Goal: Task Accomplishment & Management: Use online tool/utility

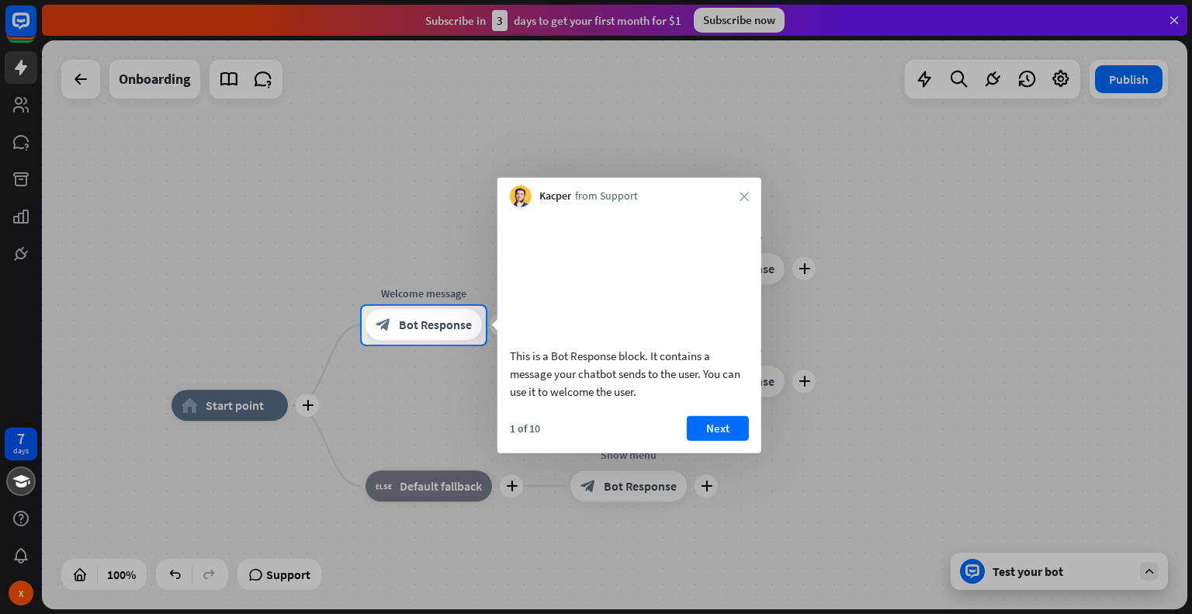
click at [746, 207] on div "This is a Bot Response block. It contains a message your chatbot sends to the u…" at bounding box center [630, 307] width 264 height 201
click at [742, 199] on icon "close" at bounding box center [744, 196] width 9 height 9
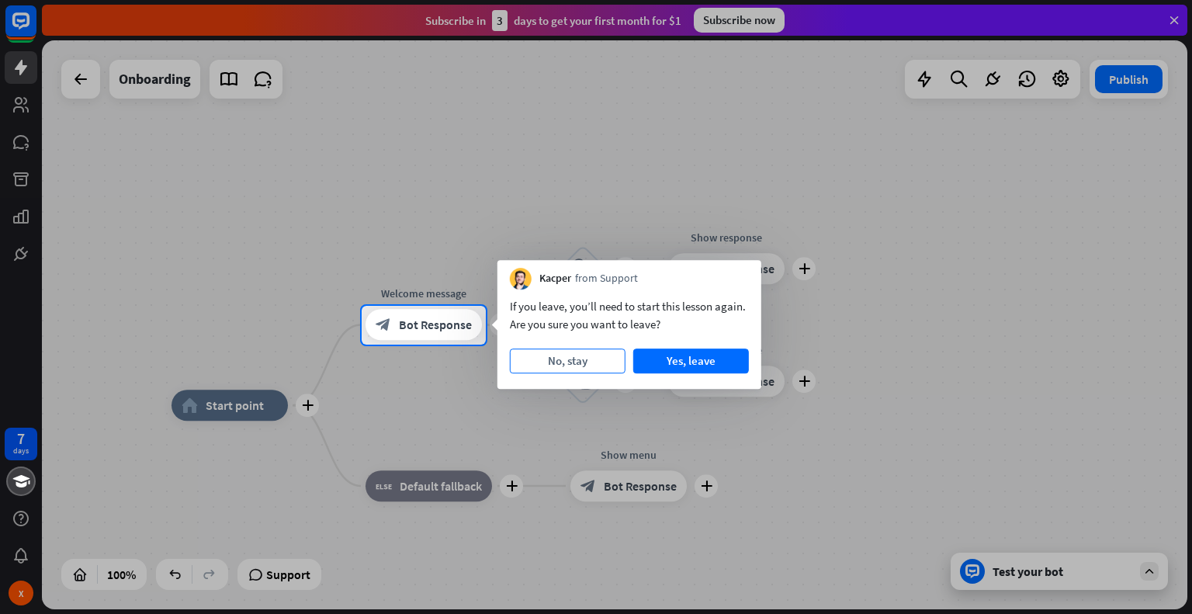
click at [590, 362] on button "No, stay" at bounding box center [568, 361] width 116 height 25
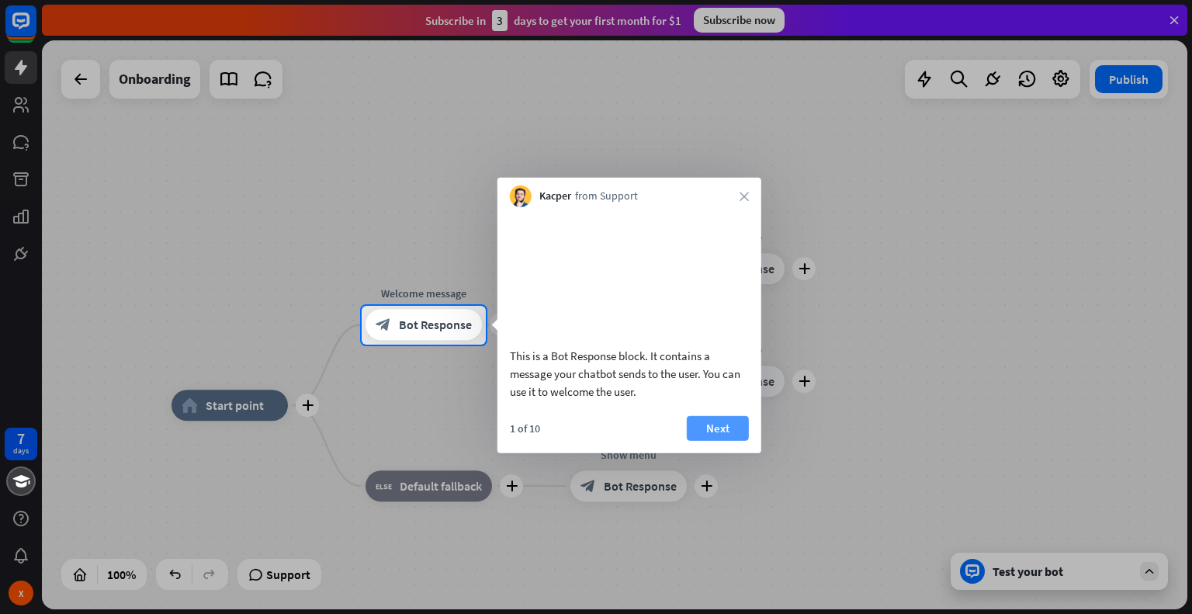
click at [717, 440] on button "Next" at bounding box center [718, 427] width 62 height 25
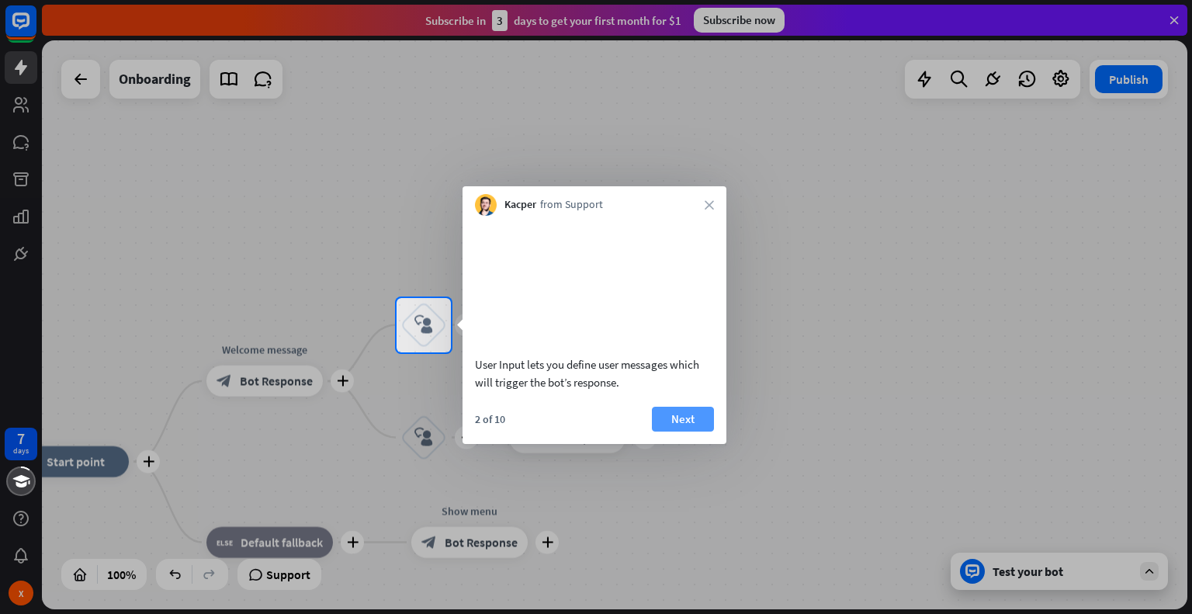
click at [690, 432] on button "Next" at bounding box center [683, 419] width 62 height 25
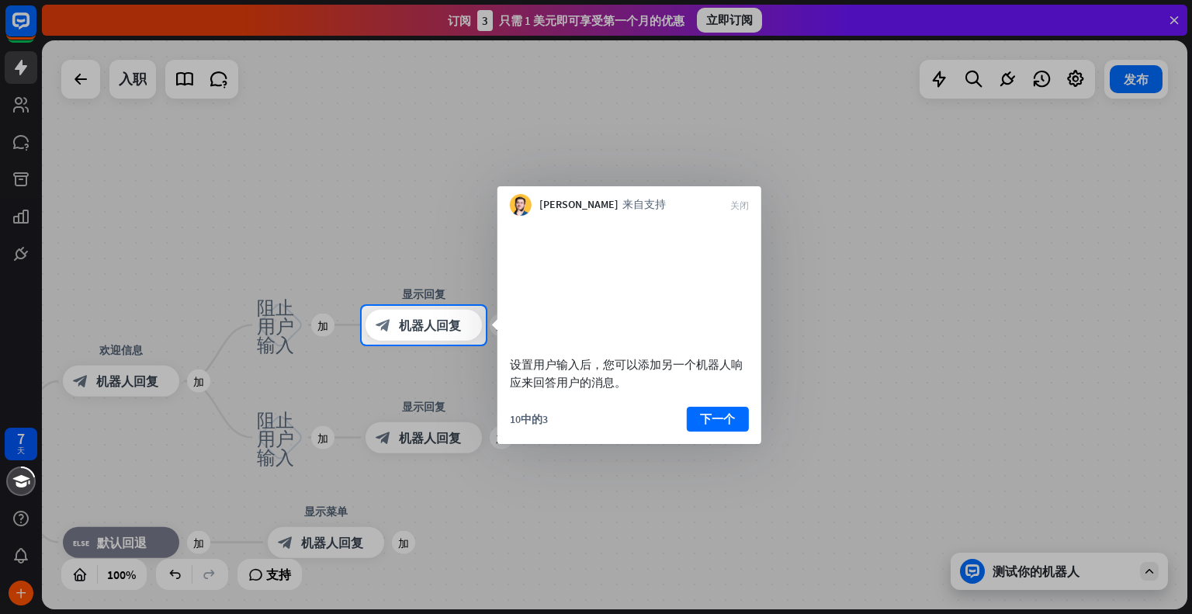
click at [723, 426] on font "下一个" at bounding box center [717, 418] width 35 height 15
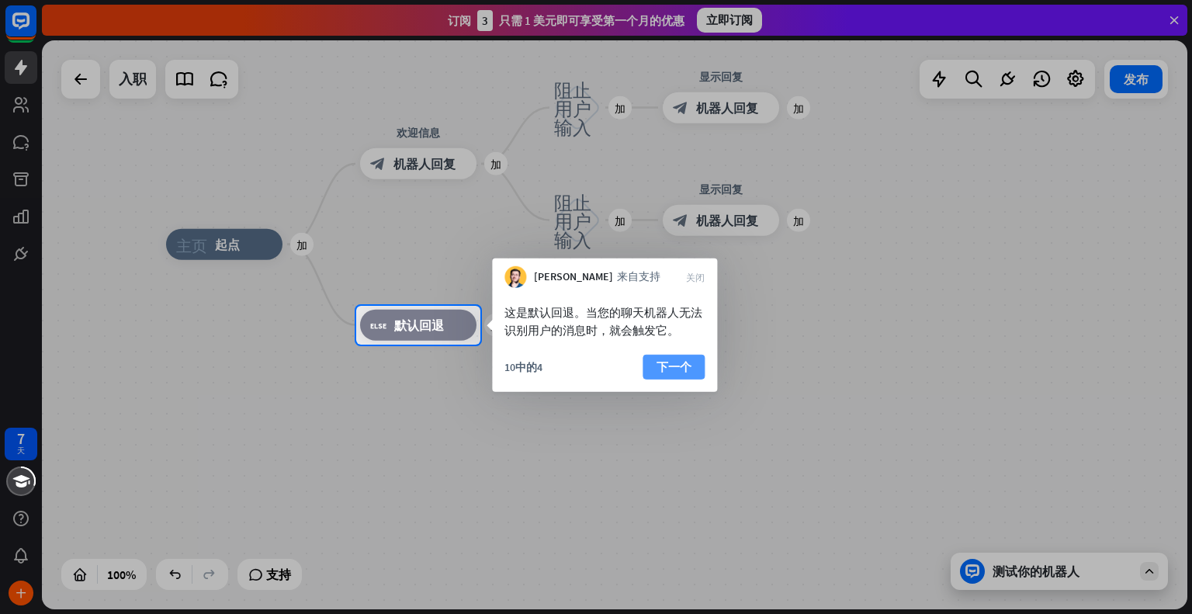
click at [700, 372] on button "下一个" at bounding box center [674, 367] width 62 height 25
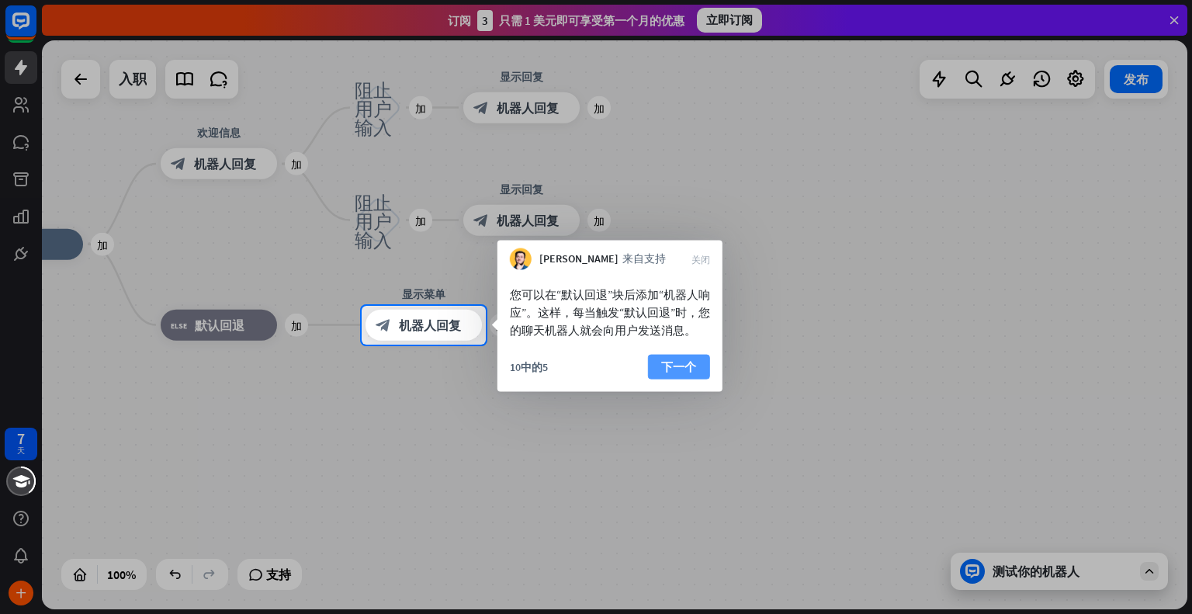
click at [668, 380] on button "下一个" at bounding box center [679, 367] width 62 height 25
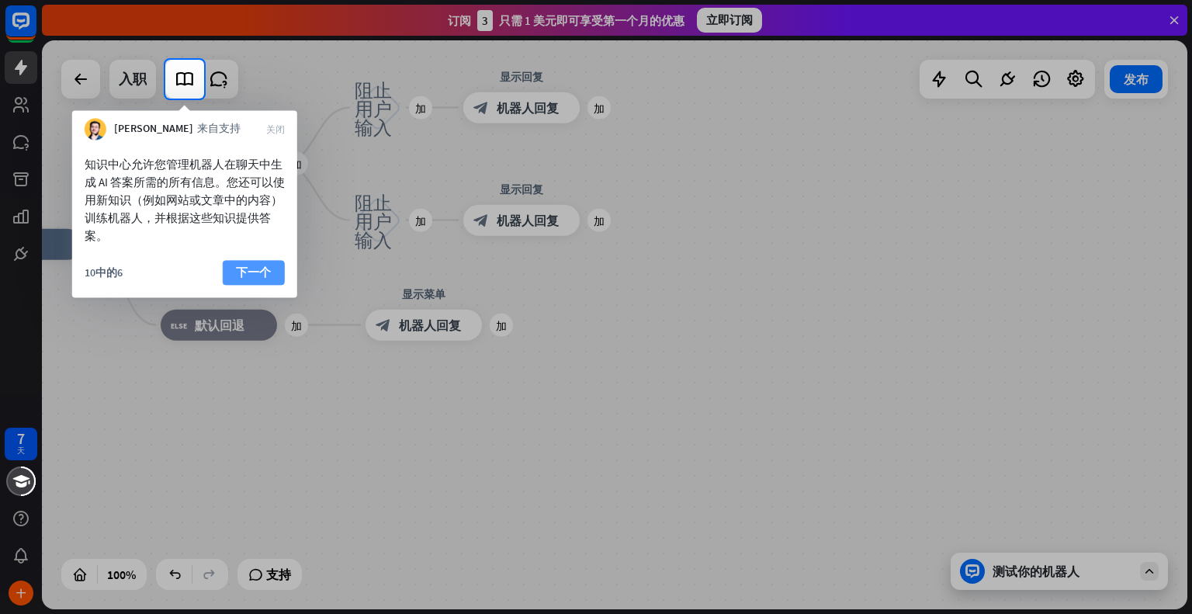
click at [253, 266] on font "下一个" at bounding box center [253, 272] width 35 height 15
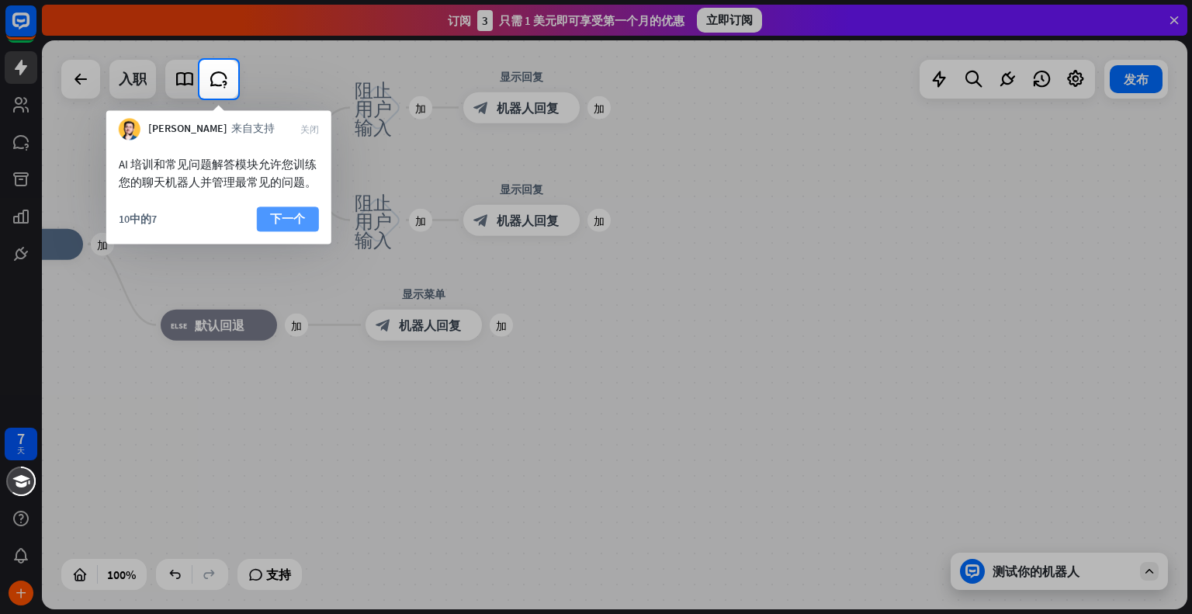
click at [297, 224] on font "下一个" at bounding box center [287, 218] width 35 height 15
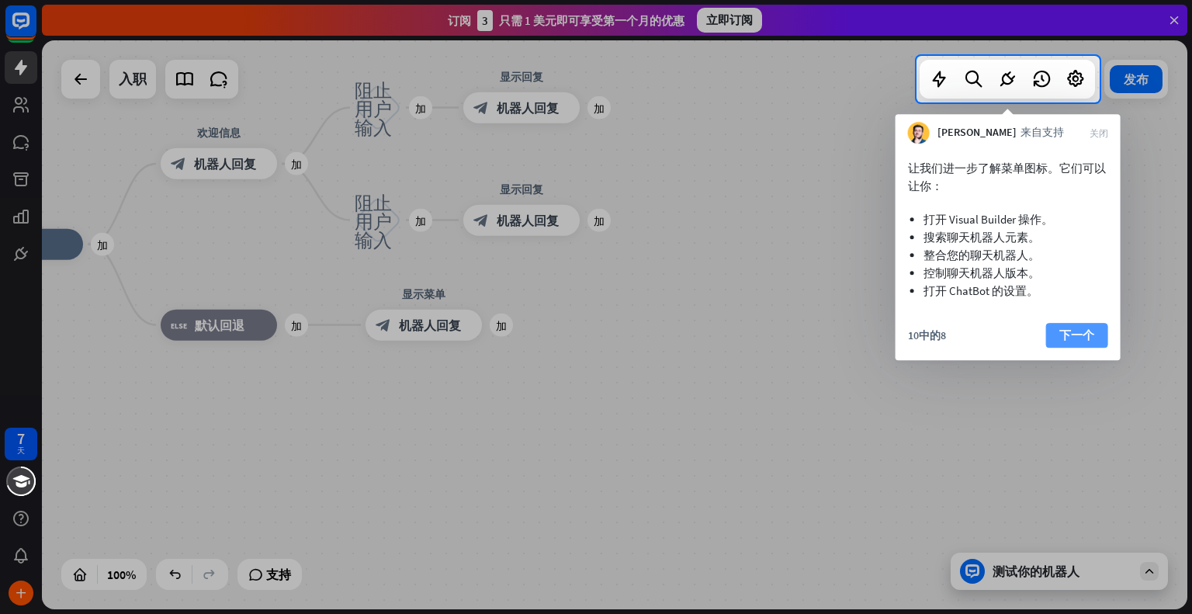
click at [1075, 336] on font "下一个" at bounding box center [1077, 335] width 35 height 15
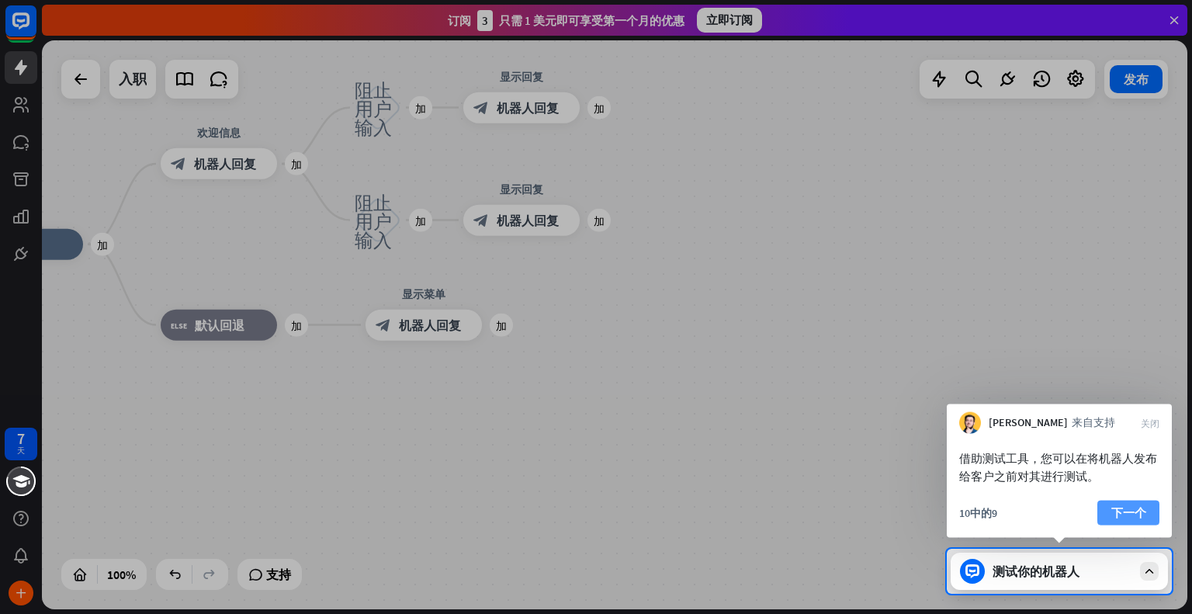
click at [1121, 515] on font "下一个" at bounding box center [1129, 512] width 35 height 15
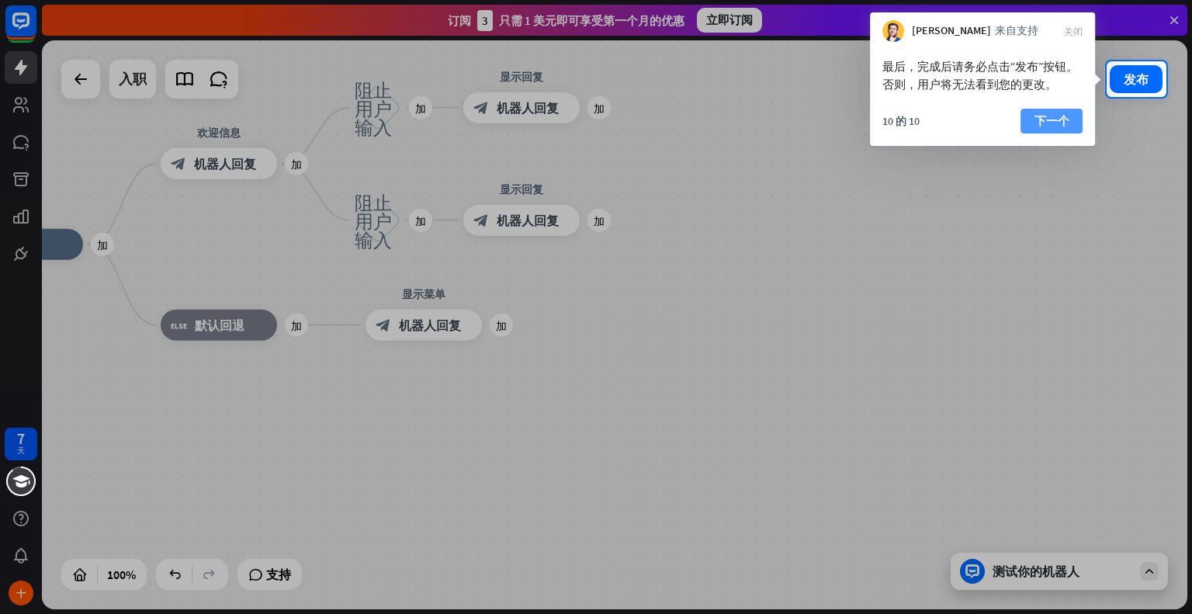
click at [1050, 109] on button "下一个" at bounding box center [1052, 121] width 62 height 25
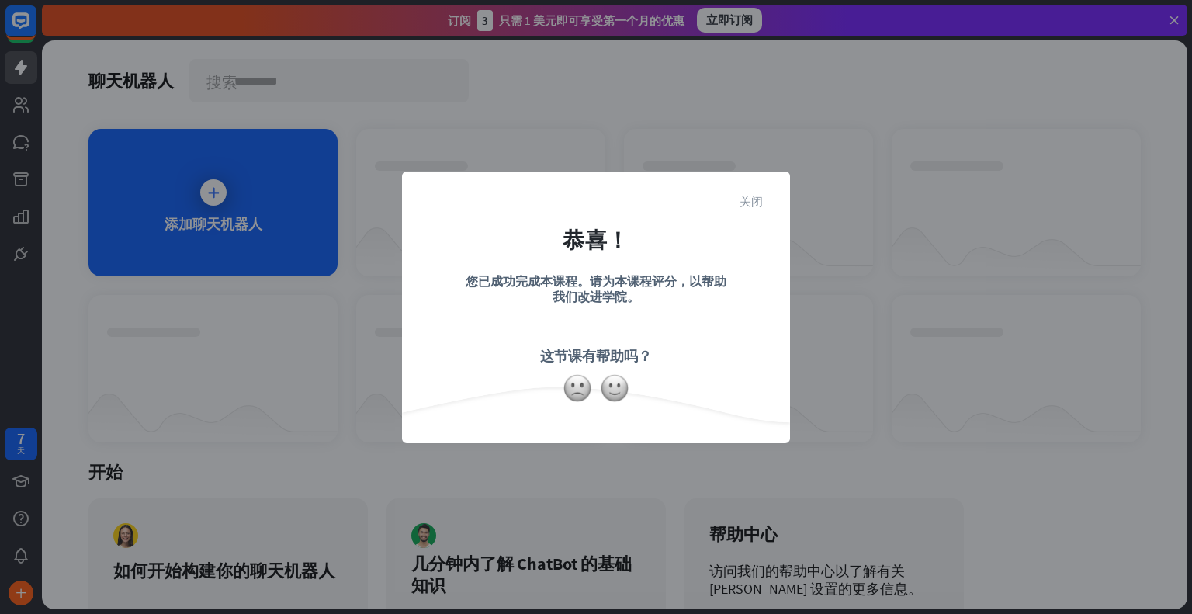
click at [755, 199] on font "关闭" at bounding box center [751, 201] width 23 height 12
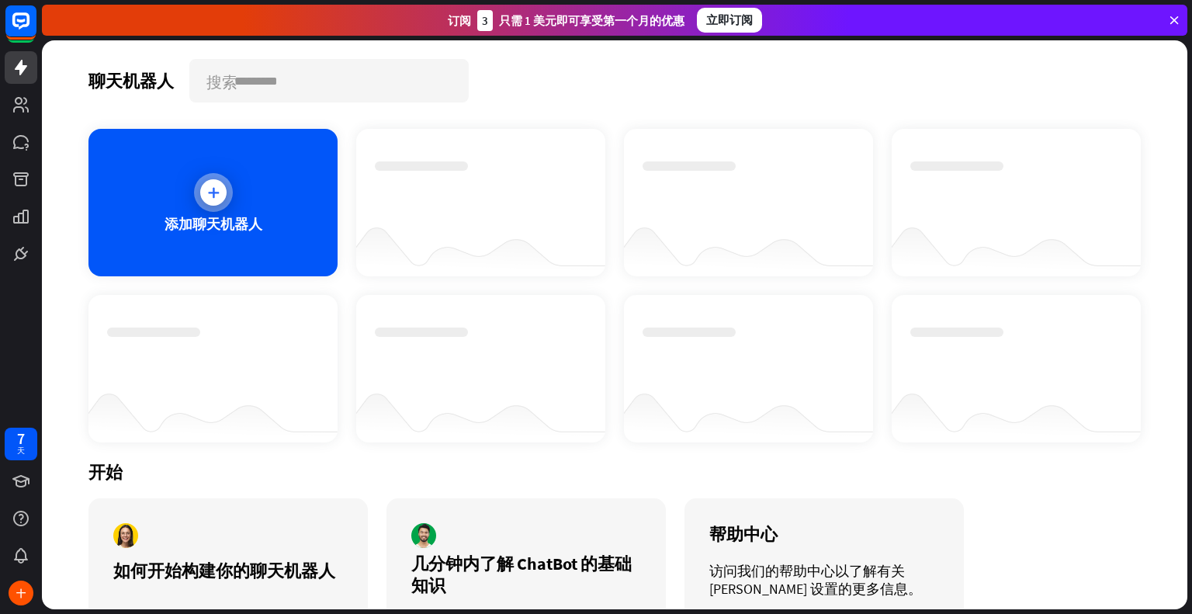
click at [217, 194] on icon at bounding box center [214, 193] width 16 height 16
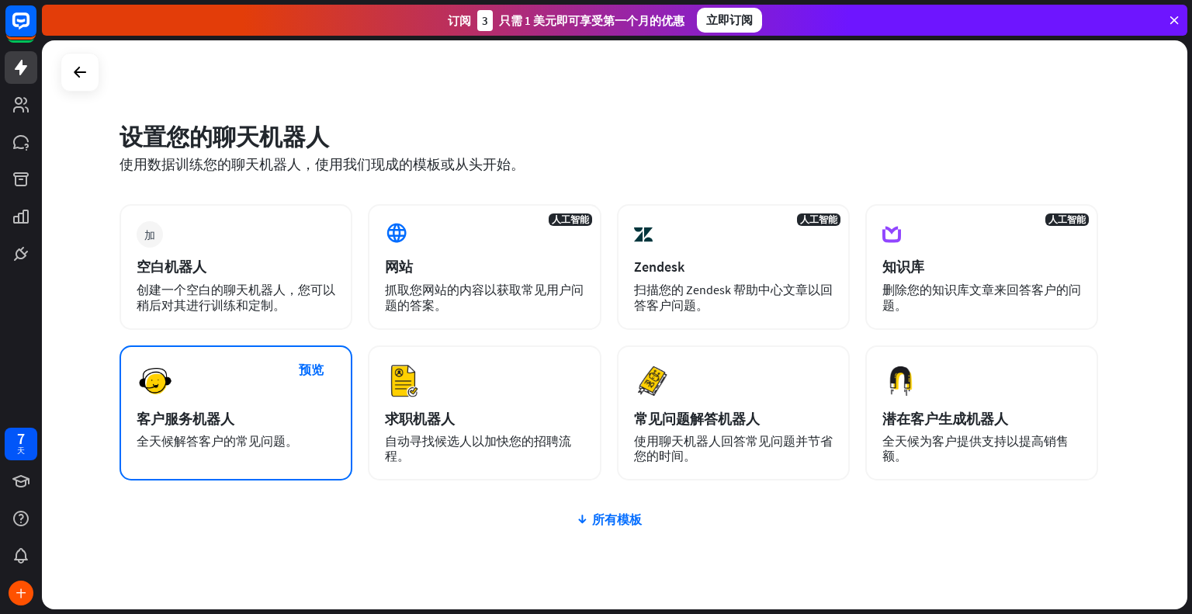
click at [247, 421] on div "客户服务机器人" at bounding box center [236, 419] width 199 height 18
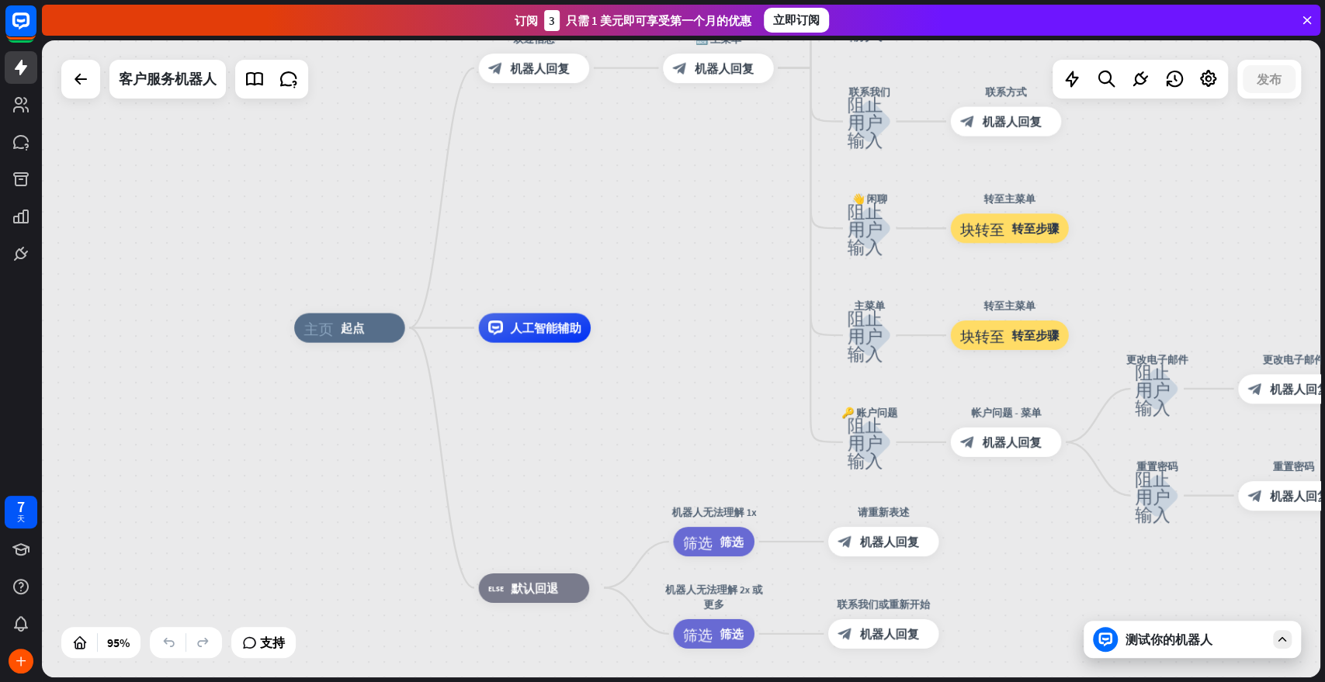
click at [1191, 16] on icon at bounding box center [1307, 20] width 14 height 14
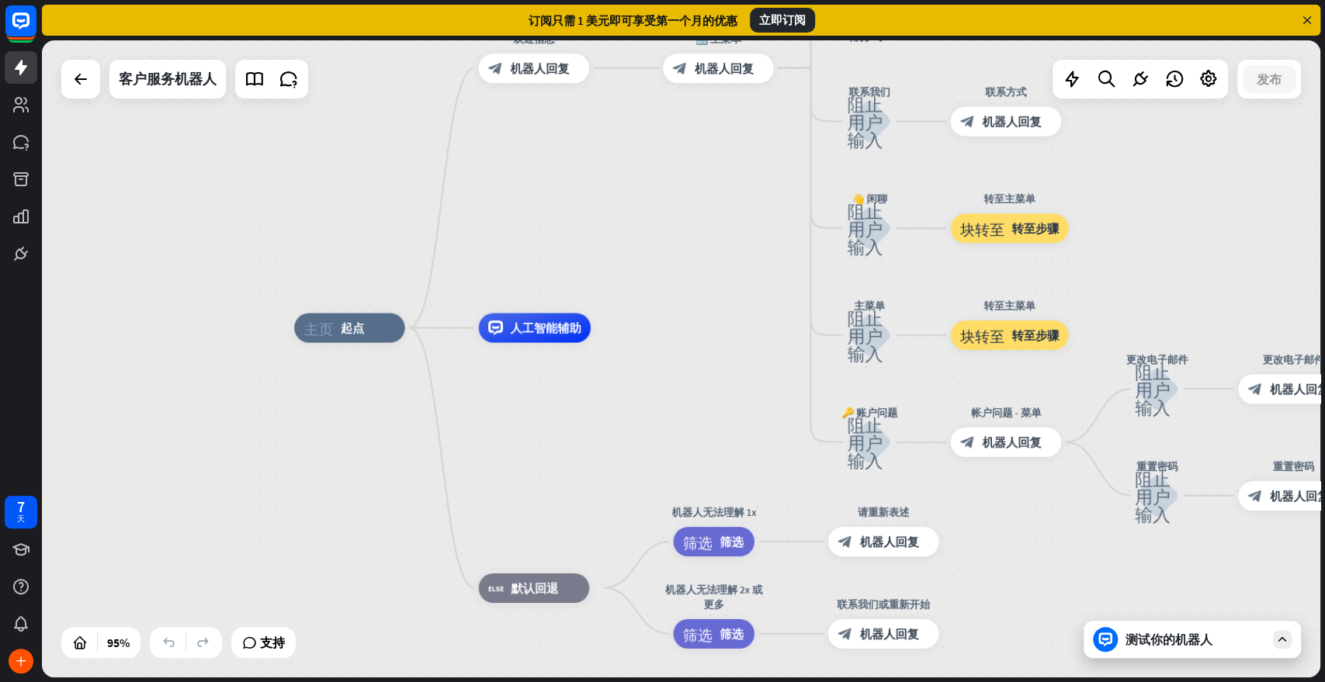
click at [1191, 17] on icon at bounding box center [1307, 20] width 14 height 14
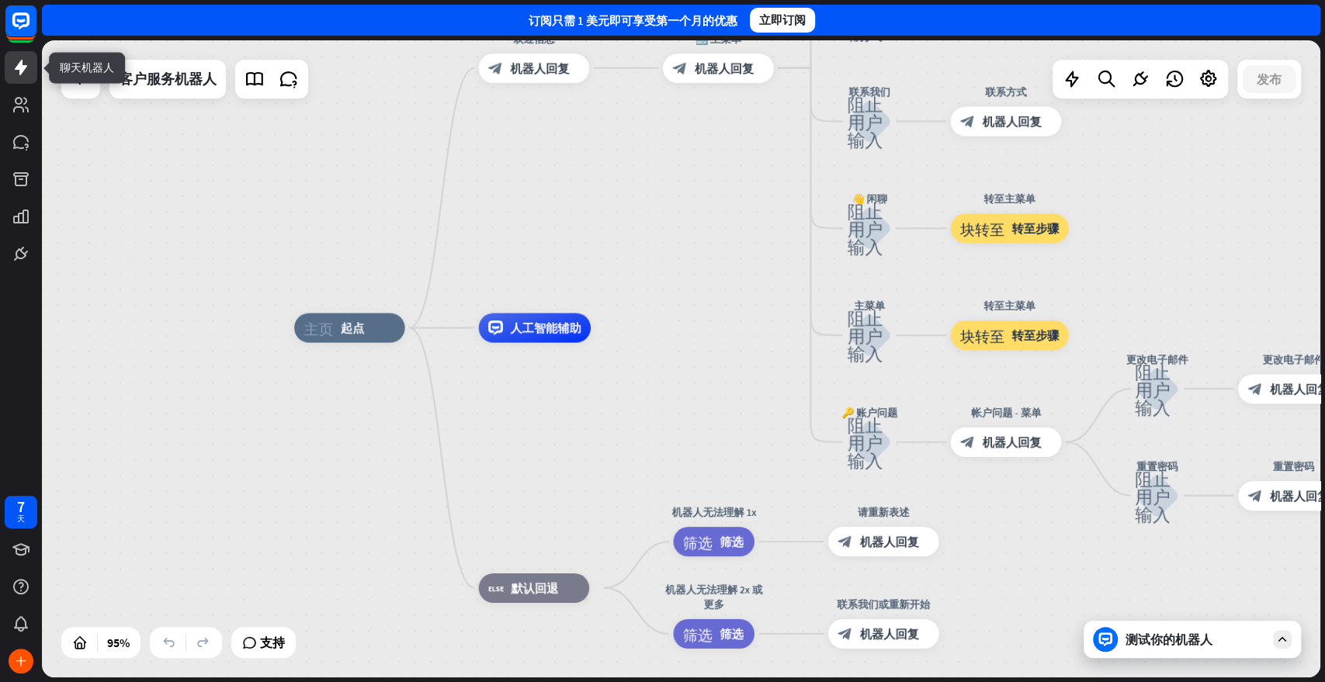
click at [18, 68] on icon at bounding box center [21, 68] width 12 height 16
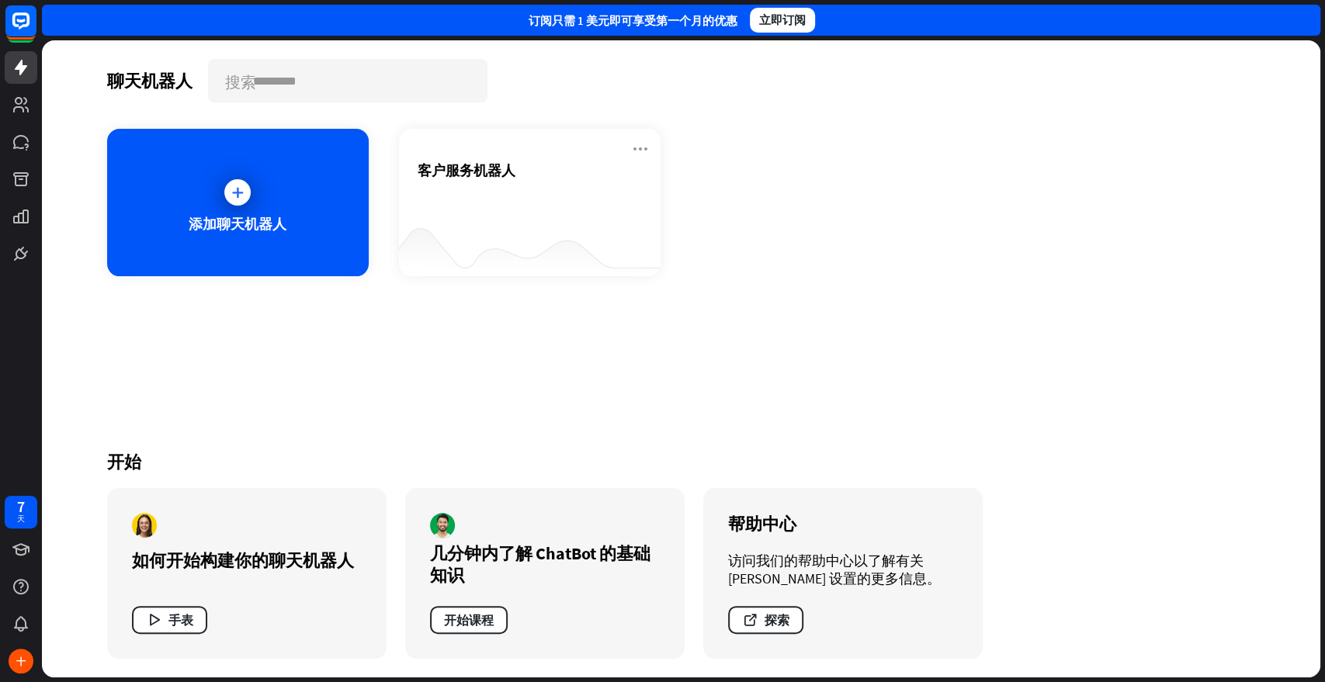
click at [175, 391] on div "聊天机器人 搜索 添加聊天机器人 客户服务机器人 开始 如何开始构建你的聊天机器人 手表 几分钟内了解 ChatBot 的基础知识 开始课程 帮助中心 访问我…" at bounding box center [682, 358] width 1242 height 637
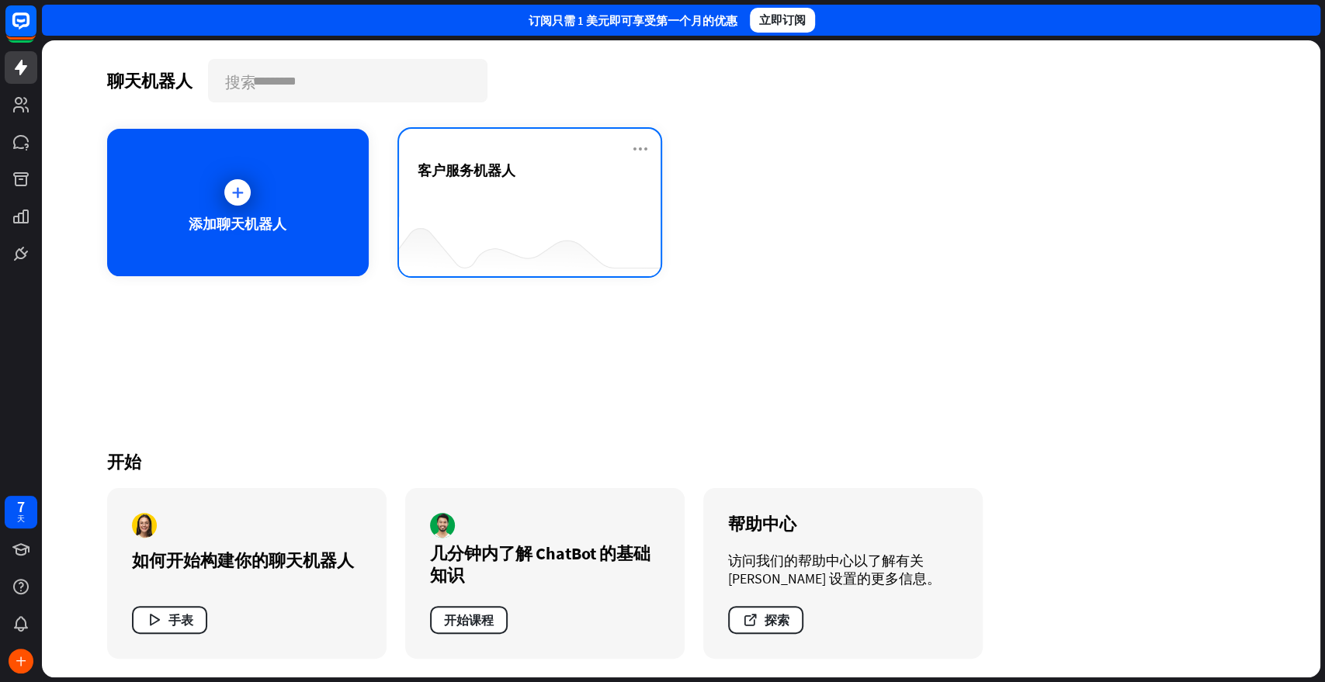
click at [490, 201] on div "客户服务机器人" at bounding box center [530, 188] width 224 height 54
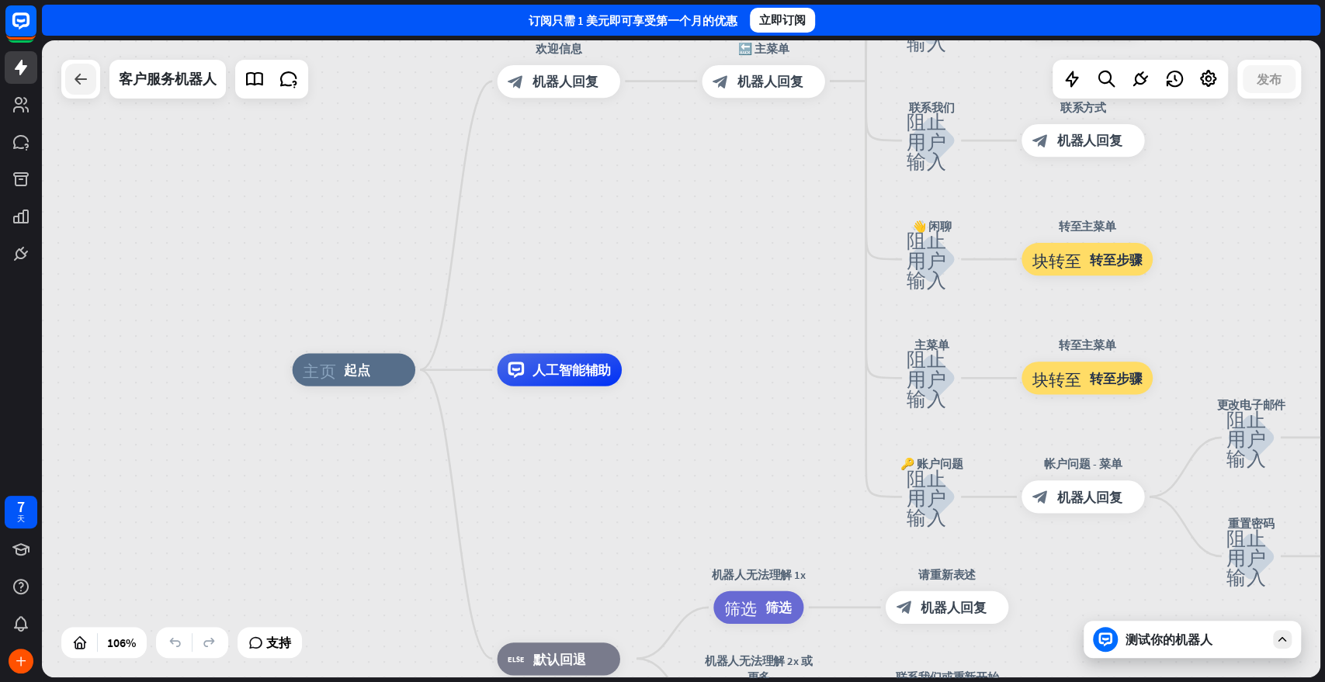
click at [93, 80] on div at bounding box center [80, 79] width 31 height 31
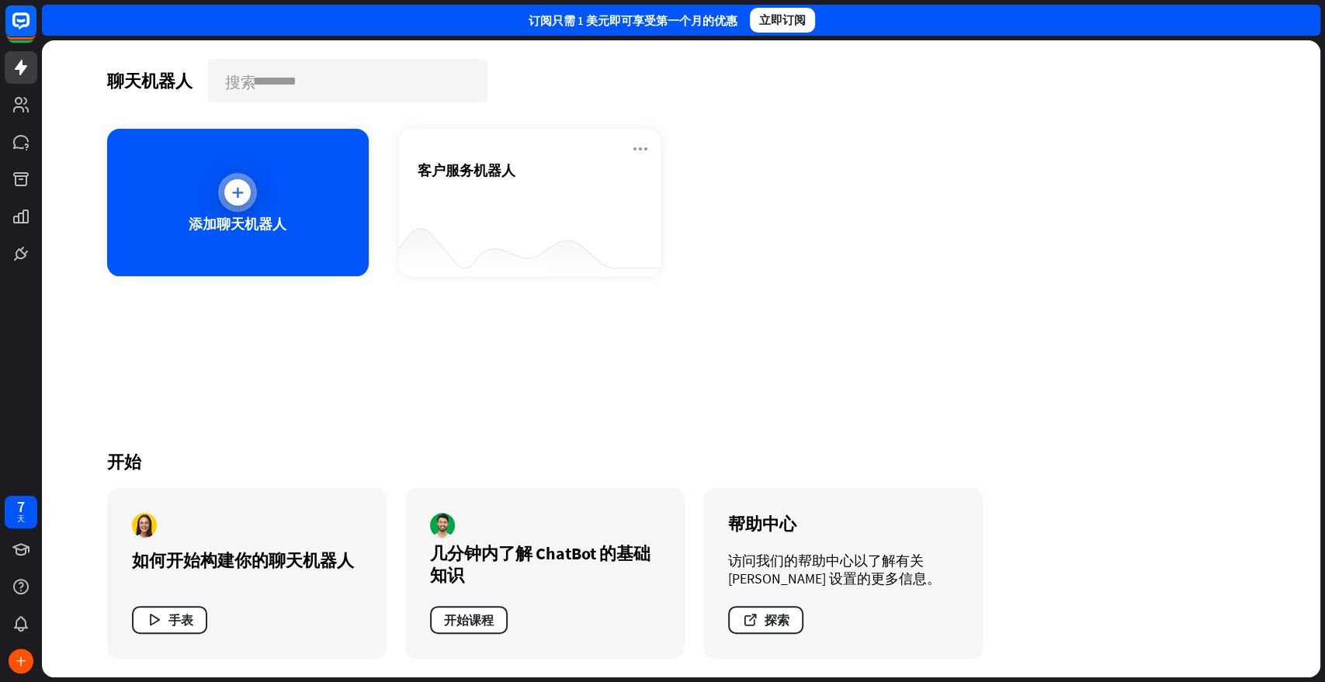
click at [262, 206] on div "添加聊天机器人" at bounding box center [238, 202] width 262 height 147
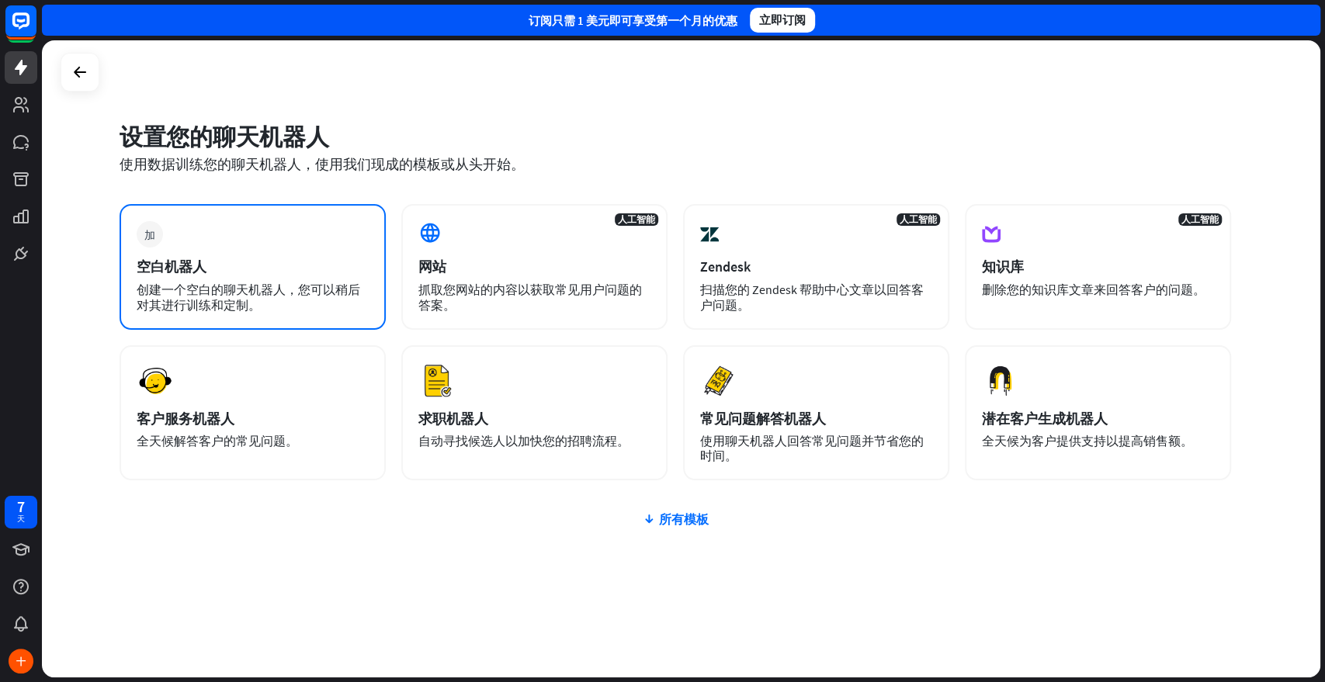
click at [294, 272] on div "空白机器人" at bounding box center [253, 267] width 232 height 18
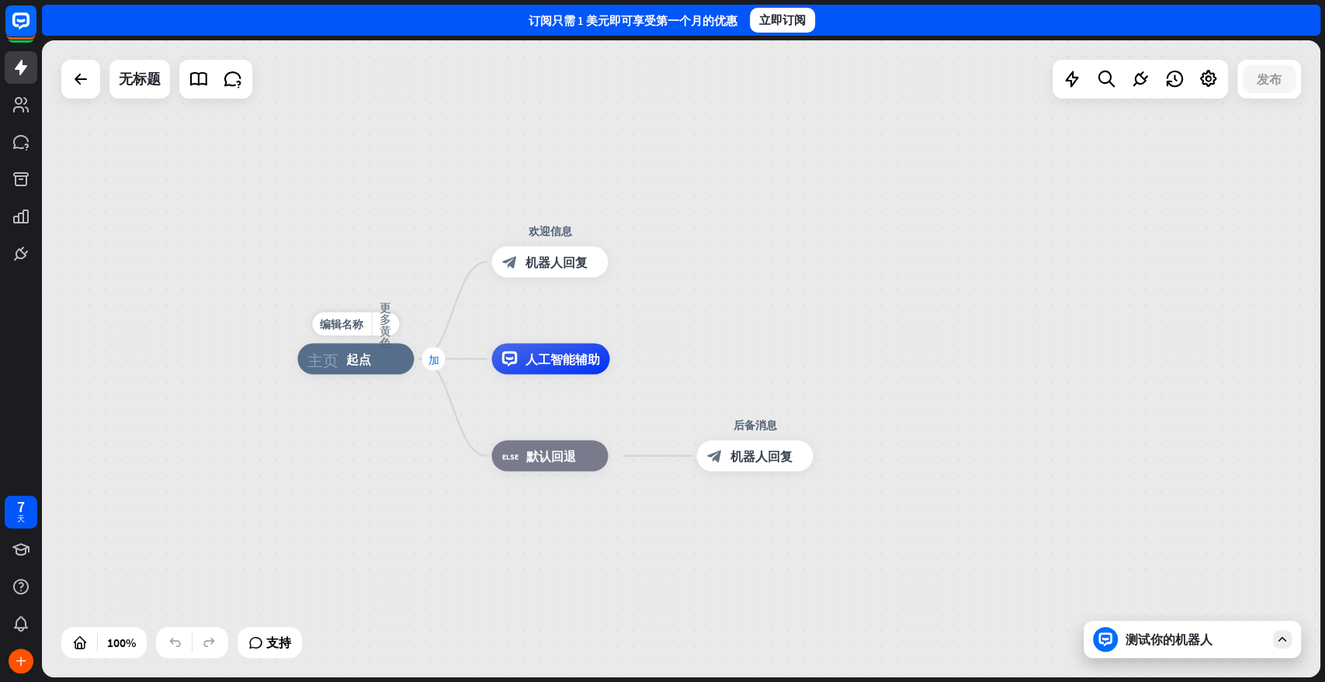
click at [428, 362] on font "加" at bounding box center [433, 359] width 11 height 11
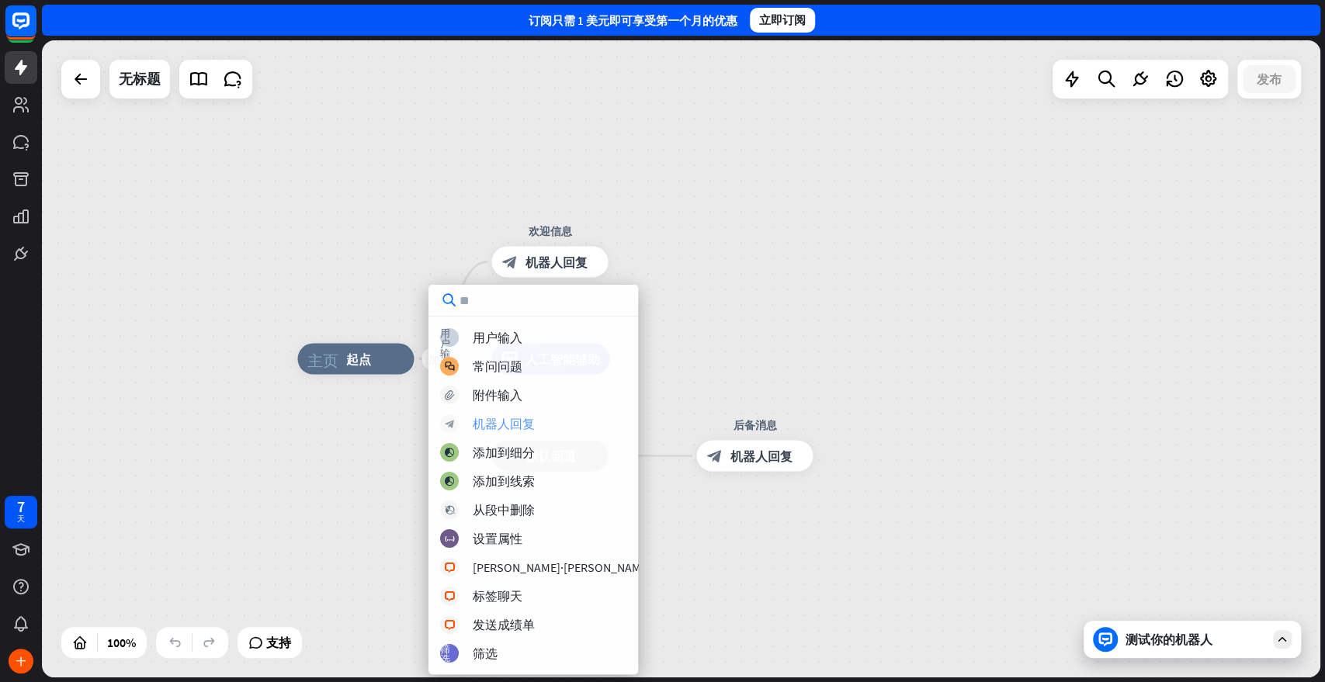
click at [519, 424] on font "机器人回复" at bounding box center [504, 424] width 62 height 16
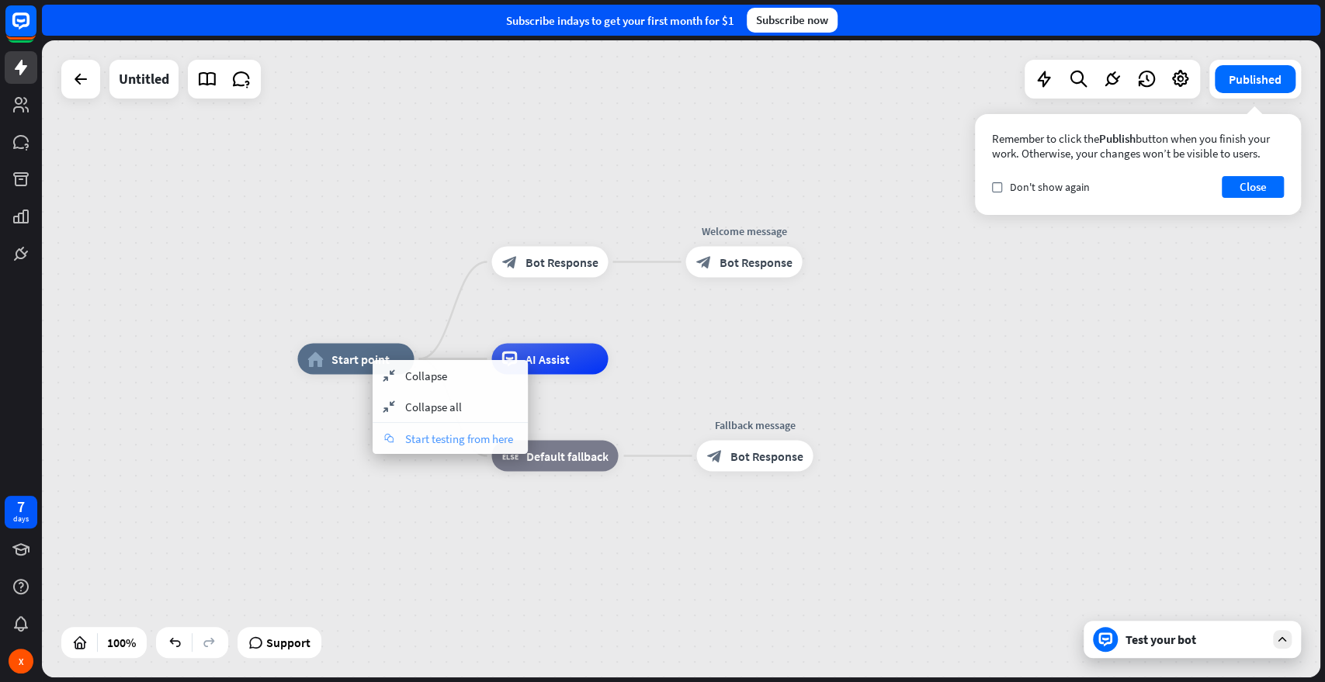
click at [442, 439] on span "Start testing from here" at bounding box center [459, 439] width 108 height 15
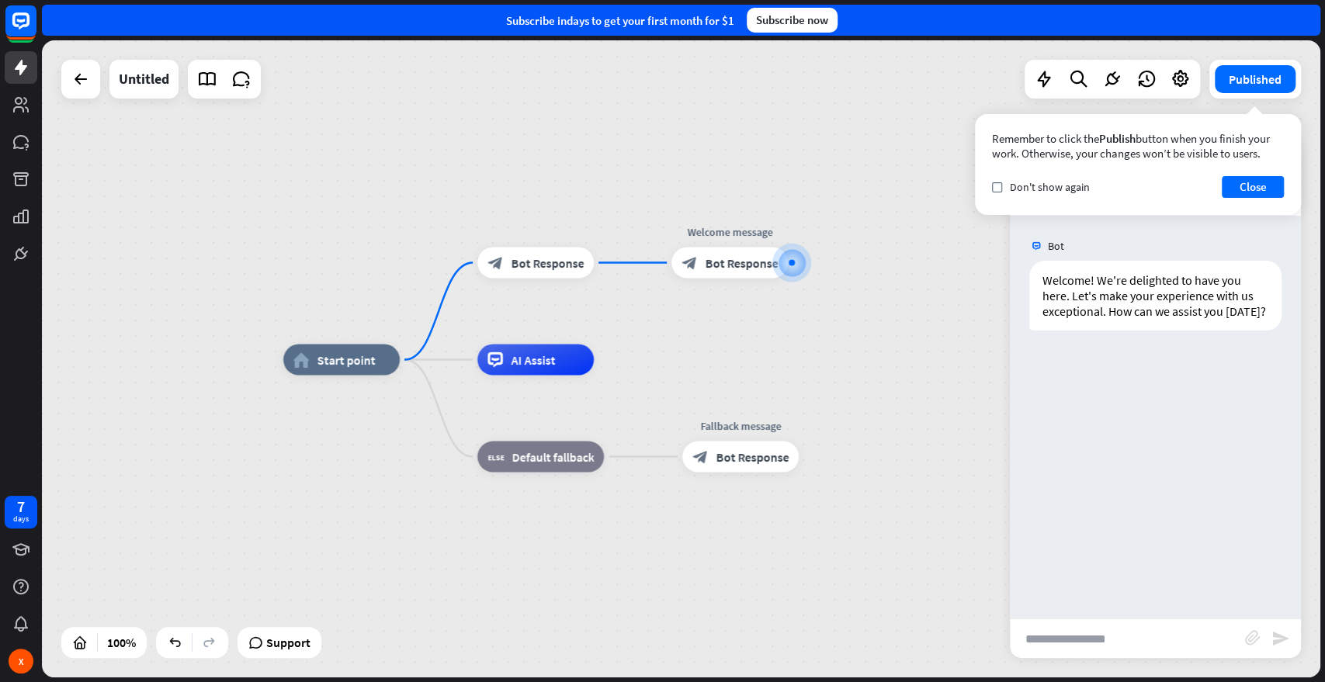
drag, startPoint x: 645, startPoint y: 462, endPoint x: 907, endPoint y: 365, distance: 279.7
click at [907, 365] on div "home_2 Start point block_bot_response Bot Response Welcome message block_bot_re…" at bounding box center [922, 678] width 1278 height 637
click at [1191, 185] on button "Close" at bounding box center [1253, 187] width 62 height 22
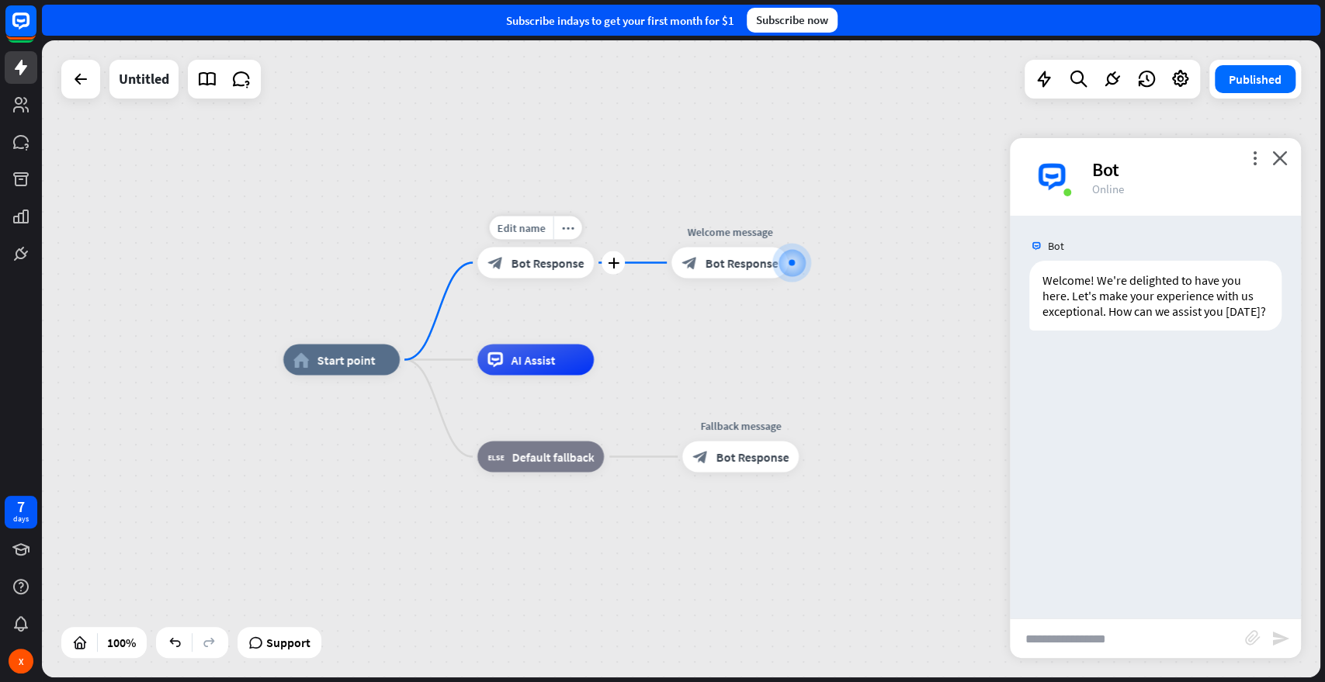
click at [523, 262] on span "Bot Response" at bounding box center [547, 263] width 73 height 16
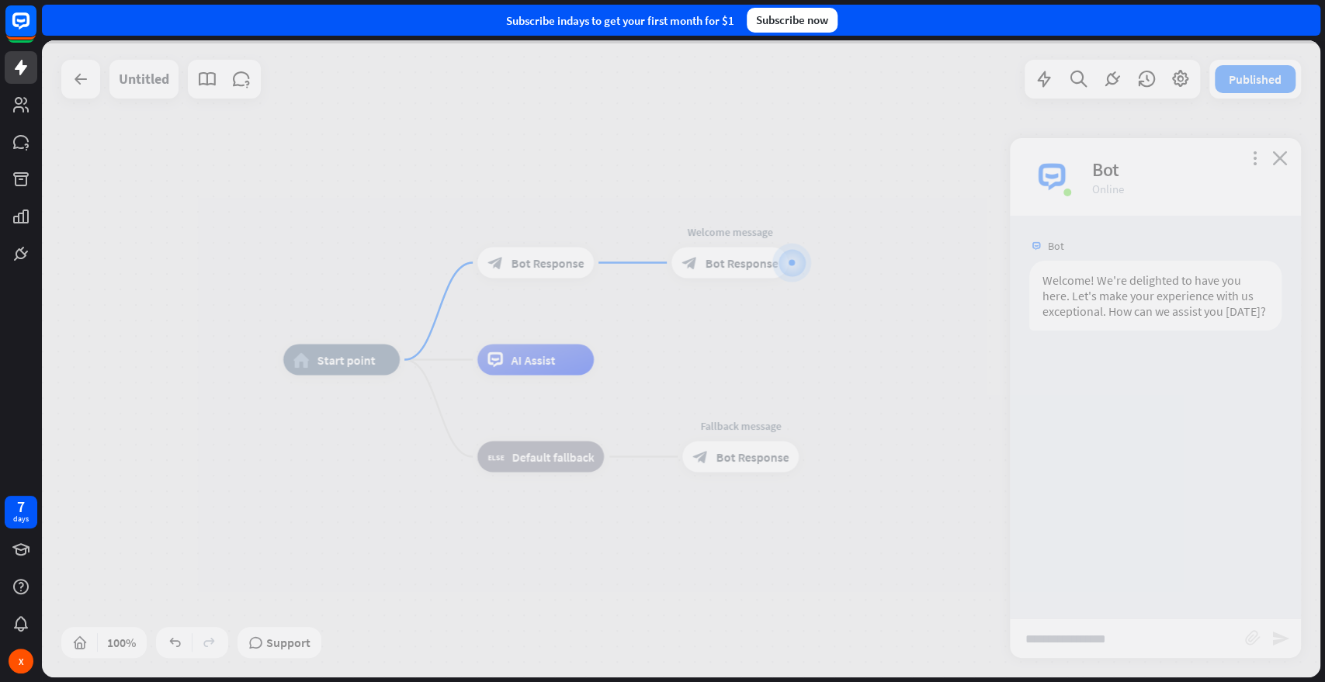
click at [523, 262] on div at bounding box center [681, 358] width 1278 height 637
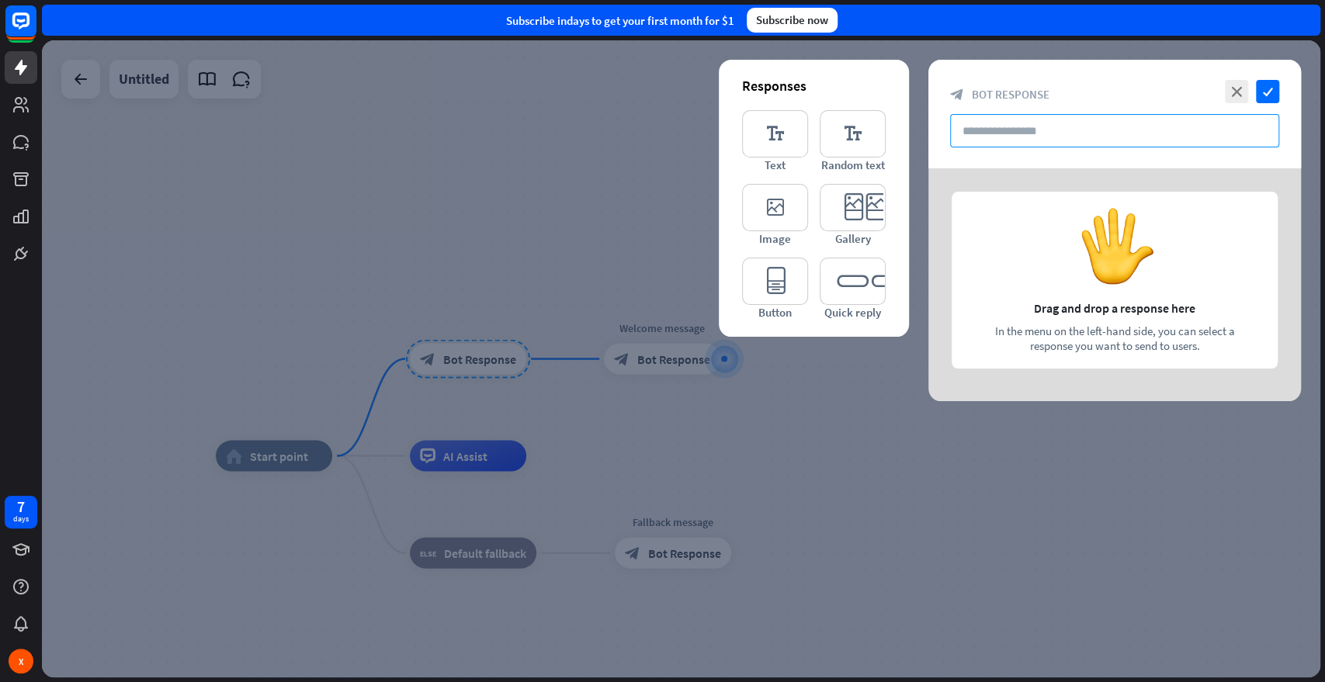
click at [1036, 118] on input "text" at bounding box center [1114, 130] width 329 height 33
paste input "**********"
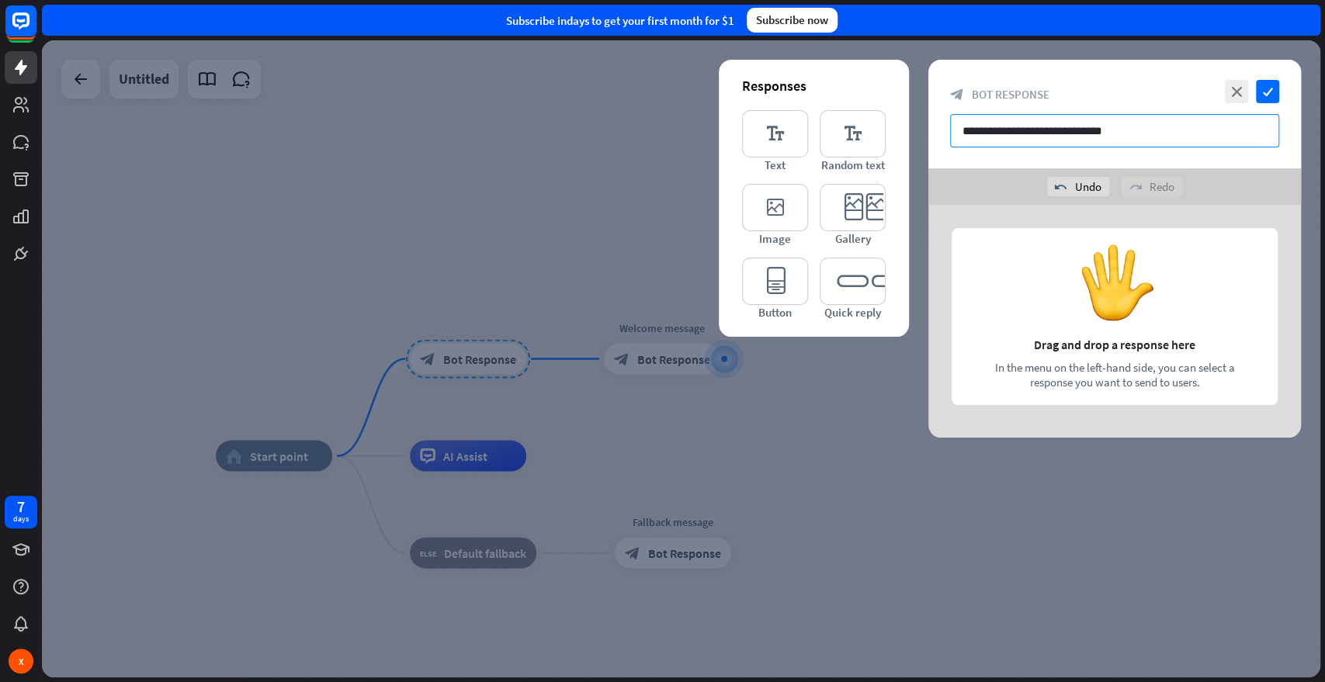
type input "**********"
click at [1191, 79] on div "**********" at bounding box center [1114, 114] width 373 height 109
click at [1191, 85] on icon "check" at bounding box center [1267, 91] width 23 height 23
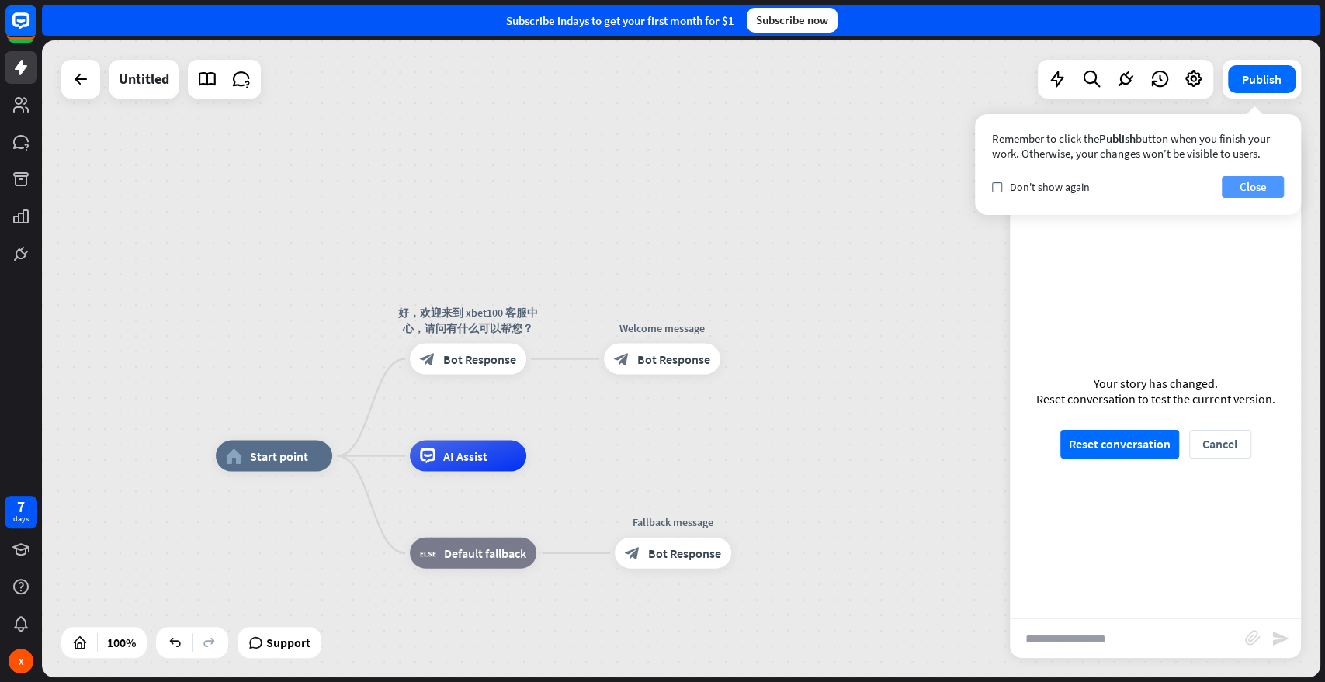
click at [1191, 187] on button "Close" at bounding box center [1253, 187] width 62 height 22
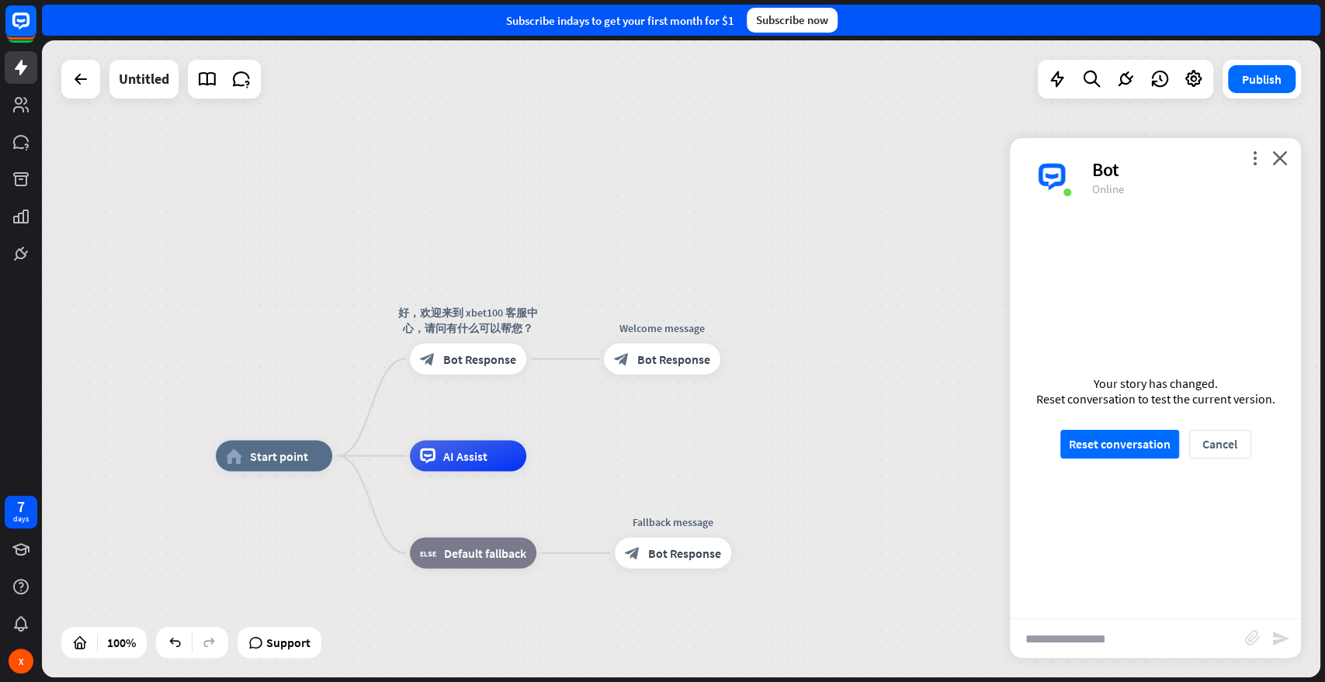
click at [903, 308] on div "home_2 Start point 好，欢迎来到 xbet100 客服中心，请问有什么可以帮您？ block_bot_response Bot Respon…" at bounding box center [681, 358] width 1278 height 637
click at [274, 458] on span "Start point" at bounding box center [279, 457] width 58 height 16
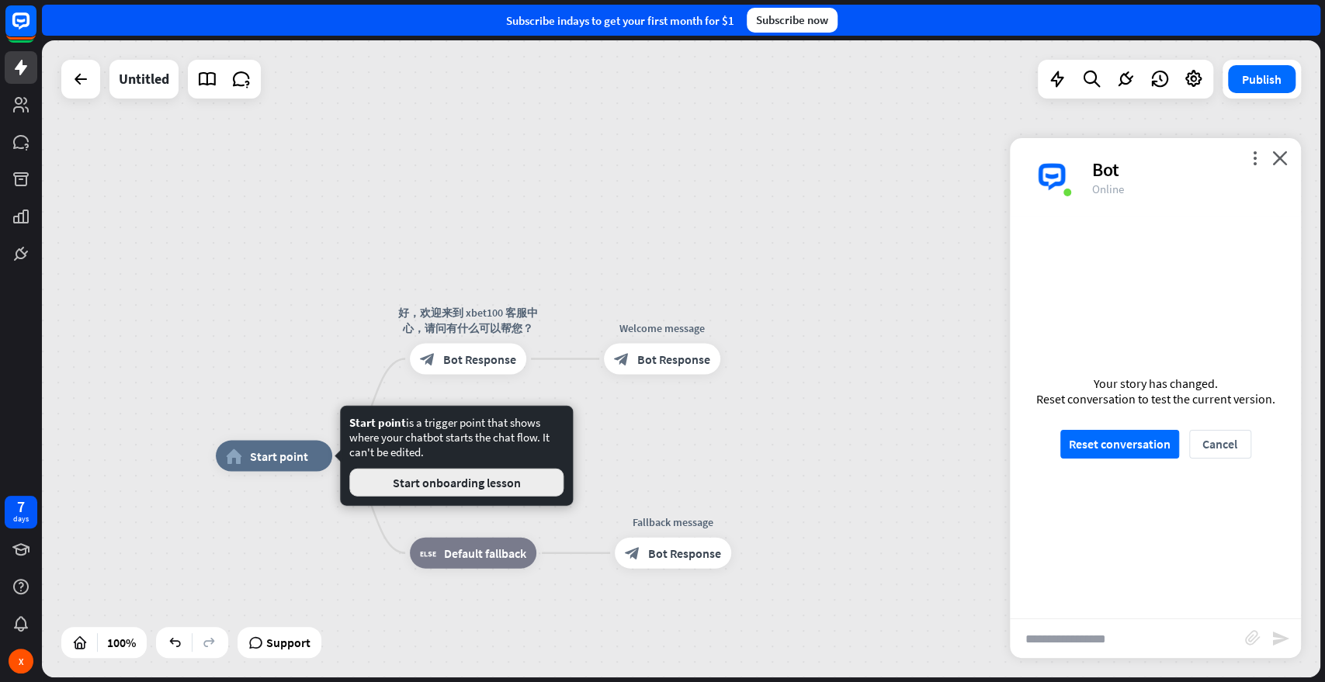
click at [443, 484] on button "Start onboarding lesson" at bounding box center [456, 483] width 214 height 28
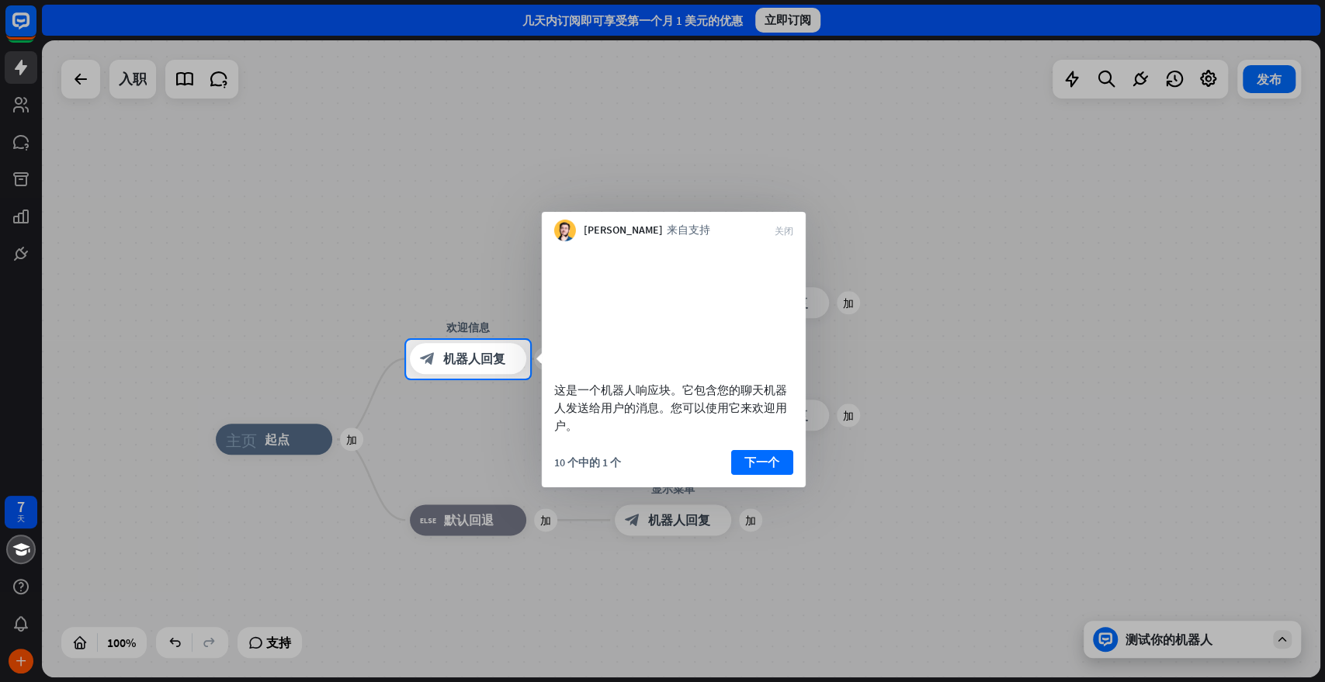
click at [1097, 226] on div at bounding box center [662, 170] width 1325 height 340
click at [769, 469] on font "下一个" at bounding box center [761, 461] width 35 height 15
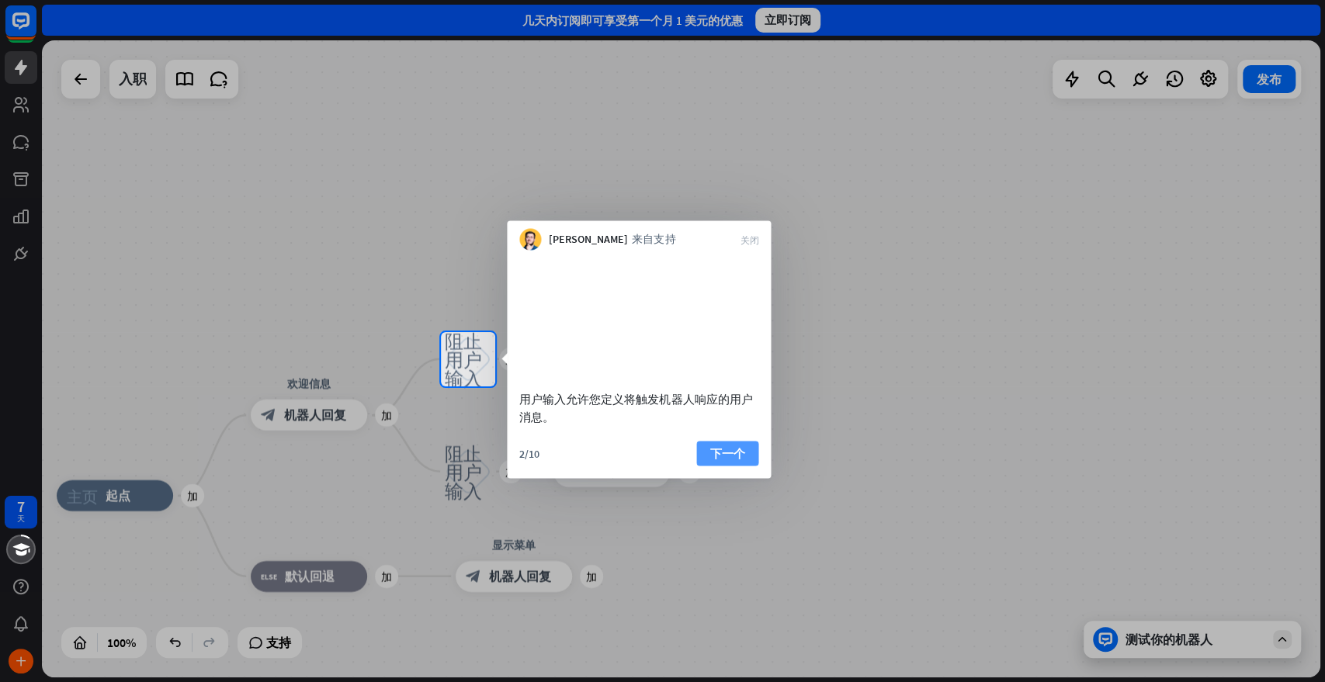
click at [737, 460] on font "下一个" at bounding box center [727, 453] width 35 height 15
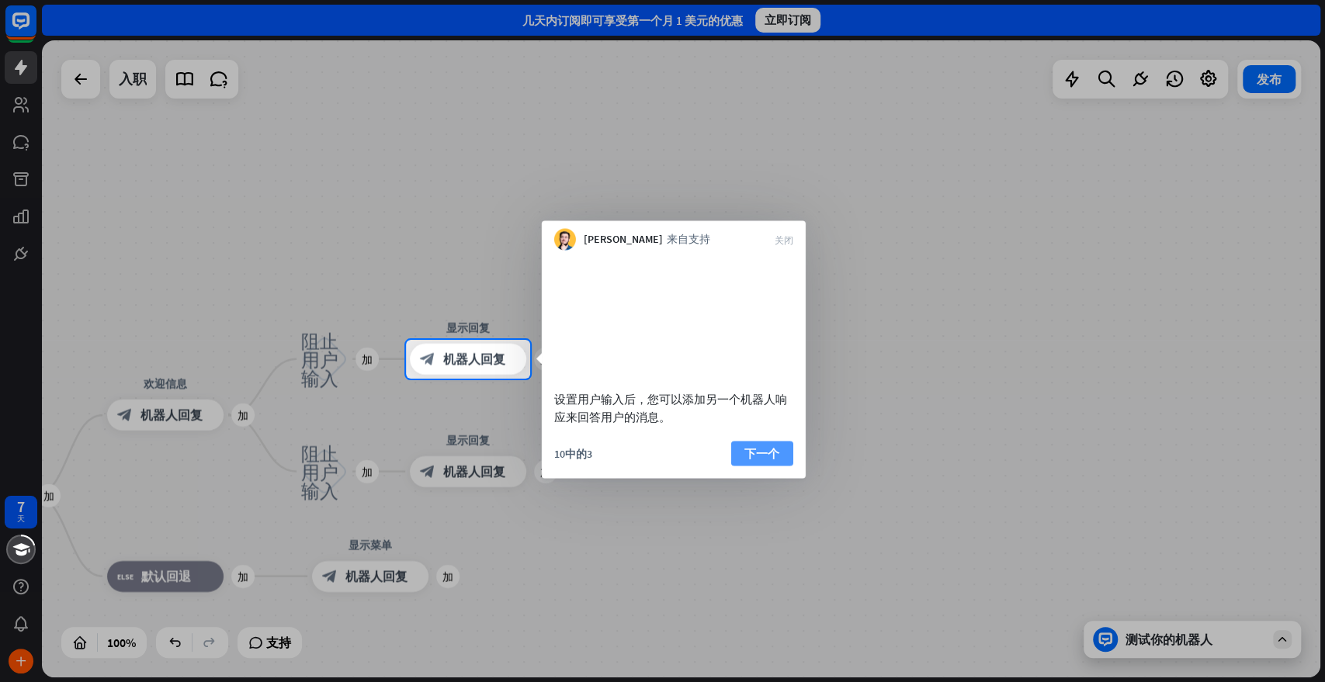
click at [753, 460] on font "下一个" at bounding box center [761, 453] width 35 height 15
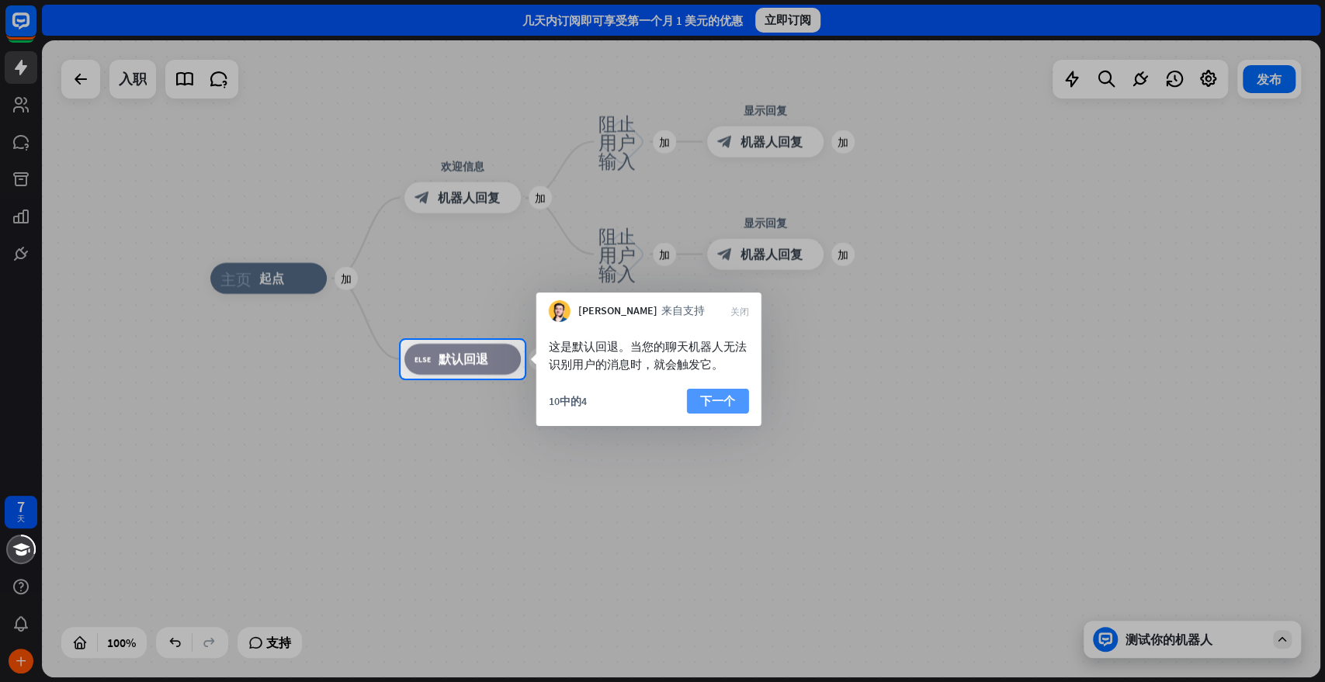
click at [715, 403] on font "下一个" at bounding box center [717, 401] width 35 height 15
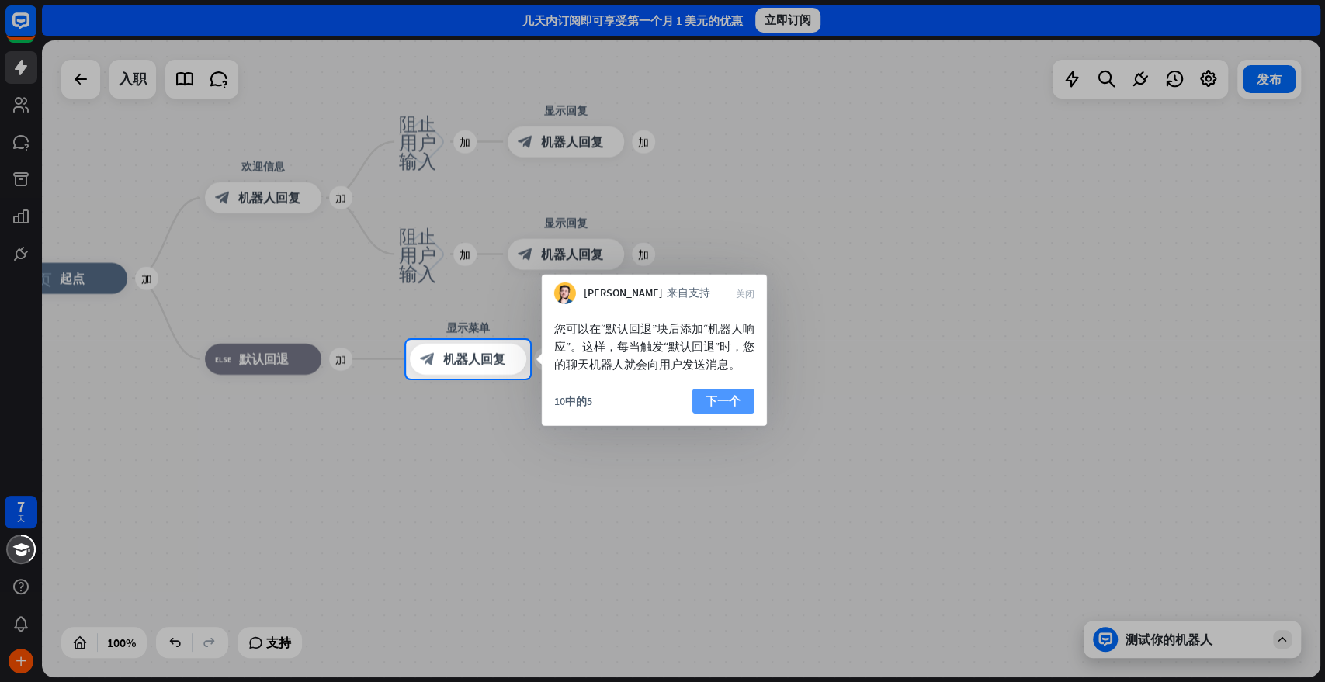
click at [713, 408] on font "下一个" at bounding box center [723, 401] width 35 height 15
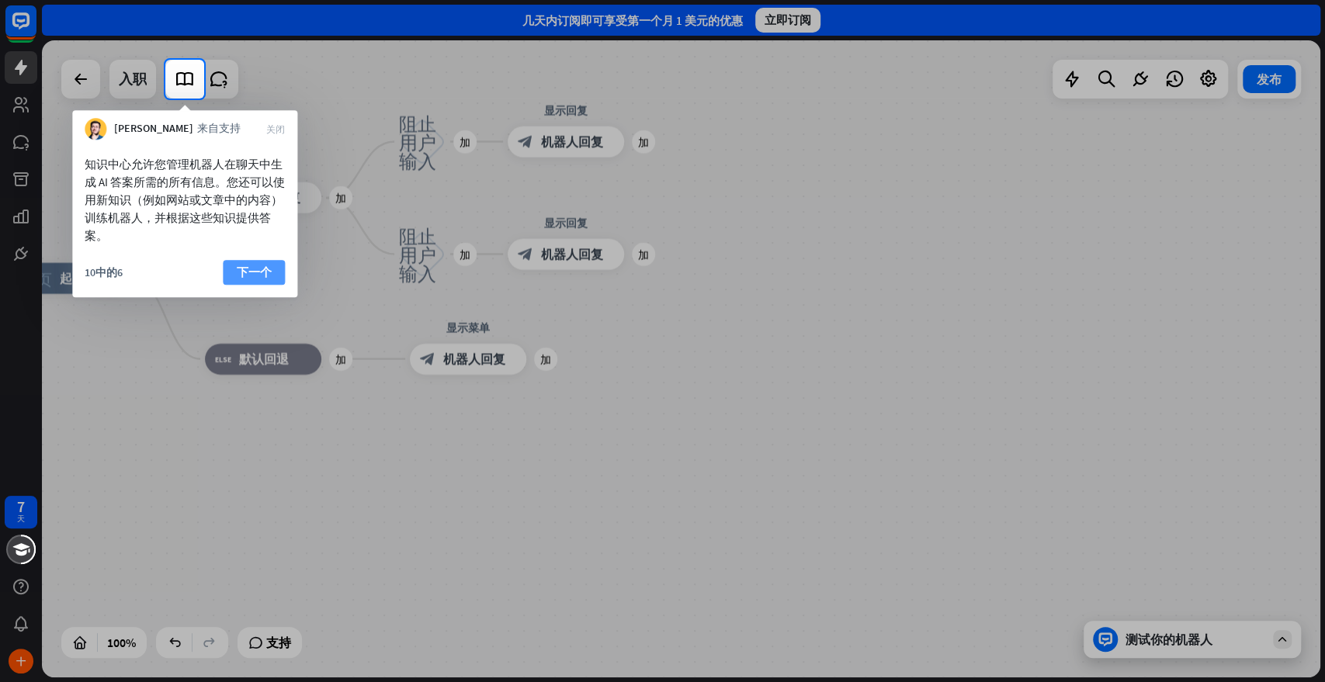
click at [260, 272] on font "下一个" at bounding box center [254, 272] width 35 height 15
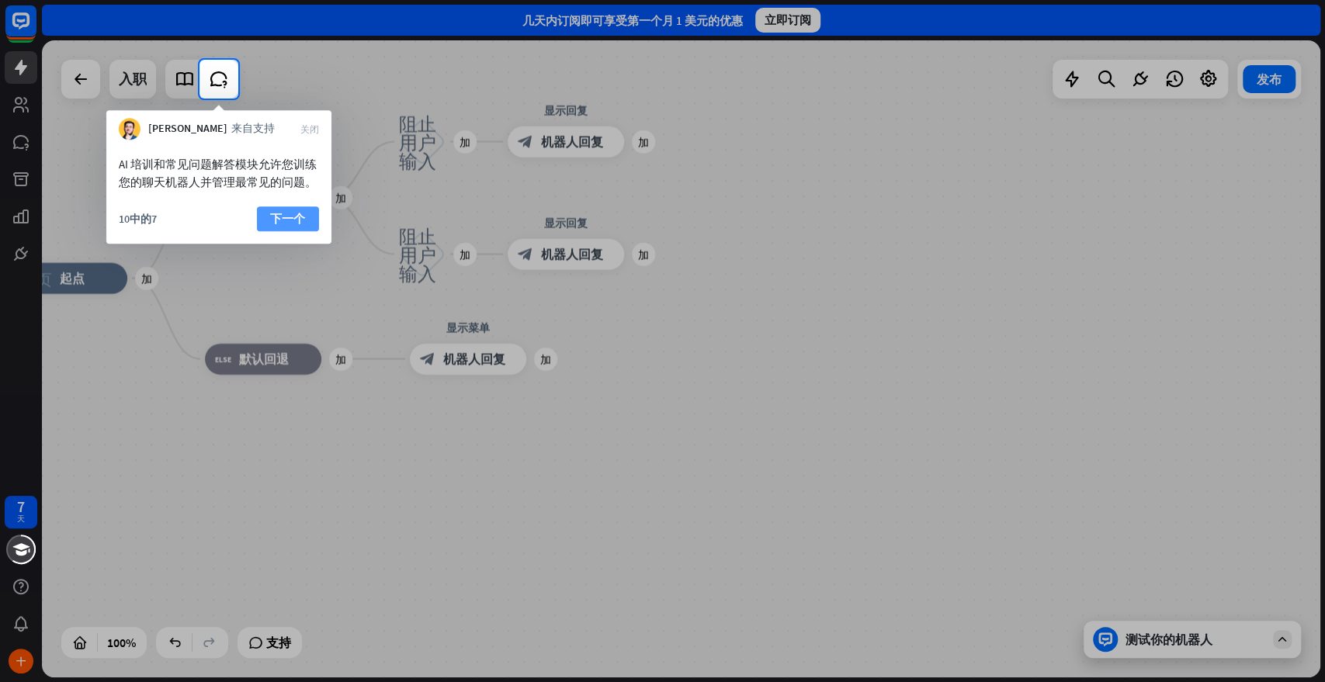
click at [295, 220] on font "下一个" at bounding box center [287, 218] width 35 height 15
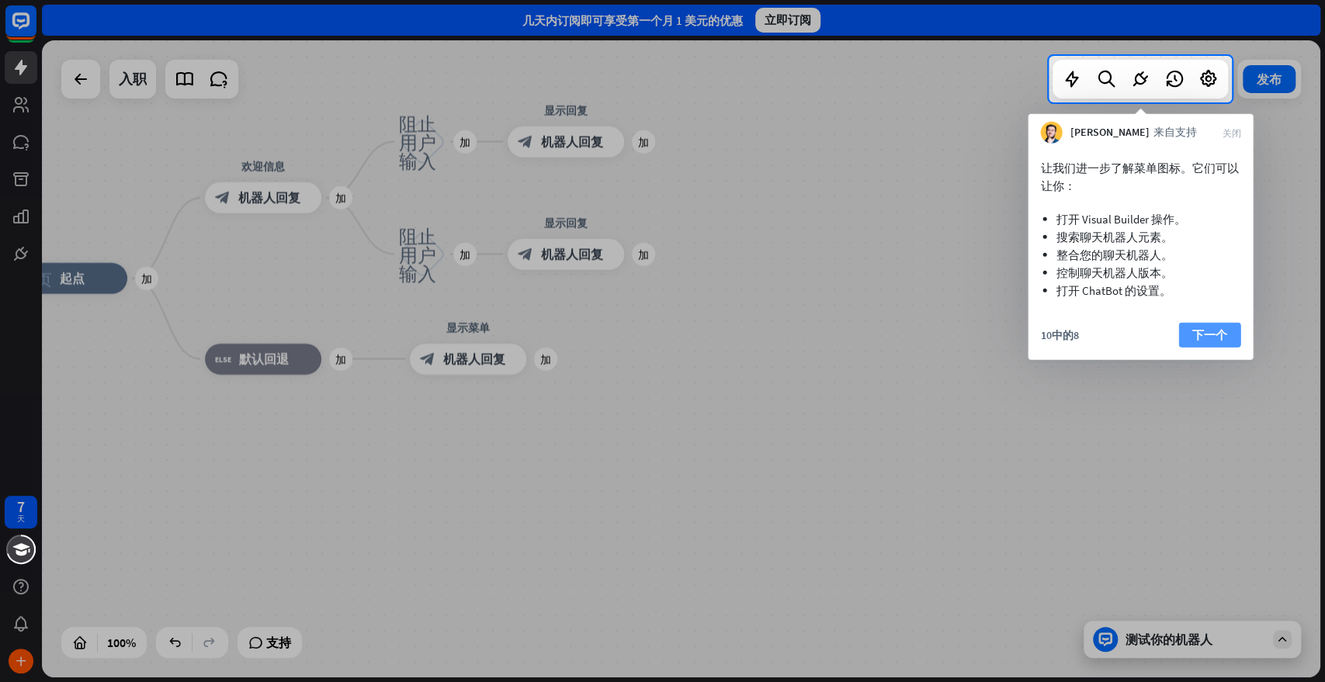
click at [1191, 333] on font "下一个" at bounding box center [1209, 335] width 35 height 15
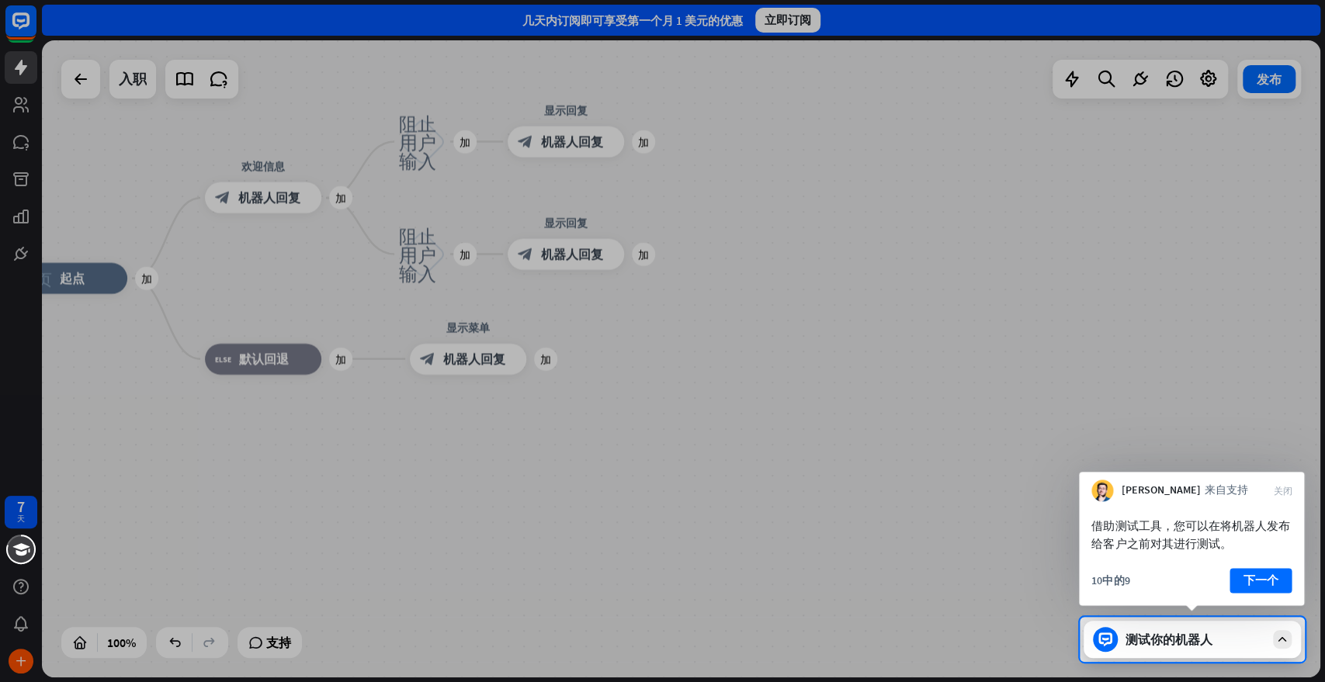
click at [1191, 576] on font "下一个" at bounding box center [1260, 580] width 35 height 15
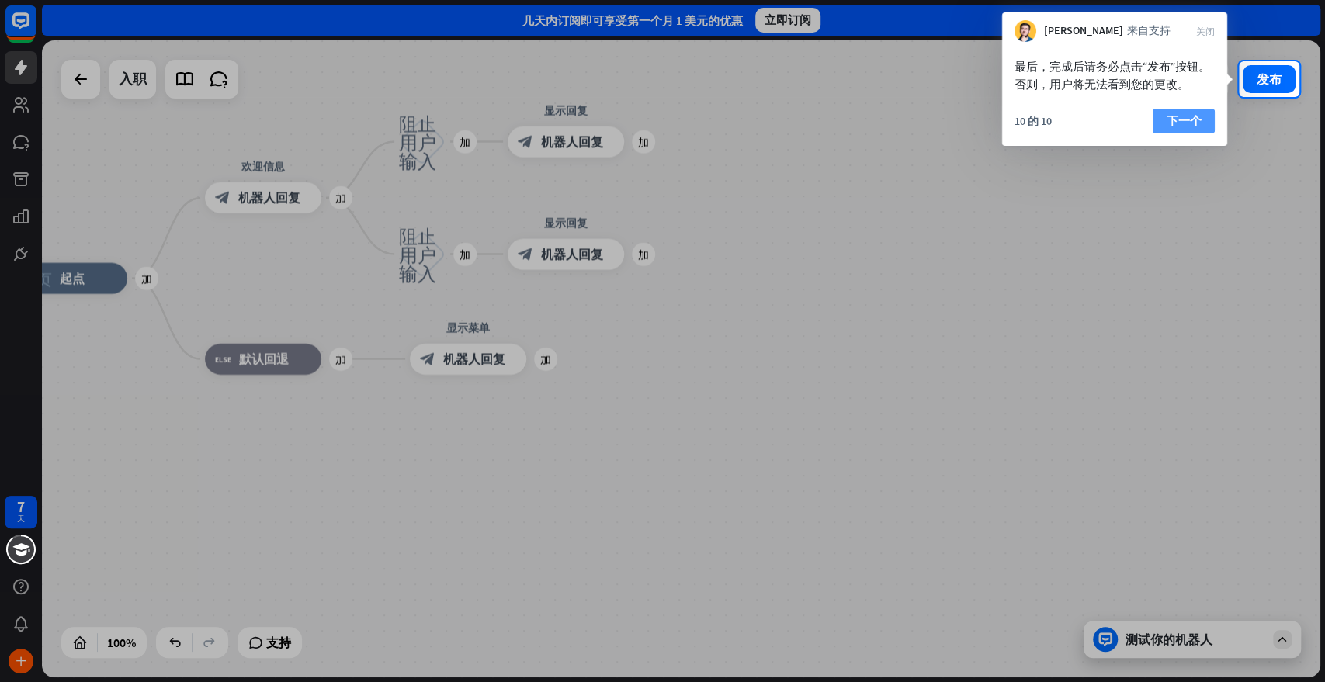
click at [1191, 130] on font "下一个" at bounding box center [1183, 121] width 35 height 22
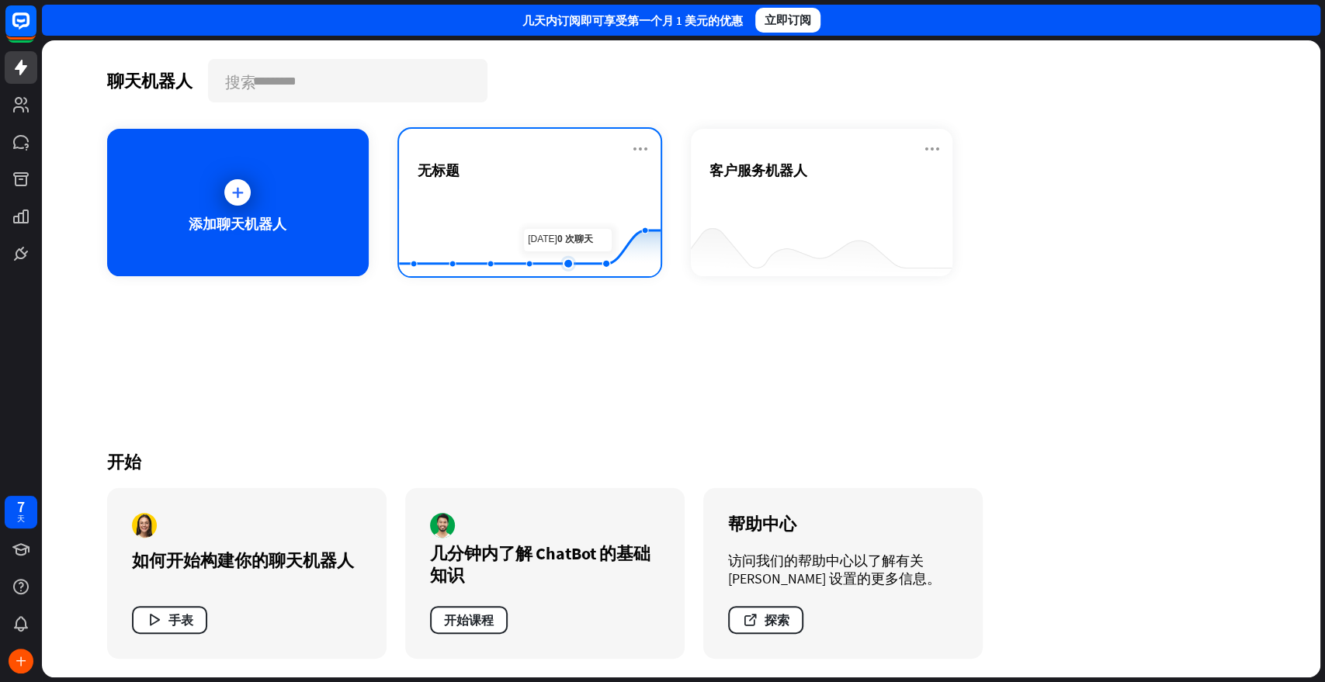
click at [580, 228] on rect at bounding box center [530, 237] width 262 height 97
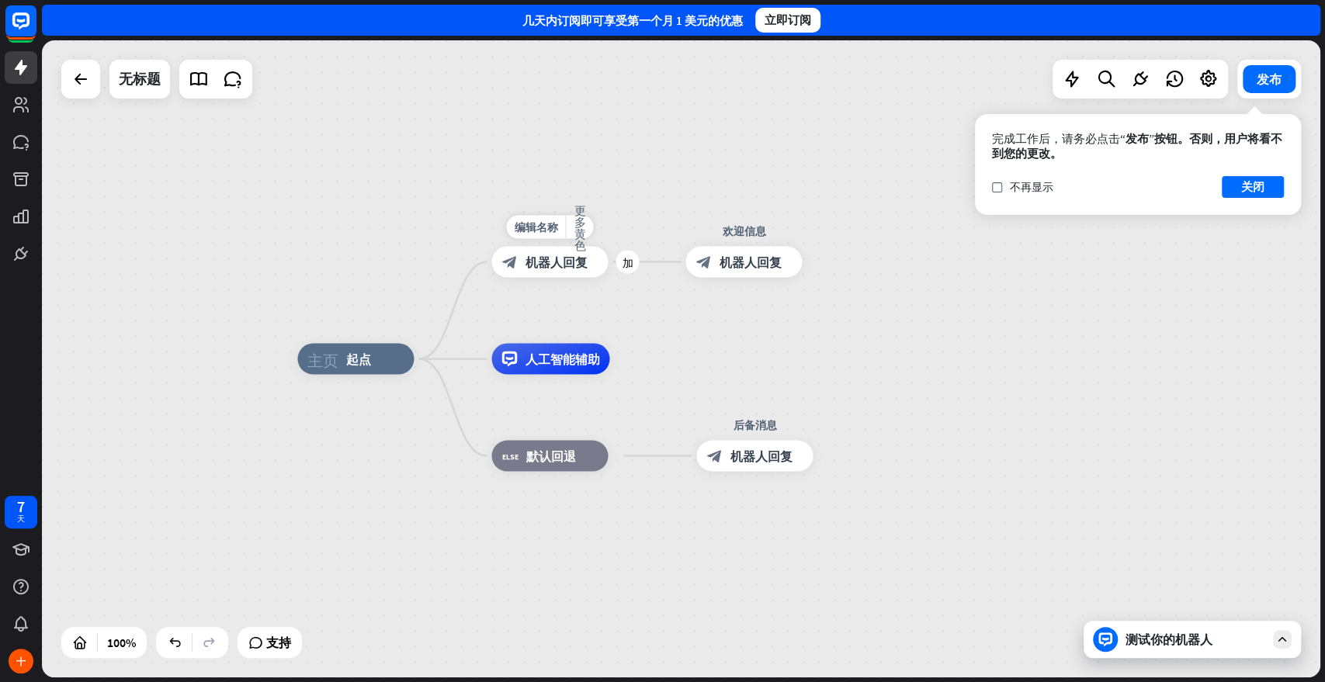
click at [556, 260] on font "机器人回复" at bounding box center [556, 263] width 62 height 16
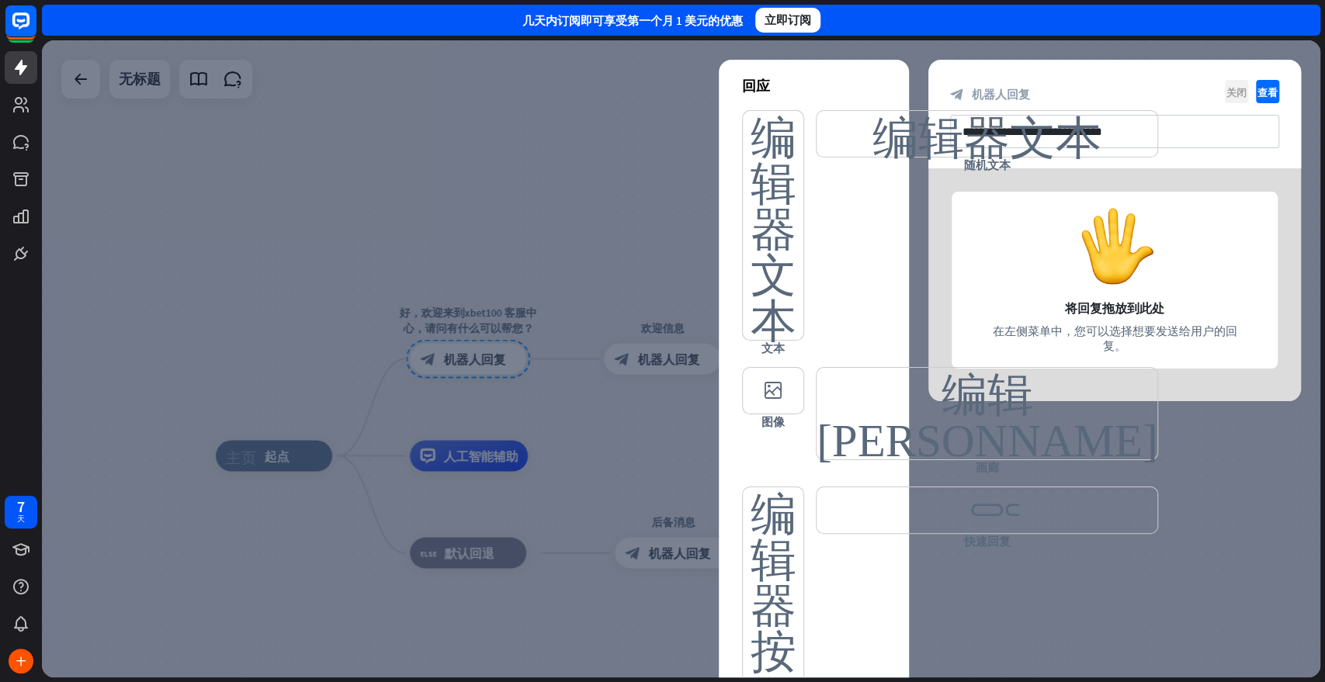
drag, startPoint x: 556, startPoint y: 260, endPoint x: 1232, endPoint y: 95, distance: 696.0
click at [1191, 95] on font "关闭" at bounding box center [1236, 92] width 20 height 10
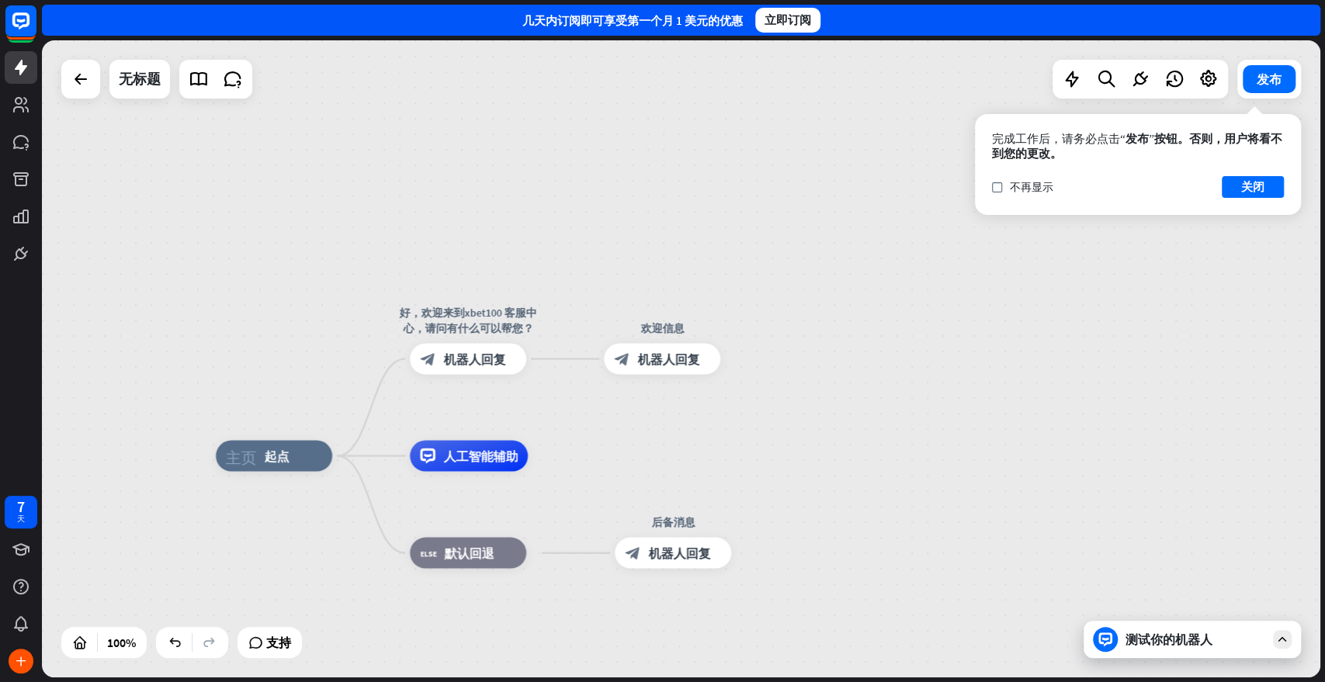
click at [1185, 613] on div "测试你的机器人" at bounding box center [1192, 639] width 217 height 37
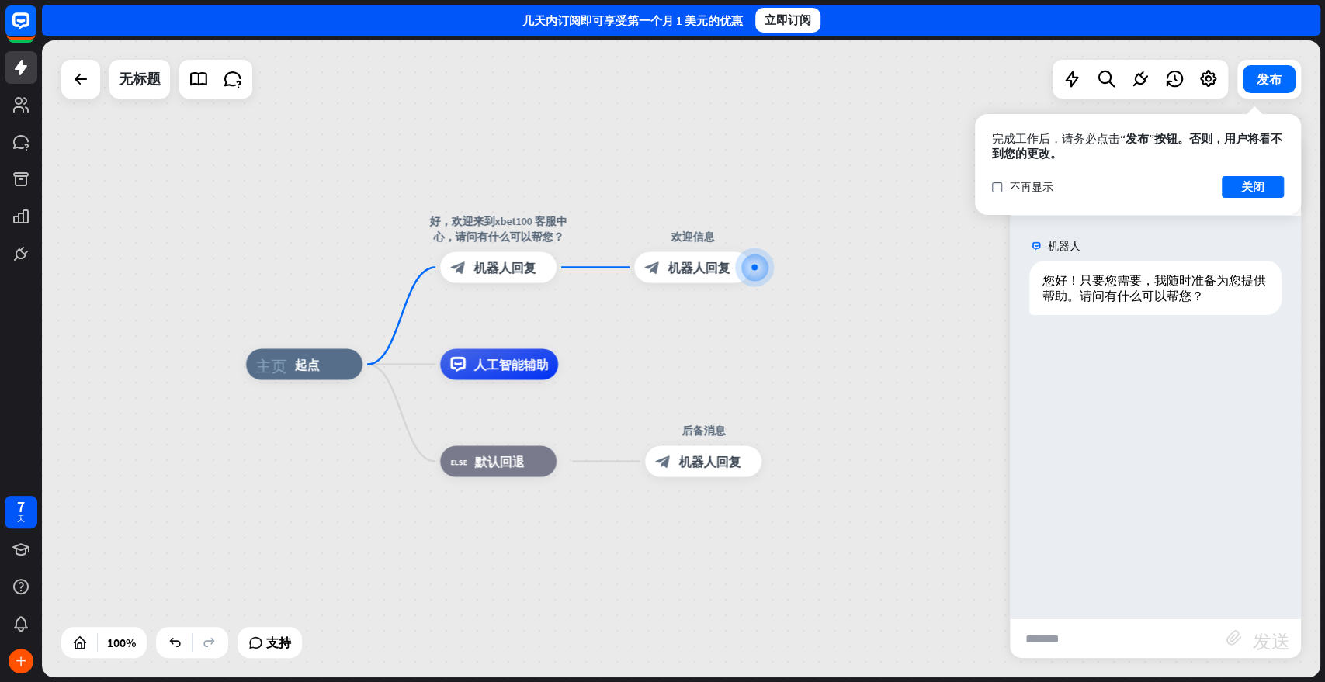
drag, startPoint x: 742, startPoint y: 479, endPoint x: 972, endPoint y: 377, distance: 251.3
click at [972, 377] on div "主页_2 起点 好，欢迎来到xbet100 客服中心，请问有什么可以帮您？ block_bot_response 机器人回复 欢迎信息 block_bot_r…" at bounding box center [885, 683] width 1278 height 637
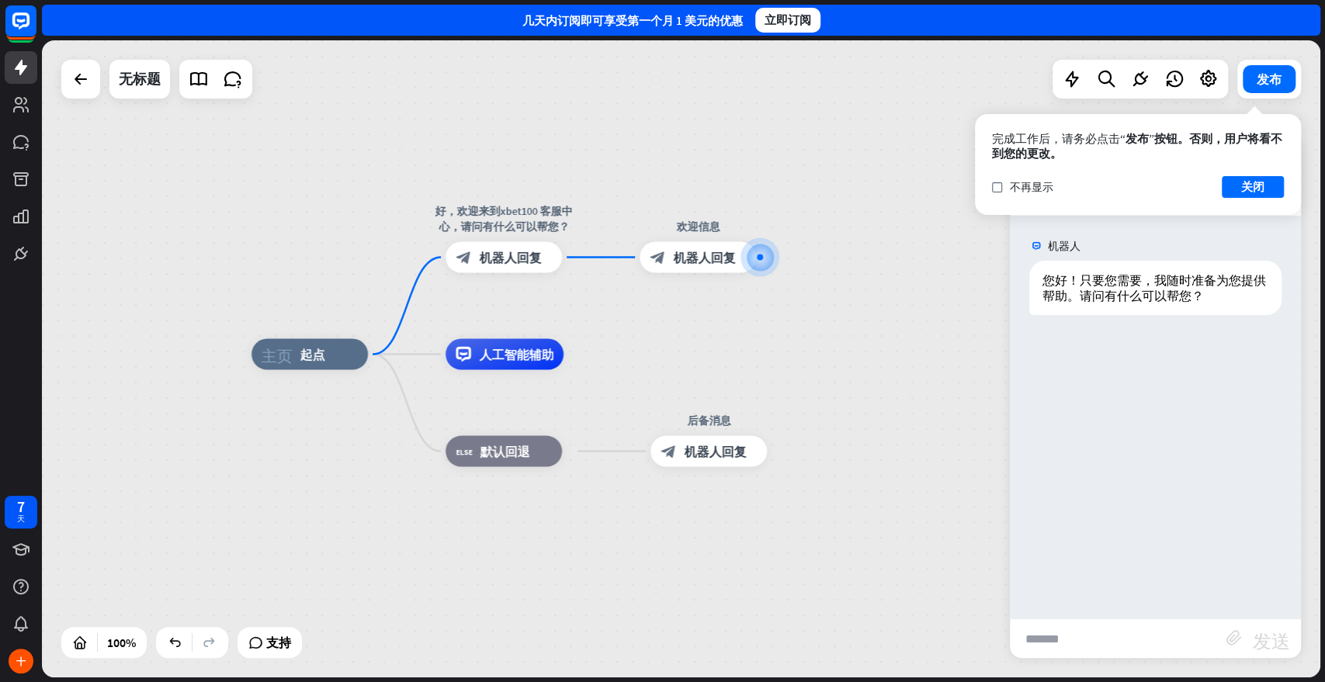
click at [1093, 613] on input "text" at bounding box center [1118, 638] width 217 height 39
type input "***"
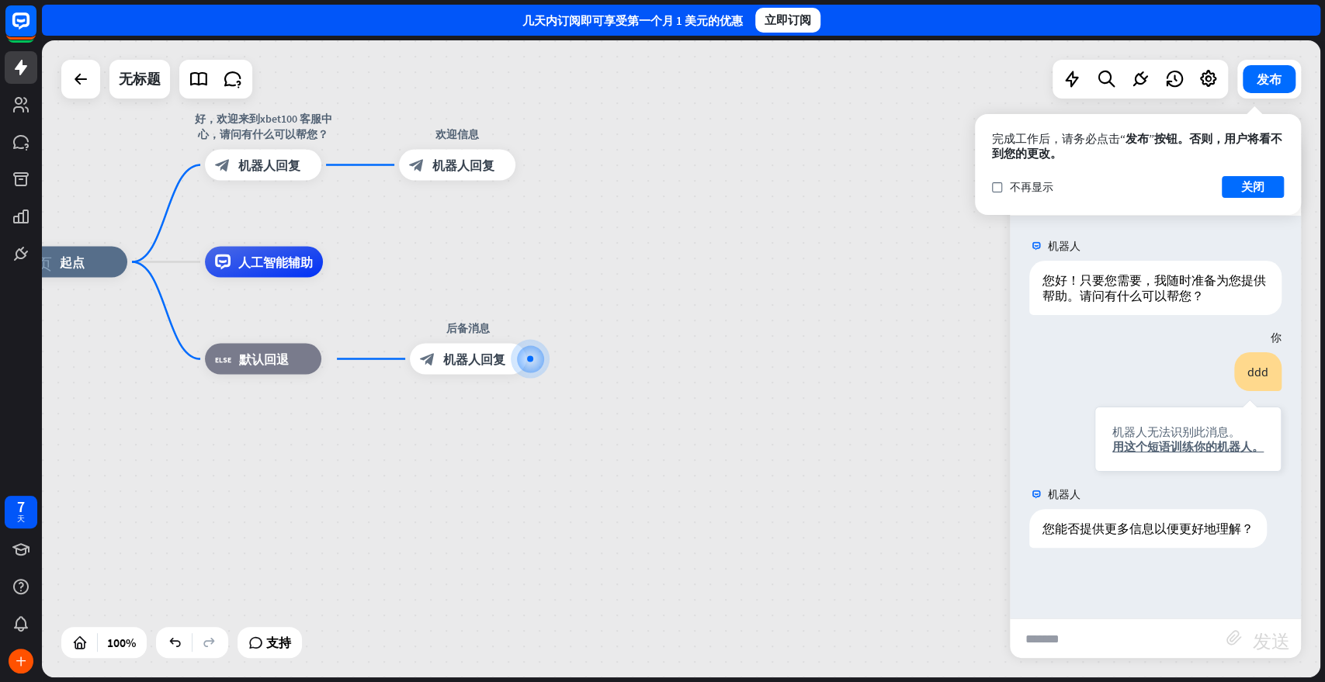
click at [1087, 613] on input "text" at bounding box center [1118, 638] width 217 height 39
type input "*"
type input "**"
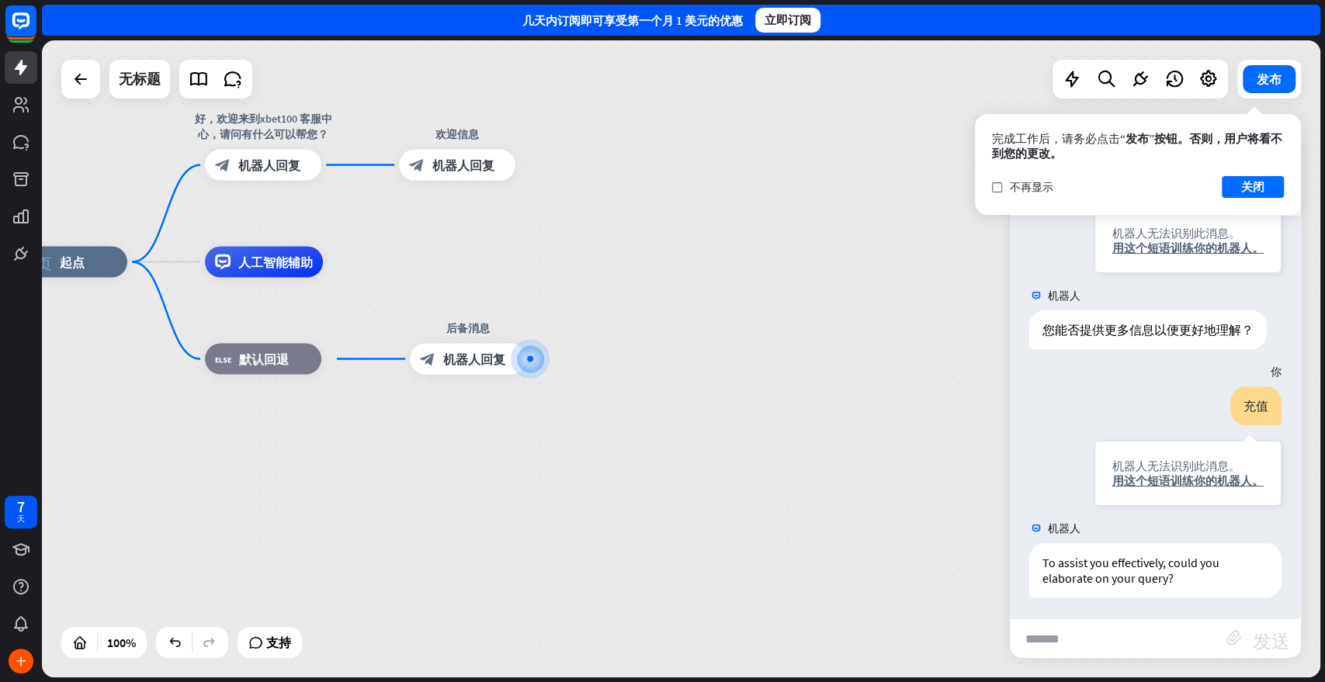
scroll to position [200, 0]
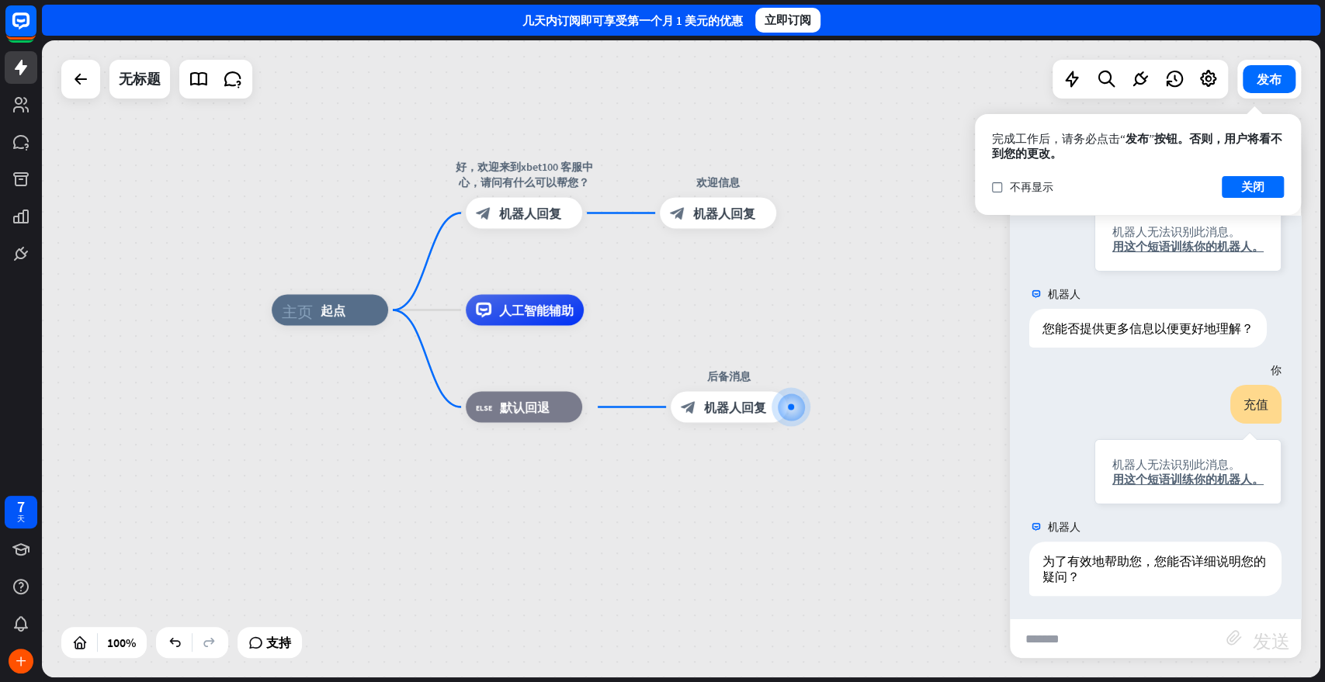
drag, startPoint x: 598, startPoint y: 516, endPoint x: 858, endPoint y: 564, distance: 265.2
click at [858, 564] on div "主页_2 起点 好，欢迎来到xbet100 客服中心，请问有什么可以帮您？ block_bot_response 机器人回复 欢迎信息 block_bot_r…" at bounding box center [911, 628] width 1278 height 637
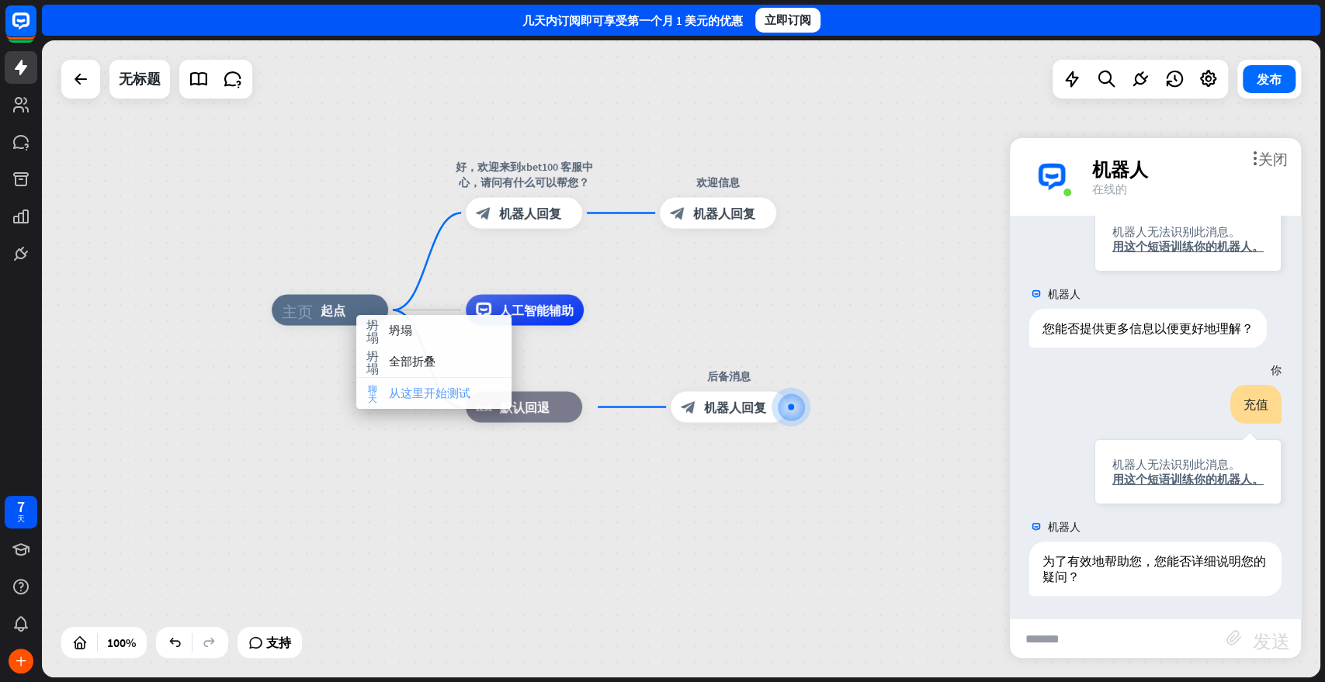
click at [429, 398] on font "从这里开始测试" at bounding box center [430, 393] width 82 height 15
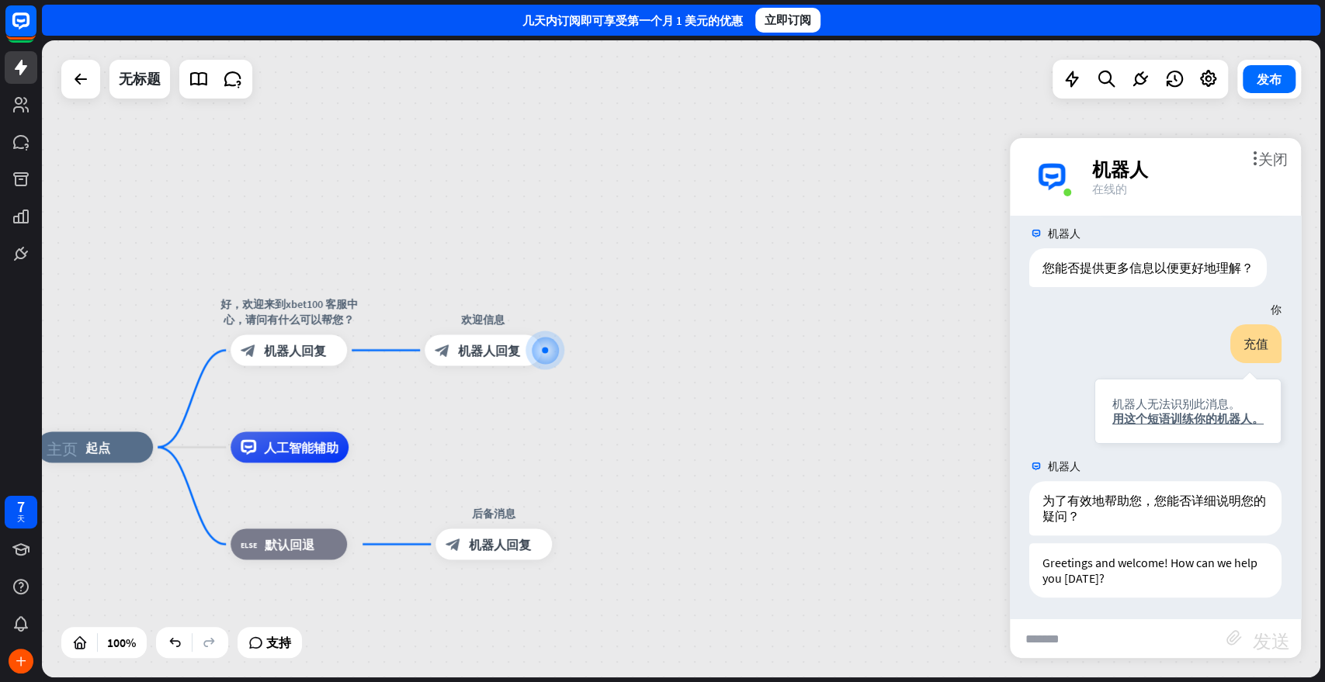
scroll to position [262, 0]
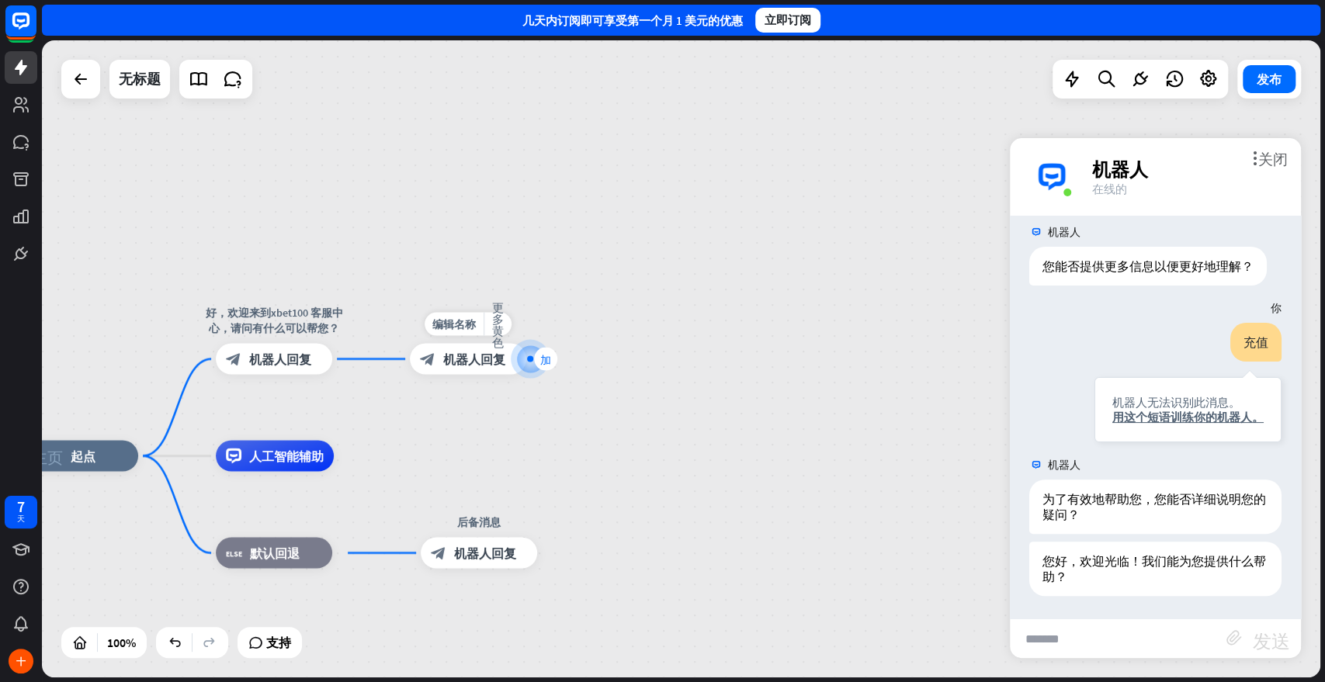
click at [539, 361] on div "加" at bounding box center [545, 359] width 23 height 23
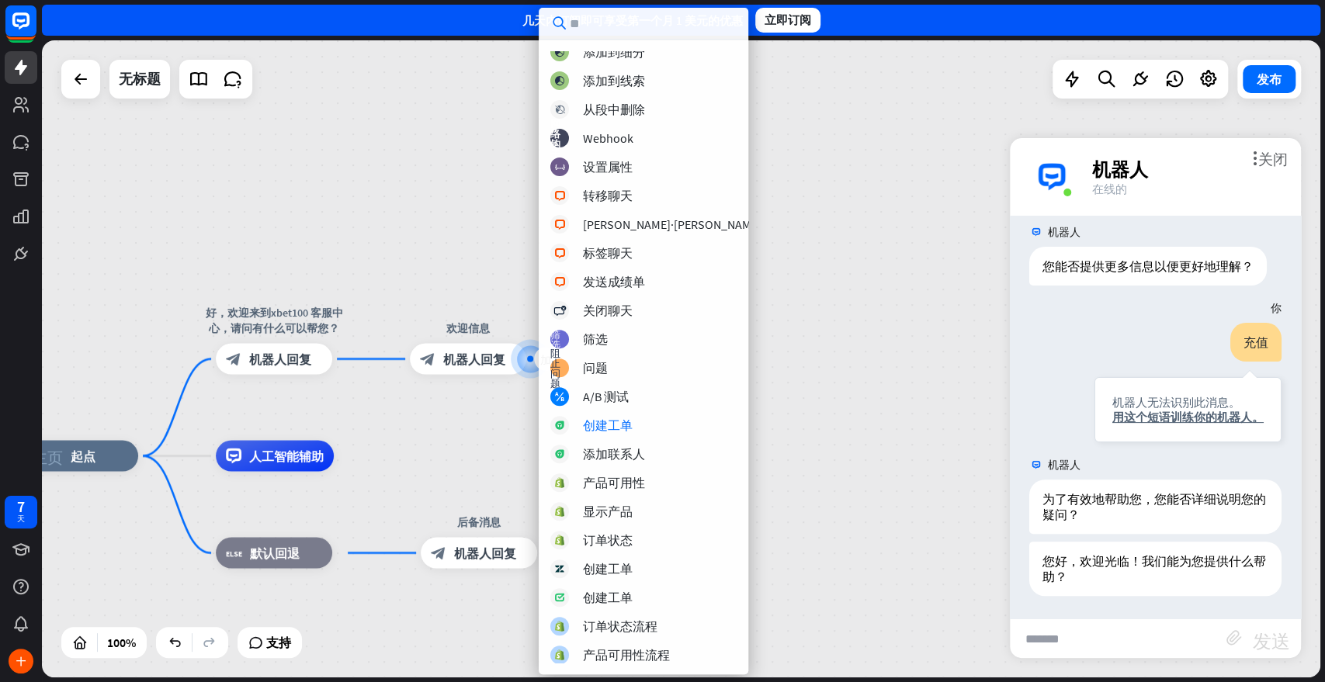
scroll to position [239, 0]
click at [754, 199] on div "主页_2 起点 好，欢迎来到xbet100 客服中心，请问有什么可以帮您？ block_bot_response 机器人回复 加 欢迎信息 block_bot…" at bounding box center [681, 358] width 1278 height 637
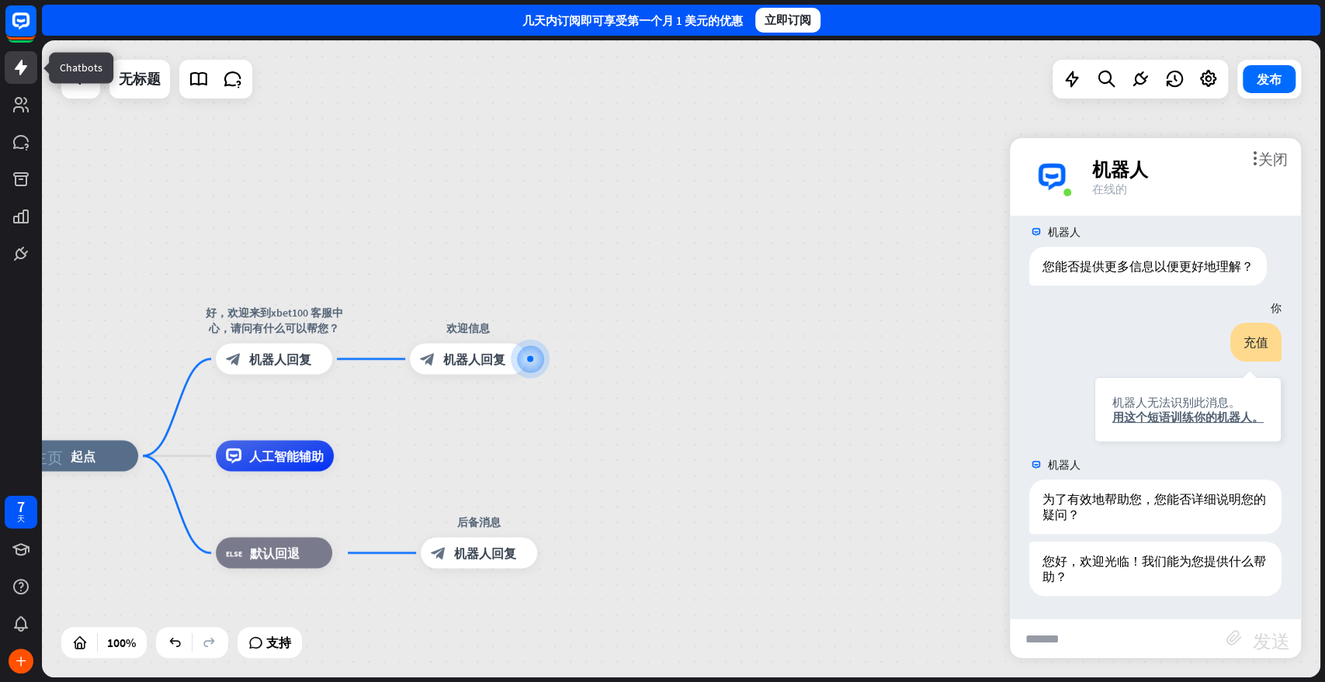
click at [25, 67] on icon at bounding box center [21, 68] width 12 height 16
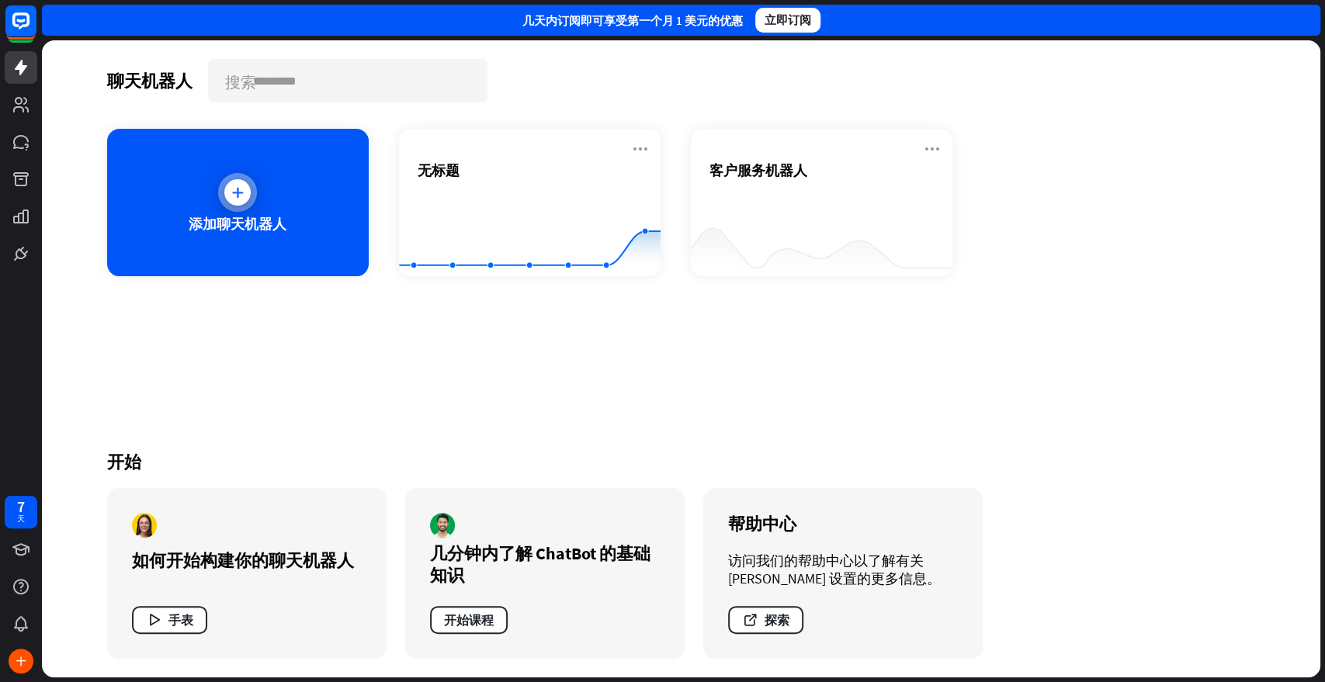
click at [306, 217] on div "添加聊天机器人" at bounding box center [238, 202] width 262 height 147
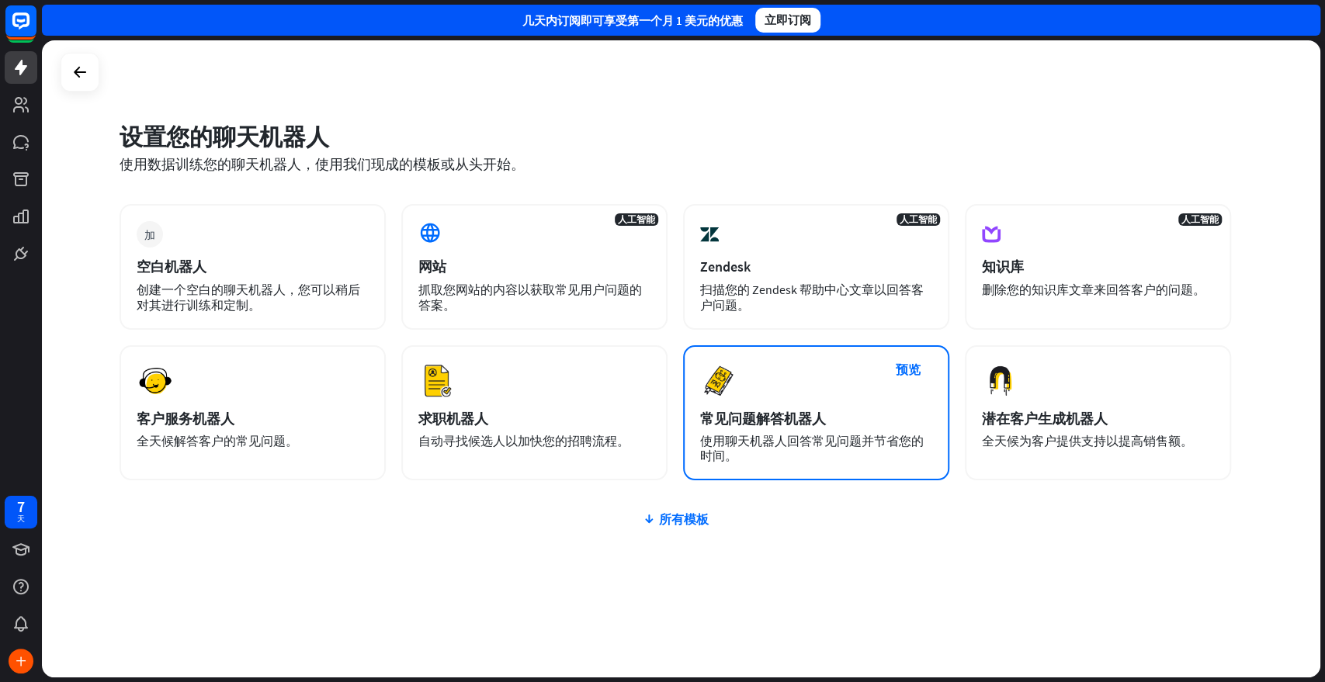
click at [824, 447] on font "使用聊天机器人回答常见问题并节省您的时间。" at bounding box center [812, 448] width 224 height 30
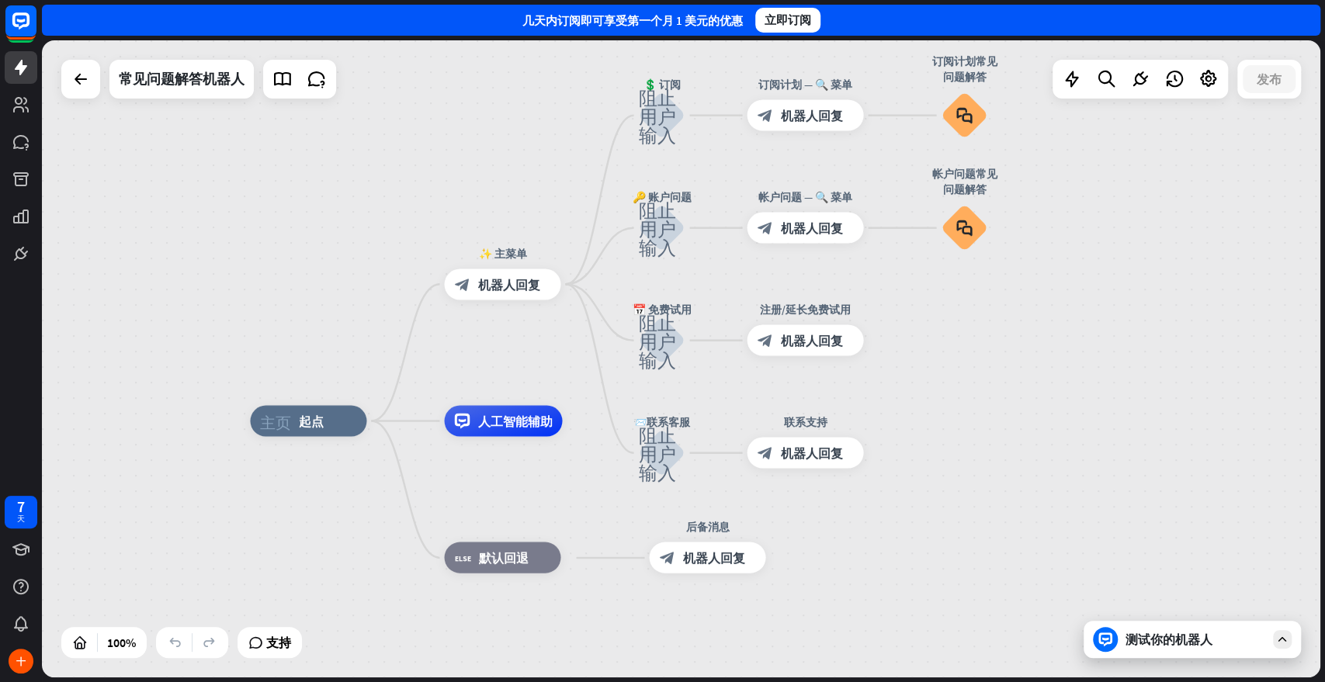
drag, startPoint x: 998, startPoint y: 412, endPoint x: 950, endPoint y: 452, distance: 62.3
click at [1191, 613] on font "测试你的机器人" at bounding box center [1169, 640] width 87 height 16
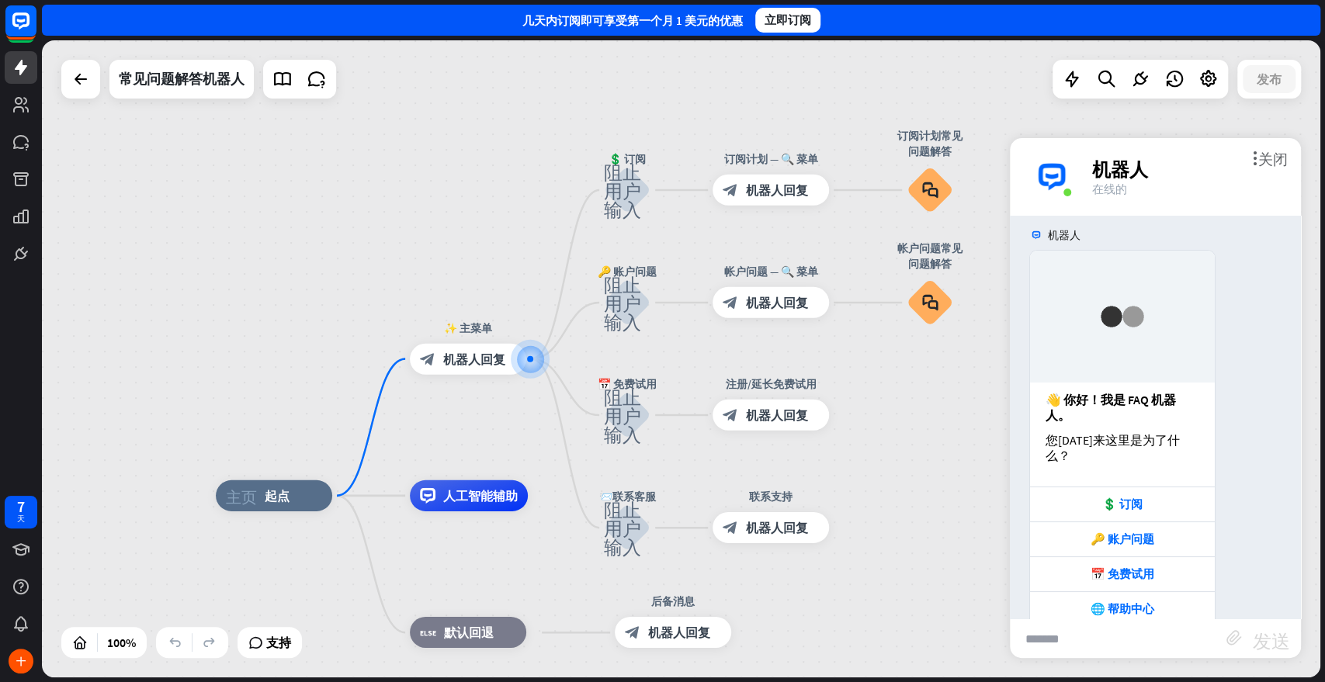
scroll to position [12, 0]
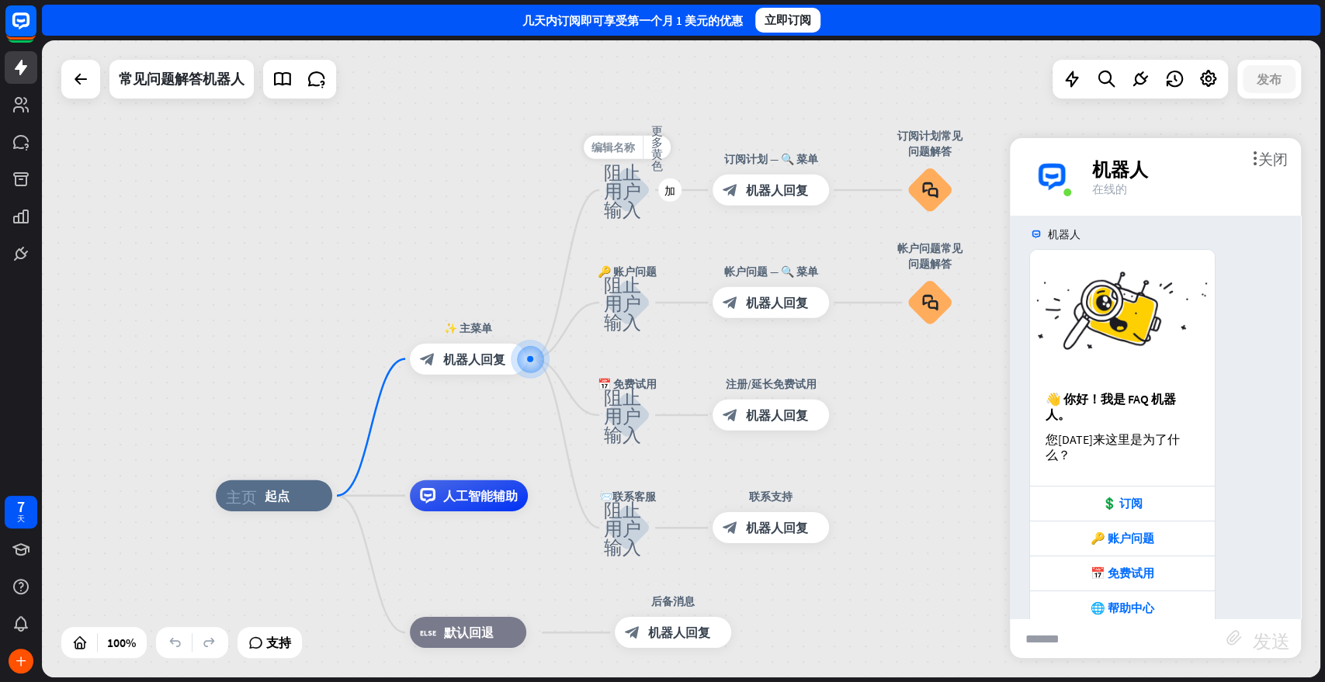
click at [627, 145] on font "编辑名称" at bounding box center [612, 147] width 43 height 14
drag, startPoint x: 667, startPoint y: 150, endPoint x: 605, endPoint y: 151, distance: 62.1
click at [605, 151] on input "**********" at bounding box center [627, 148] width 109 height 22
type input "*****"
click at [631, 266] on div "主页_2 起点 ✨ 主菜单 block_bot_response 机器人回复 ***** 阻止用户输入 订阅计划 — 🔍 菜单 block_bot_respo…" at bounding box center [681, 358] width 1278 height 637
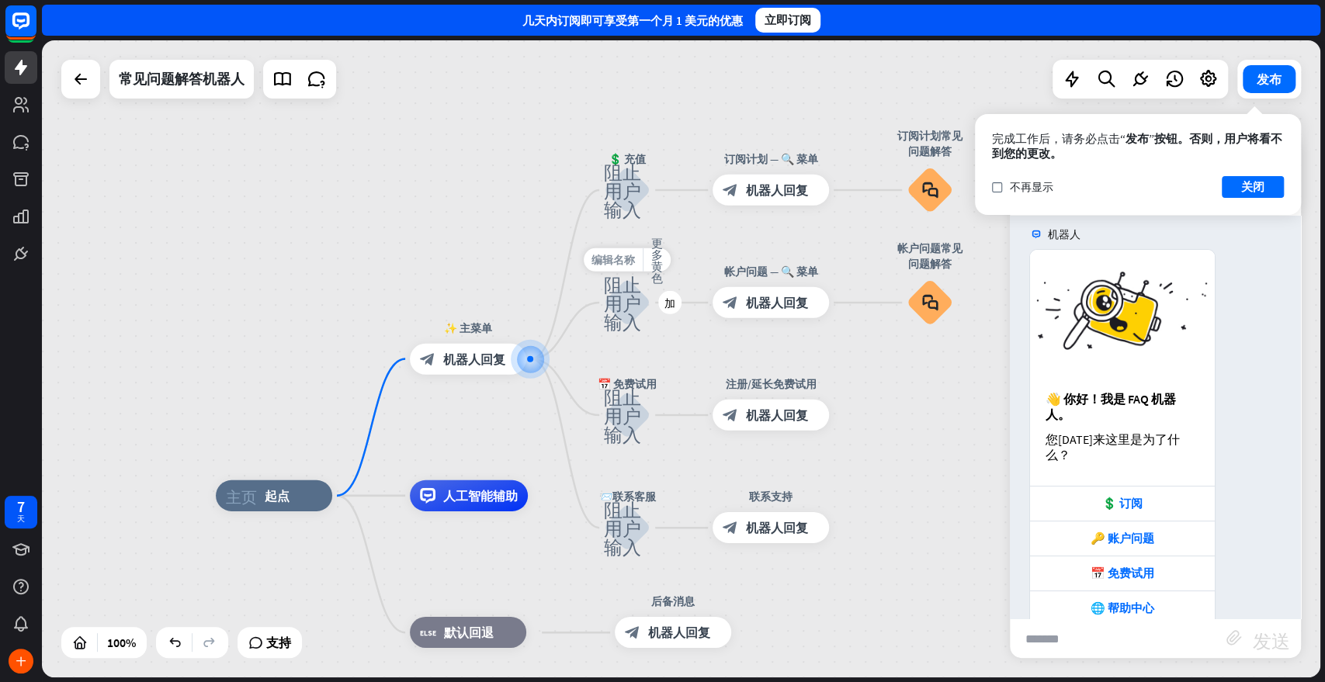
click at [632, 259] on font "编辑名称" at bounding box center [612, 260] width 43 height 14
type input "*****"
click at [633, 374] on font "编辑名称" at bounding box center [612, 373] width 43 height 14
drag, startPoint x: 658, startPoint y: 373, endPoint x: 615, endPoint y: 373, distance: 43.5
click at [615, 373] on input "**********" at bounding box center [627, 373] width 109 height 22
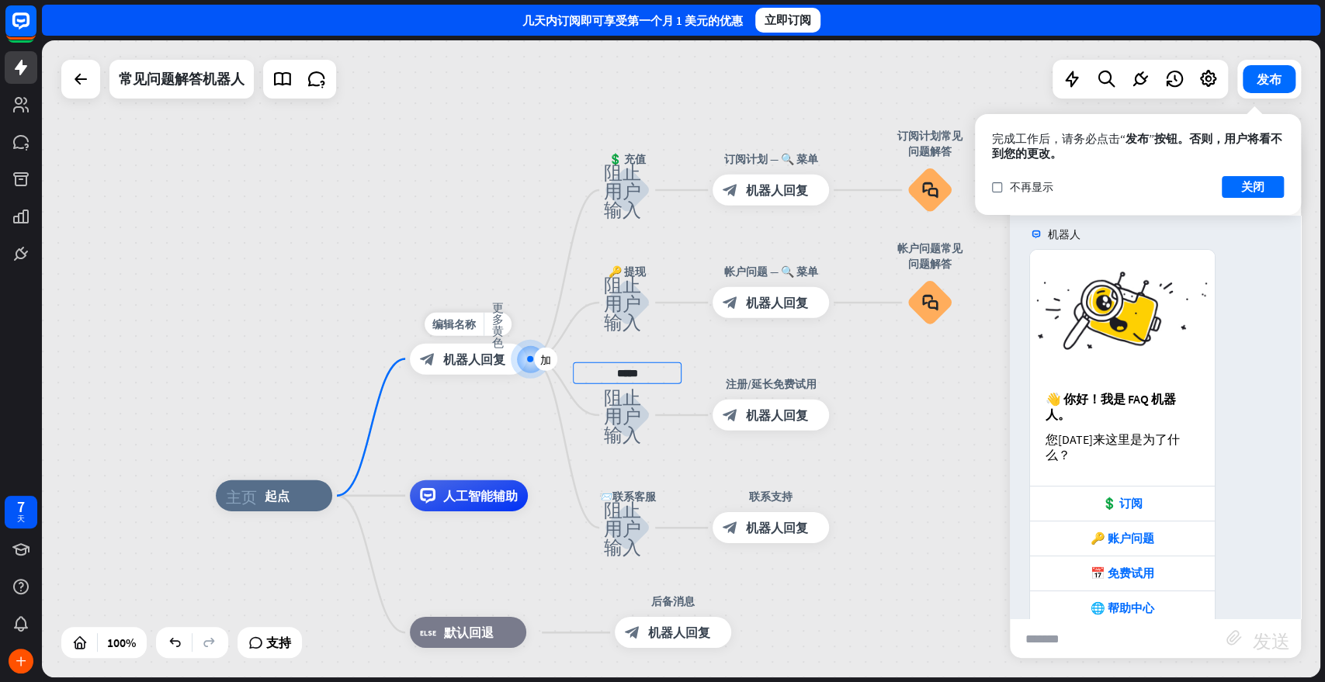
type input "*****"
click at [546, 371] on div "主页_2 起点 编辑名称 更多黄色 加 block_bot_response 机器人回复 💲 充值 阻止用户输入 订阅计划 — 🔍 菜单 block_bot_…" at bounding box center [681, 358] width 1278 height 637
drag, startPoint x: 536, startPoint y: 360, endPoint x: 619, endPoint y: 482, distance: 147.9
click at [542, 359] on font "加" at bounding box center [545, 359] width 11 height 11
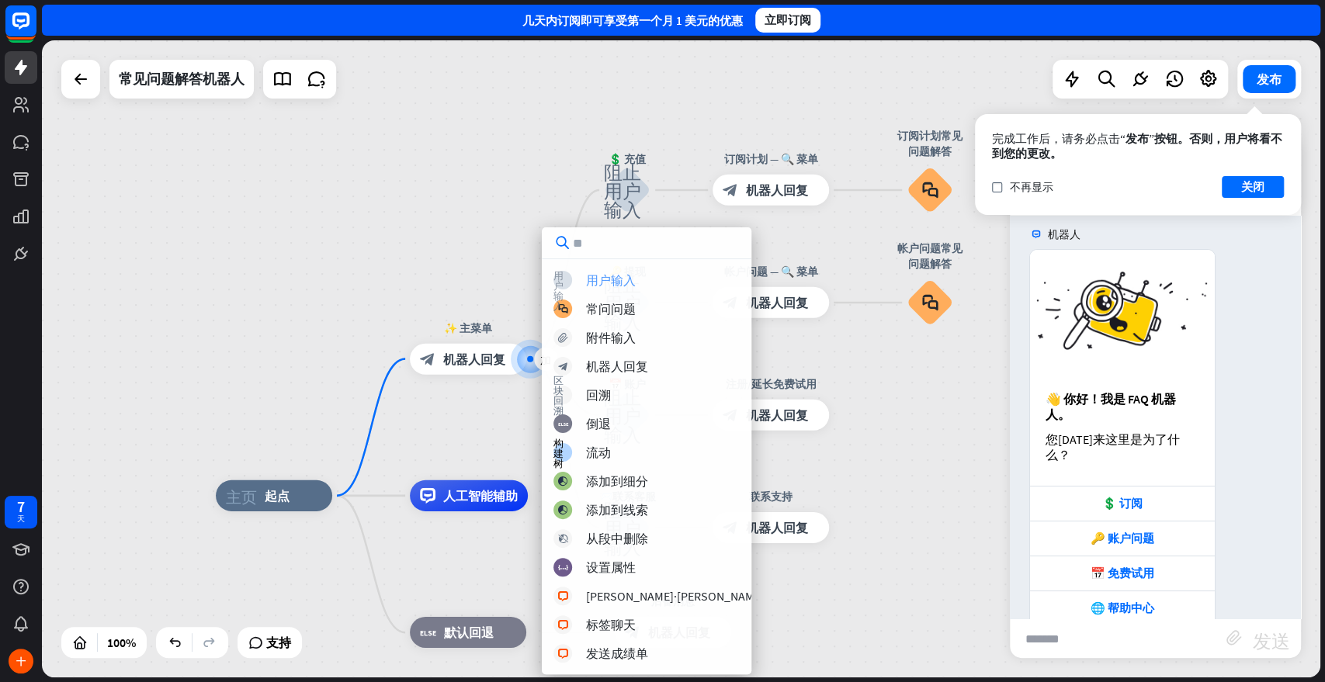
click at [623, 280] on font "用户输入" at bounding box center [611, 280] width 50 height 16
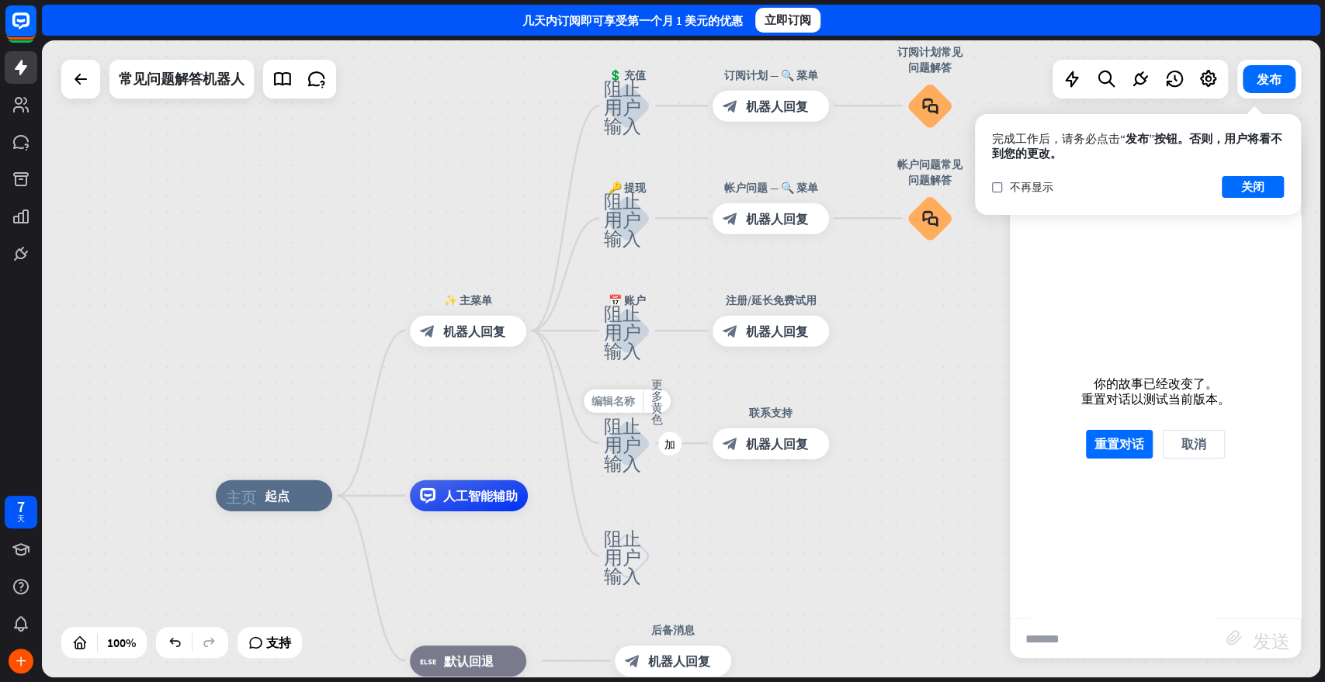
click at [631, 401] on font "编辑名称" at bounding box center [612, 401] width 43 height 14
drag, startPoint x: 671, startPoint y: 401, endPoint x: 601, endPoint y: 402, distance: 69.9
click at [601, 402] on input "**********" at bounding box center [627, 401] width 109 height 22
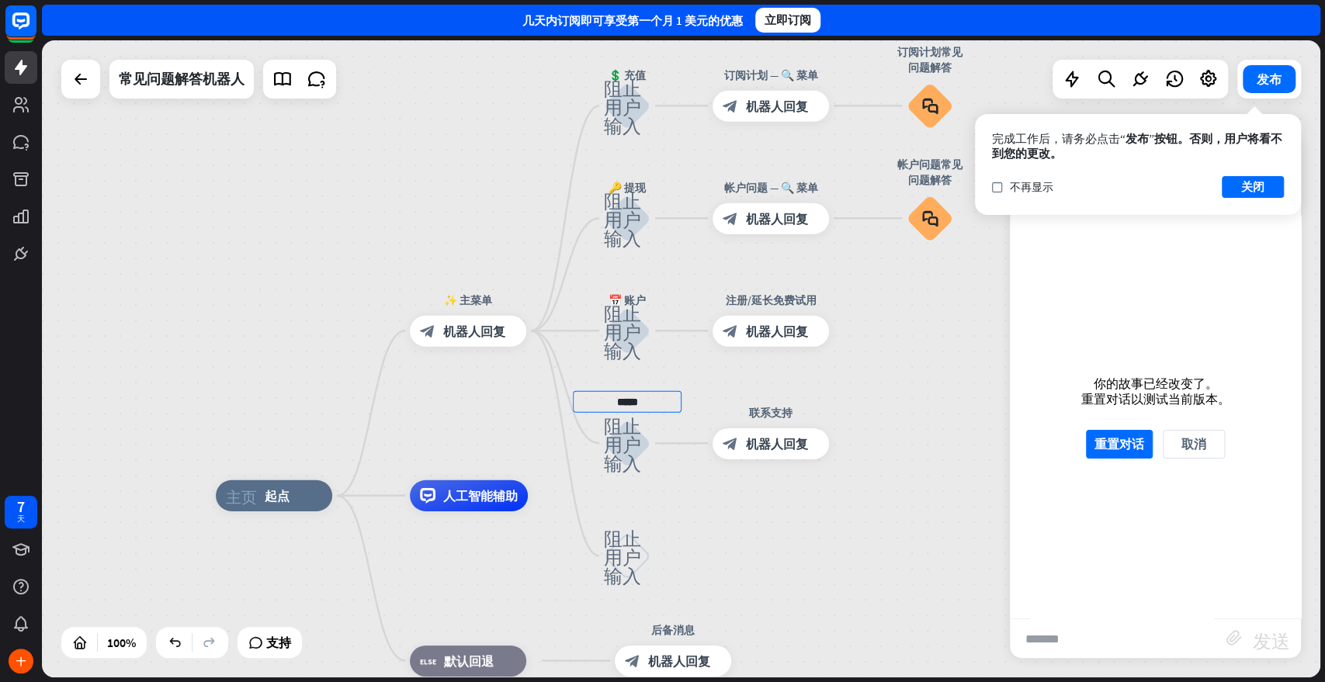
type input "*****"
click at [630, 404] on font "编辑名称" at bounding box center [612, 401] width 43 height 14
type input "*****"
click at [754, 521] on div "主页_2 起点 ✨ 主菜单 block_bot_response 机器人回复 💲 充值 阻止用户输入 订阅计划 — 🔍 菜单 block_bot_respon…" at bounding box center [681, 358] width 1278 height 637
click at [627, 515] on font "编辑名称" at bounding box center [612, 513] width 43 height 14
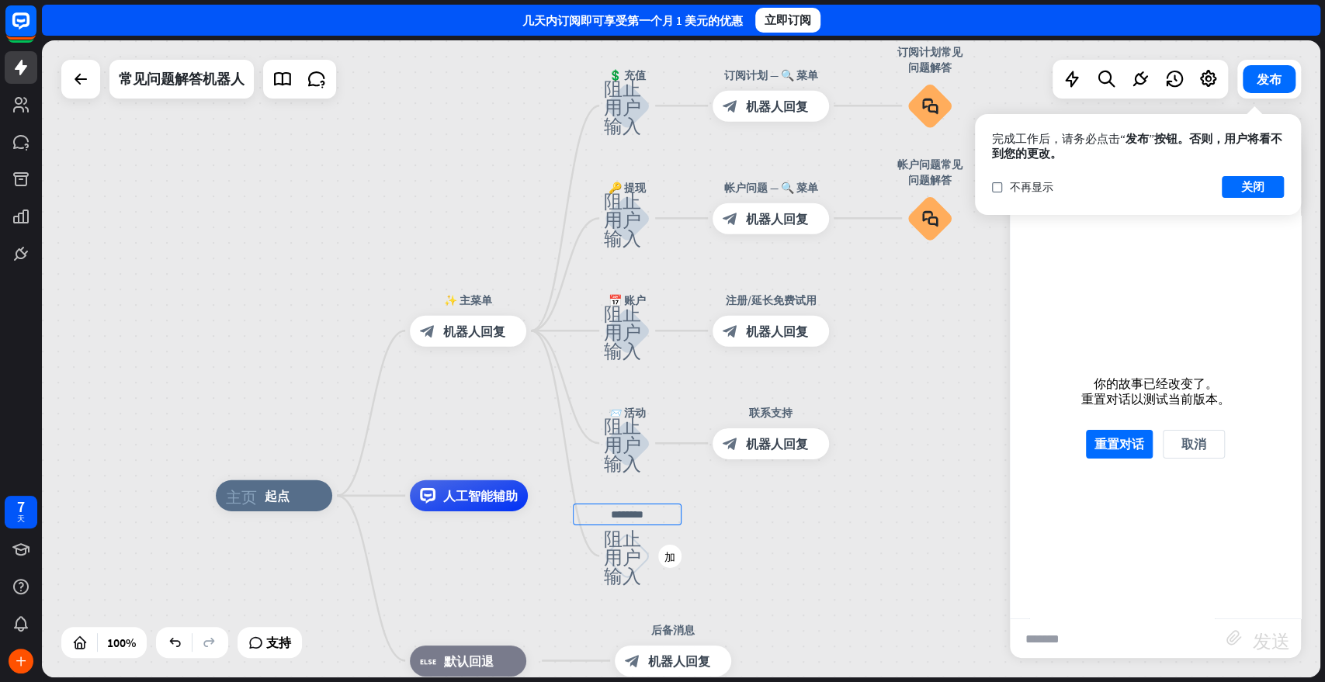
drag, startPoint x: 599, startPoint y: 514, endPoint x: 662, endPoint y: 514, distance: 62.9
click at [662, 514] on input "text" at bounding box center [627, 514] width 109 height 22
drag, startPoint x: 659, startPoint y: 514, endPoint x: 611, endPoint y: 513, distance: 48.1
click at [611, 513] on input "text" at bounding box center [627, 514] width 109 height 22
type input "*"
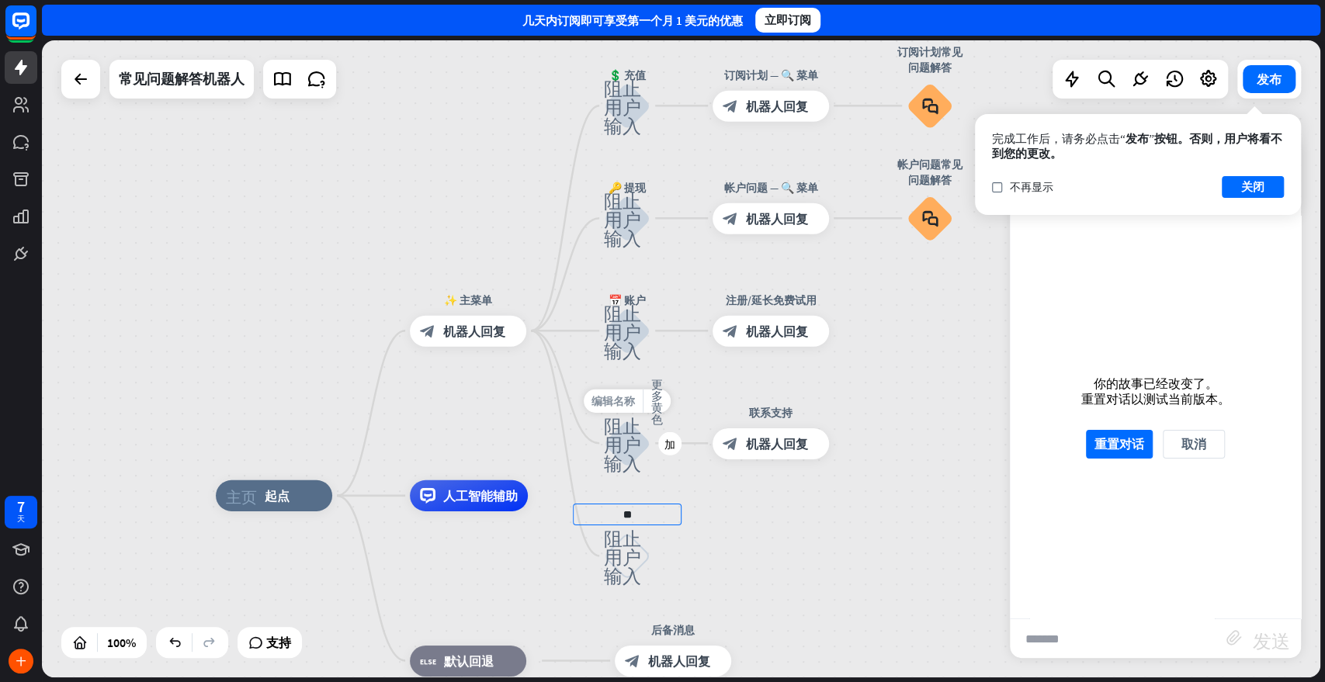
type input "**"
click at [612, 400] on div "主页_2 起点 ✨ 主菜单 block_bot_response 机器人回复 💲 充值 阻止用户输入 订阅计划 — 🔍 菜单 block_bot_respon…" at bounding box center [681, 358] width 1278 height 637
click at [628, 401] on font "编辑名称" at bounding box center [612, 401] width 43 height 14
drag, startPoint x: 664, startPoint y: 402, endPoint x: 621, endPoint y: 405, distance: 42.8
click at [621, 405] on input "*****" at bounding box center [627, 401] width 109 height 22
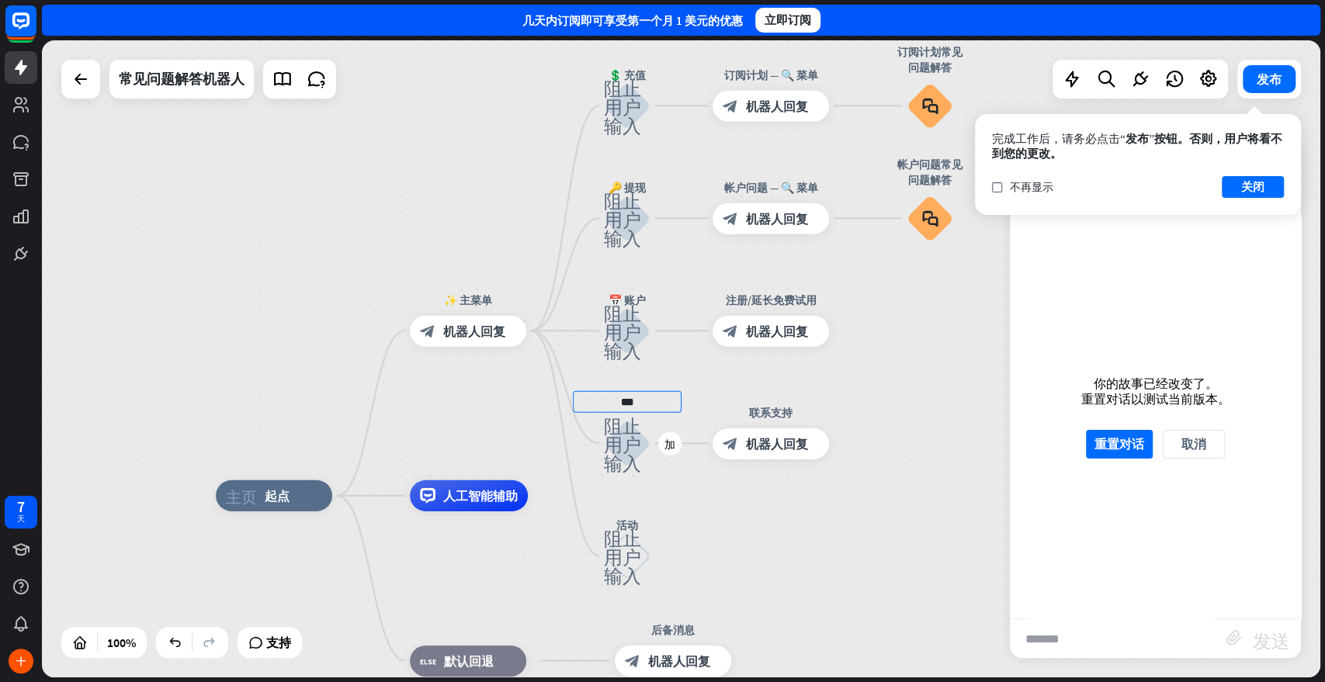
type input "**"
type input "*"
type input "****"
click at [795, 574] on div "主页_2 起点 ✨ 主菜单 block_bot_response 机器人回复 💲 充值 阻止用户输入 订阅计划 — 🔍 菜单 block_bot_respon…" at bounding box center [681, 358] width 1278 height 637
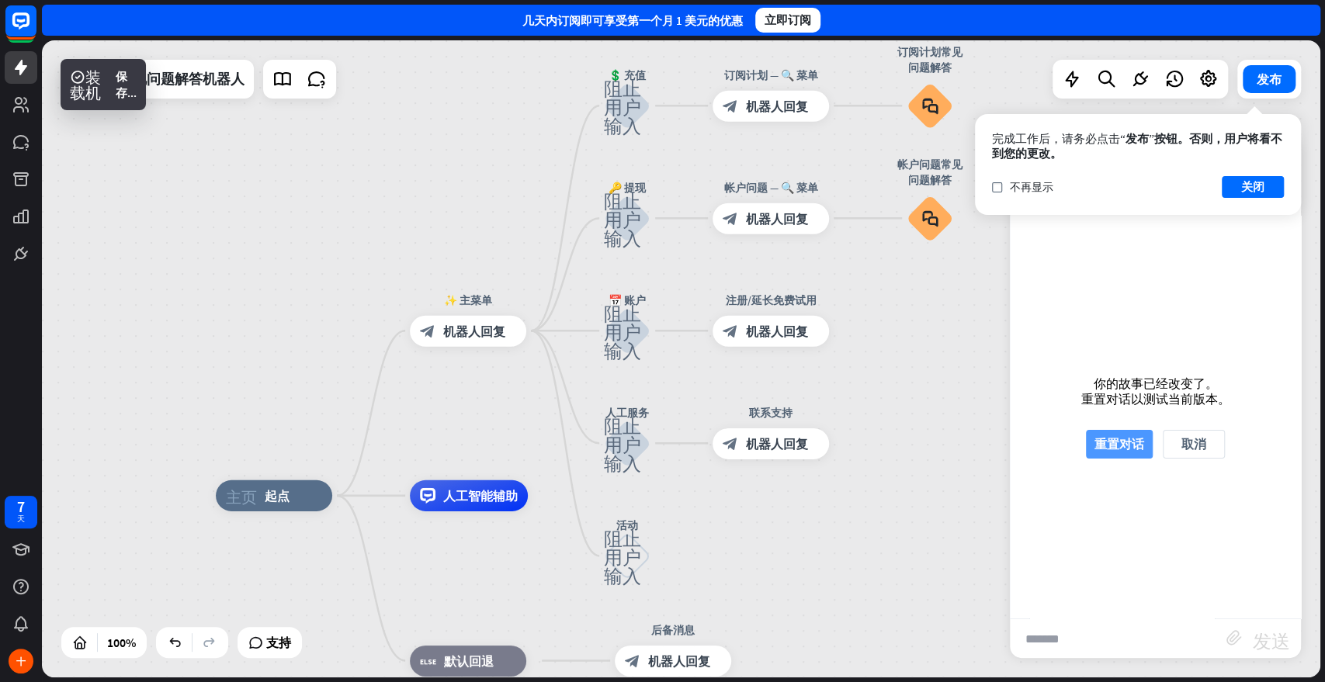
click at [1126, 448] on font "重置对话" at bounding box center [1119, 444] width 50 height 16
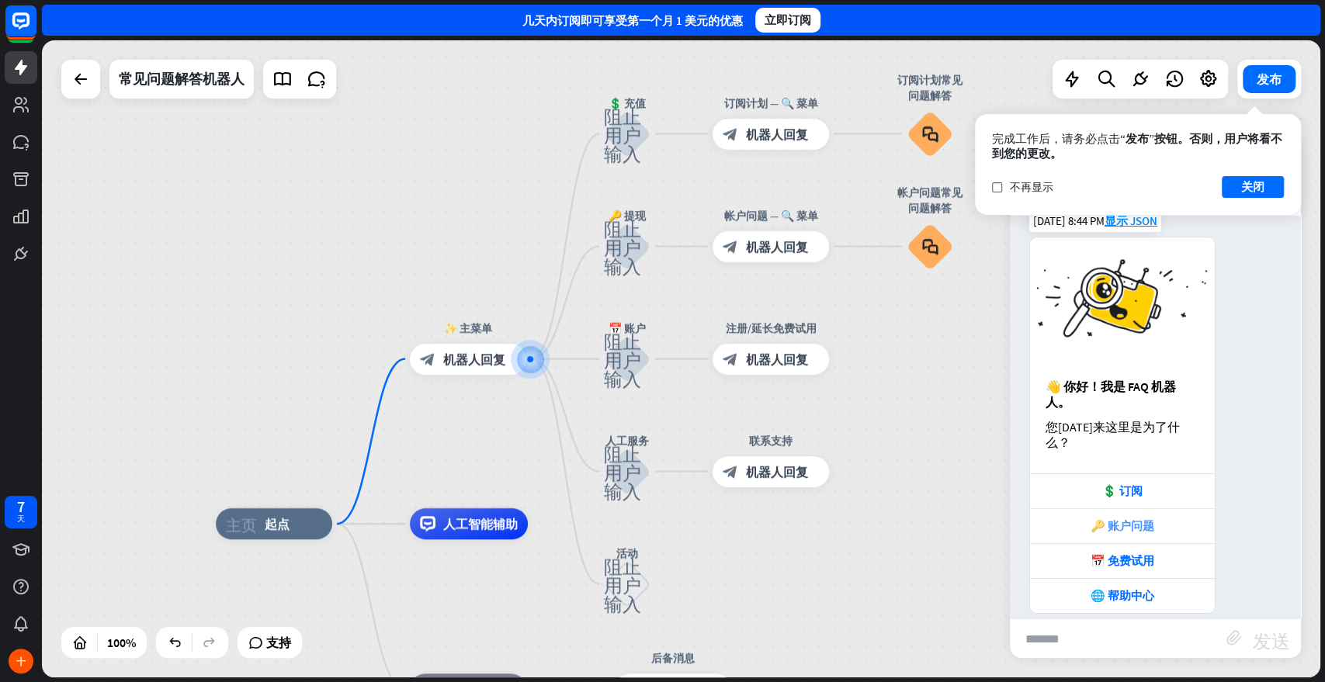
scroll to position [26, 0]
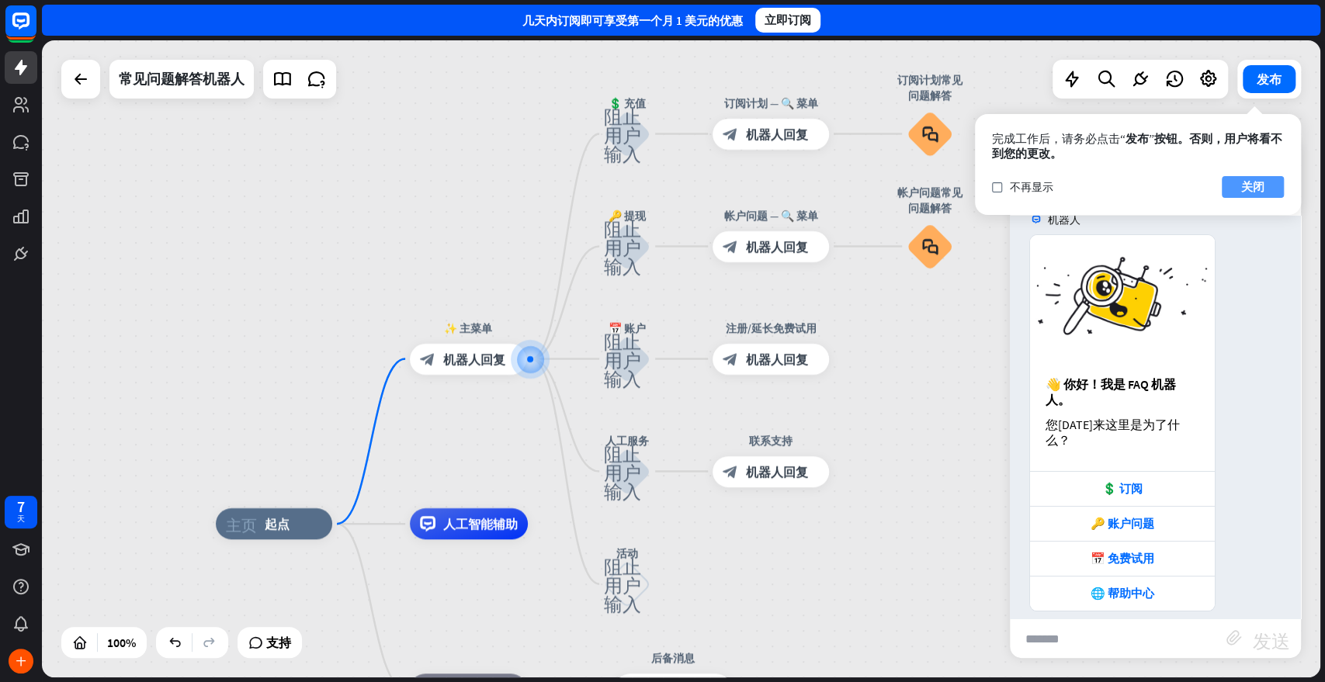
click at [1191, 191] on button "关闭" at bounding box center [1253, 187] width 62 height 22
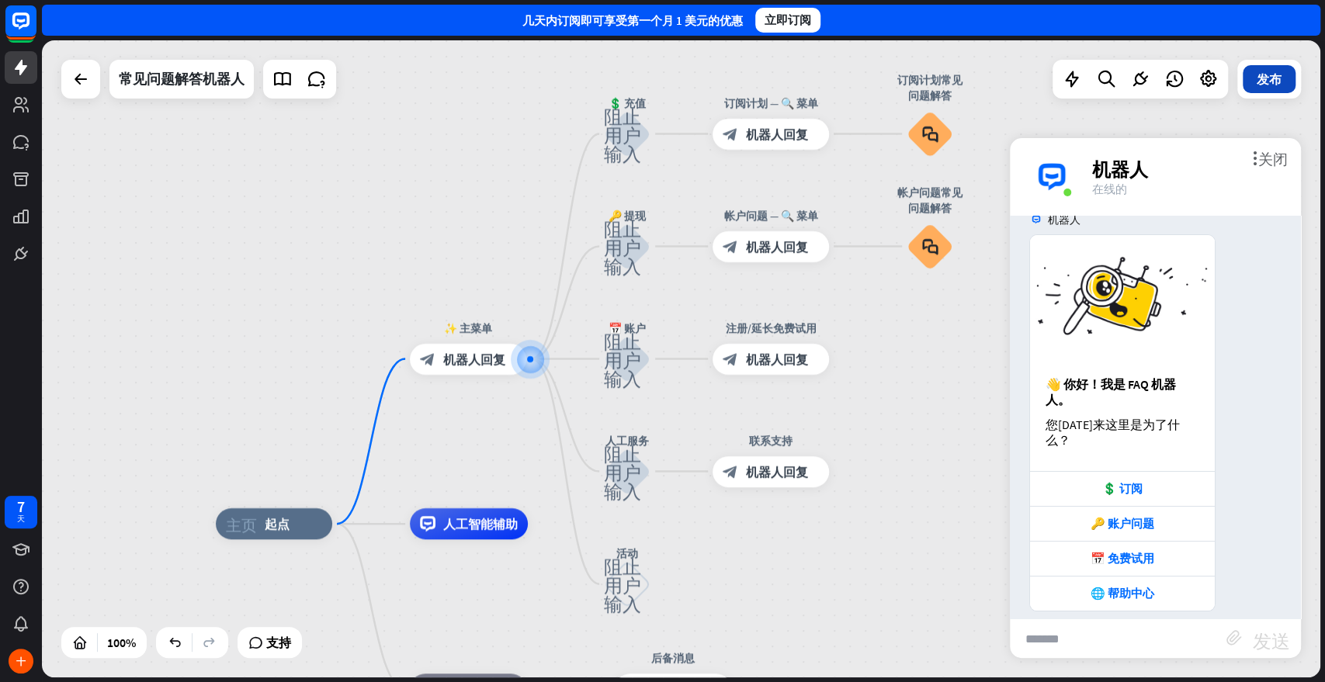
click at [1191, 80] on font "发布" at bounding box center [1269, 79] width 25 height 16
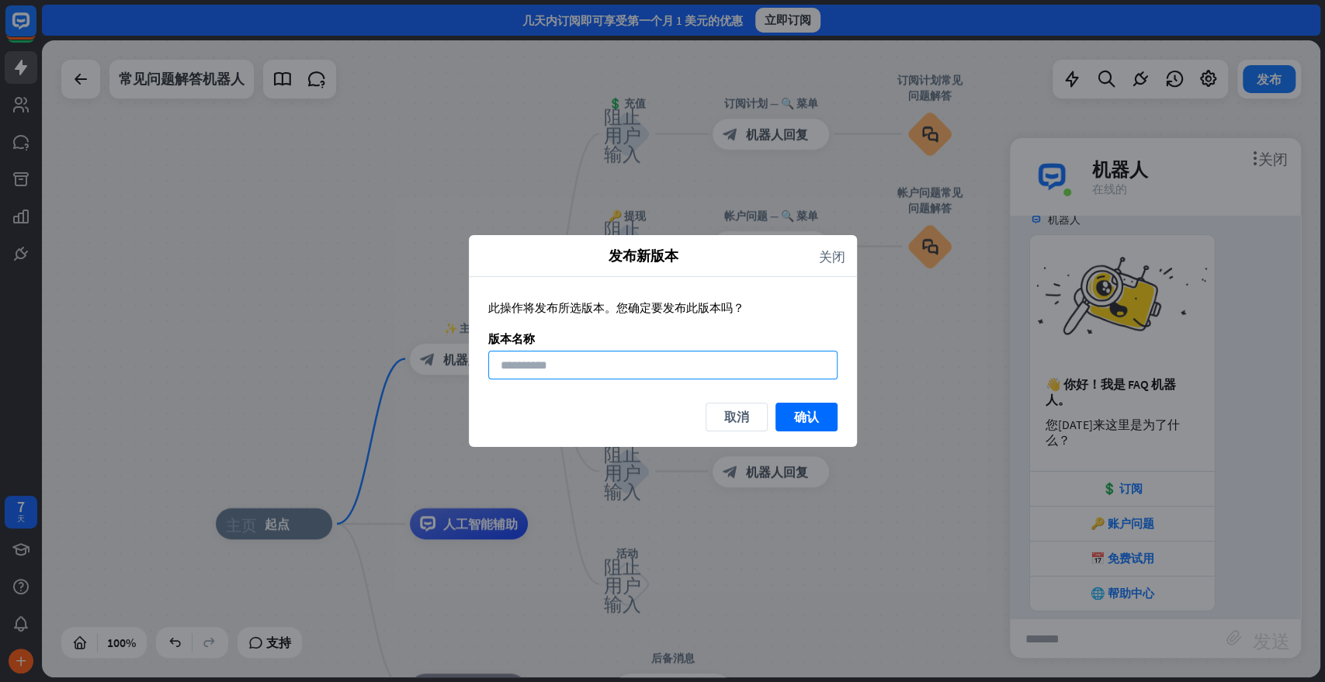
click at [699, 372] on input at bounding box center [662, 365] width 349 height 29
type input "*"
click at [810, 420] on font "确认" at bounding box center [806, 417] width 25 height 16
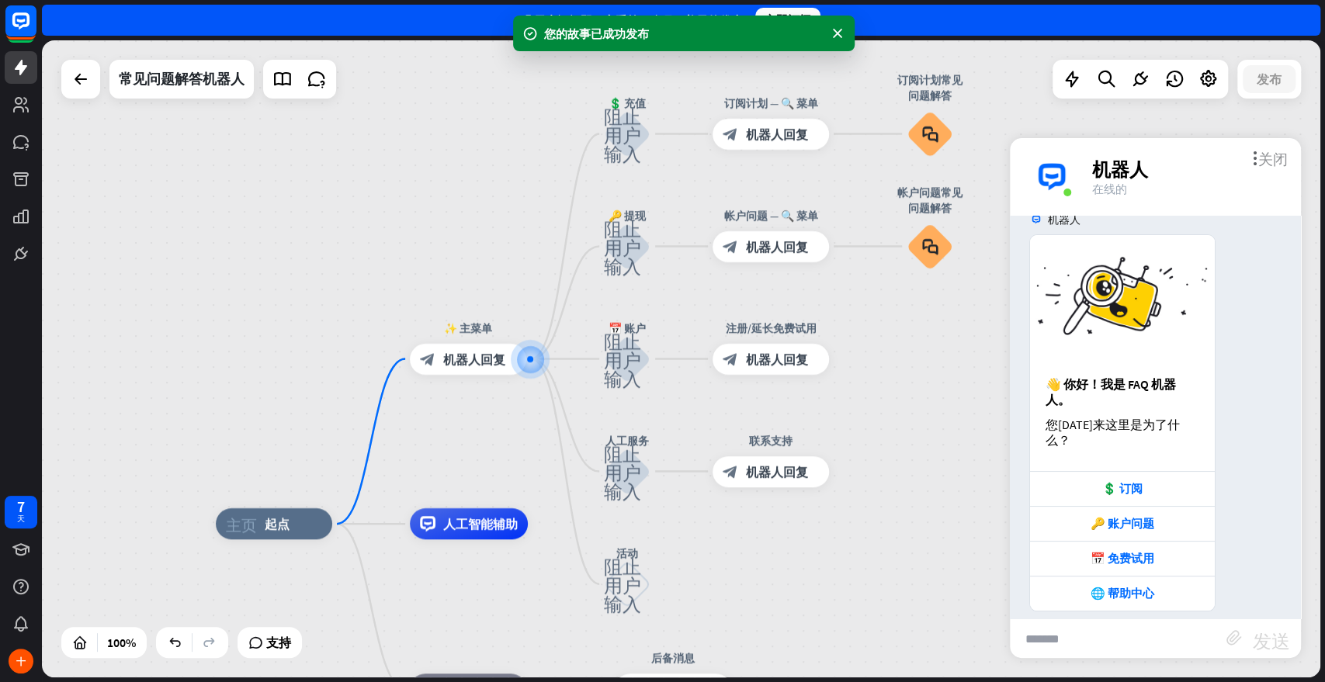
click at [1191, 154] on font "关闭" at bounding box center [1272, 158] width 29 height 15
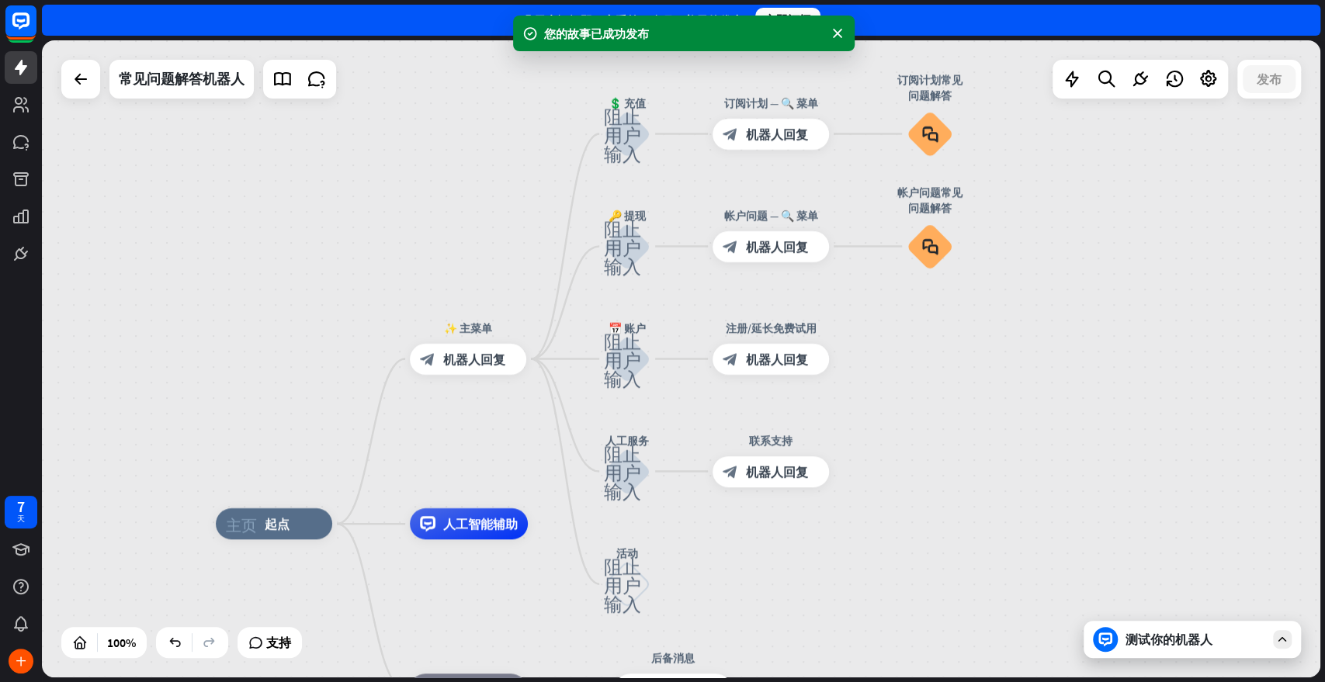
click at [1191, 613] on font "测试你的机器人" at bounding box center [1169, 640] width 87 height 16
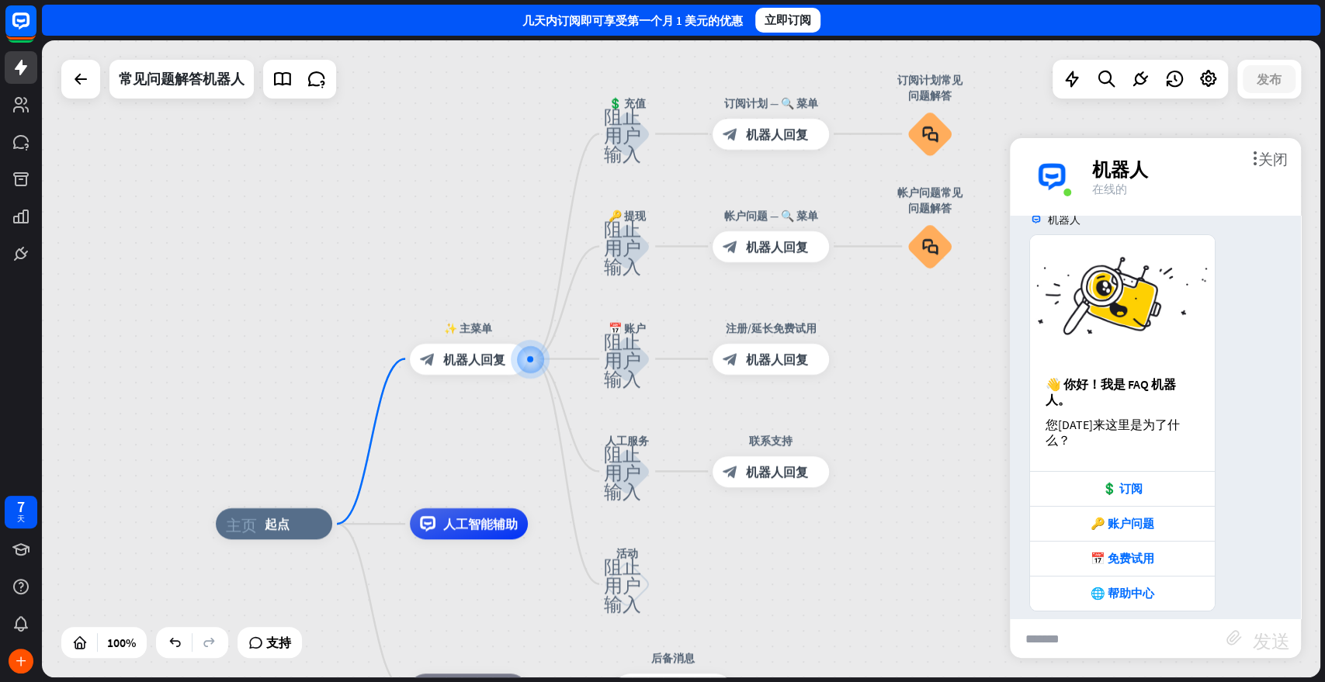
click at [1091, 613] on input "text" at bounding box center [1118, 638] width 217 height 39
click at [1191, 153] on font "关闭" at bounding box center [1272, 158] width 29 height 15
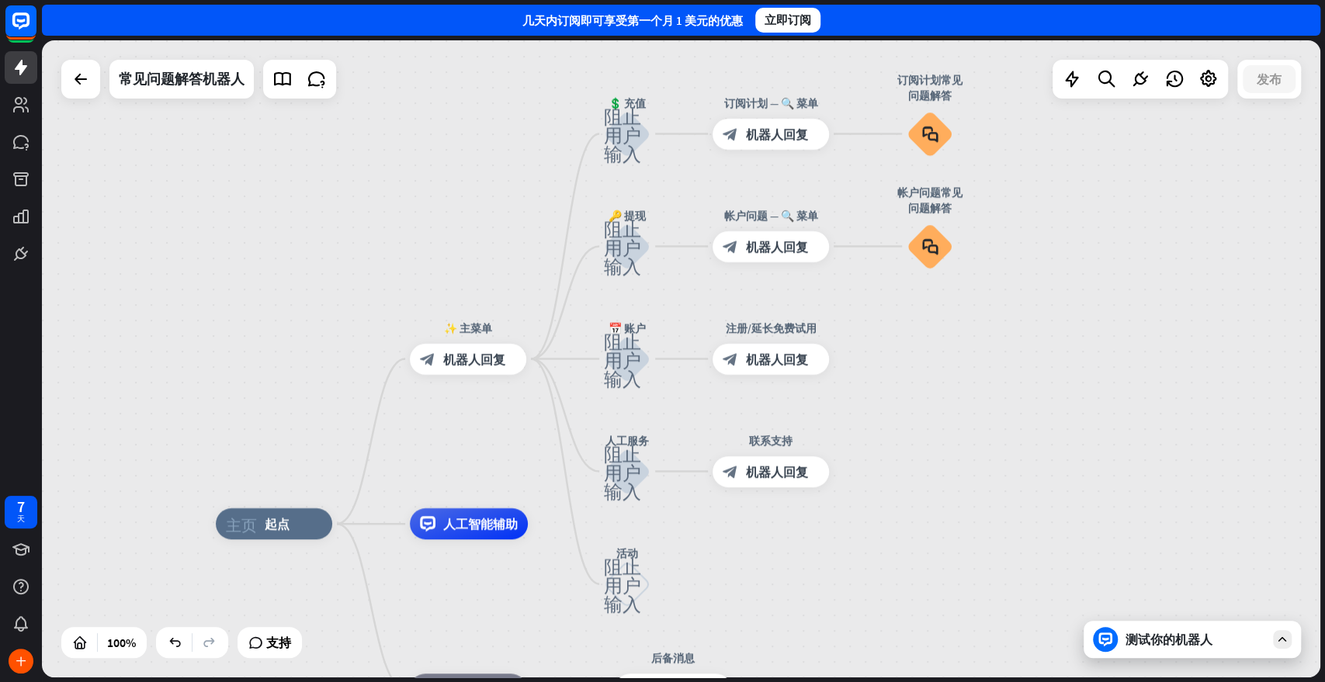
click at [1105, 613] on icon at bounding box center [1105, 640] width 14 height 14
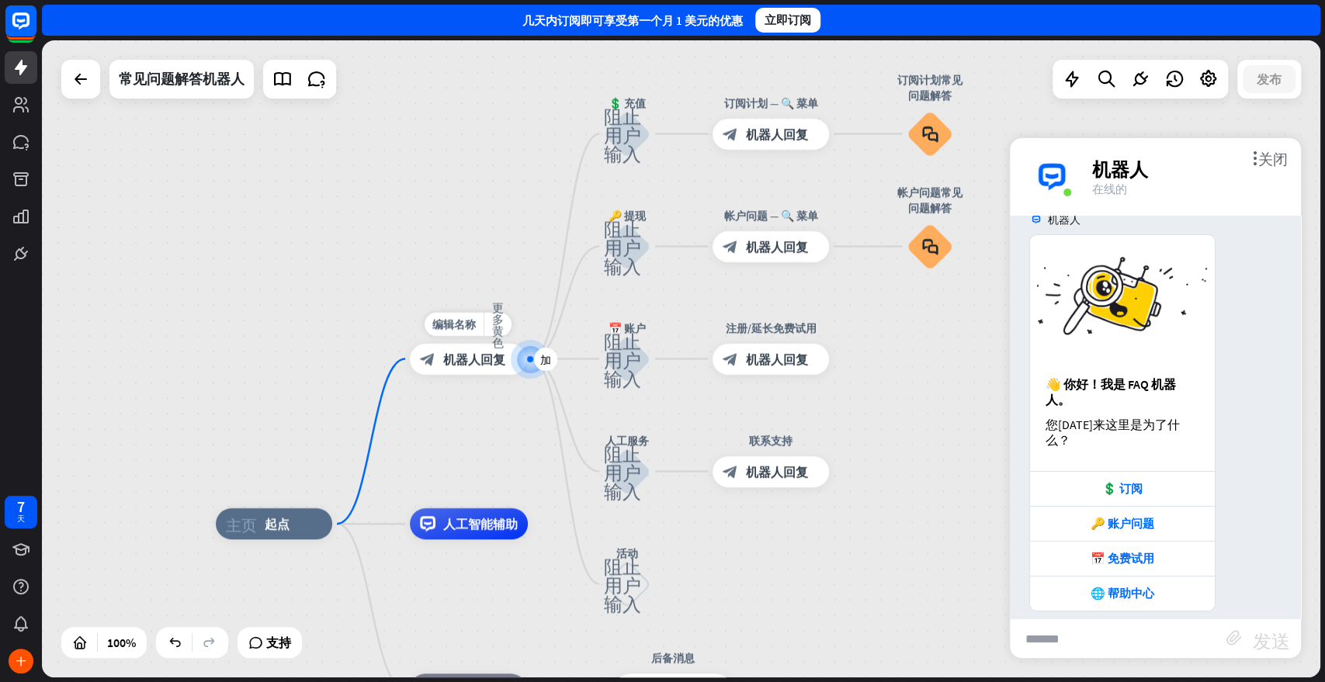
click at [505, 361] on div "block_bot_response 机器人回复" at bounding box center [468, 359] width 116 height 31
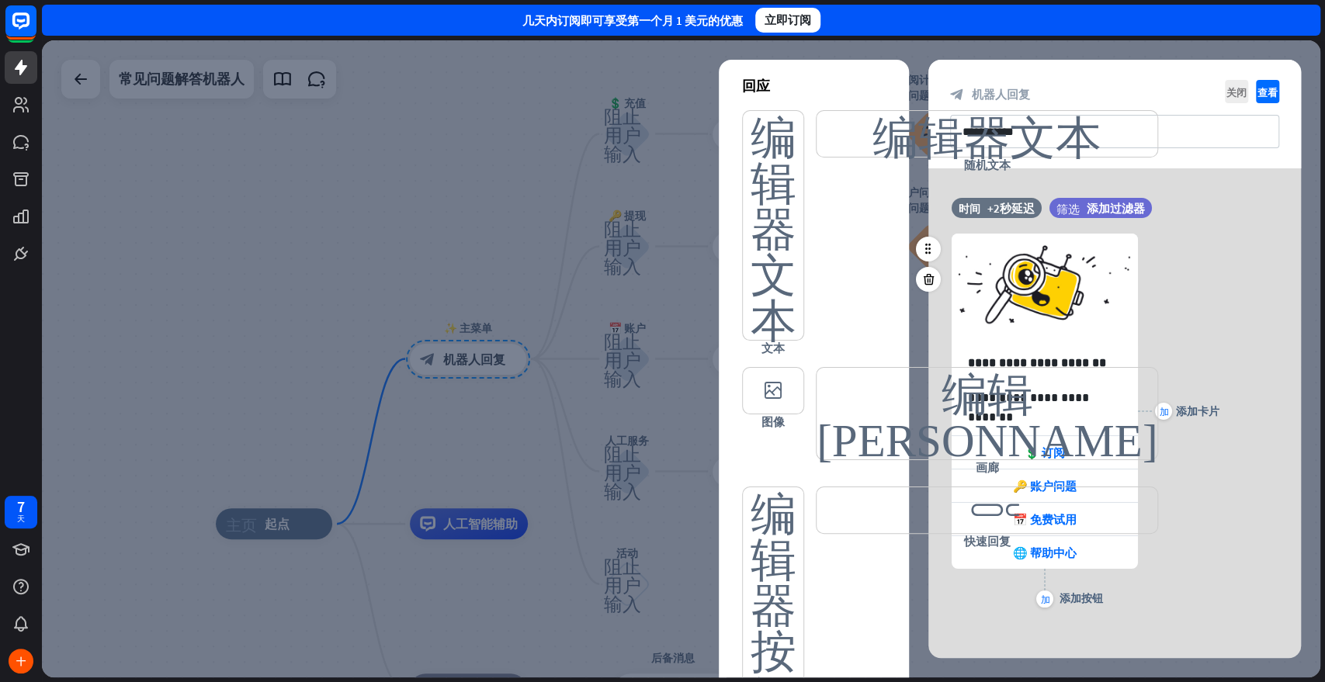
click at [1191, 263] on div "**********" at bounding box center [1114, 410] width 373 height 401
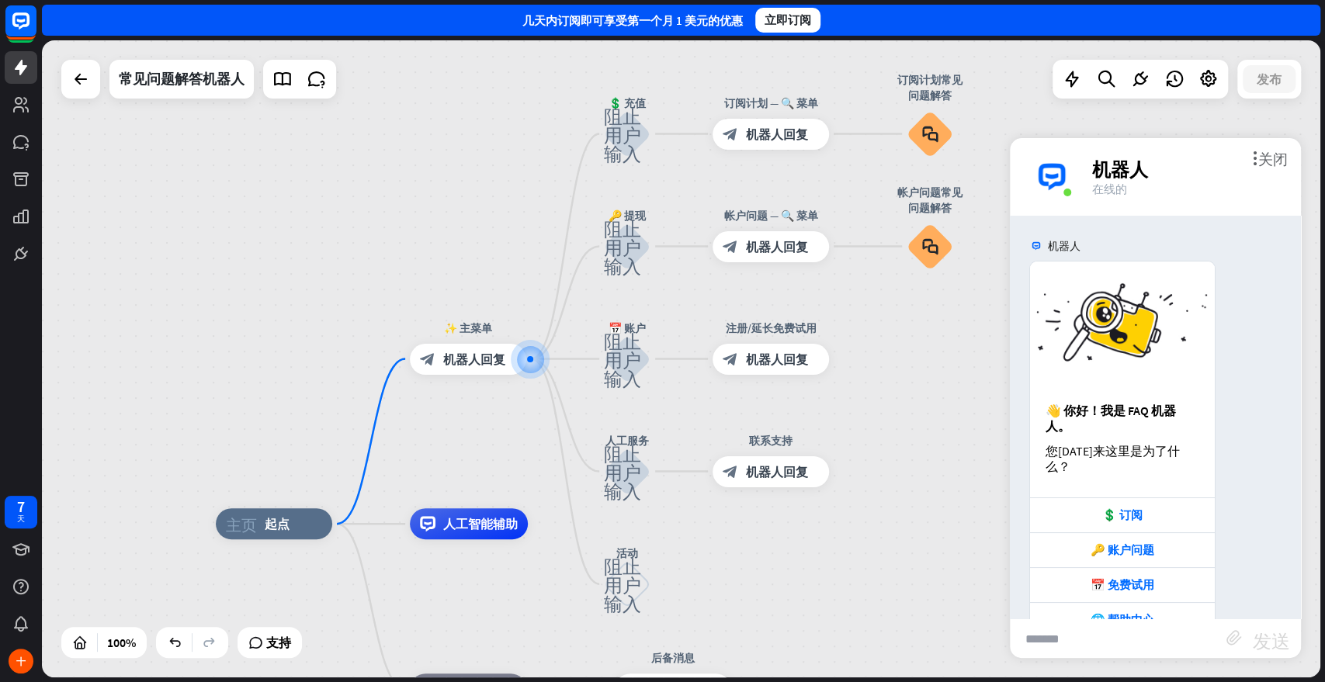
click at [1191, 149] on div "more_vert 关闭 机器人 在线的" at bounding box center [1155, 177] width 291 height 78
click at [1191, 153] on font "关闭" at bounding box center [1272, 158] width 29 height 15
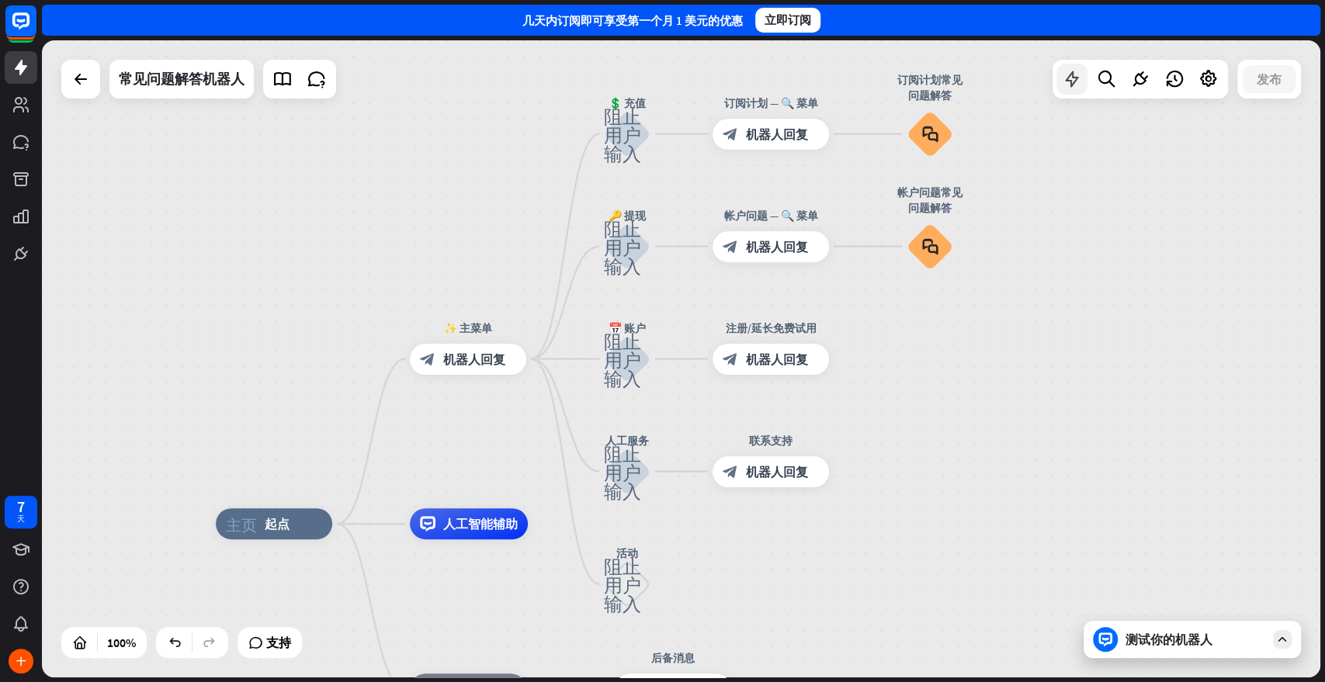
click at [1068, 79] on icon at bounding box center [1072, 79] width 20 height 20
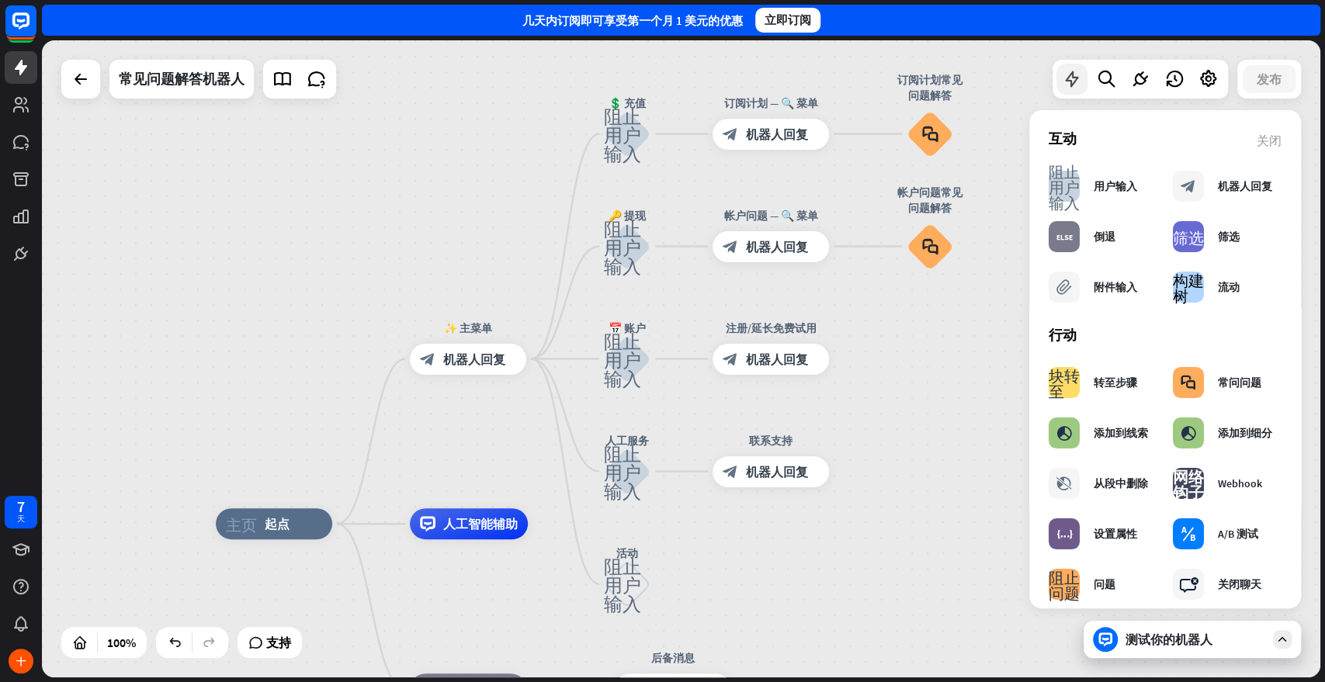
click at [1068, 79] on icon at bounding box center [1072, 79] width 20 height 20
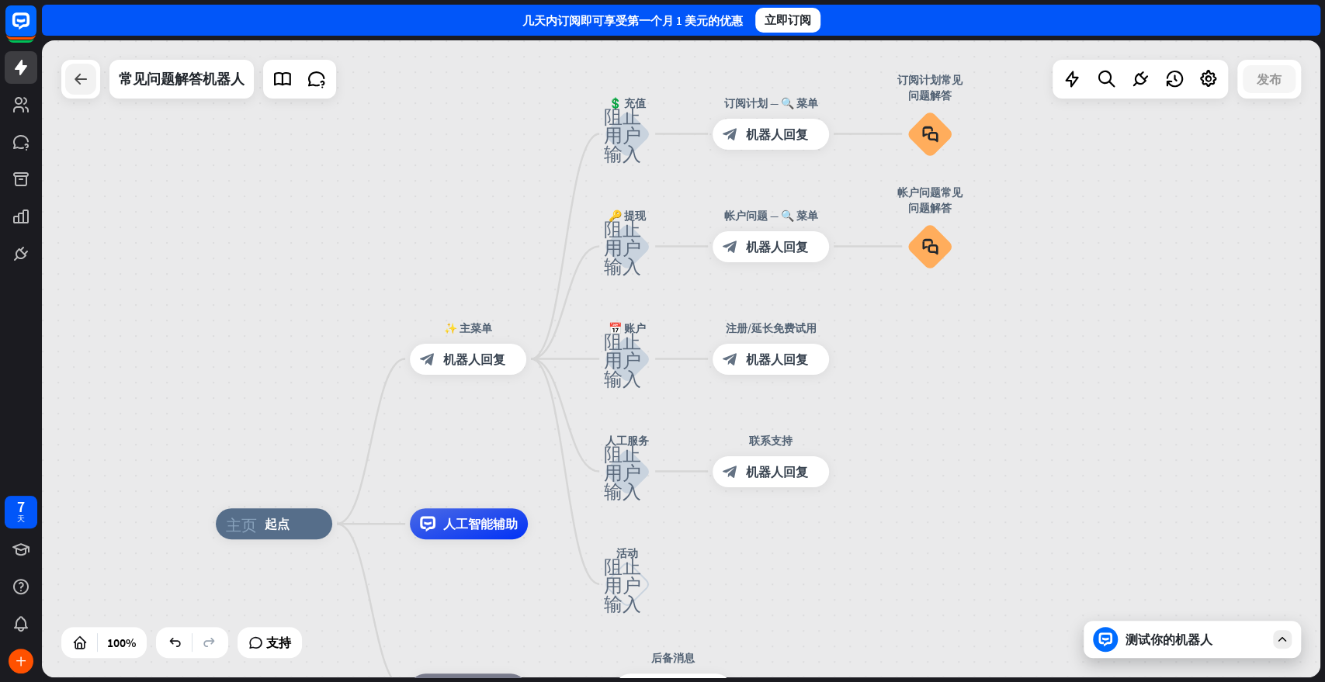
click at [88, 77] on icon at bounding box center [80, 79] width 19 height 19
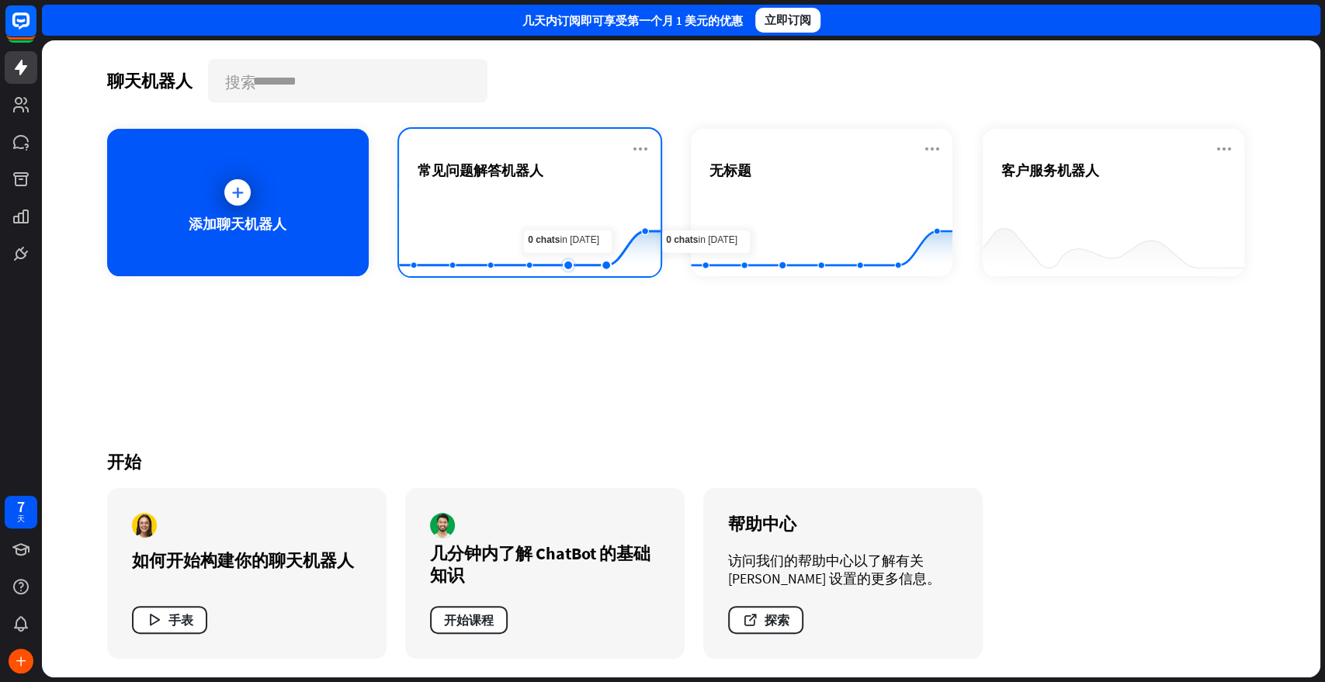
click at [584, 218] on rect at bounding box center [530, 237] width 262 height 97
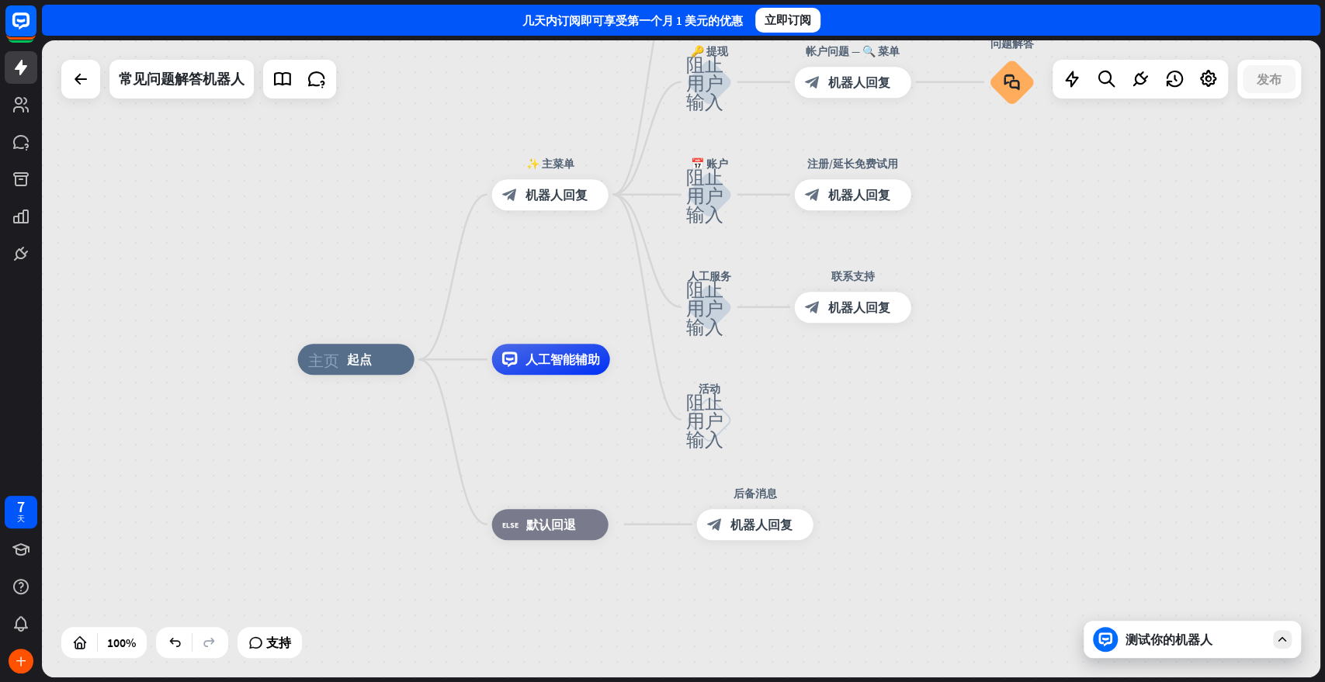
click at [1157, 613] on font "测试你的机器人" at bounding box center [1169, 640] width 87 height 16
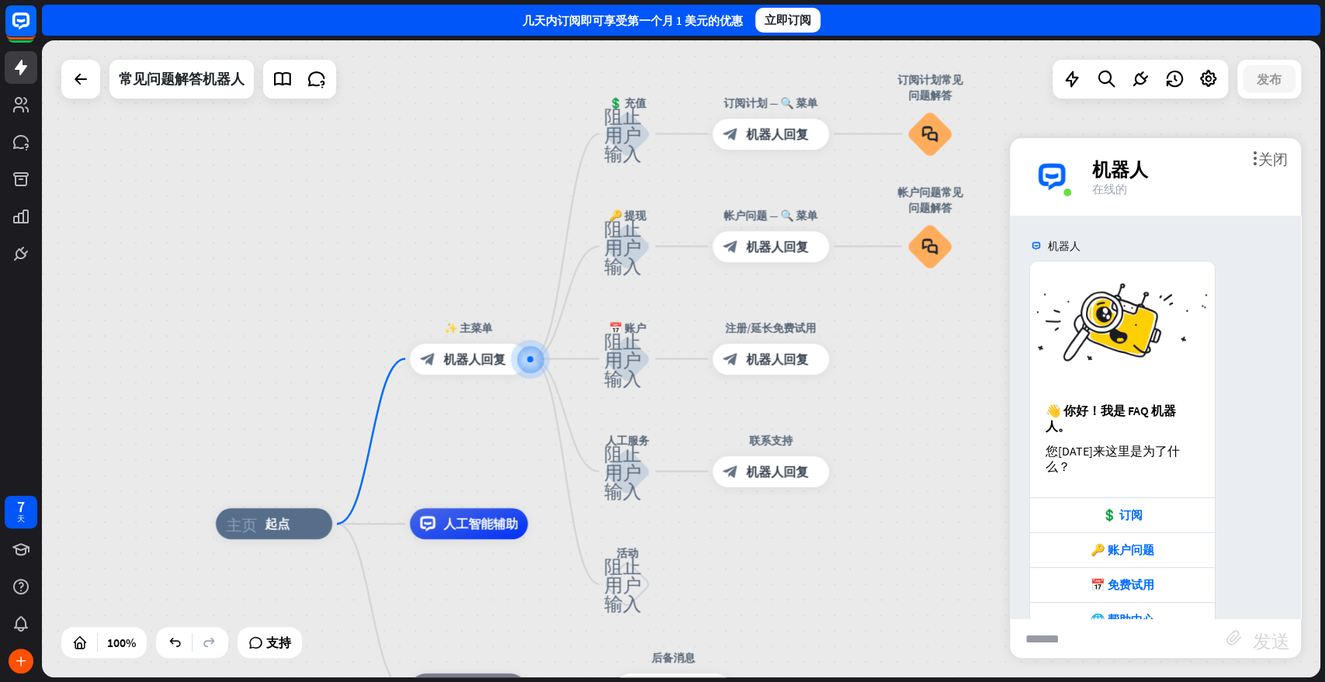
scroll to position [12, 0]
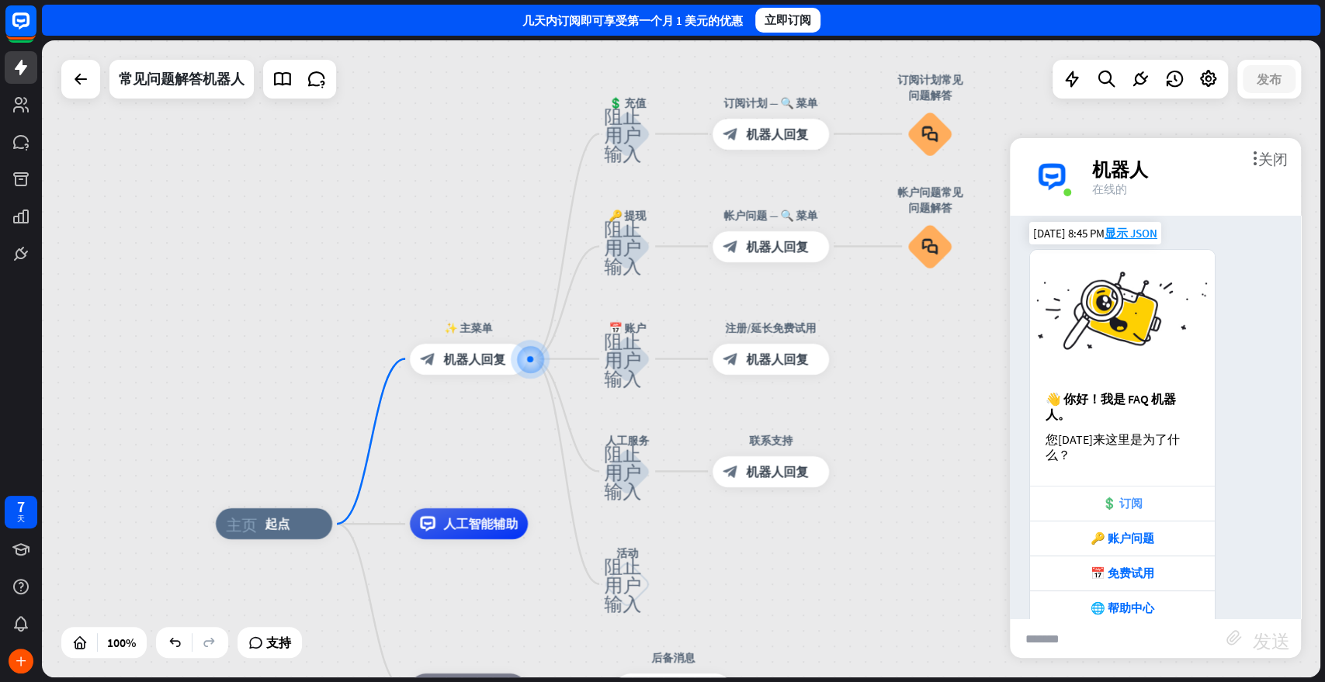
click at [1132, 496] on font "💲 订阅" at bounding box center [1122, 503] width 40 height 15
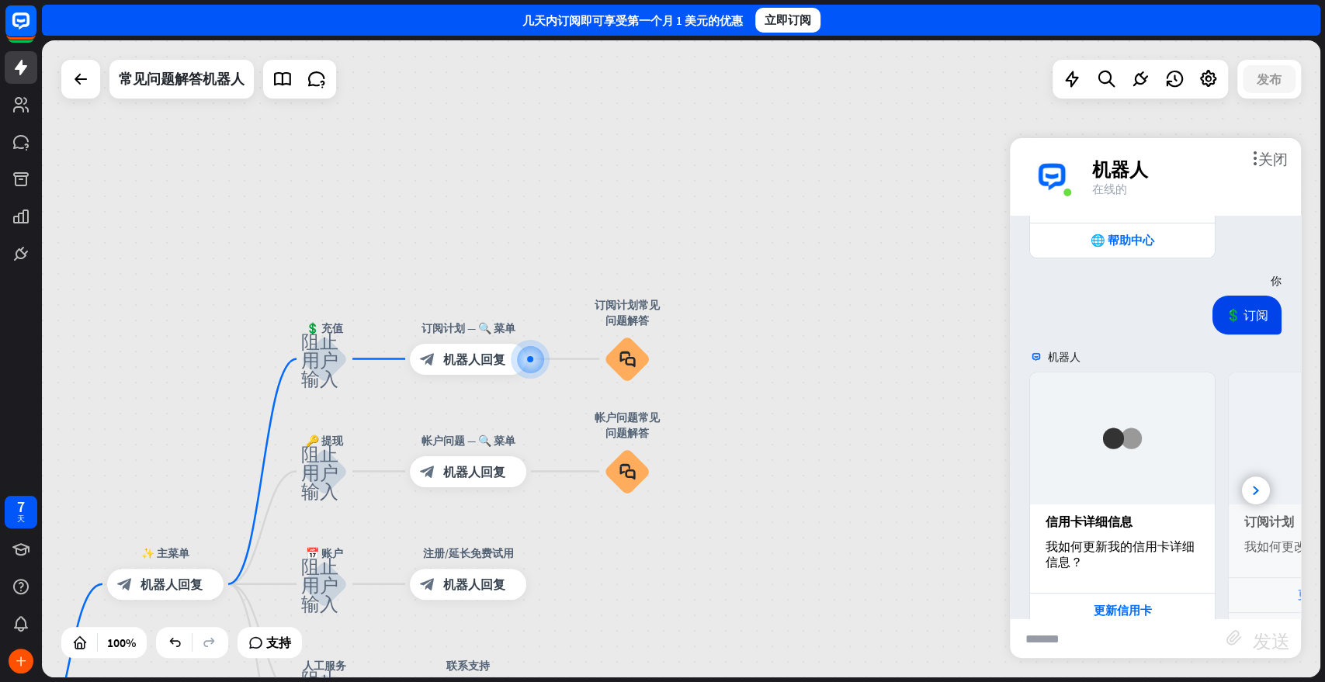
scroll to position [432, 0]
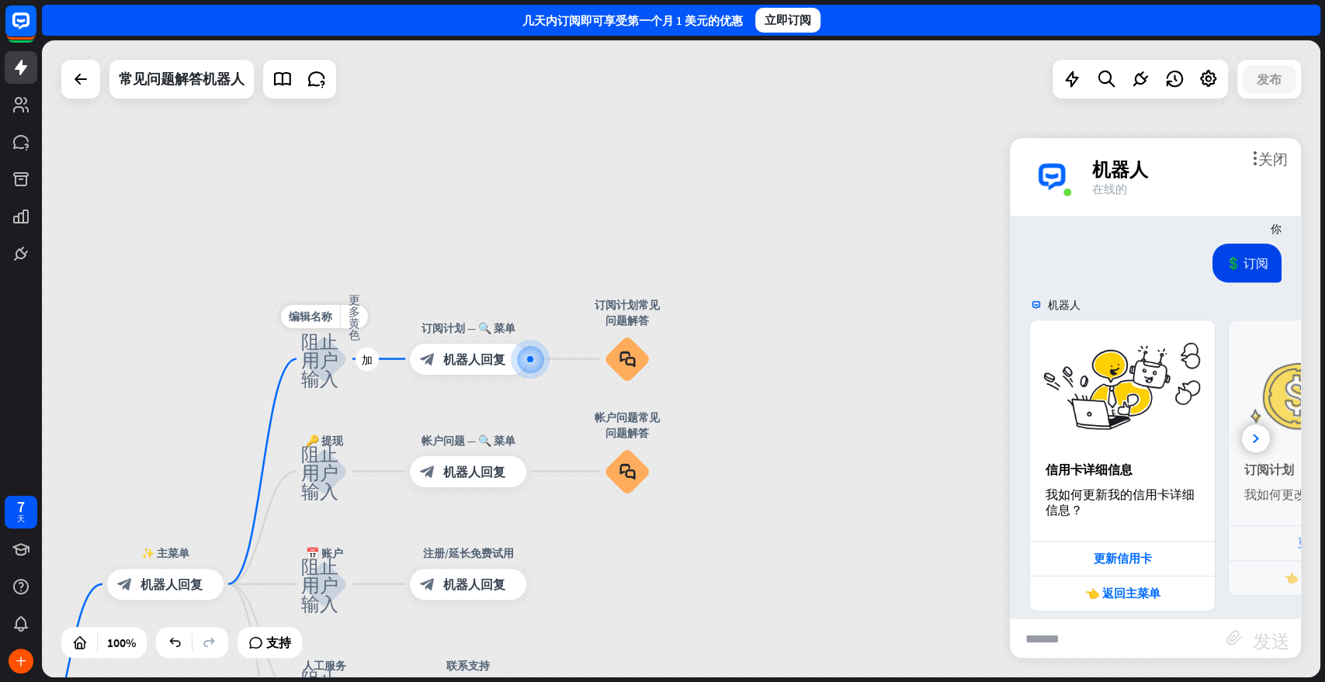
click at [323, 355] on font "阻止用户输入" at bounding box center [319, 359] width 37 height 57
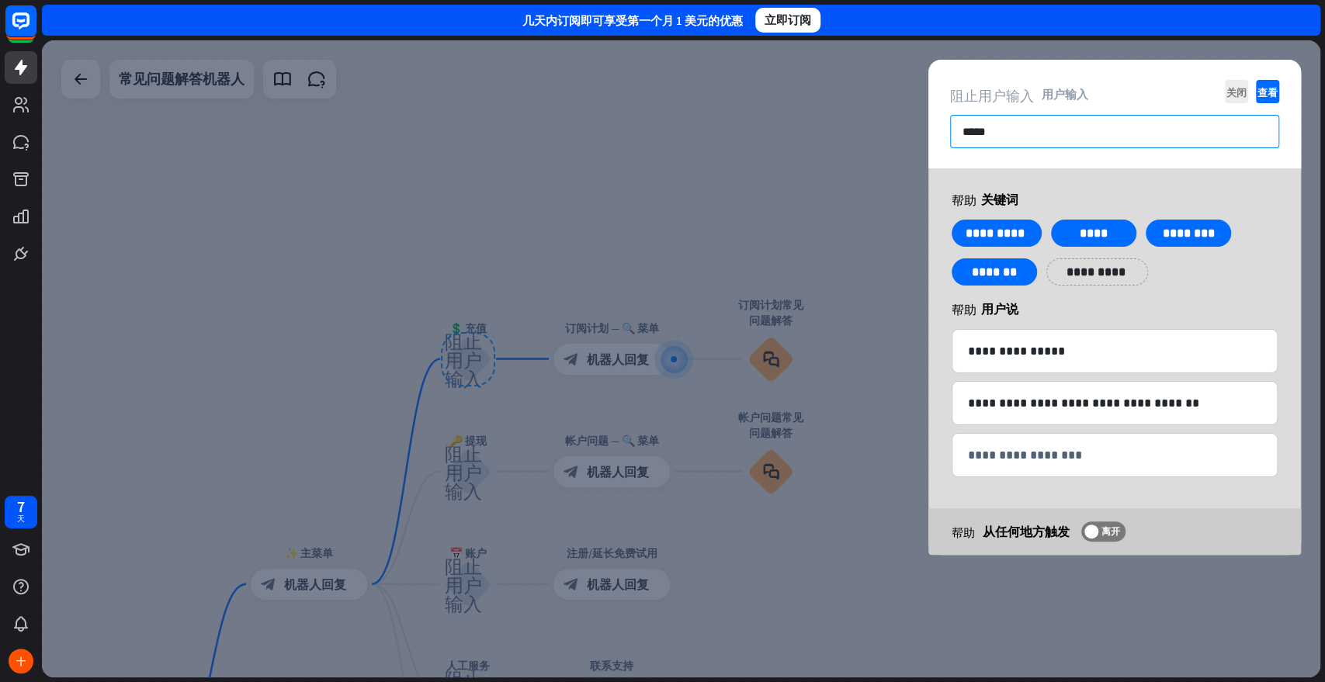
click at [1038, 131] on input "*****" at bounding box center [1114, 131] width 329 height 33
click at [713, 134] on div at bounding box center [681, 358] width 1278 height 637
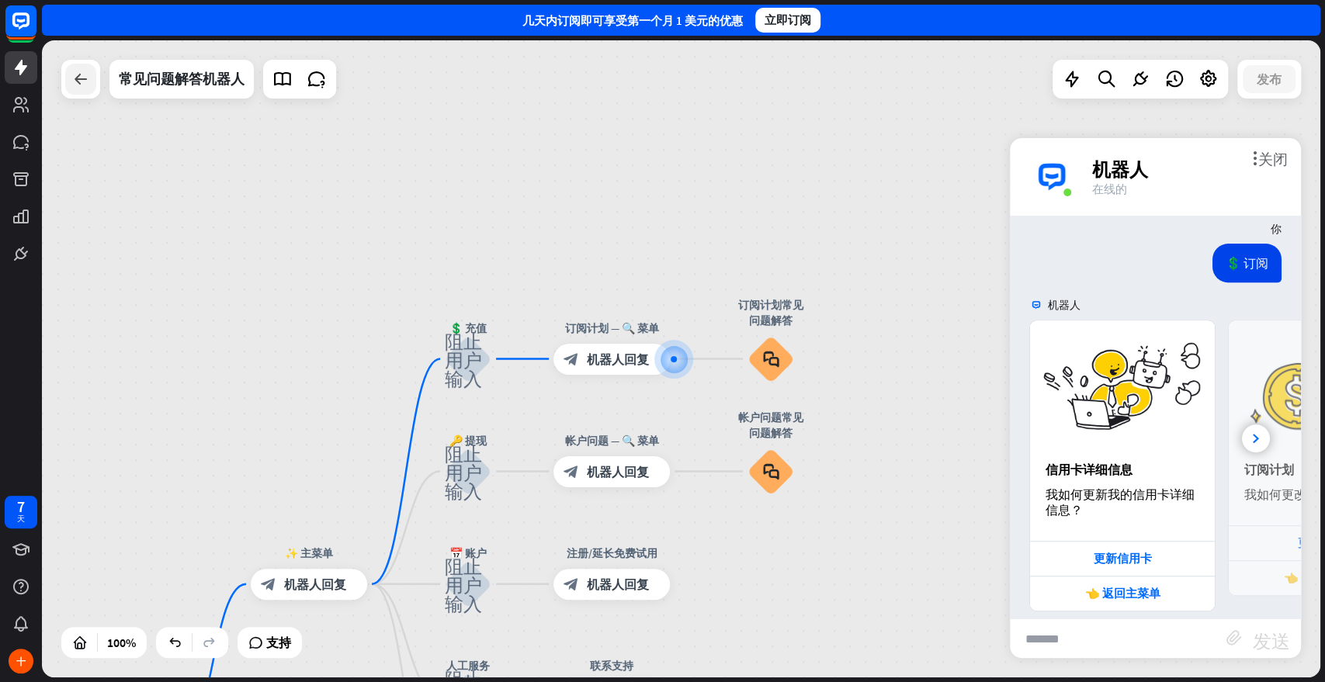
click at [75, 80] on icon at bounding box center [80, 79] width 19 height 19
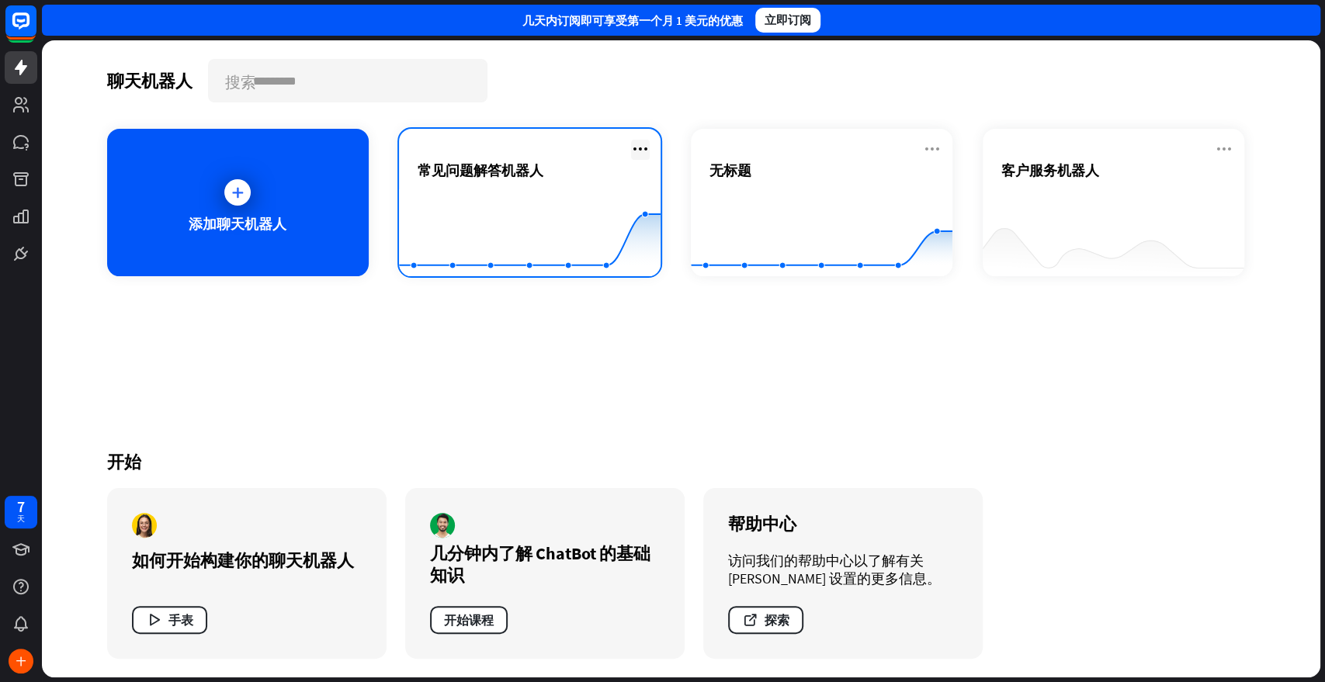
click at [637, 151] on icon at bounding box center [640, 149] width 19 height 19
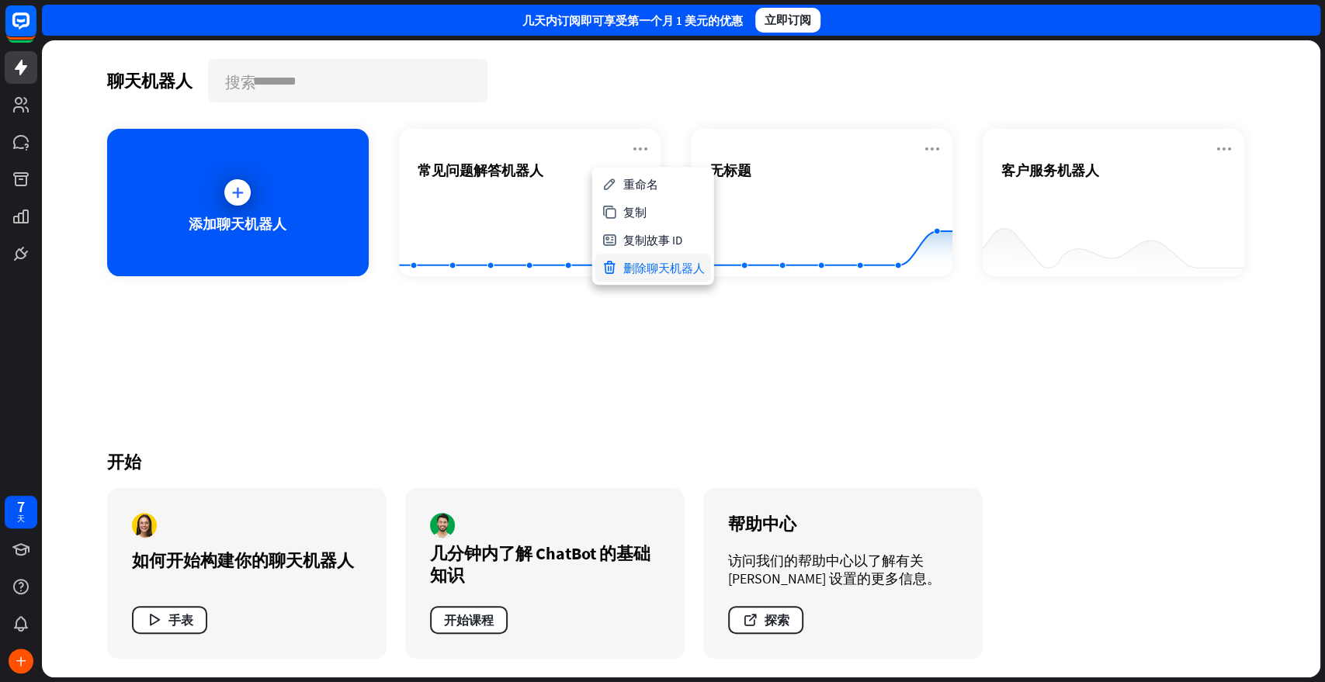
click at [682, 264] on font "删除聊天机器人" at bounding box center [664, 268] width 82 height 15
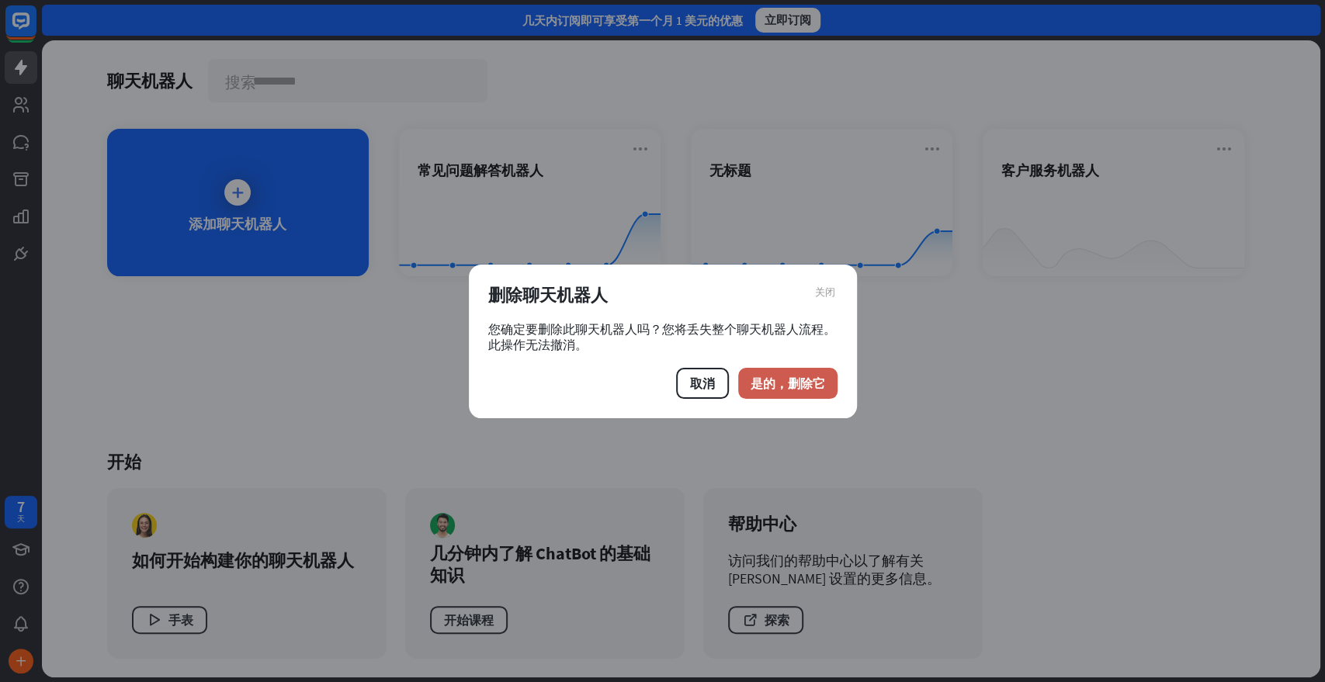
click at [795, 383] on font "是的，删除它" at bounding box center [788, 384] width 75 height 16
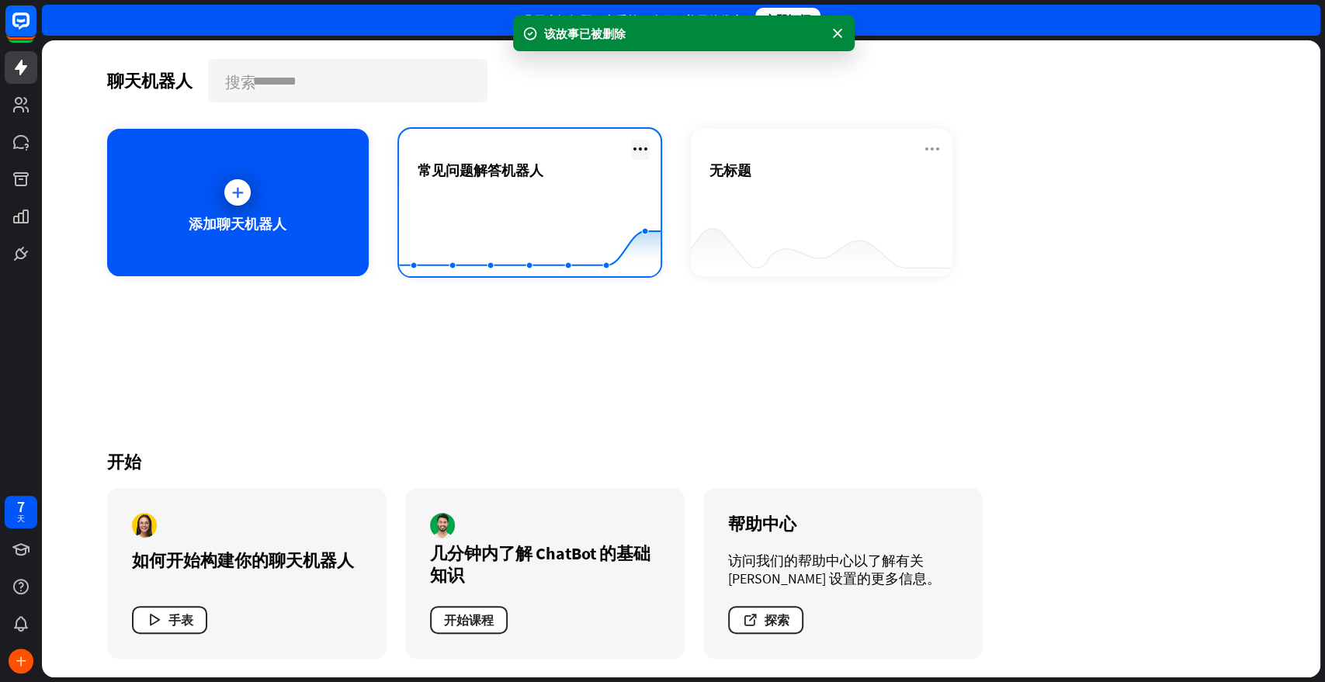
click at [637, 144] on icon at bounding box center [640, 149] width 19 height 19
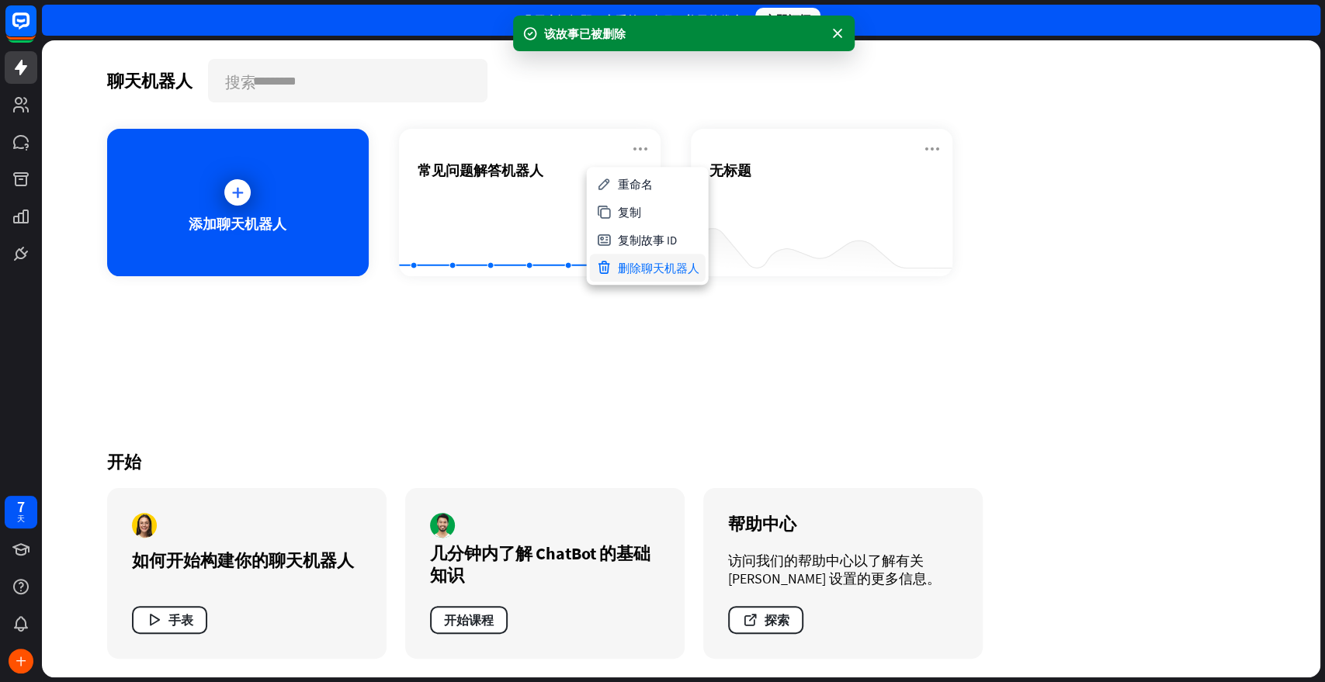
click at [671, 272] on font "删除聊天机器人" at bounding box center [659, 268] width 82 height 15
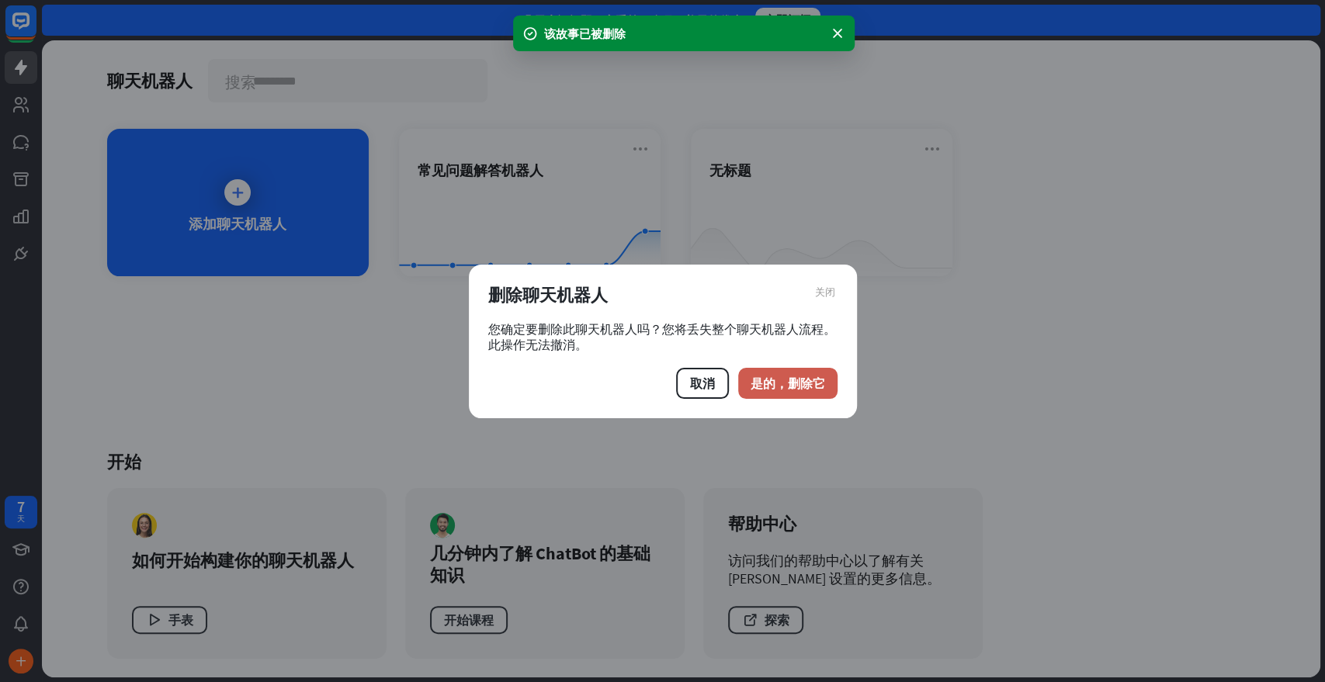
click at [817, 387] on font "是的，删除它" at bounding box center [788, 384] width 75 height 16
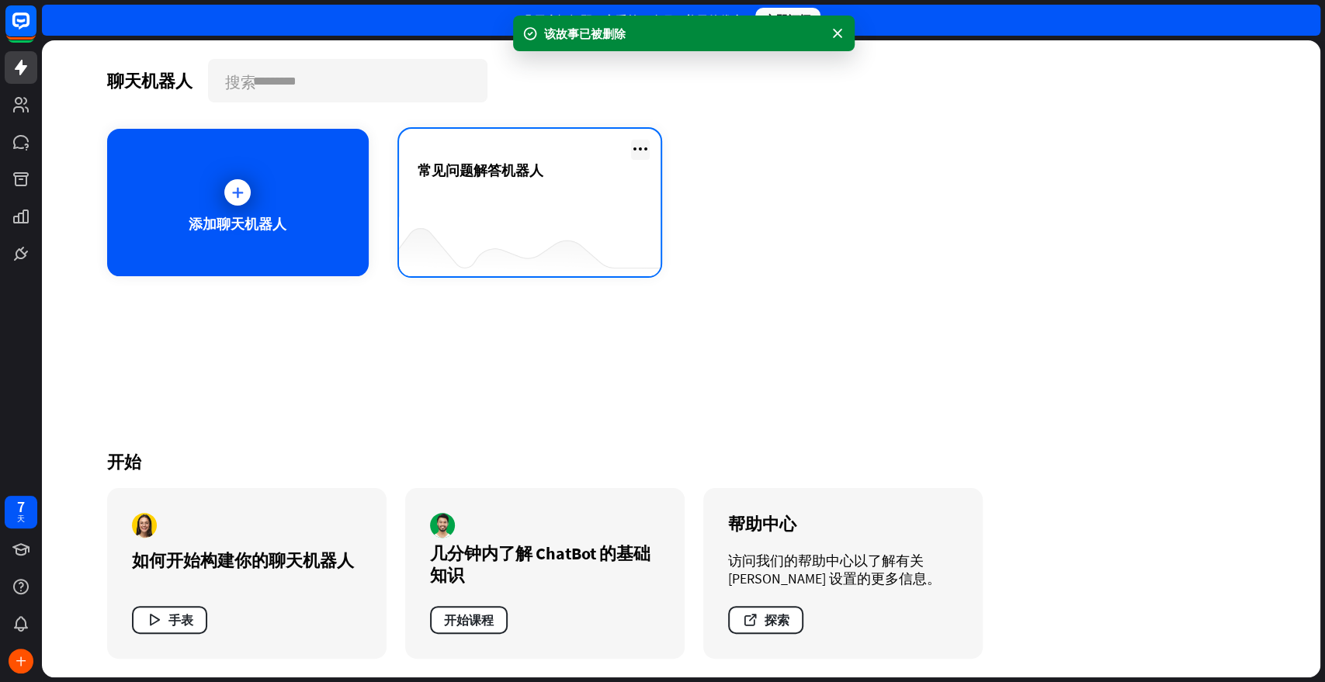
click at [631, 150] on icon at bounding box center [640, 149] width 19 height 19
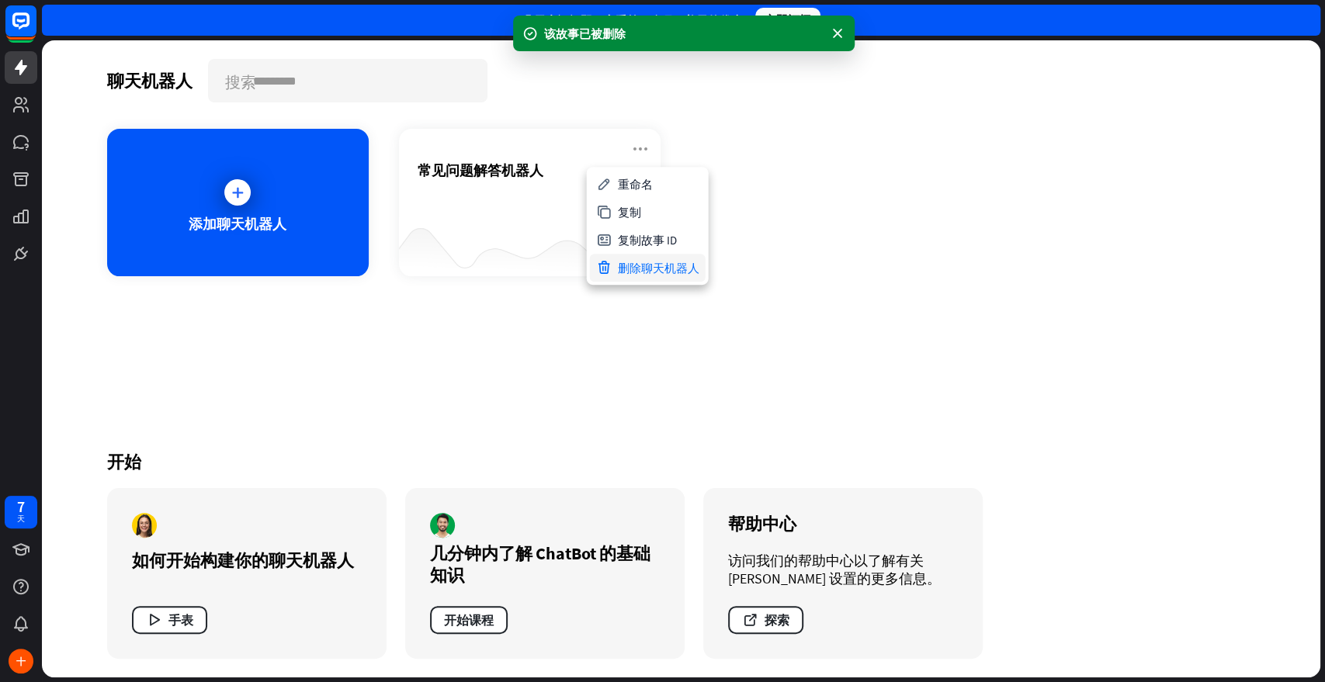
click at [662, 265] on font "删除聊天机器人" at bounding box center [659, 268] width 82 height 15
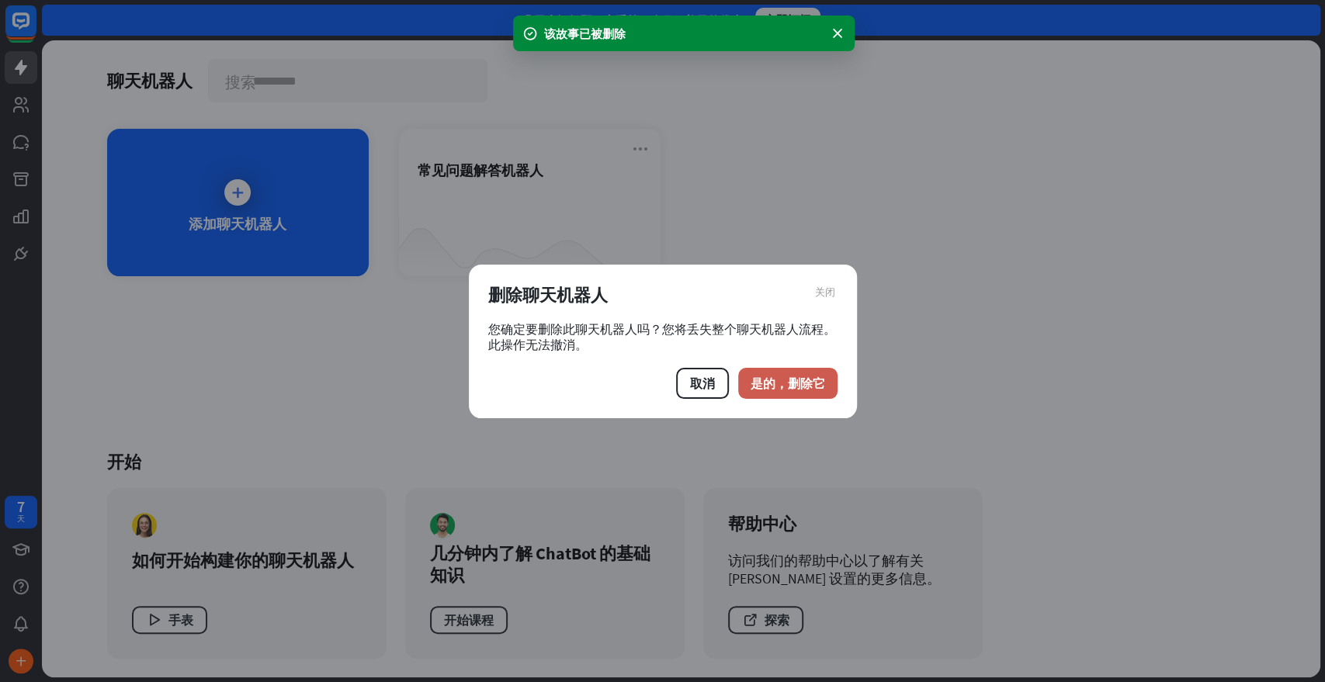
click at [784, 386] on font "是的，删除它" at bounding box center [788, 384] width 75 height 16
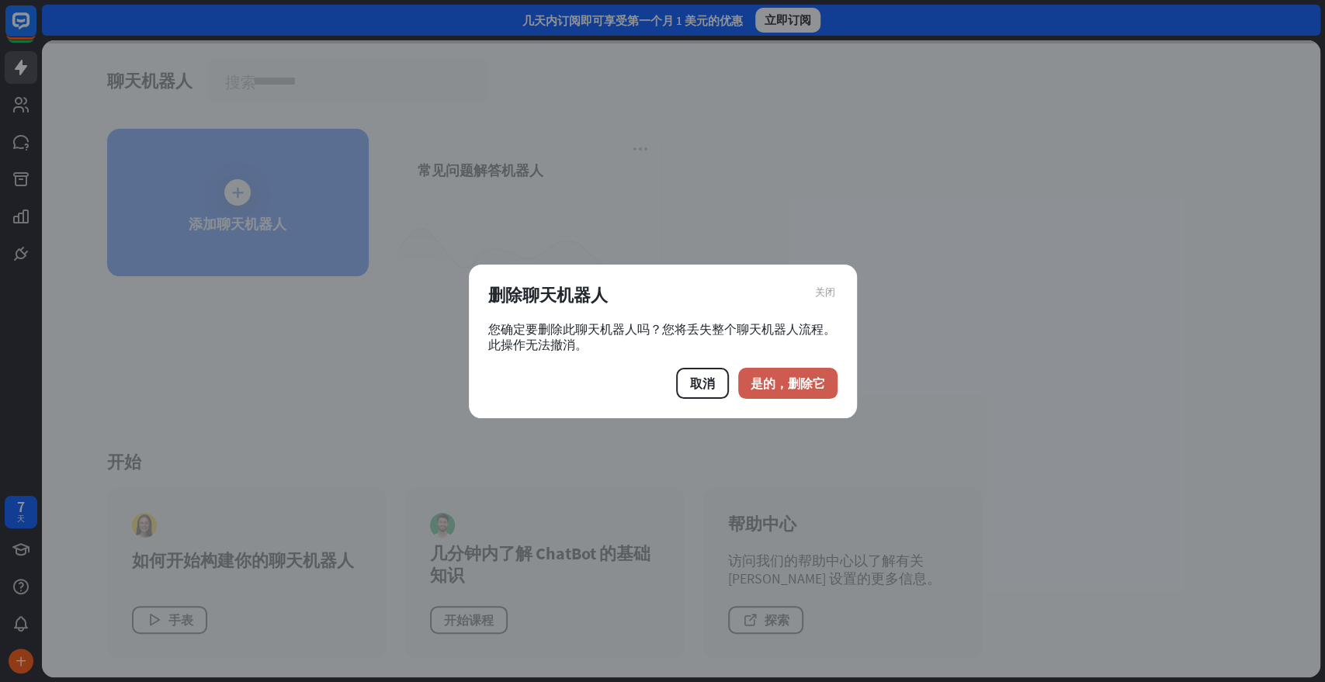
click at [792, 377] on font "是的，删除它" at bounding box center [788, 384] width 75 height 16
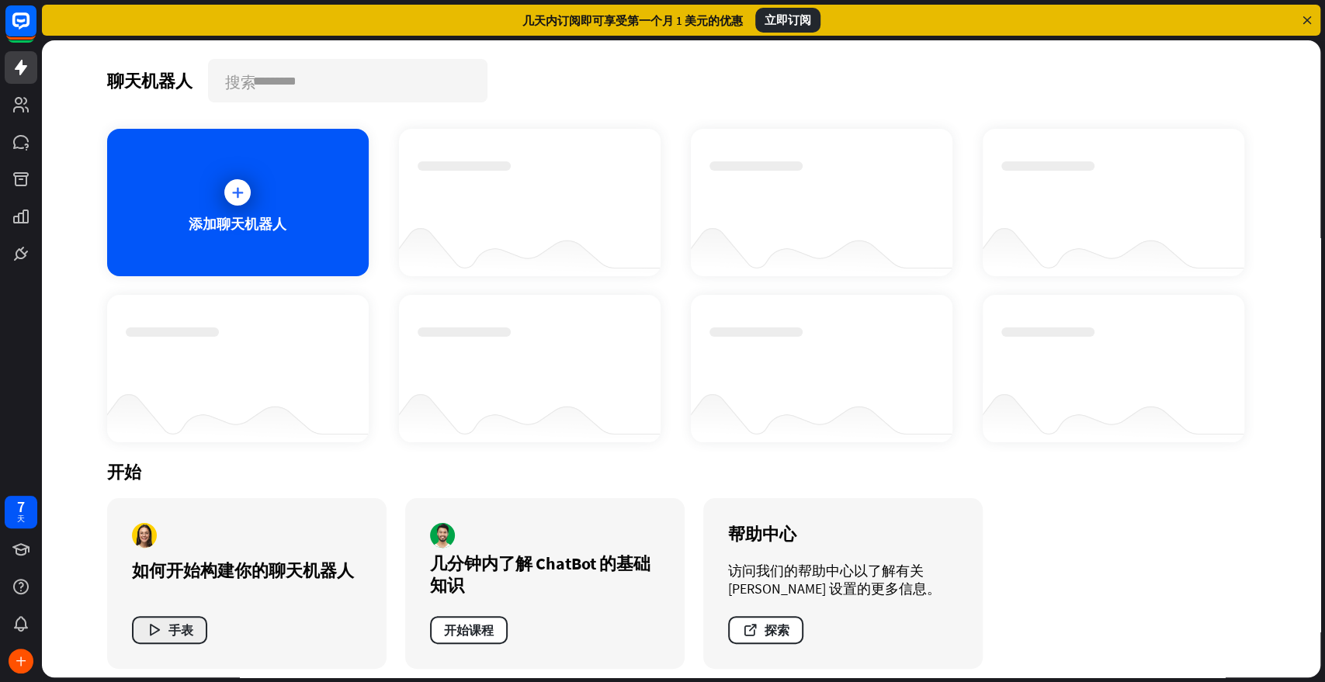
click at [175, 613] on font "手表" at bounding box center [180, 631] width 25 height 16
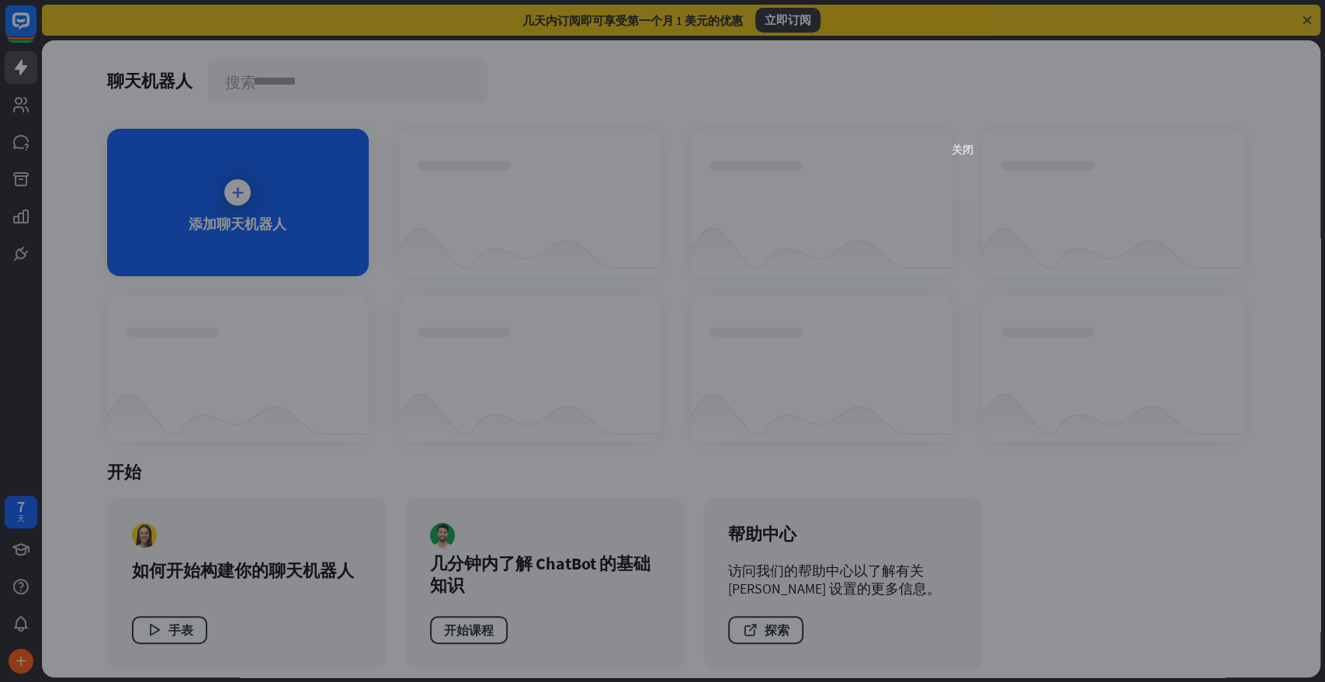
click at [969, 147] on font "关闭" at bounding box center [963, 149] width 22 height 11
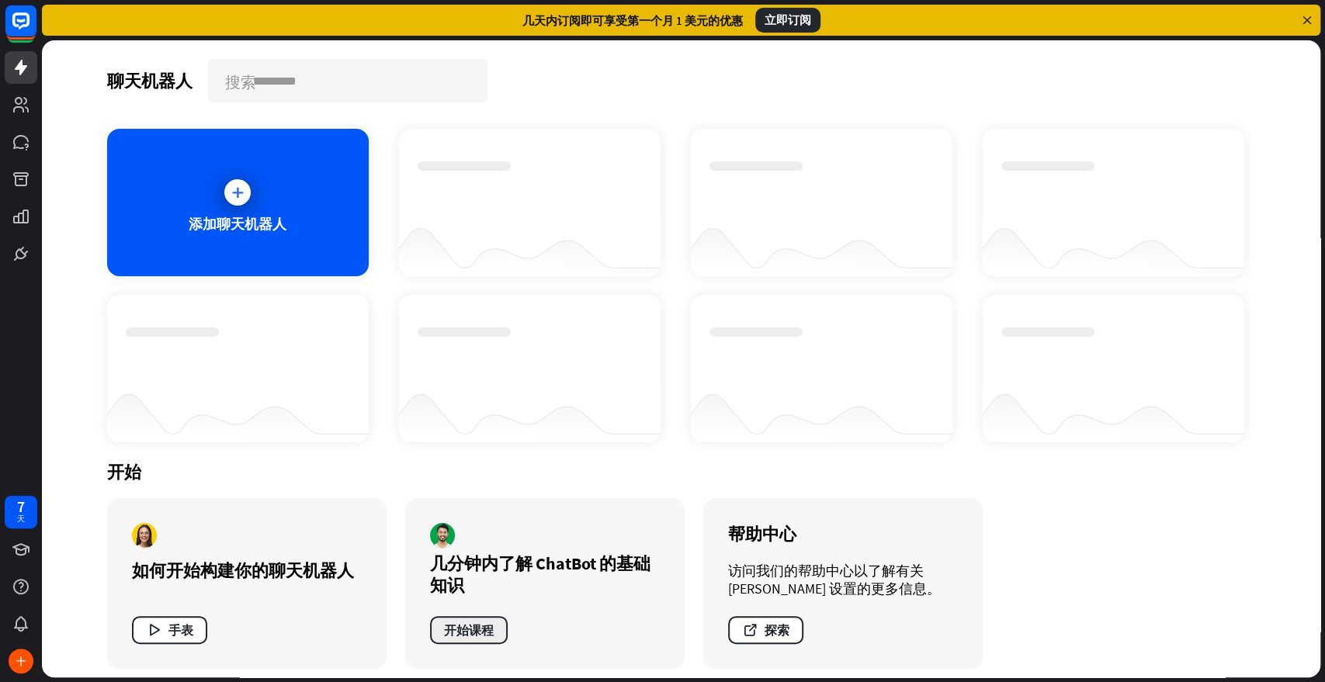
click at [472, 613] on font "开始课程" at bounding box center [469, 631] width 50 height 16
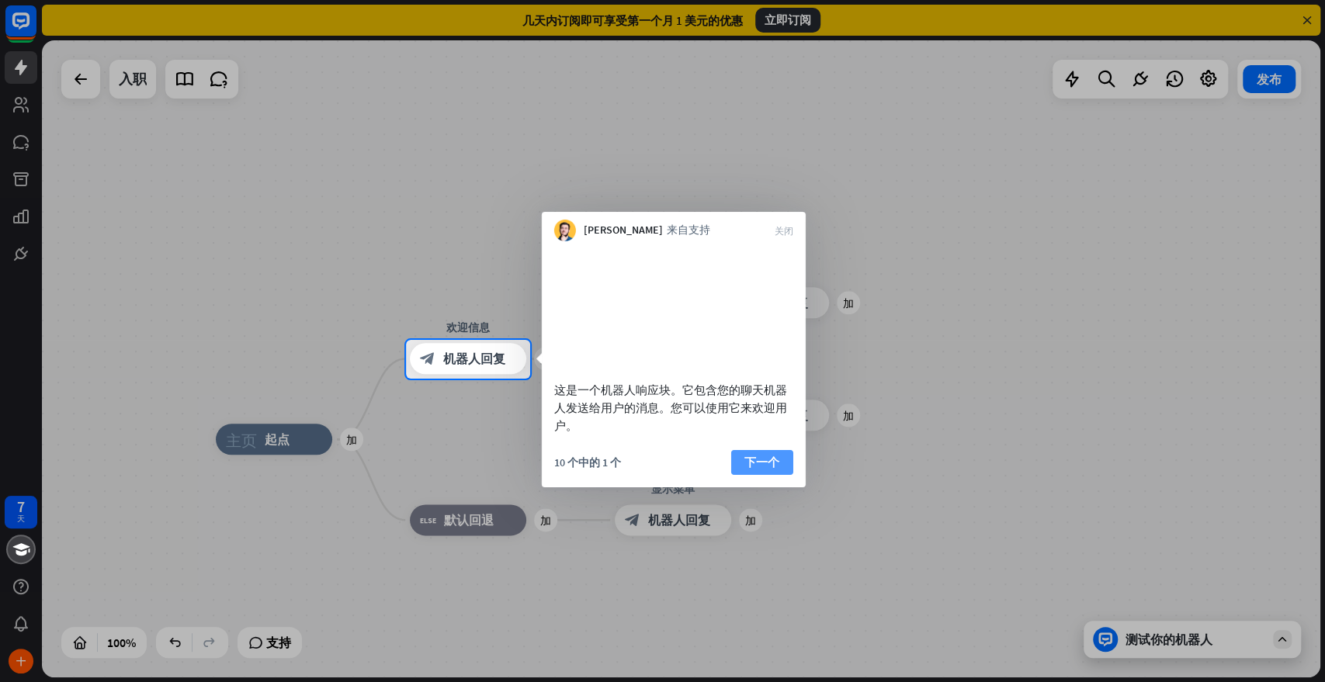
click at [758, 469] on font "下一个" at bounding box center [761, 461] width 35 height 15
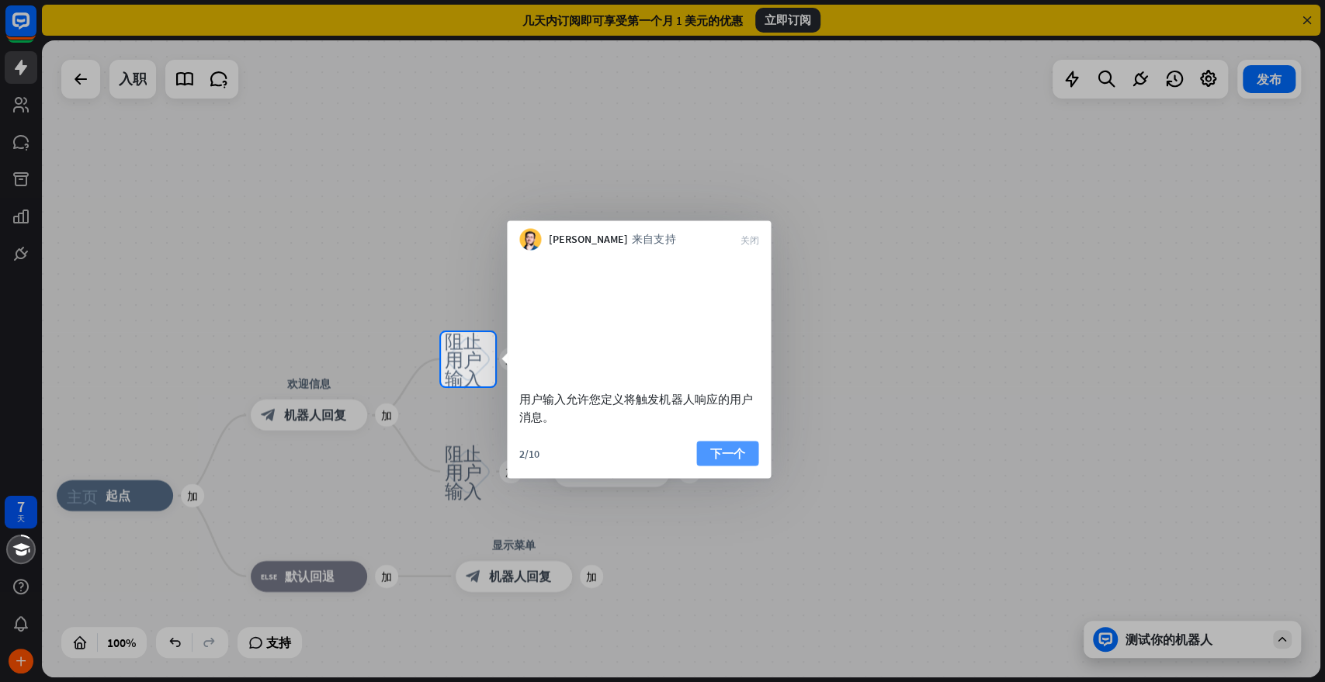
click at [746, 466] on button "下一个" at bounding box center [727, 453] width 62 height 25
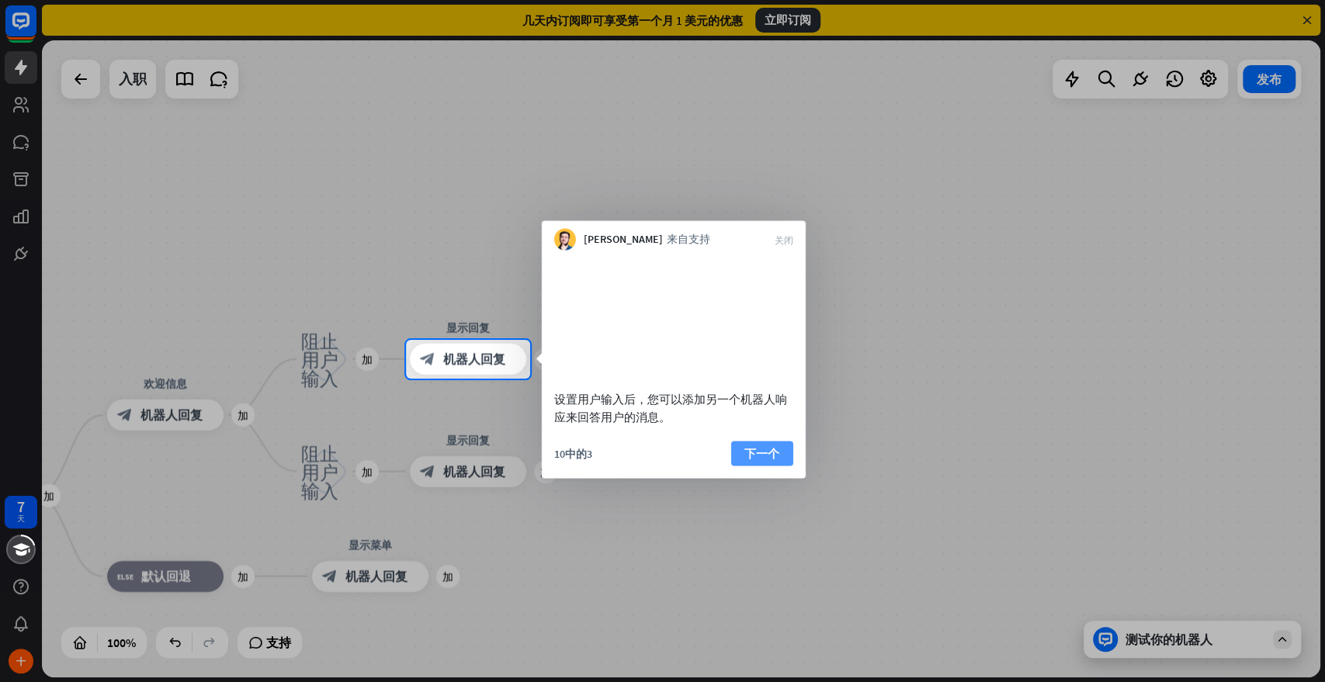
click at [761, 460] on font "下一个" at bounding box center [761, 453] width 35 height 15
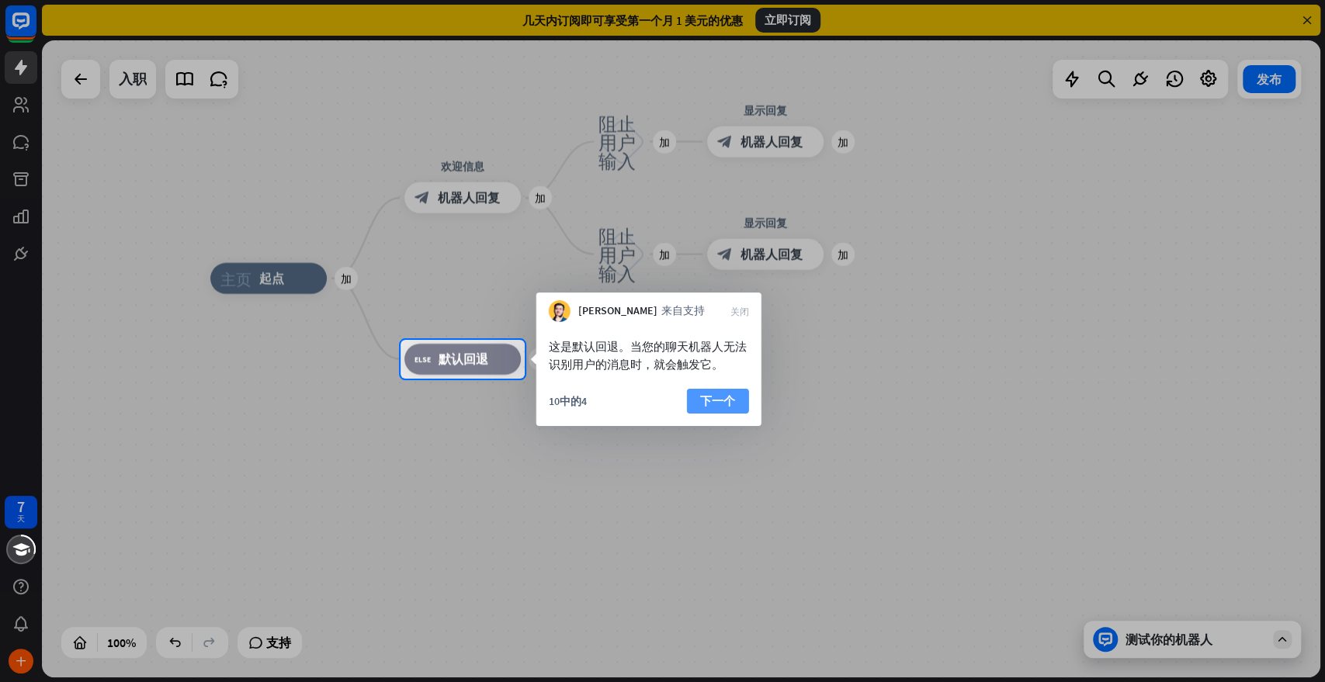
click at [733, 397] on font "下一个" at bounding box center [717, 401] width 35 height 15
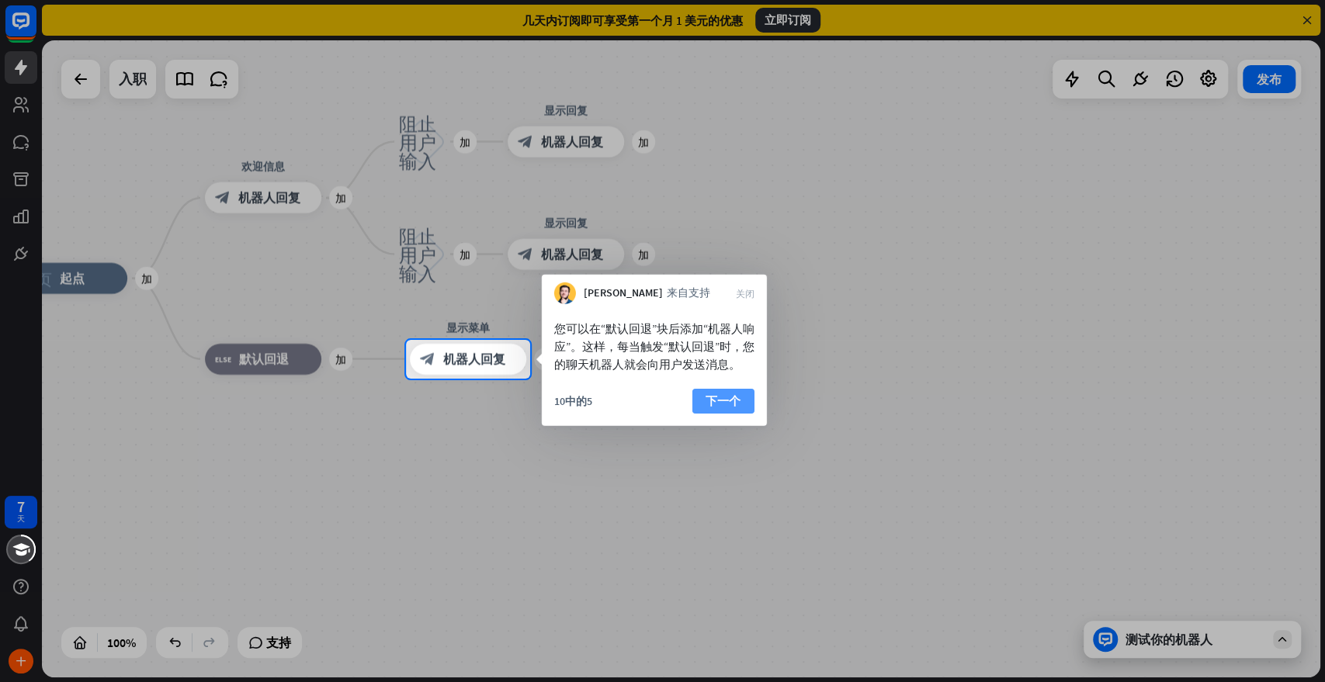
click at [724, 408] on font "下一个" at bounding box center [723, 401] width 35 height 15
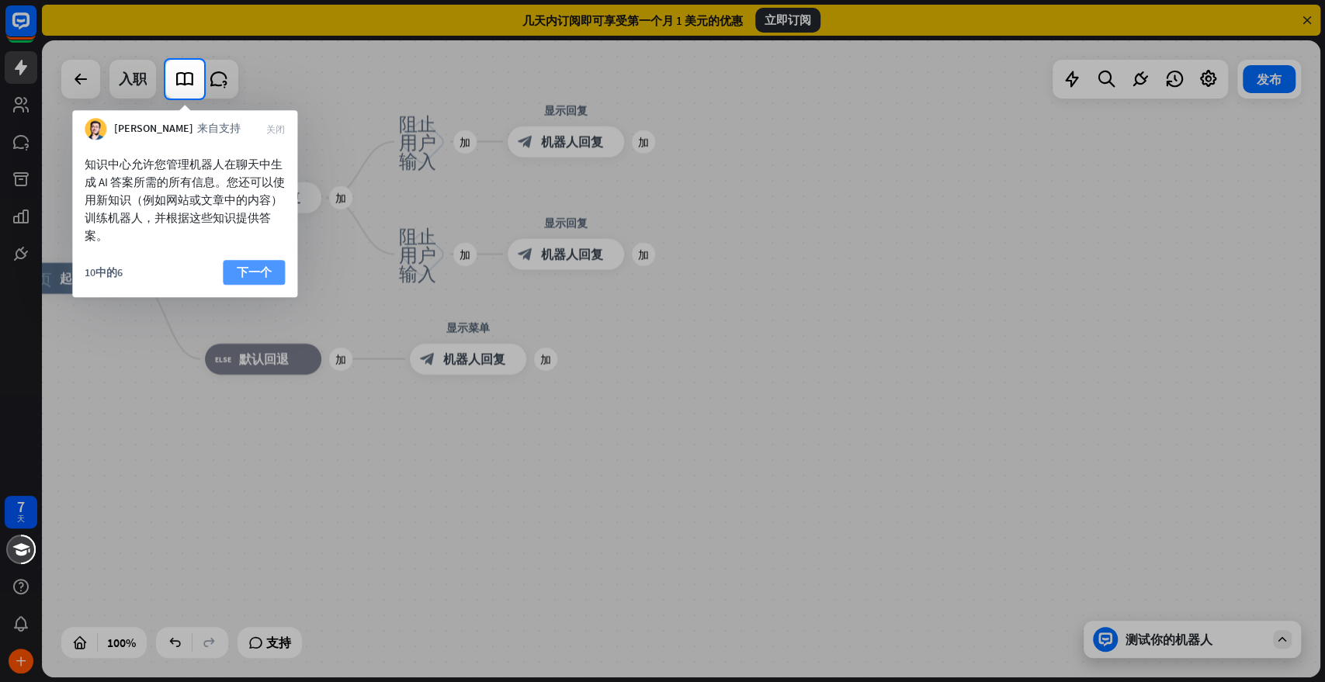
click at [241, 267] on font "下一个" at bounding box center [254, 272] width 35 height 15
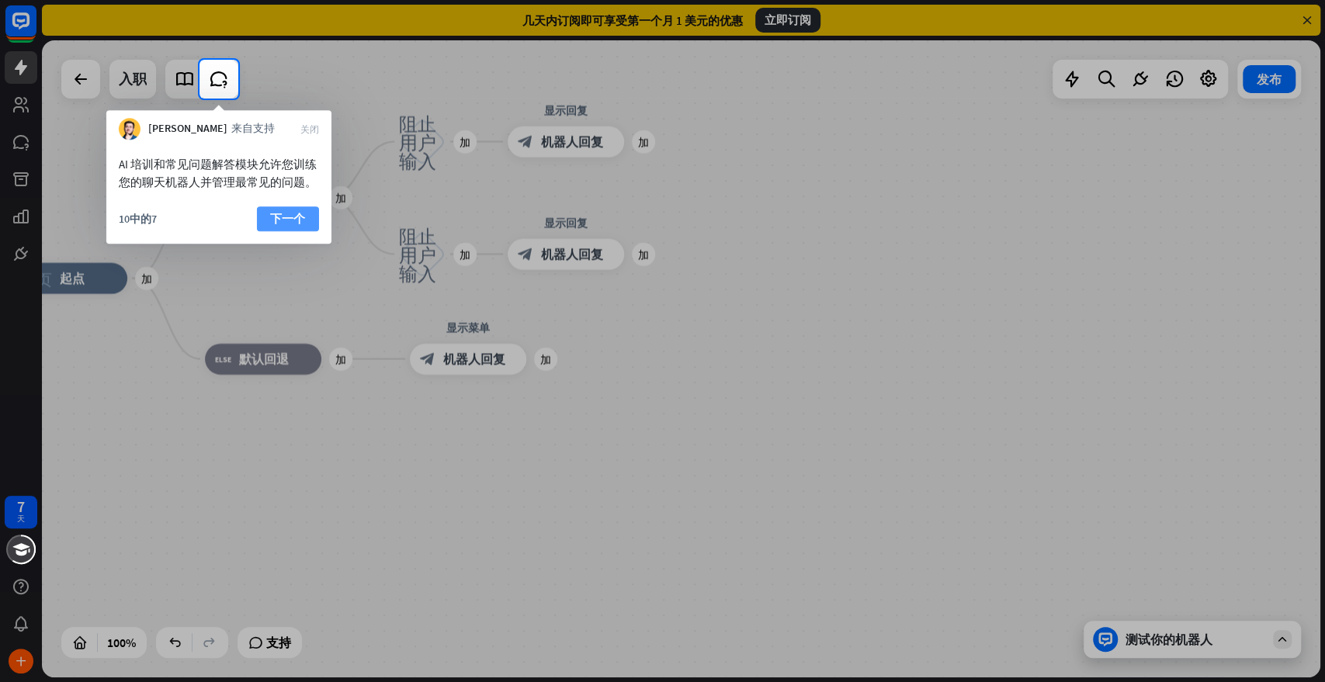
click at [300, 215] on font "下一个" at bounding box center [287, 218] width 35 height 15
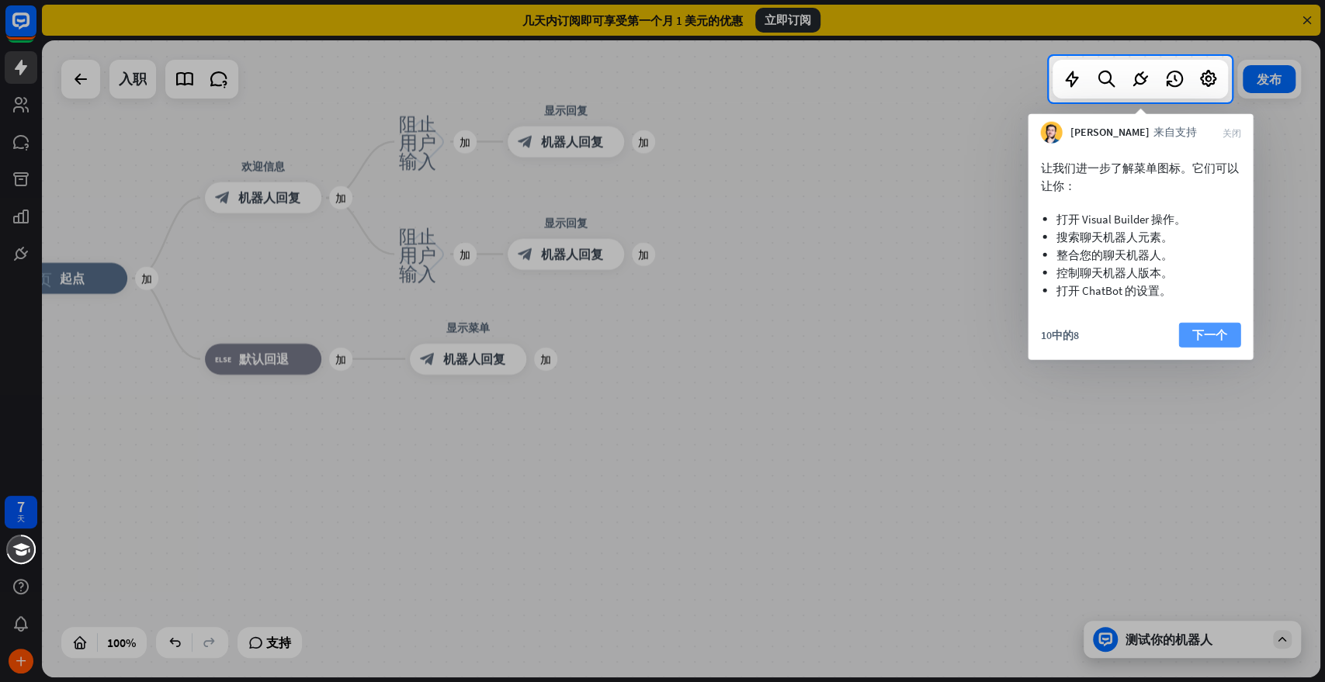
click at [1191, 333] on font "下一个" at bounding box center [1209, 335] width 35 height 15
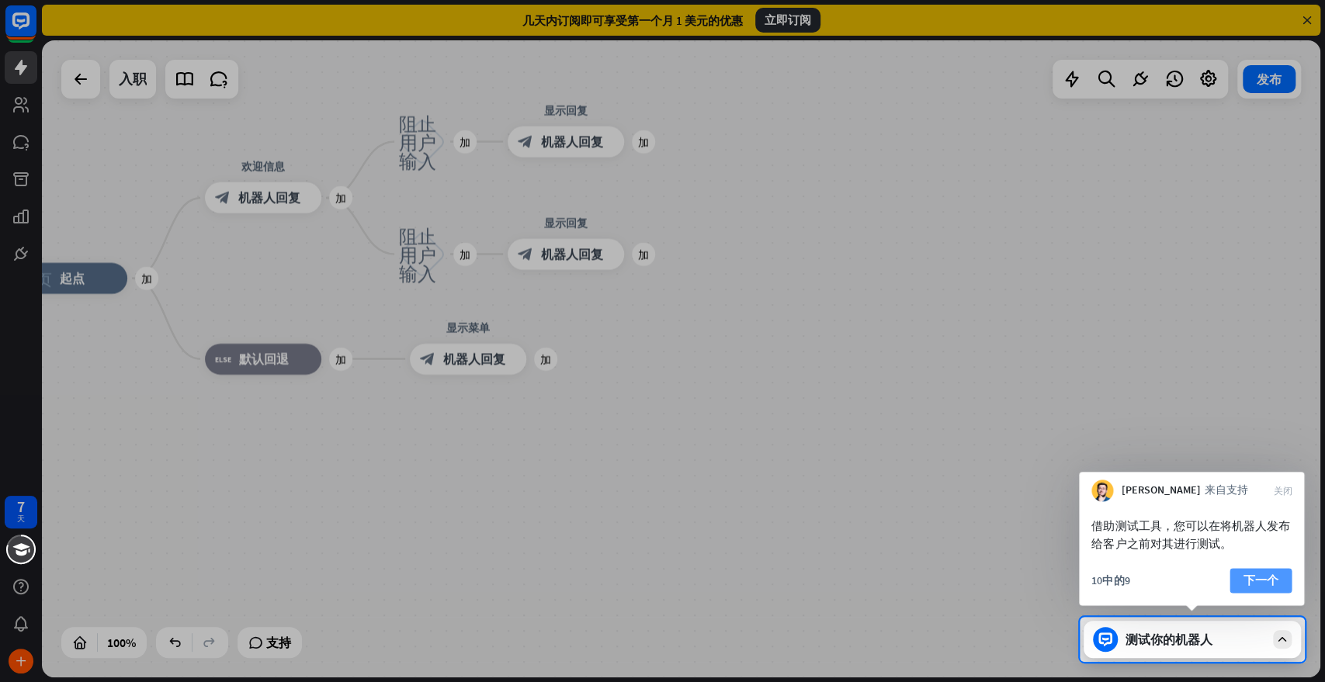
click at [1191, 583] on font "下一个" at bounding box center [1260, 580] width 35 height 15
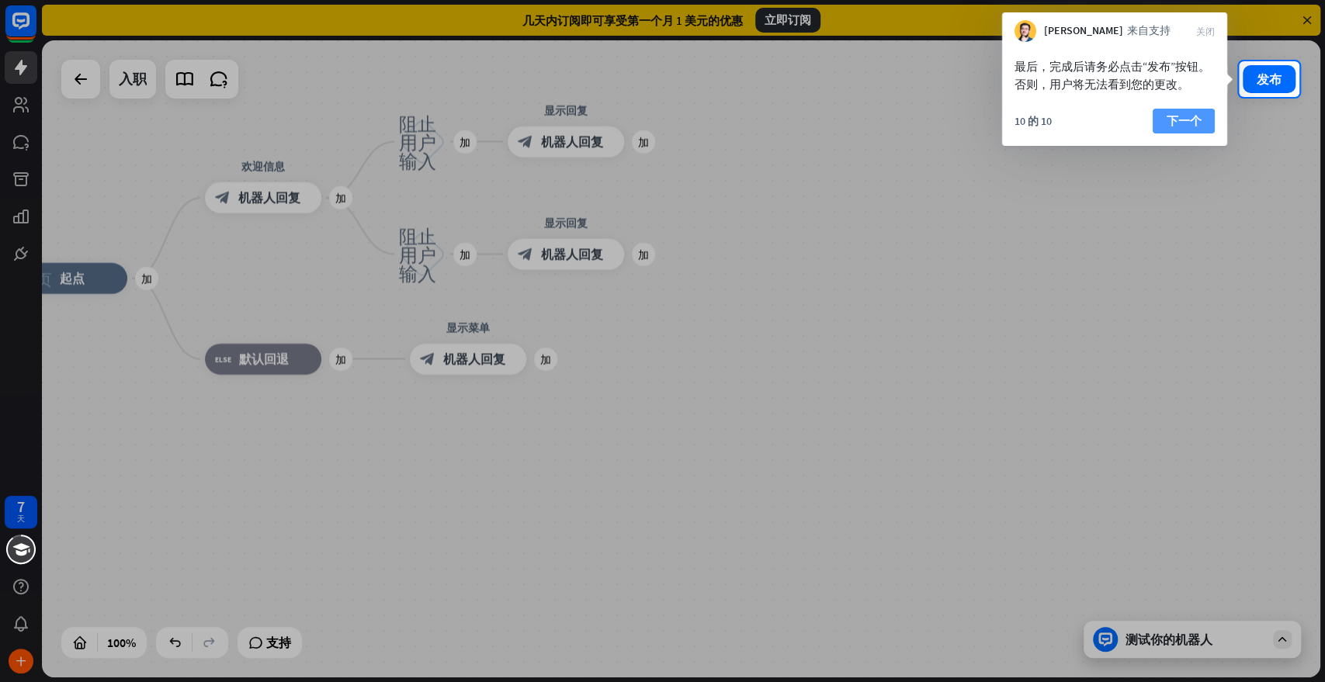
click at [1187, 126] on font "下一个" at bounding box center [1183, 120] width 35 height 15
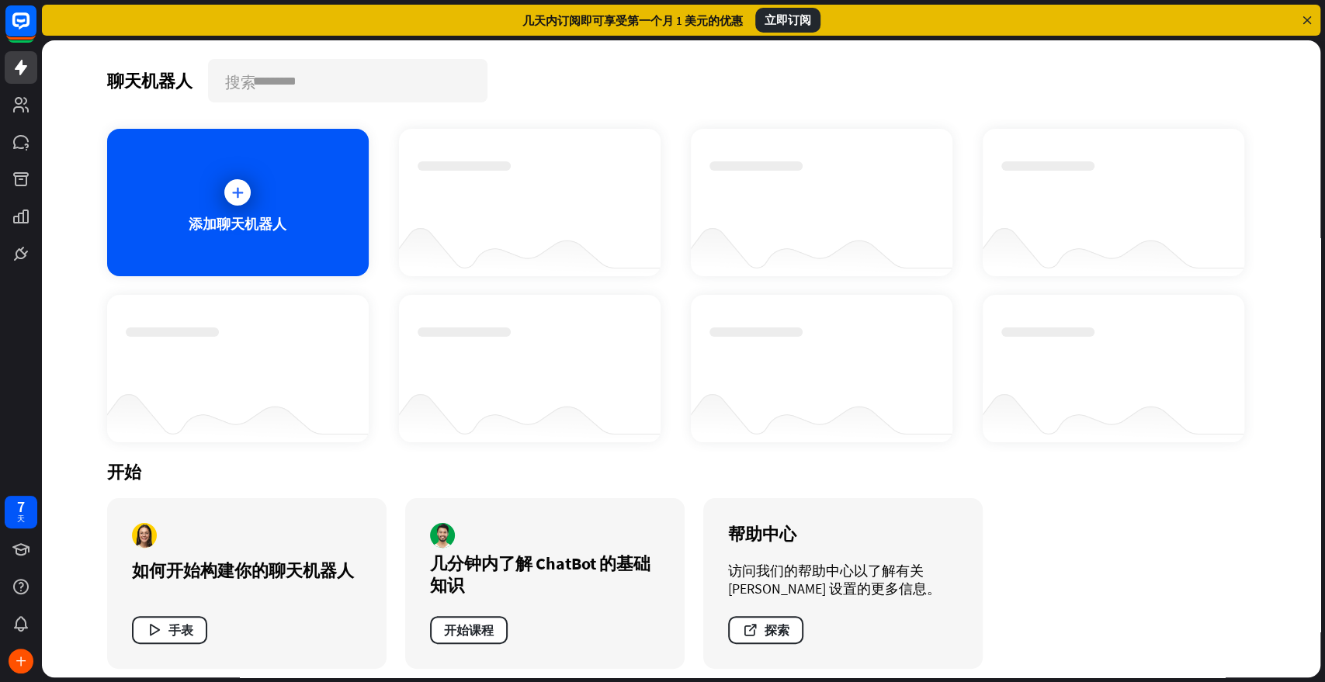
click at [544, 213] on div at bounding box center [530, 188] width 224 height 54
click at [532, 220] on div at bounding box center [530, 246] width 262 height 60
click at [281, 199] on div "添加聊天机器人" at bounding box center [238, 202] width 262 height 147
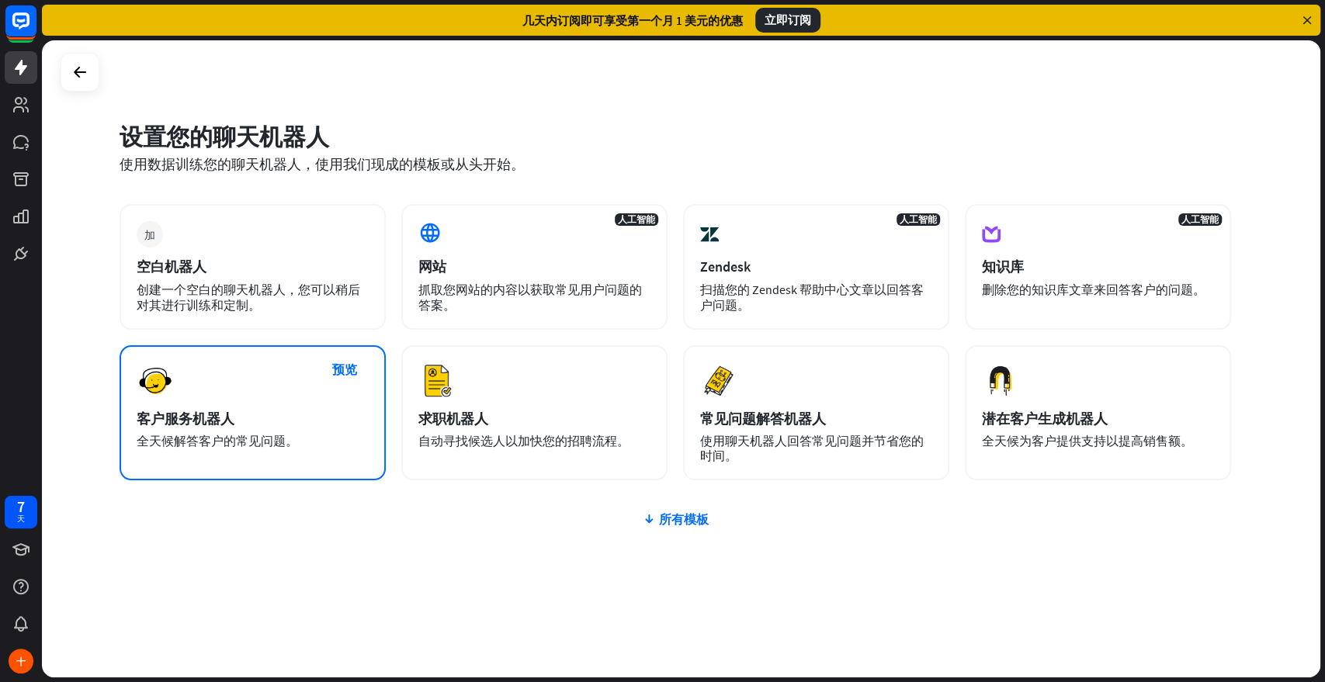
click at [295, 427] on div "客户服务机器人" at bounding box center [253, 419] width 232 height 18
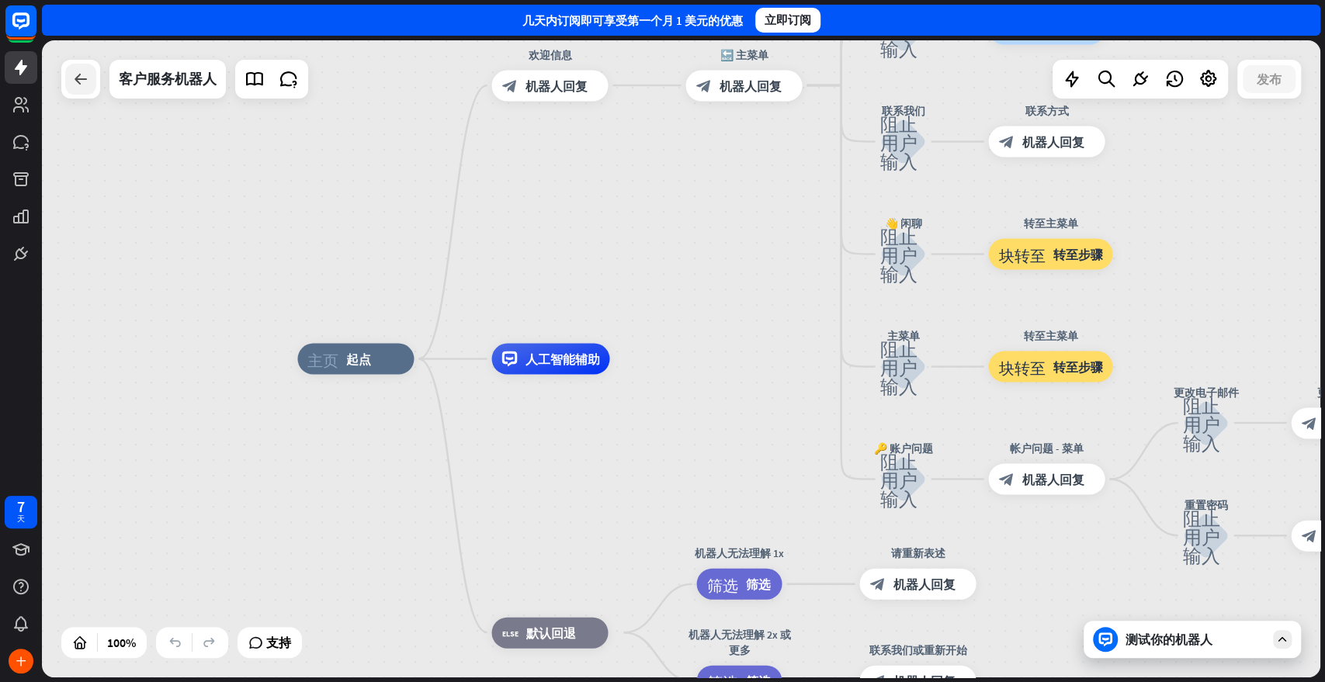
click at [88, 78] on icon at bounding box center [80, 79] width 19 height 19
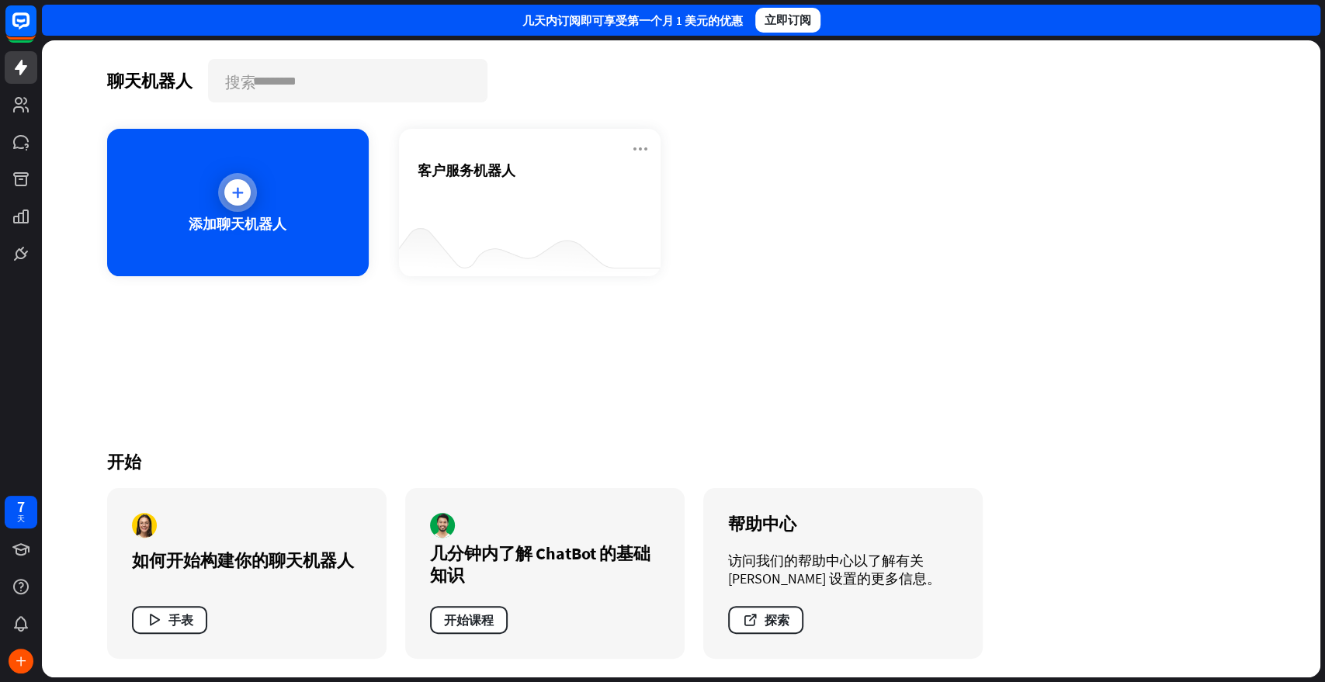
click at [273, 231] on font "添加聊天机器人" at bounding box center [238, 224] width 98 height 18
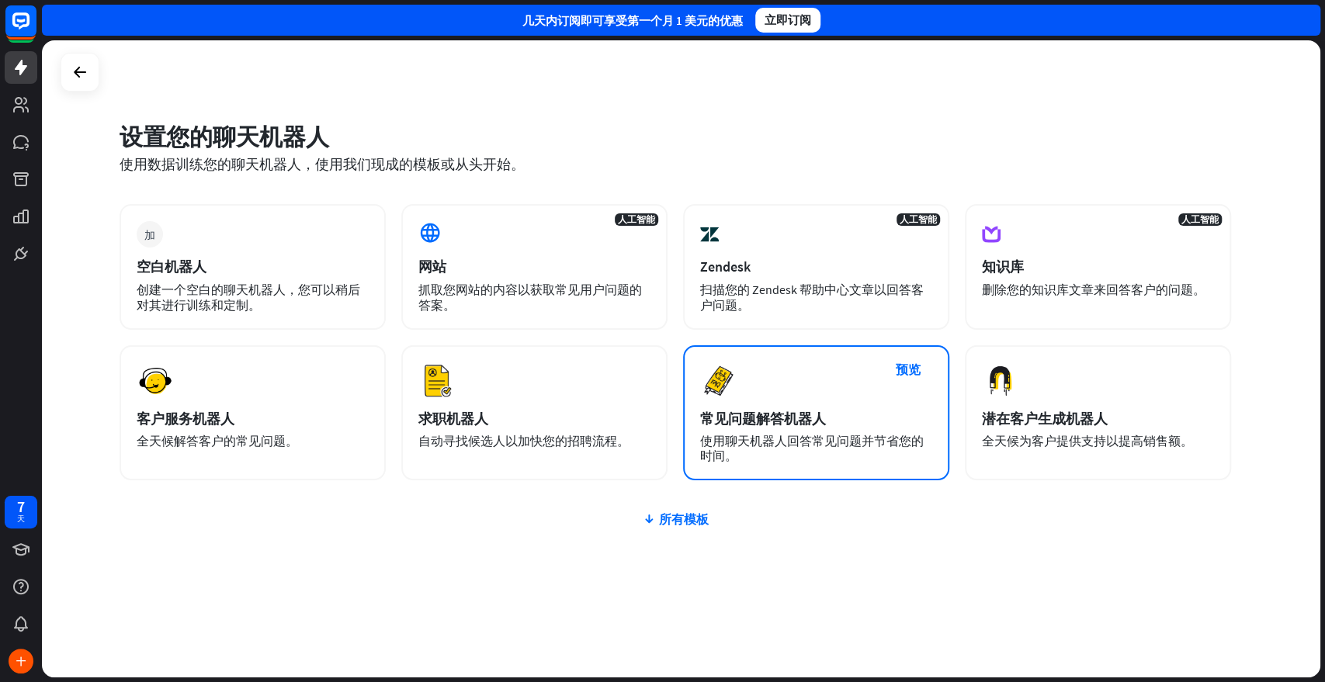
click at [875, 436] on font "使用聊天机器人回答常见问题并节省您的时间。" at bounding box center [812, 448] width 224 height 30
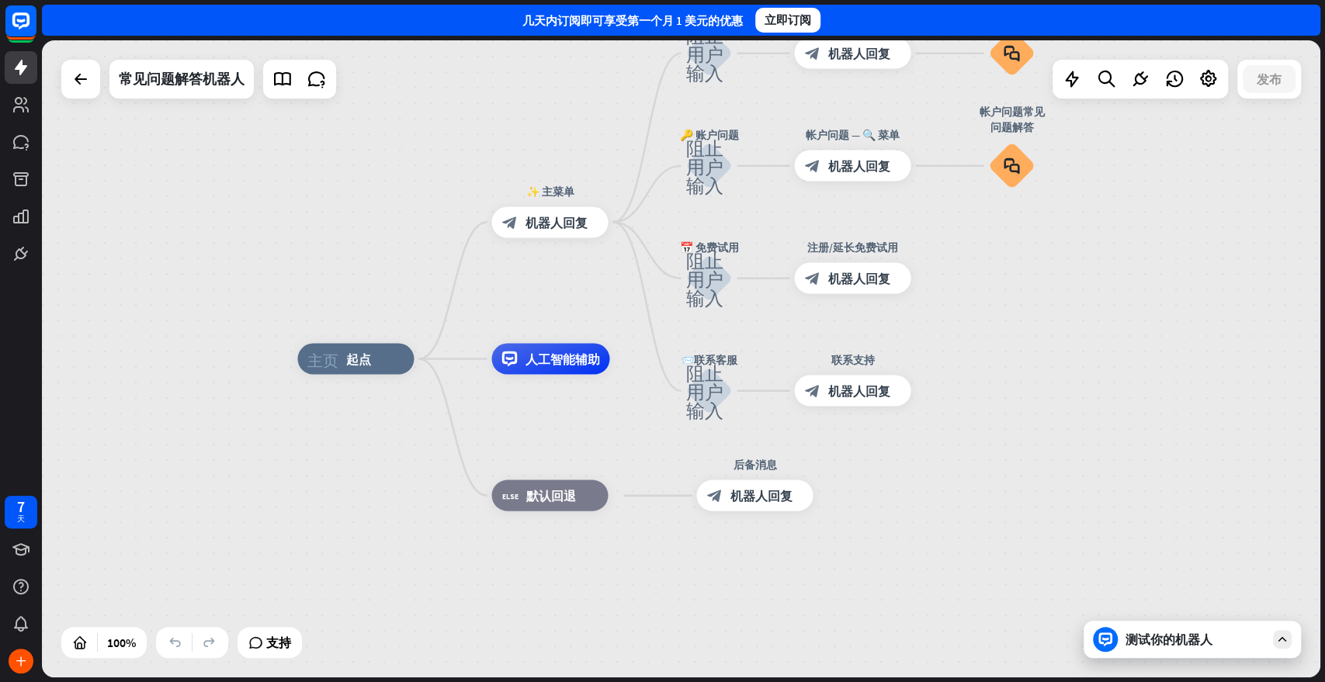
click at [1189, 613] on font "测试你的机器人" at bounding box center [1169, 640] width 87 height 16
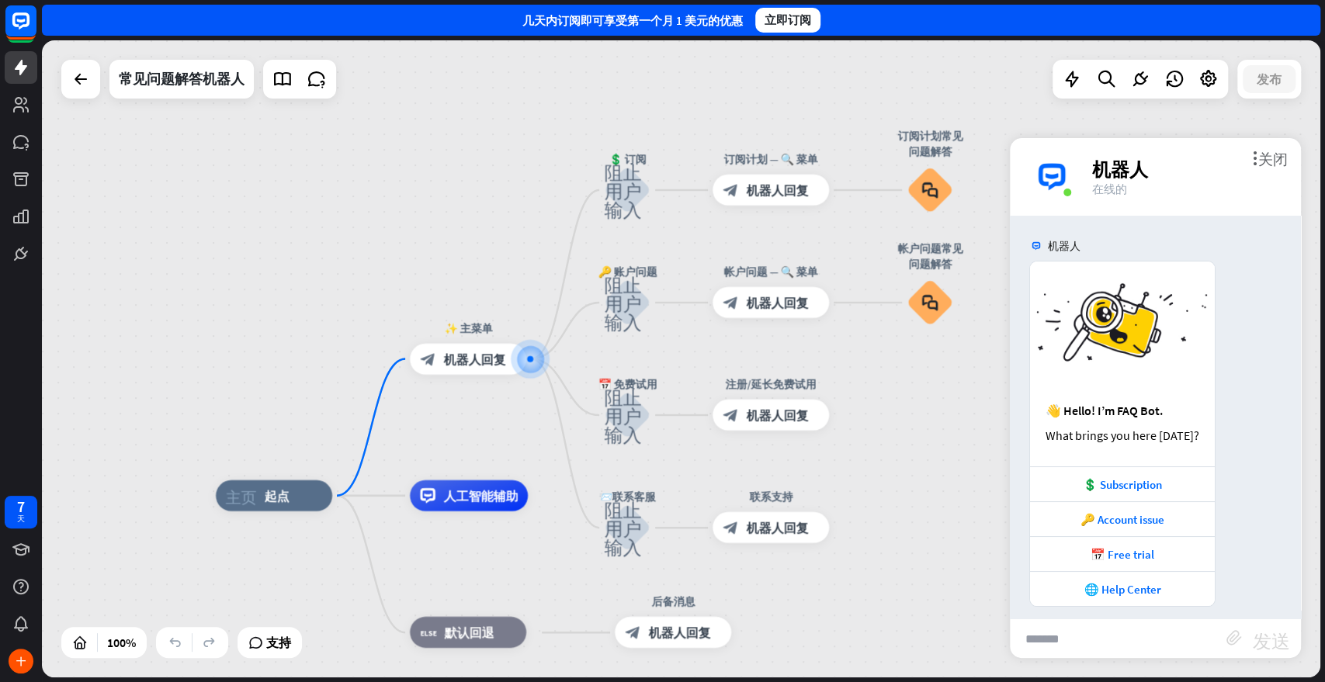
scroll to position [12, 0]
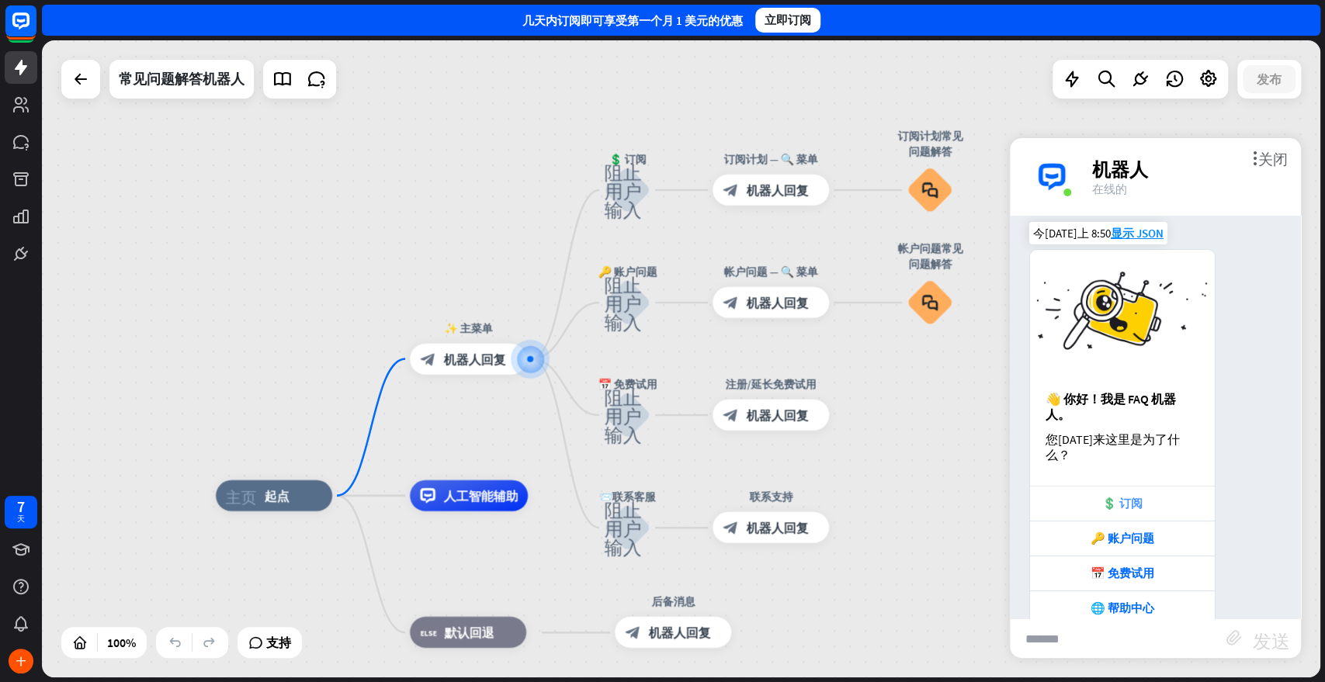
click at [1137, 496] on font "💲 订阅" at bounding box center [1122, 503] width 40 height 15
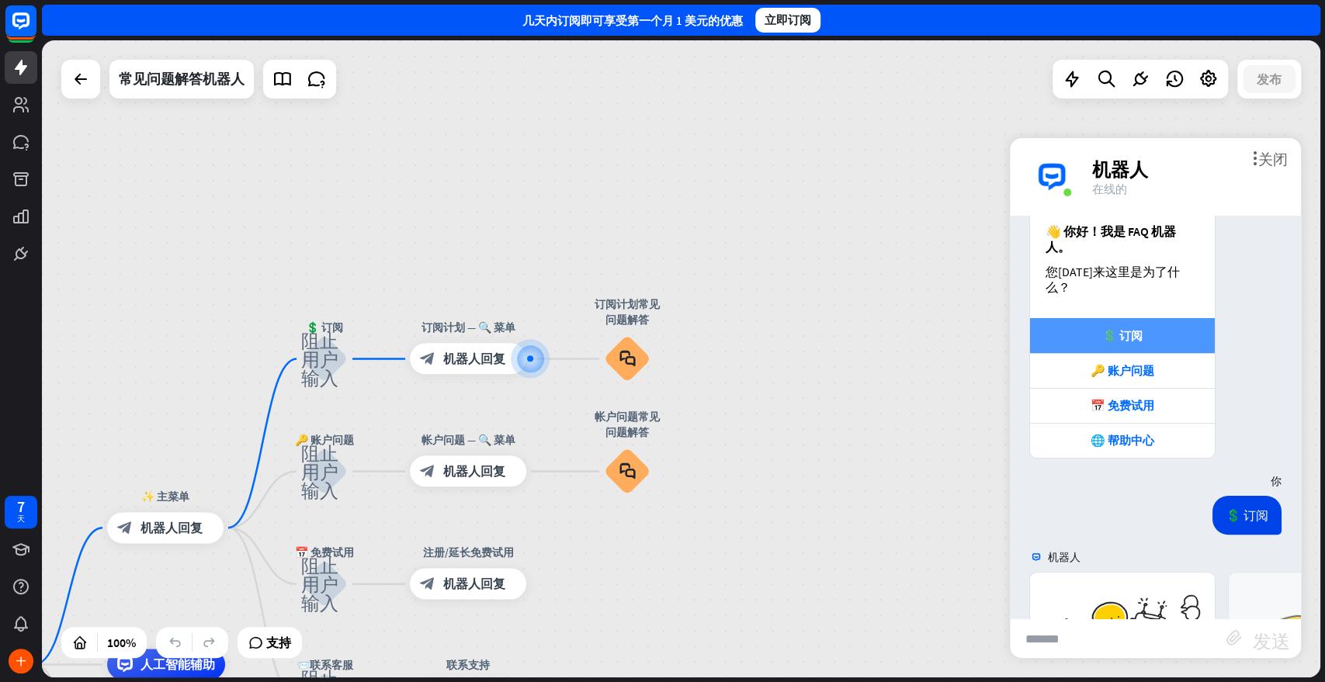
scroll to position [432, 0]
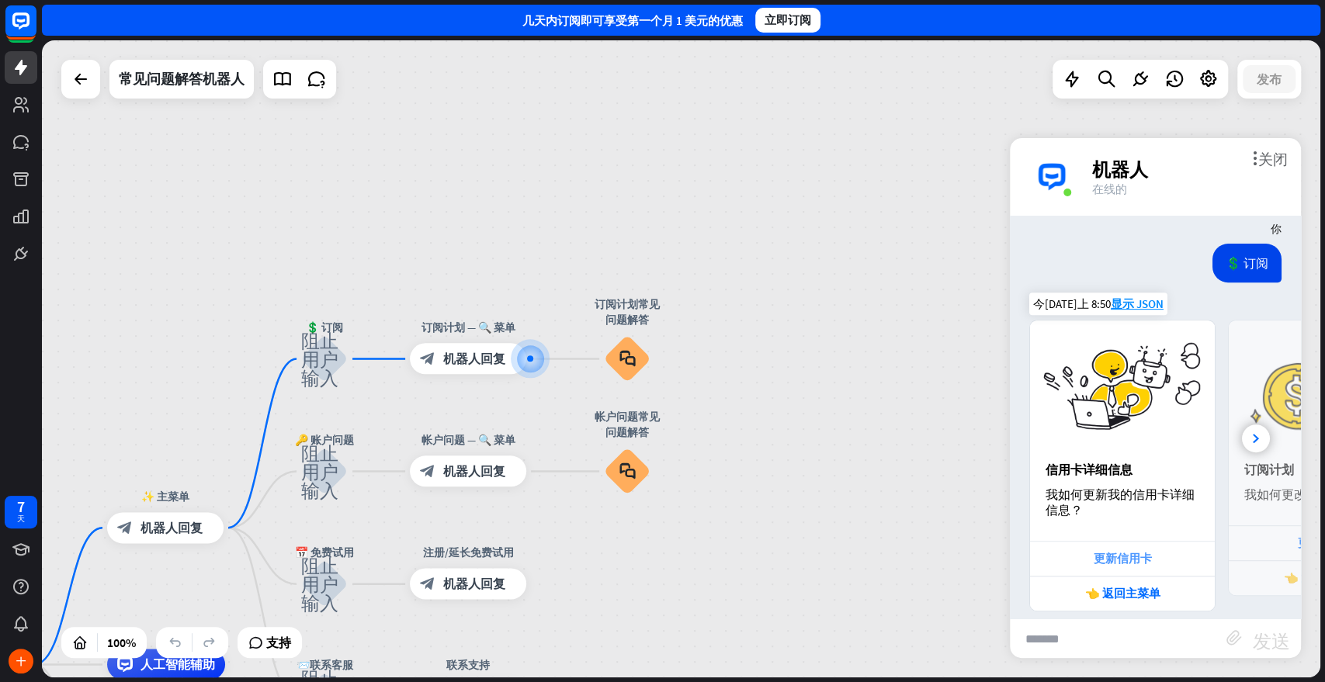
click at [1135, 551] on font "更新信用卡" at bounding box center [1123, 558] width 58 height 15
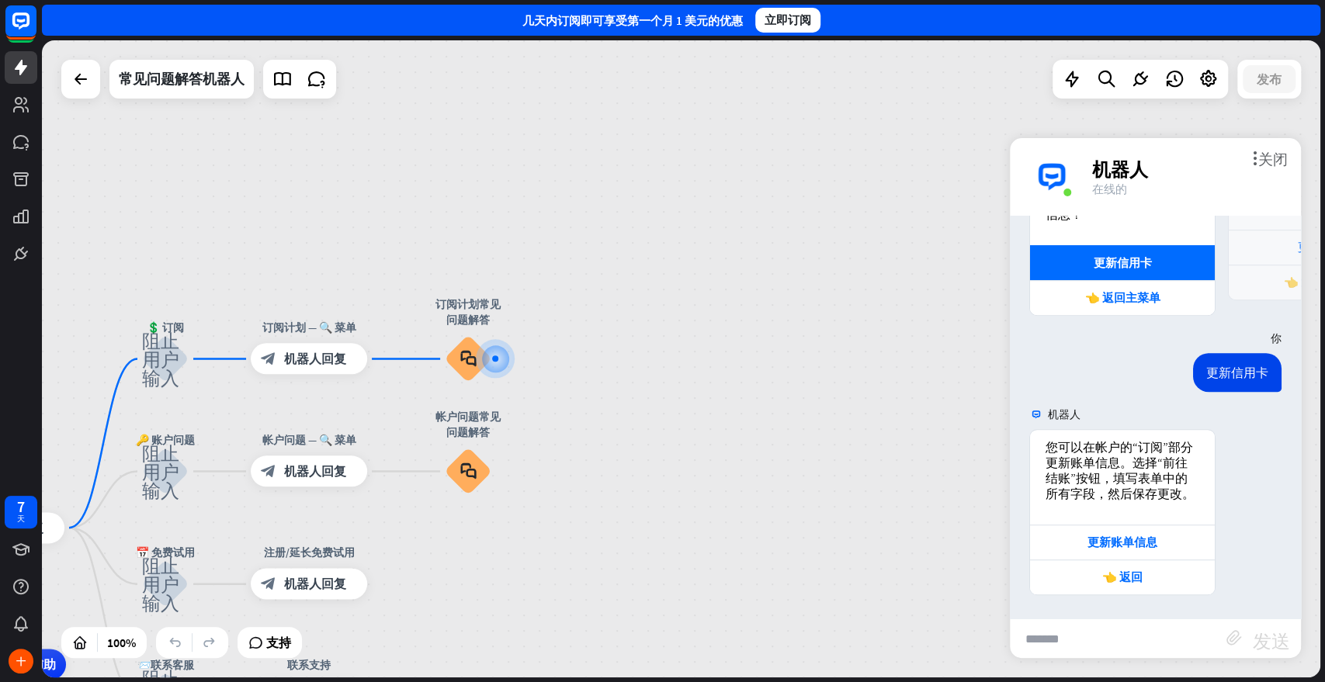
scroll to position [711, 0]
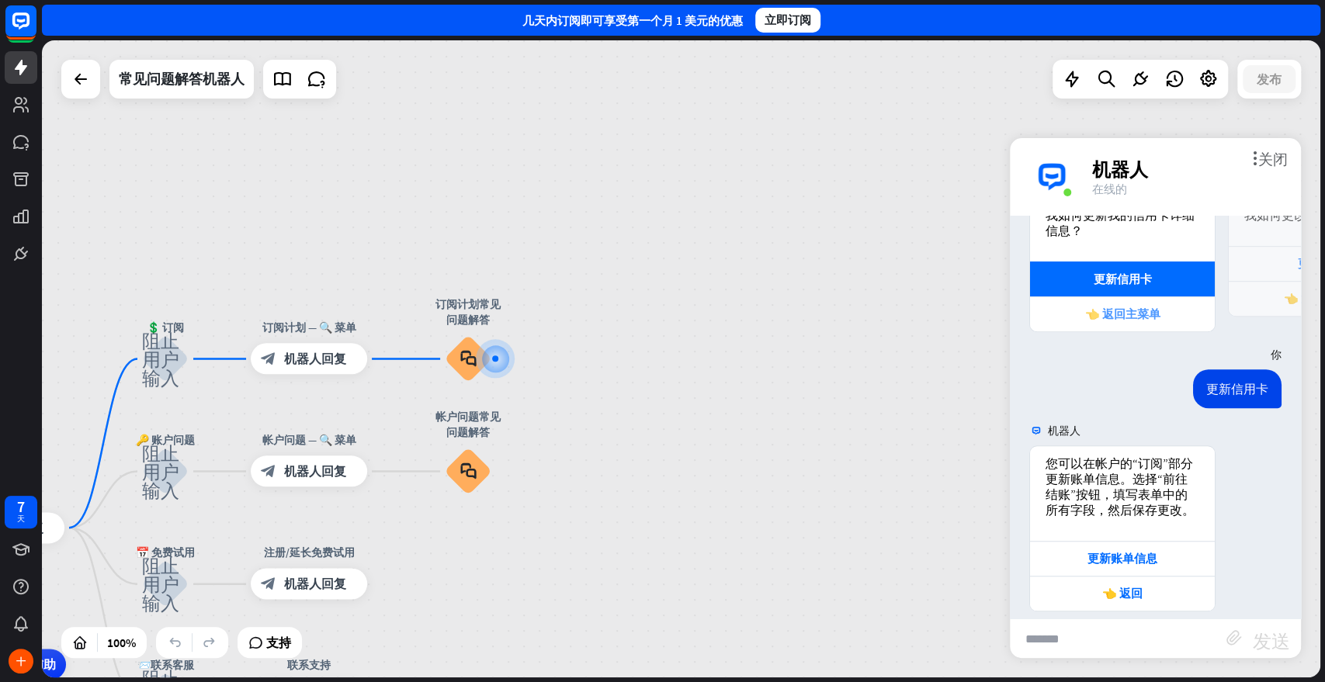
click at [1139, 307] on font "👈 返回主菜单" at bounding box center [1122, 314] width 75 height 15
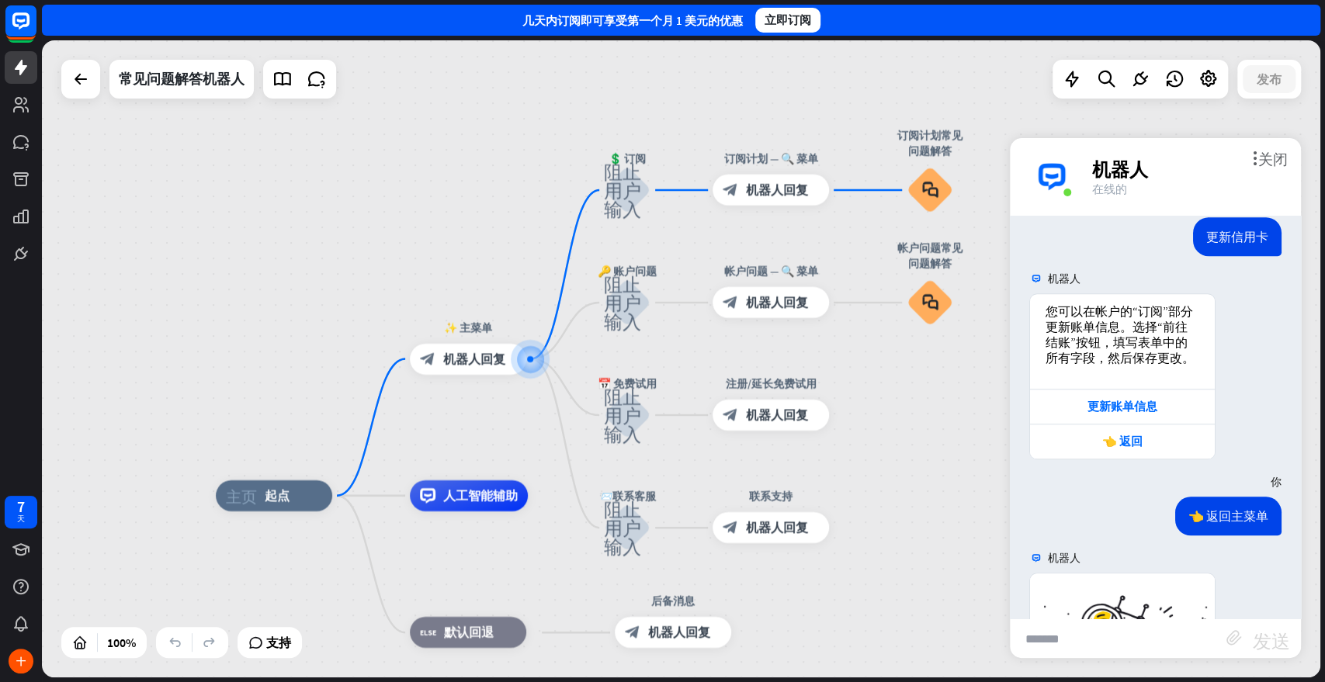
scroll to position [1171, 0]
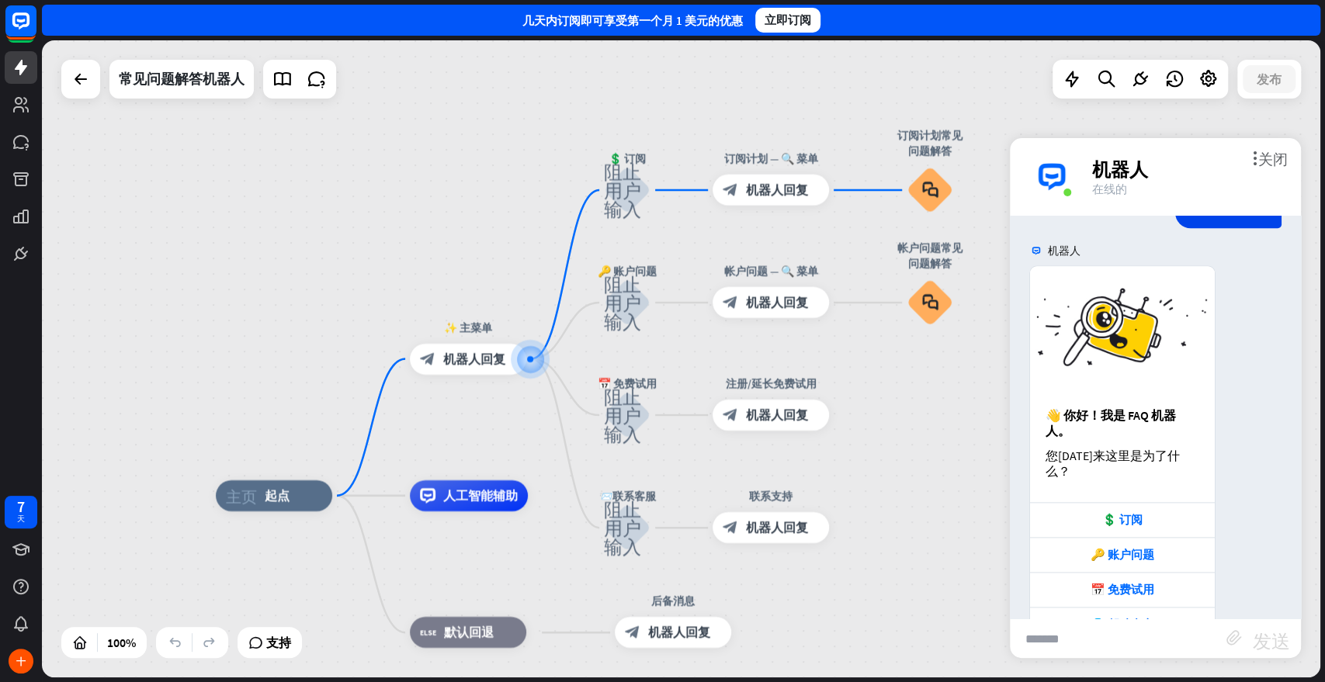
click at [1108, 613] on input "text" at bounding box center [1118, 638] width 217 height 39
type input "*"
click at [1191, 613] on font "发送" at bounding box center [1271, 639] width 37 height 19
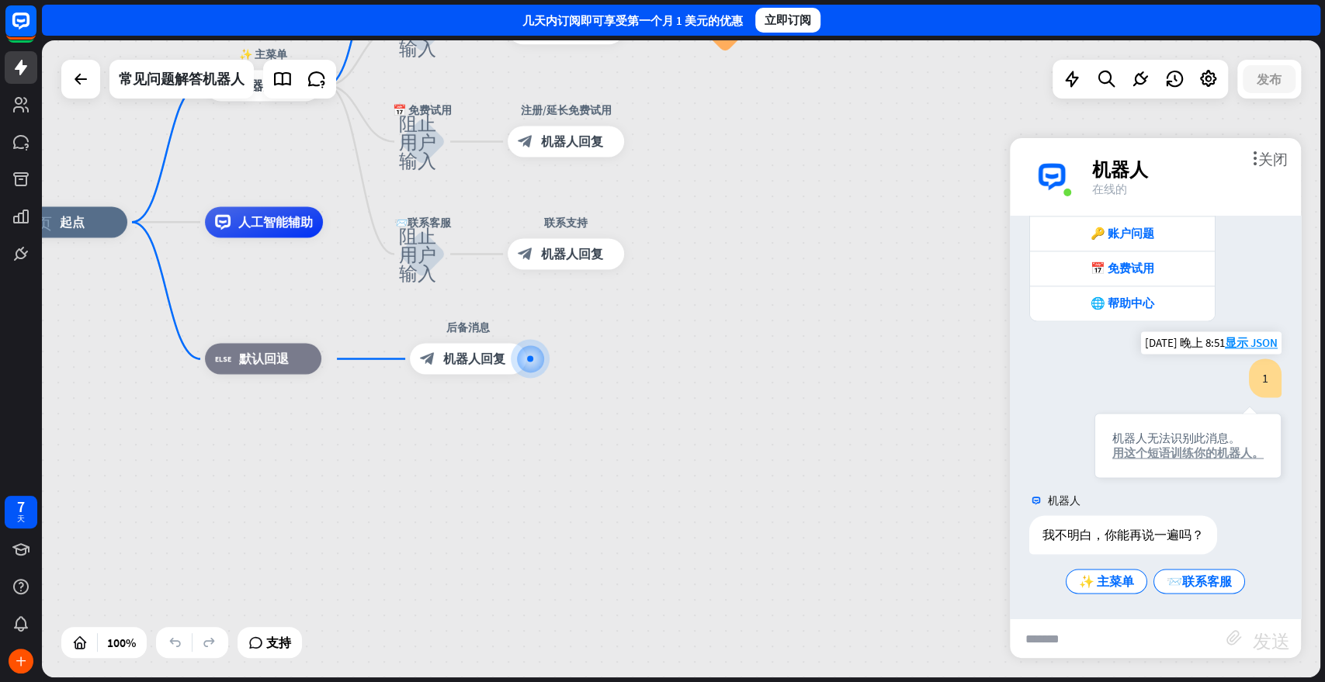
scroll to position [1461, 0]
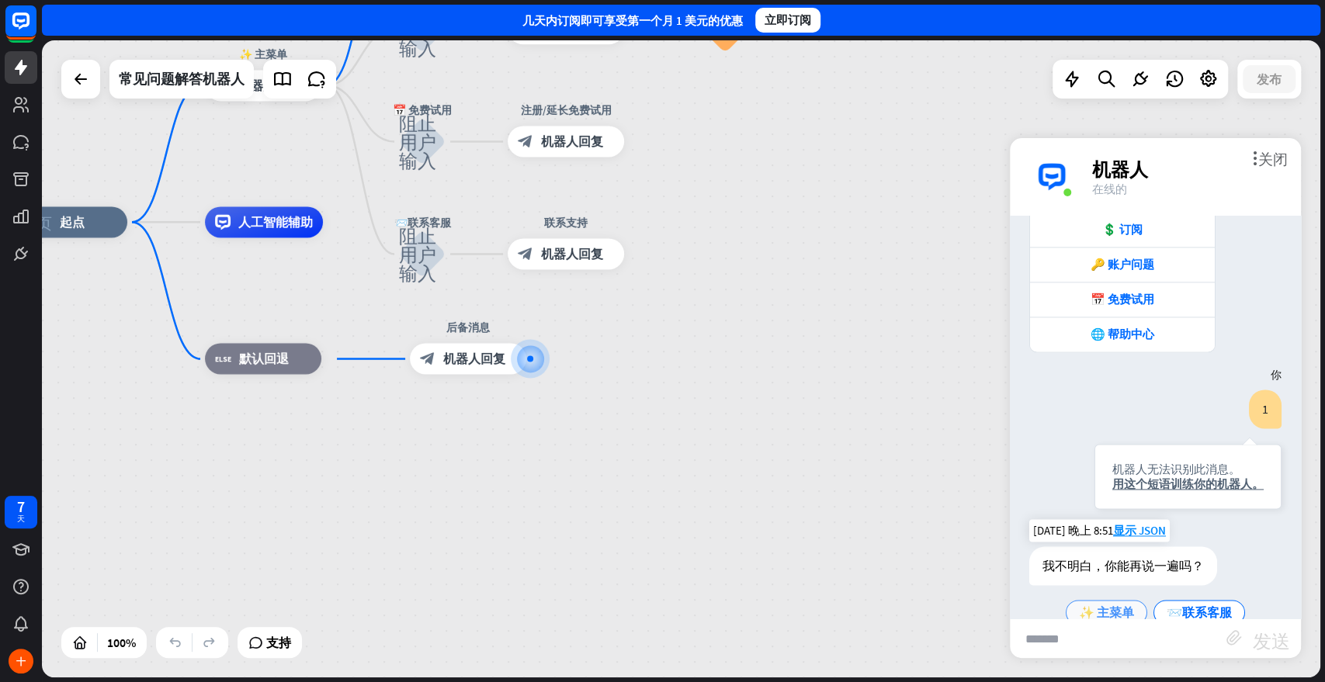
click at [1103, 605] on font "✨ 主菜单" at bounding box center [1106, 613] width 55 height 16
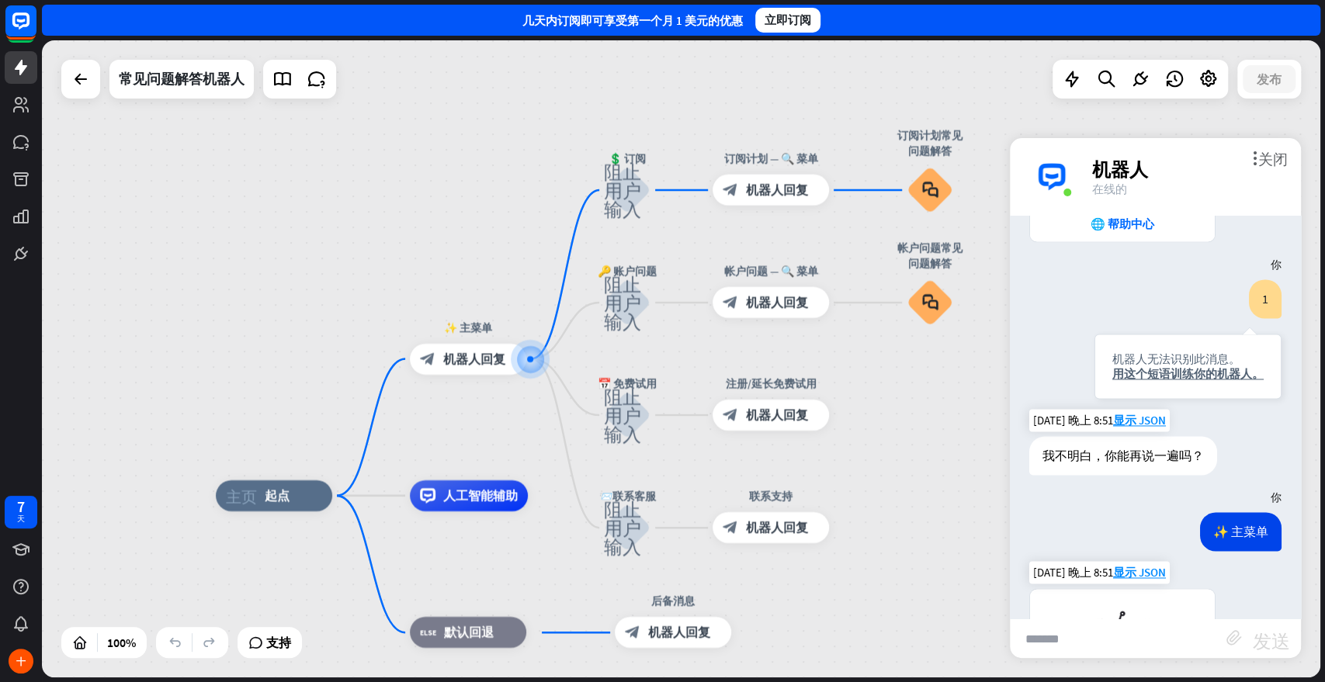
scroll to position [1878, 0]
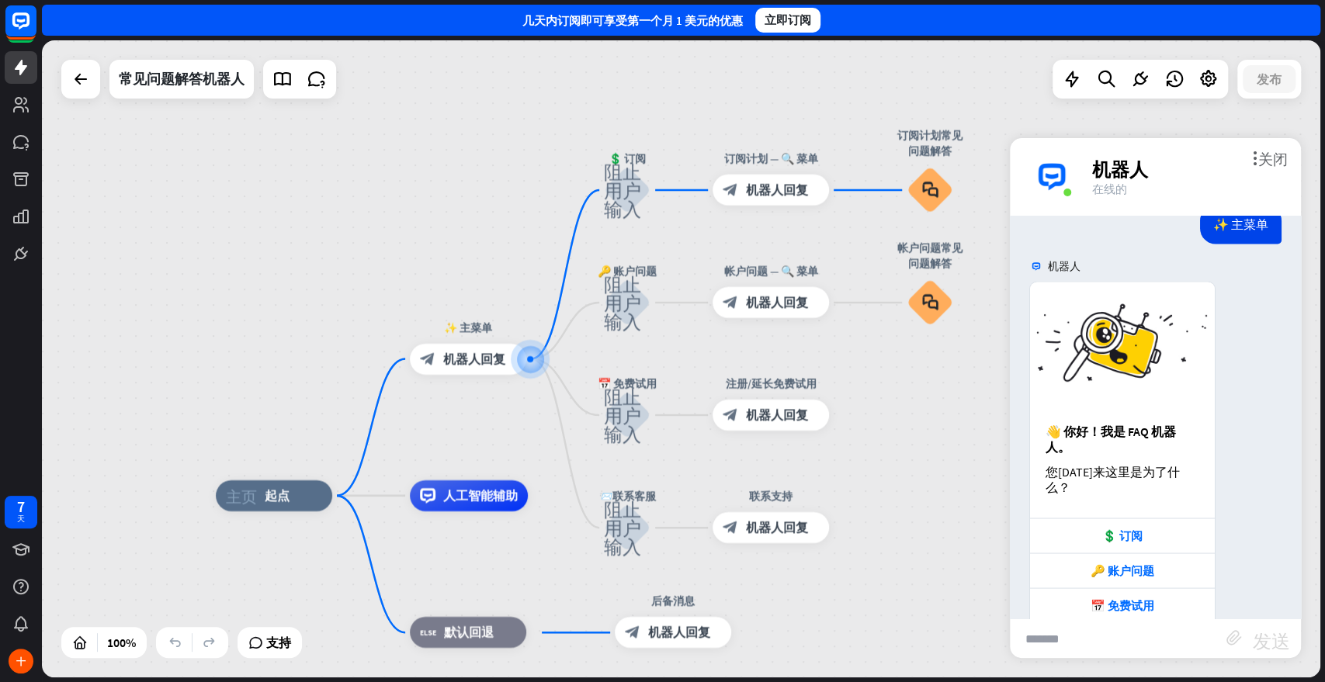
click at [1129, 613] on input "text" at bounding box center [1118, 638] width 217 height 39
type input "*"
click at [1191, 613] on font "发送" at bounding box center [1271, 639] width 37 height 19
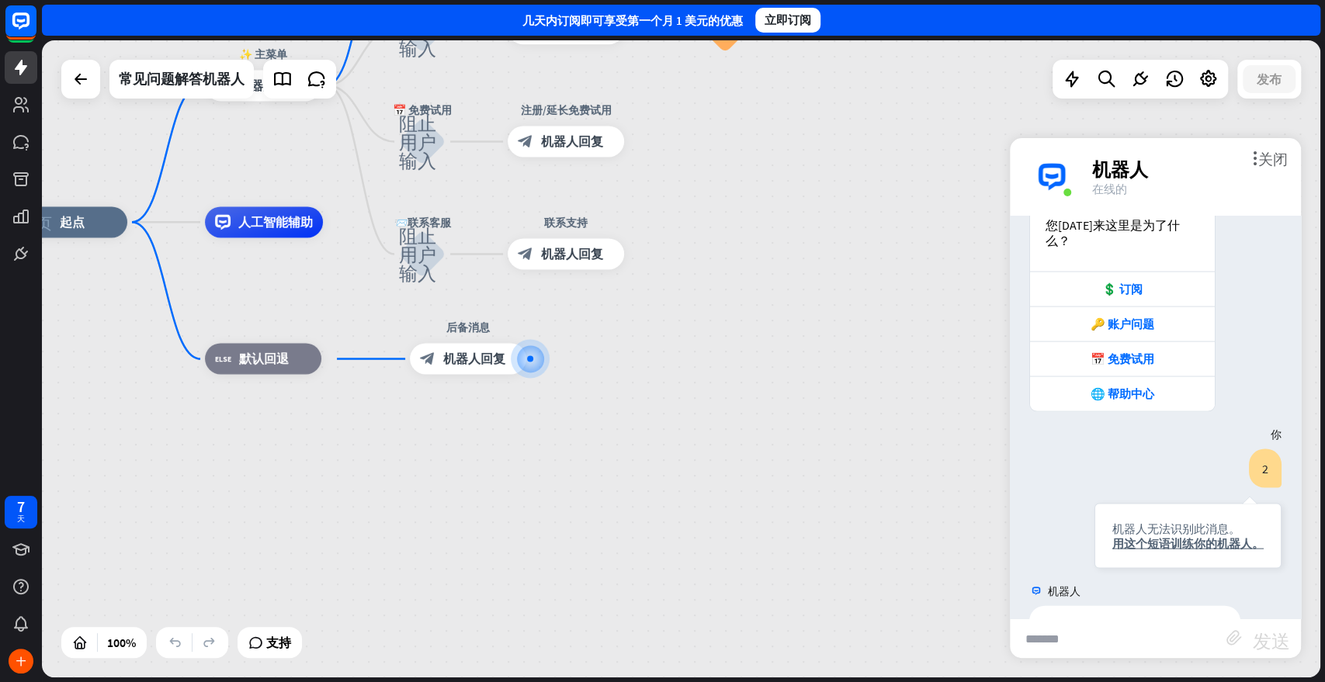
scroll to position [2169, 0]
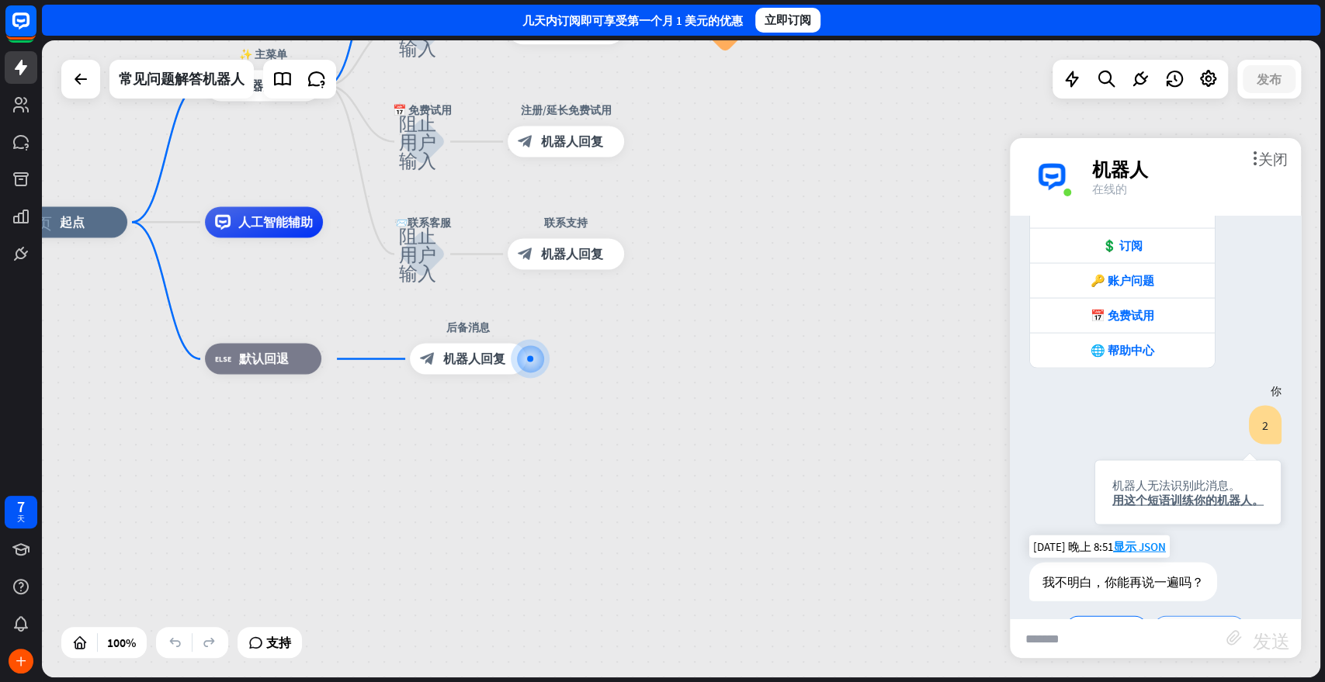
click at [1191, 613] on font "📨联系客服" at bounding box center [1199, 628] width 65 height 16
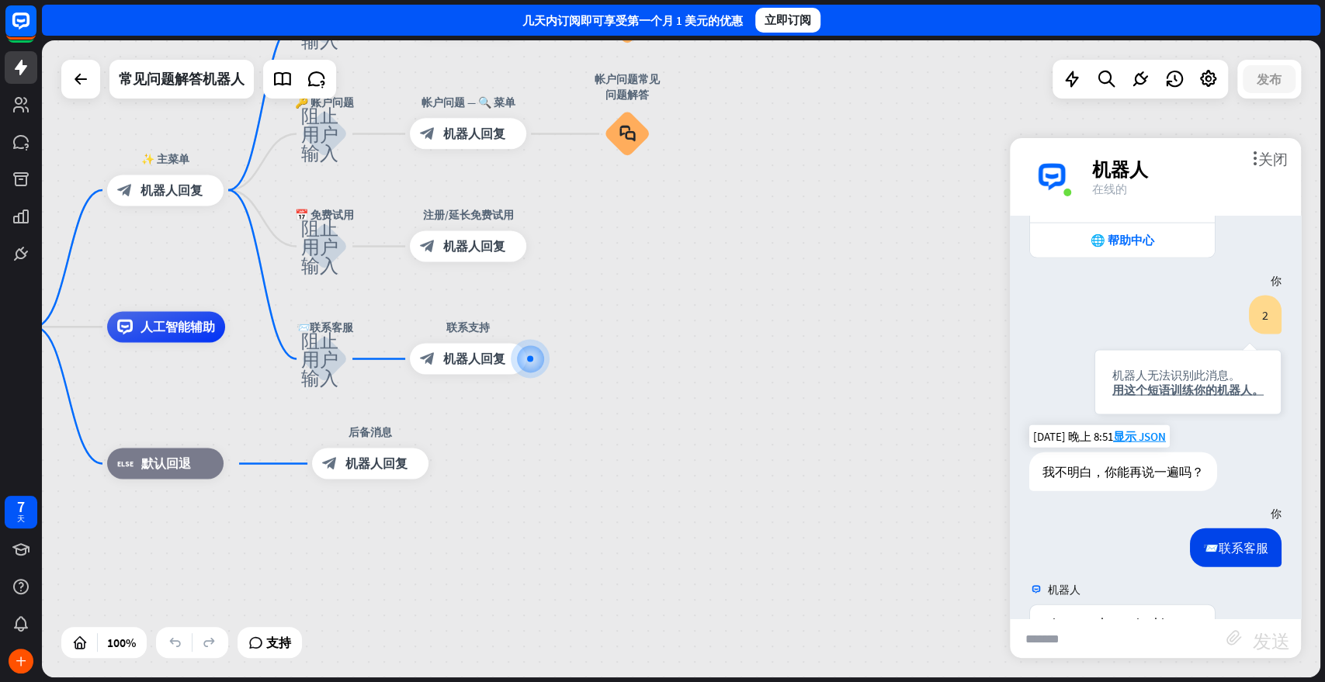
scroll to position [2374, 0]
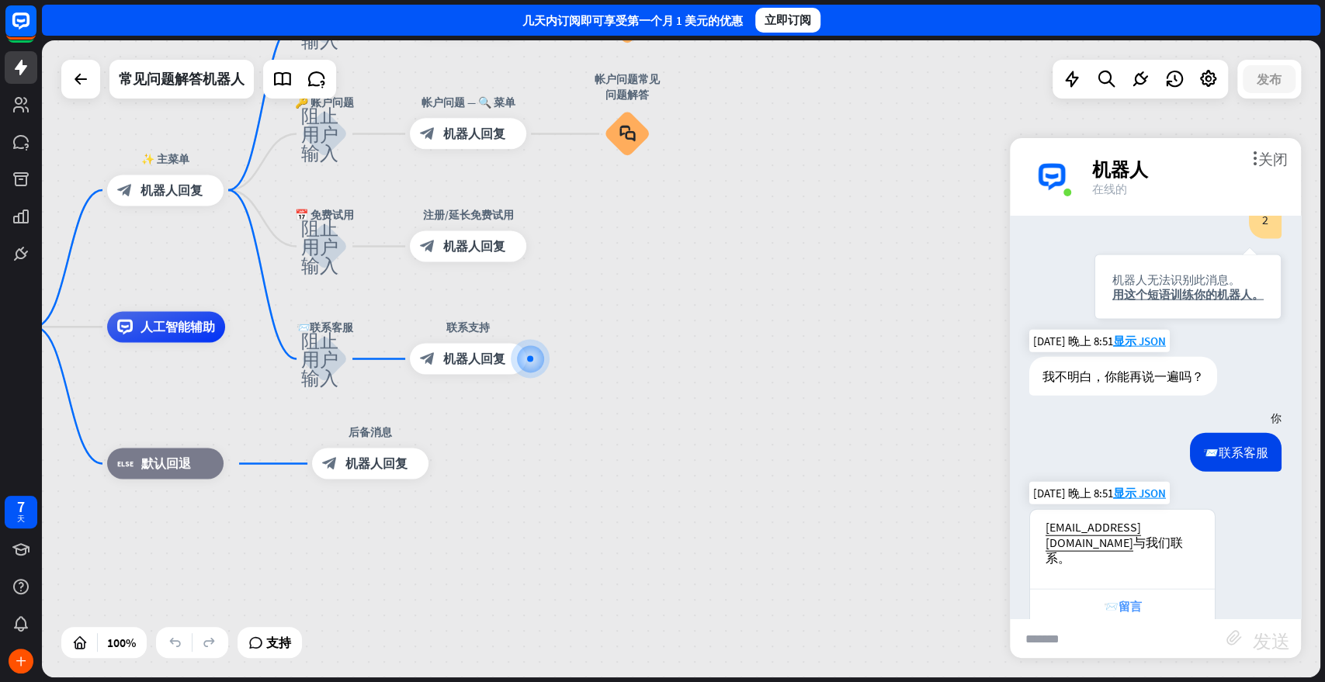
click at [1139, 599] on font "📨留言" at bounding box center [1123, 606] width 38 height 15
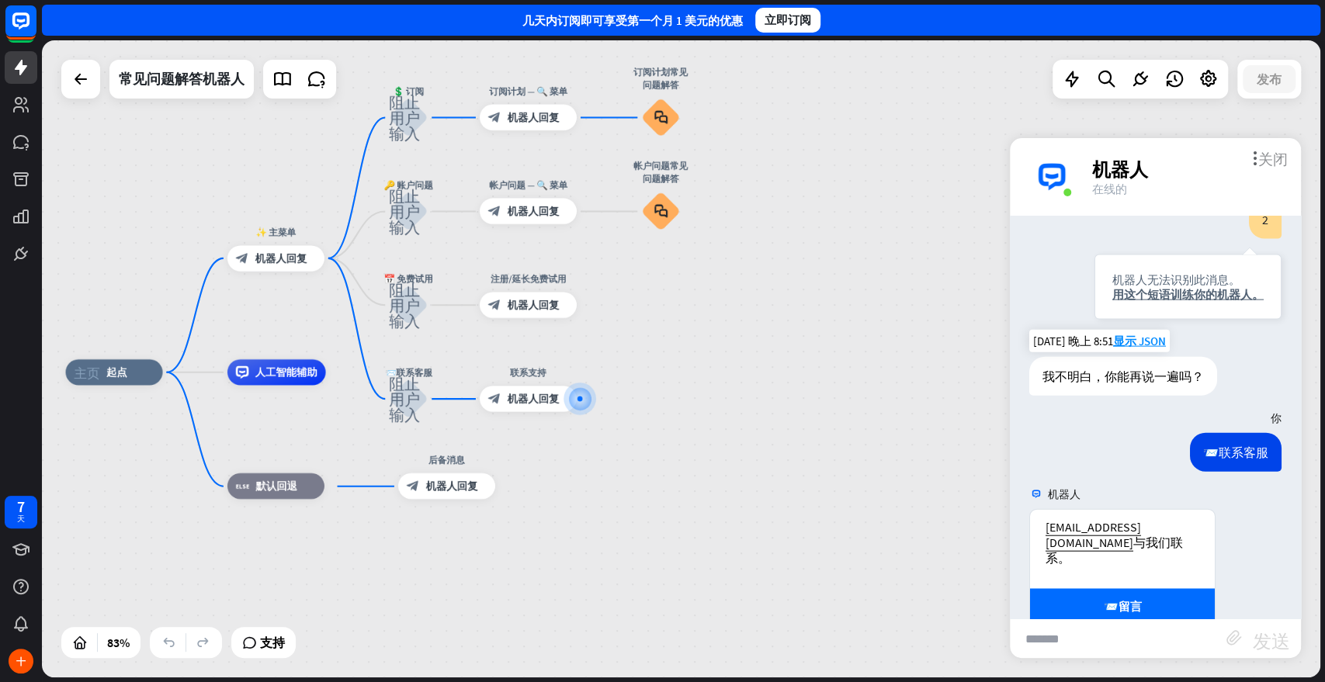
click at [1191, 156] on font "关闭" at bounding box center [1272, 158] width 29 height 15
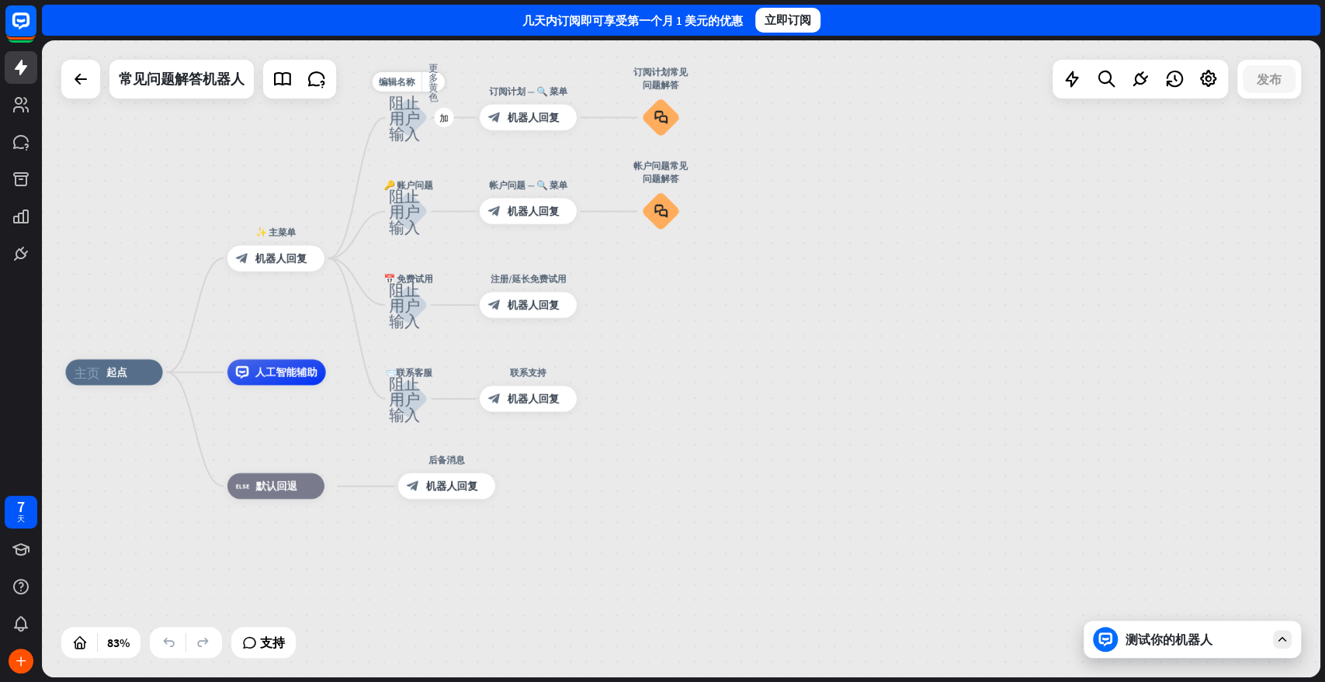
click at [404, 123] on font "阻止用户输入" at bounding box center [404, 117] width 31 height 47
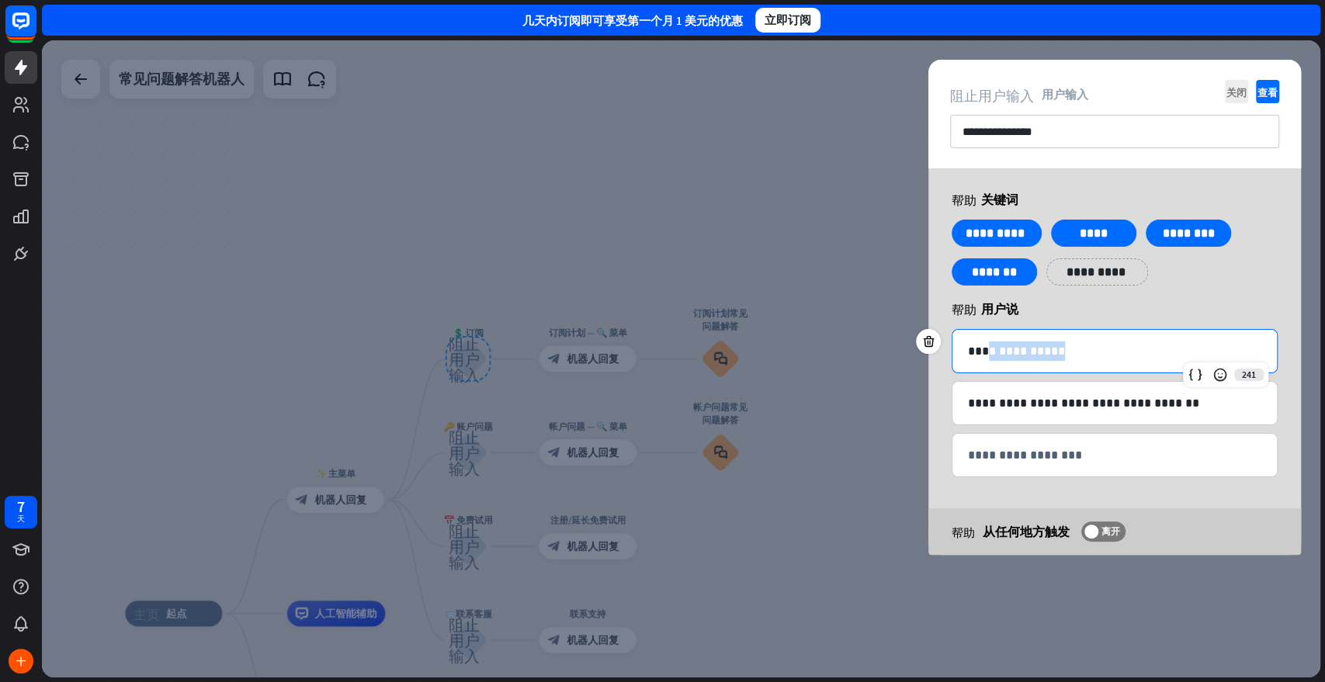
drag, startPoint x: 1067, startPoint y: 350, endPoint x: 987, endPoint y: 350, distance: 79.9
click at [987, 350] on p "**********" at bounding box center [1114, 351] width 293 height 19
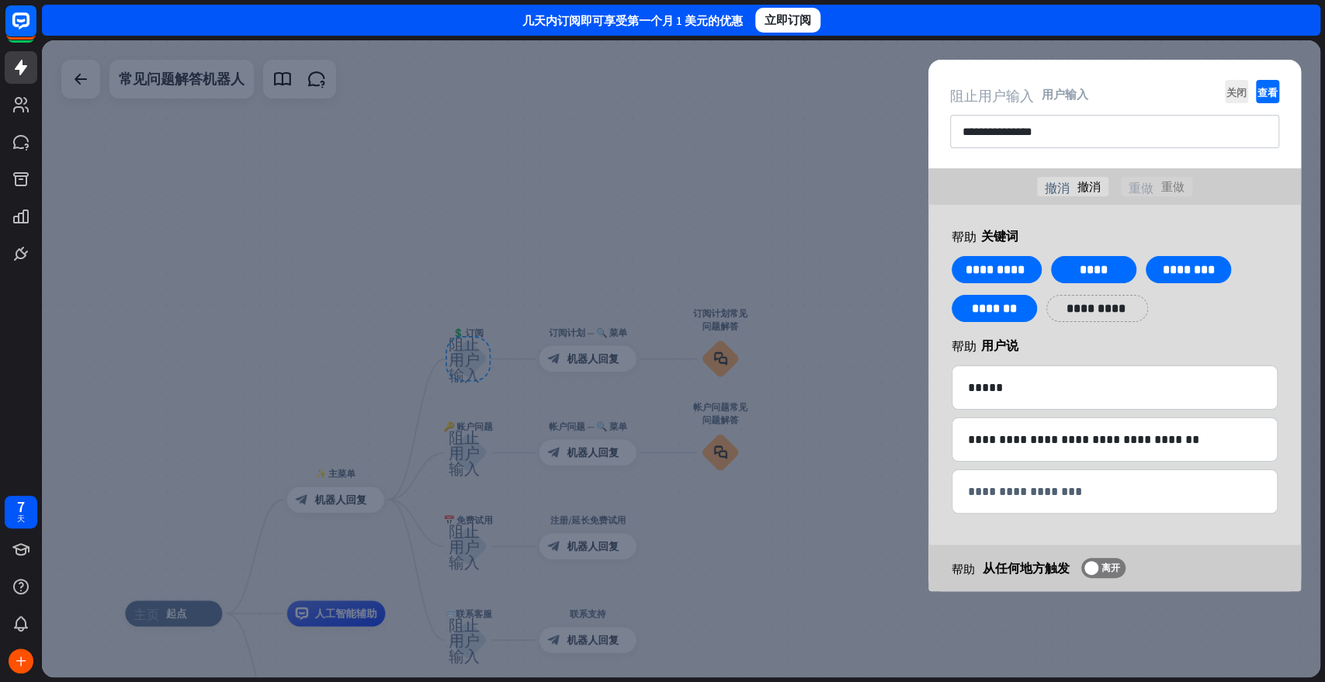
click at [967, 342] on font "帮助" at bounding box center [964, 345] width 25 height 12
click at [1062, 137] on input "**********" at bounding box center [1114, 131] width 329 height 33
drag, startPoint x: 1054, startPoint y: 130, endPoint x: 981, endPoint y: 136, distance: 73.2
click at [981, 136] on input "**********" at bounding box center [1114, 131] width 329 height 33
type input "******"
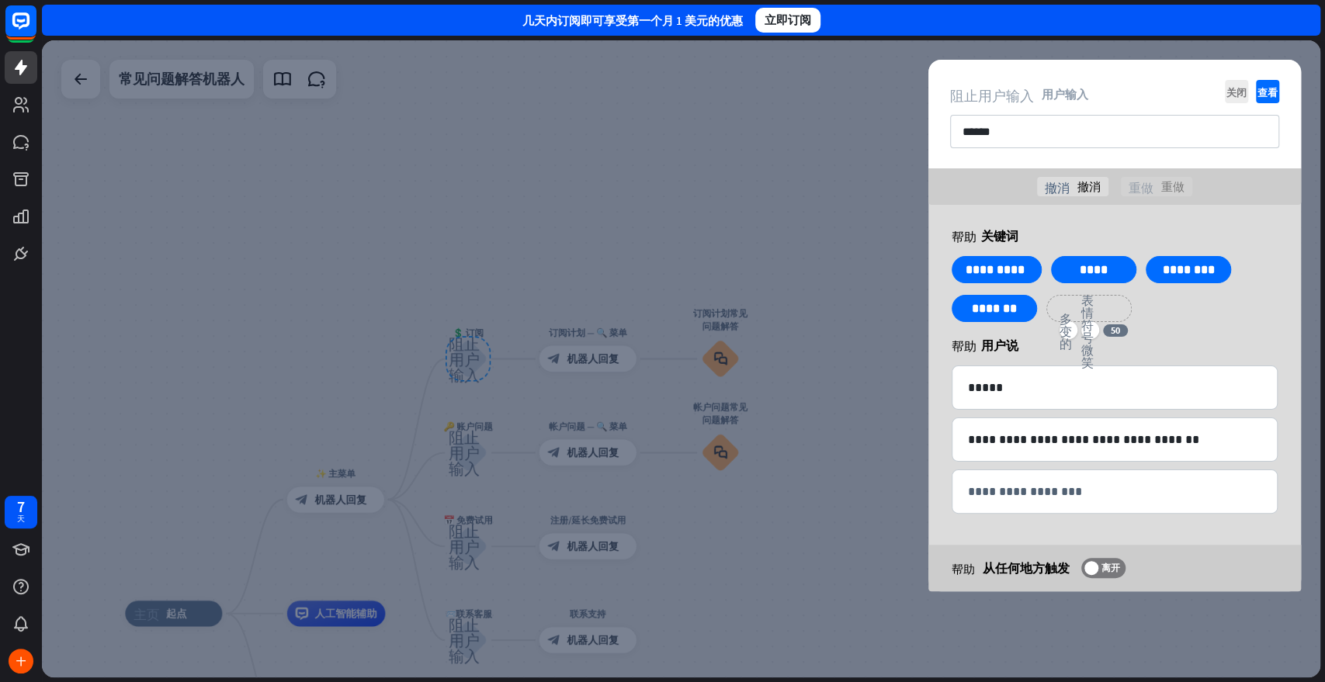
click at [1101, 309] on p "**********" at bounding box center [1089, 308] width 62 height 19
click at [1183, 346] on div "帮助 用户说" at bounding box center [1115, 346] width 326 height 16
click at [1191, 89] on font "查看" at bounding box center [1267, 92] width 20 height 10
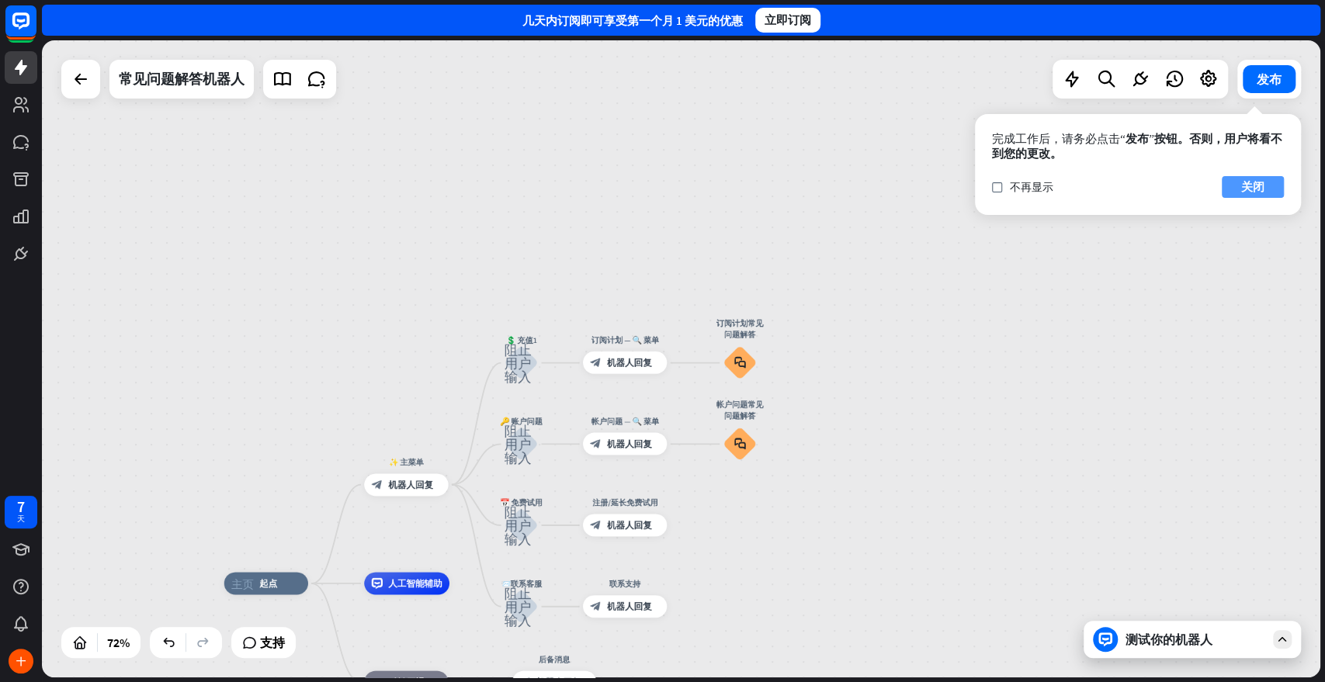
click at [1191, 185] on font "关闭" at bounding box center [1252, 186] width 23 height 15
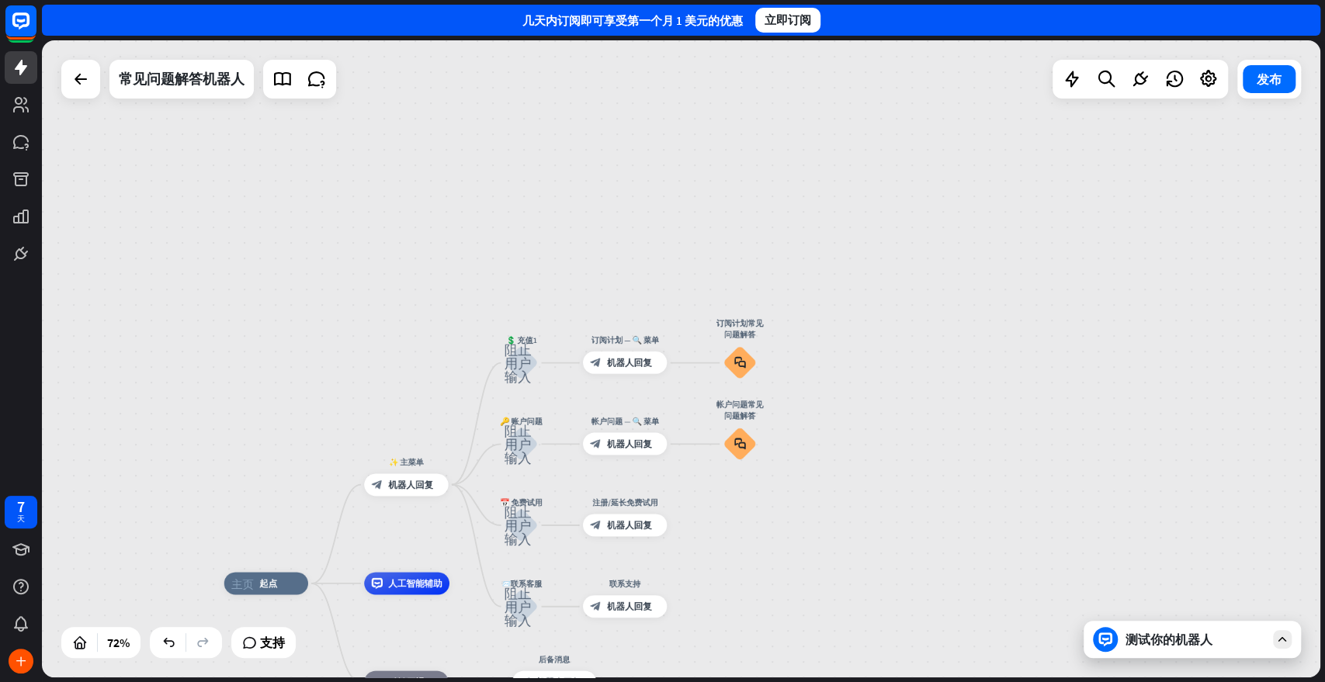
click at [1191, 613] on font "测试你的机器人" at bounding box center [1169, 640] width 87 height 16
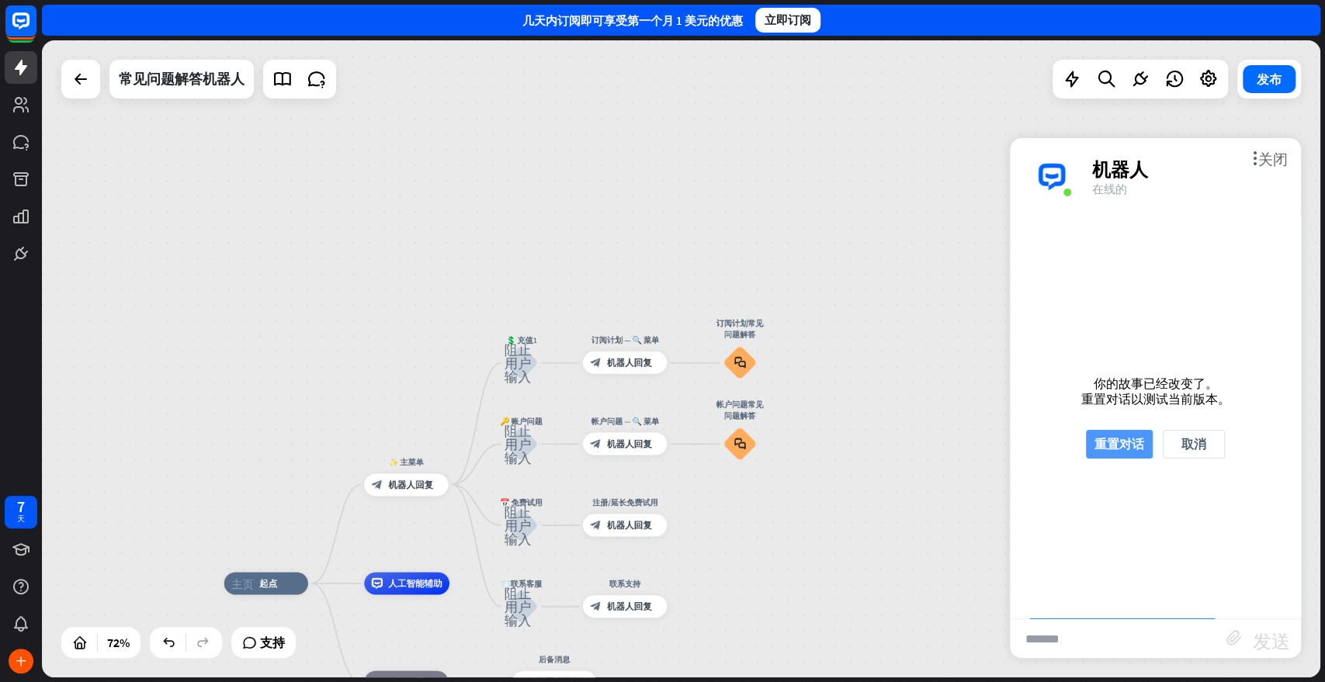
click at [1137, 443] on font "重置对话" at bounding box center [1119, 444] width 50 height 16
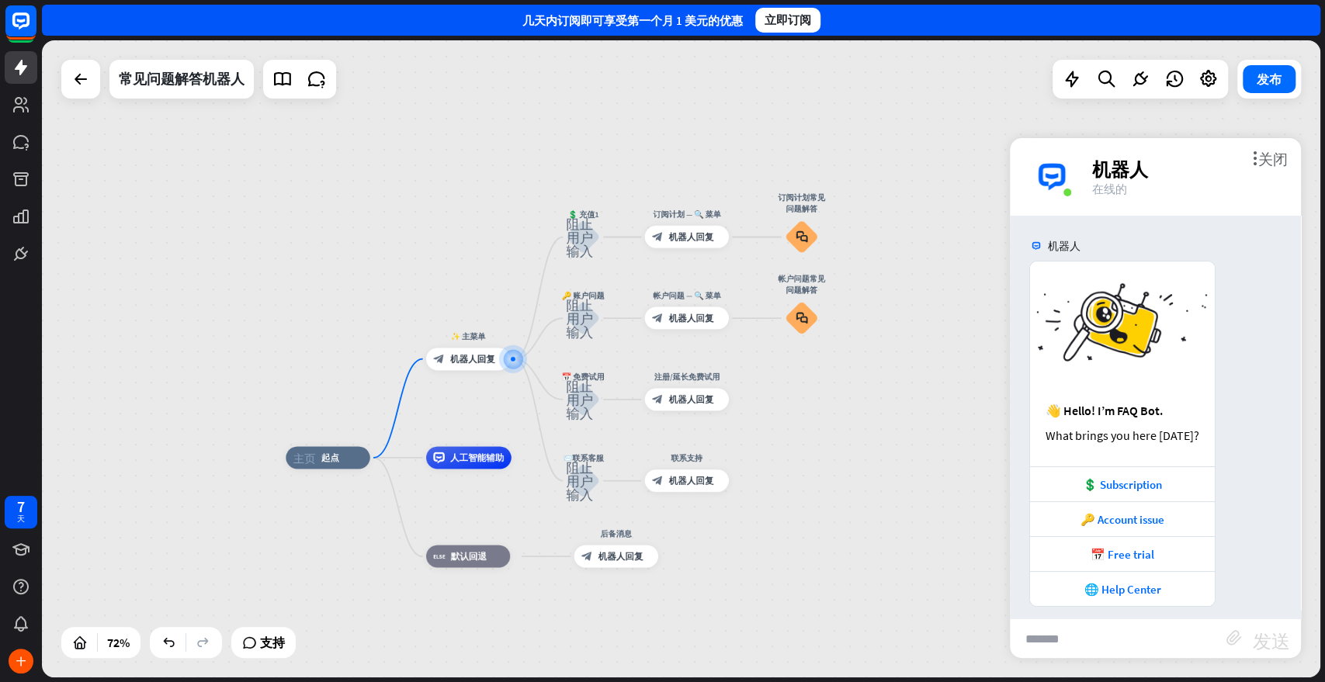
scroll to position [12, 0]
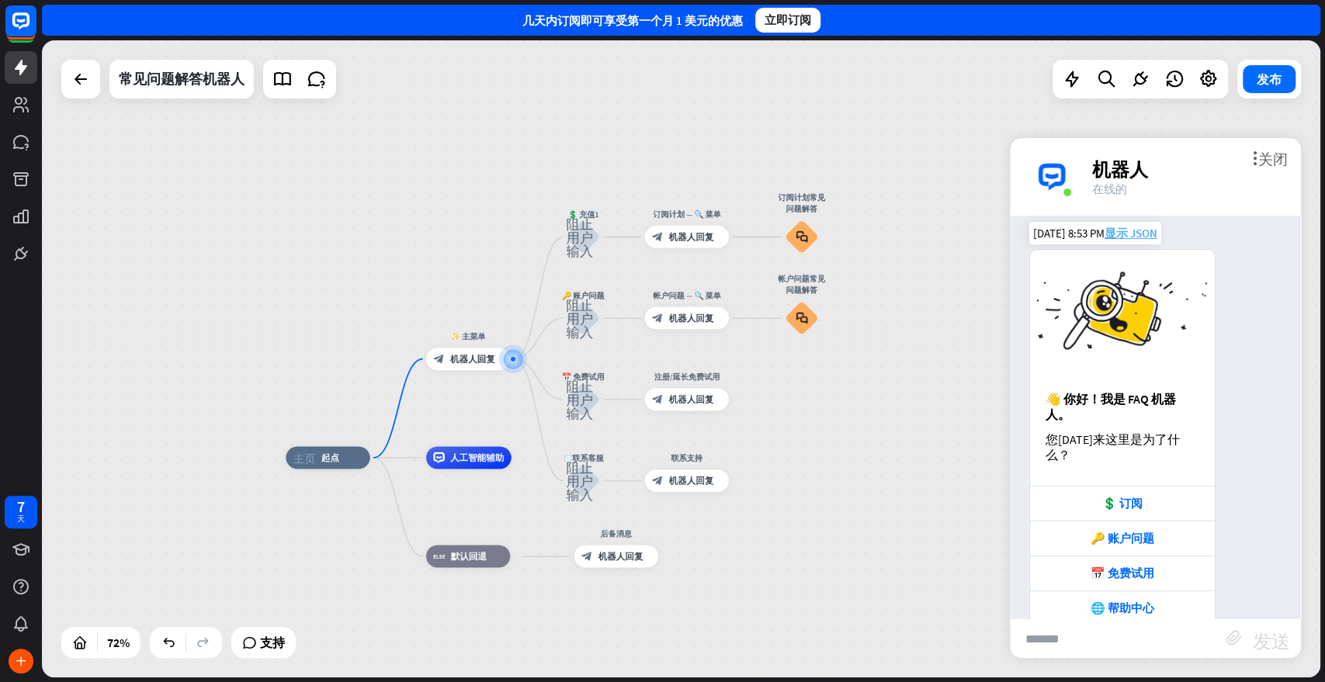
click at [1131, 227] on font "显示 JSON" at bounding box center [1131, 233] width 53 height 15
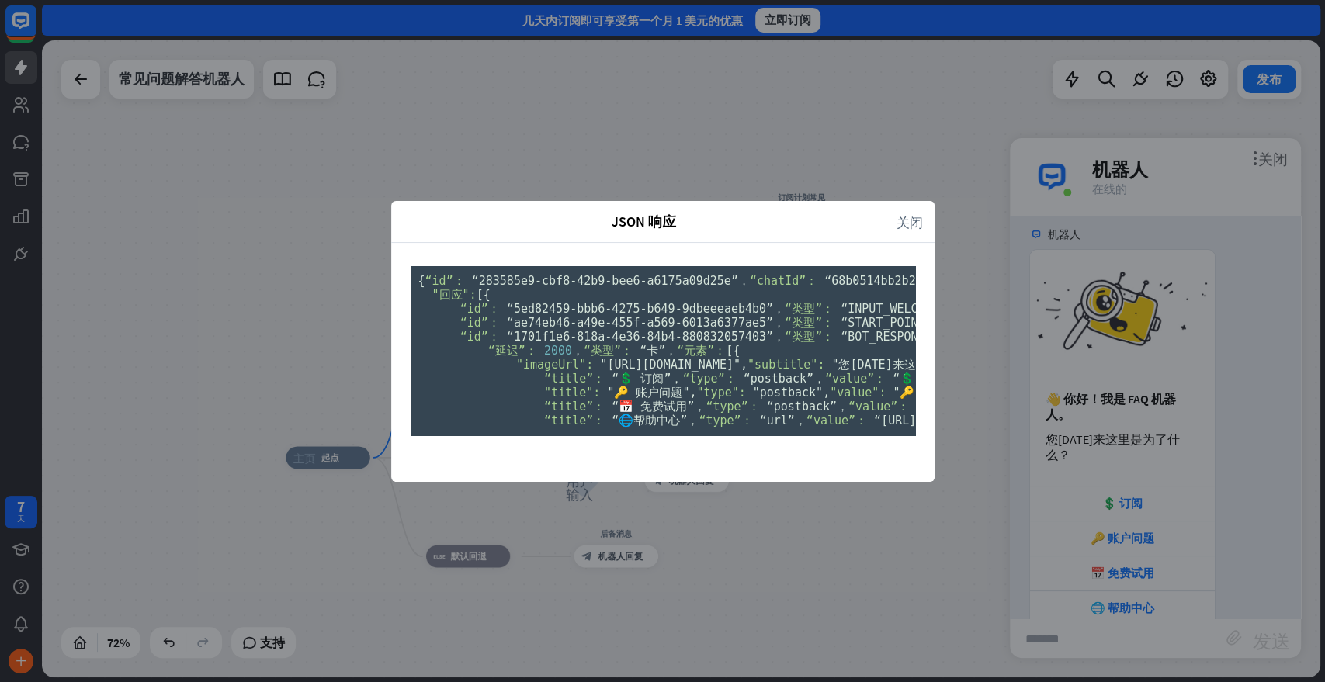
scroll to position [0, 0]
click at [906, 215] on font "关闭" at bounding box center [910, 221] width 26 height 13
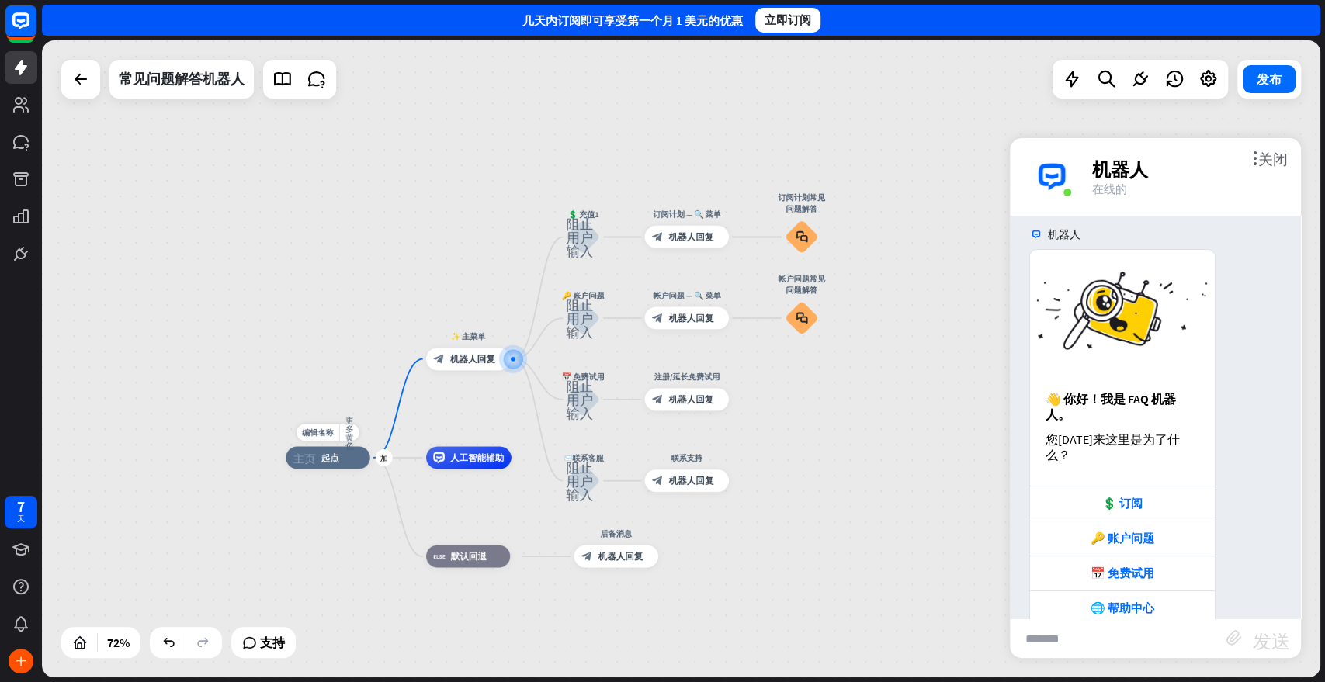
click at [338, 465] on div "主页_2 起点" at bounding box center [328, 457] width 84 height 23
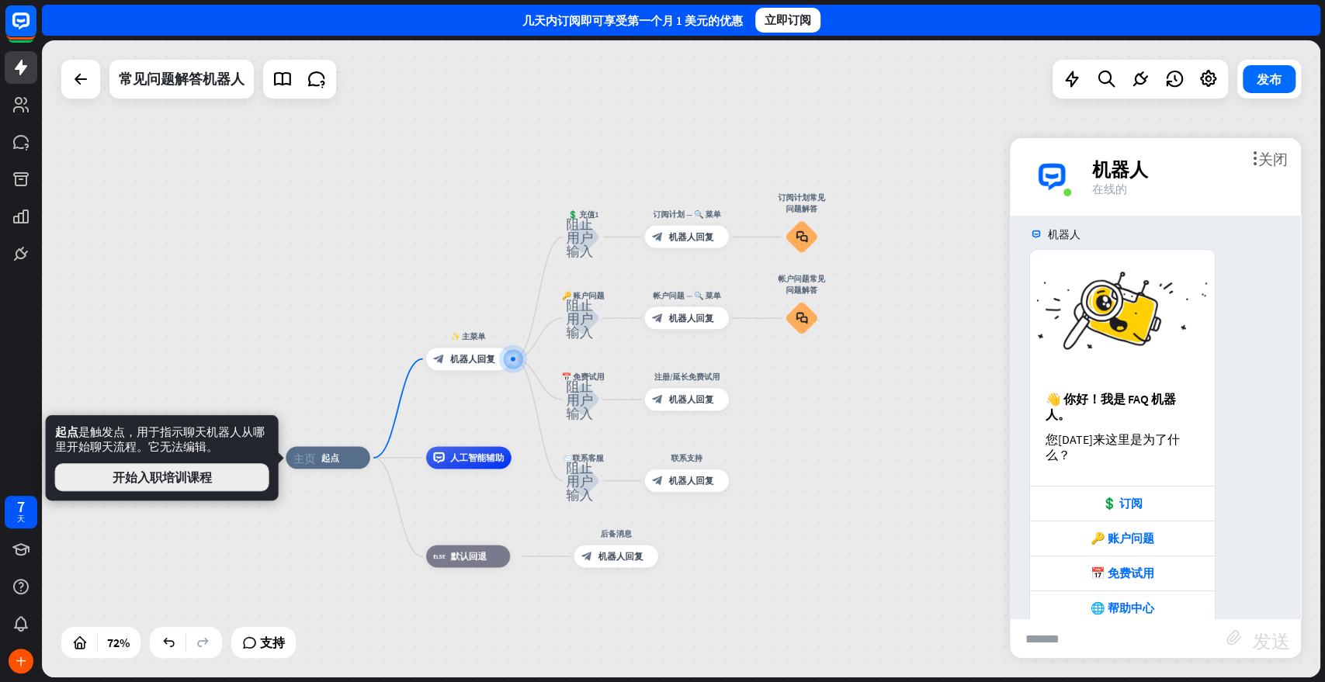
click at [205, 477] on font "开始入职培训课程" at bounding box center [162, 478] width 99 height 16
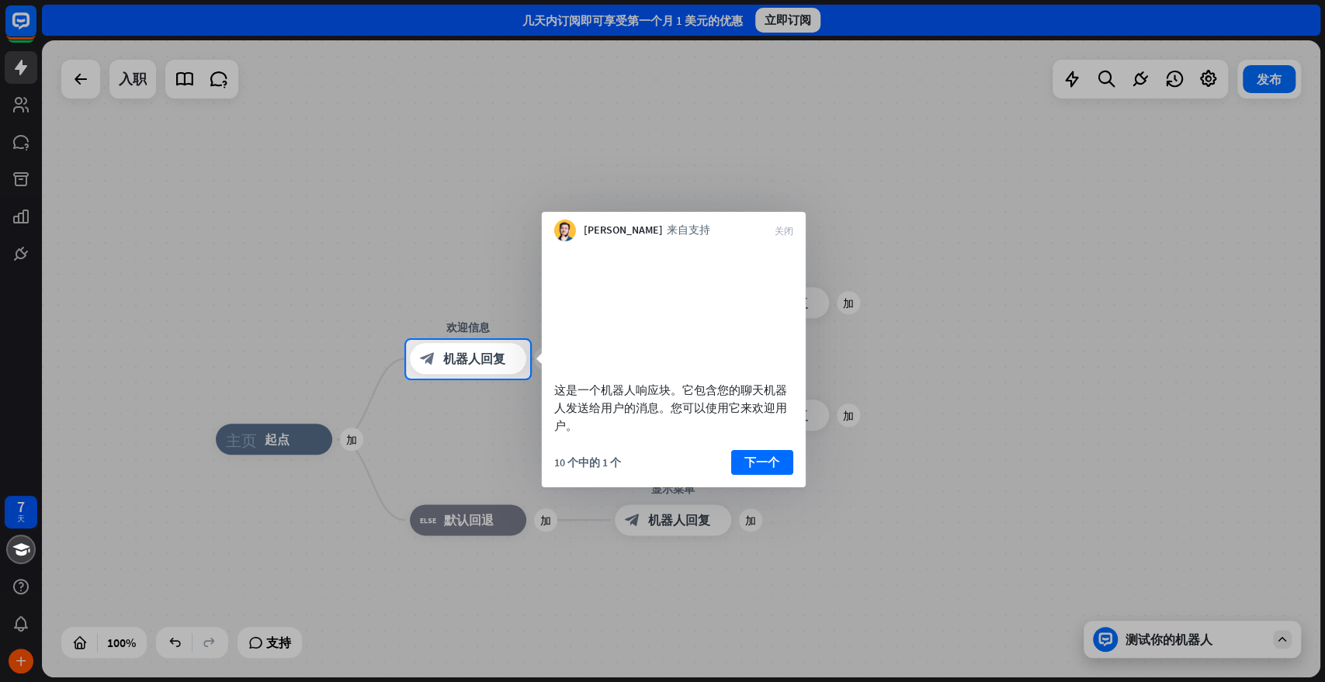
click at [800, 482] on div "10 个中的 1 个 下一个" at bounding box center [674, 467] width 264 height 37
click at [765, 469] on font "下一个" at bounding box center [761, 461] width 35 height 15
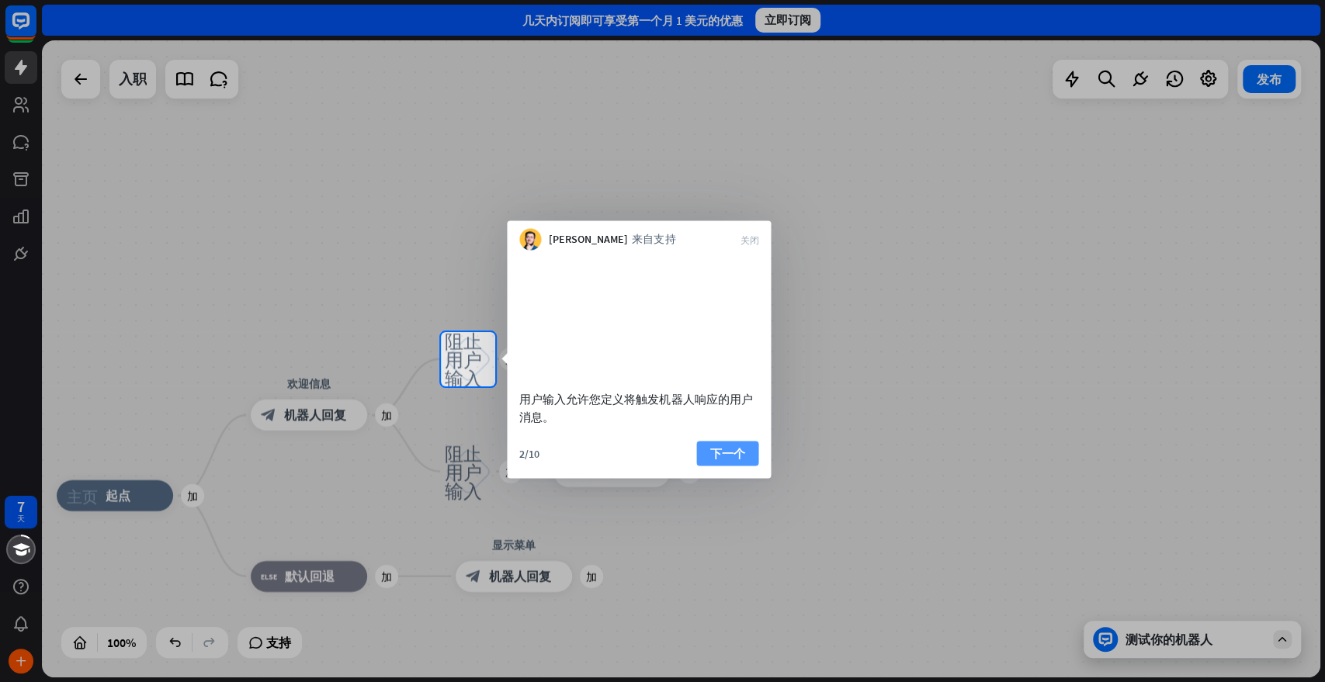
click at [725, 460] on font "下一个" at bounding box center [727, 453] width 35 height 15
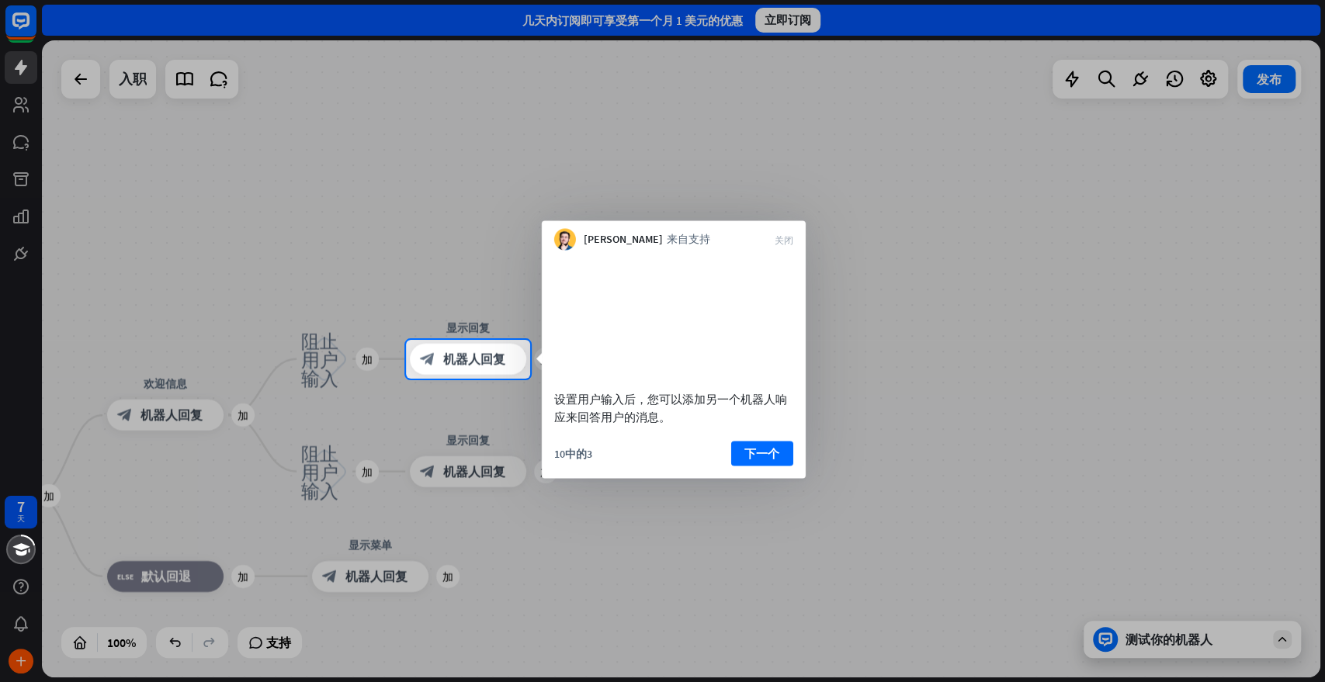
drag, startPoint x: 694, startPoint y: 461, endPoint x: 703, endPoint y: 464, distance: 9.8
click at [693, 463] on div "10中的3 下一个" at bounding box center [674, 459] width 264 height 37
click at [779, 466] on button "下一个" at bounding box center [762, 453] width 62 height 25
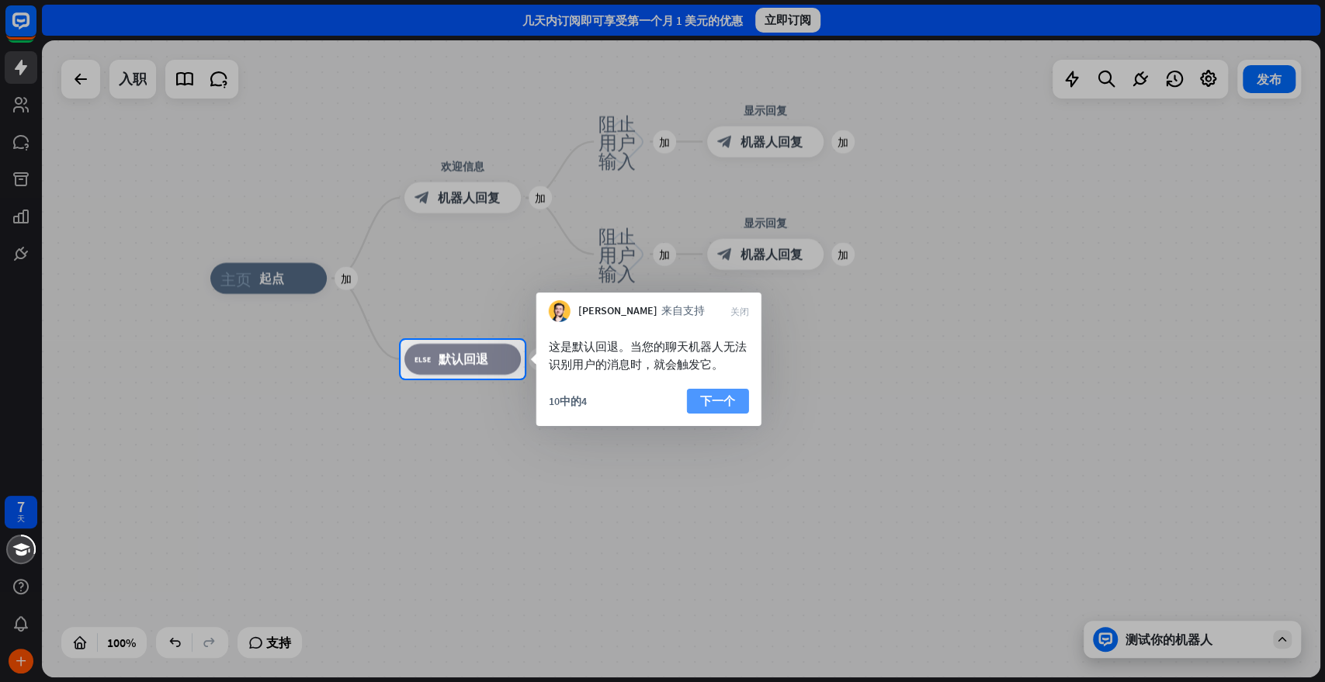
click at [734, 390] on font "下一个" at bounding box center [717, 401] width 35 height 22
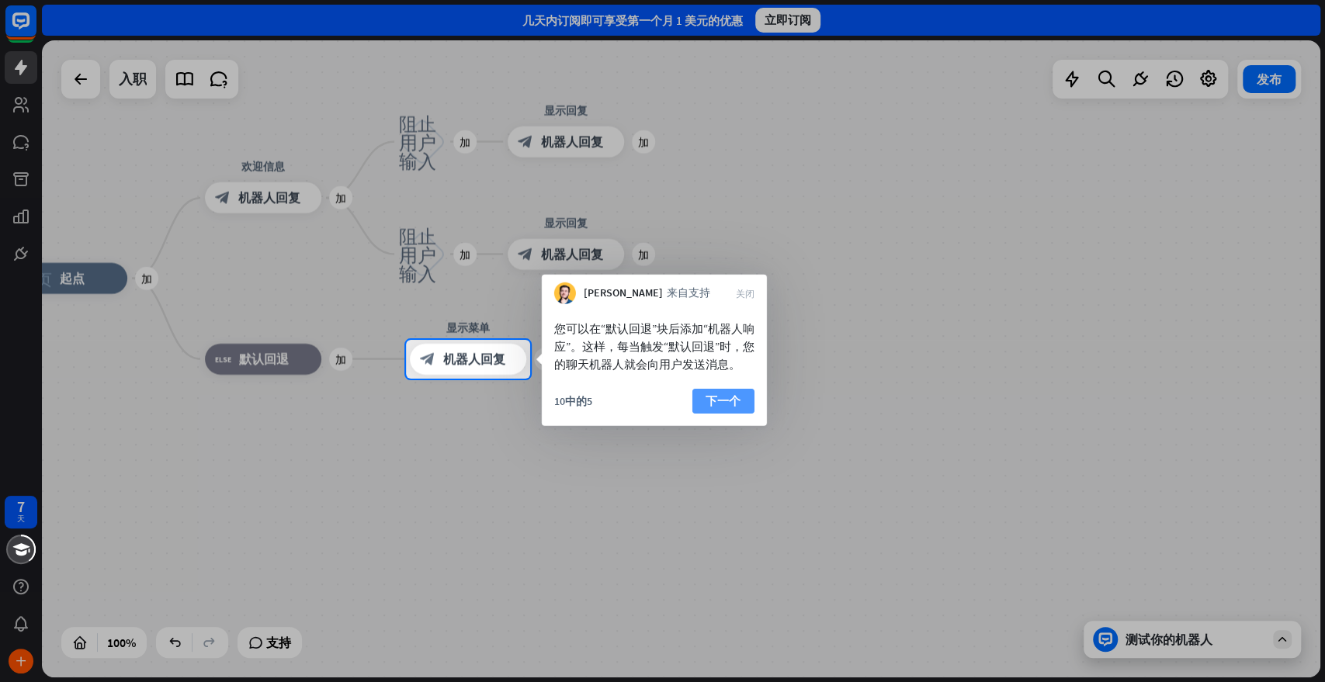
click at [729, 408] on font "下一个" at bounding box center [723, 401] width 35 height 15
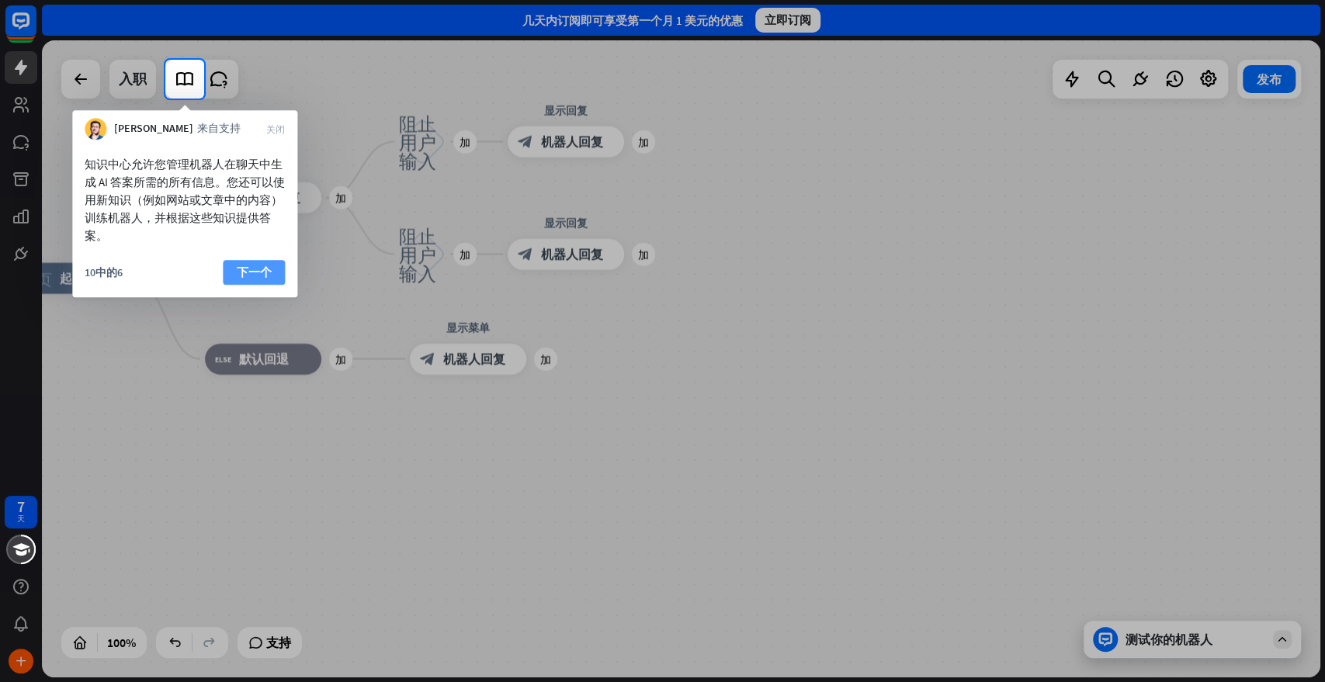
click at [245, 270] on font "下一个" at bounding box center [254, 272] width 35 height 15
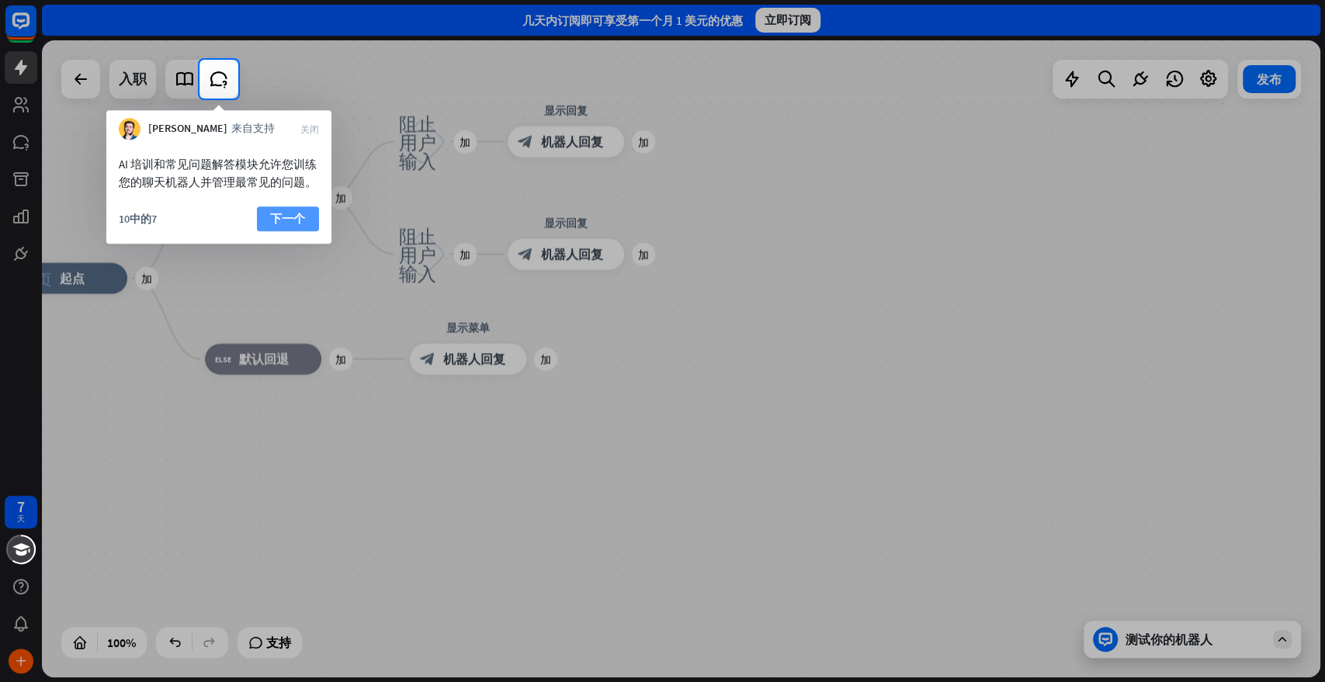
click at [279, 222] on font "下一个" at bounding box center [287, 218] width 35 height 15
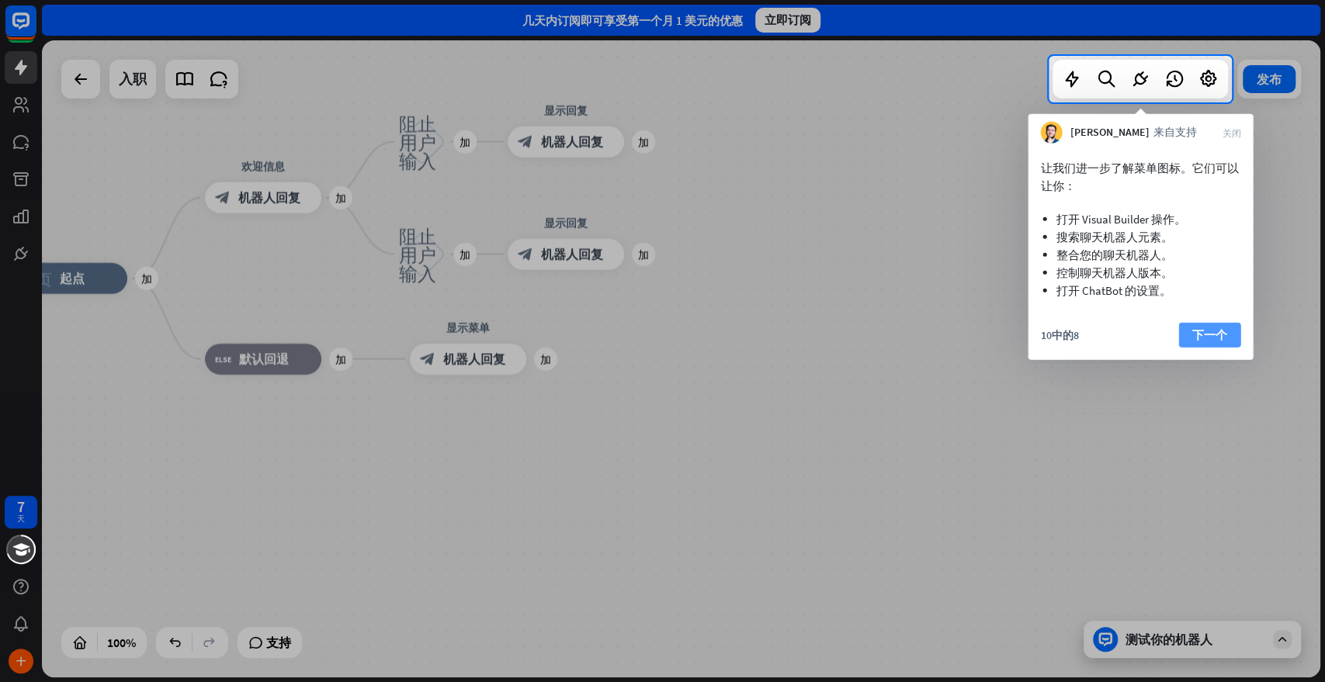
click at [1191, 326] on font "下一个" at bounding box center [1209, 335] width 35 height 22
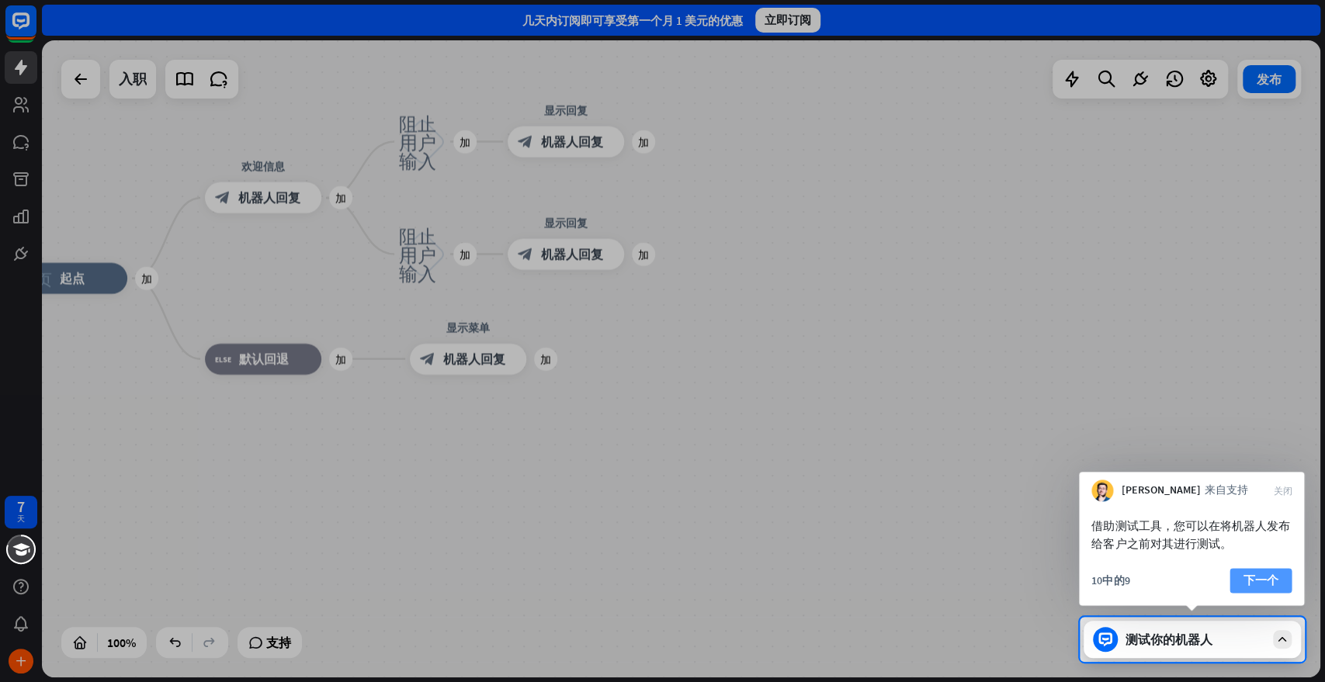
click at [1191, 576] on font "下一个" at bounding box center [1260, 580] width 35 height 15
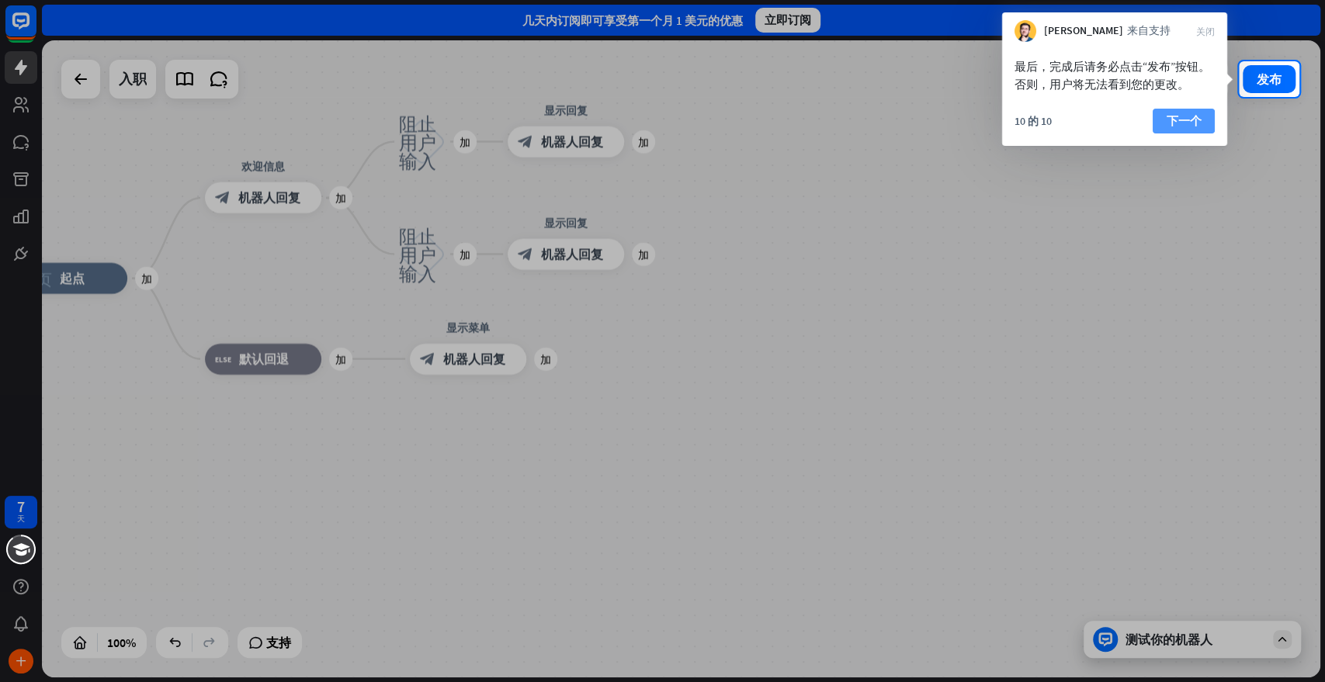
click at [1182, 119] on font "下一个" at bounding box center [1183, 120] width 35 height 15
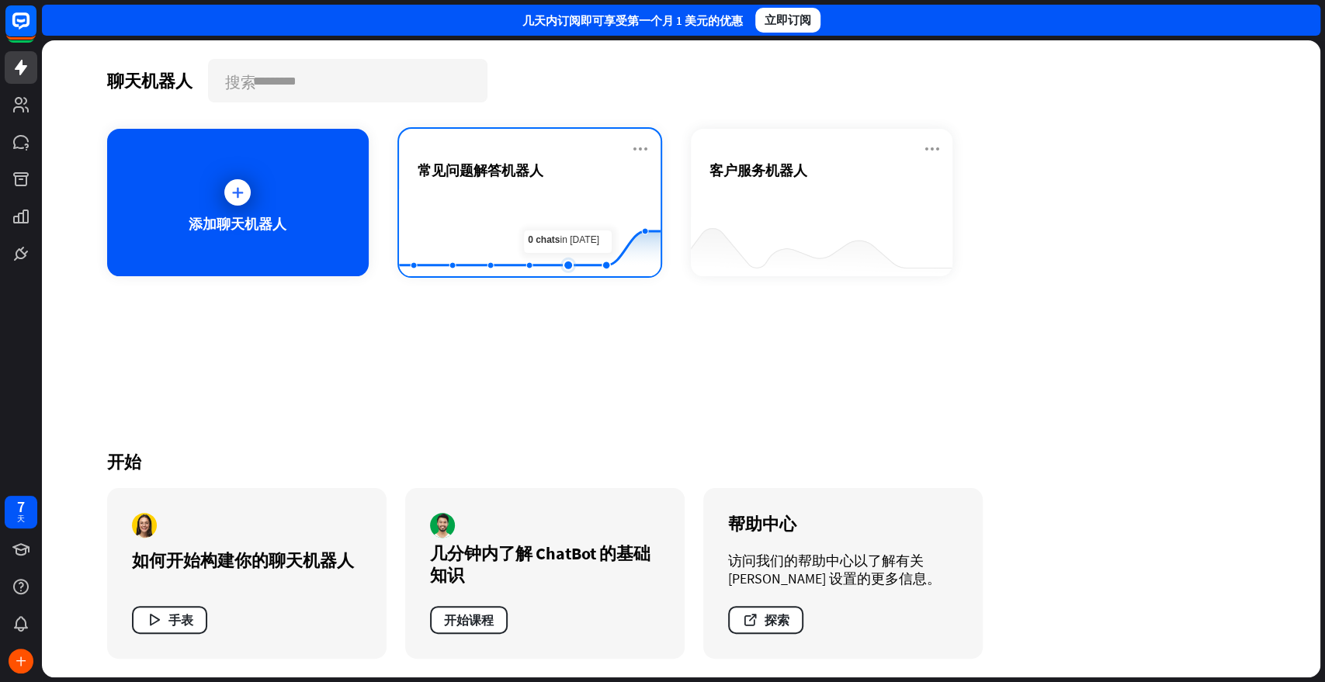
click at [551, 216] on rect at bounding box center [530, 237] width 262 height 97
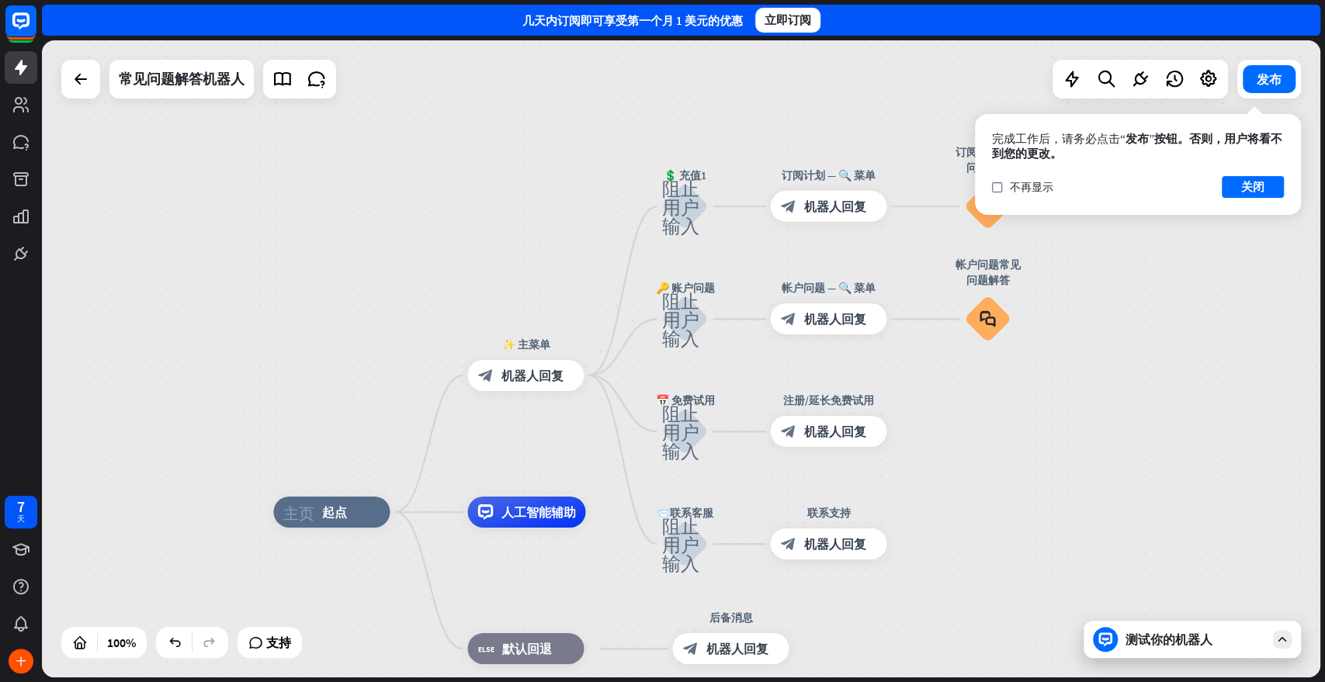
drag, startPoint x: 1011, startPoint y: 385, endPoint x: 987, endPoint y: 537, distance: 154.0
click at [675, 165] on font "编辑名称" at bounding box center [670, 164] width 43 height 14
click at [674, 209] on font "阻止用户输入" at bounding box center [679, 206] width 37 height 57
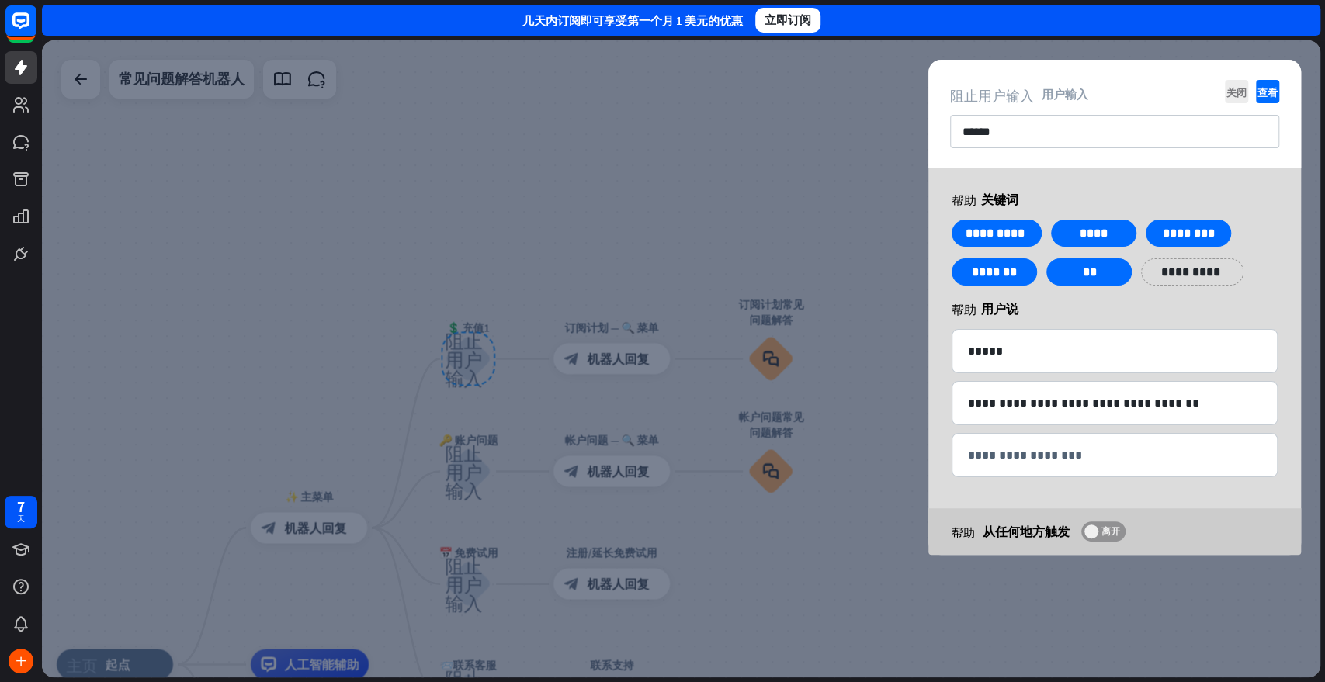
click at [1111, 532] on font "离开" at bounding box center [1110, 531] width 19 height 12
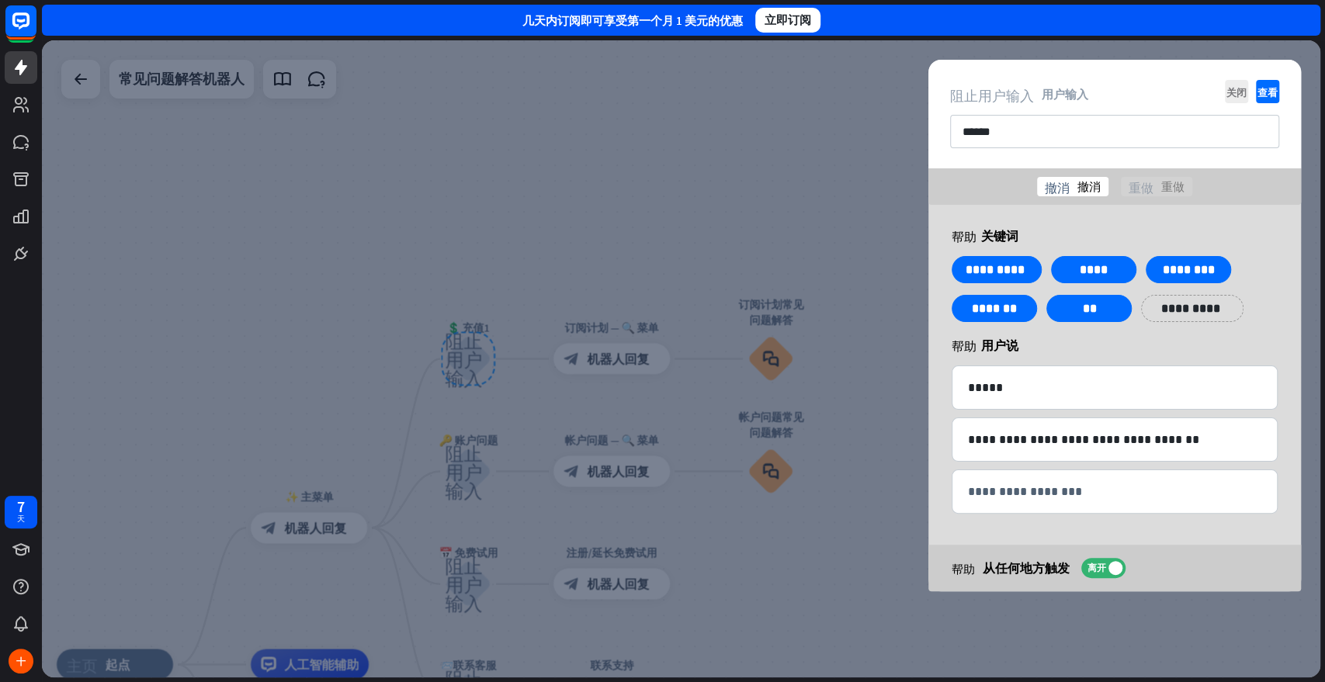
click at [1060, 191] on font "撤消" at bounding box center [1057, 187] width 25 height 12
click at [1169, 185] on font "重做" at bounding box center [1172, 186] width 23 height 15
click at [1092, 186] on font "撤消" at bounding box center [1088, 186] width 23 height 15
click at [1175, 184] on font "重做" at bounding box center [1172, 186] width 23 height 15
click at [1056, 189] on font "撤消" at bounding box center [1057, 187] width 25 height 12
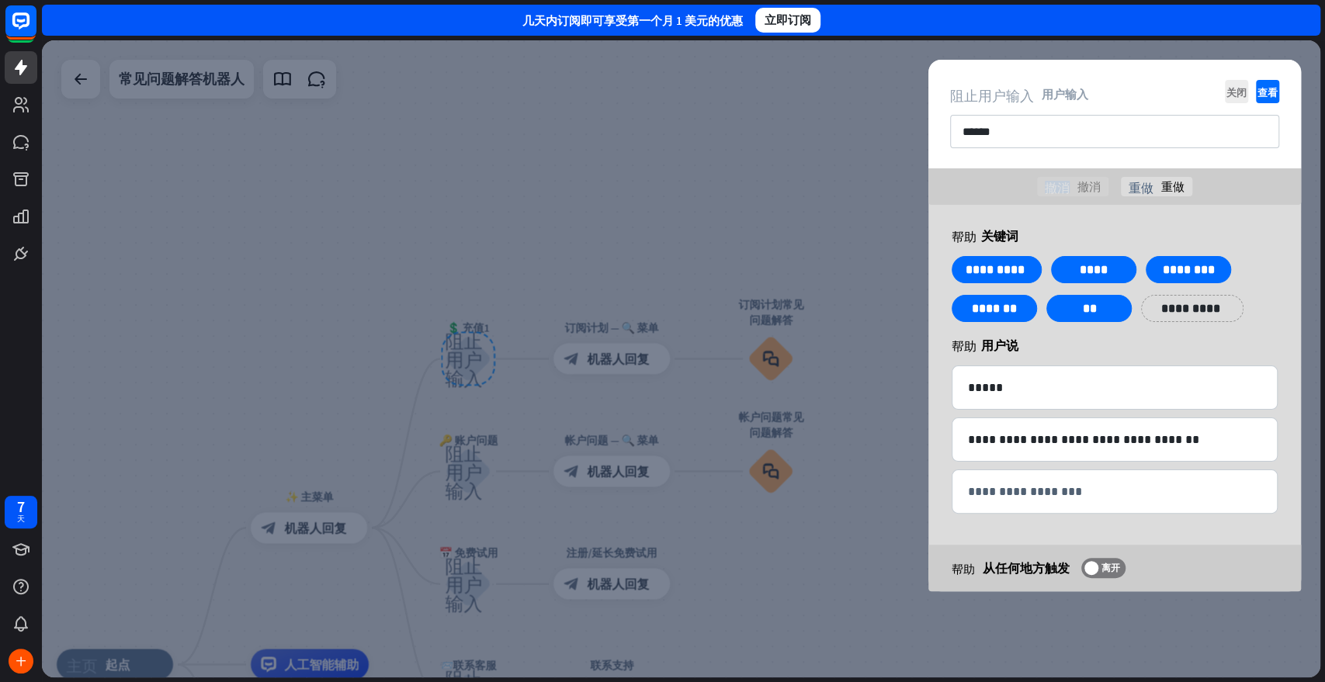
click at [1056, 189] on font "撤消" at bounding box center [1057, 187] width 25 height 12
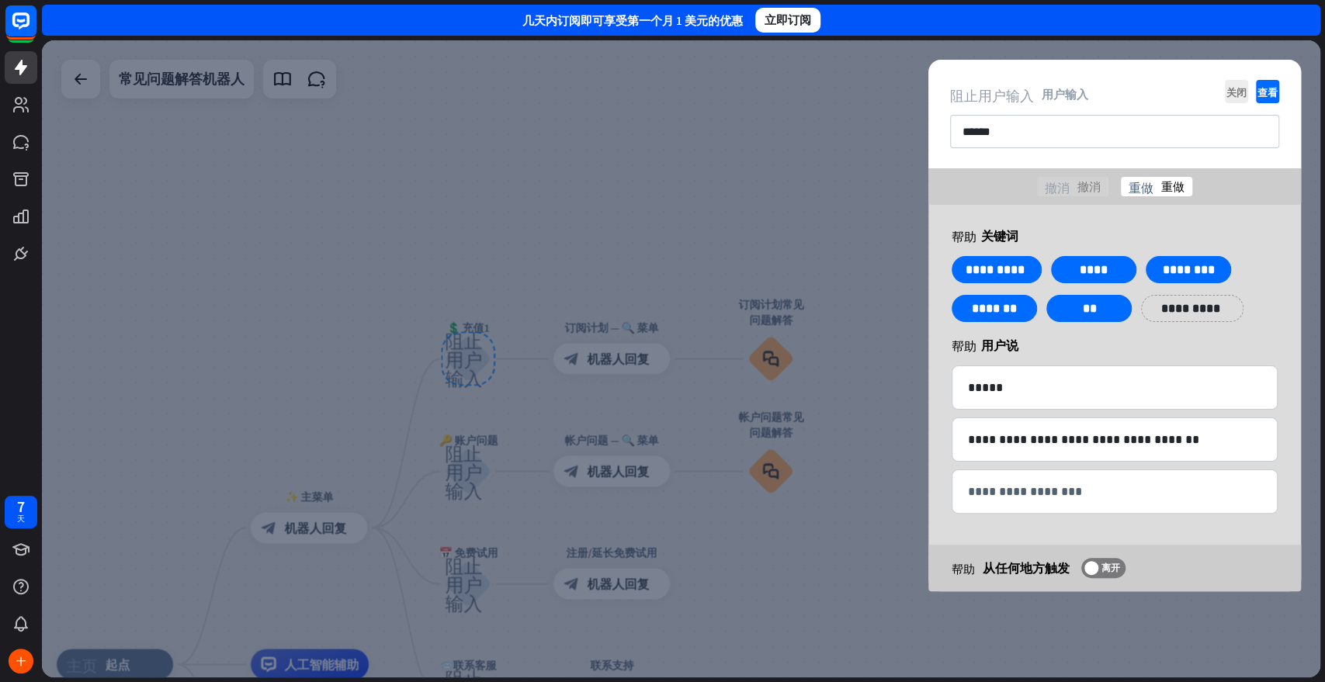
click at [1163, 185] on font "重做" at bounding box center [1172, 186] width 23 height 15
click at [1191, 92] on font "关闭" at bounding box center [1236, 92] width 20 height 10
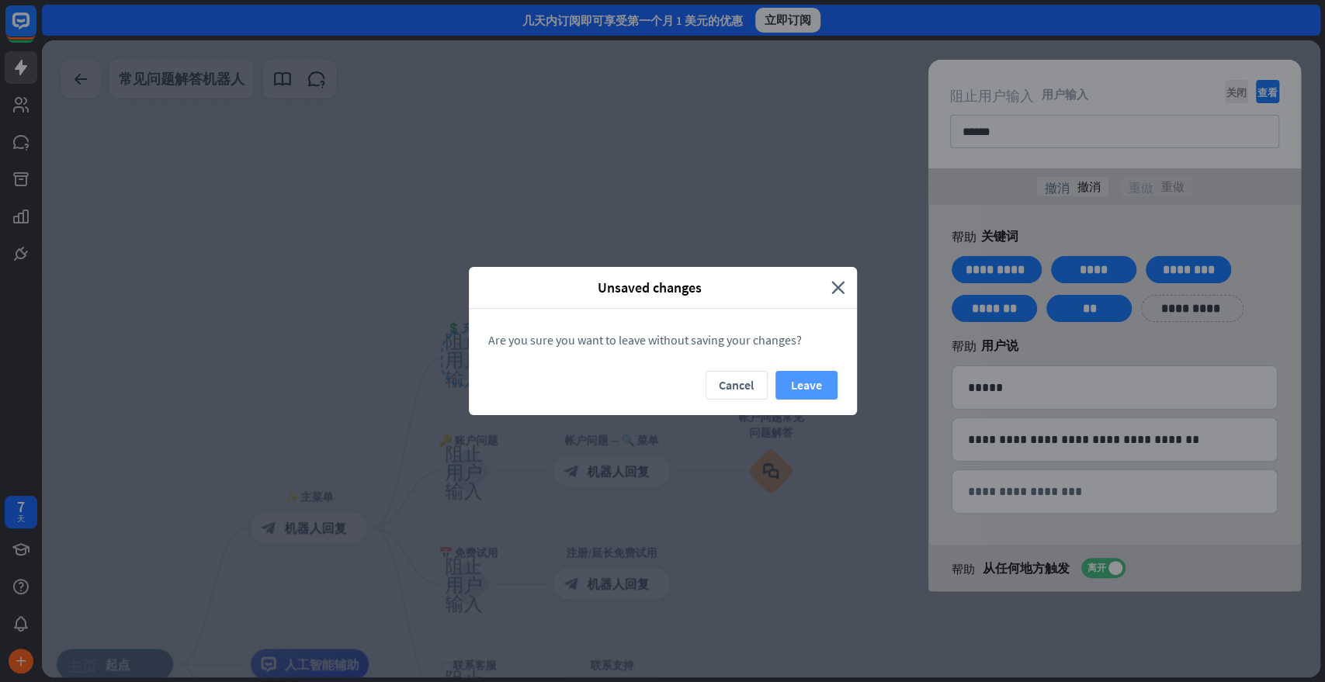
click at [815, 383] on button "Leave" at bounding box center [806, 385] width 62 height 29
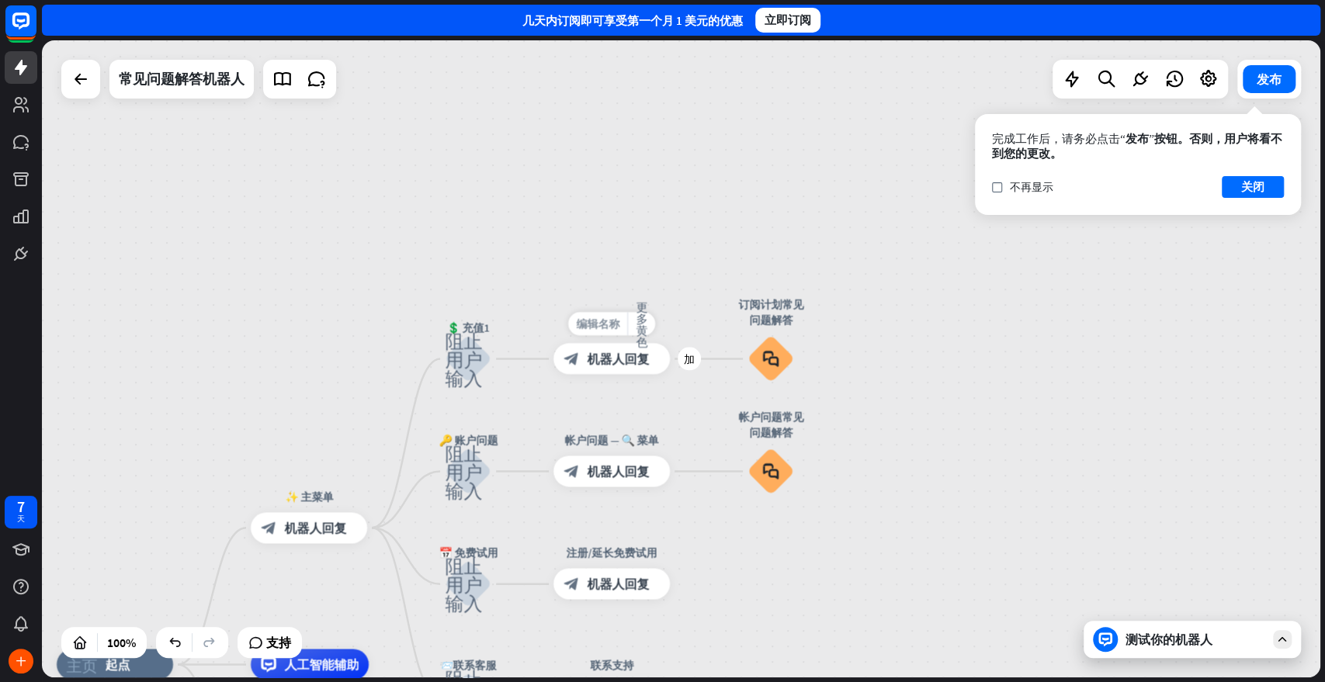
click at [603, 318] on font "编辑名称" at bounding box center [597, 324] width 43 height 14
click at [619, 328] on input "**********" at bounding box center [611, 325] width 109 height 22
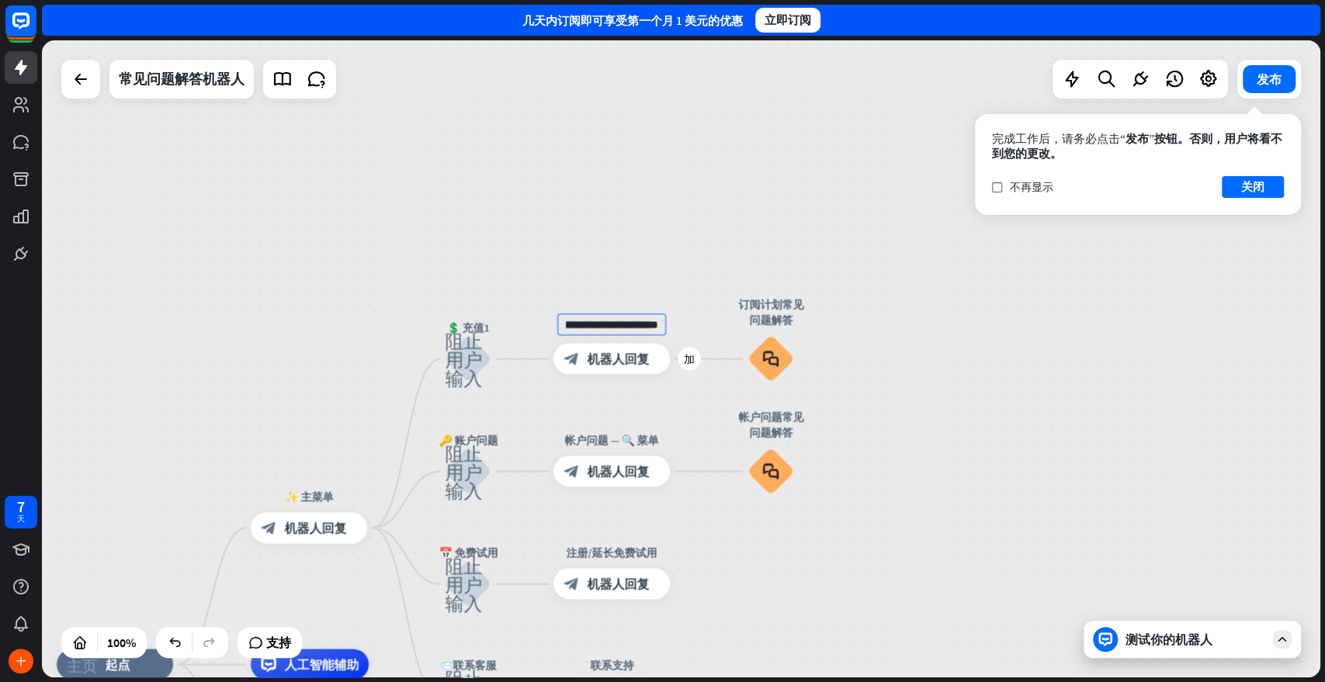
click at [619, 328] on input "**********" at bounding box center [611, 325] width 109 height 22
click at [600, 328] on input "**********" at bounding box center [611, 325] width 109 height 22
click at [600, 354] on font "机器人回复" at bounding box center [618, 360] width 62 height 16
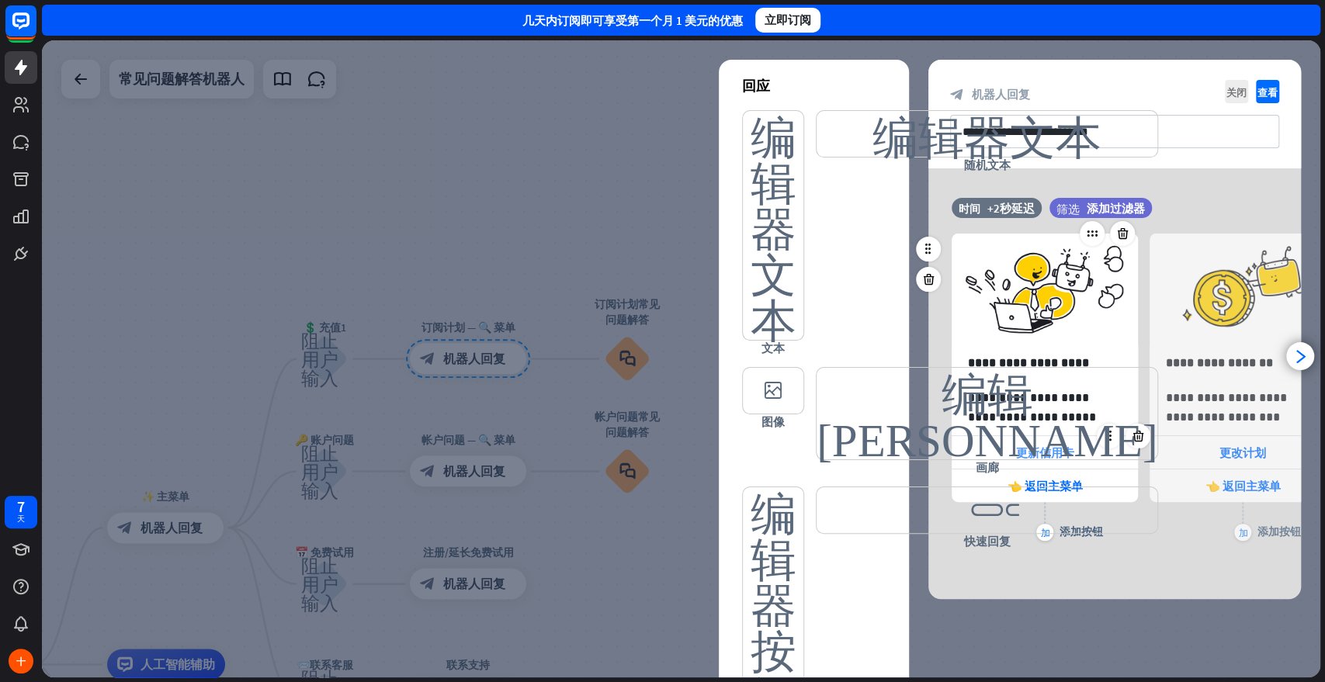
click at [1087, 449] on div "更新信用卡" at bounding box center [1045, 452] width 186 height 33
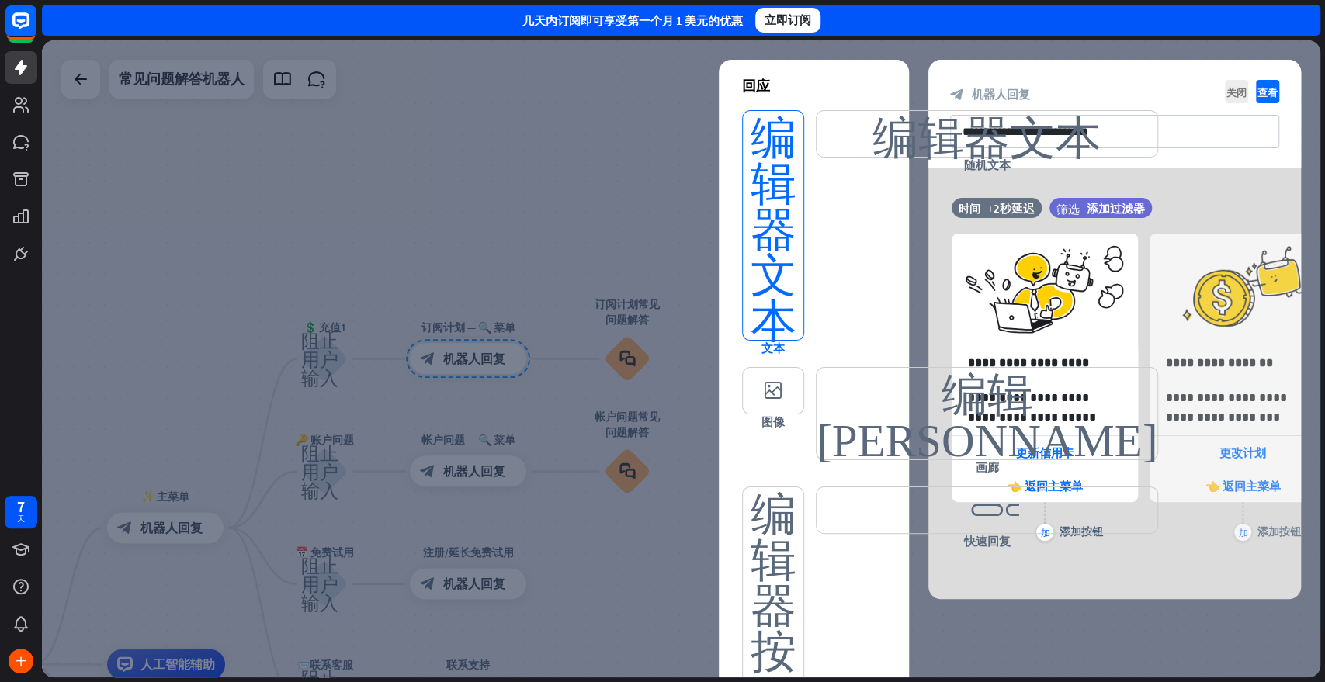
click at [782, 294] on font "编辑器文本" at bounding box center [774, 225] width 46 height 229
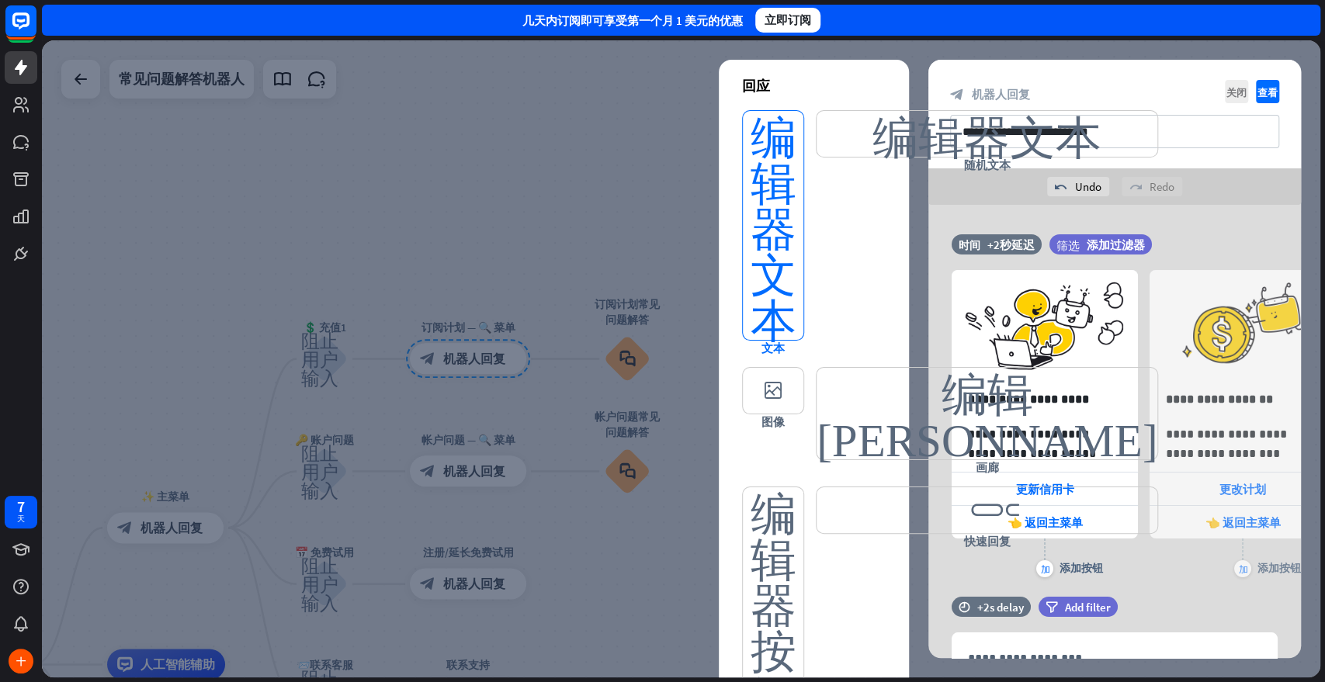
click at [782, 294] on font "编辑器文本" at bounding box center [774, 225] width 46 height 229
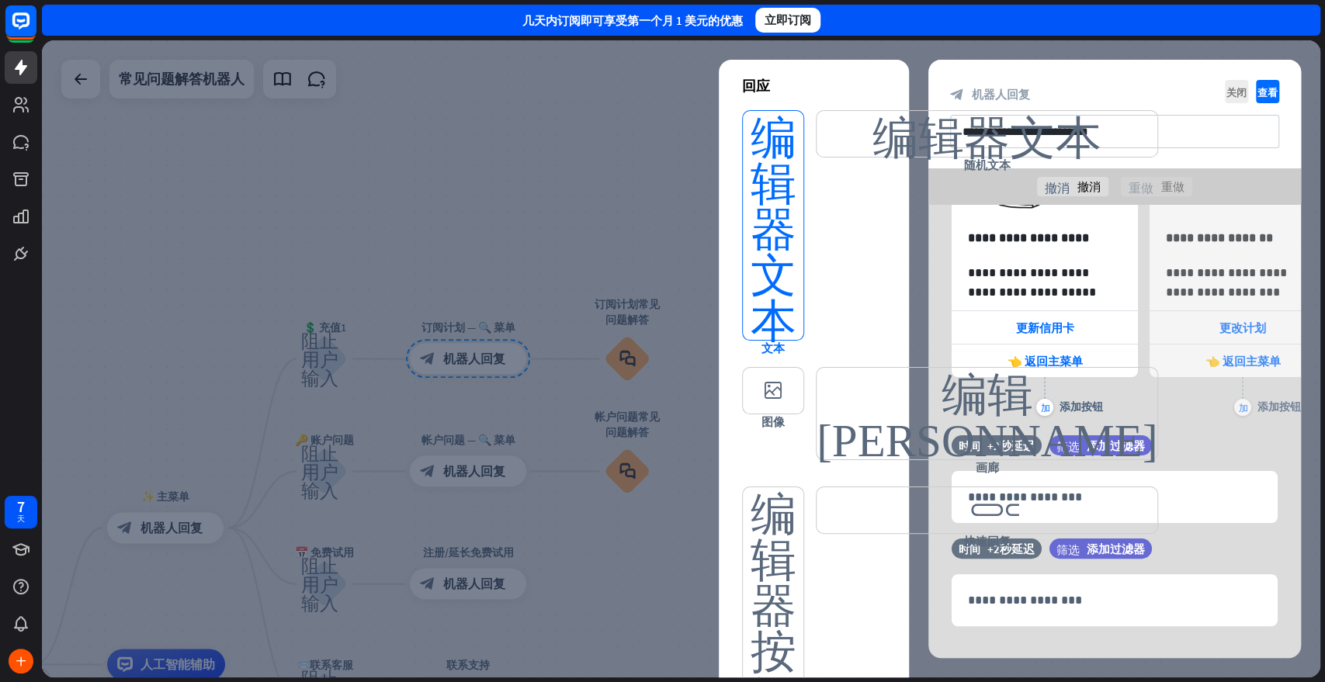
scroll to position [182, 0]
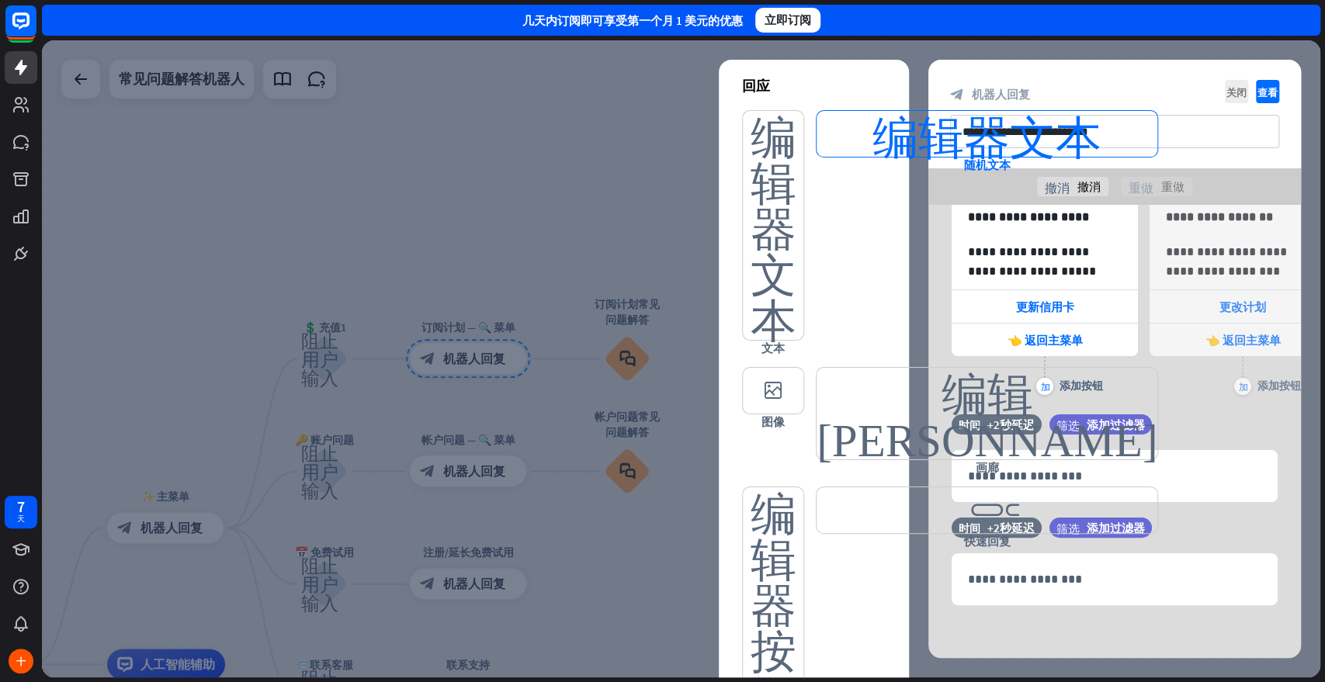
click at [872, 157] on font "编辑器文本" at bounding box center [986, 134] width 229 height 46
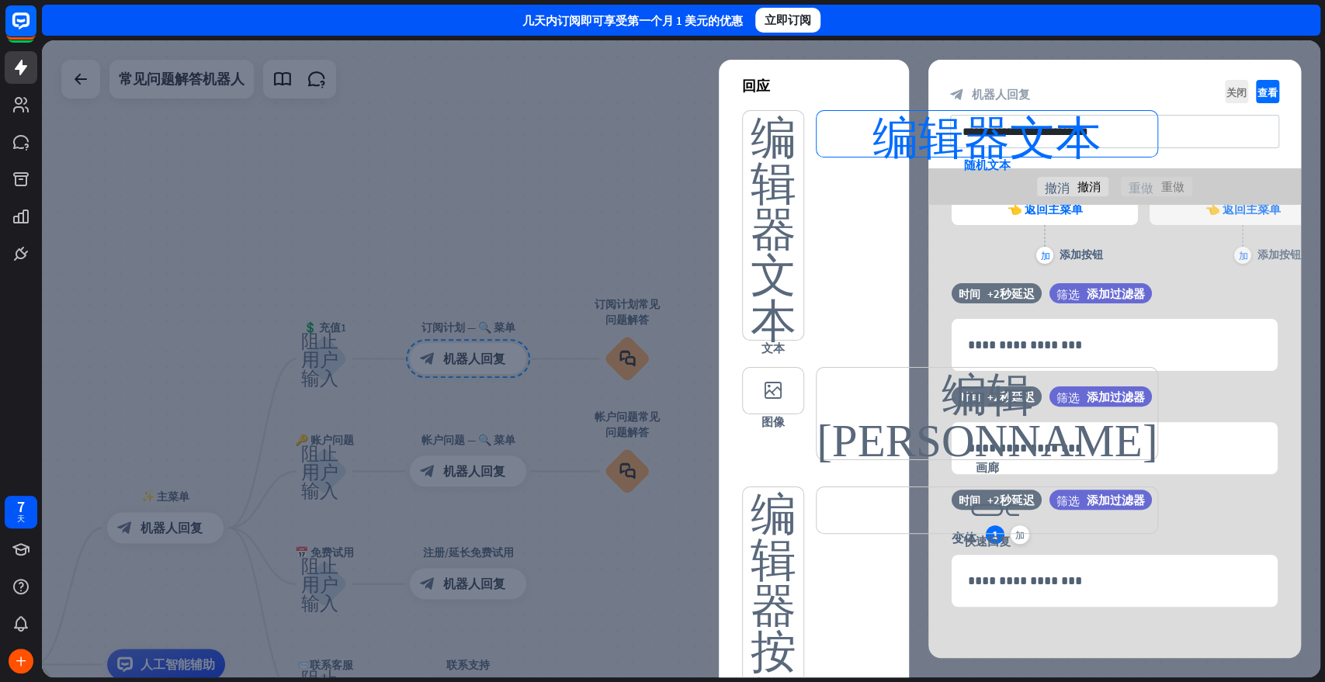
scroll to position [316, 0]
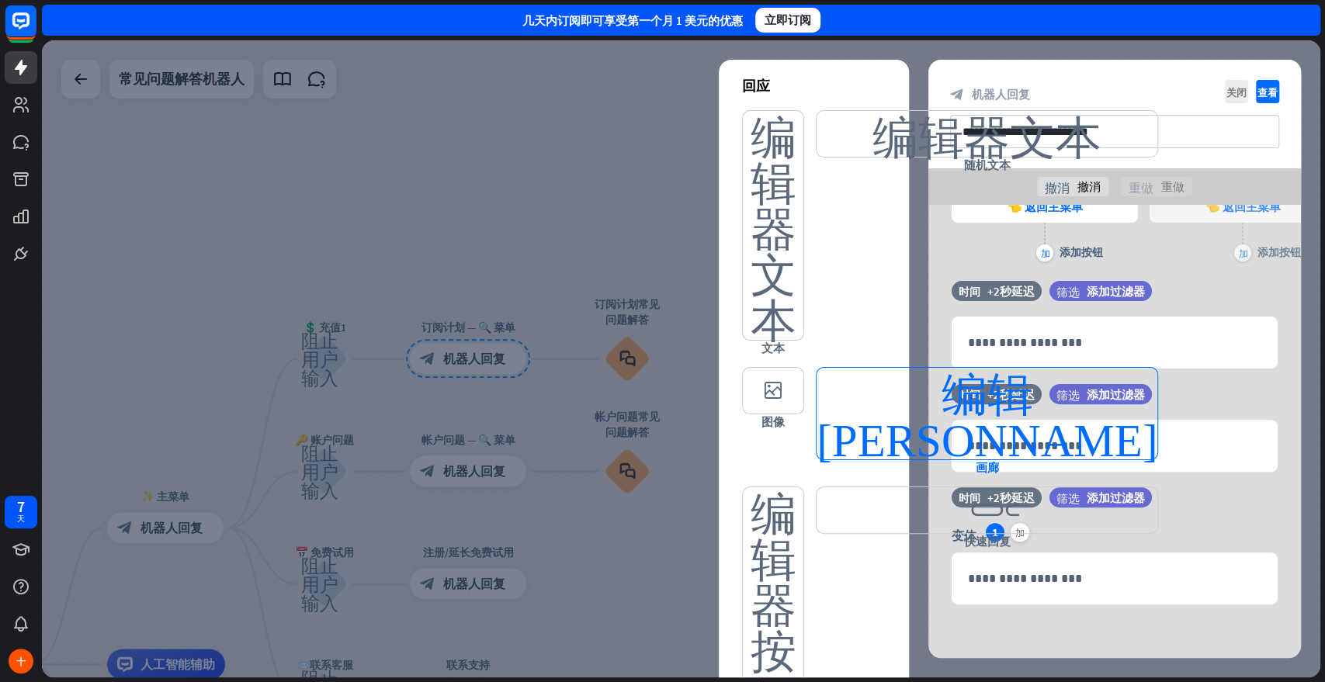
click at [857, 411] on font "编辑[PERSON_NAME]" at bounding box center [987, 414] width 341 height 92
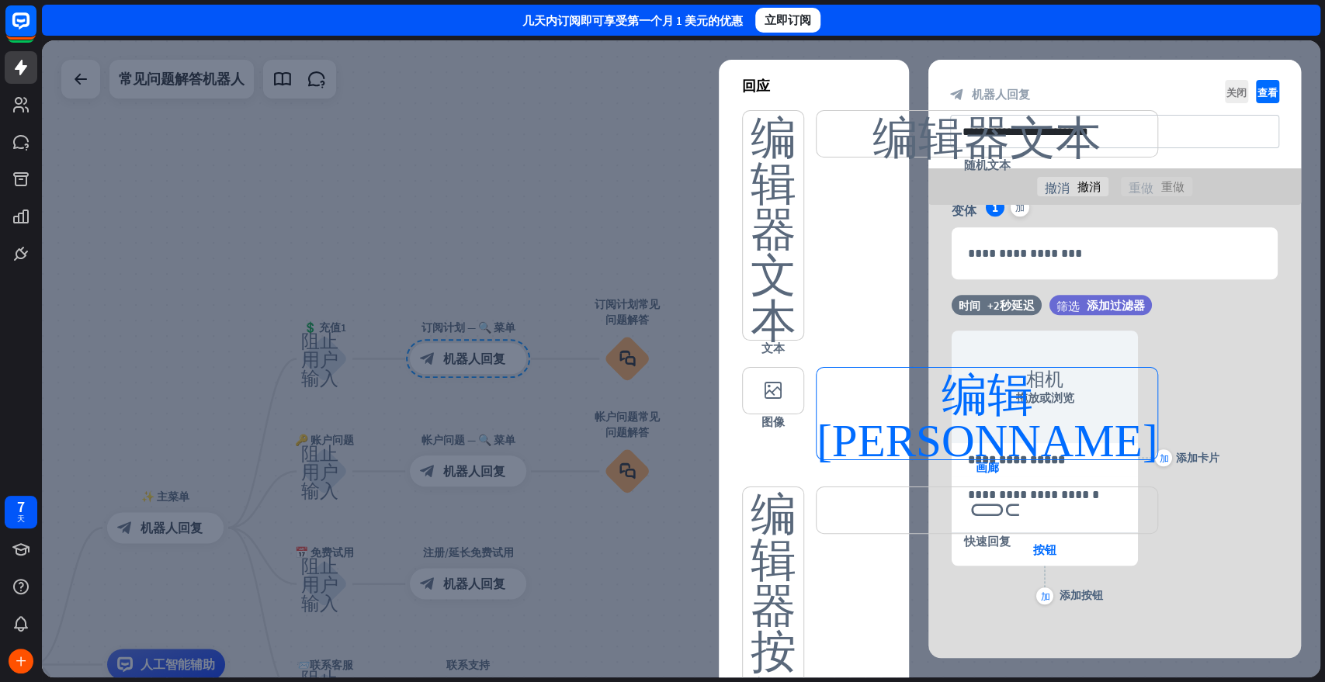
scroll to position [644, 0]
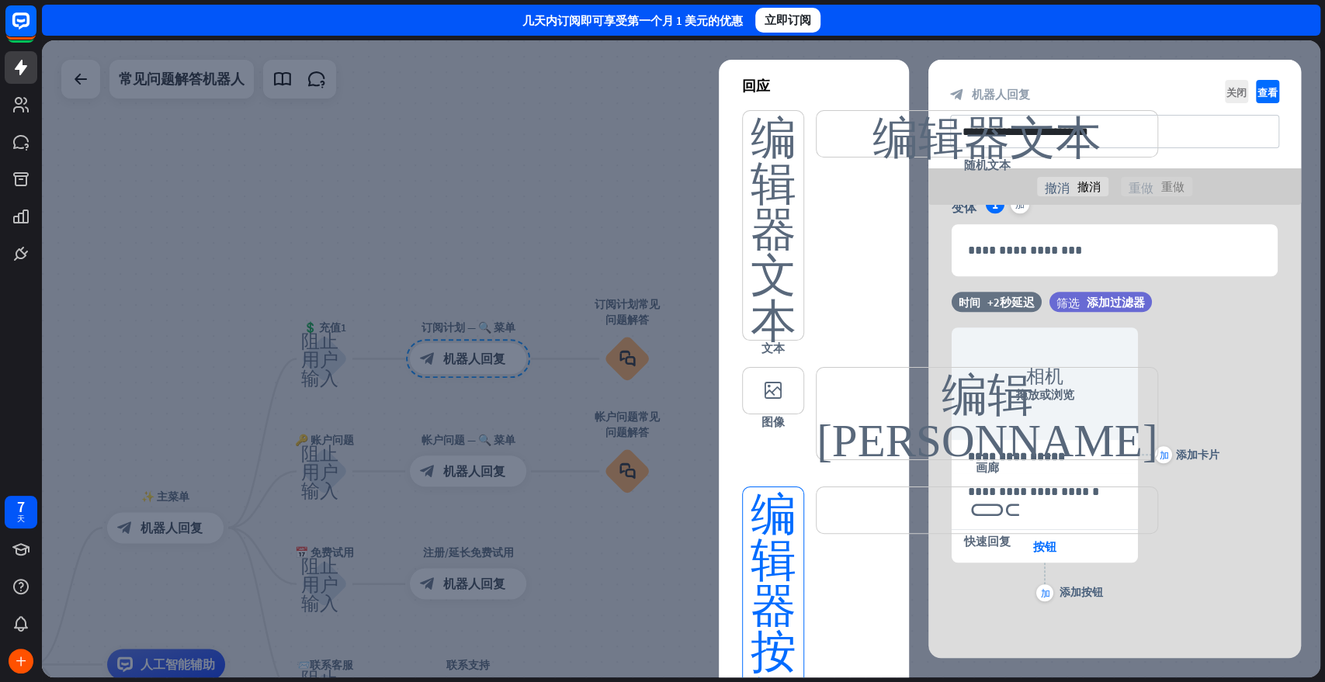
click at [793, 594] on font "编辑器按钮" at bounding box center [774, 601] width 46 height 229
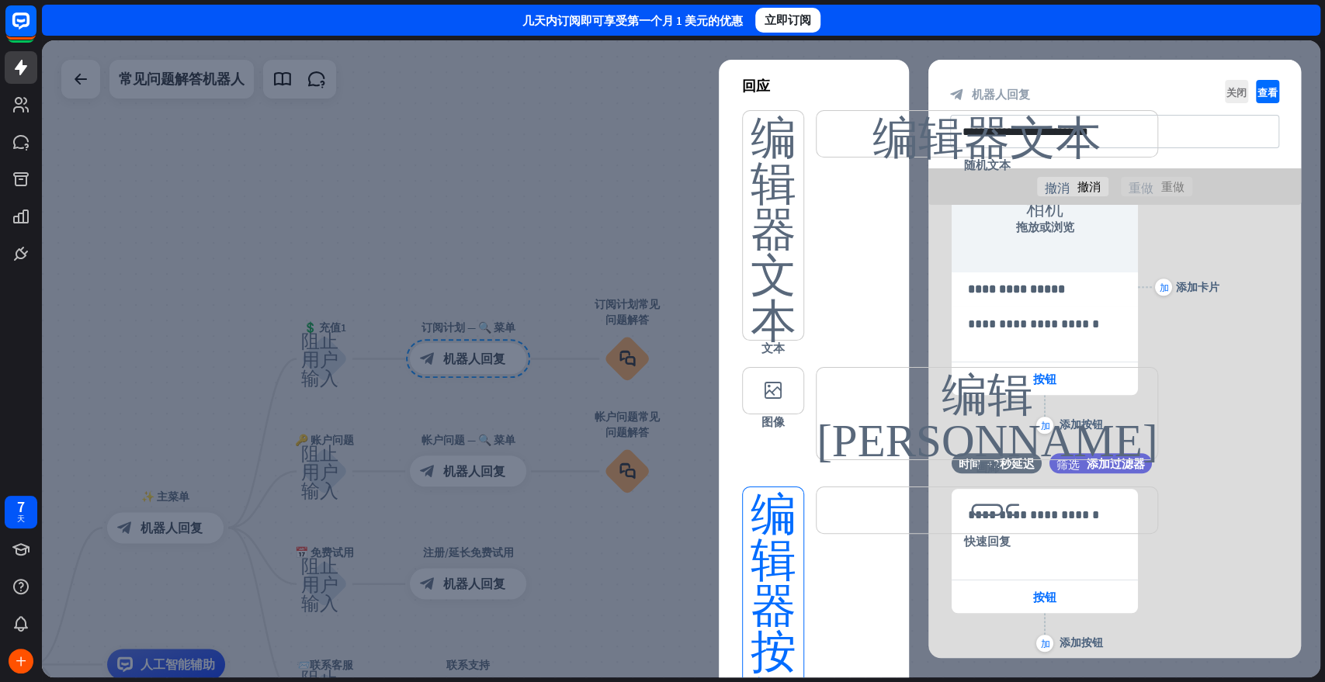
scroll to position [862, 0]
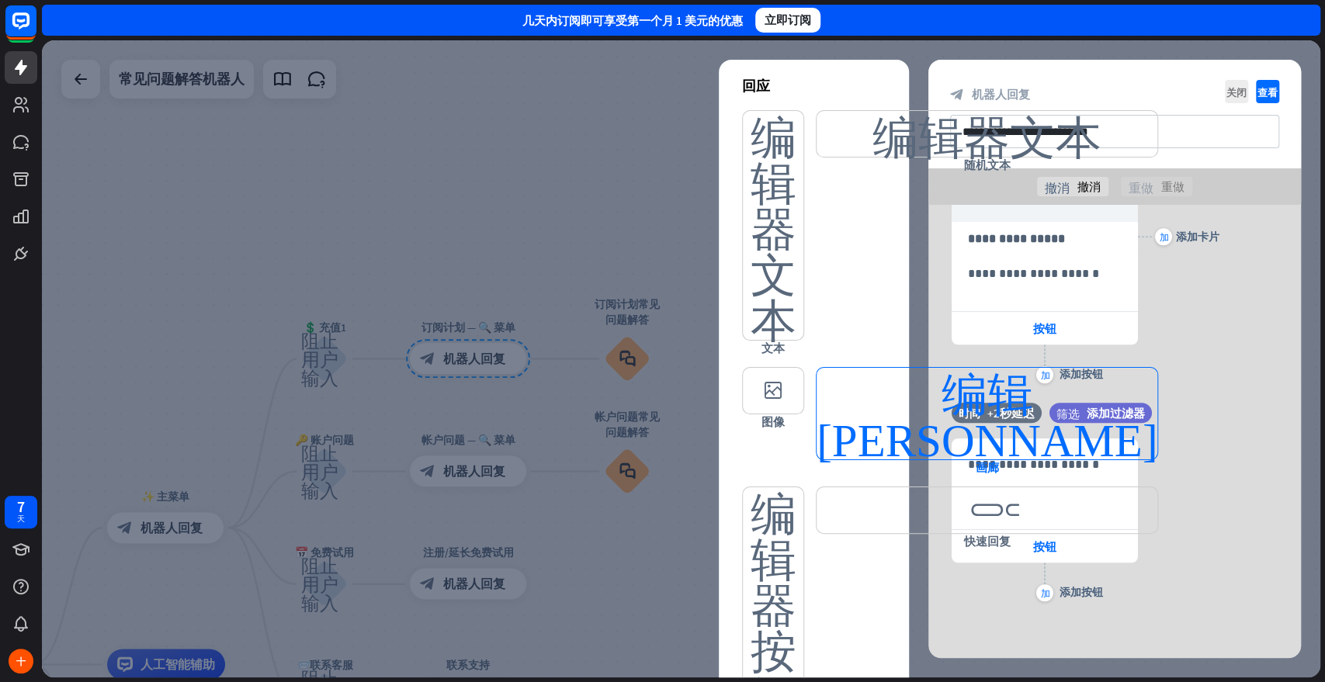
click at [840, 460] on font "编辑[PERSON_NAME]" at bounding box center [987, 414] width 341 height 92
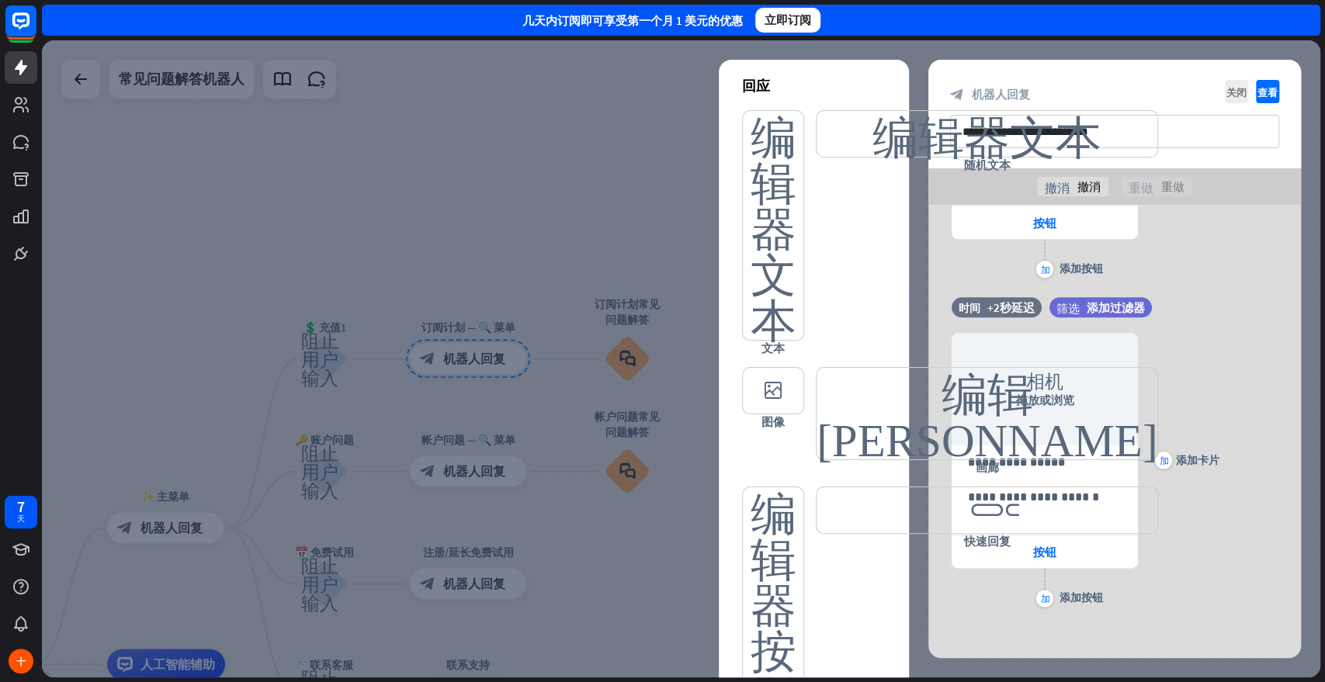
scroll to position [1191, 0]
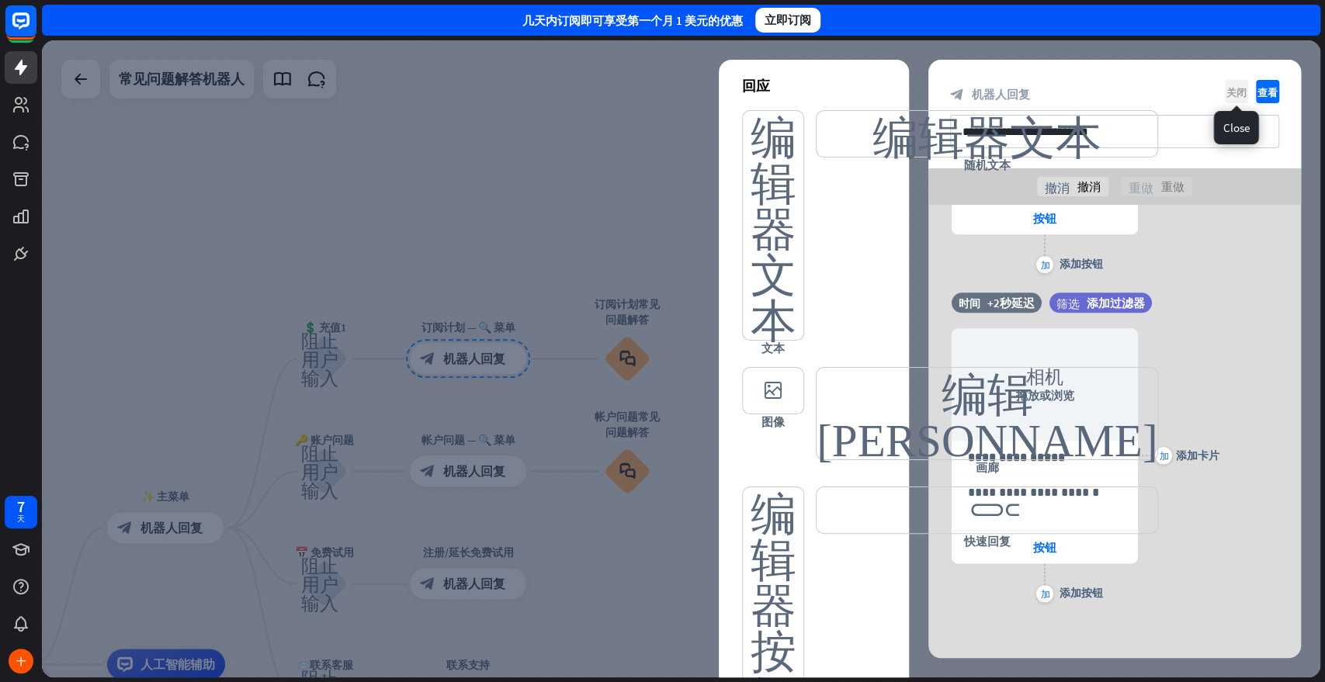
click at [1191, 88] on font "关闭" at bounding box center [1236, 92] width 20 height 10
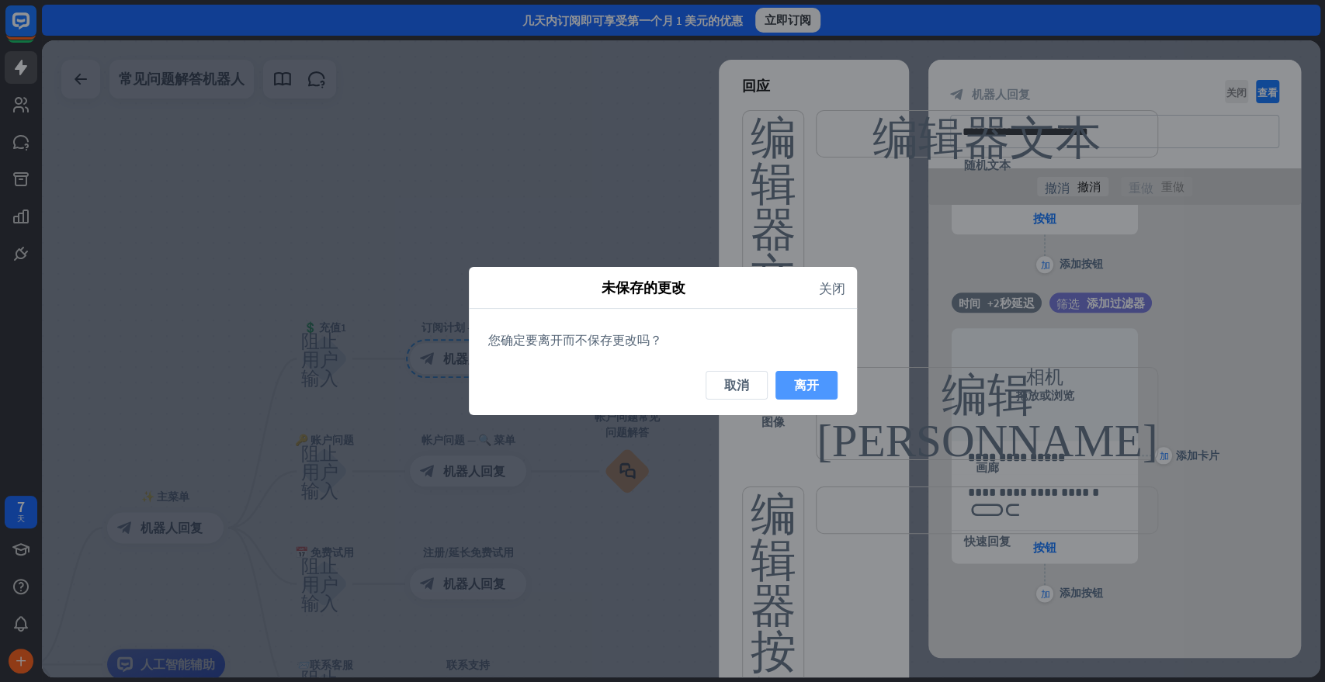
click at [796, 386] on font "离开" at bounding box center [806, 385] width 25 height 16
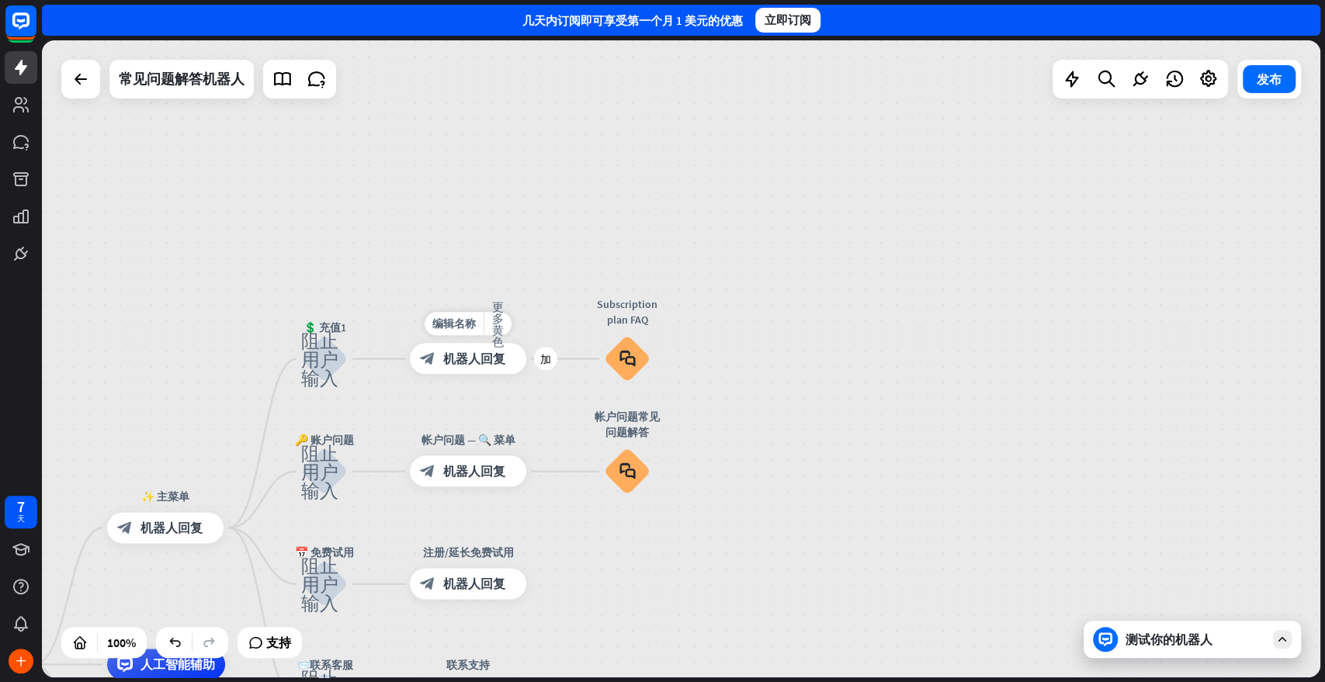
click at [509, 369] on div "block_bot_response 机器人回复" at bounding box center [468, 359] width 116 height 31
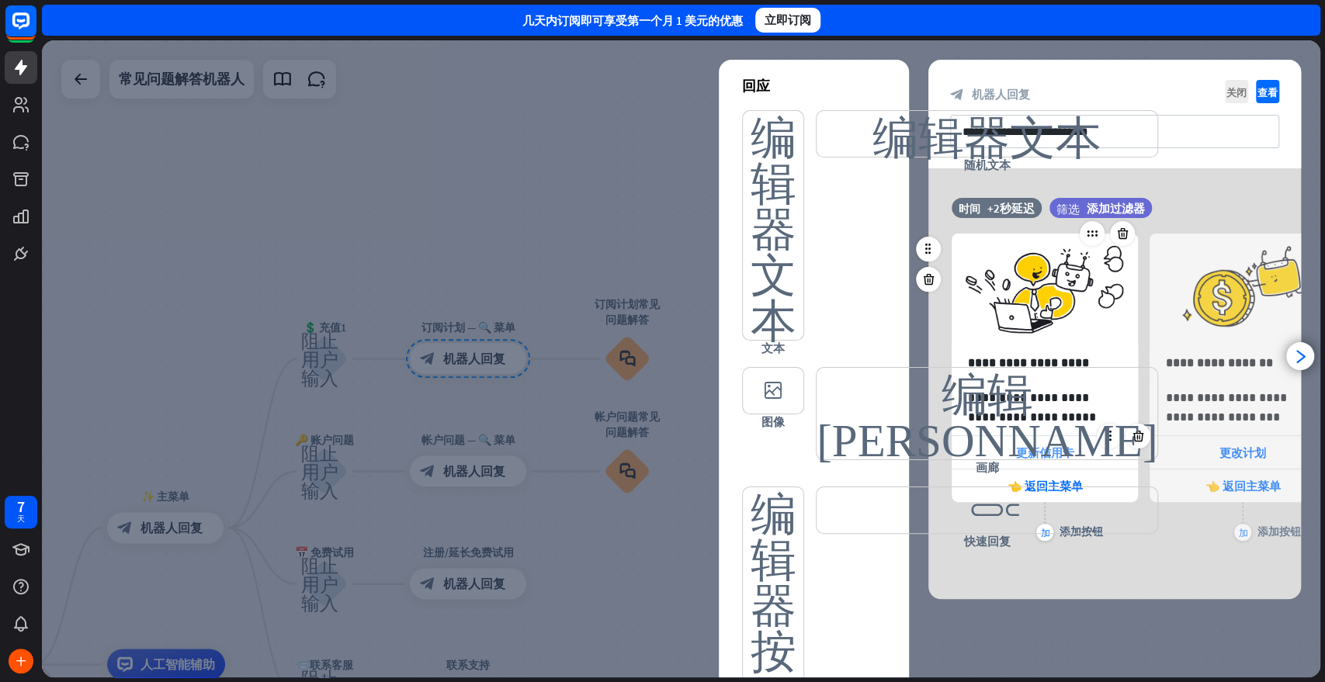
click at [1071, 449] on font "更新信用卡" at bounding box center [1045, 453] width 58 height 15
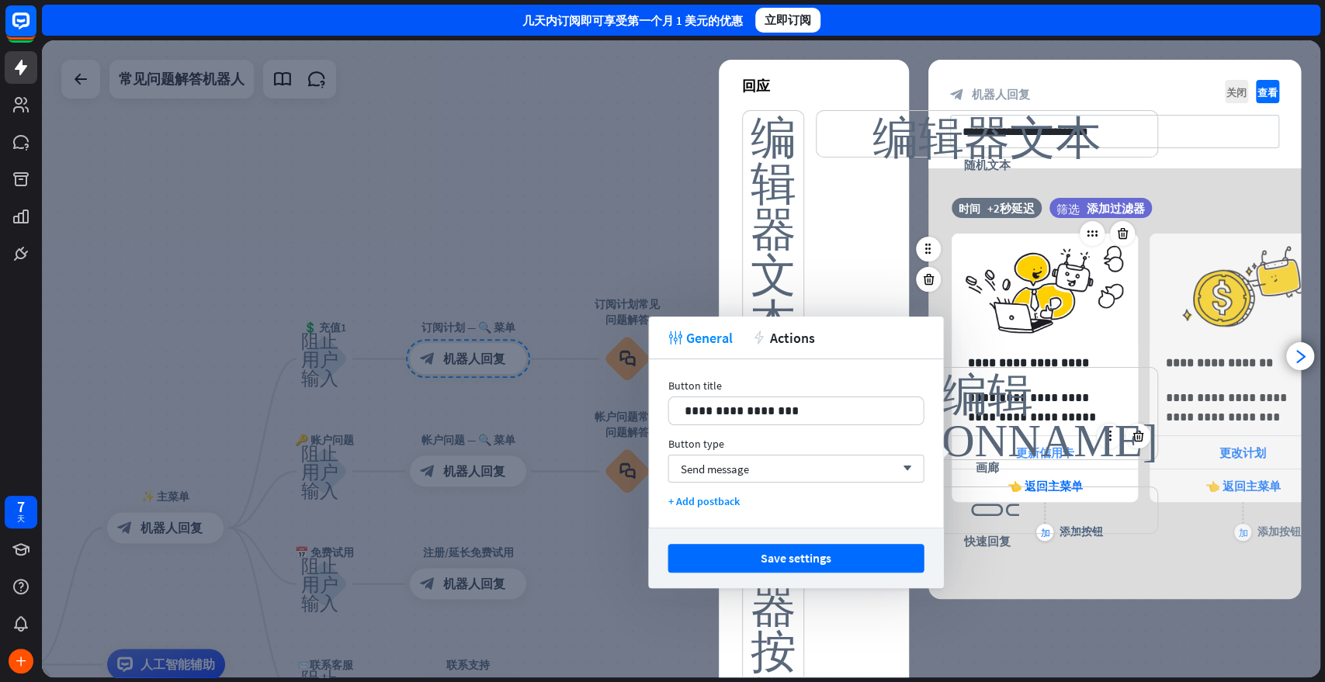
click at [1071, 449] on font "更新信用卡" at bounding box center [1045, 453] width 58 height 15
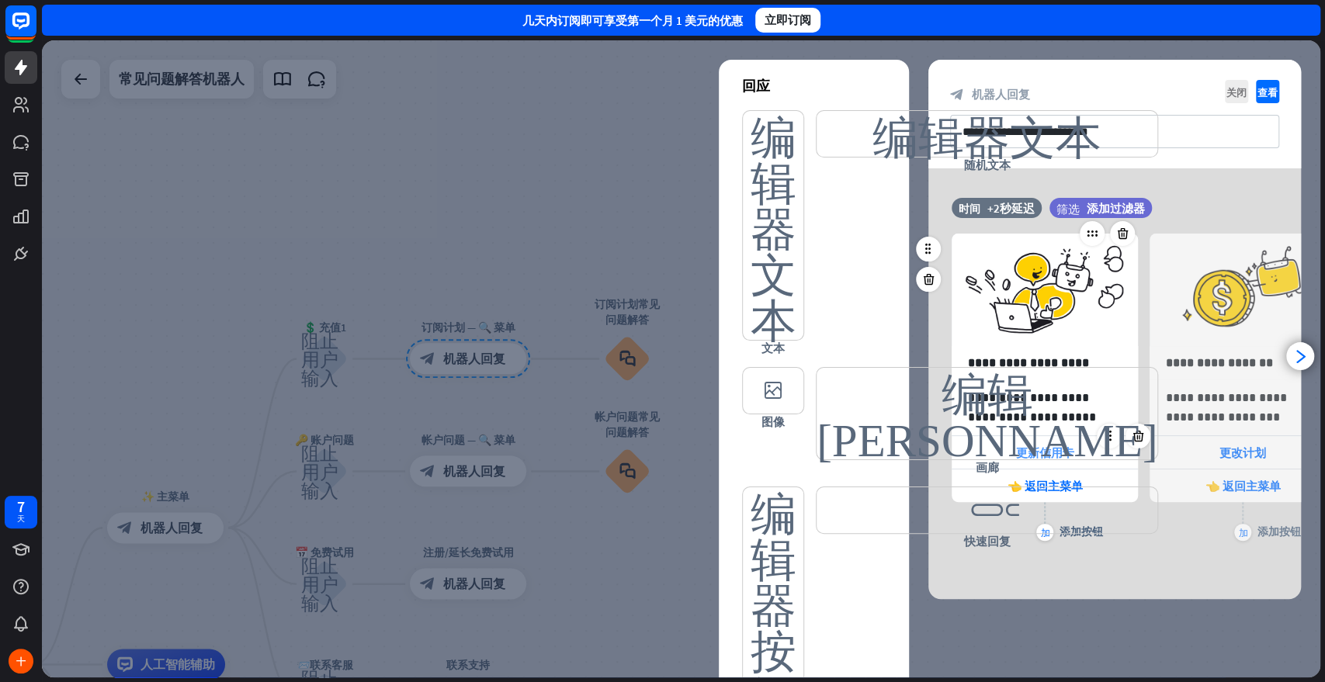
click at [1071, 449] on font "更新信用卡" at bounding box center [1045, 453] width 58 height 15
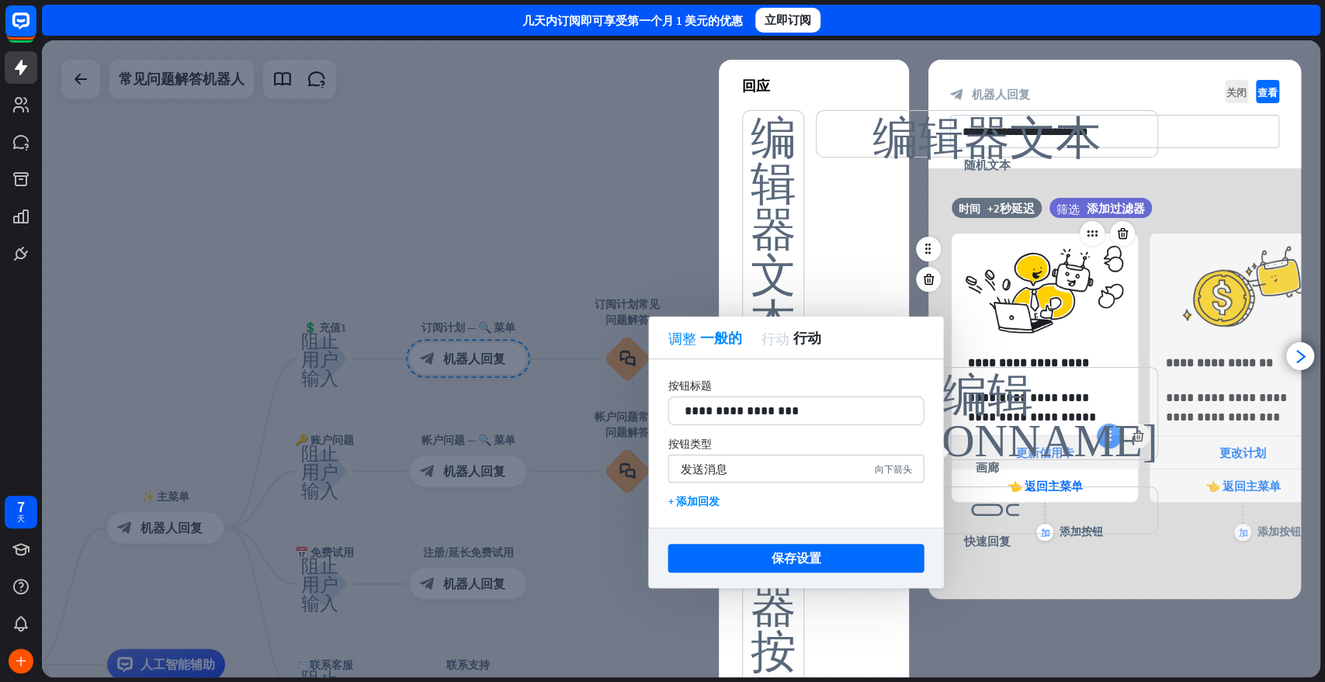
click at [1103, 439] on icon at bounding box center [1109, 436] width 14 height 14
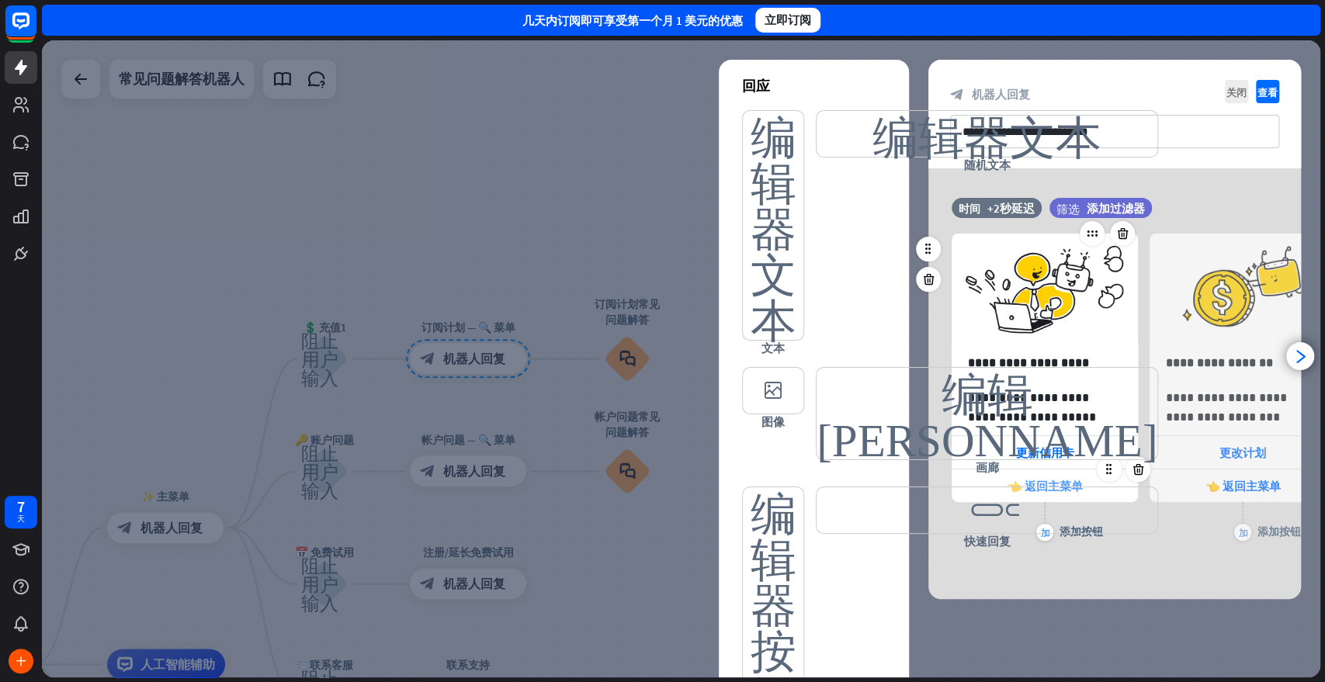
click at [1056, 477] on div "👈 返回主菜单" at bounding box center [1045, 486] width 186 height 33
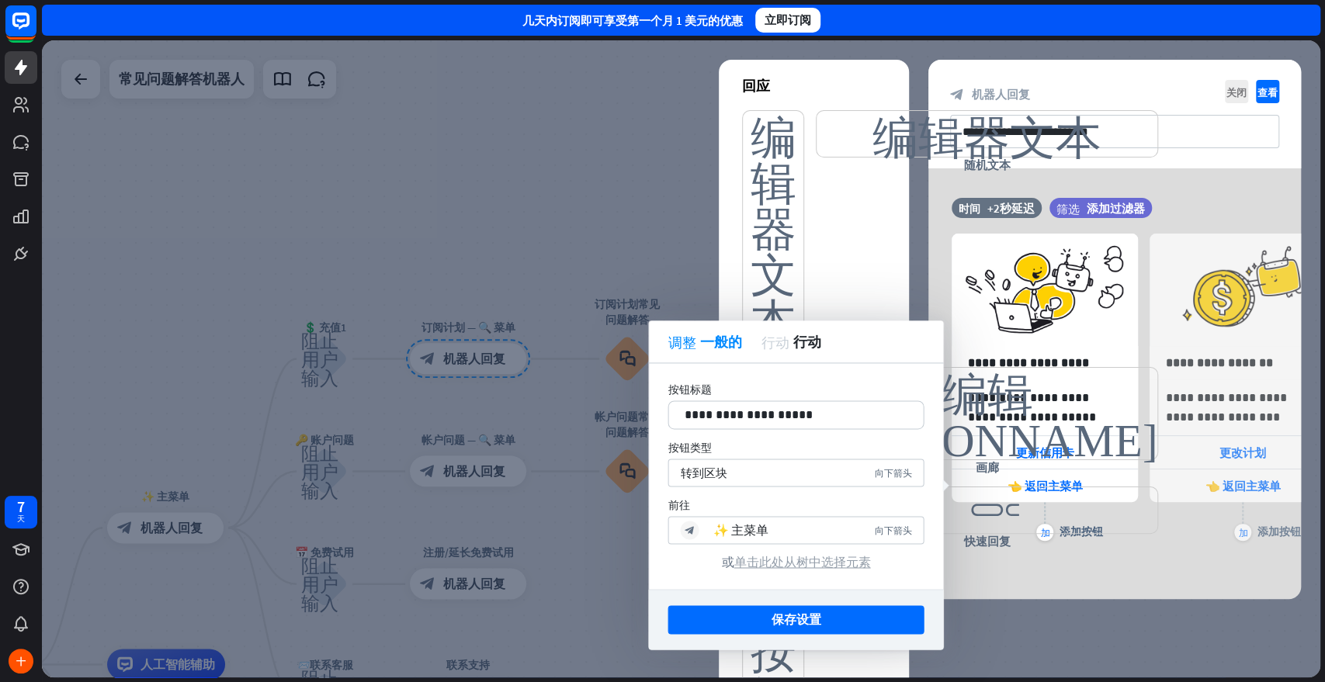
click at [844, 559] on font "单击此处从树中选择元素" at bounding box center [802, 562] width 137 height 16
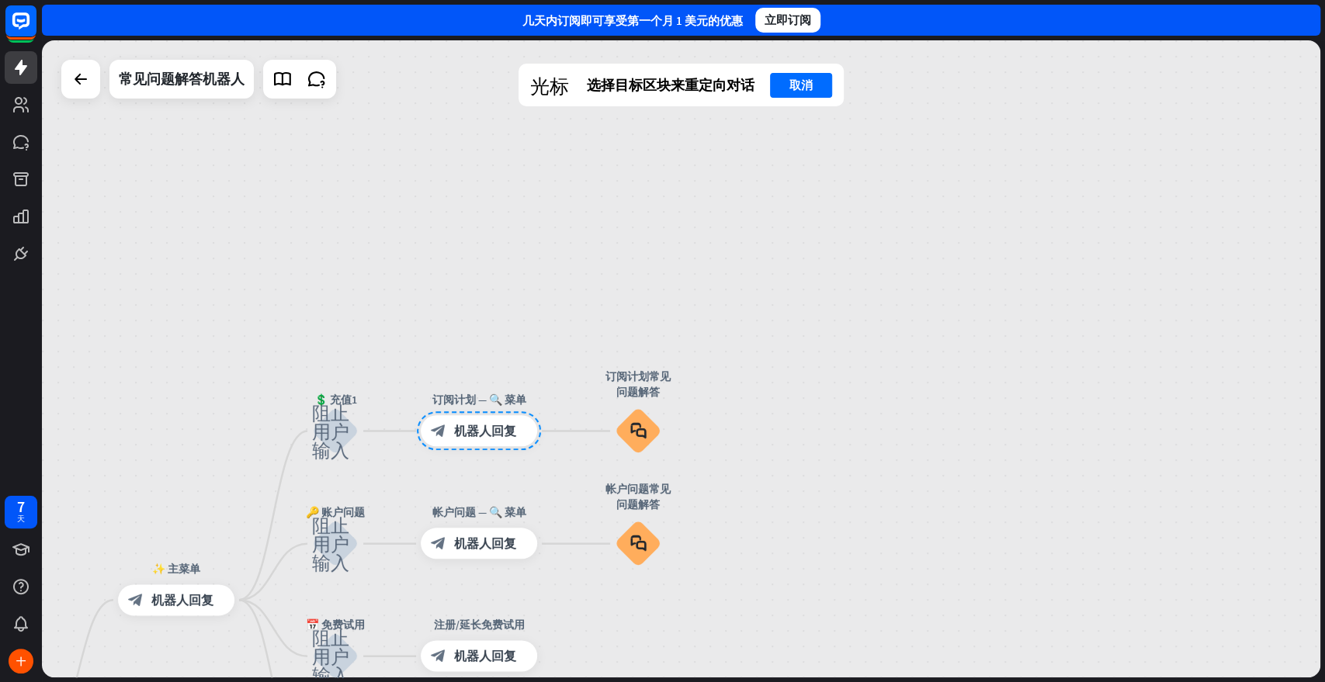
drag, startPoint x: 785, startPoint y: 325, endPoint x: 793, endPoint y: 380, distance: 55.0
click at [793, 380] on div "主页_2 起点 ✨ 主菜单 block_bot_response 机器人回复 💲 充值1 阻止用户输入 订阅计划 — 🔍 菜单 block_bot_respo…" at bounding box center [681, 358] width 1278 height 637
click at [647, 82] on font "选择目标区块来重定向对话" at bounding box center [671, 85] width 168 height 18
click at [651, 83] on font "选择目标区块来重定向对话" at bounding box center [671, 85] width 168 height 18
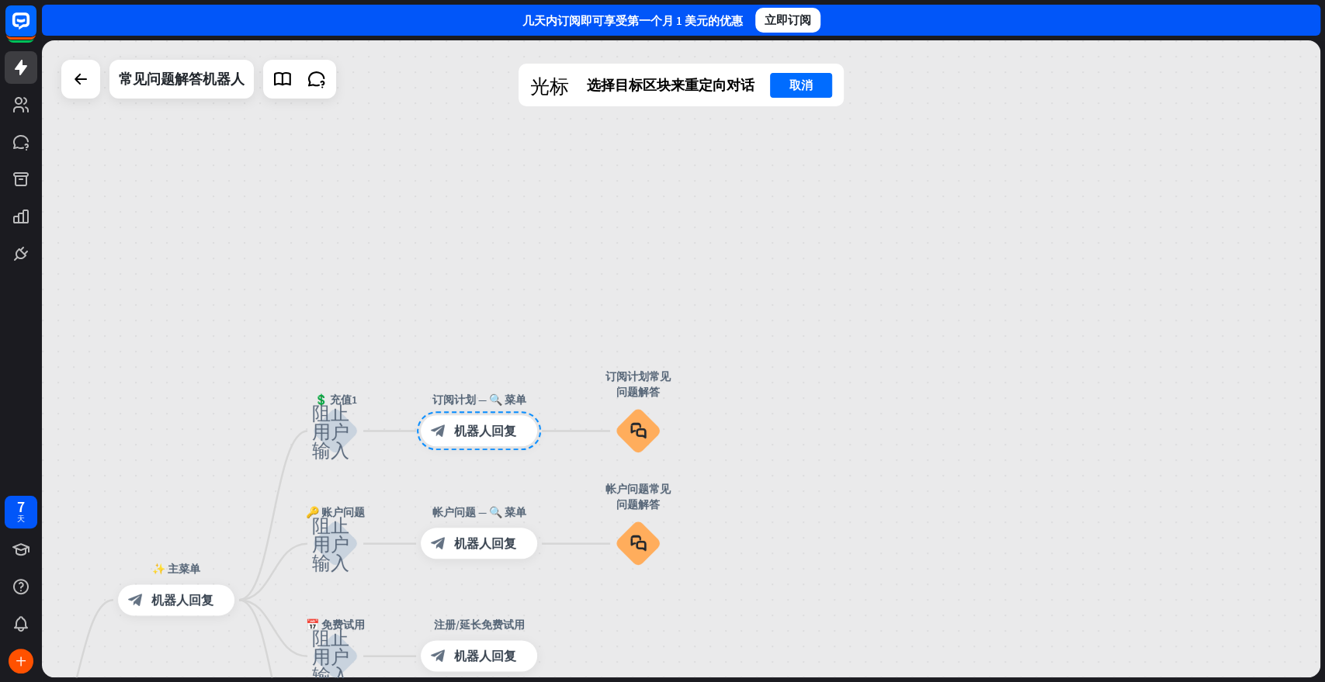
click at [557, 83] on font "光标" at bounding box center [549, 84] width 39 height 19
click at [810, 79] on font "取消" at bounding box center [800, 85] width 23 height 15
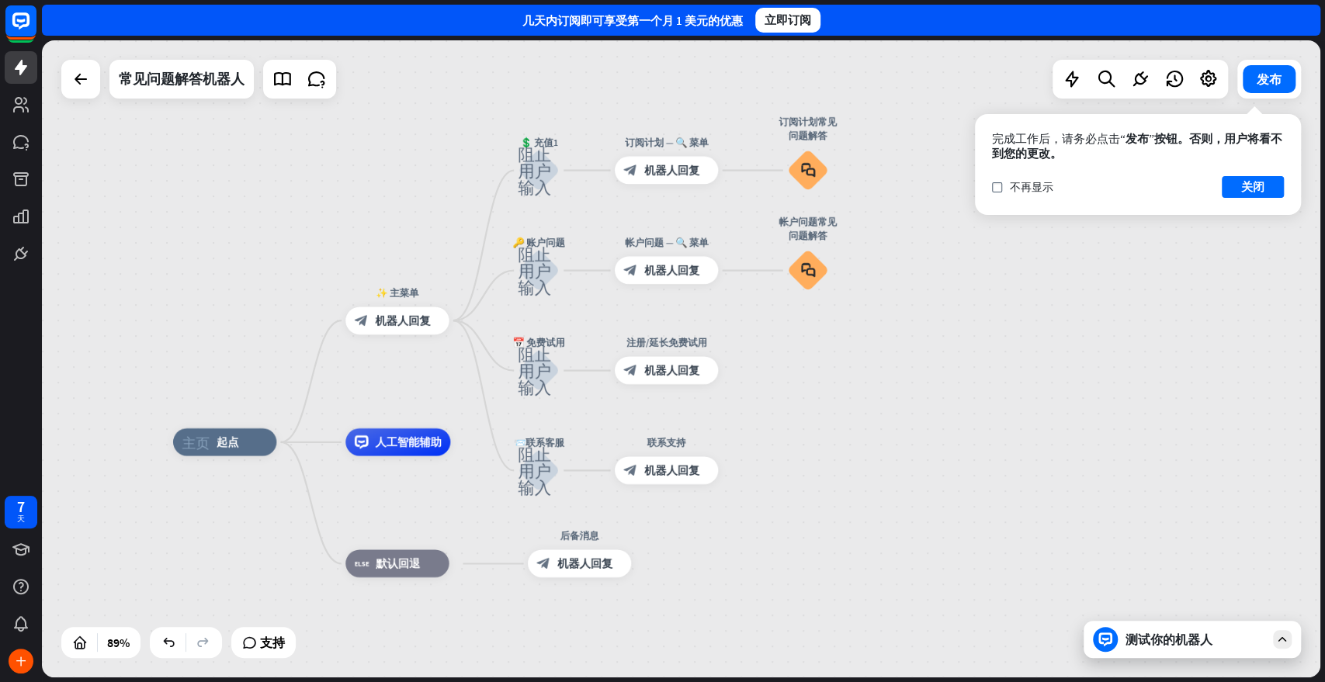
drag, startPoint x: 831, startPoint y: 396, endPoint x: 989, endPoint y: 238, distance: 223.9
click at [989, 238] on div "主页_2 起点 ✨ 主菜单 block_bot_response 机器人回复 💲 充值1 阻止用户输入 订阅计划 — 🔍 菜单 block_bot_respo…" at bounding box center [681, 358] width 1278 height 637
click at [175, 74] on font "常见问题解答机器人" at bounding box center [182, 79] width 126 height 18
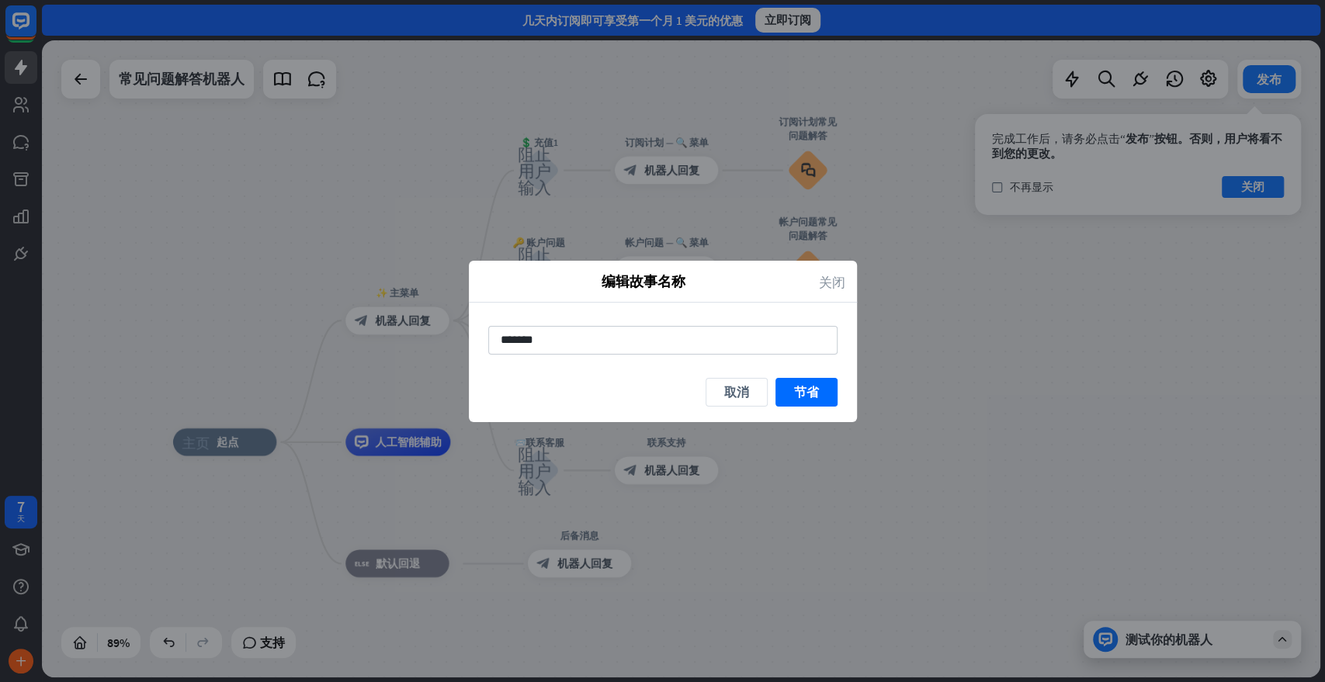
click at [834, 283] on font "关闭" at bounding box center [832, 281] width 26 height 13
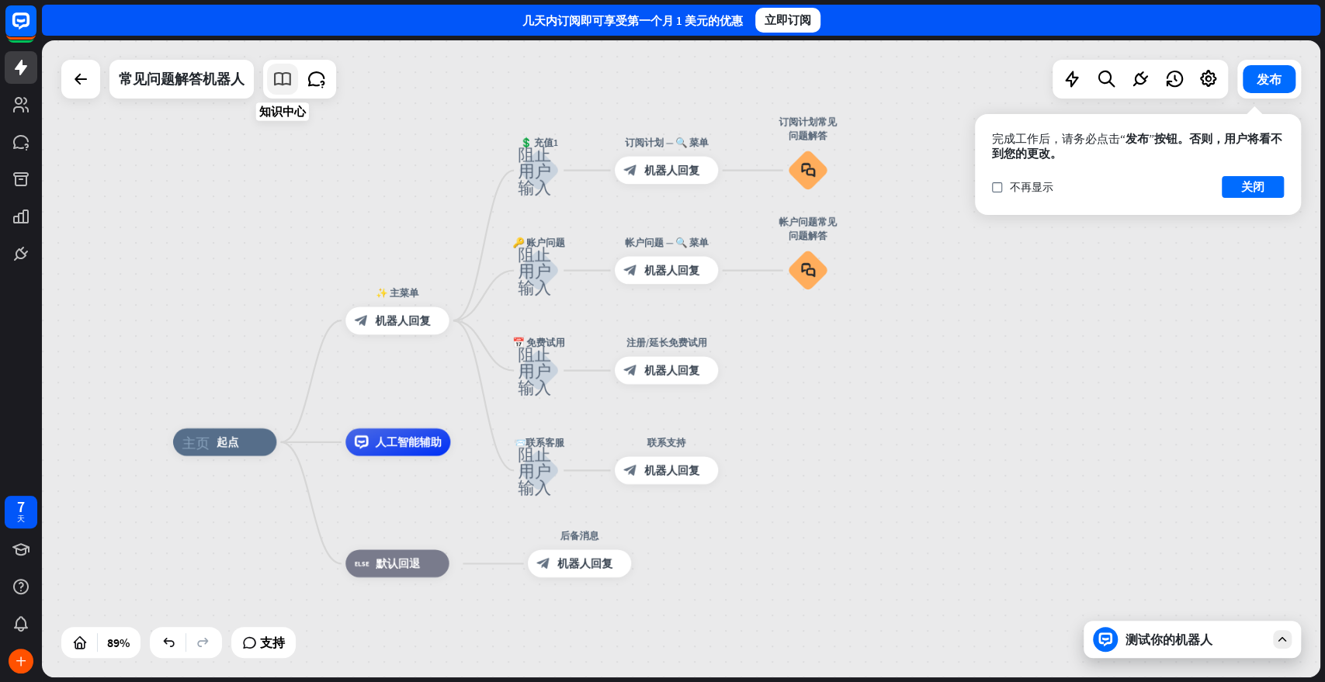
click at [286, 70] on icon at bounding box center [282, 79] width 20 height 20
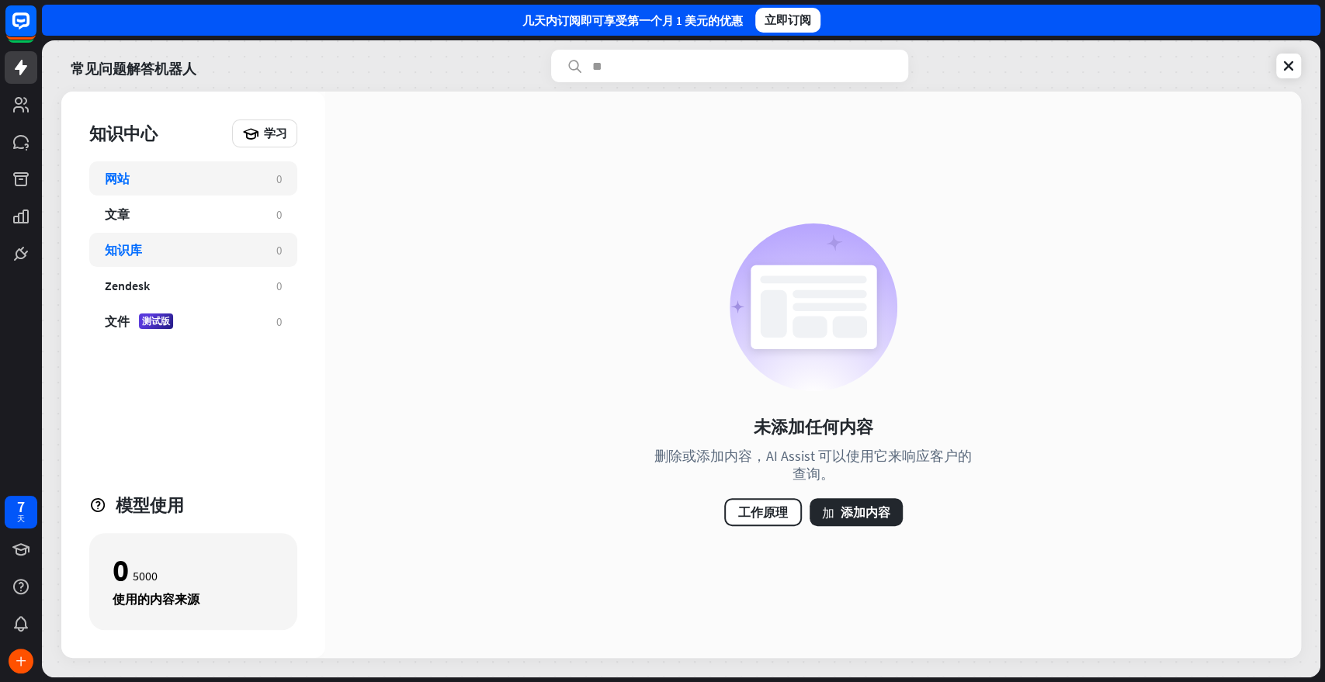
click at [205, 253] on div "知识库" at bounding box center [183, 250] width 156 height 16
click at [853, 519] on font "添加内容" at bounding box center [866, 513] width 50 height 16
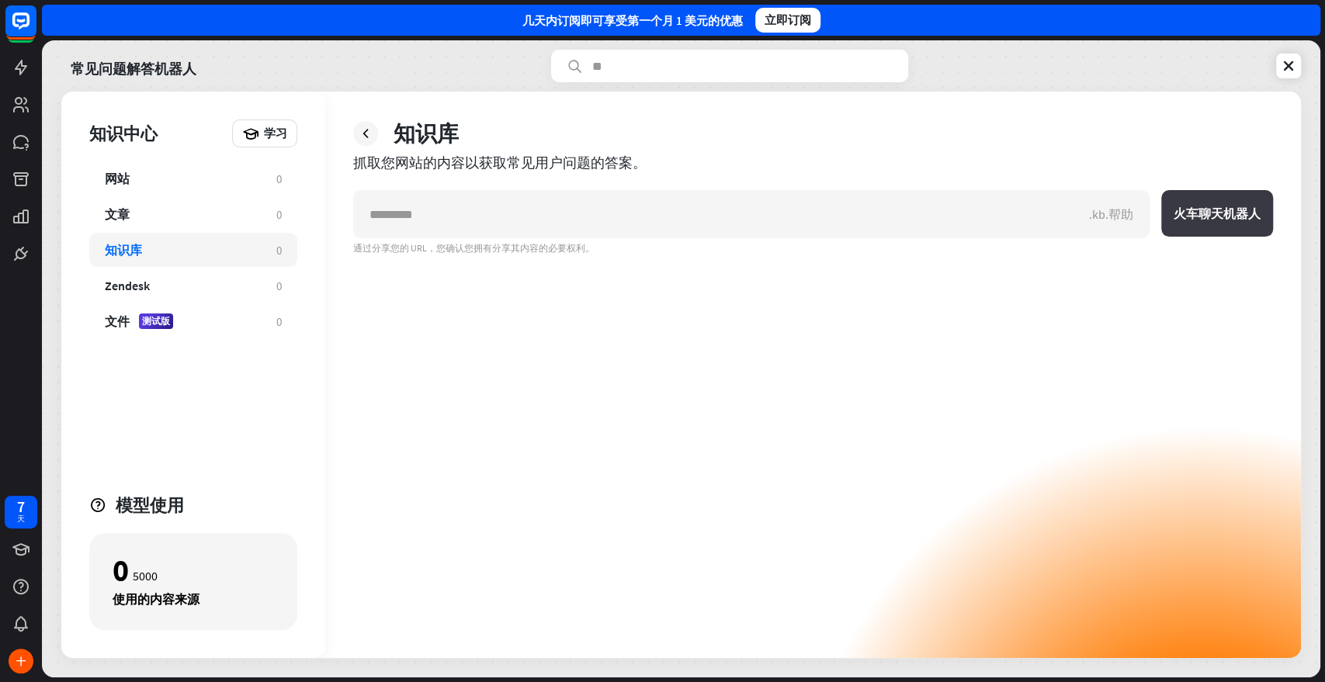
click at [1191, 215] on font "火车聊天机器人" at bounding box center [1217, 214] width 87 height 16
click at [192, 215] on div "文章" at bounding box center [183, 214] width 156 height 16
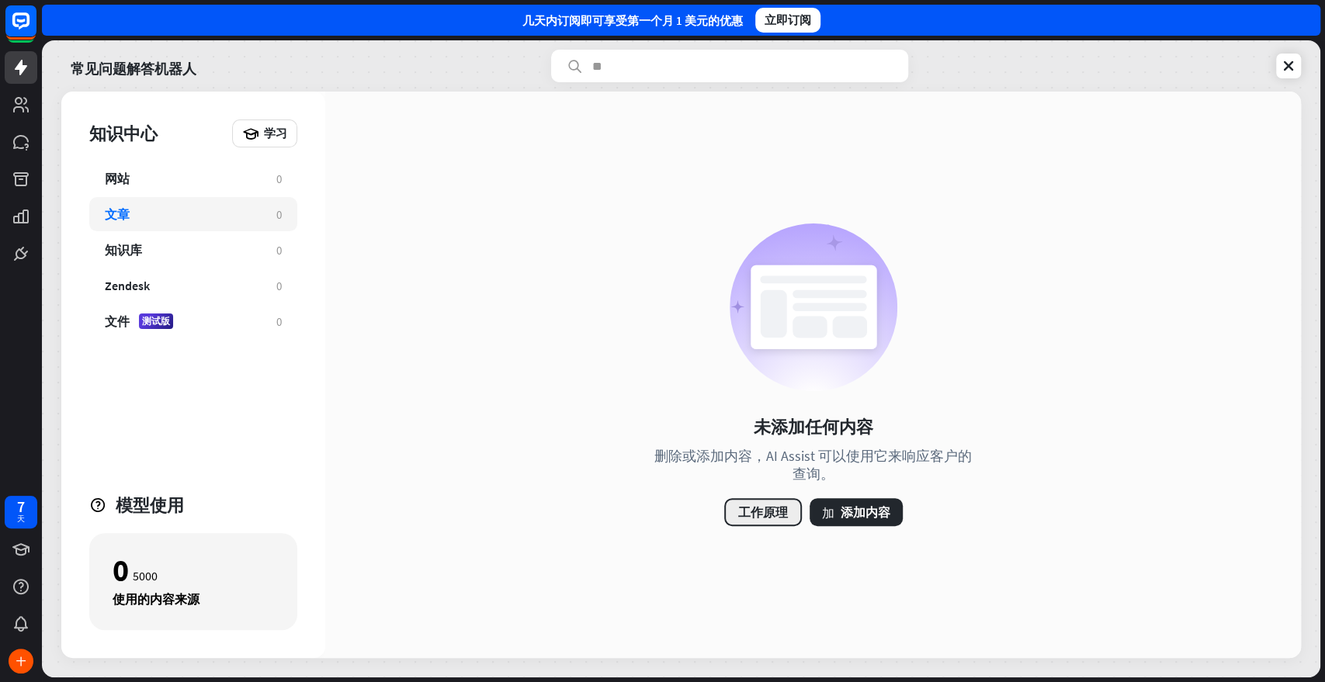
click at [777, 512] on font "工作原理" at bounding box center [763, 513] width 50 height 16
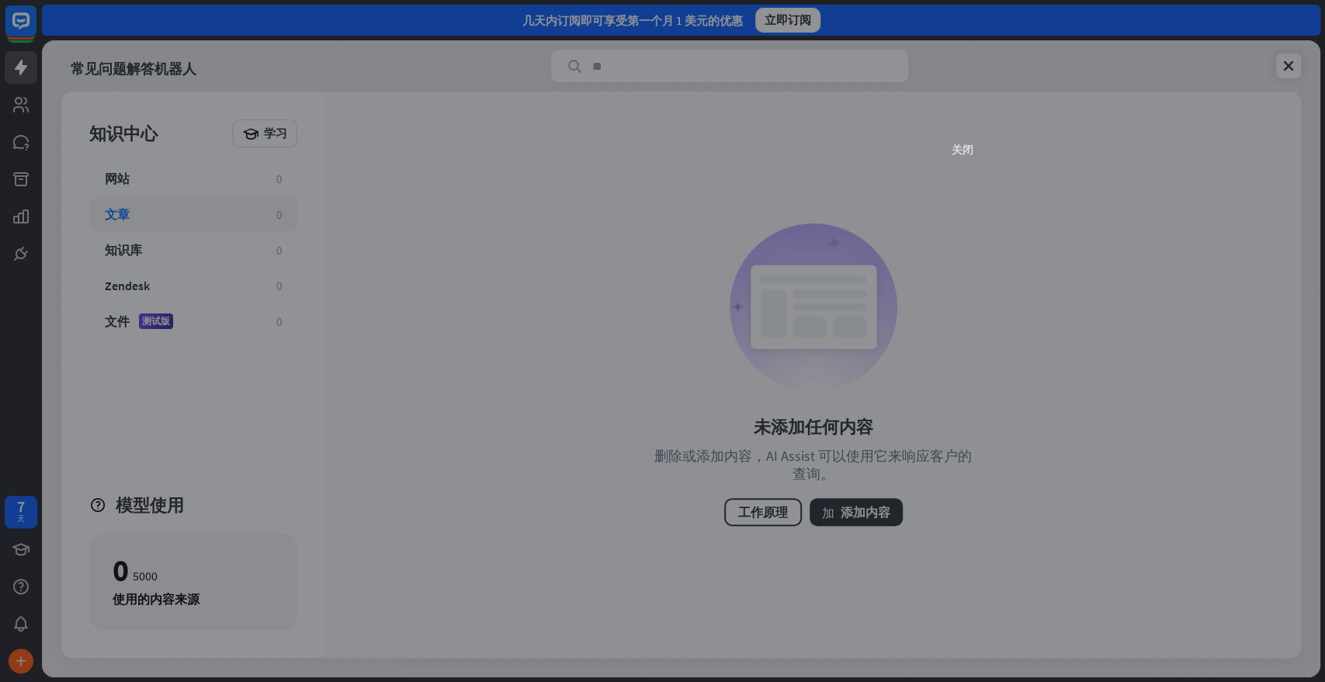
click at [956, 147] on font "关闭" at bounding box center [963, 149] width 22 height 11
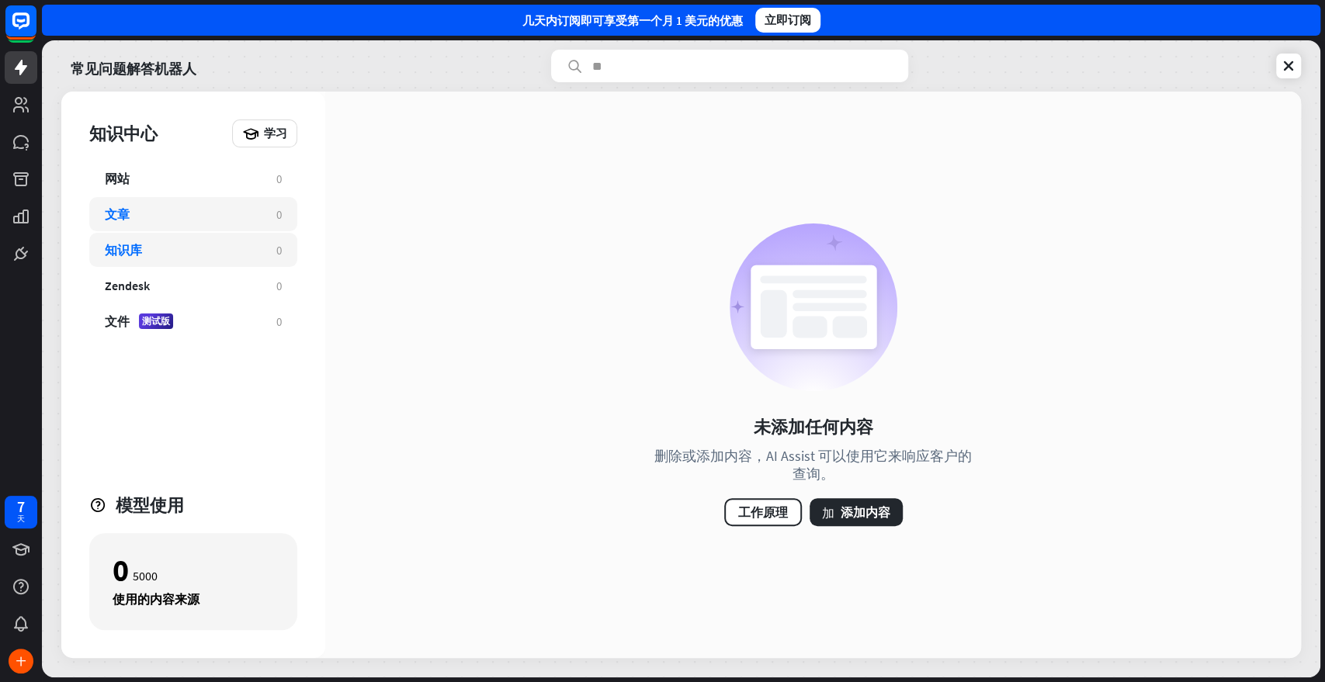
click at [219, 253] on div "知识库" at bounding box center [183, 250] width 156 height 16
click at [869, 526] on button "加 添加内容" at bounding box center [856, 512] width 93 height 28
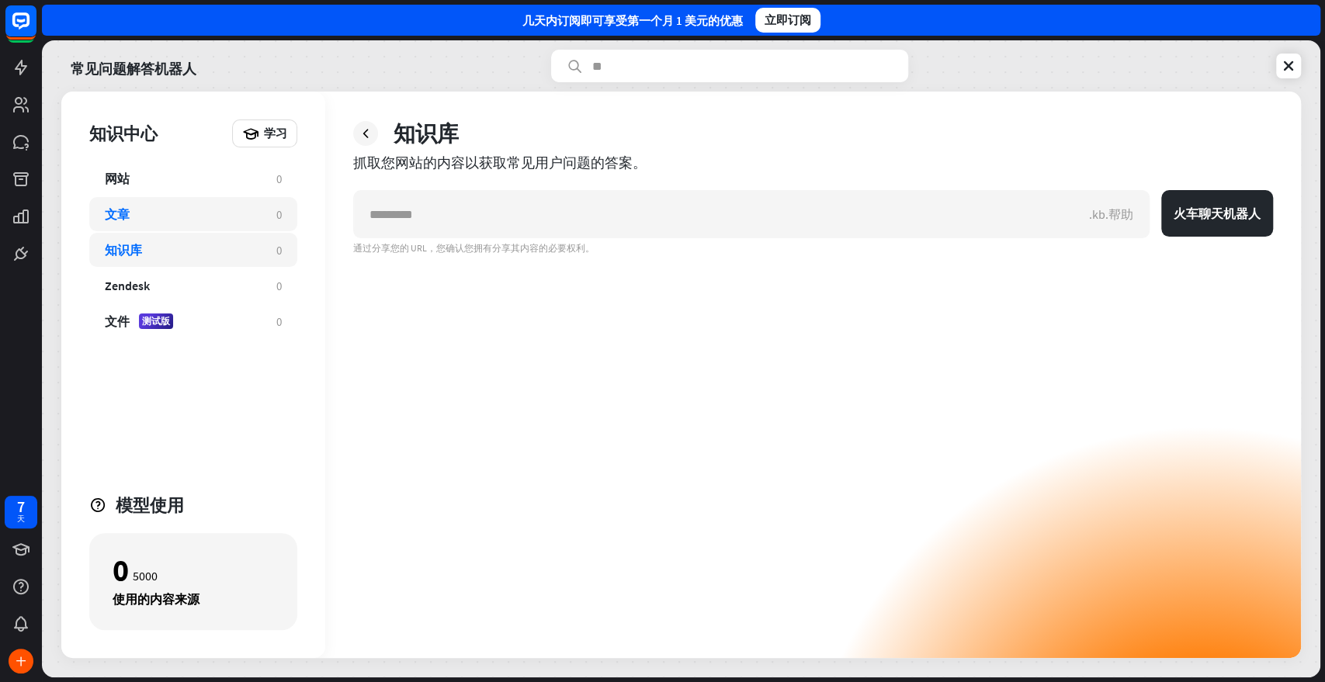
click at [248, 223] on div "文章 0" at bounding box center [193, 214] width 208 height 34
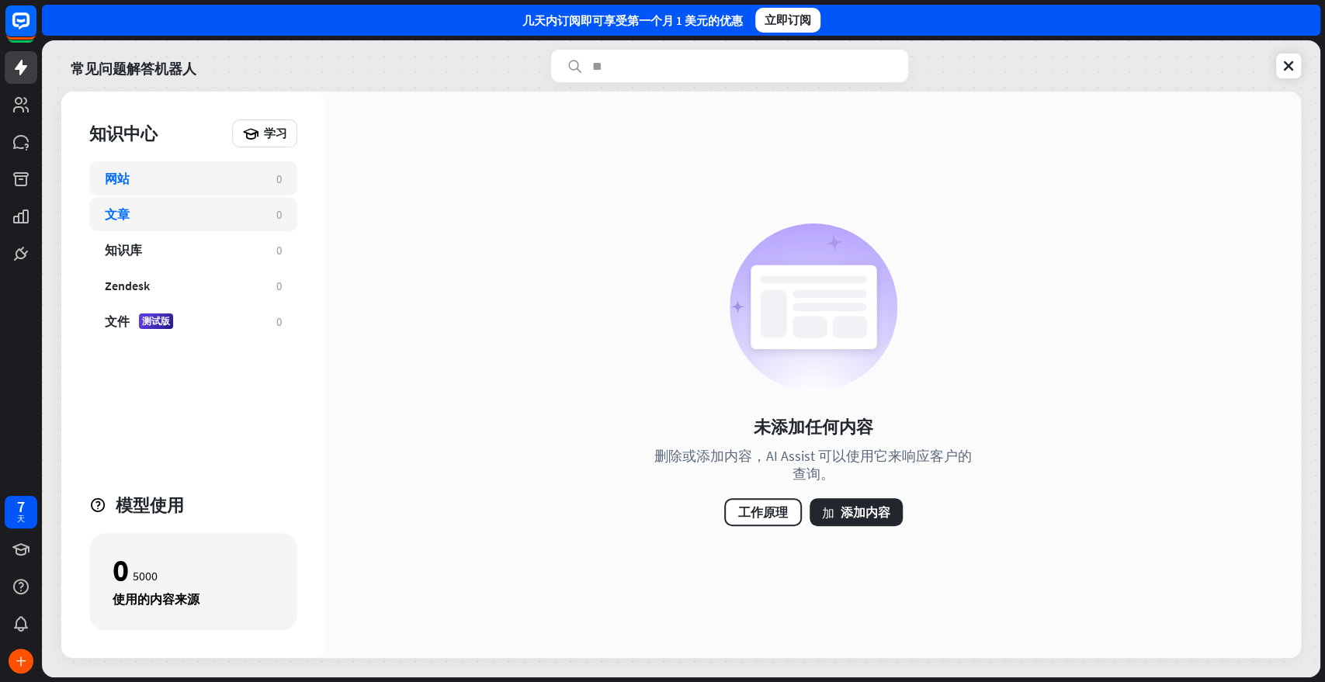
click at [231, 185] on div "网站" at bounding box center [183, 179] width 156 height 16
click at [862, 523] on button "加 添加内容" at bounding box center [856, 512] width 93 height 28
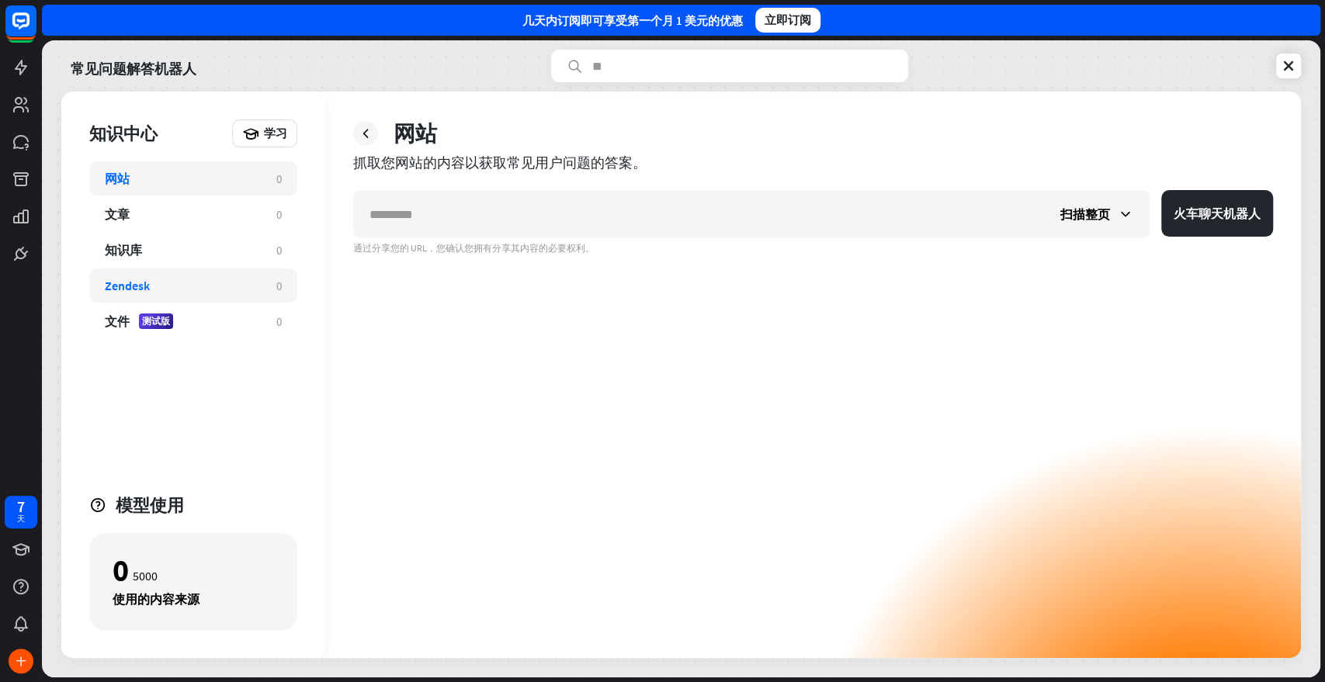
click at [174, 293] on div "Zendesk 0" at bounding box center [193, 286] width 208 height 34
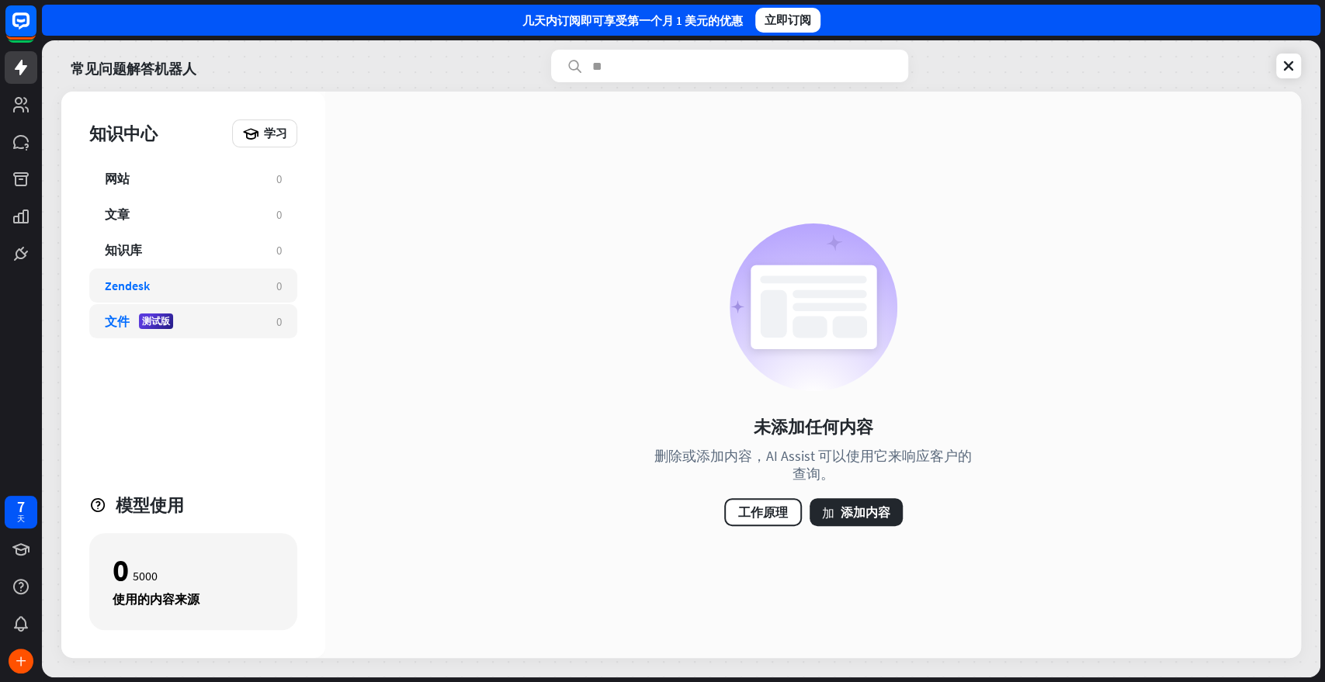
click at [180, 314] on div "文件 测试版" at bounding box center [183, 322] width 156 height 16
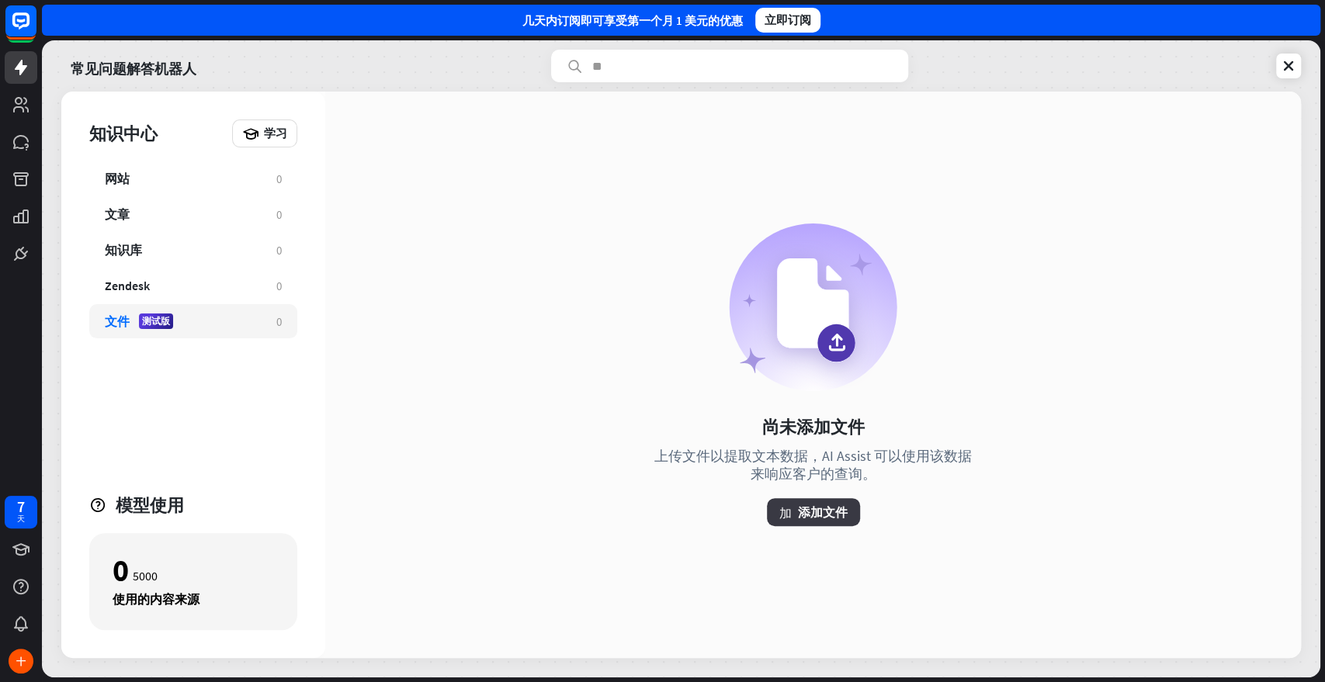
click at [813, 508] on font "添加文件" at bounding box center [823, 513] width 50 height 16
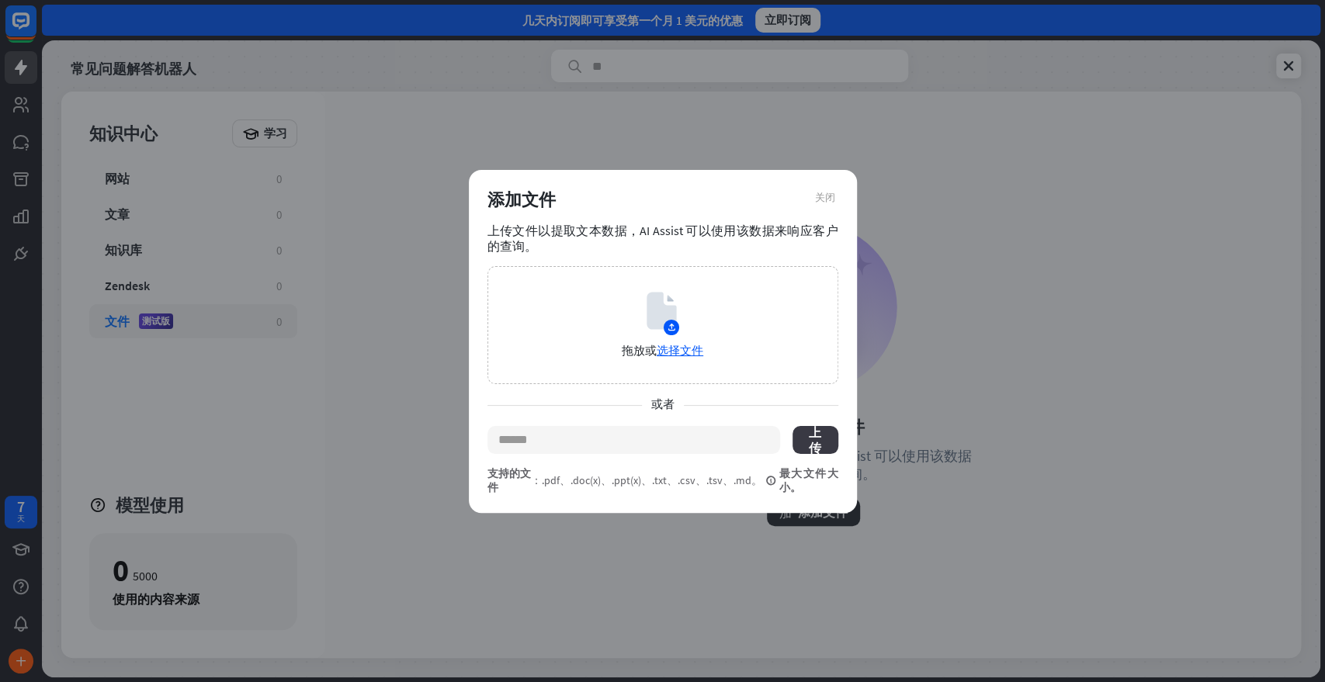
click at [816, 435] on font "上传" at bounding box center [815, 440] width 12 height 31
click at [675, 338] on div "拖放或 选择文件" at bounding box center [662, 325] width 351 height 118
click at [688, 351] on font "选择文件" at bounding box center [680, 350] width 47 height 15
click at [685, 351] on font "选择文件" at bounding box center [680, 350] width 47 height 15
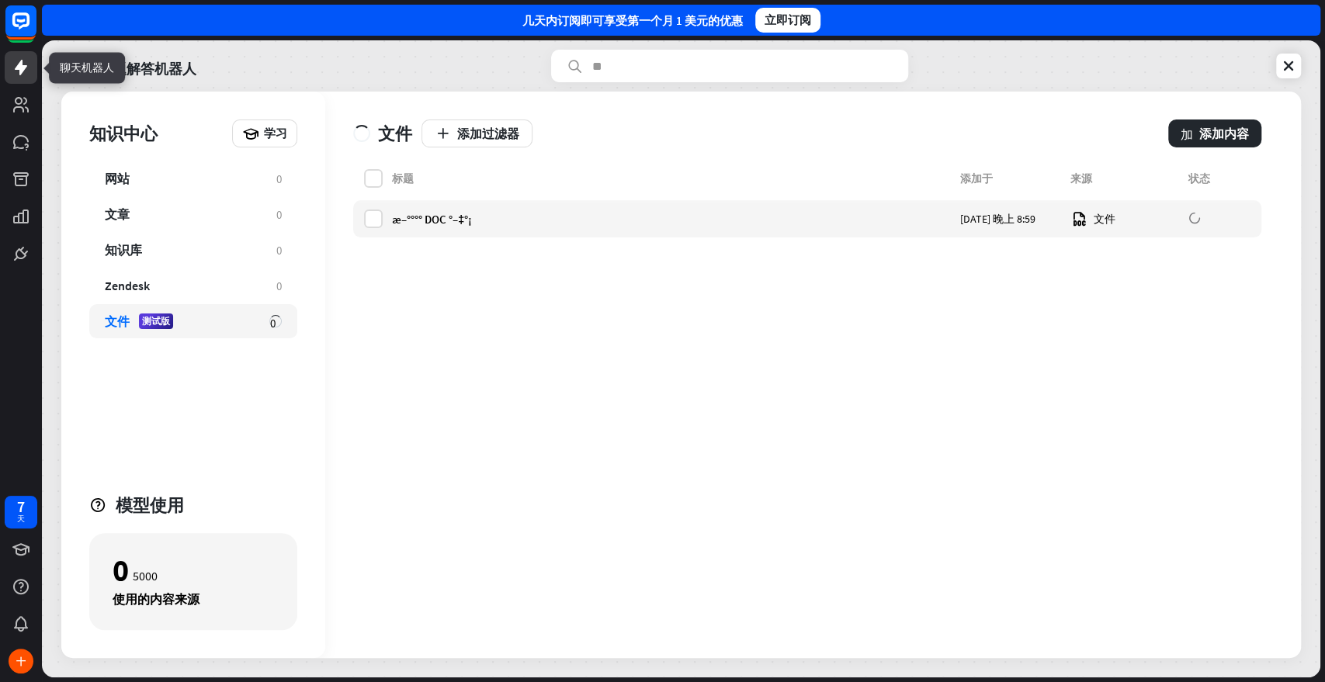
click at [19, 80] on link at bounding box center [21, 67] width 33 height 33
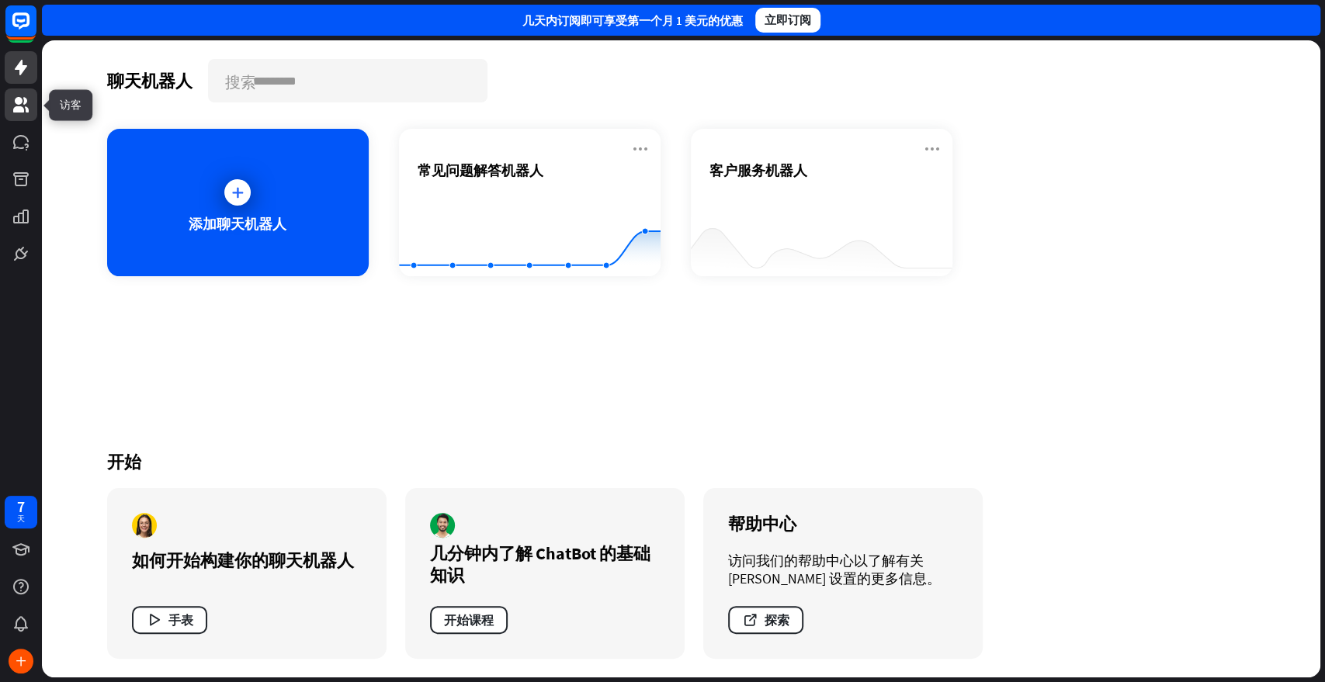
click at [28, 116] on link at bounding box center [21, 104] width 33 height 33
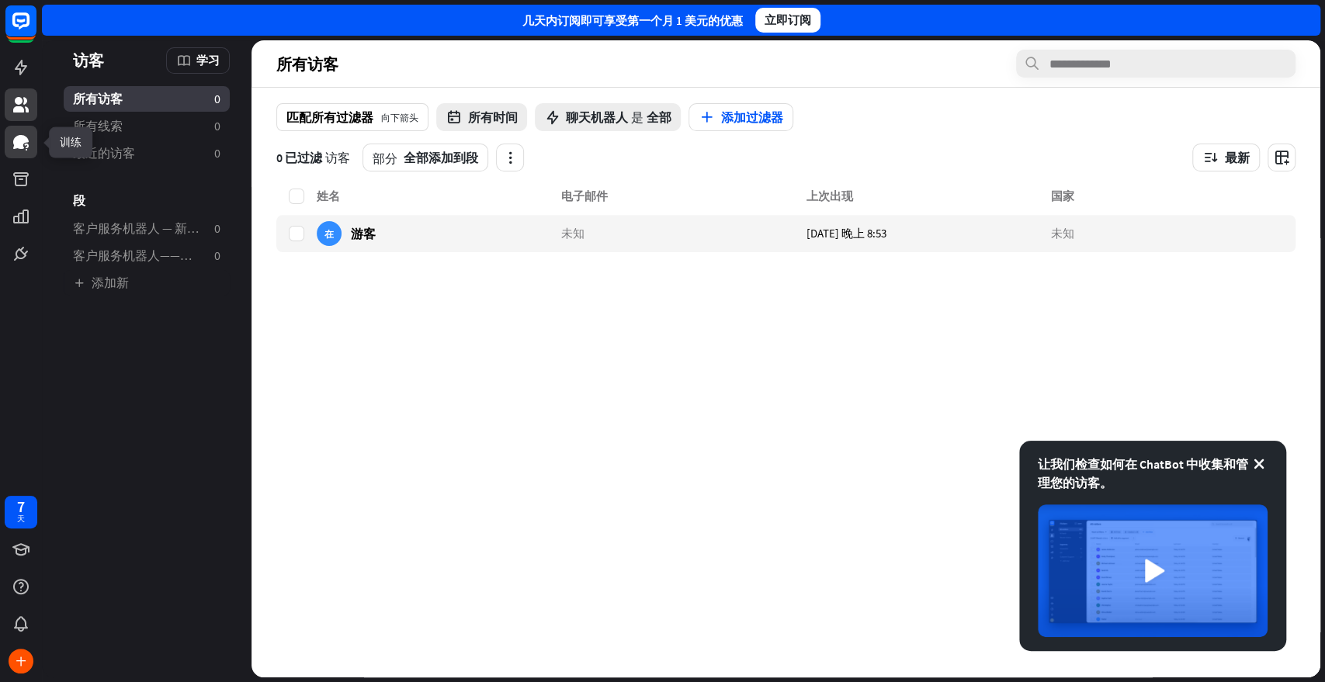
click at [23, 141] on icon at bounding box center [21, 142] width 16 height 14
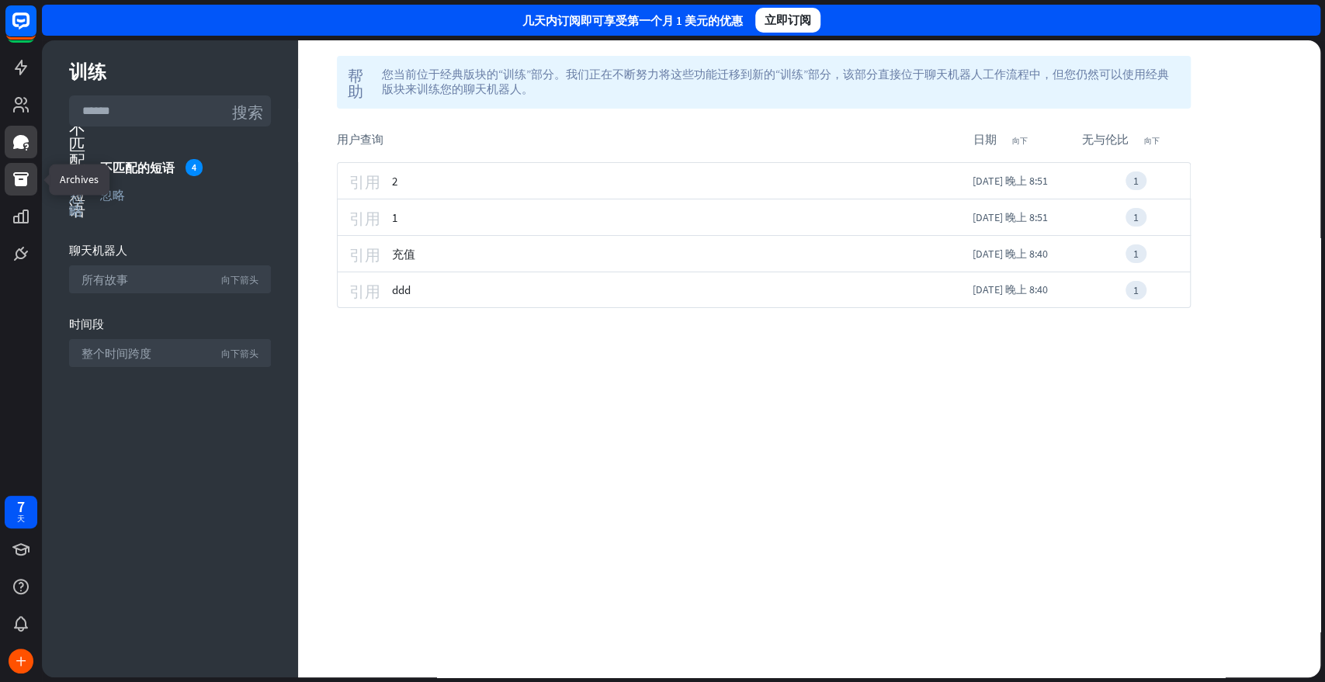
click at [17, 174] on icon at bounding box center [21, 179] width 19 height 19
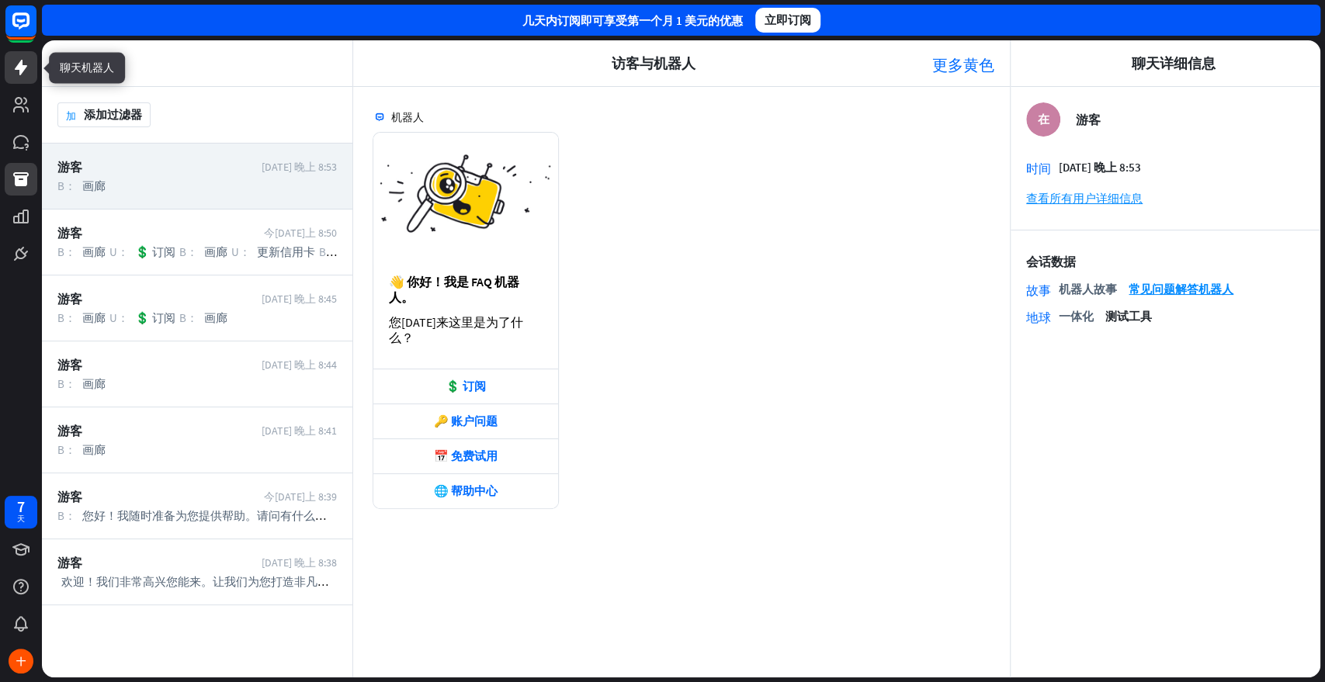
click at [19, 68] on icon at bounding box center [21, 68] width 12 height 16
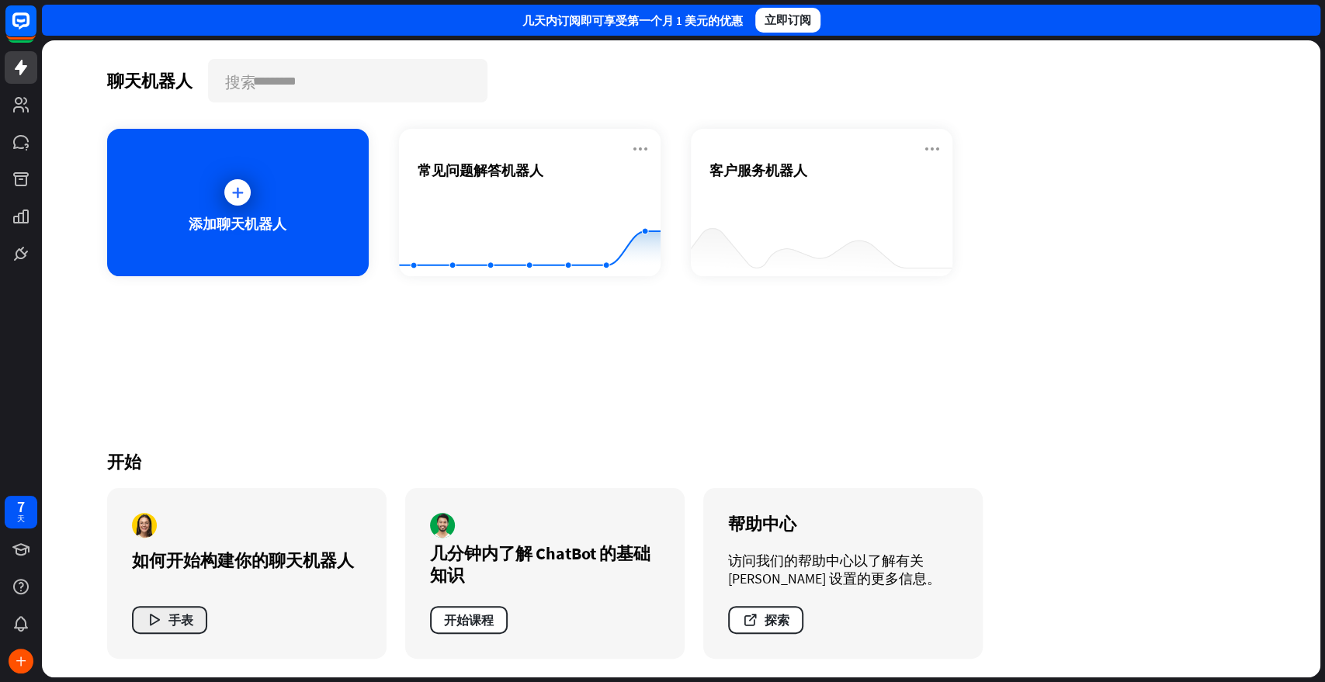
click at [179, 613] on font "手表" at bounding box center [180, 620] width 25 height 16
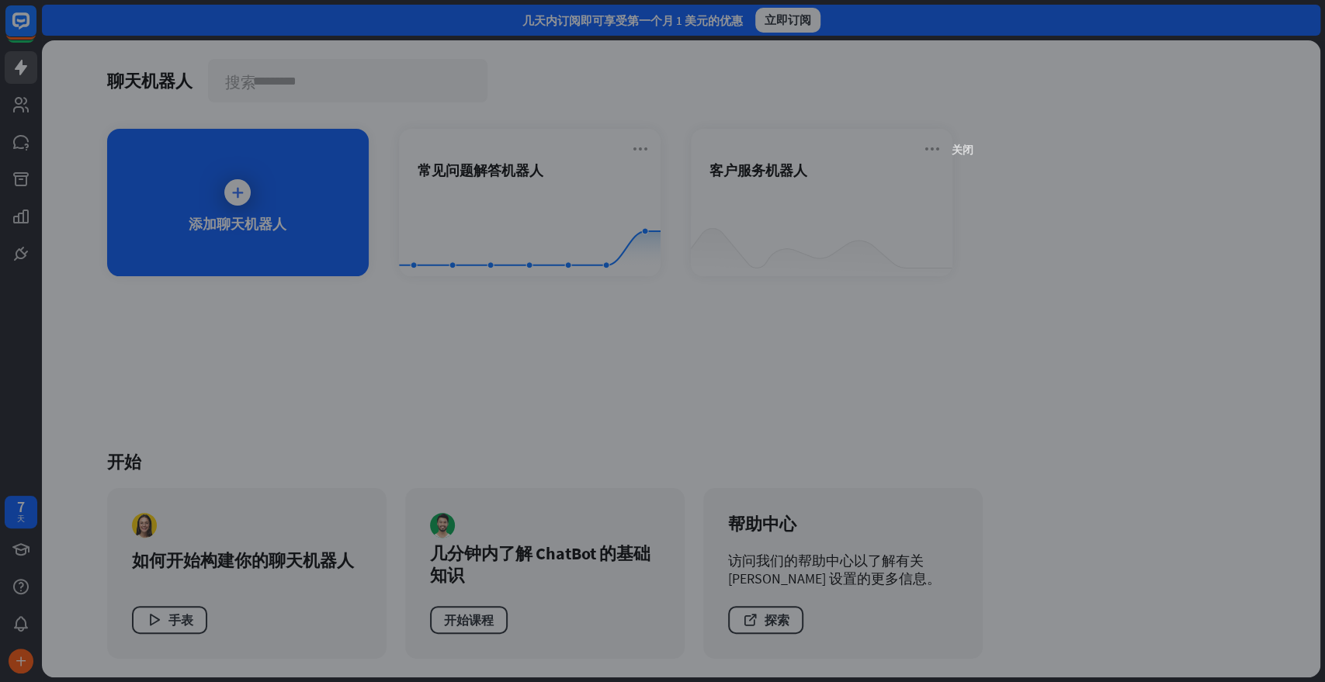
click at [960, 150] on font "关闭" at bounding box center [963, 149] width 22 height 11
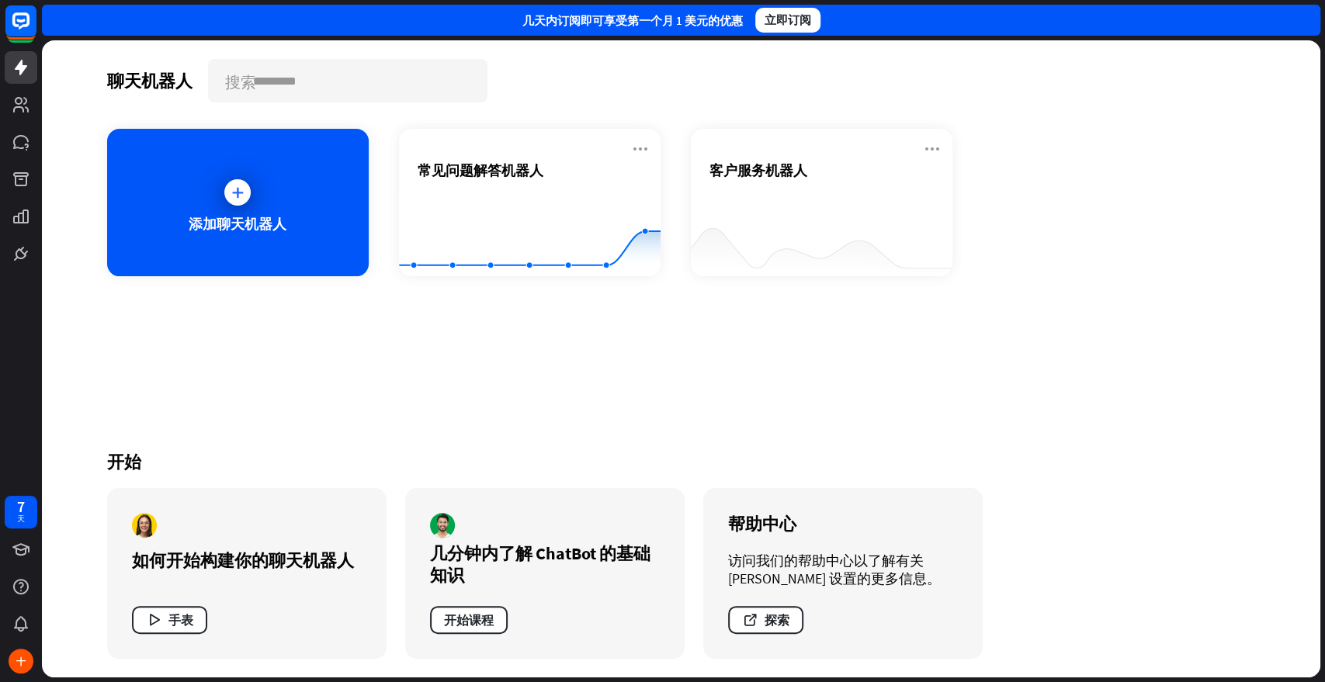
click at [169, 365] on div "聊天机器人 搜索 添加聊天机器人 常见问题解答机器人 Created with Highcharts 10.1.0 0 2 4 客户服务机器人 开始 如何开始…" at bounding box center [682, 358] width 1242 height 637
click at [340, 76] on input "text" at bounding box center [348, 81] width 276 height 40
click at [19, 251] on icon at bounding box center [20, 253] width 9 height 9
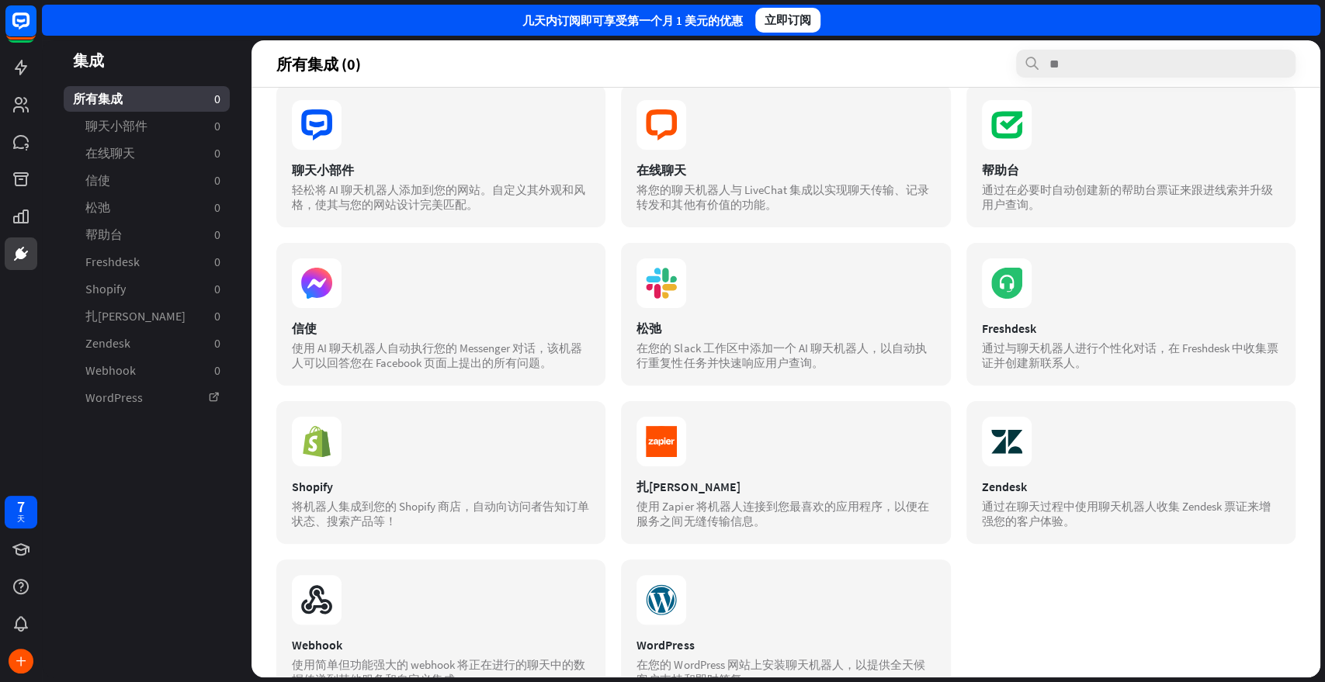
scroll to position [78, 0]
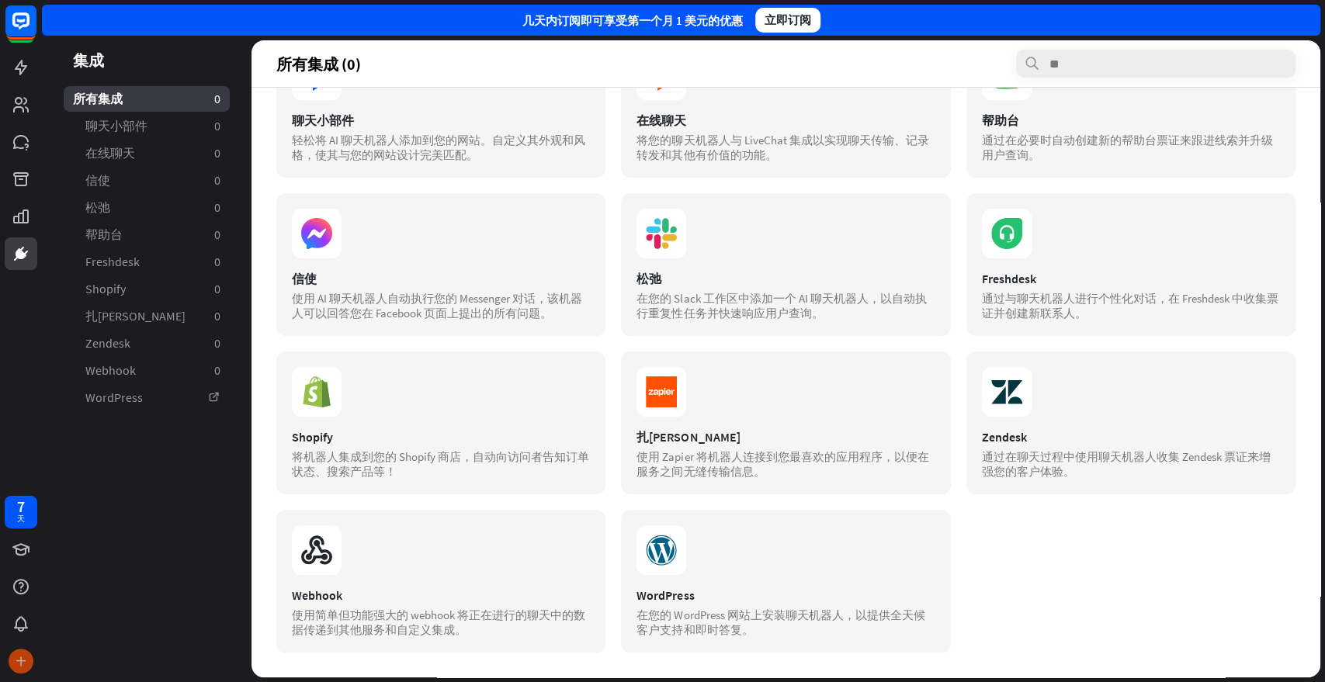
click at [20, 613] on font "十" at bounding box center [20, 662] width 9 height 12
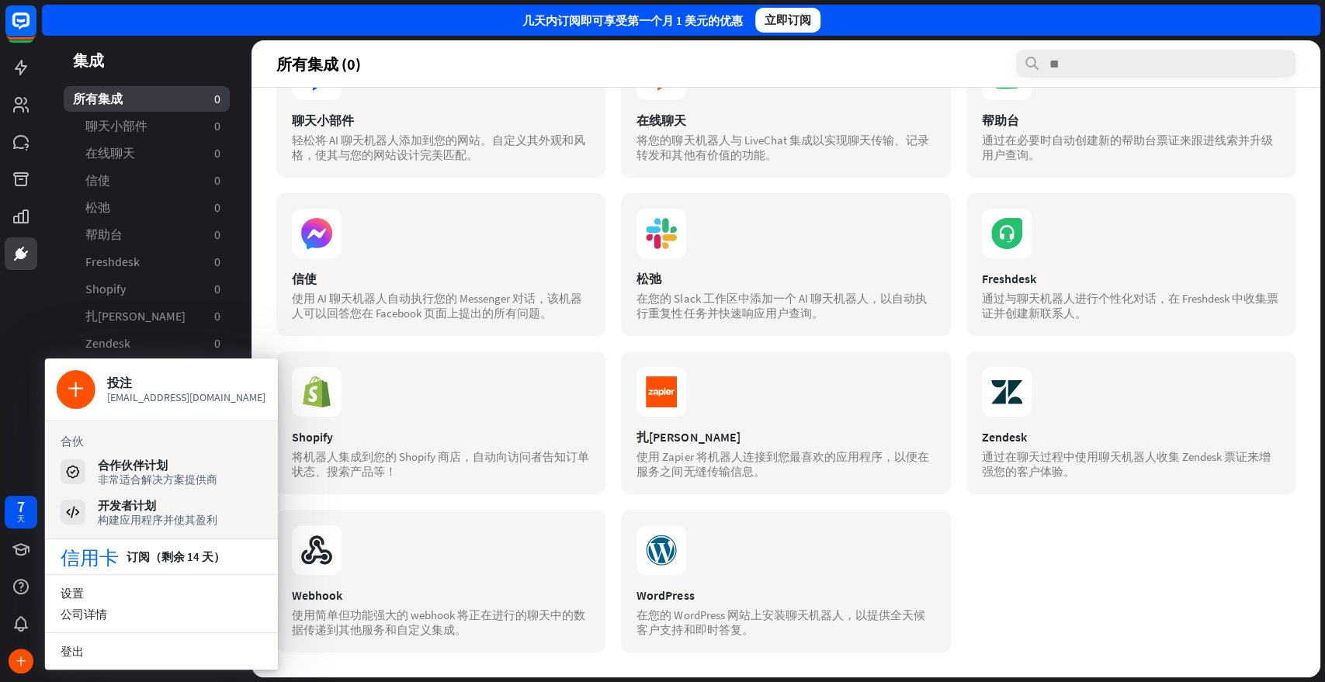
click at [16, 362] on div "7 天 十" at bounding box center [21, 341] width 42 height 682
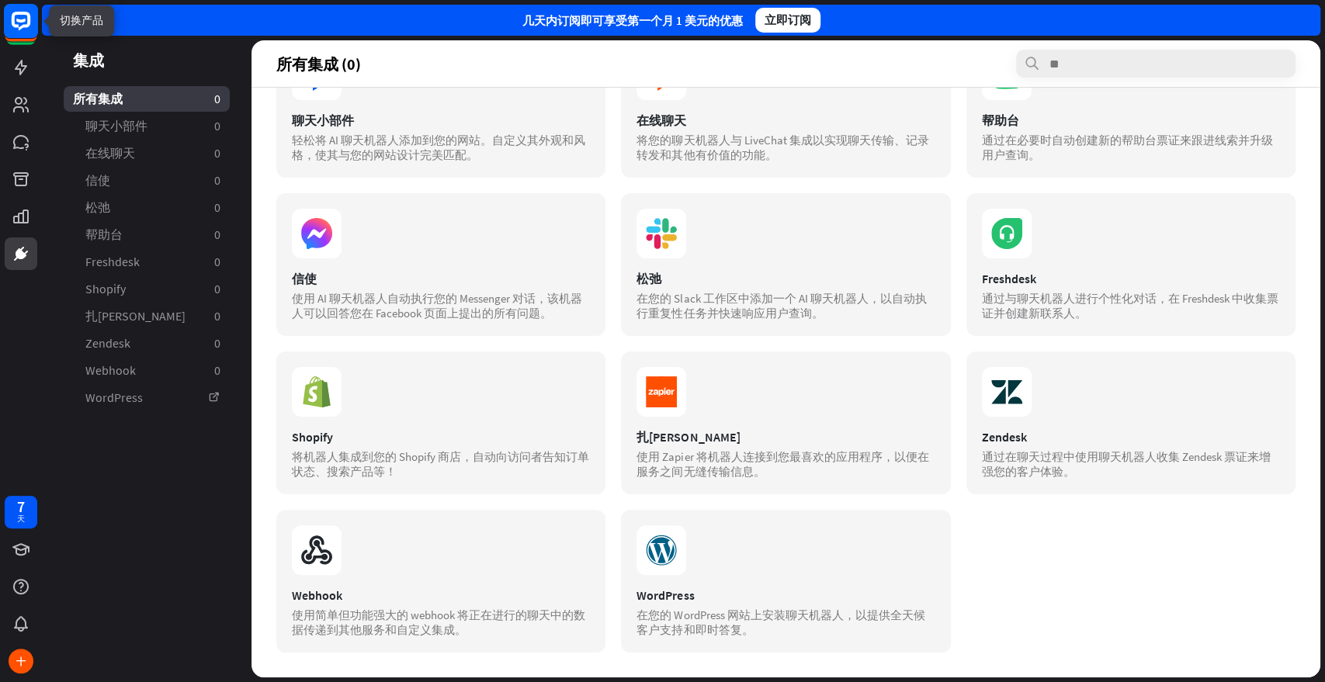
click at [21, 24] on rect at bounding box center [21, 21] width 34 height 34
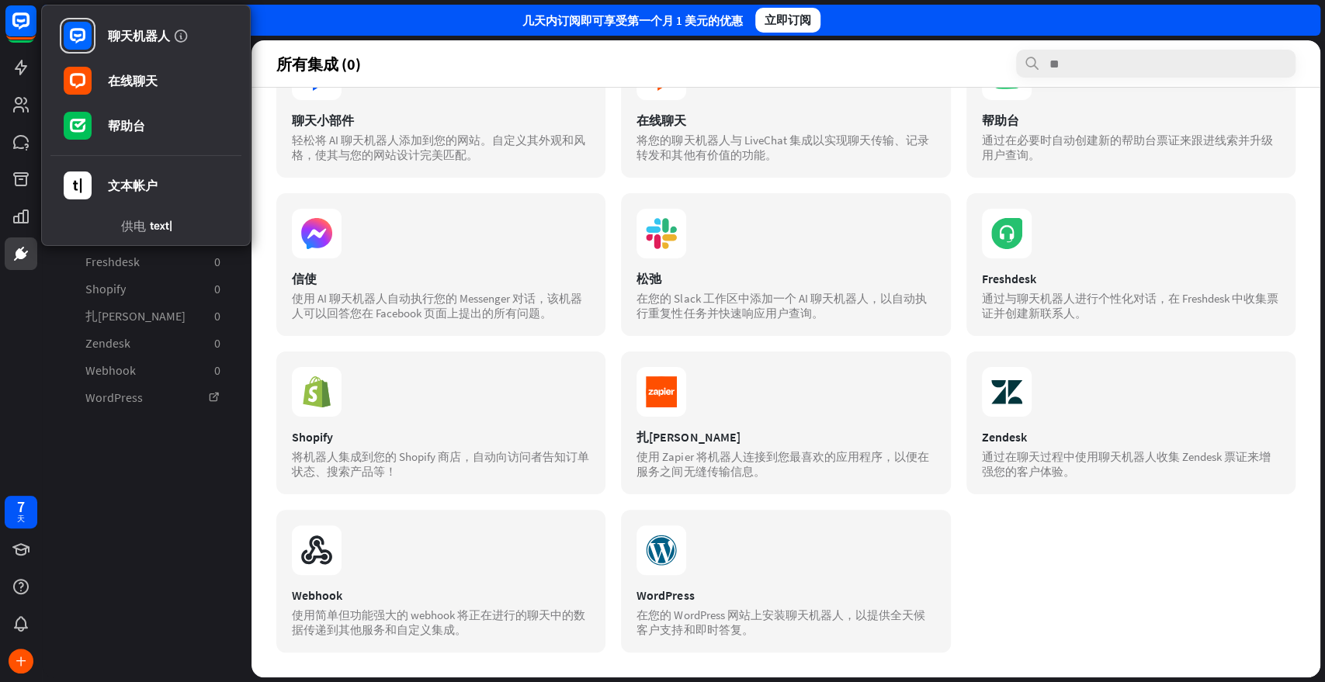
click at [22, 438] on div "聊天机器人 在线聊天 帮助台 文本帐户 供电 7 天 十" at bounding box center [21, 341] width 42 height 682
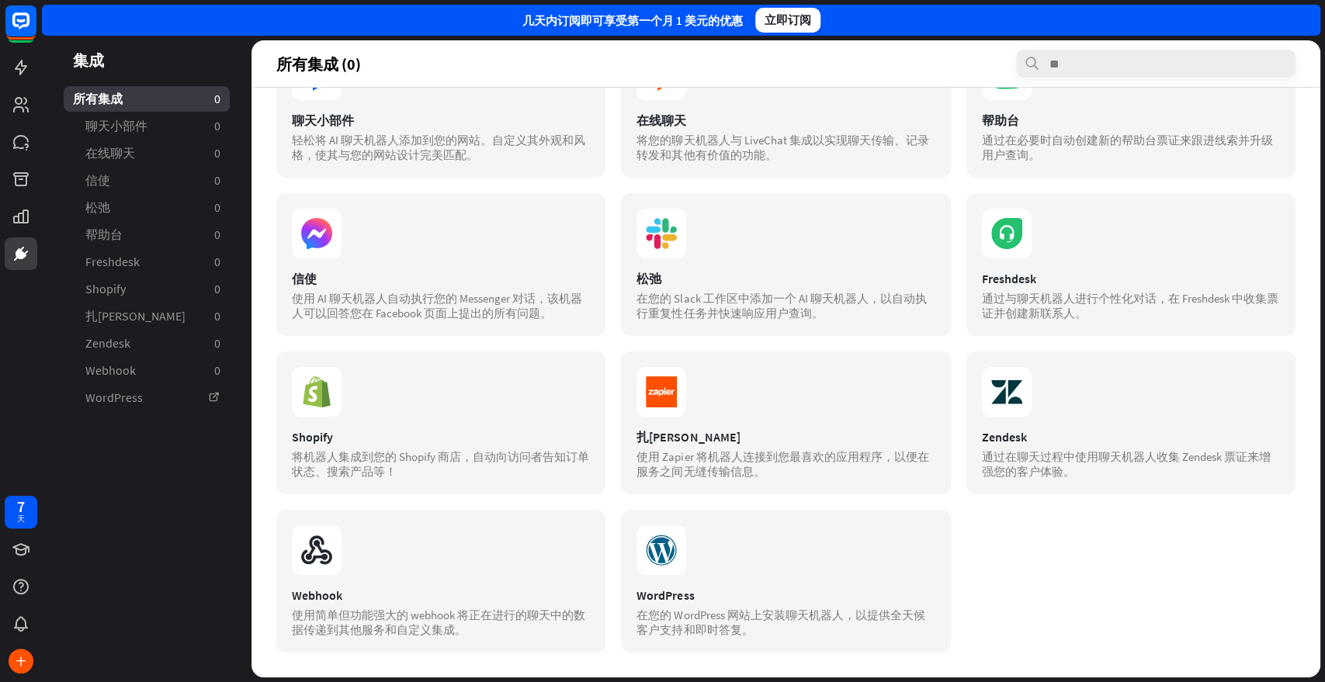
click at [168, 484] on aside "集成 所有集成 0 聊天小部件 0 在线聊天 0 信使 0 松弛 0 帮助台 0 Freshdesk 0 Shopify 0 扎[PERSON_NAME] 0…" at bounding box center [147, 358] width 210 height 637
click at [18, 72] on icon at bounding box center [21, 67] width 19 height 19
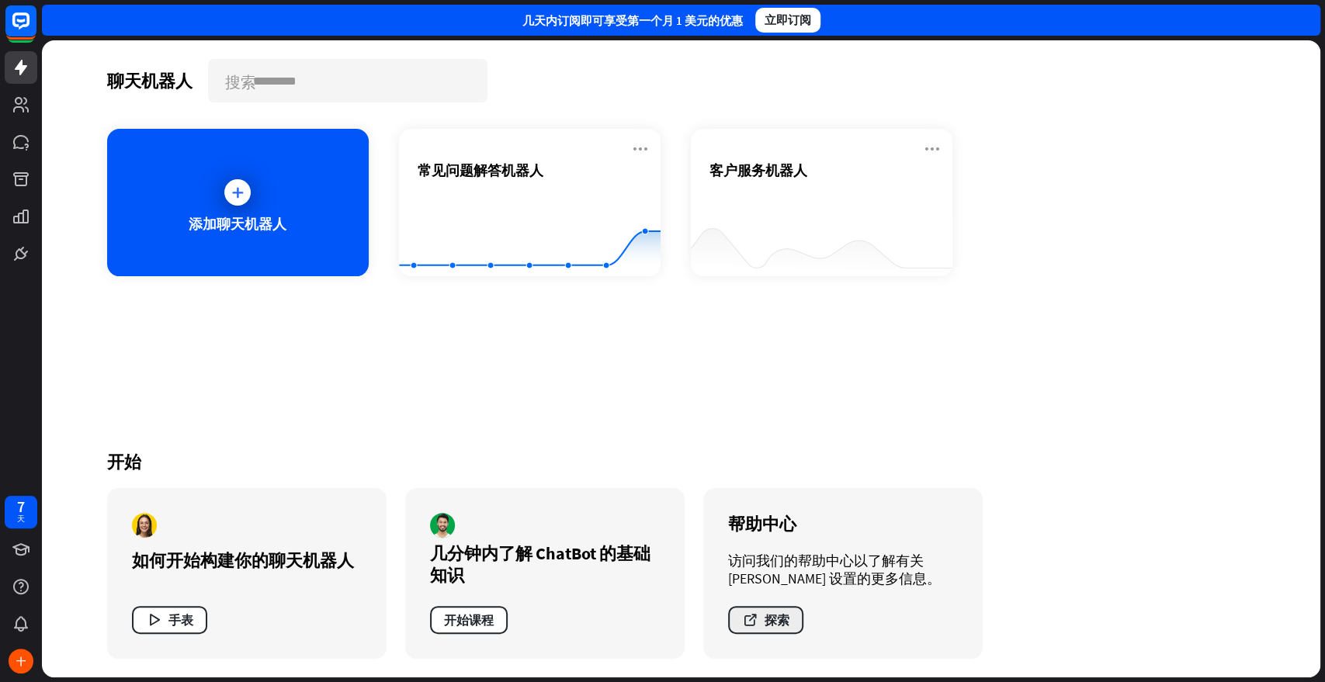
click at [780, 613] on font "探索" at bounding box center [777, 620] width 25 height 16
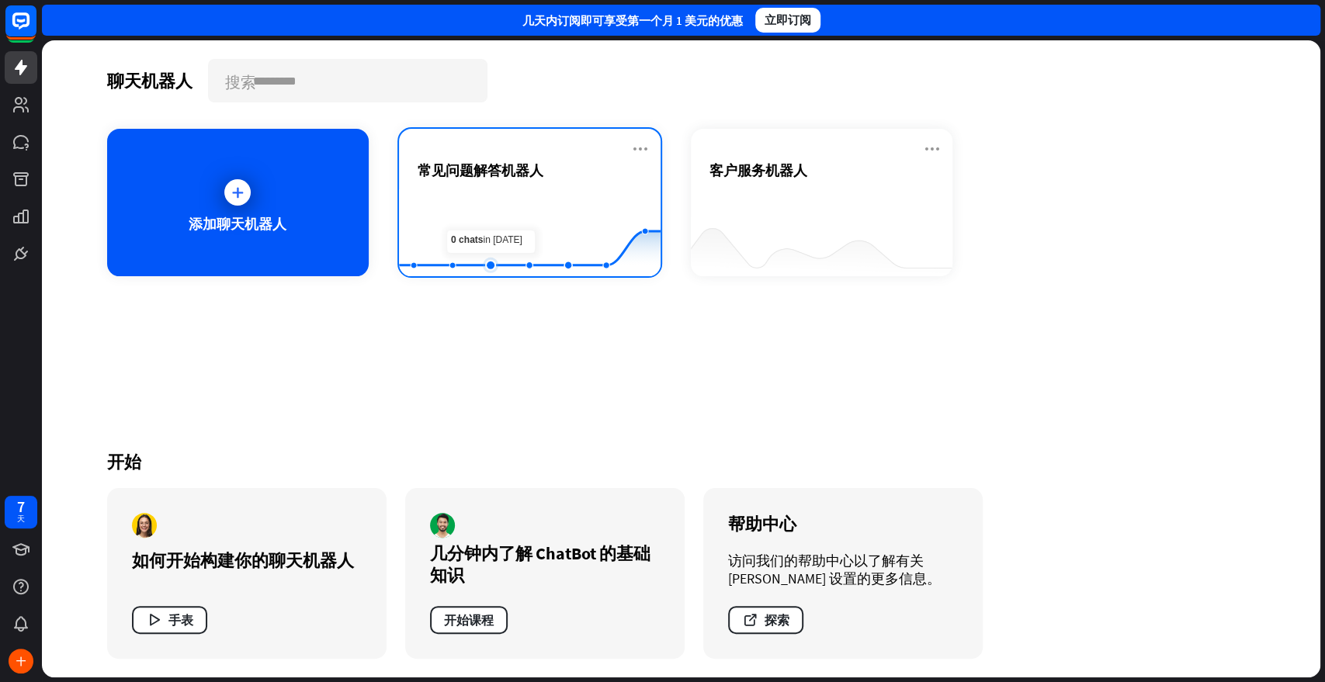
click at [502, 224] on rect at bounding box center [530, 237] width 262 height 97
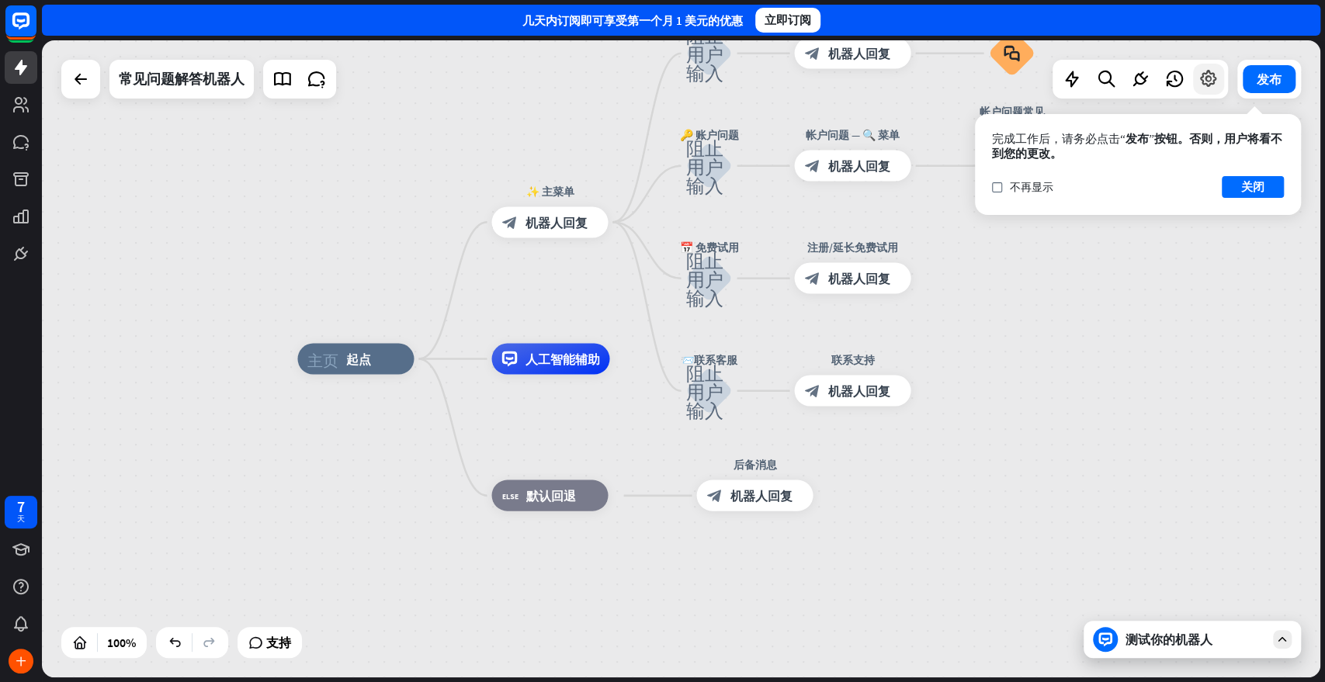
click at [1191, 79] on icon at bounding box center [1208, 79] width 20 height 20
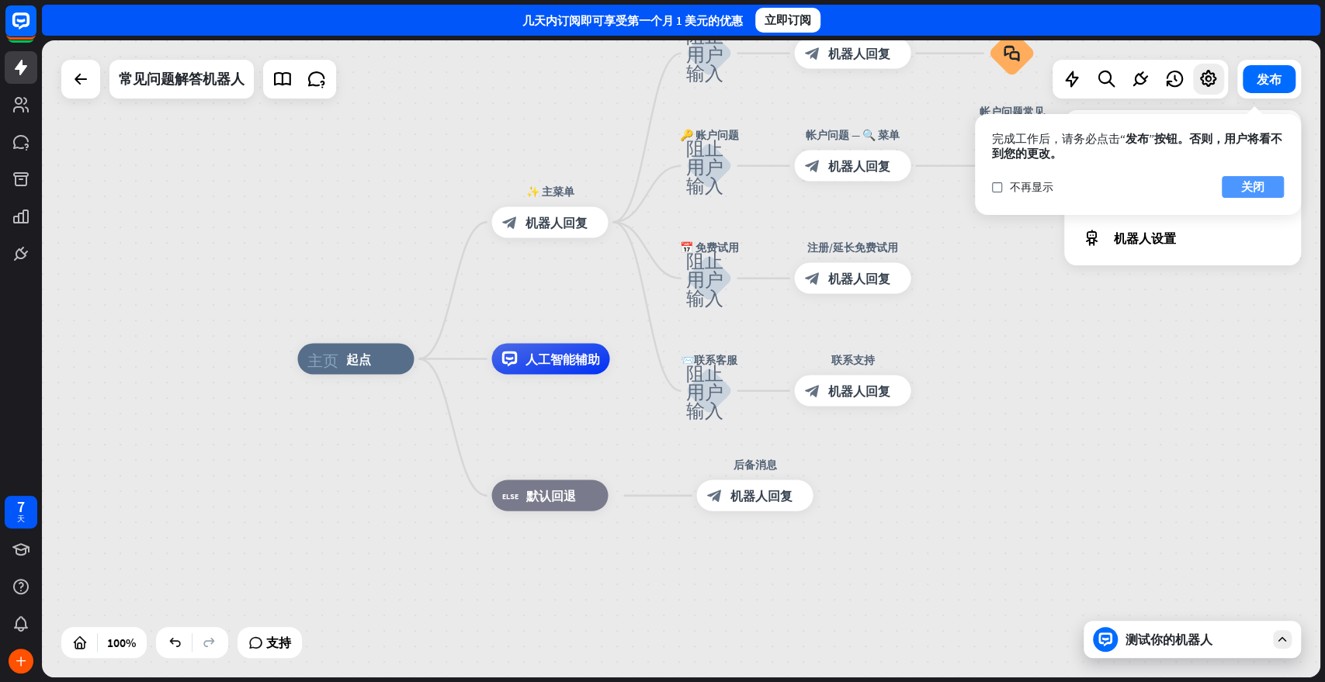
click at [1191, 187] on font "关闭" at bounding box center [1252, 186] width 23 height 15
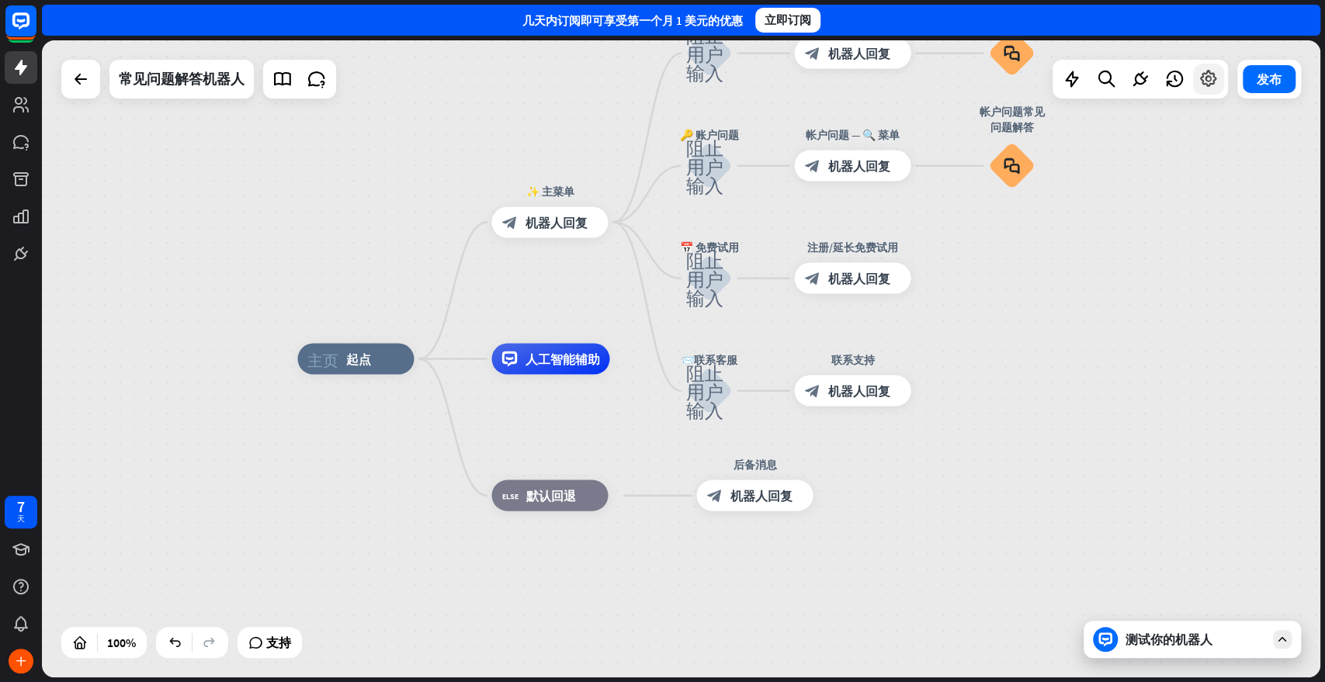
click at [1191, 91] on div at bounding box center [1208, 79] width 31 height 31
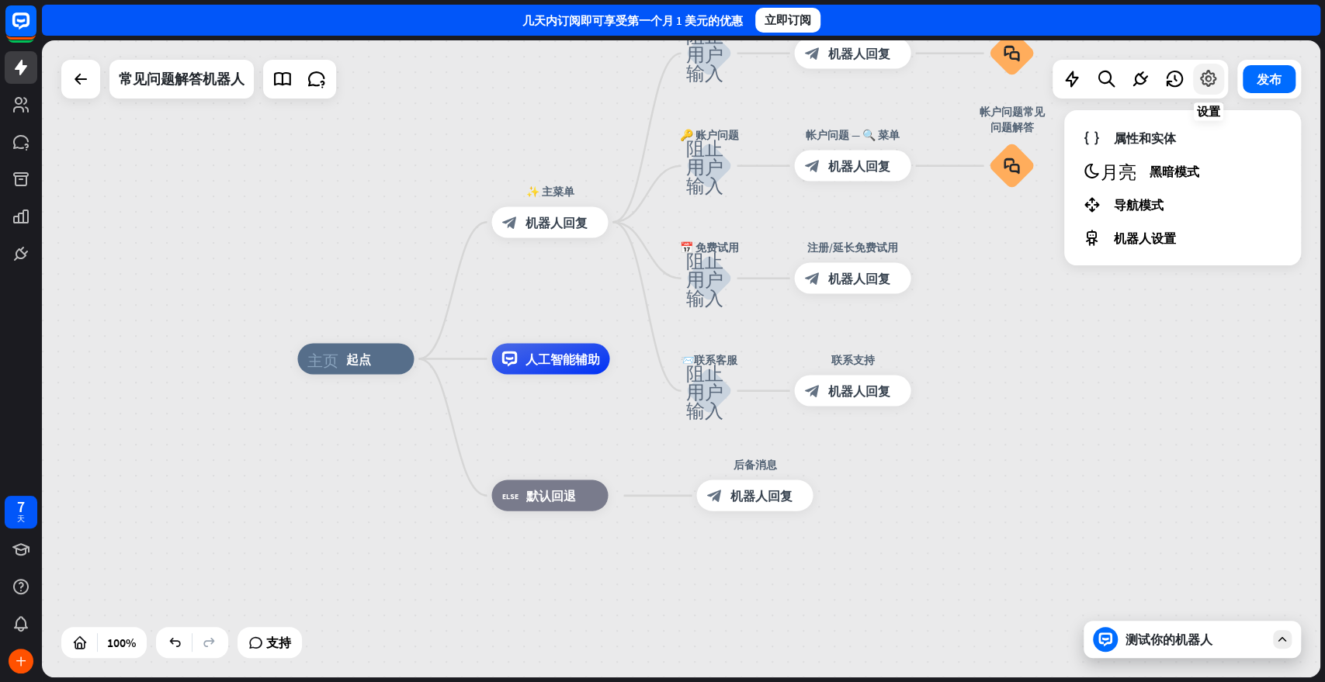
click at [1191, 79] on icon at bounding box center [1208, 79] width 20 height 20
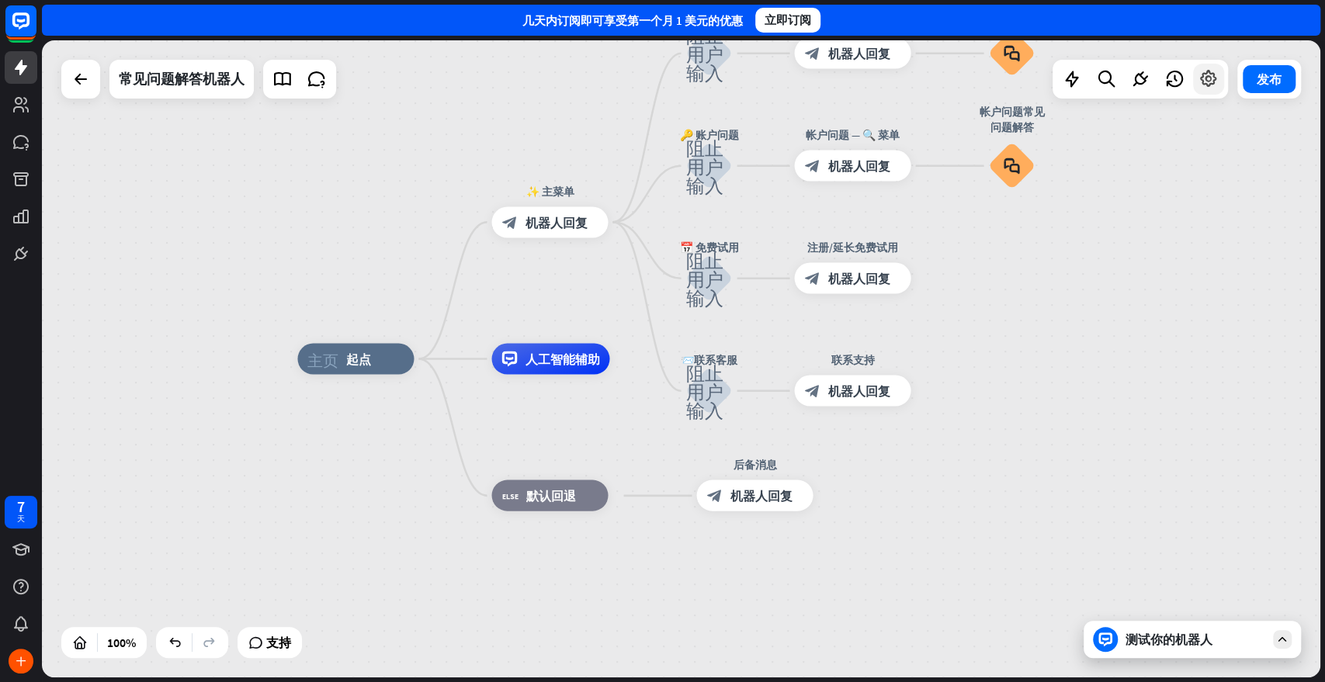
click at [1191, 79] on icon at bounding box center [1208, 79] width 20 height 20
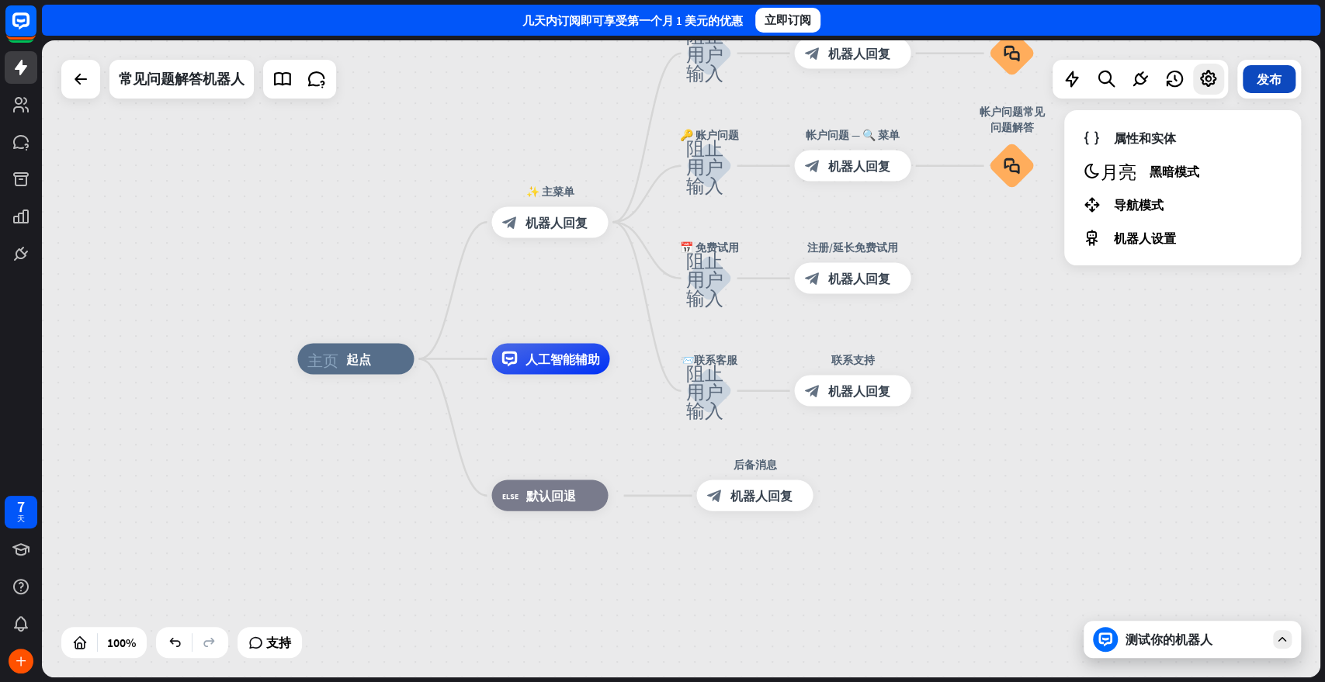
click at [1191, 88] on button "发布" at bounding box center [1269, 79] width 53 height 28
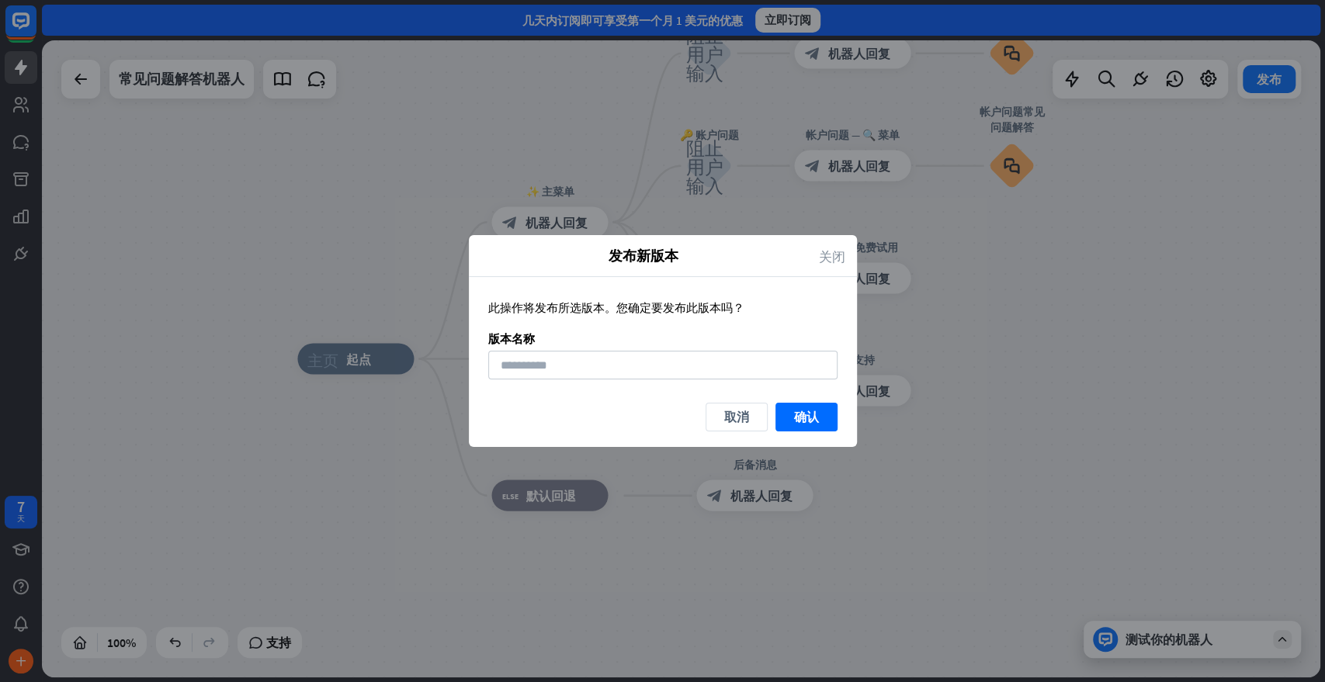
click at [838, 249] on font "关闭" at bounding box center [832, 255] width 26 height 13
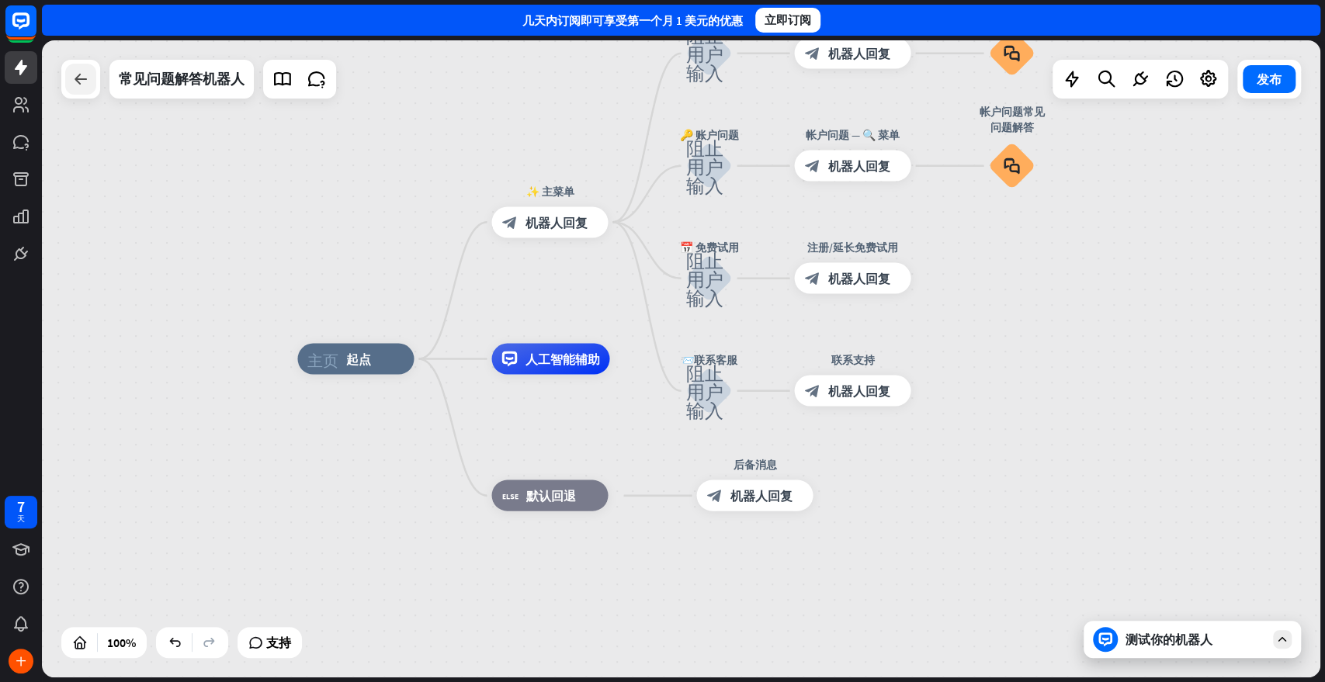
click at [94, 83] on div at bounding box center [80, 79] width 31 height 31
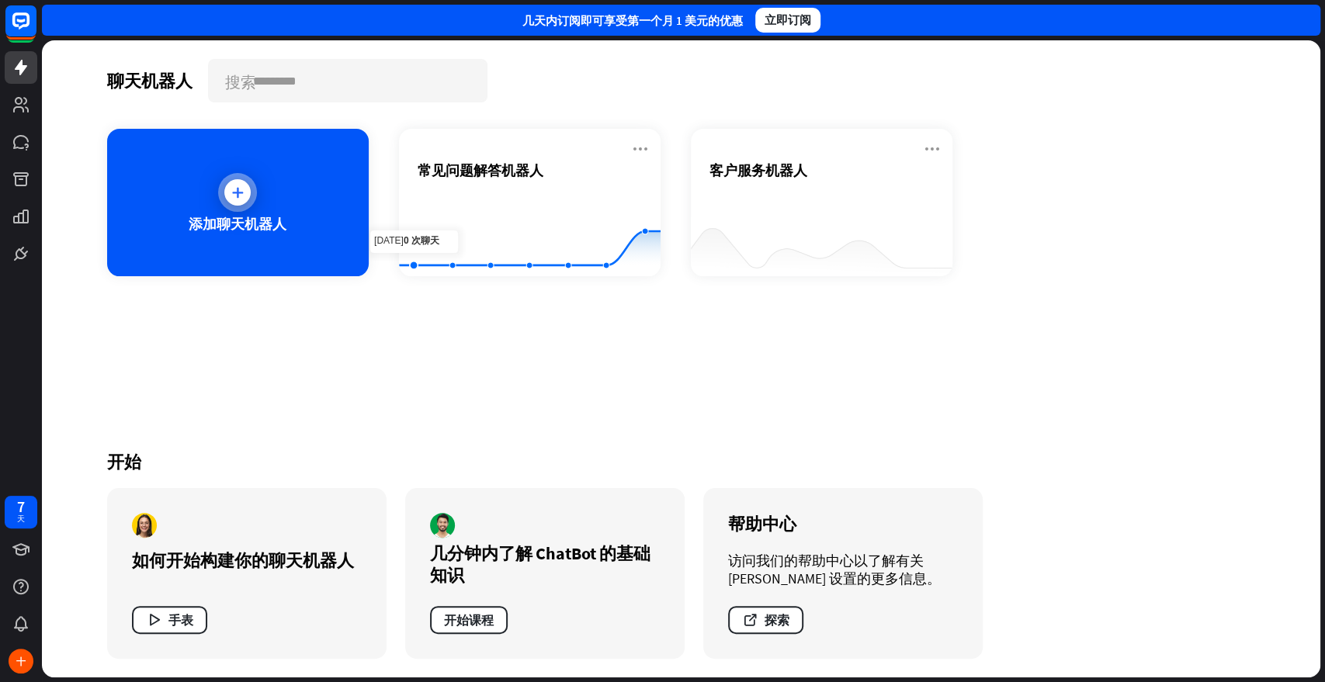
click at [279, 217] on font "添加聊天机器人" at bounding box center [238, 224] width 98 height 18
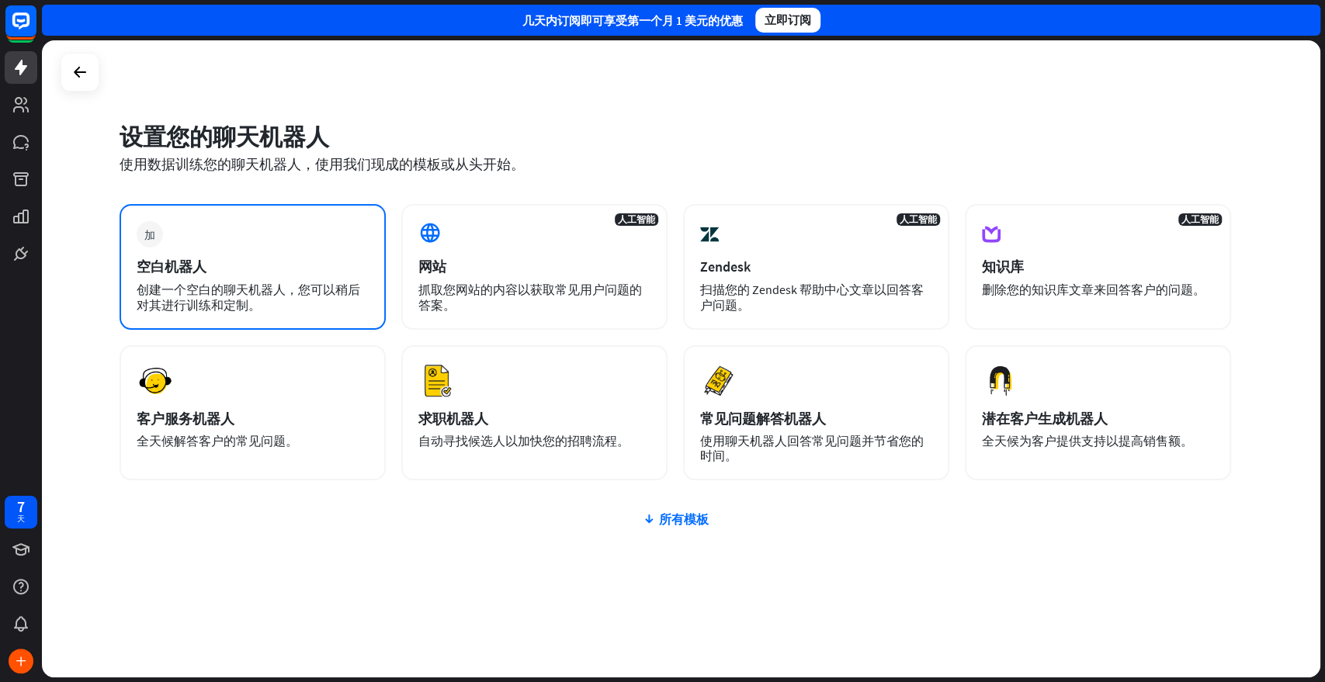
click at [282, 264] on div "空白机器人" at bounding box center [253, 267] width 232 height 18
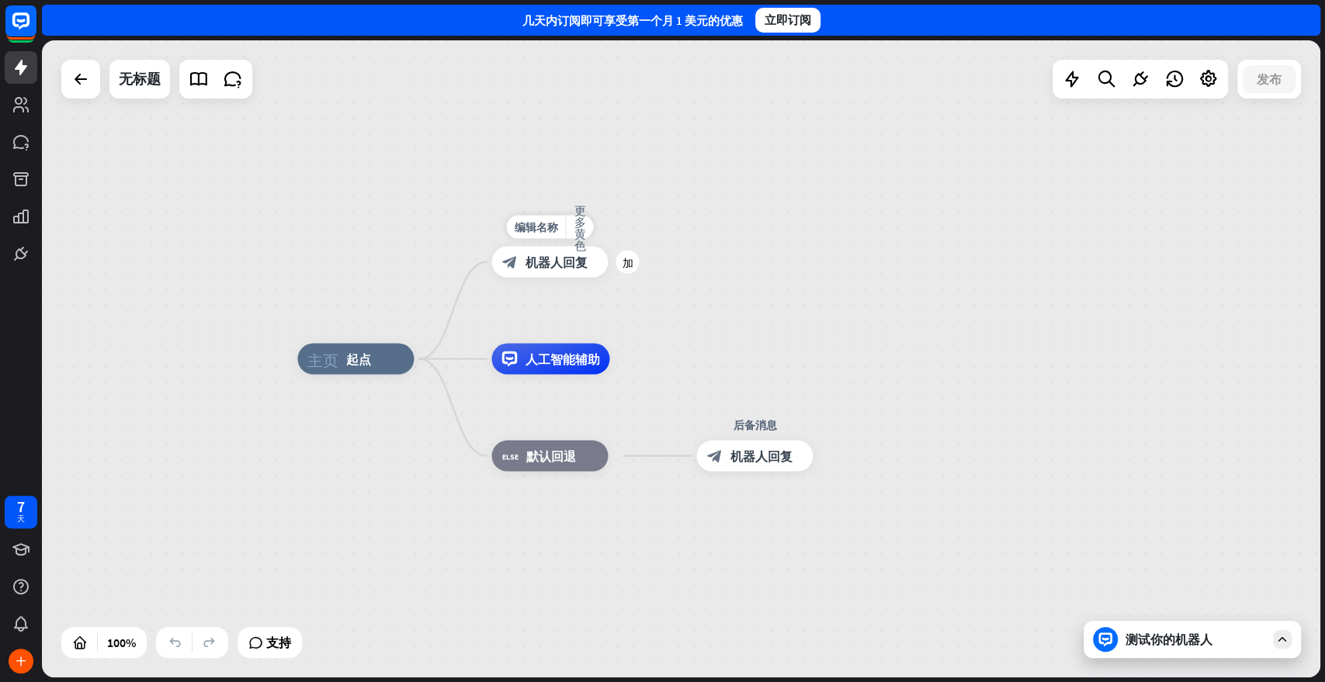
click at [630, 265] on font "加" at bounding box center [627, 262] width 11 height 11
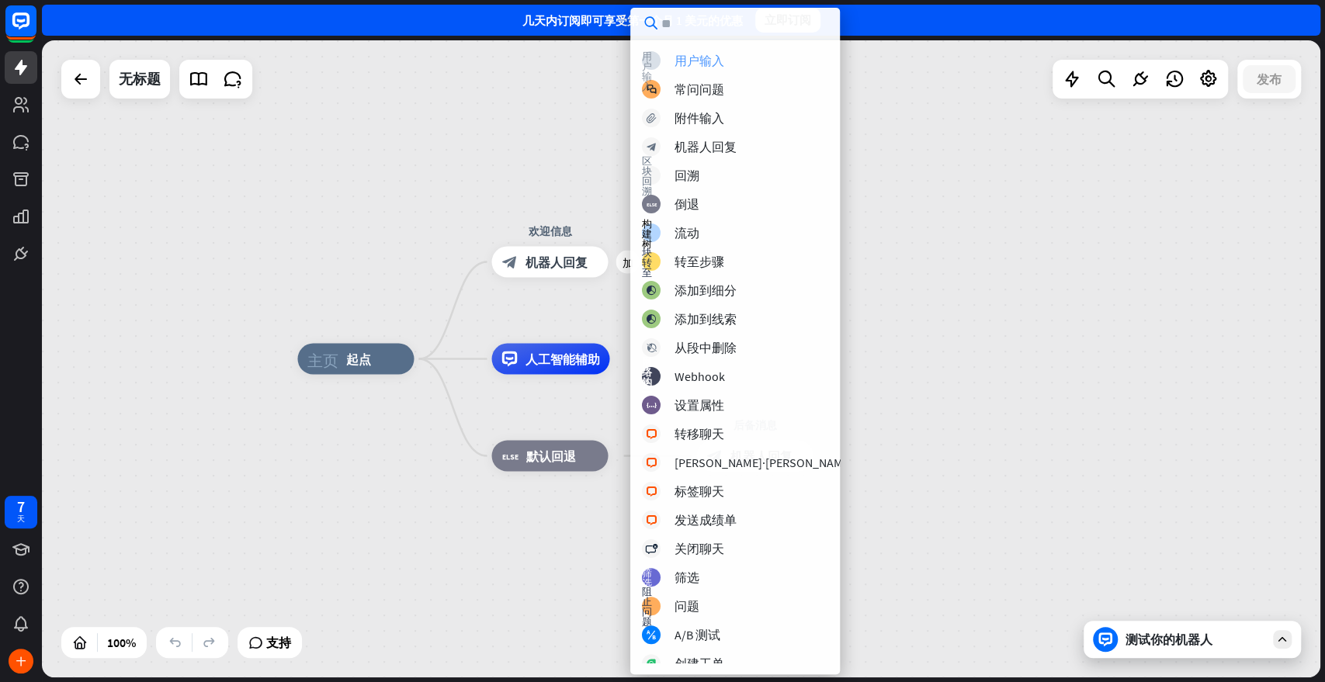
click at [725, 57] on div "阻止用户输入 用户输入" at bounding box center [747, 60] width 211 height 19
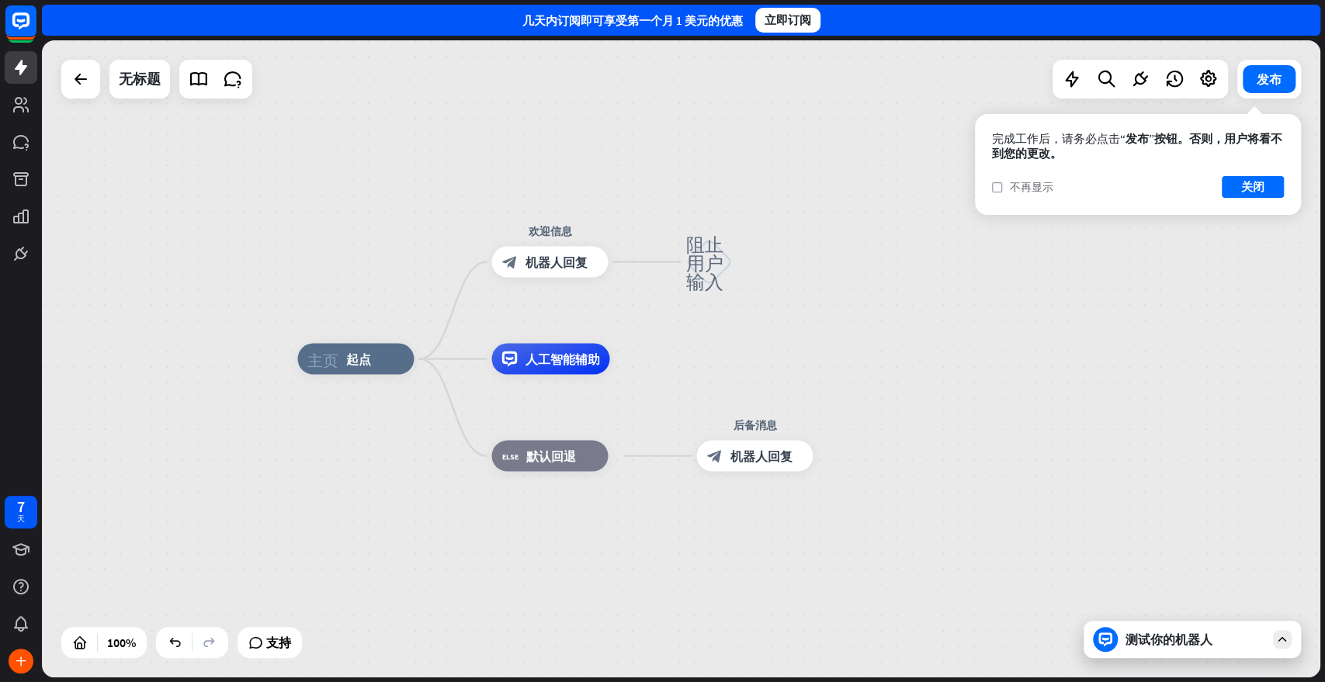
click at [1025, 186] on font "不再显示" at bounding box center [1031, 187] width 43 height 14
click at [1191, 185] on font "关闭" at bounding box center [1252, 186] width 23 height 15
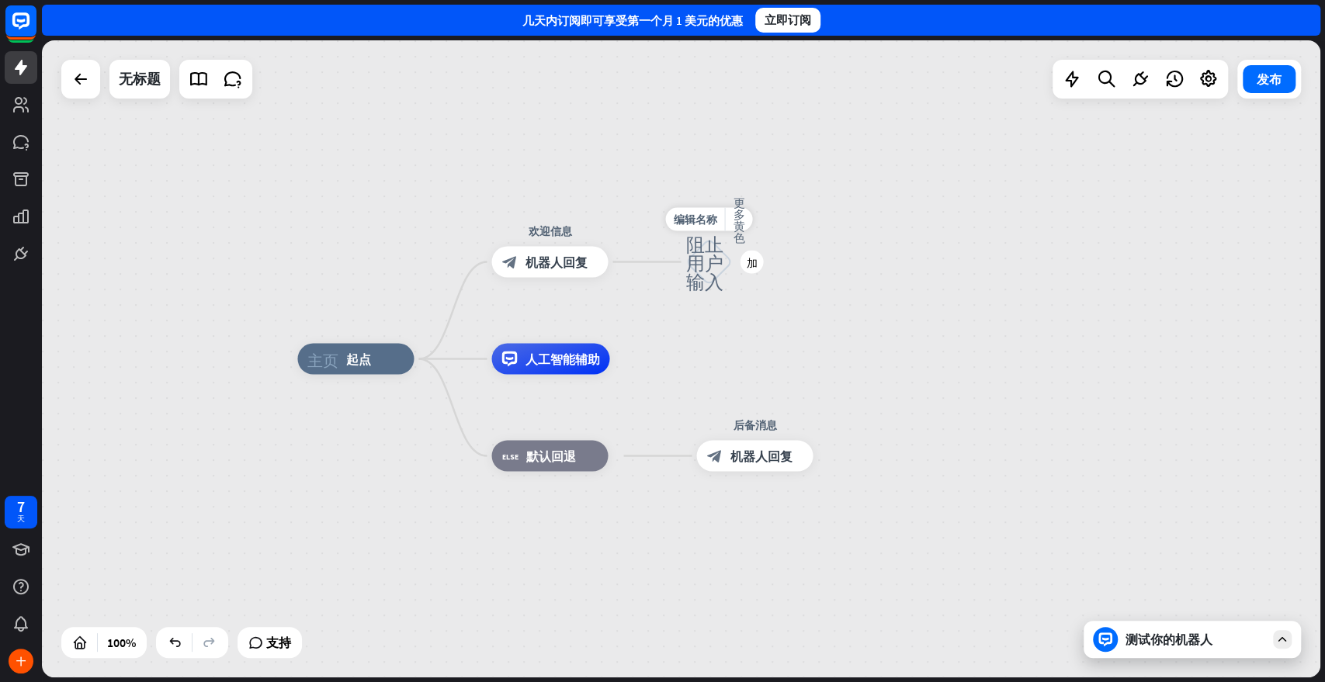
click at [707, 255] on font "阻止用户输入" at bounding box center [703, 262] width 37 height 57
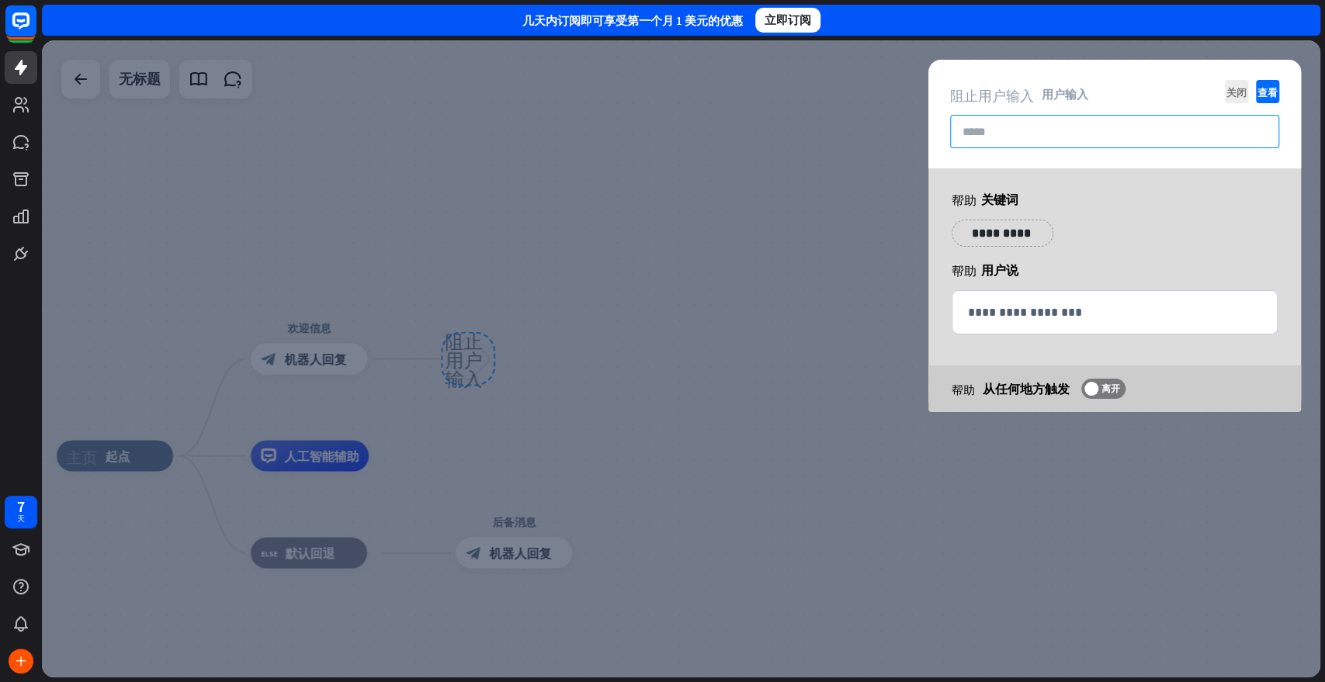
click at [1048, 134] on input "text" at bounding box center [1114, 131] width 329 height 33
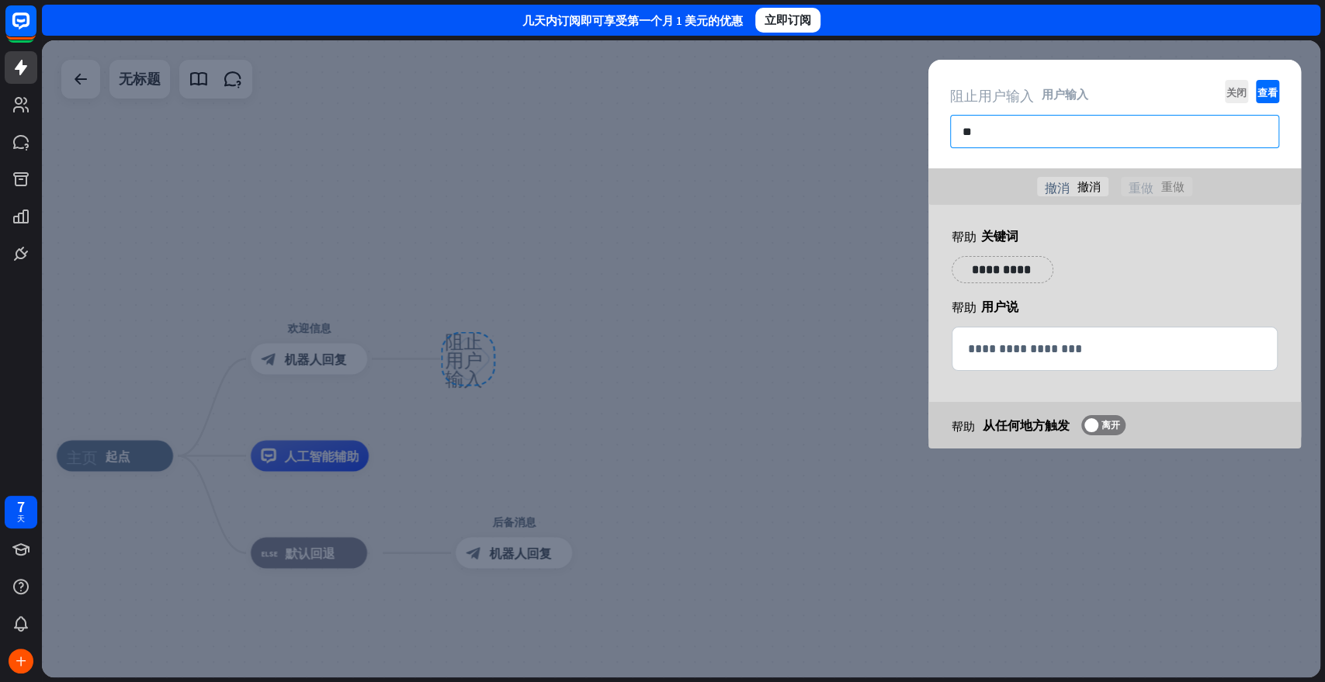
type input "**"
click at [1019, 272] on p "**********" at bounding box center [1002, 269] width 78 height 19
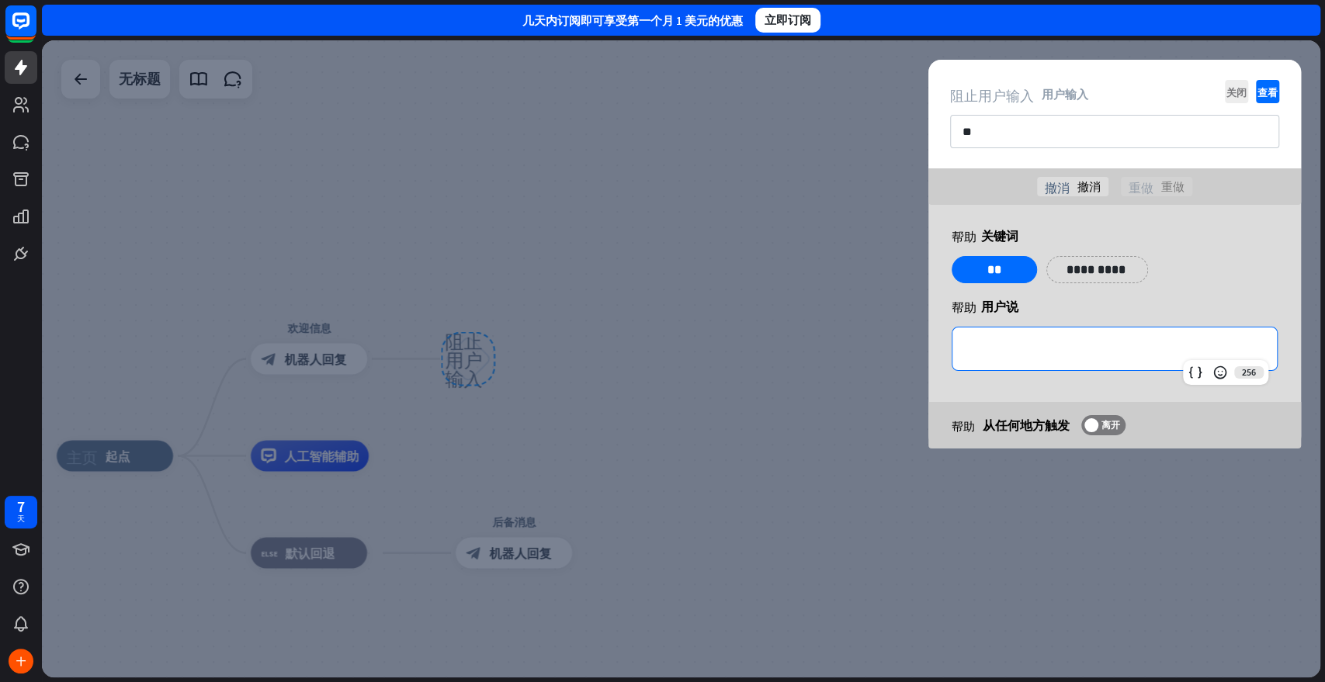
click at [1070, 349] on p "**********" at bounding box center [1114, 348] width 293 height 19
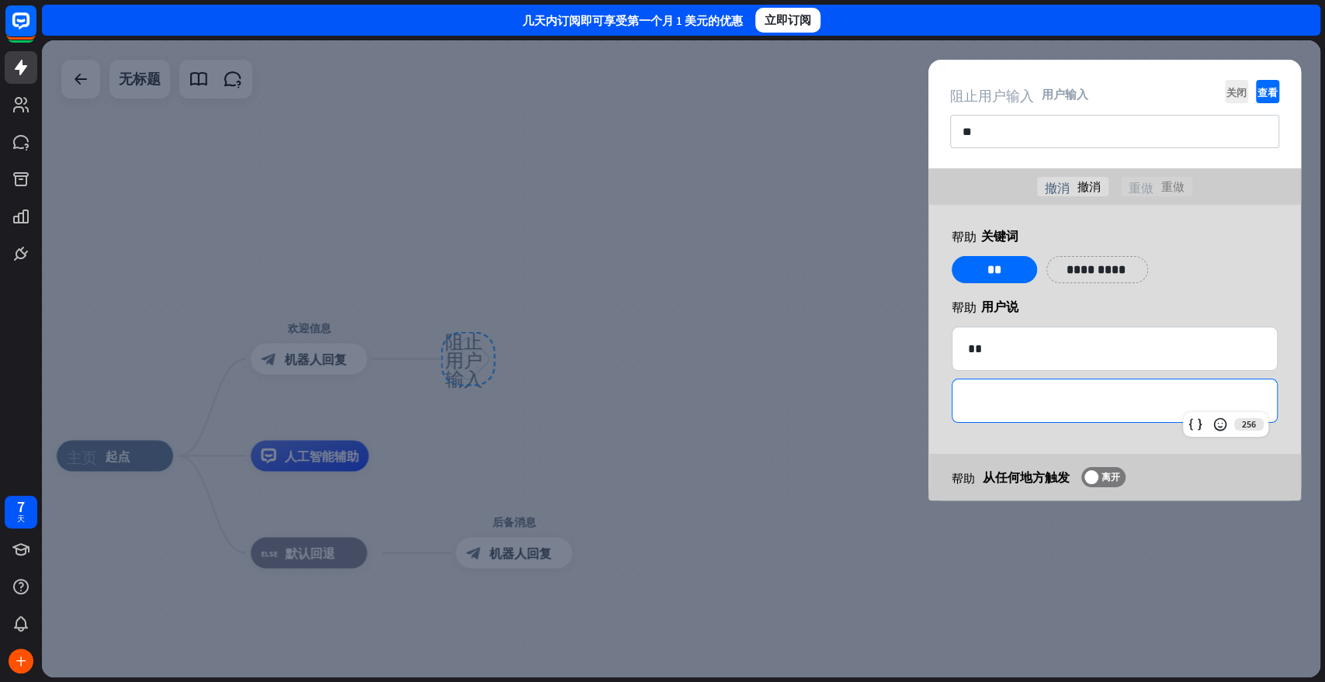
click at [1051, 402] on p "**********" at bounding box center [1114, 400] width 293 height 19
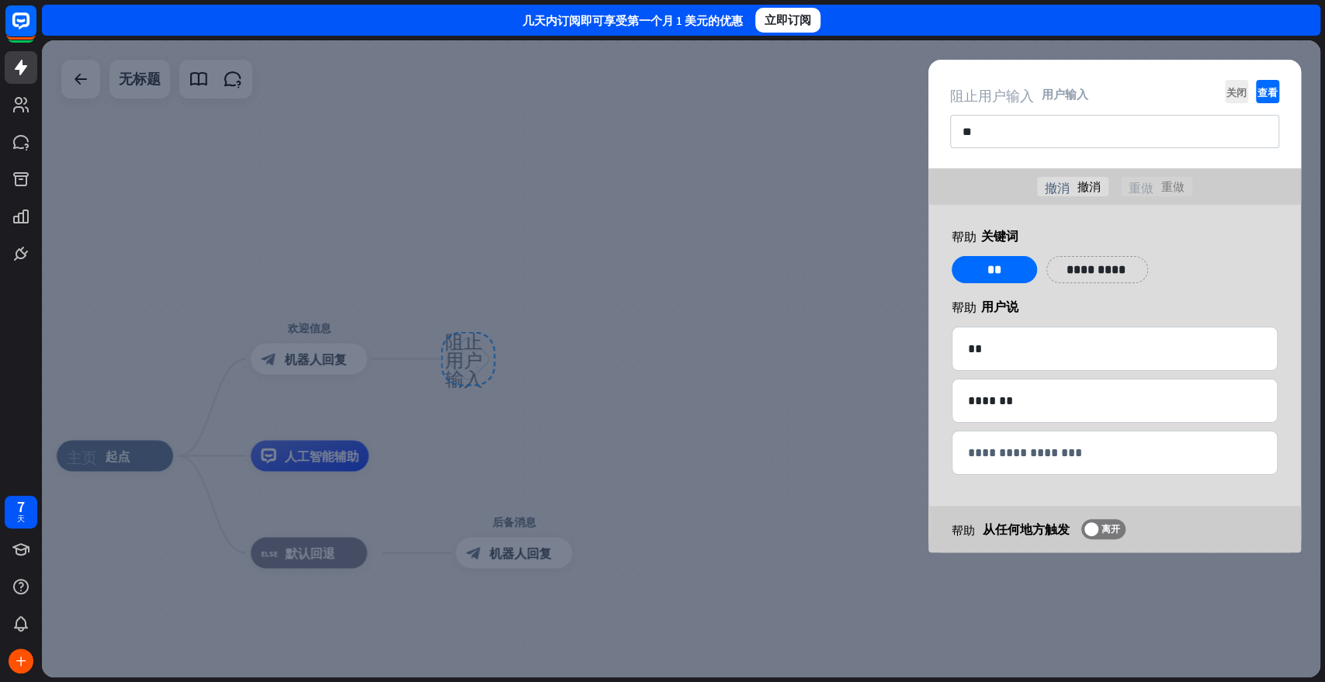
click at [763, 390] on div at bounding box center [681, 358] width 1278 height 637
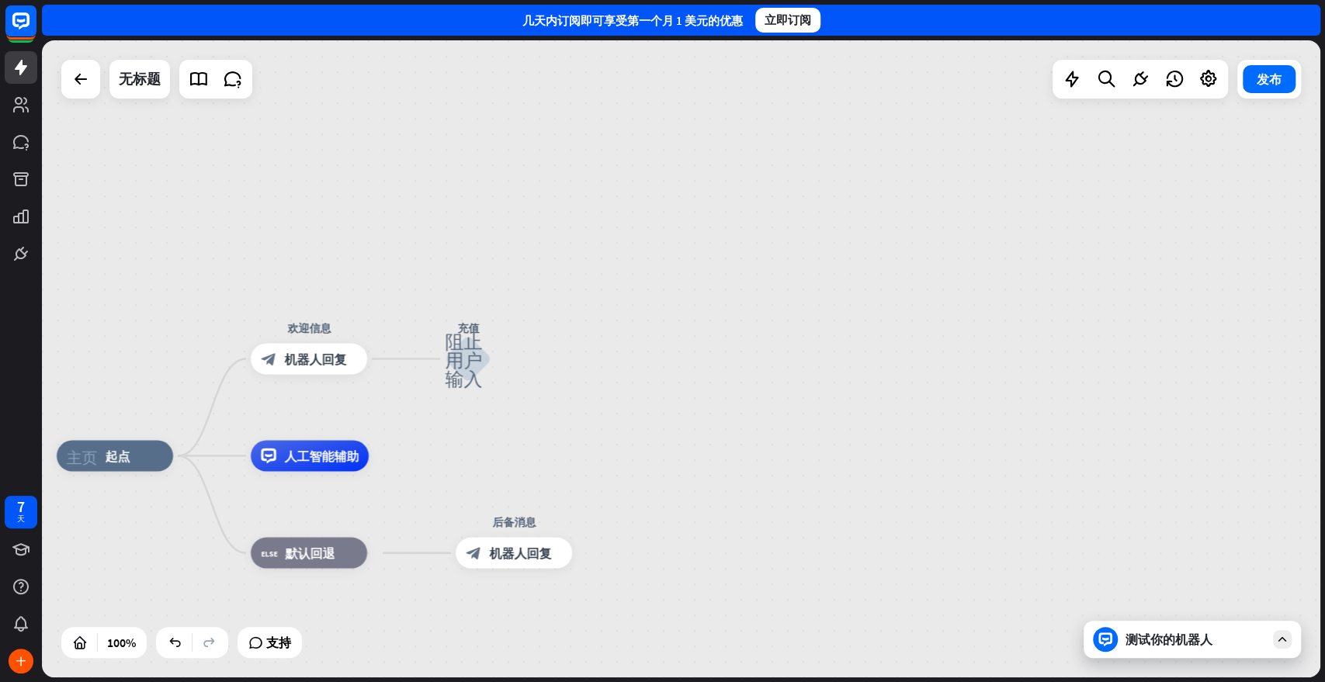
click at [1187, 613] on font "测试你的机器人" at bounding box center [1169, 640] width 87 height 16
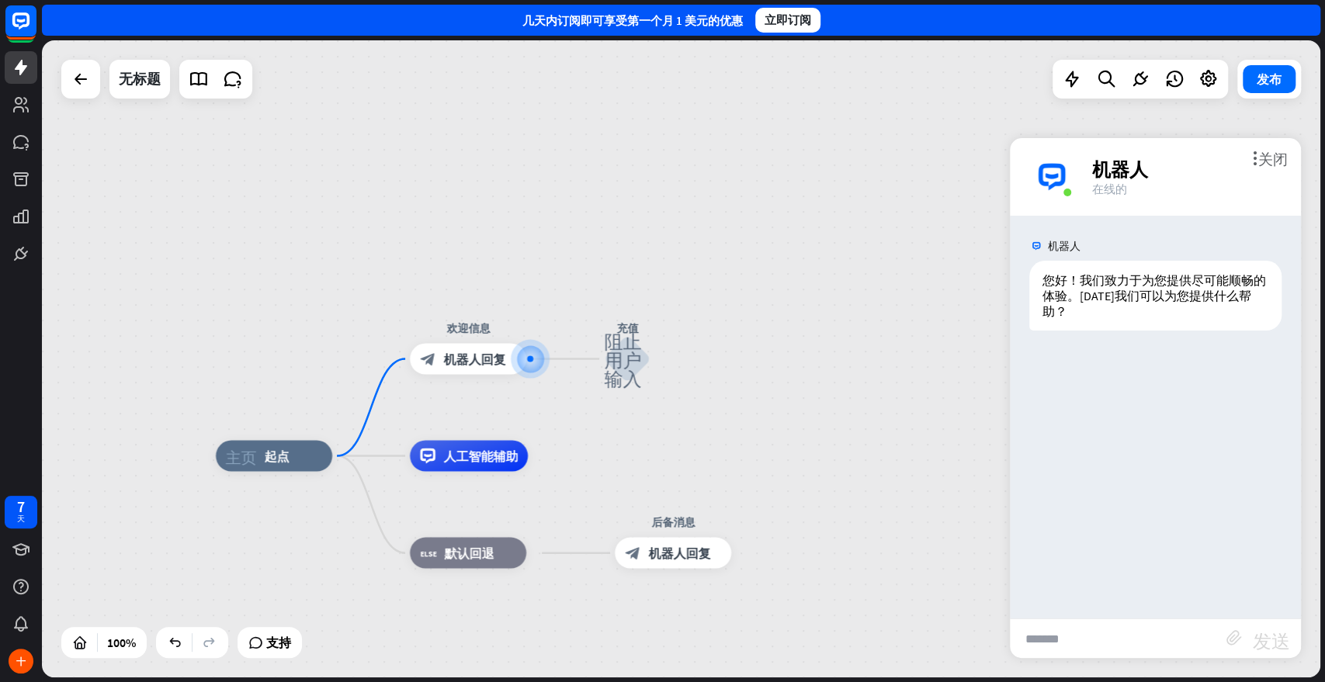
click at [1064, 613] on input "text" at bounding box center [1118, 638] width 217 height 39
type input "**"
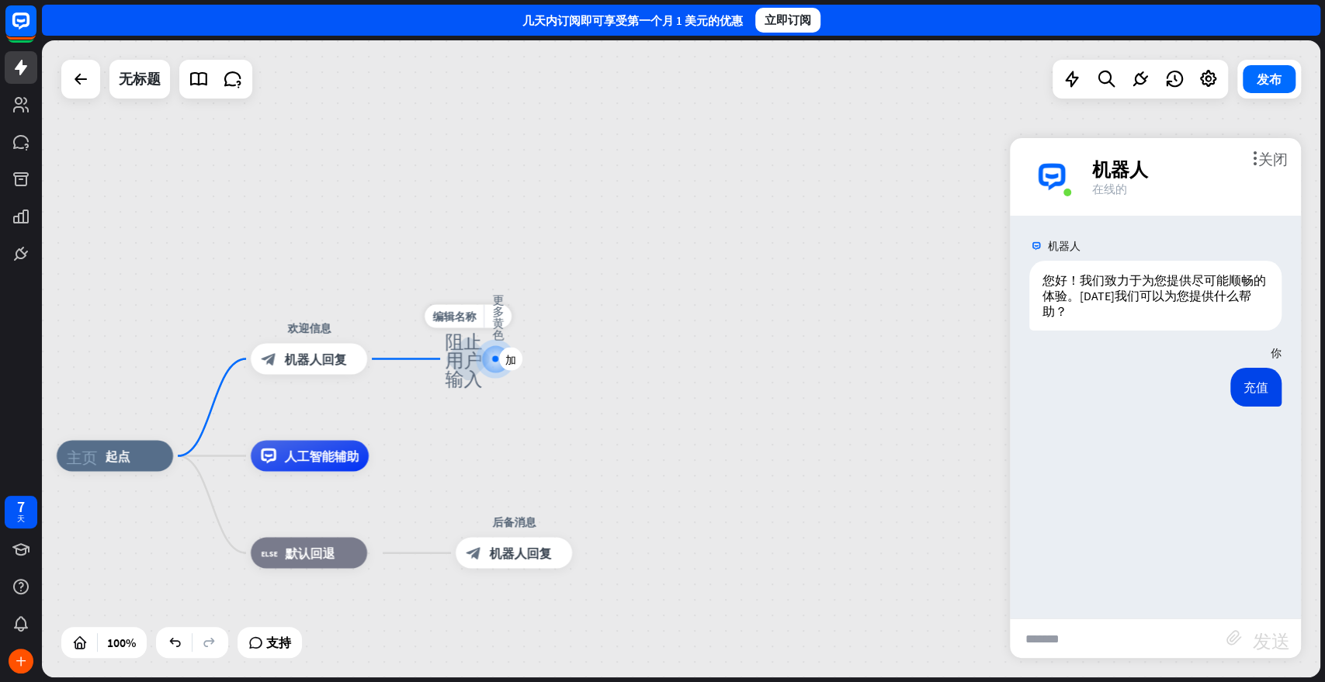
click at [494, 361] on div at bounding box center [495, 359] width 6 height 6
click at [462, 356] on font "阻止用户输入" at bounding box center [463, 359] width 37 height 57
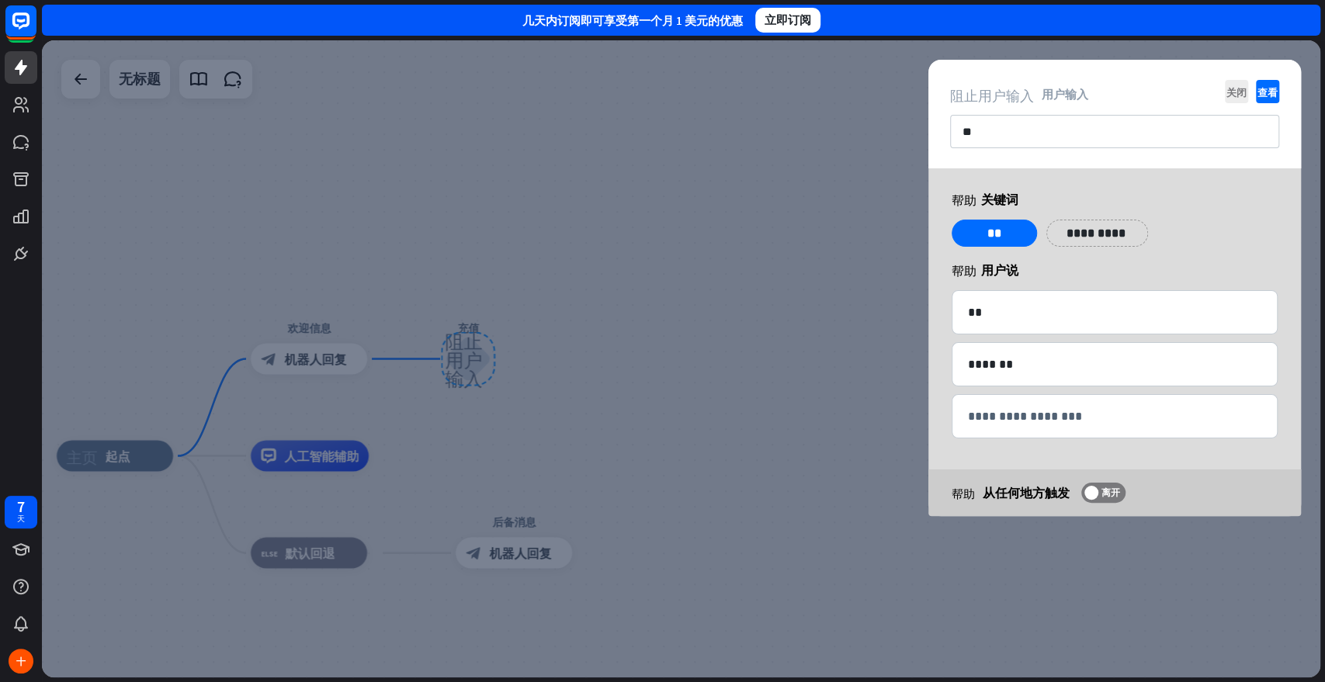
click at [807, 419] on div at bounding box center [681, 358] width 1278 height 637
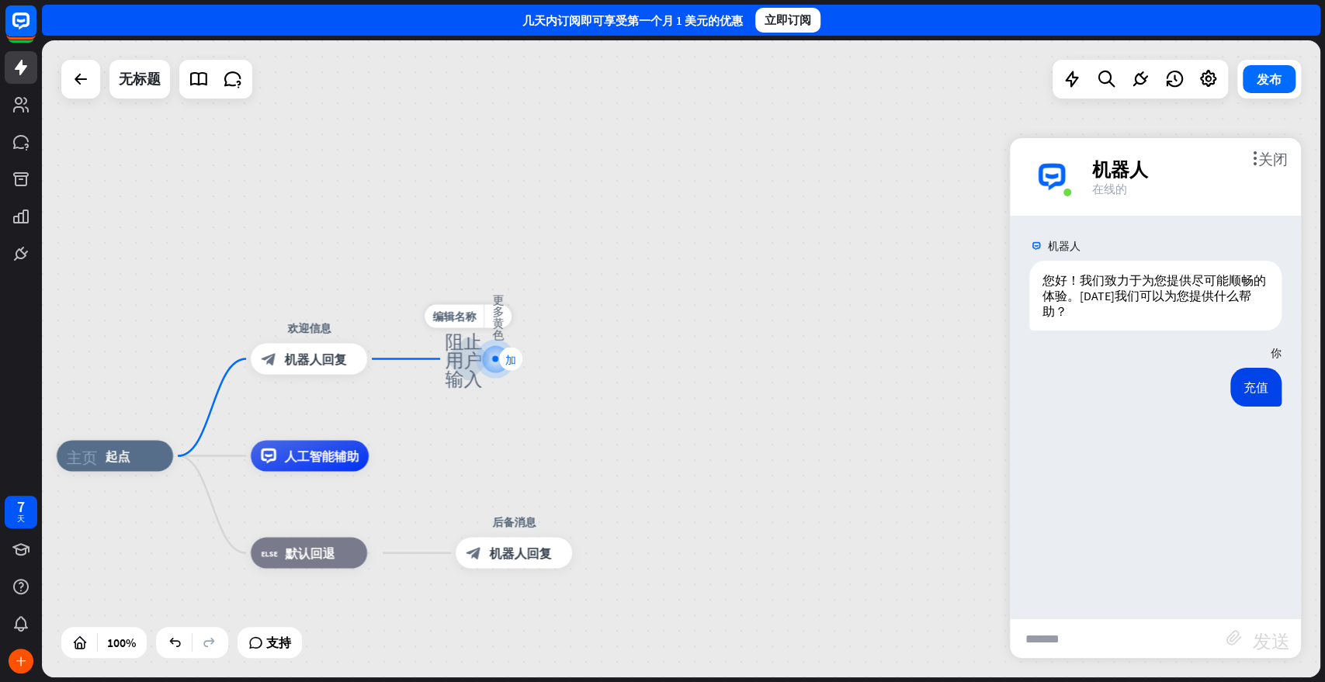
click at [501, 366] on div "加" at bounding box center [510, 359] width 23 height 23
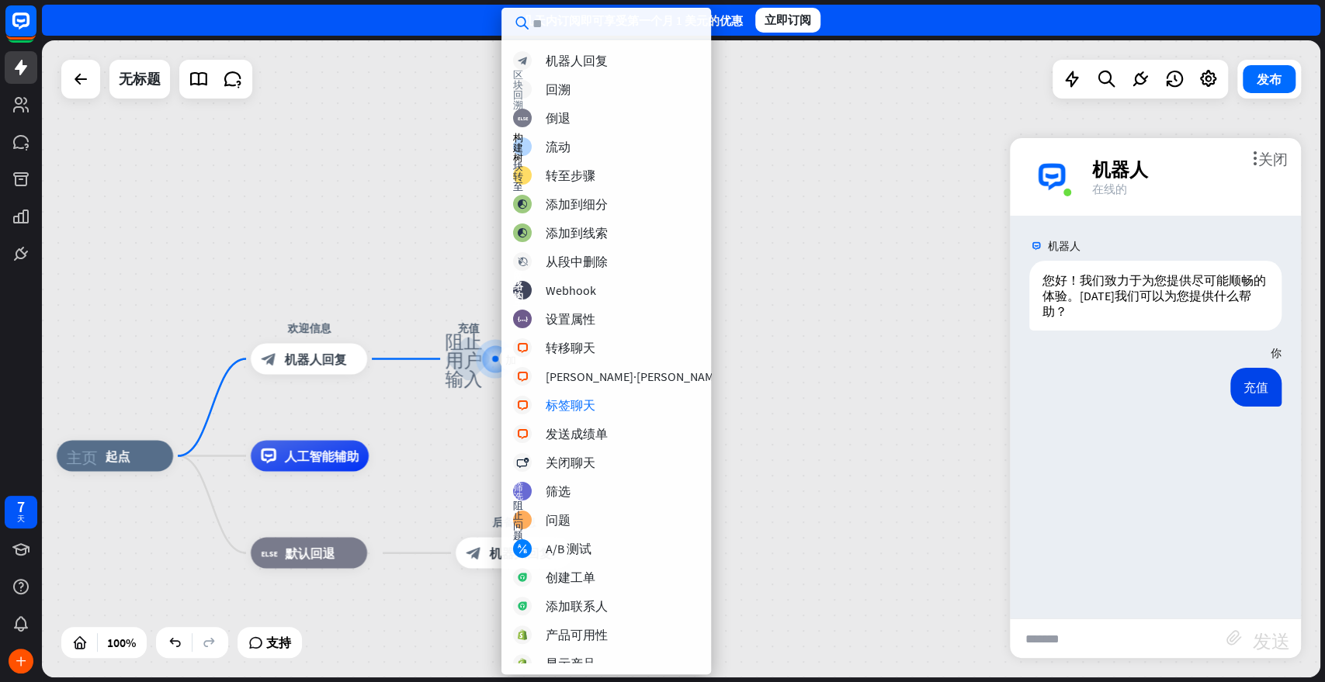
click at [887, 418] on div "主页_2 起点 欢迎信息 block_bot_response 机器人回复 加 充值 阻止用户输入 人工智能辅助 block_fallback 默认回退 后备…" at bounding box center [681, 358] width 1278 height 637
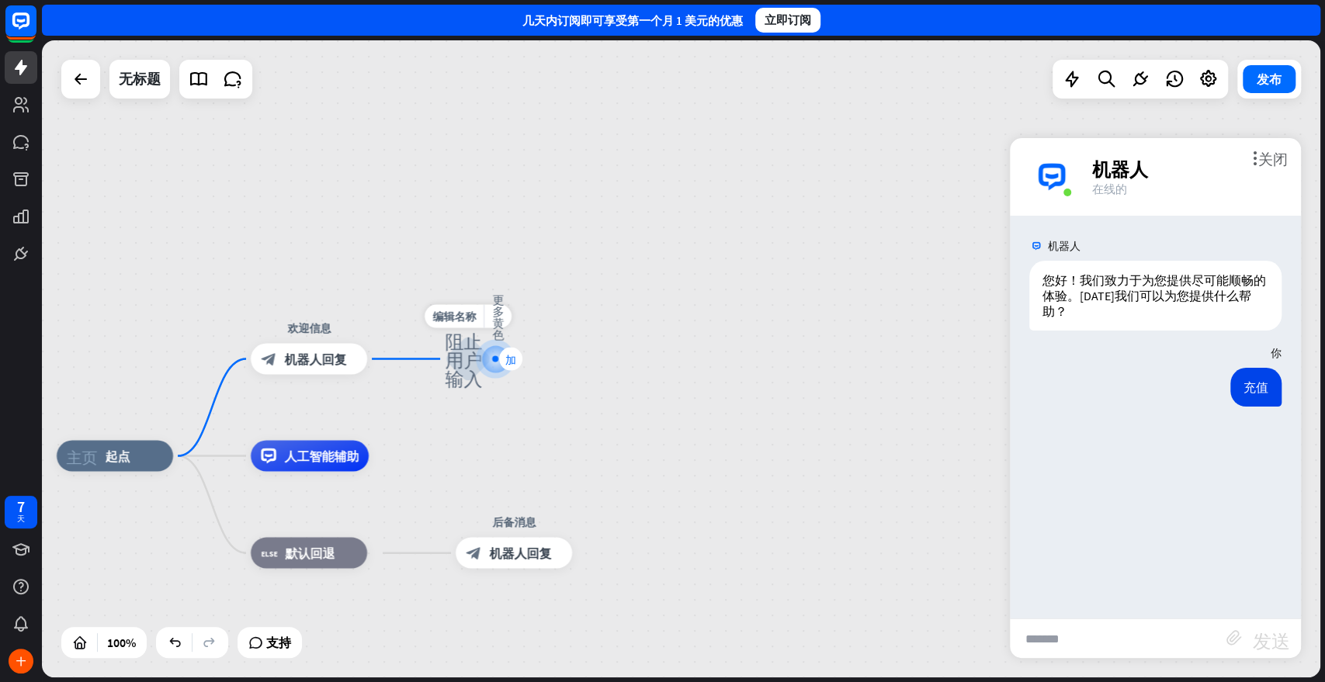
click at [509, 363] on font "加" at bounding box center [510, 359] width 11 height 11
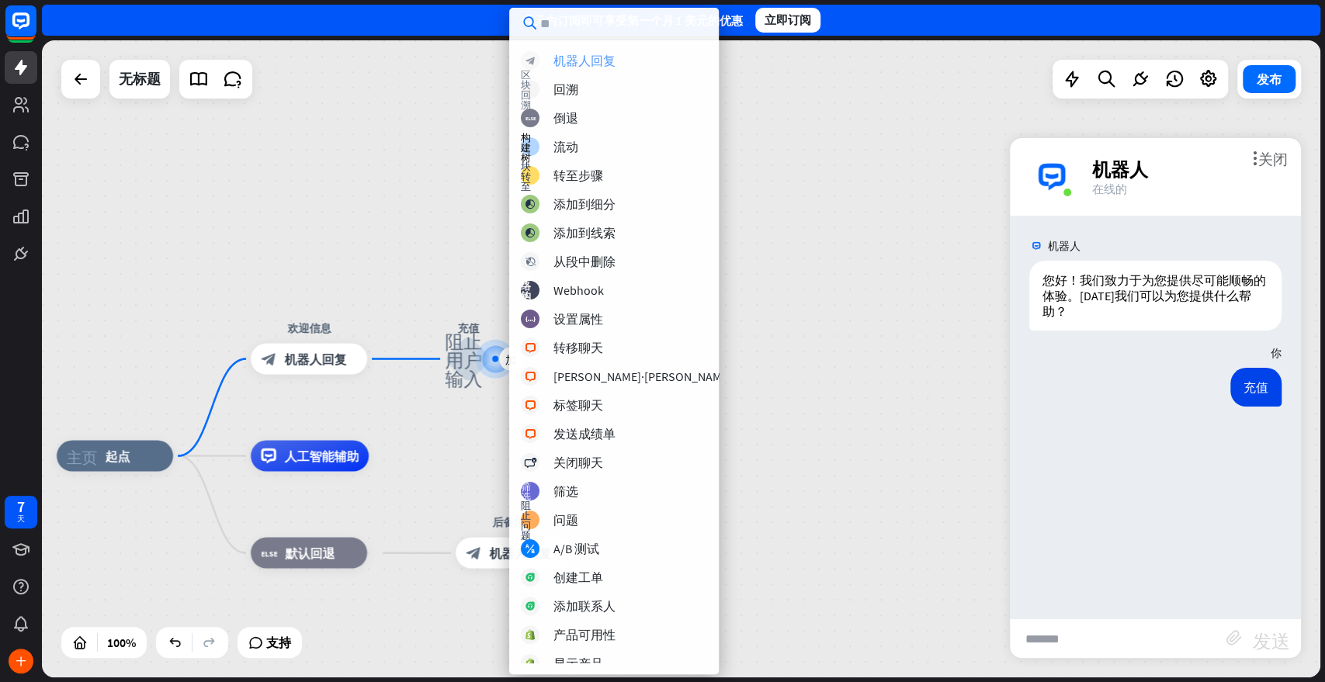
click at [604, 66] on font "机器人回复" at bounding box center [584, 61] width 62 height 16
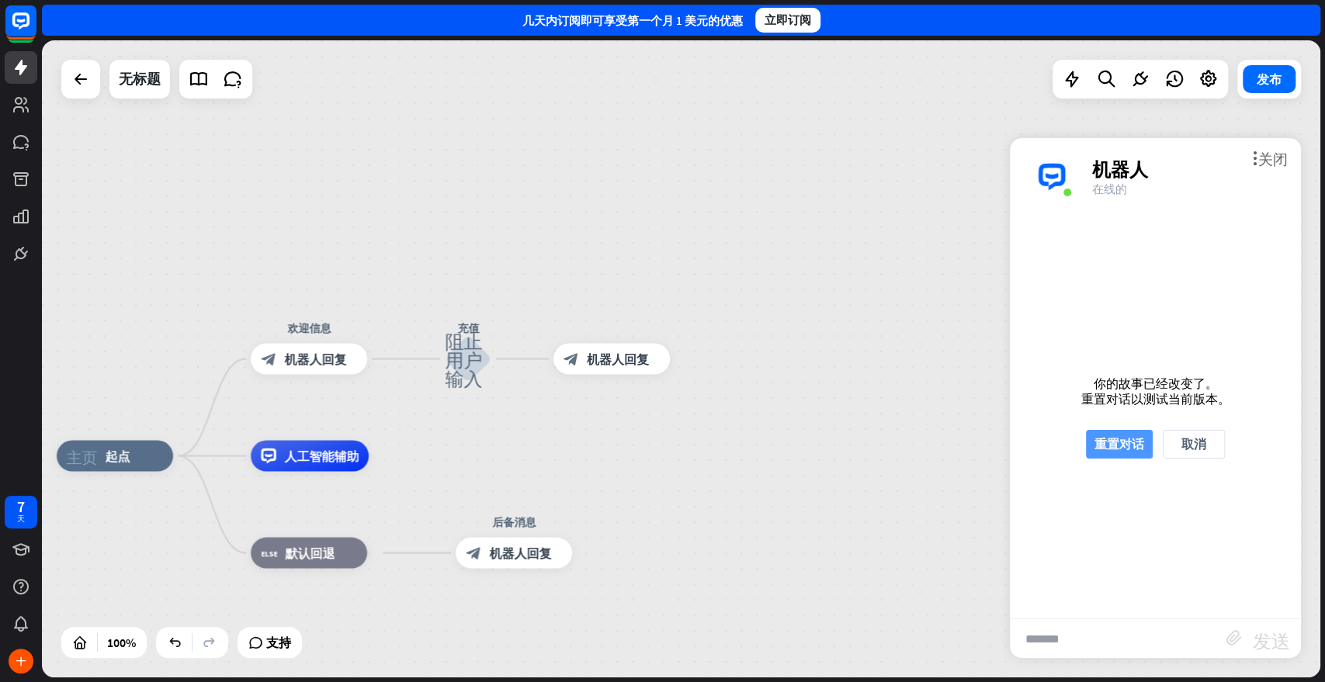
click at [1123, 439] on font "重置对话" at bounding box center [1119, 444] width 50 height 16
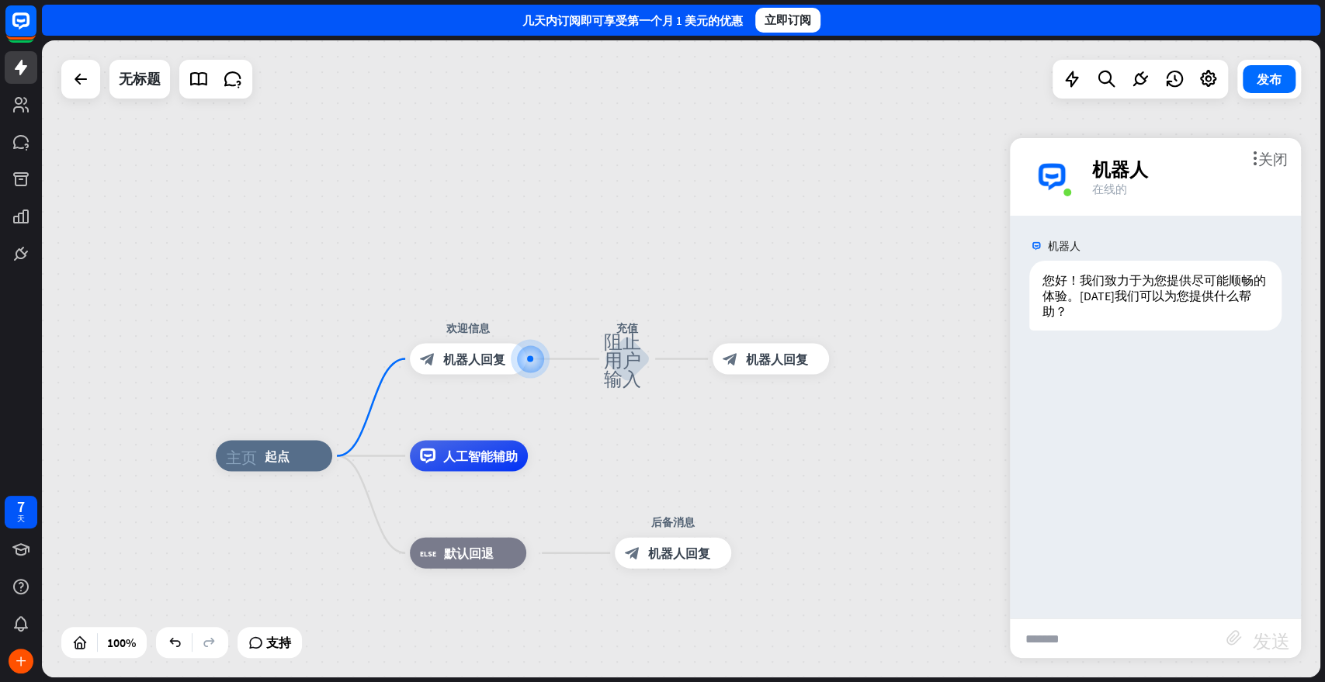
click at [1103, 613] on input "text" at bounding box center [1118, 638] width 217 height 39
type input "**"
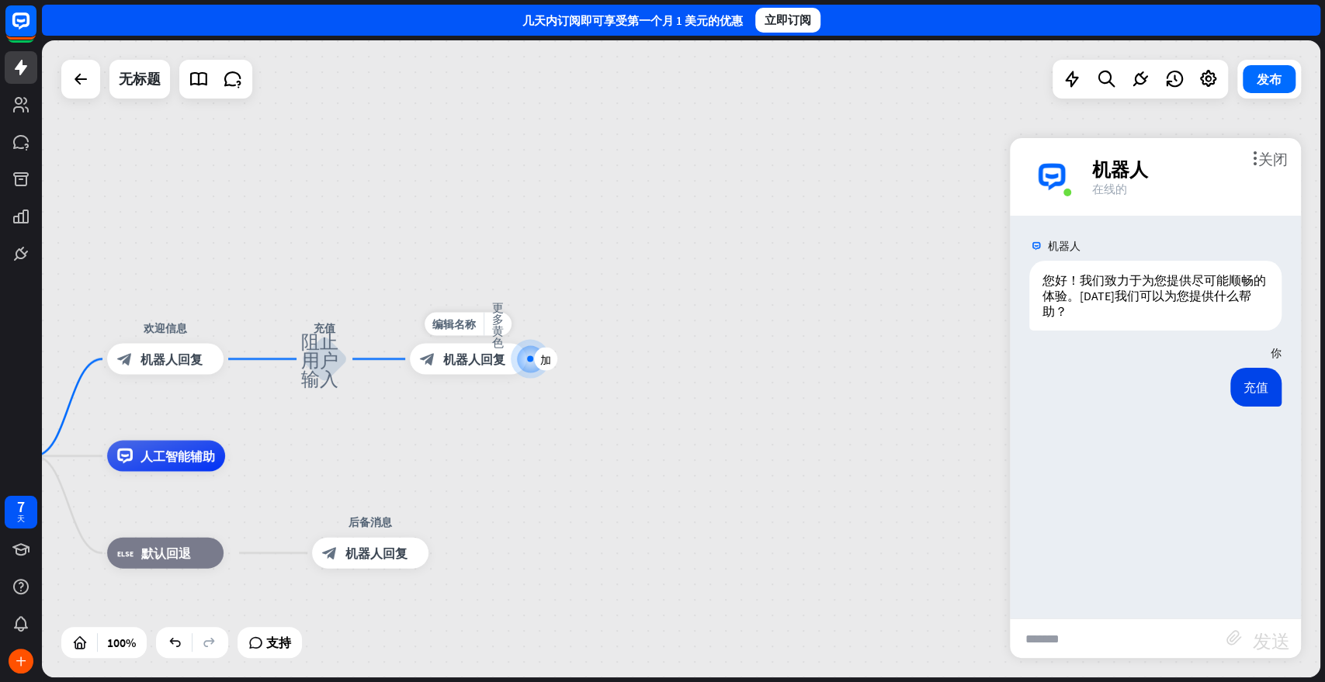
click at [526, 365] on div at bounding box center [530, 359] width 16 height 16
click at [474, 353] on font "机器人回复" at bounding box center [474, 360] width 62 height 16
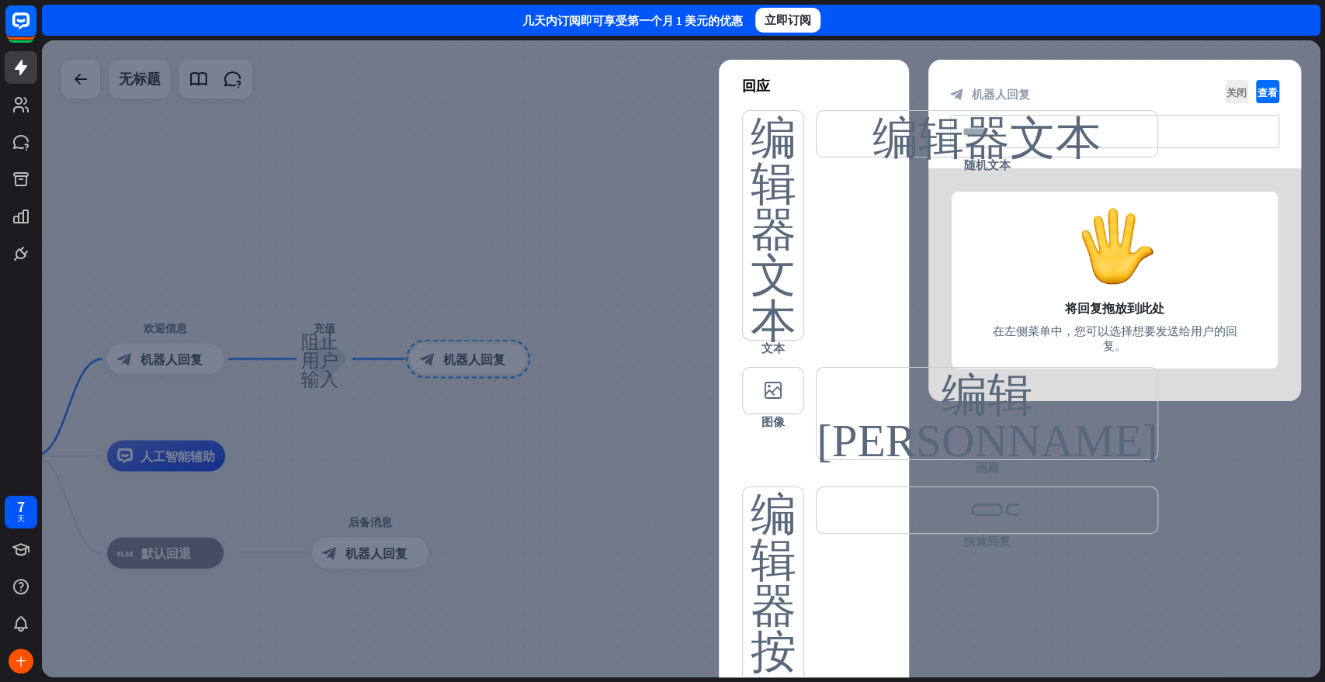
click at [1046, 266] on div at bounding box center [1114, 284] width 373 height 233
click at [1098, 302] on div at bounding box center [1114, 284] width 373 height 233
click at [1098, 303] on div at bounding box center [1114, 284] width 373 height 233
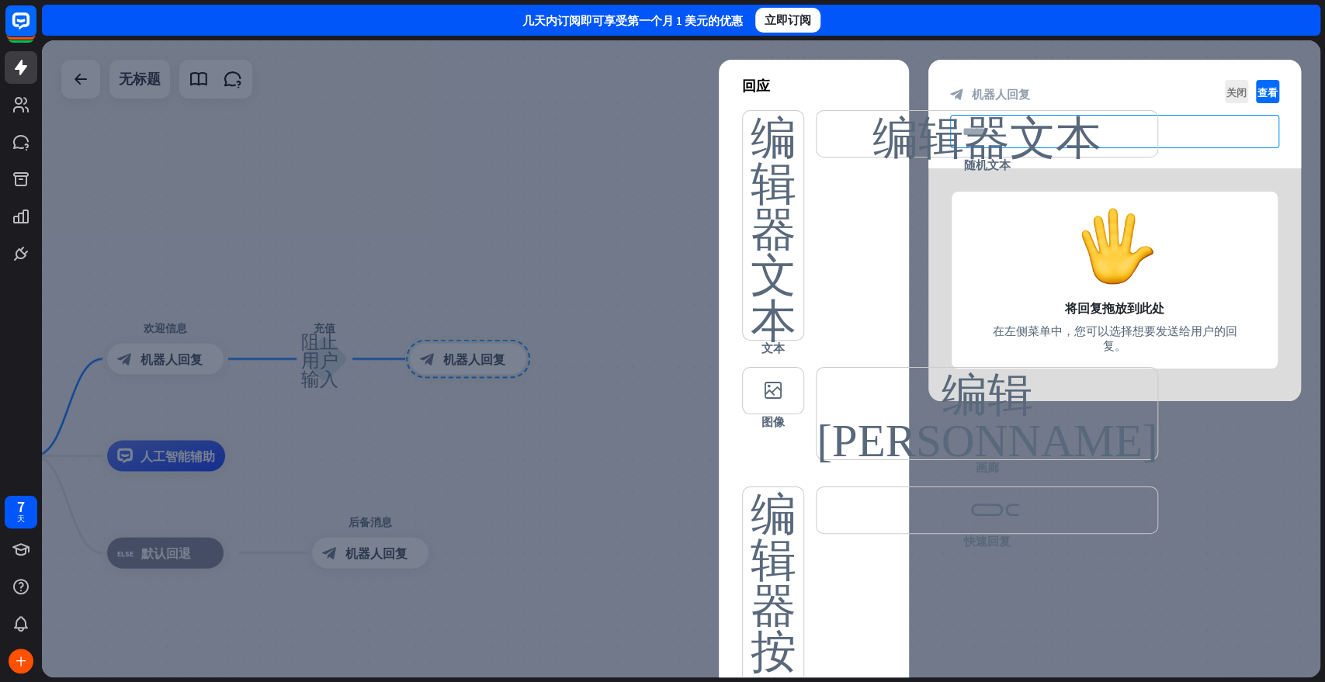
click at [1027, 131] on input "text" at bounding box center [1114, 131] width 329 height 33
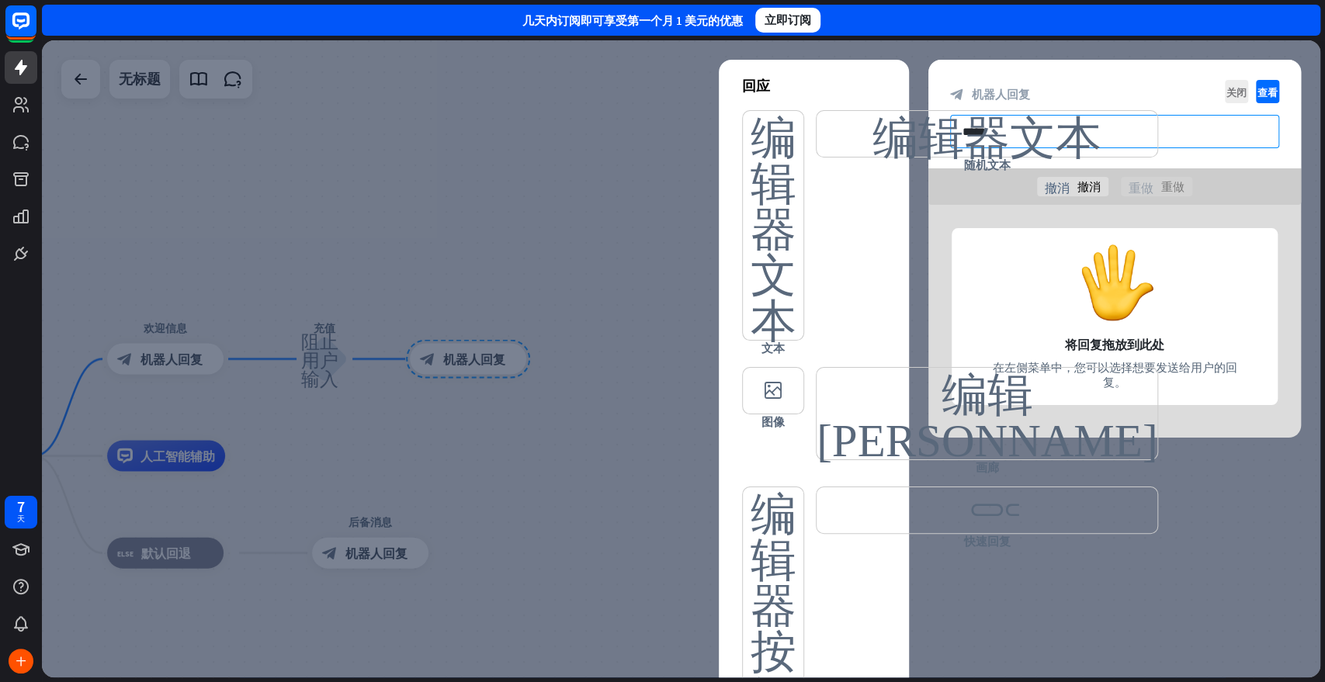
type input "*"
type input "*****"
click at [1111, 554] on div at bounding box center [681, 358] width 1278 height 637
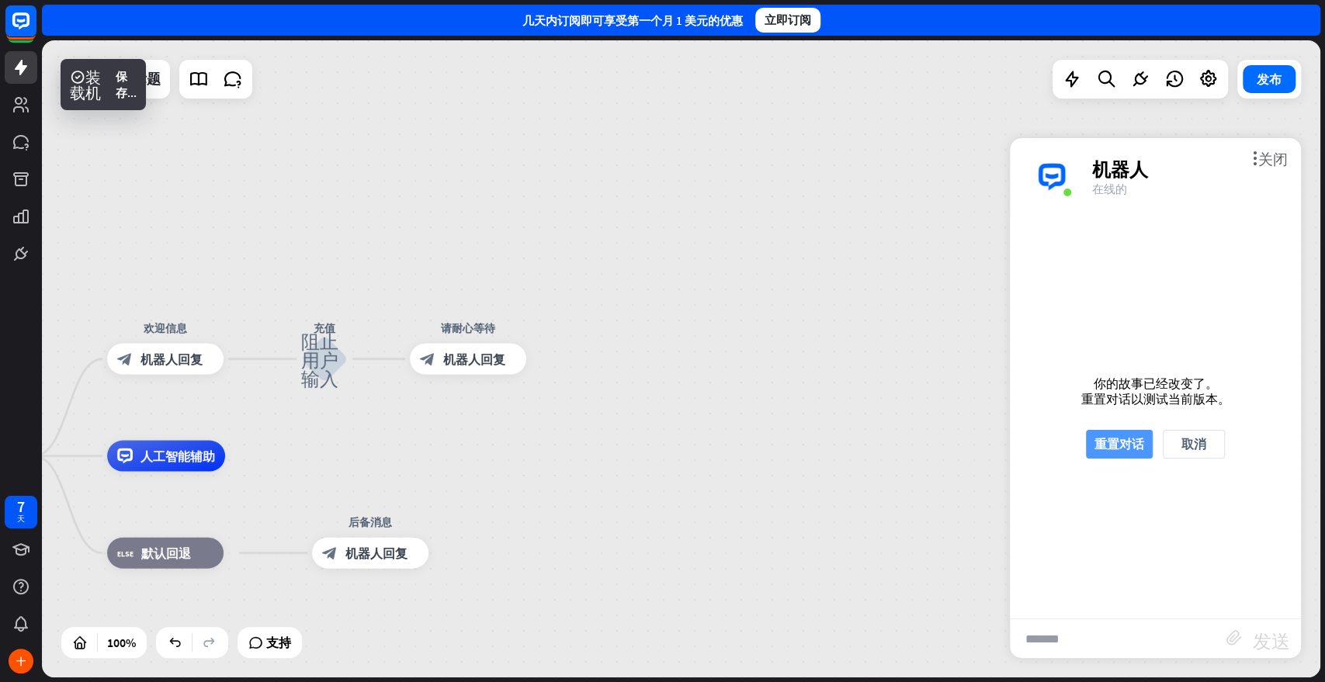
click at [1132, 438] on font "重置对话" at bounding box center [1119, 444] width 50 height 16
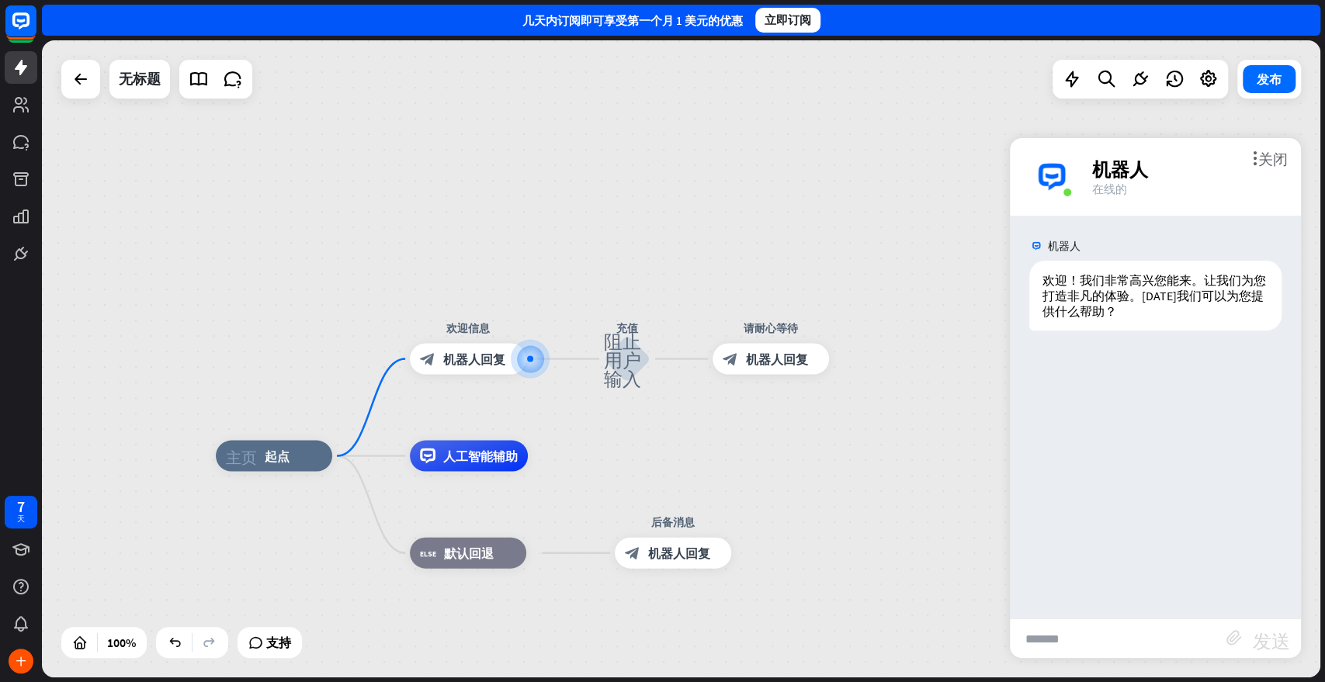
drag, startPoint x: 1130, startPoint y: 458, endPoint x: 1132, endPoint y: 477, distance: 18.8
click at [1130, 458] on div "机器人 欢迎！我们非常高兴您能来。让我们为您打造非凡的体验。[DATE]我们可以为您提供什么帮助？ [DATE] 9:09 PM 显示 JSON" at bounding box center [1155, 417] width 291 height 403
click at [1107, 613] on input "text" at bounding box center [1118, 638] width 217 height 39
type input "**"
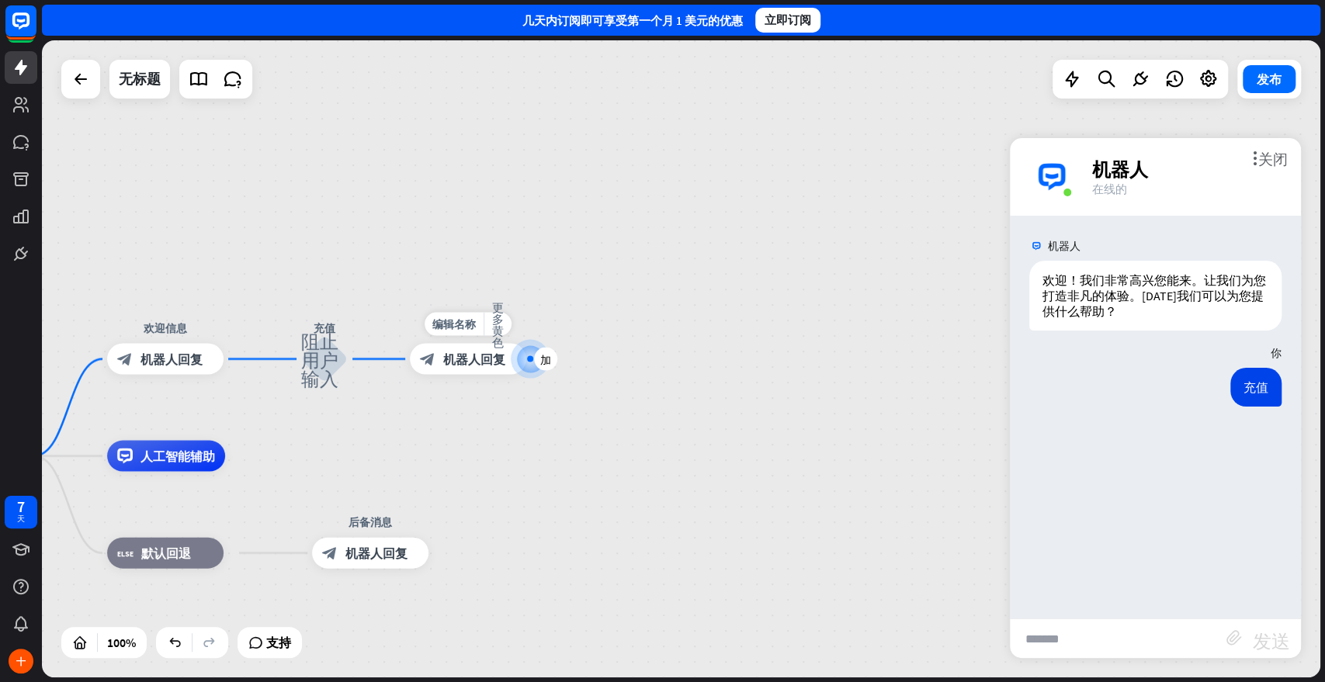
click at [473, 359] on font "机器人回复" at bounding box center [474, 360] width 62 height 16
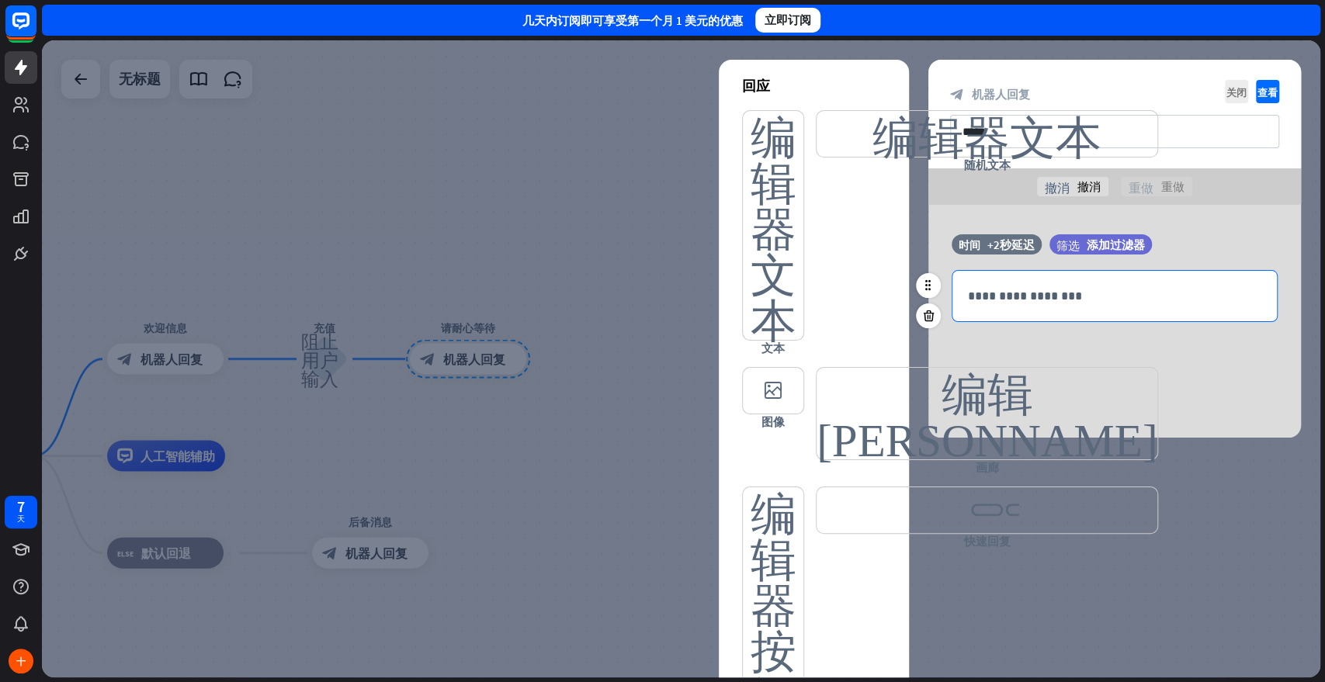
click at [1046, 303] on p "**********" at bounding box center [1114, 295] width 293 height 19
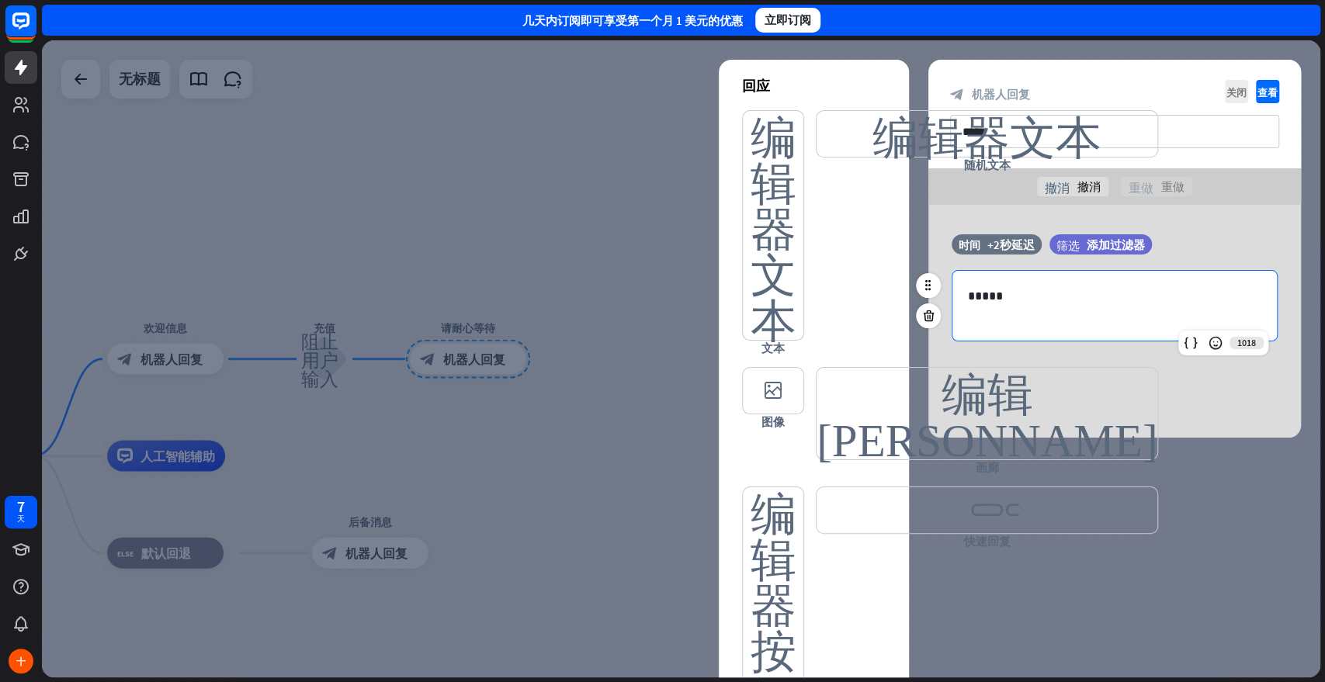
click at [1063, 292] on p "*****" at bounding box center [1114, 295] width 293 height 19
click at [1162, 391] on div "**********" at bounding box center [1114, 321] width 373 height 233
click at [1140, 542] on div at bounding box center [681, 358] width 1278 height 637
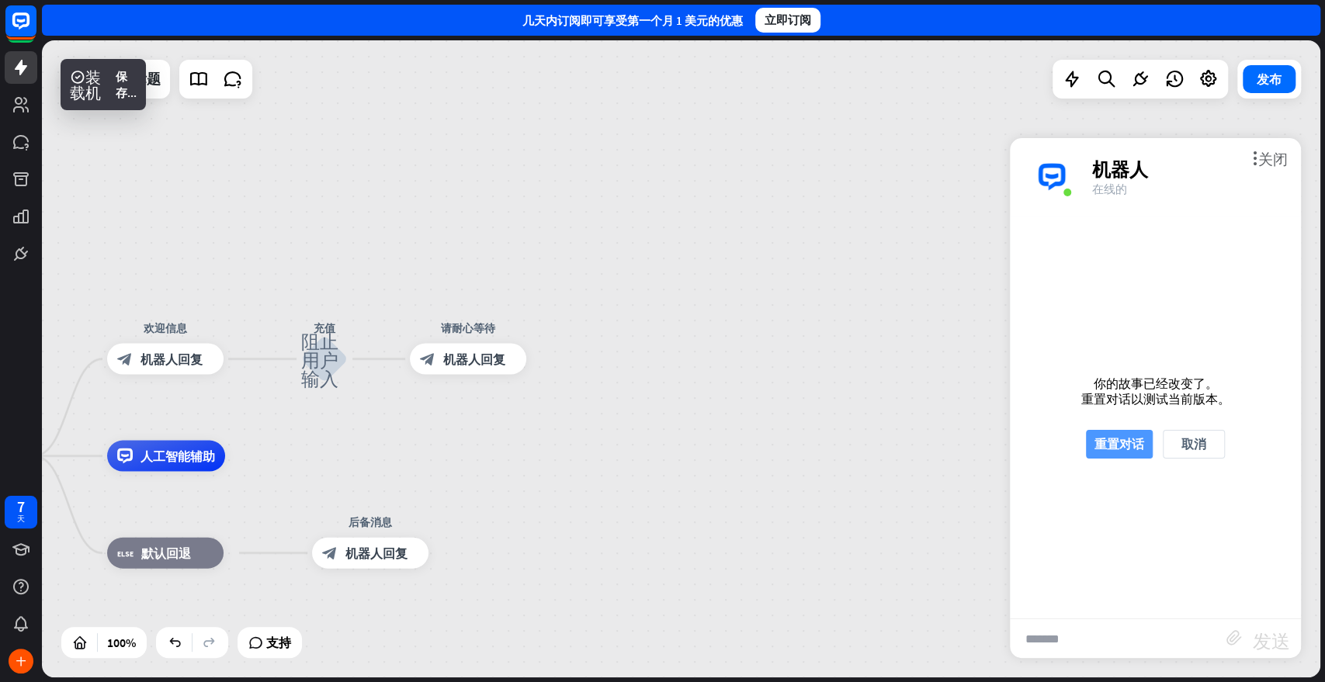
click at [1132, 439] on font "重置对话" at bounding box center [1119, 444] width 50 height 16
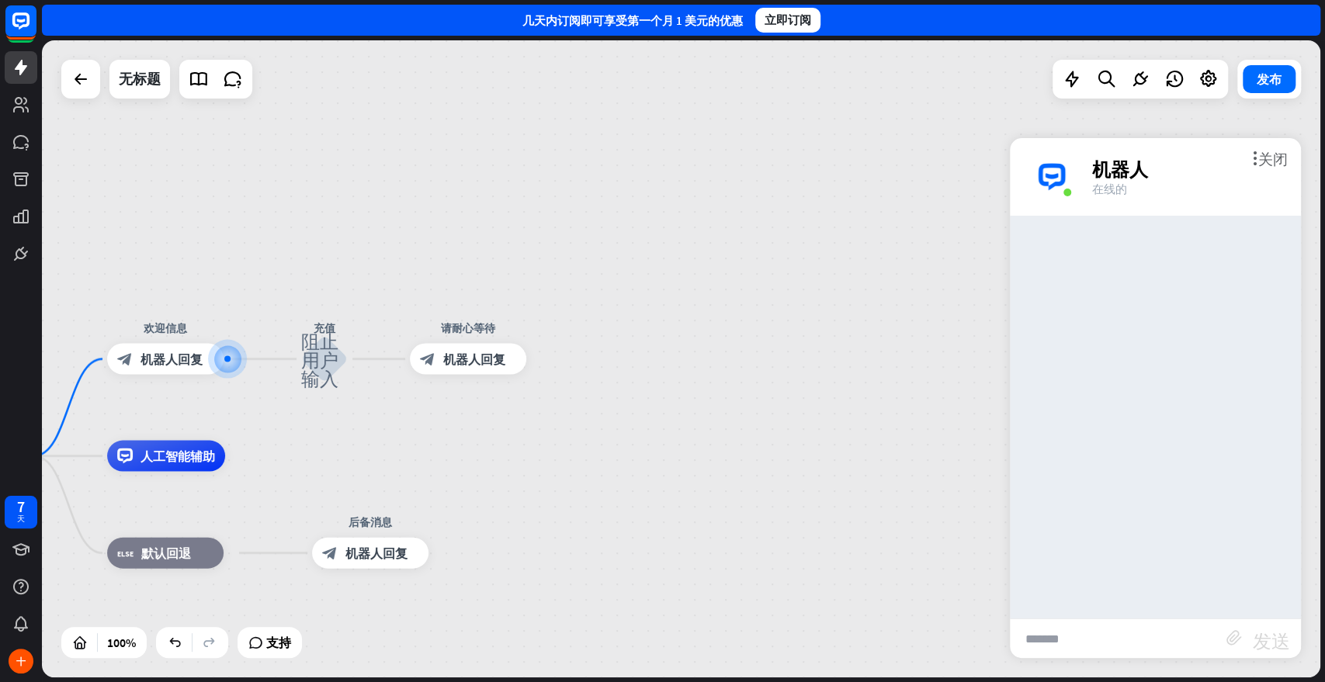
click at [1088, 613] on input "text" at bounding box center [1118, 638] width 217 height 39
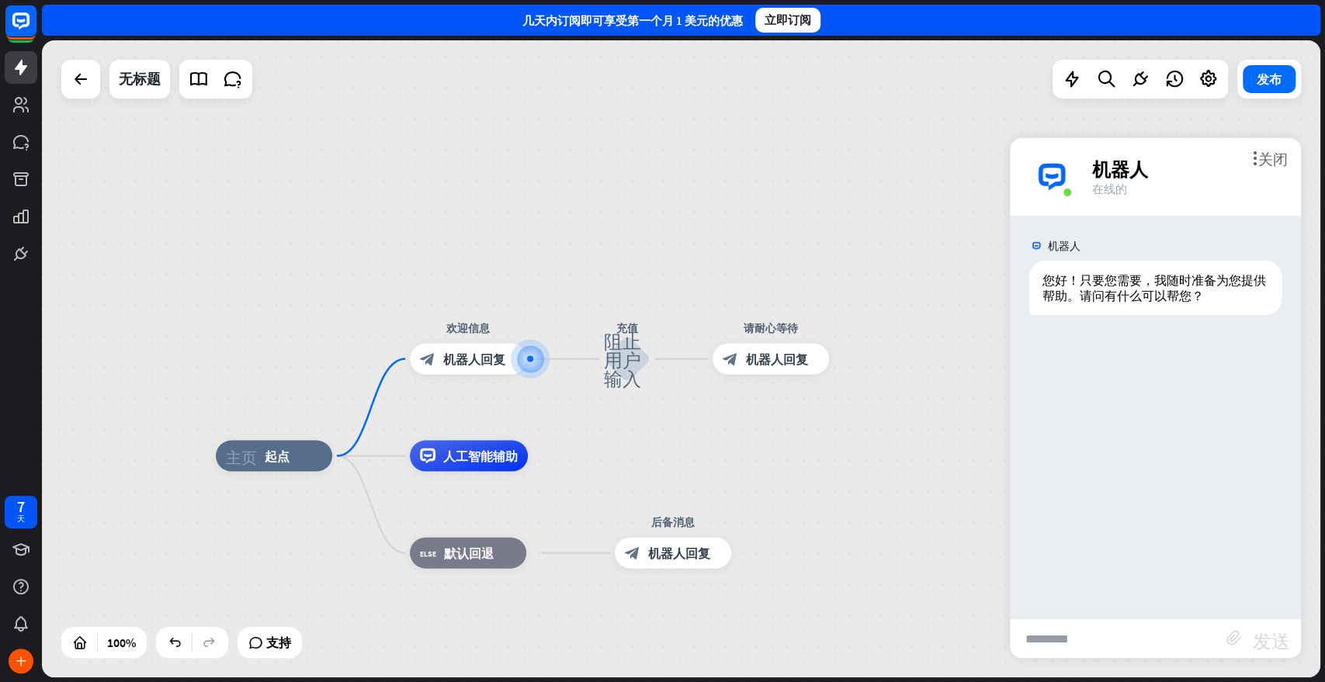
type input "**"
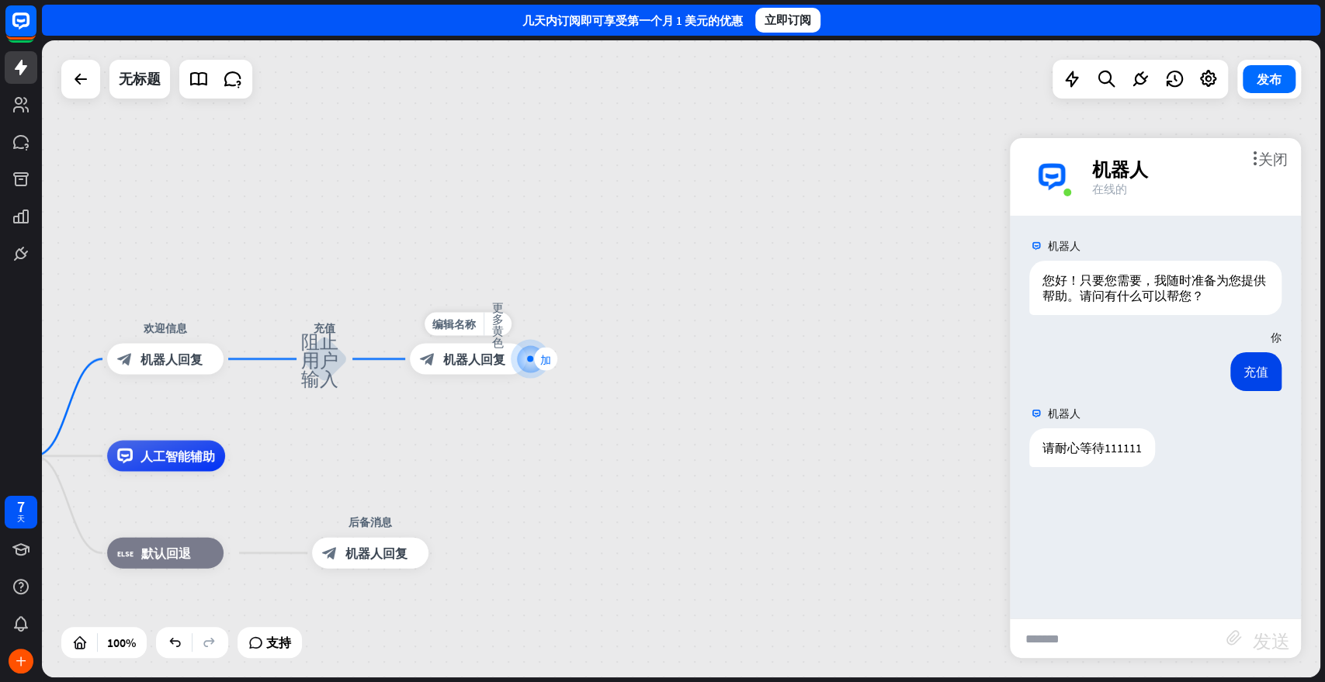
click at [542, 364] on icon "加" at bounding box center [545, 359] width 11 height 11
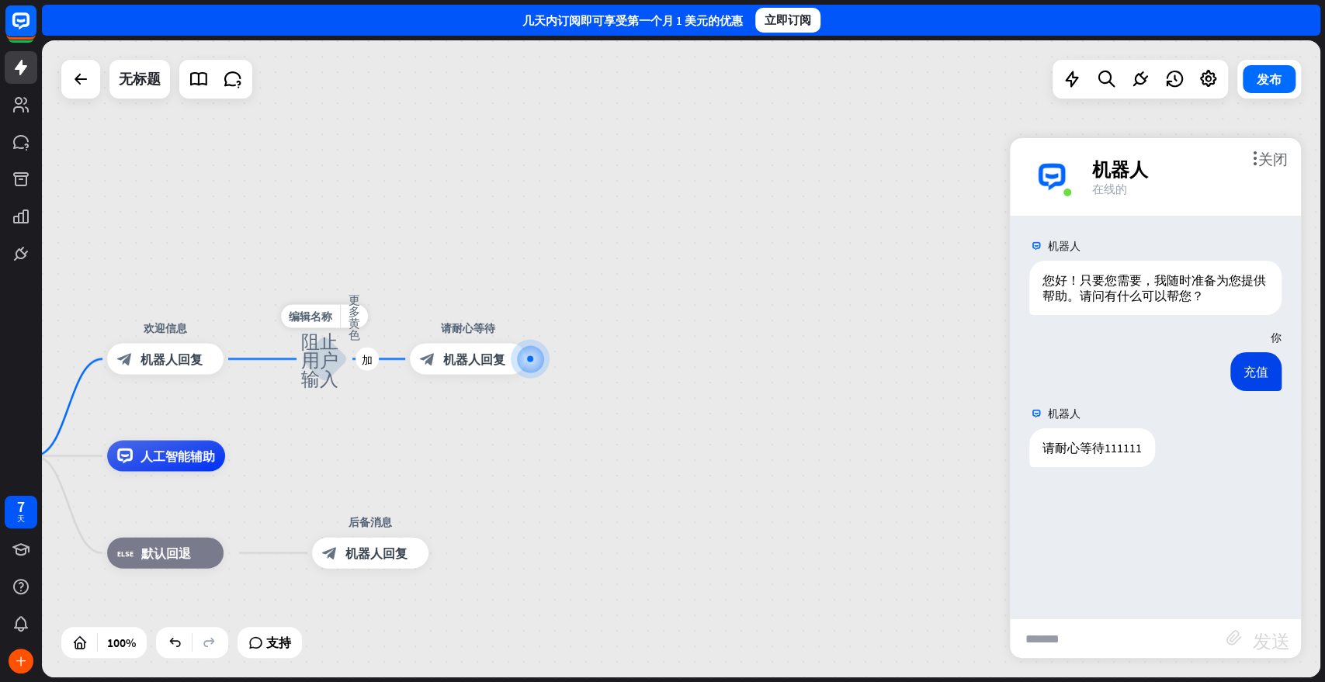
click at [309, 365] on font "阻止用户输入" at bounding box center [319, 359] width 37 height 57
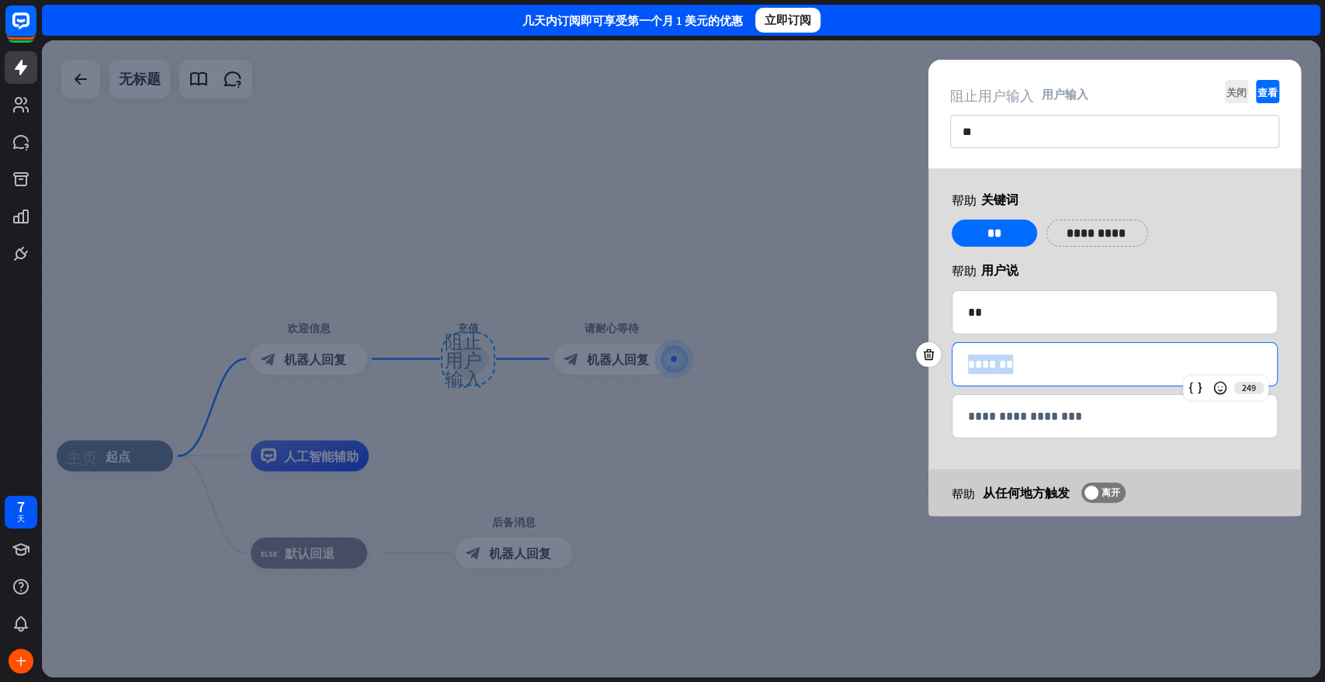
drag, startPoint x: 1081, startPoint y: 366, endPoint x: 940, endPoint y: 363, distance: 141.3
click at [952, 363] on div "249 *******" at bounding box center [1115, 364] width 326 height 44
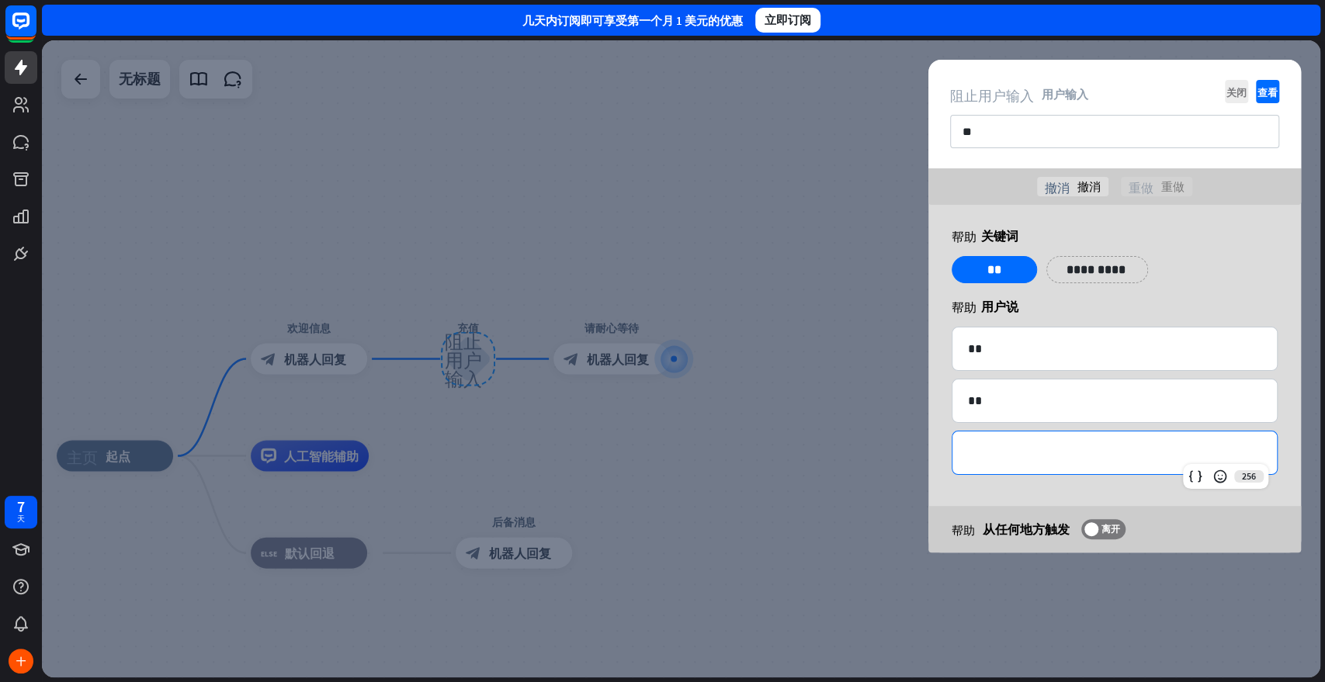
click at [1041, 457] on p "**********" at bounding box center [1114, 452] width 293 height 19
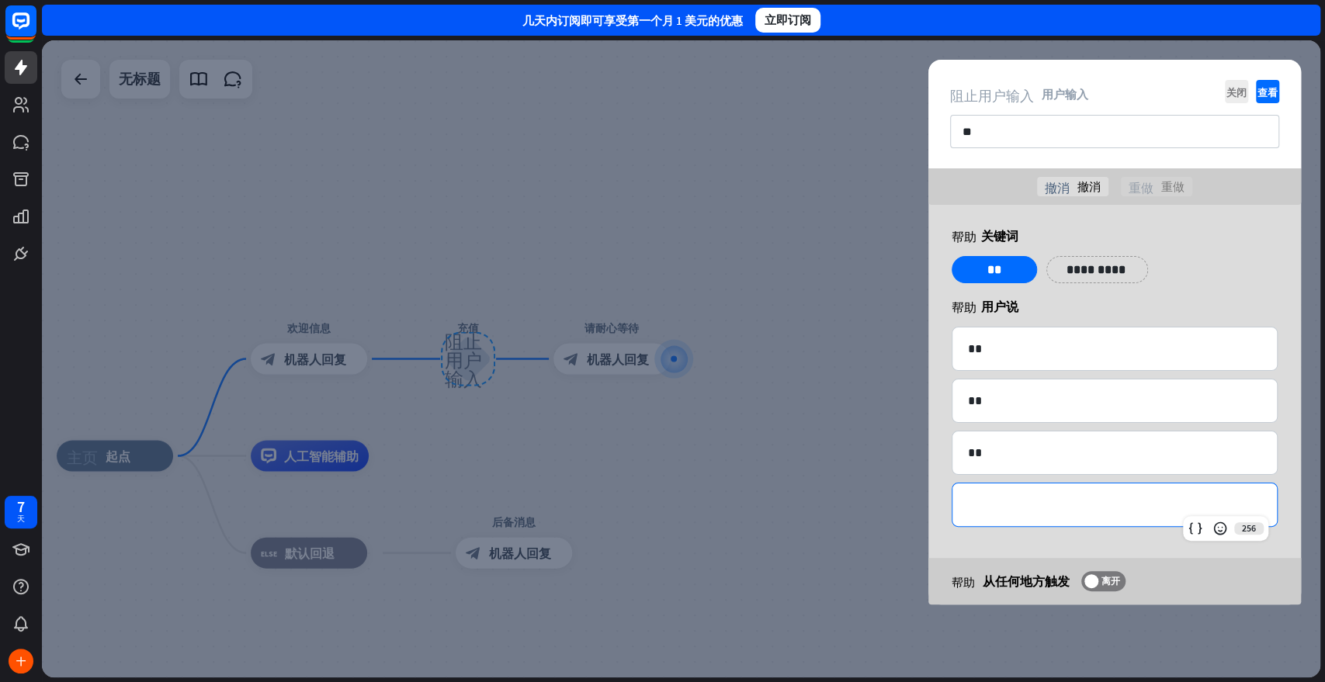
click at [1050, 501] on p "**********" at bounding box center [1114, 504] width 293 height 19
click at [1055, 511] on p "**********" at bounding box center [1114, 504] width 293 height 19
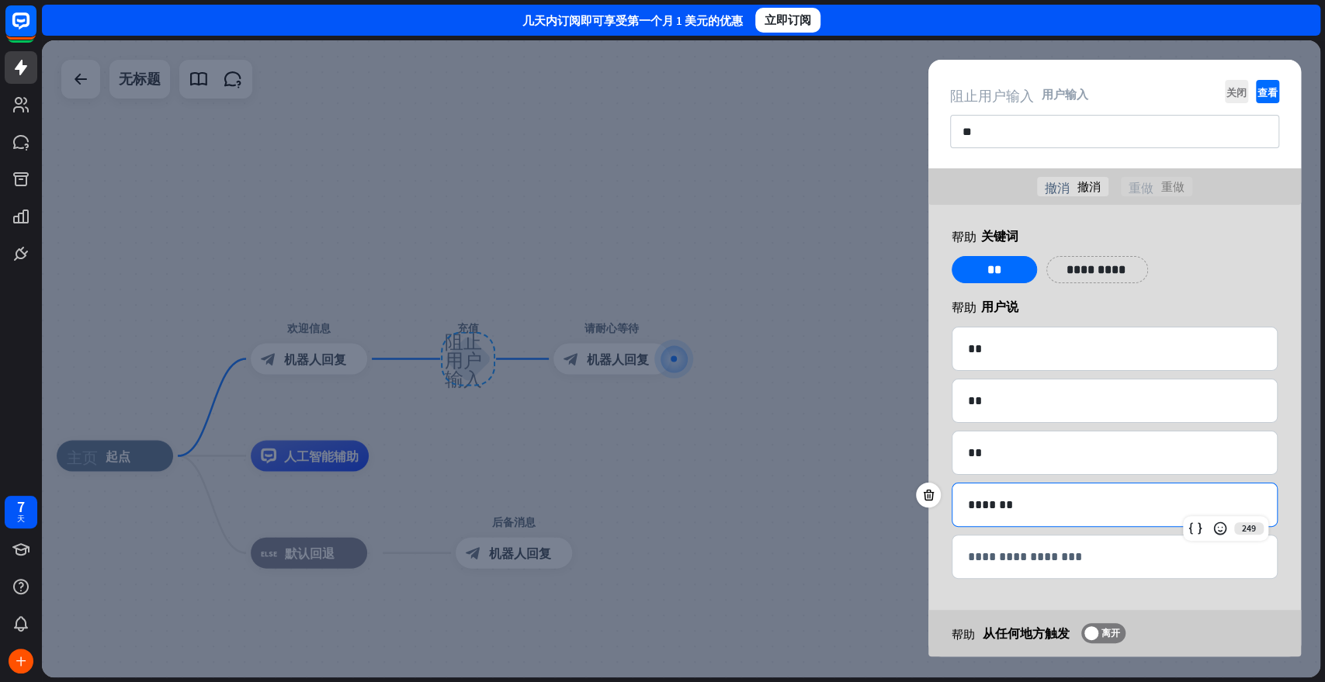
click at [1191, 251] on div "**********" at bounding box center [1114, 431] width 373 height 452
click at [674, 317] on div at bounding box center [681, 358] width 1278 height 637
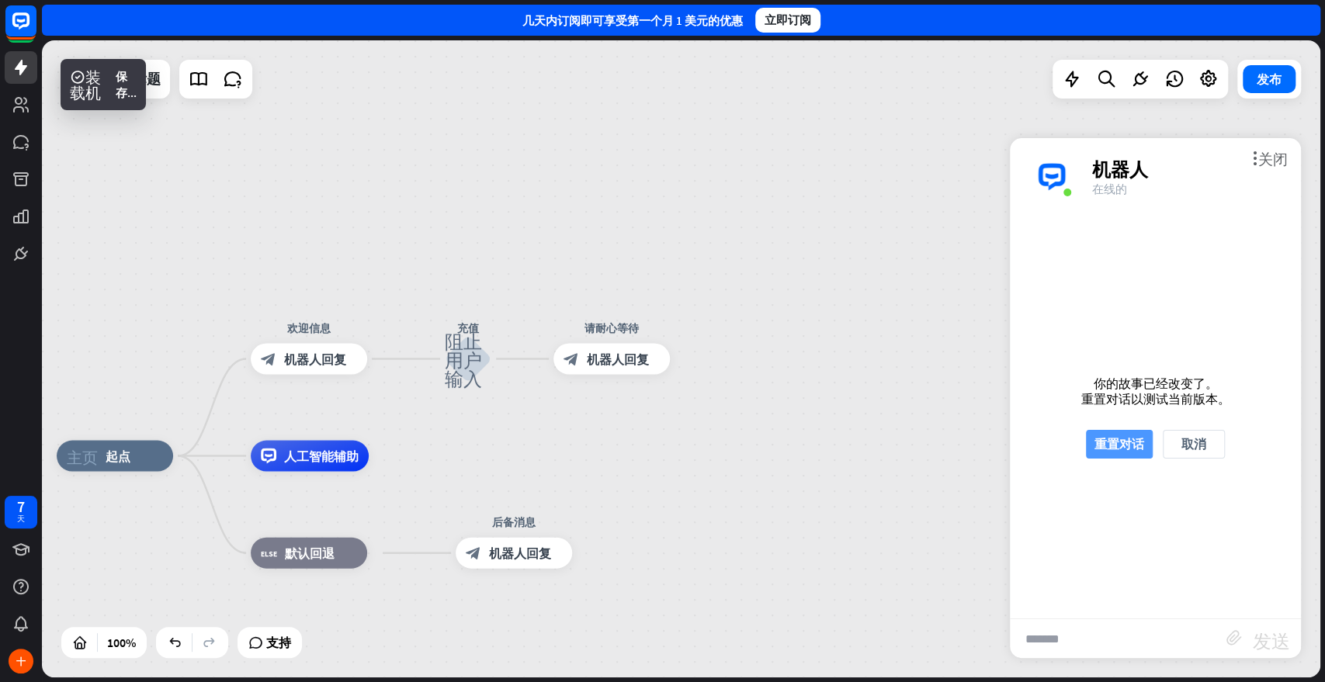
click at [1127, 441] on font "重置对话" at bounding box center [1119, 444] width 50 height 16
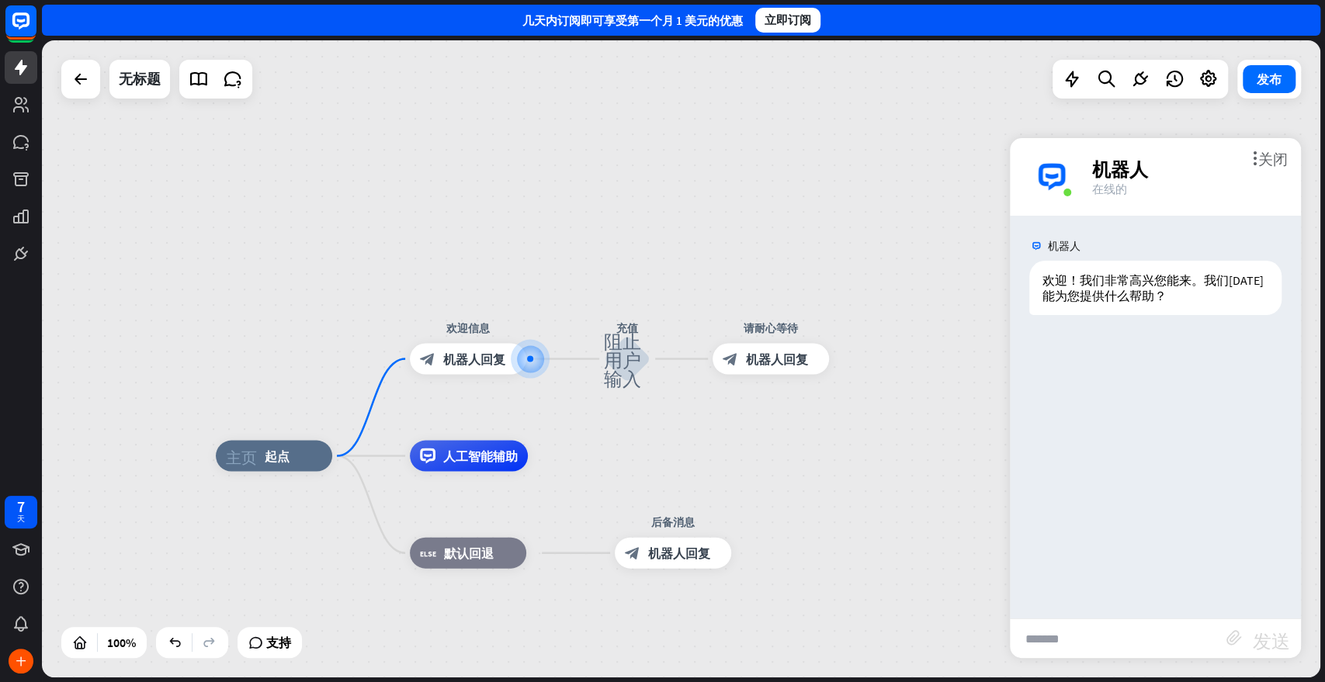
click at [1074, 613] on input "text" at bounding box center [1118, 638] width 217 height 39
paste input "*******"
type input "*******"
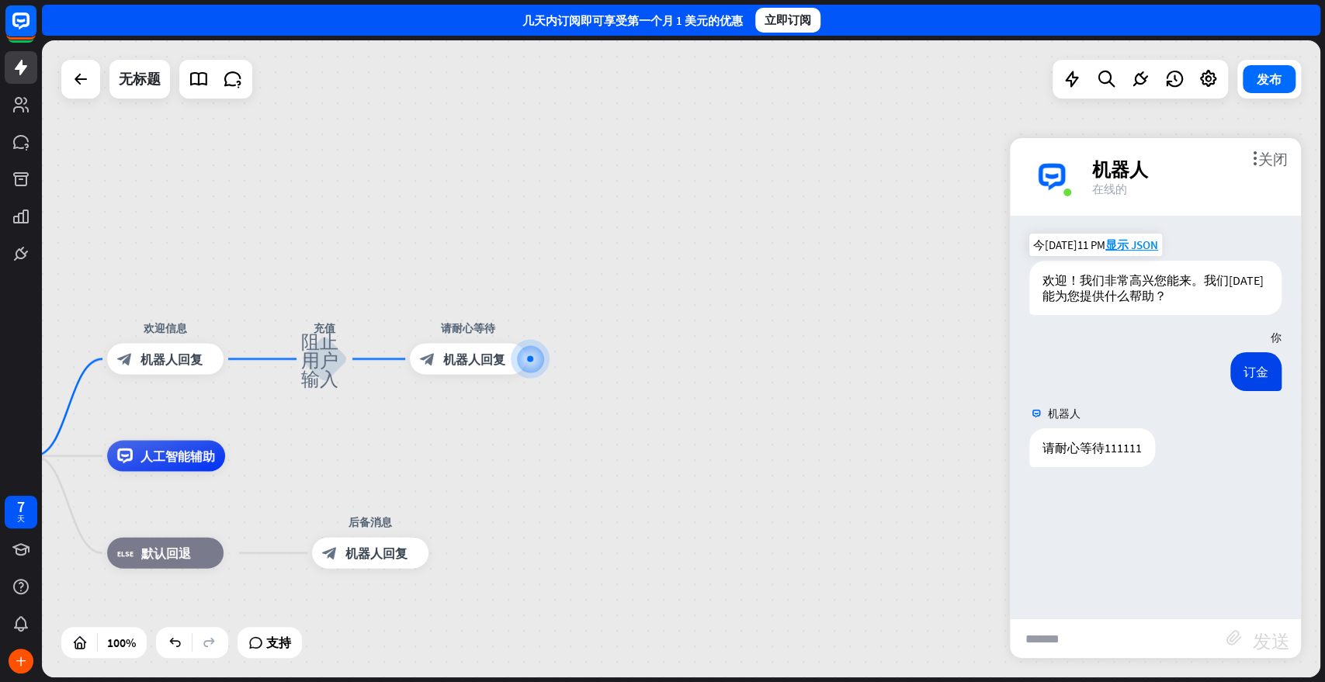
click at [1105, 291] on font "欢迎！我们非常高兴您能来。我们[DATE]能为您提供什么帮助？" at bounding box center [1152, 287] width 221 height 31
click at [1132, 241] on font "显示 JSON" at bounding box center [1131, 245] width 53 height 15
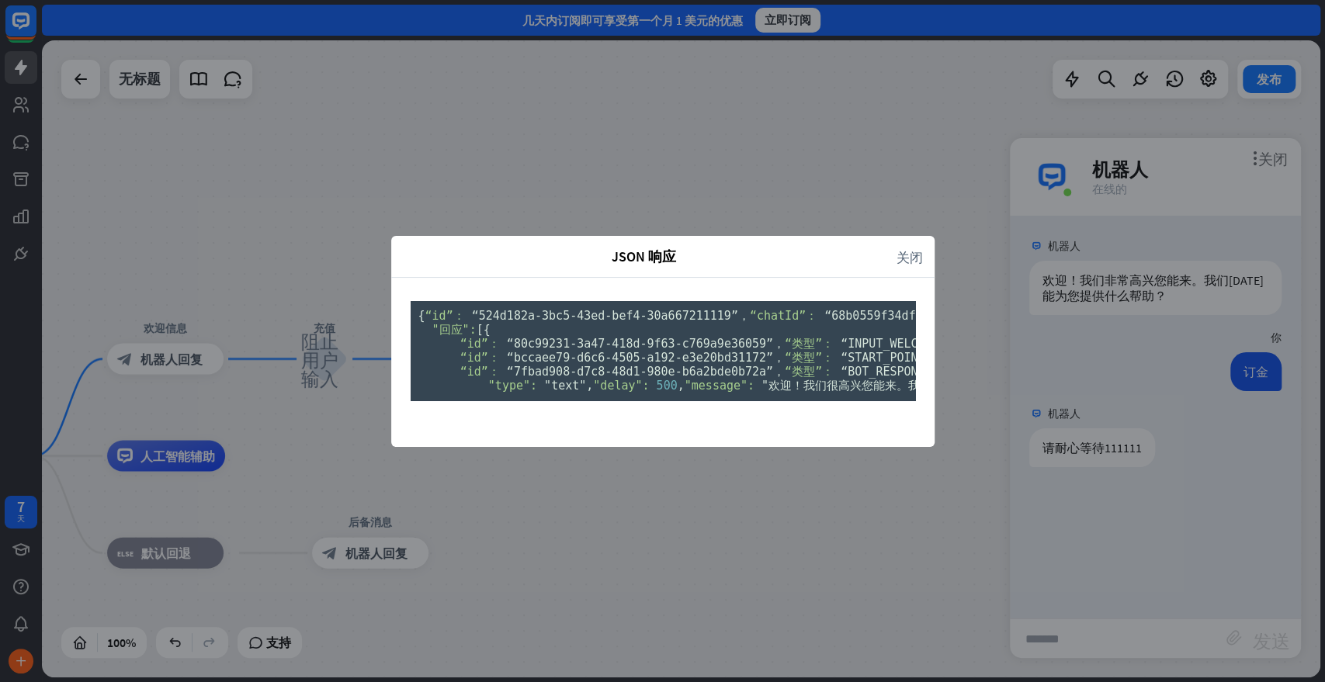
click at [295, 421] on div "JSON 响应 关闭 { “id”： “524d182a-3bc5-43ed-bef4-30a667211119” ， “chatId”： “68b0559f…" at bounding box center [662, 341] width 1325 height 682
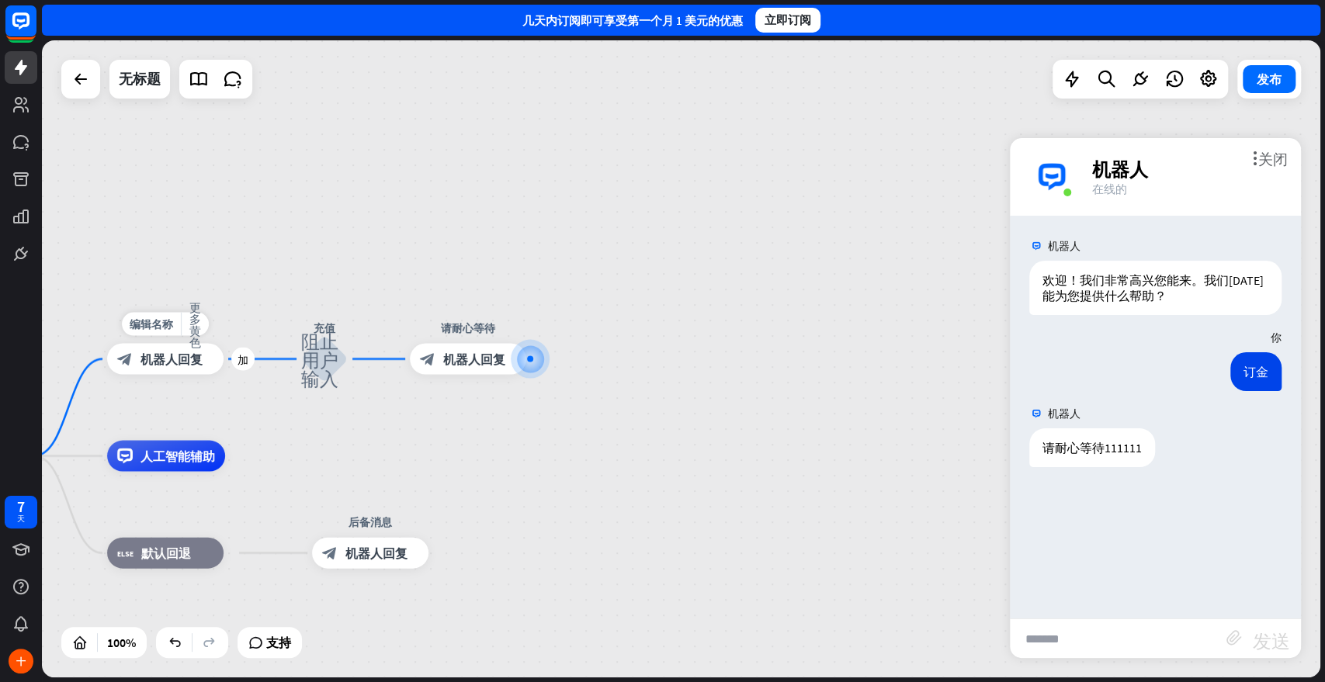
click at [180, 362] on font "机器人回复" at bounding box center [171, 360] width 62 height 16
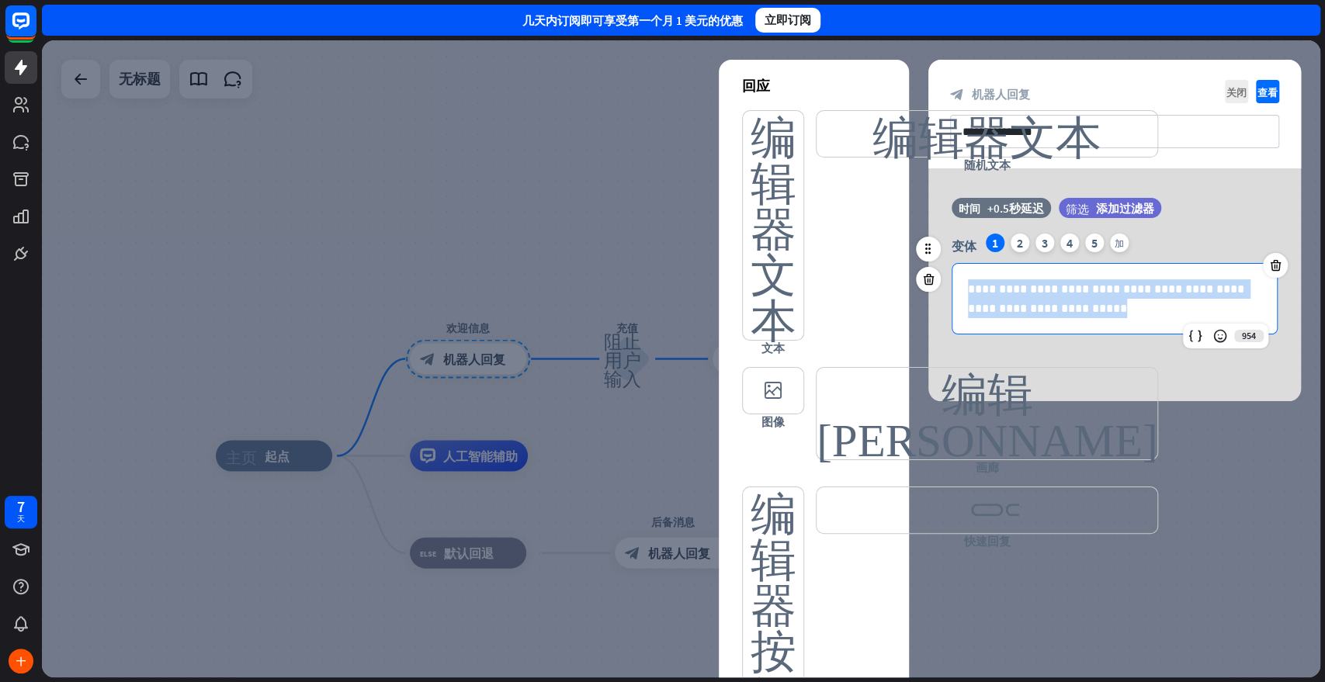
drag, startPoint x: 1056, startPoint y: 305, endPoint x: 946, endPoint y: 293, distance: 110.9
click at [946, 293] on div "**********" at bounding box center [1114, 284] width 373 height 101
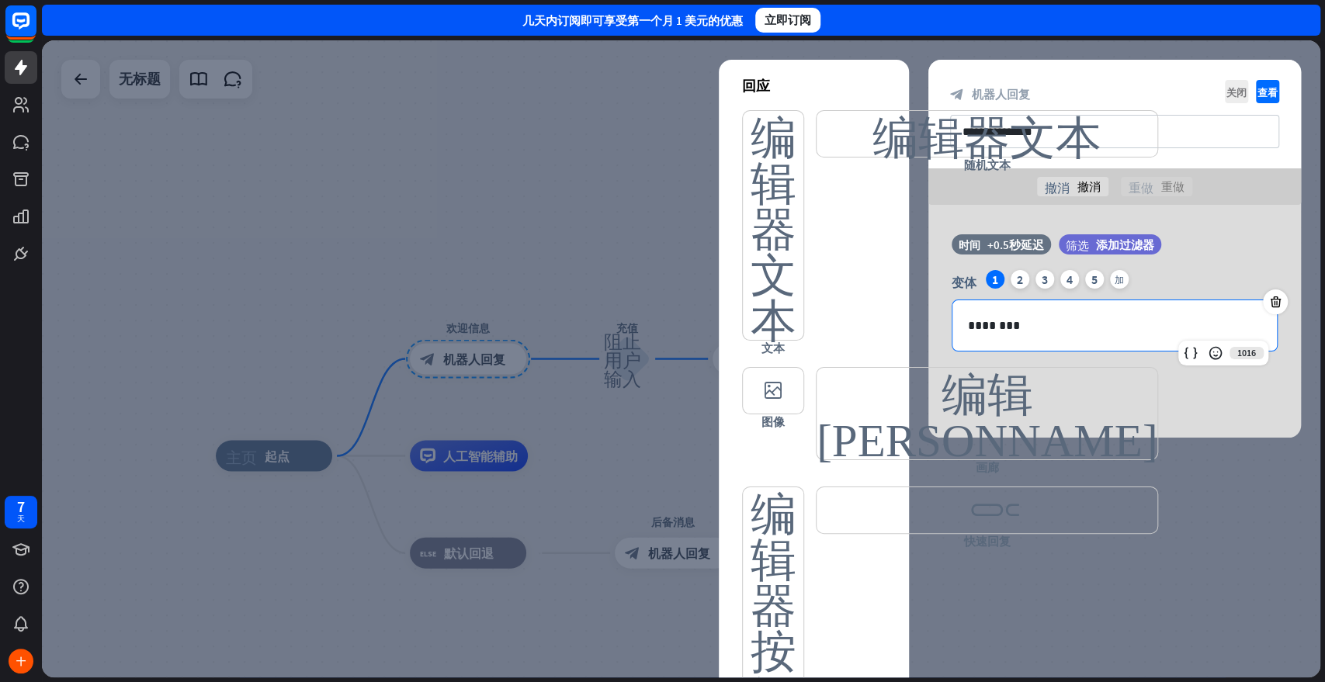
click at [1024, 586] on div at bounding box center [681, 358] width 1278 height 637
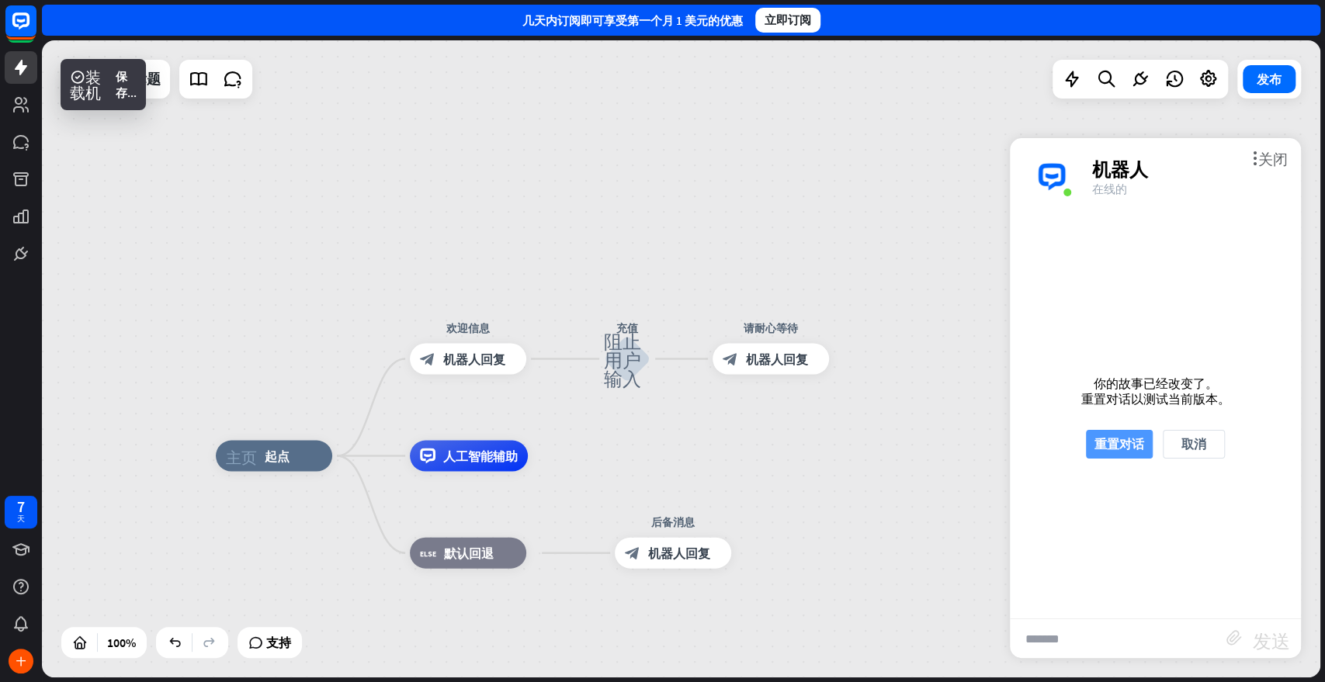
click at [1125, 442] on font "重置对话" at bounding box center [1119, 444] width 50 height 16
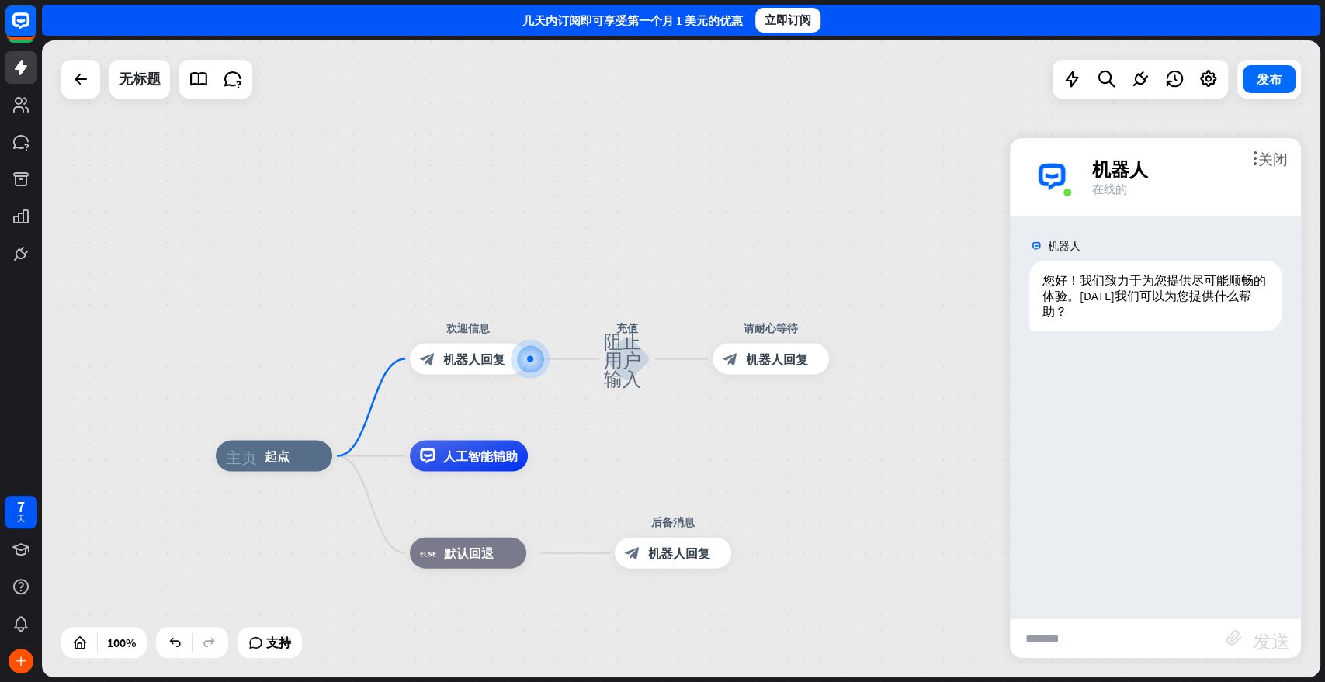
click at [471, 372] on div "block_bot_response 机器人回复" at bounding box center [468, 359] width 116 height 31
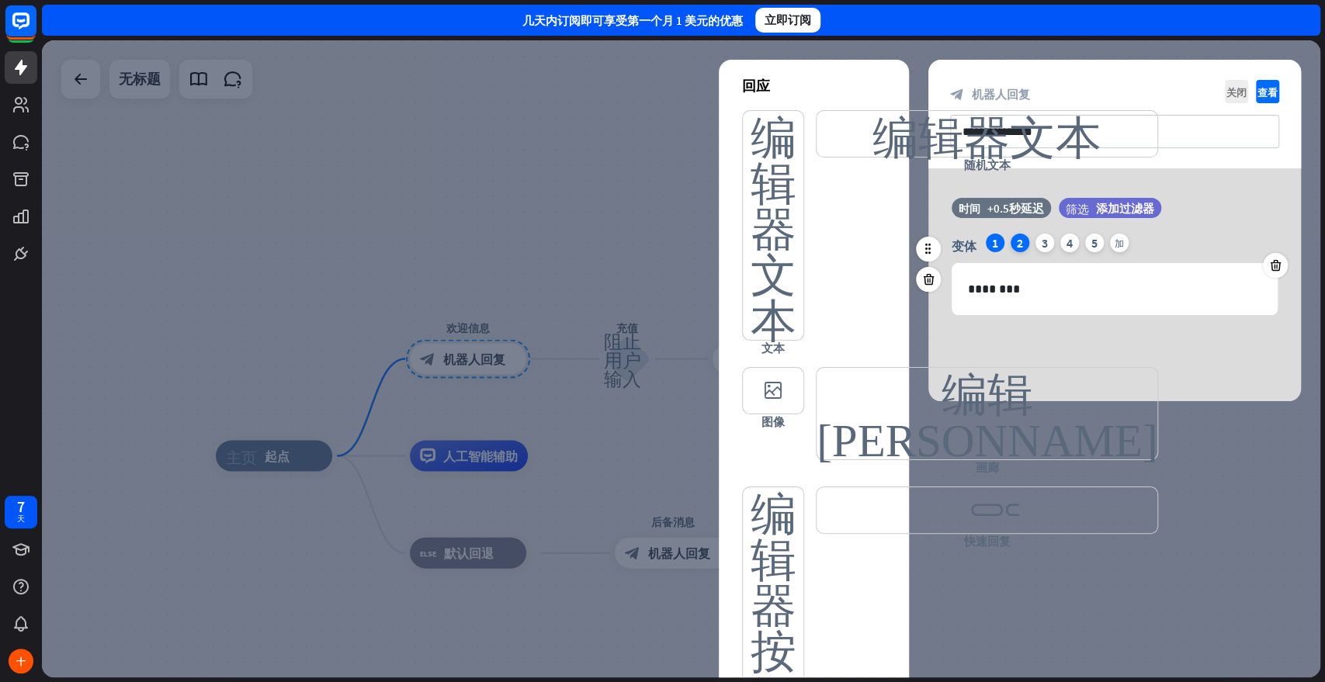
click at [1017, 247] on font "2" at bounding box center [1020, 243] width 6 height 16
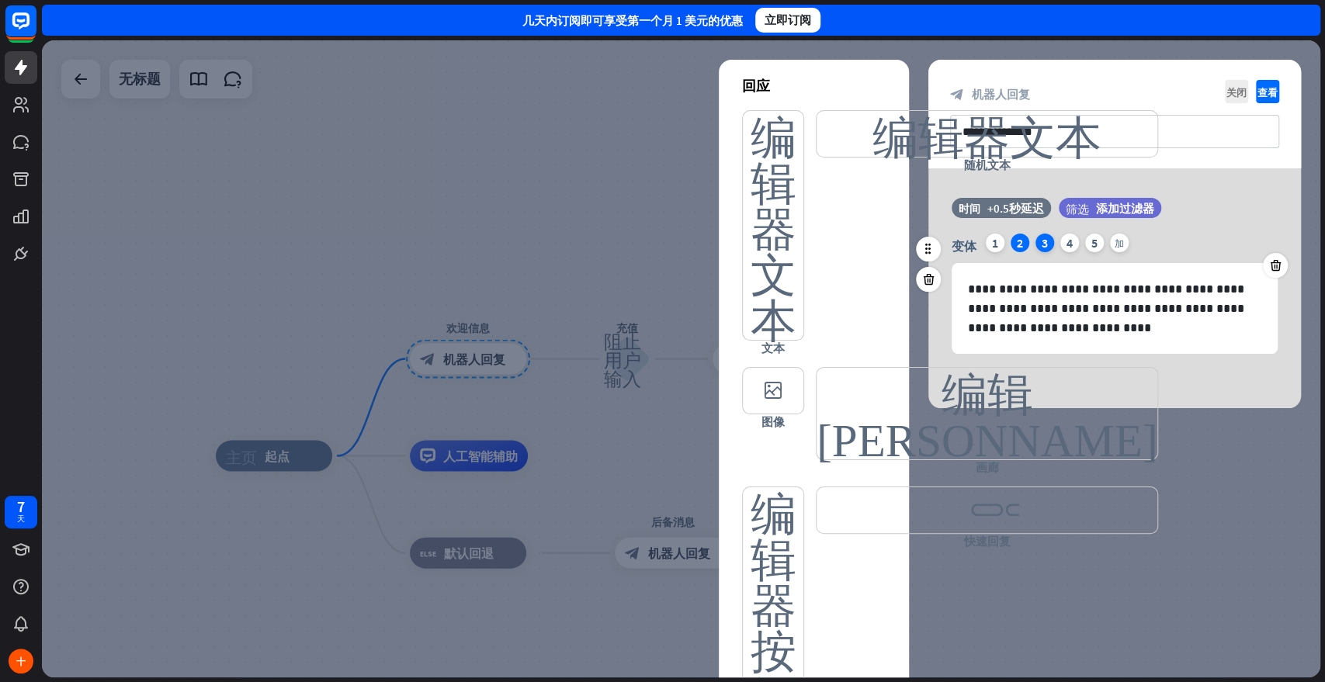
click at [1040, 244] on div "3" at bounding box center [1044, 243] width 19 height 19
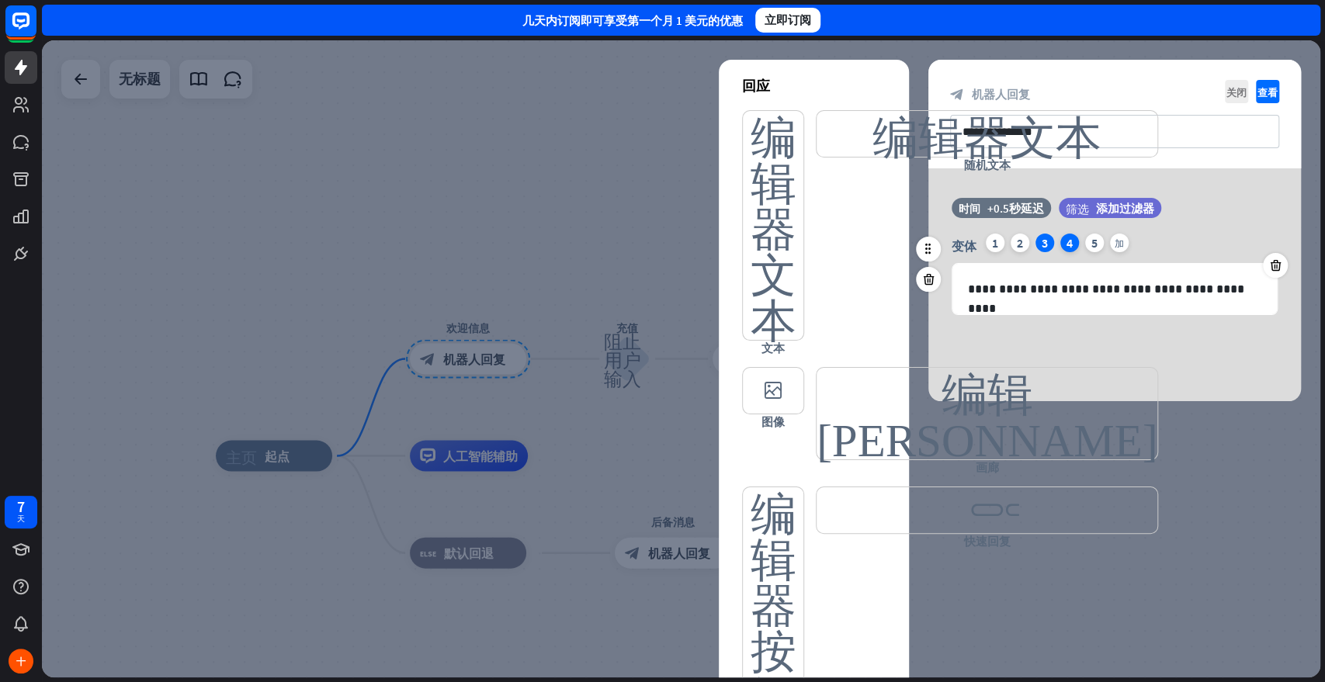
click at [1075, 241] on div "4" at bounding box center [1069, 243] width 19 height 19
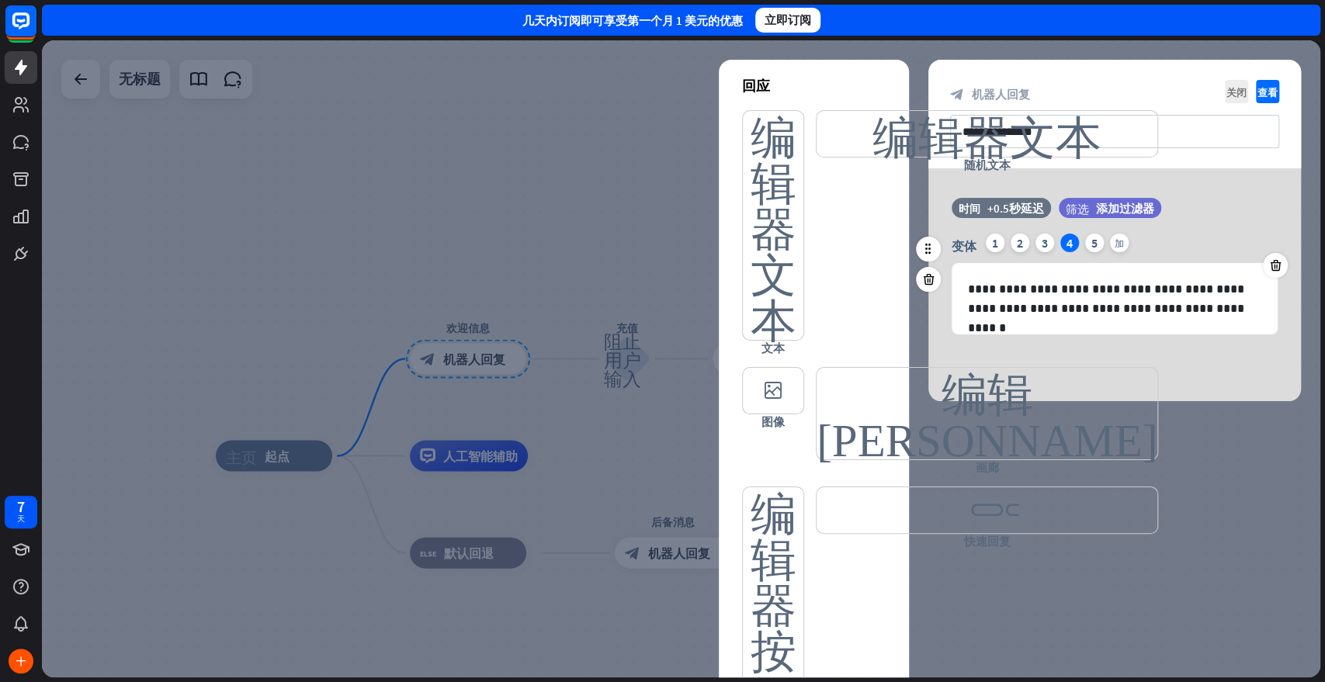
click at [1106, 242] on div "变体 1 2 3 4 5 加" at bounding box center [1115, 246] width 326 height 25
click at [1088, 241] on div "5" at bounding box center [1094, 243] width 19 height 19
click at [1191, 266] on icon at bounding box center [1275, 265] width 15 height 14
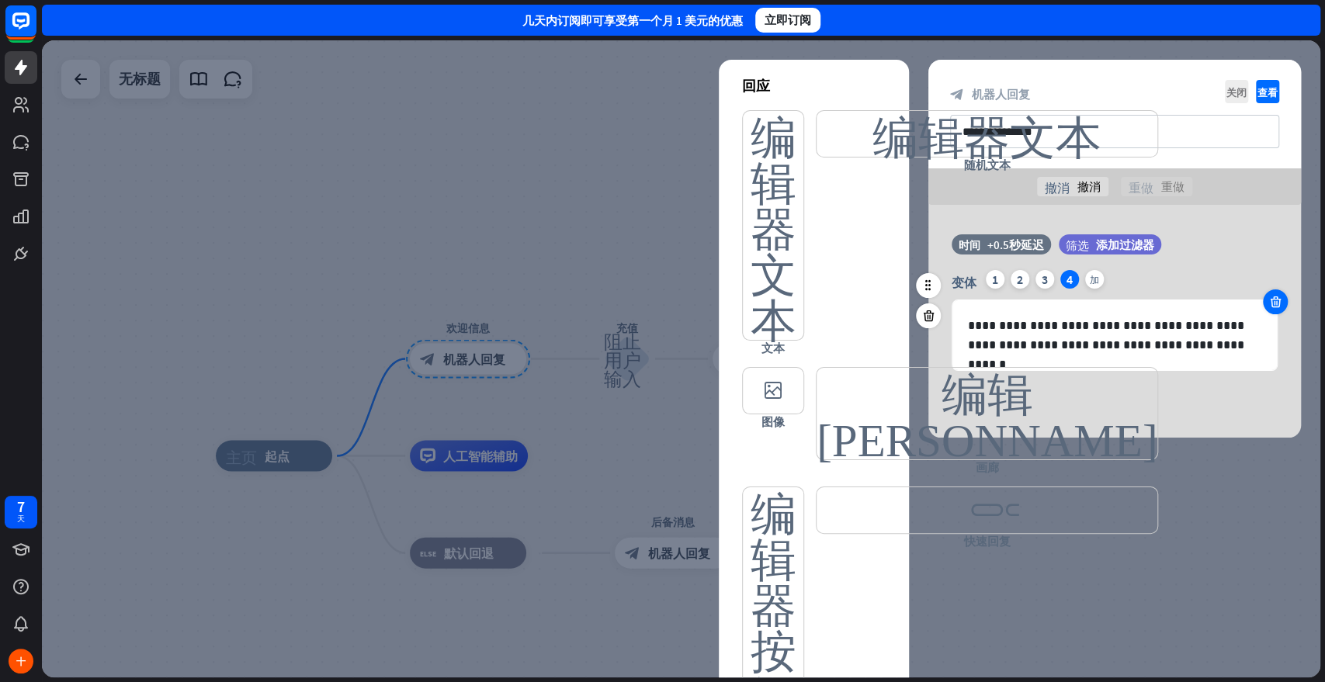
click at [1191, 297] on div at bounding box center [1275, 302] width 25 height 25
click at [1191, 301] on icon at bounding box center [1275, 302] width 15 height 14
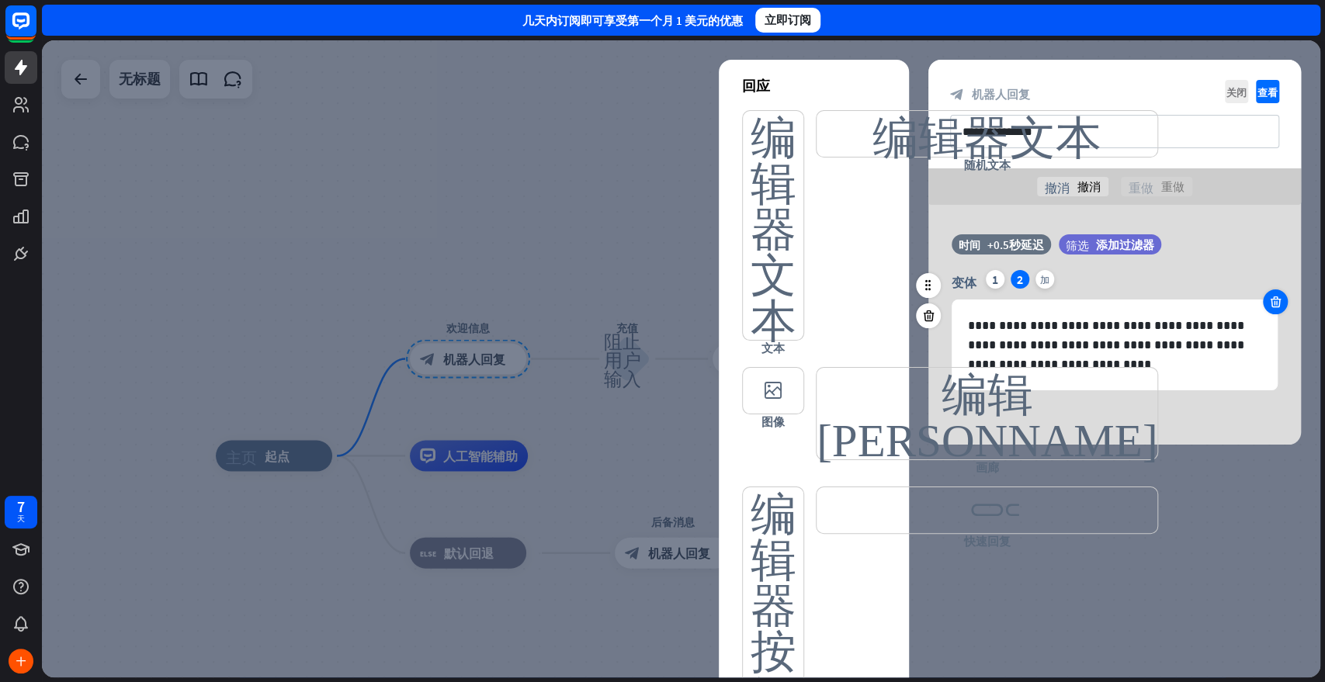
click at [1191, 301] on icon at bounding box center [1275, 302] width 15 height 14
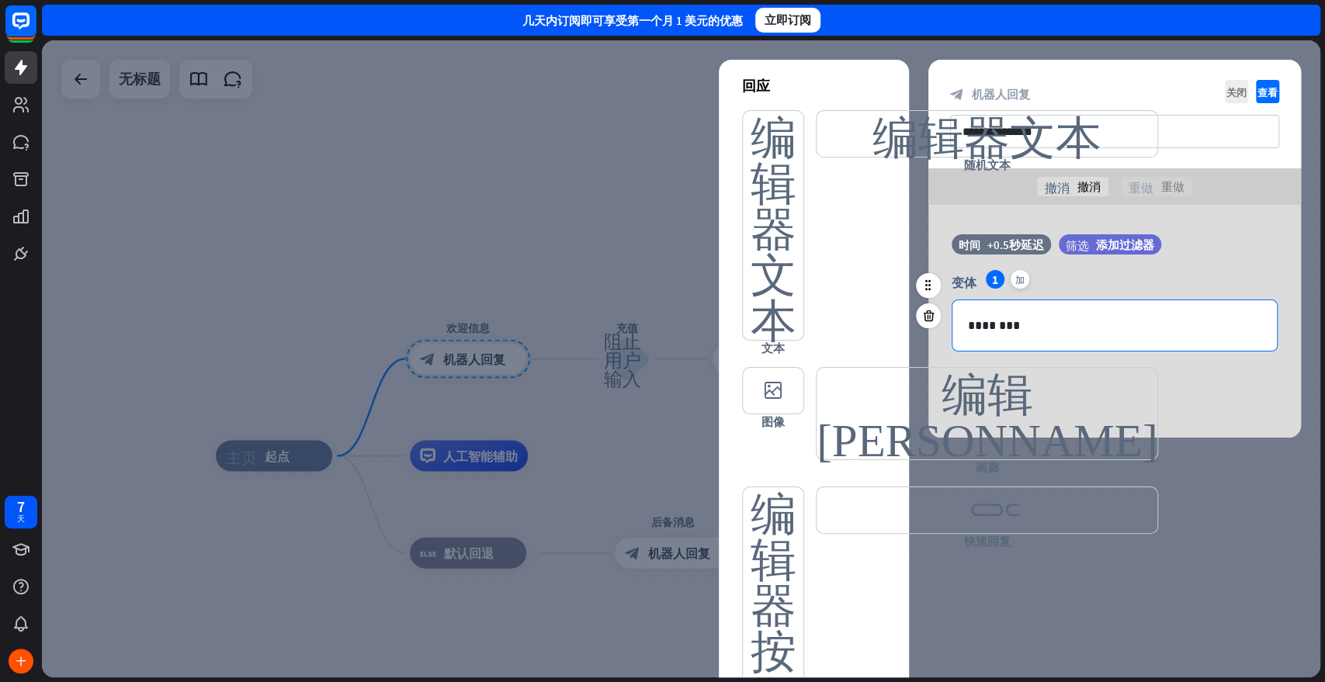
click at [1055, 327] on p "********" at bounding box center [1114, 325] width 293 height 19
click at [1102, 505] on div at bounding box center [681, 358] width 1278 height 637
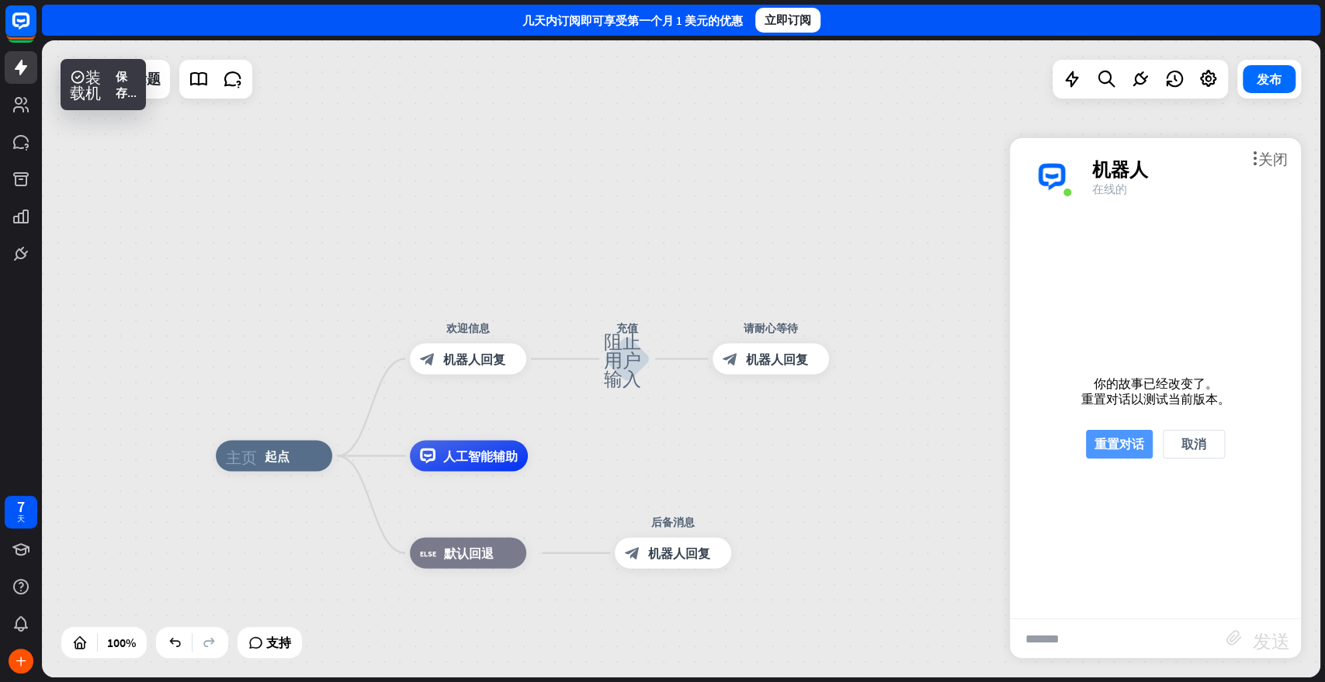
click at [1127, 444] on font "重置对话" at bounding box center [1119, 444] width 50 height 16
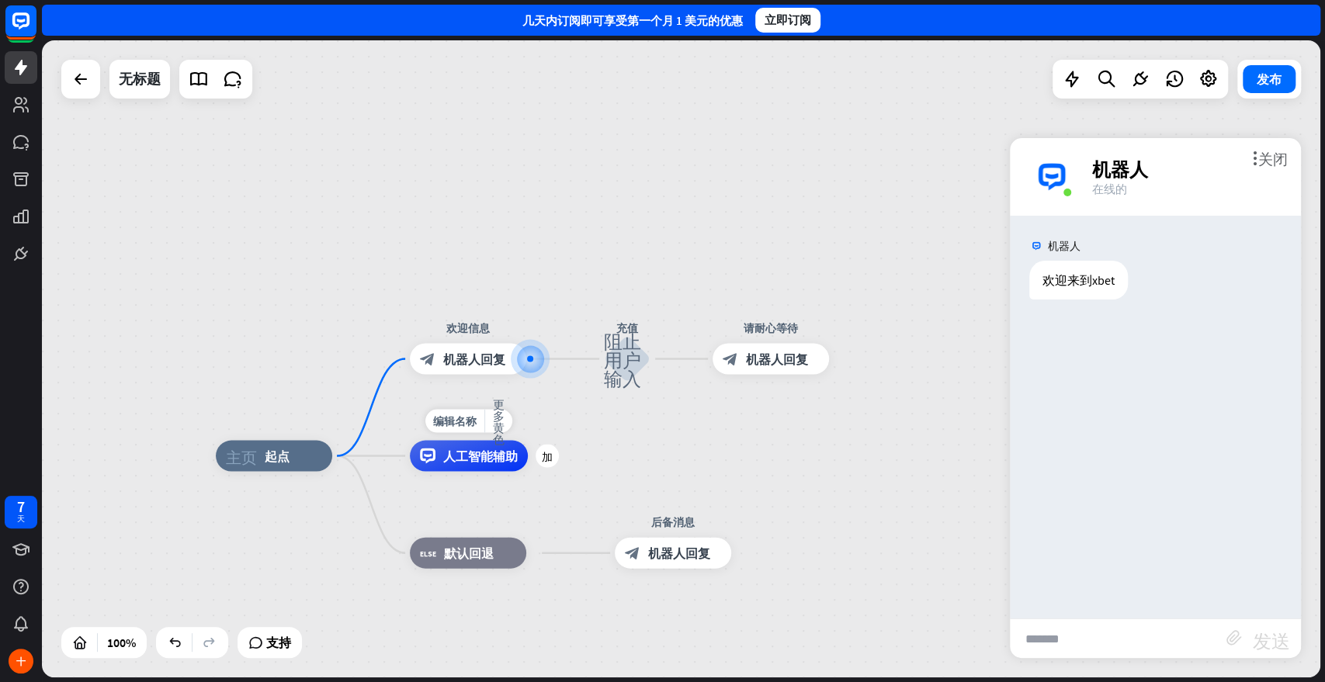
click at [470, 461] on font "人工智能辅助" at bounding box center [480, 457] width 75 height 16
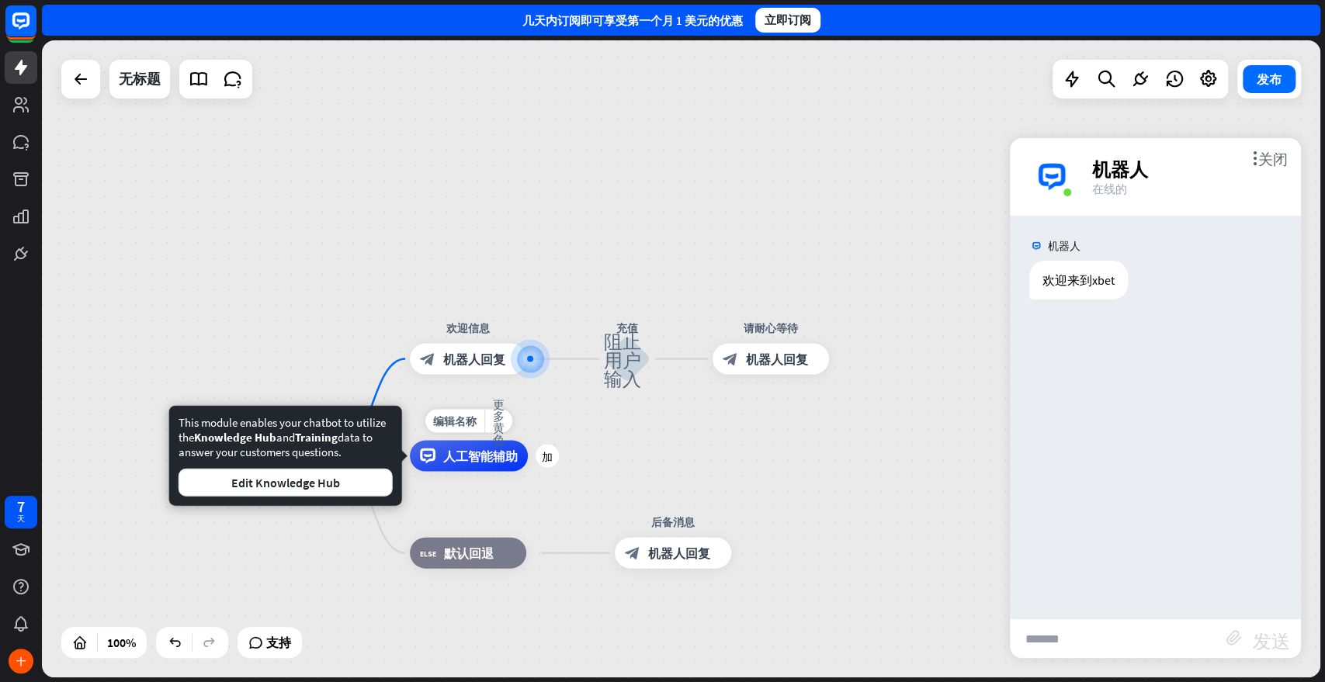
click at [470, 461] on font "人工智能辅助" at bounding box center [480, 457] width 75 height 16
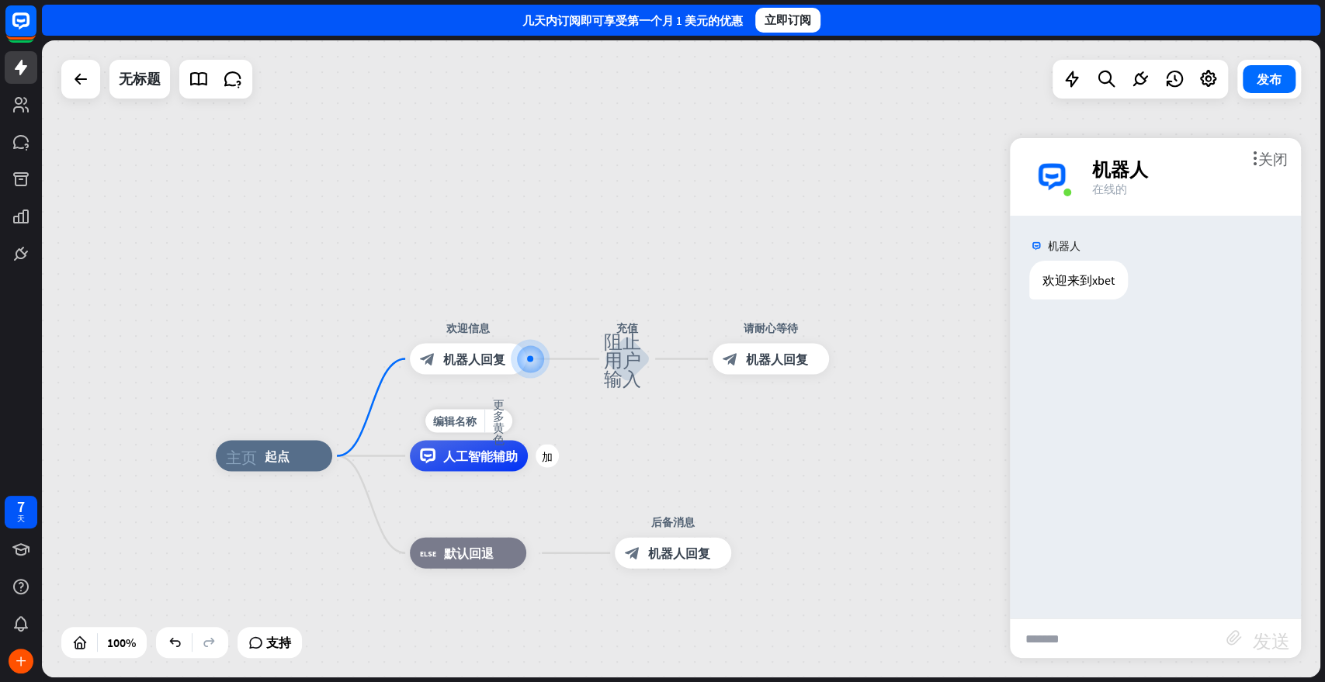
click at [470, 461] on font "人工智能辅助" at bounding box center [480, 457] width 75 height 16
click at [862, 455] on div "主页_2 起点 欢迎信息 block_bot_response 机器人回复 充值 阻止用户输入 请耐心等待 block_bot_response 机器人回复 …" at bounding box center [681, 358] width 1278 height 637
click at [85, 93] on div at bounding box center [80, 79] width 31 height 31
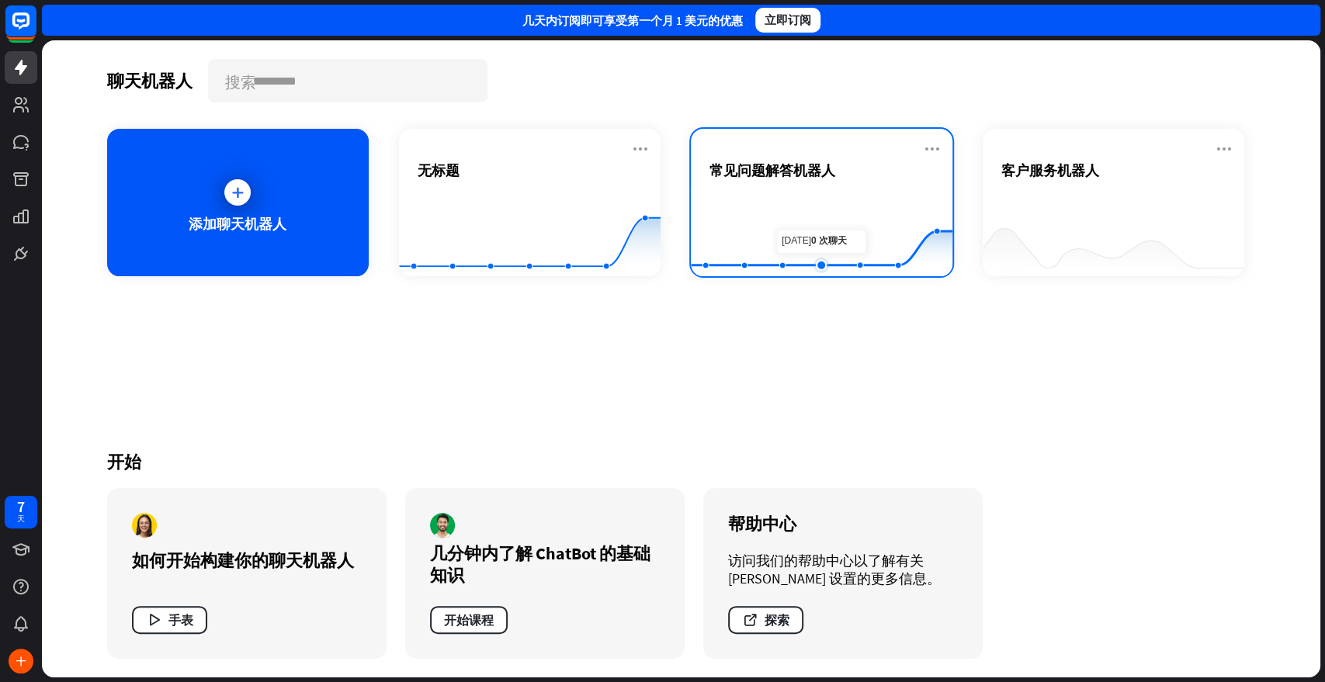
click at [828, 237] on rect at bounding box center [822, 237] width 262 height 97
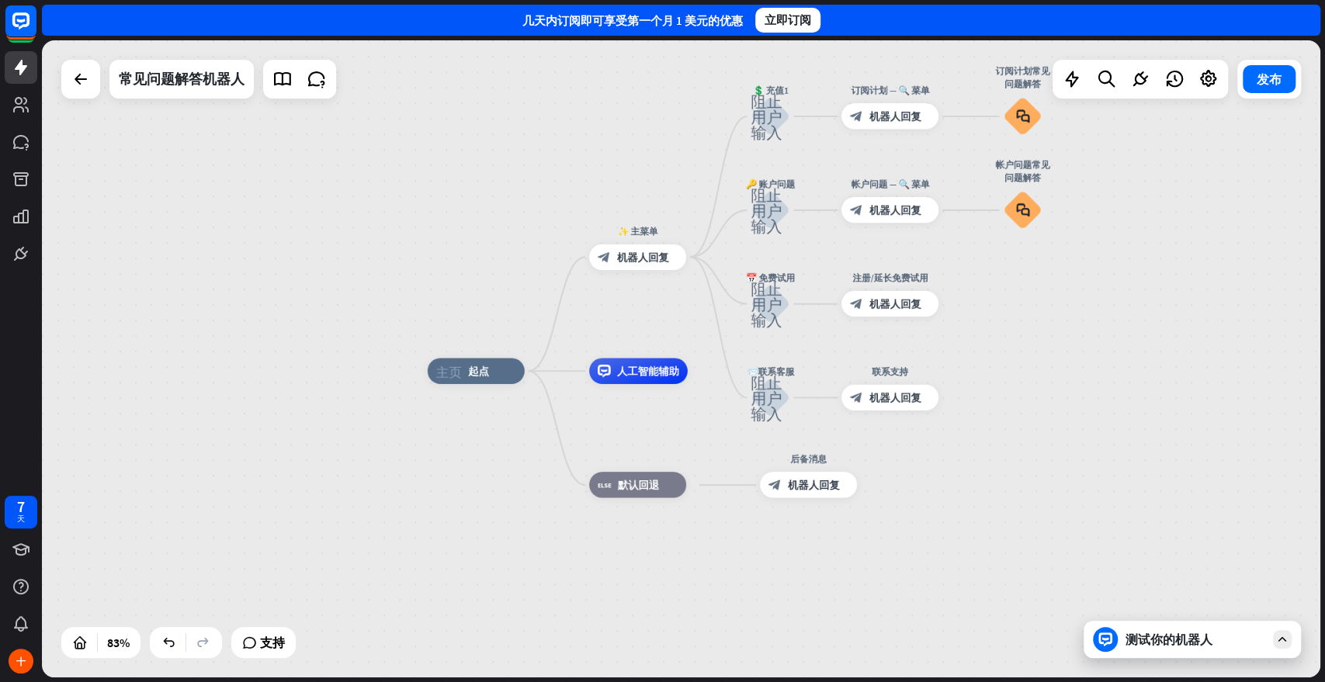
click at [1191, 613] on div "测试你的机器人" at bounding box center [1192, 639] width 217 height 37
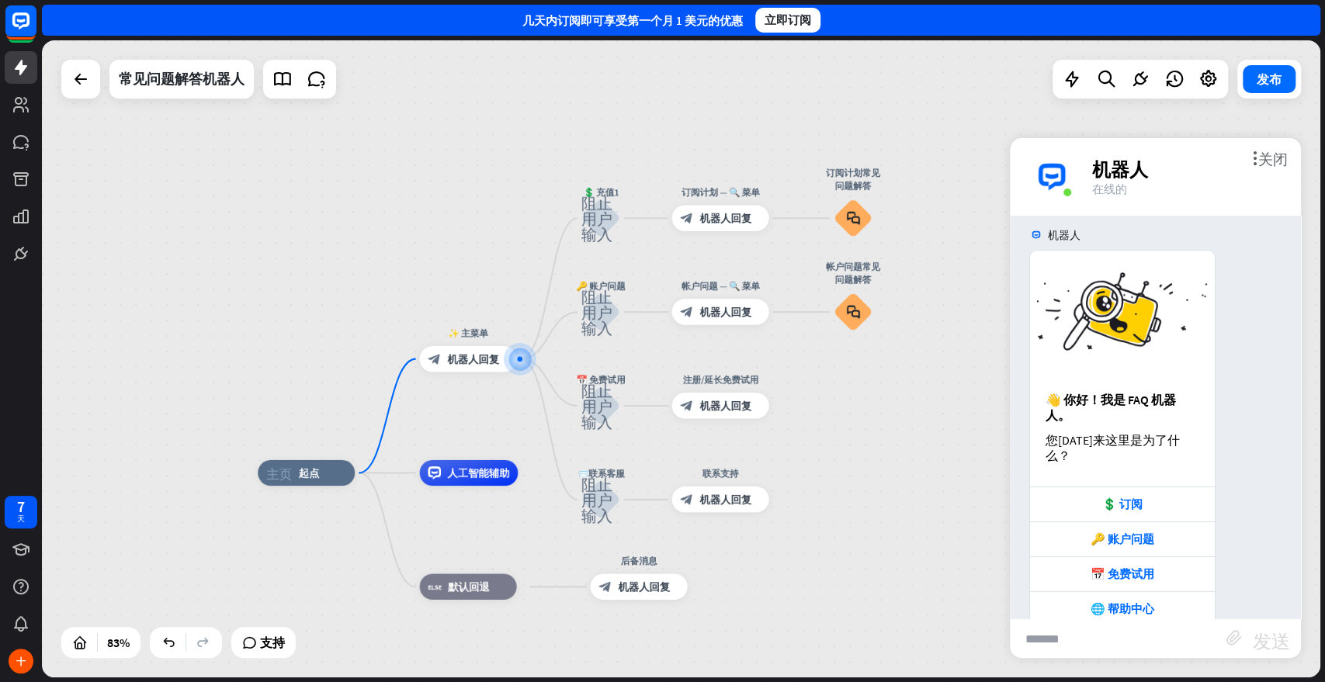
scroll to position [12, 0]
click at [1138, 496] on font "💲 订阅" at bounding box center [1122, 503] width 40 height 15
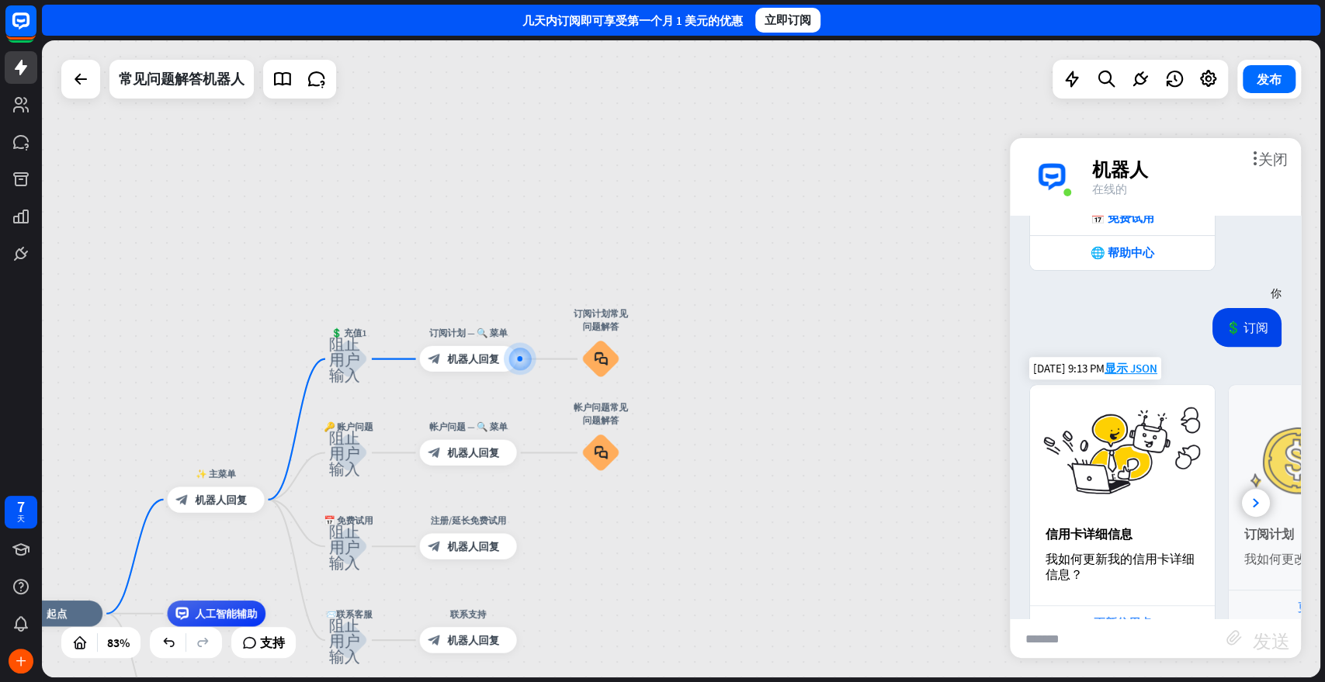
scroll to position [432, 0]
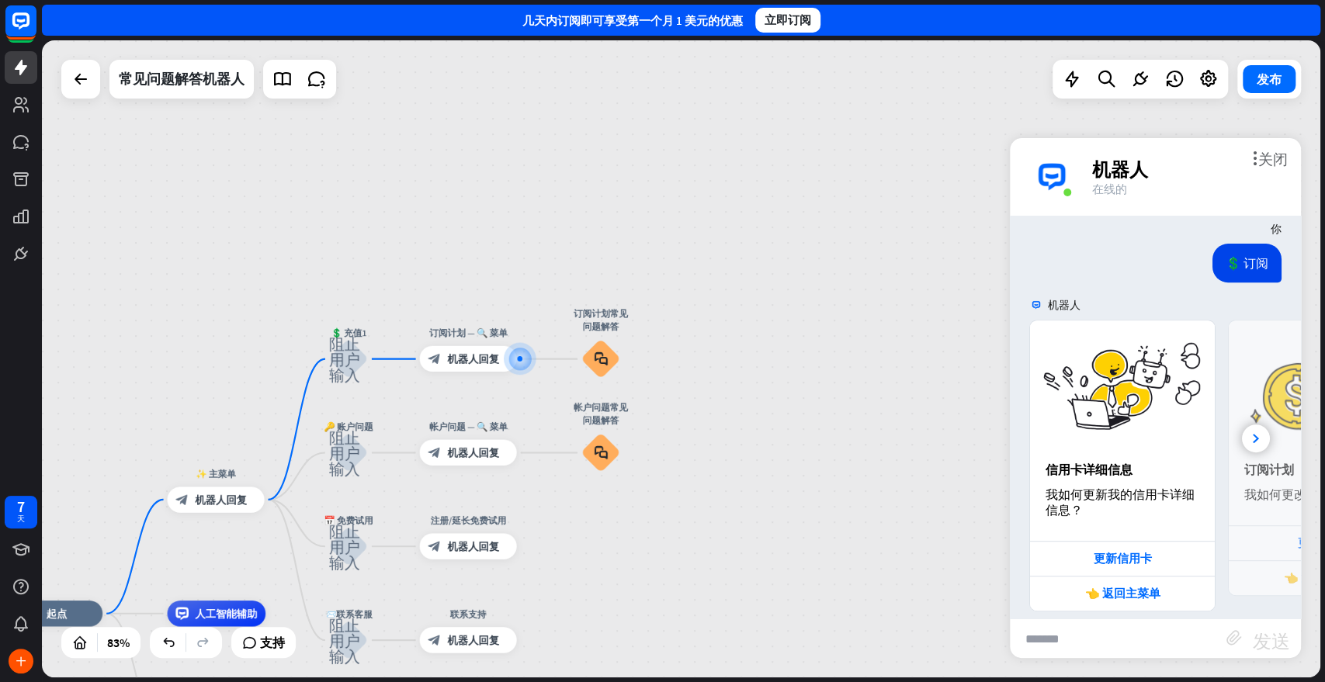
click at [1100, 613] on input "text" at bounding box center [1118, 638] width 217 height 39
type input "*"
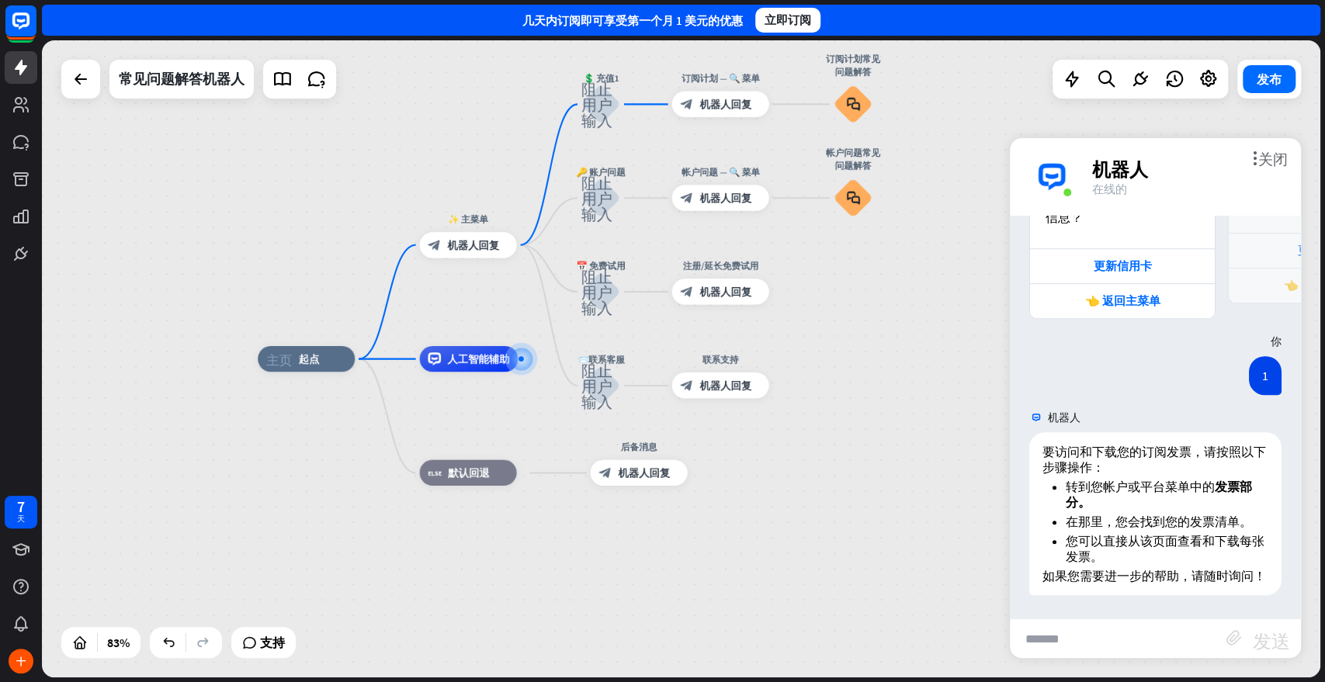
scroll to position [723, 0]
click at [73, 85] on icon at bounding box center [80, 79] width 19 height 19
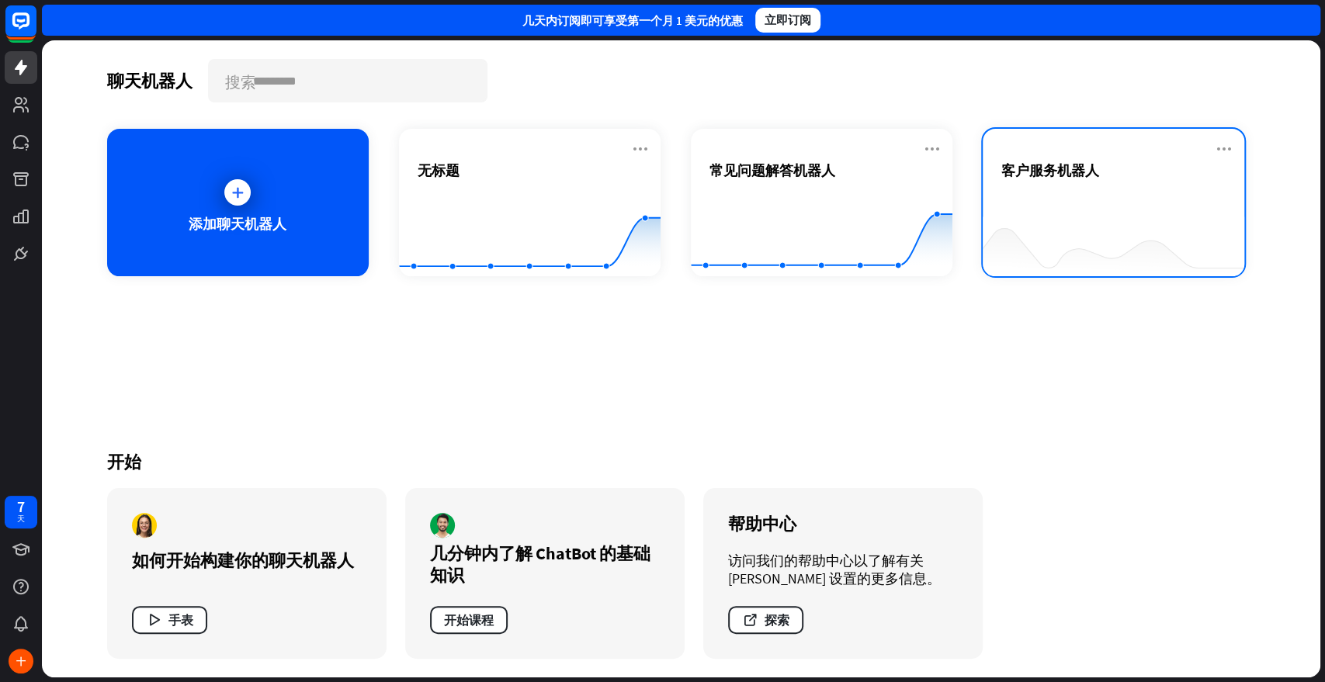
click at [1035, 220] on div at bounding box center [1114, 246] width 262 height 60
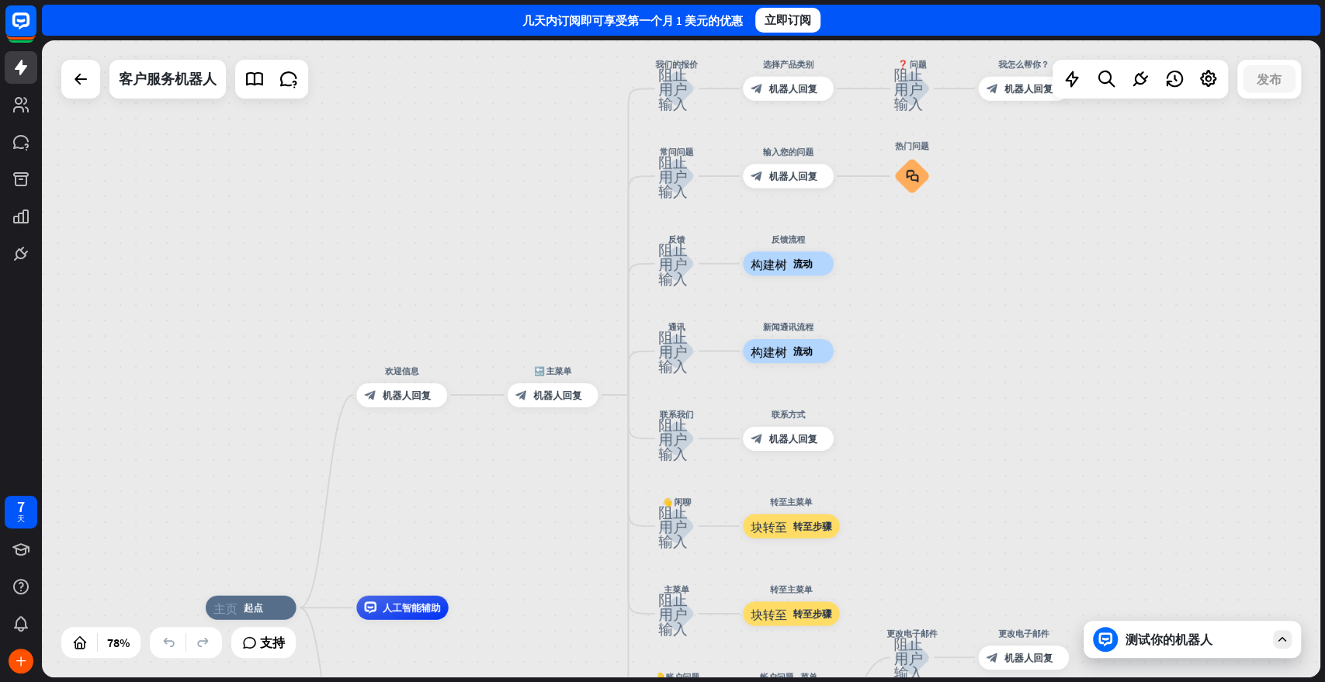
drag, startPoint x: 1265, startPoint y: 255, endPoint x: 1029, endPoint y: 473, distance: 321.3
click at [1029, 473] on div "主页_2 起点 欢迎信息 block_bot_response 机器人回复 🔙 主菜单 block_bot_response 机器人回复 我们的报价 阻止用户…" at bounding box center [681, 358] width 1278 height 637
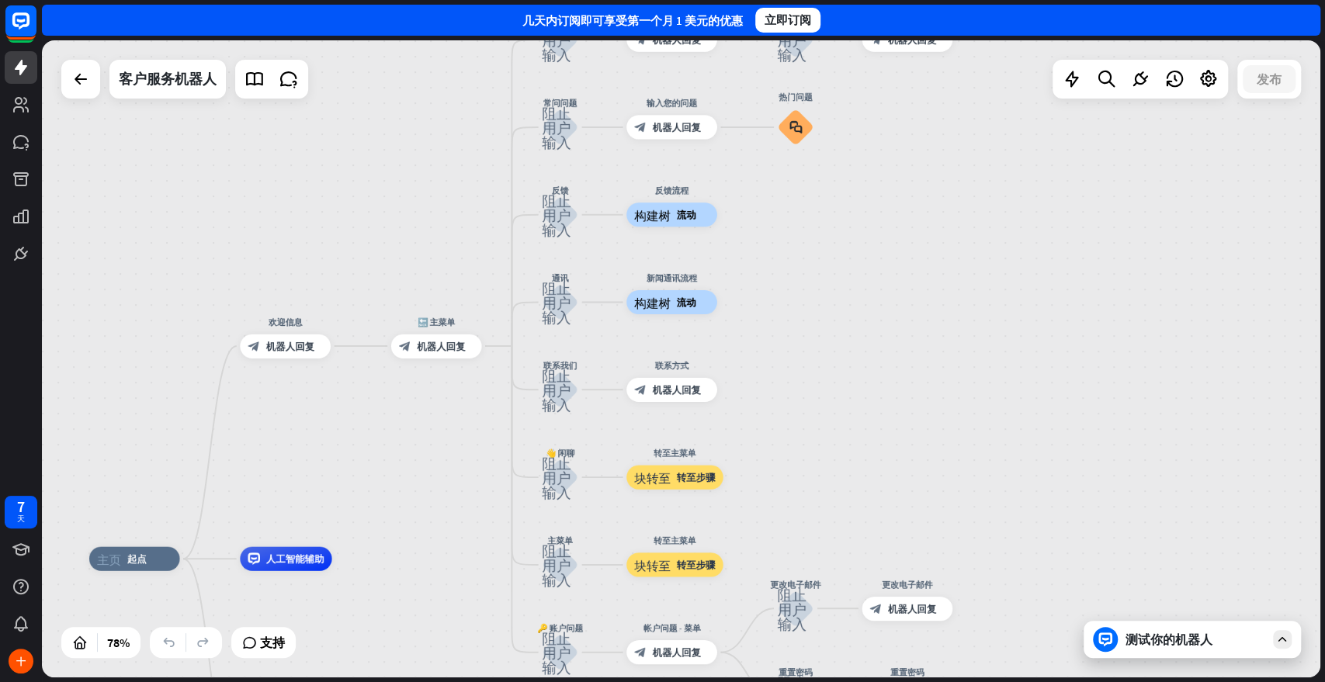
drag, startPoint x: 1095, startPoint y: 328, endPoint x: 982, endPoint y: 264, distance: 130.0
click at [982, 264] on div "主页_2 起点 欢迎信息 block_bot_response 机器人回复 🔙 主菜单 block_bot_response 机器人回复 我们的报价 阻止用户…" at bounding box center [681, 358] width 1278 height 637
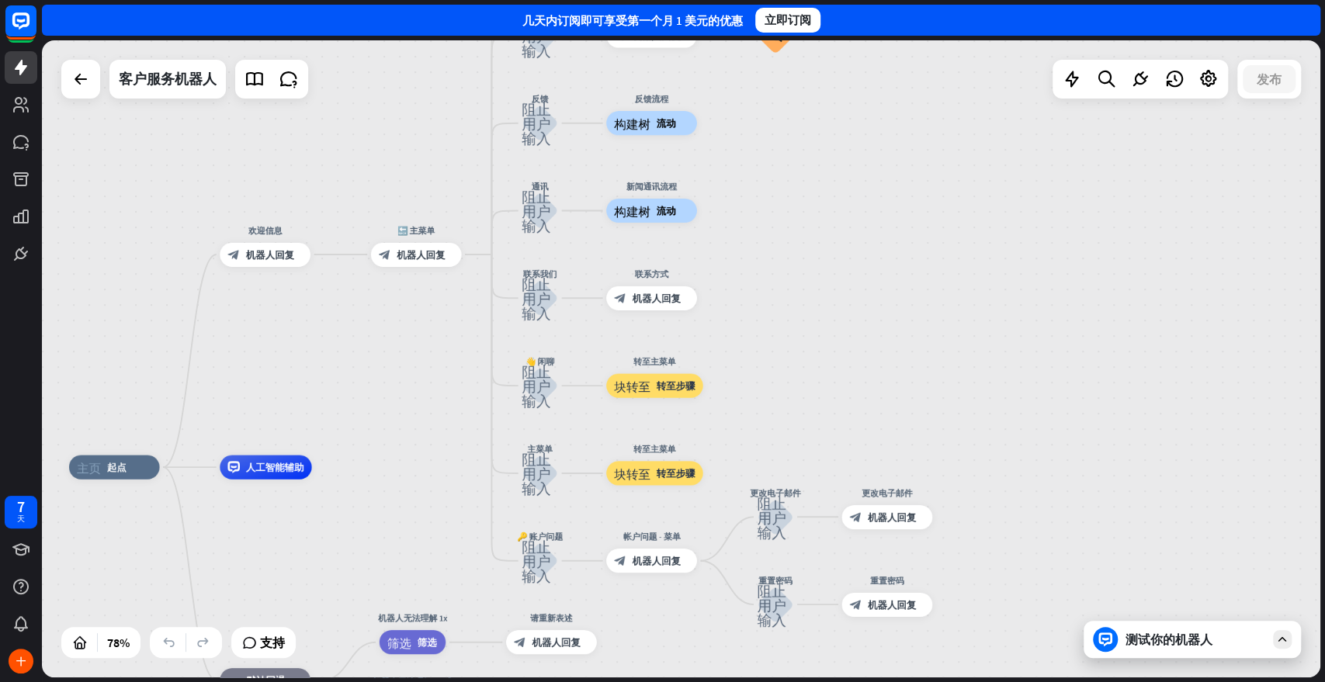
drag, startPoint x: 1004, startPoint y: 444, endPoint x: 984, endPoint y: 353, distance: 93.0
click at [984, 353] on div "主页_2 起点 欢迎信息 block_bot_response 机器人回复 🔙 主菜单 block_bot_response 机器人回复 我们的报价 阻止用户…" at bounding box center [681, 358] width 1278 height 637
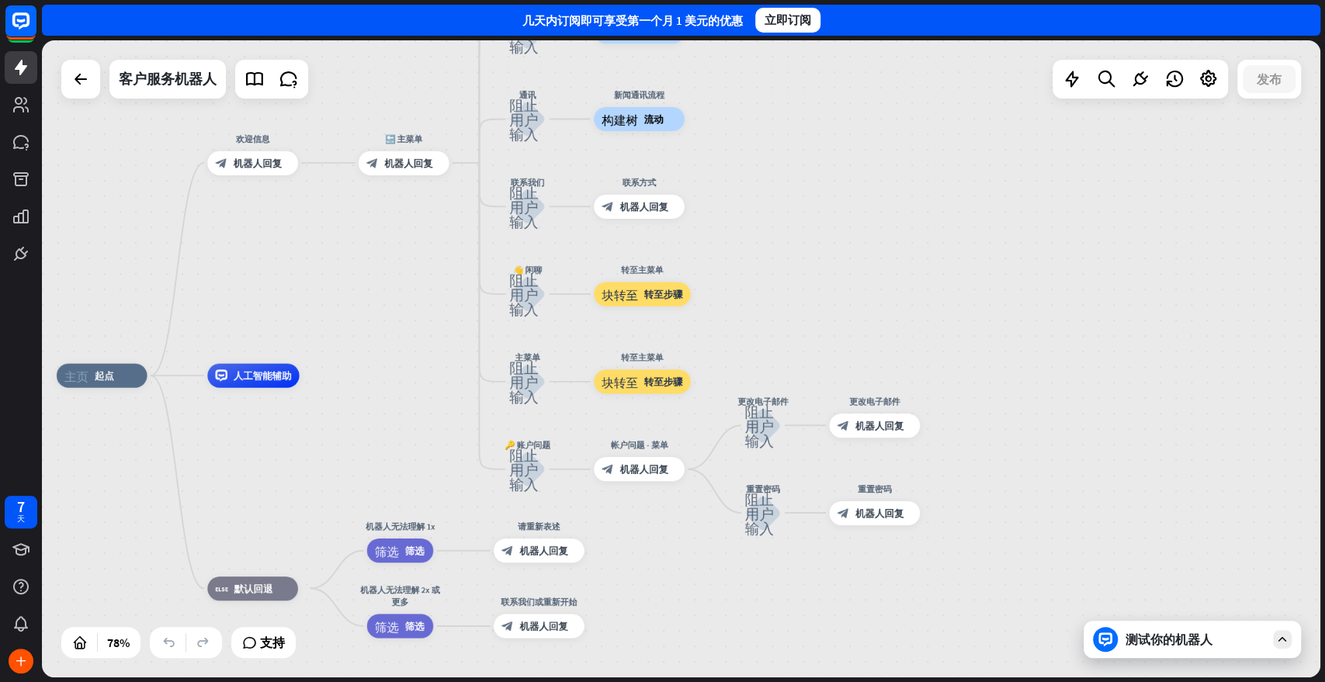
drag, startPoint x: 987, startPoint y: 396, endPoint x: 975, endPoint y: 304, distance: 92.3
click at [975, 304] on div "主页_2 起点 欢迎信息 block_bot_response 机器人回复 🔙 主菜单 block_bot_response 机器人回复 我们的报价 阻止用户…" at bounding box center [681, 358] width 1278 height 637
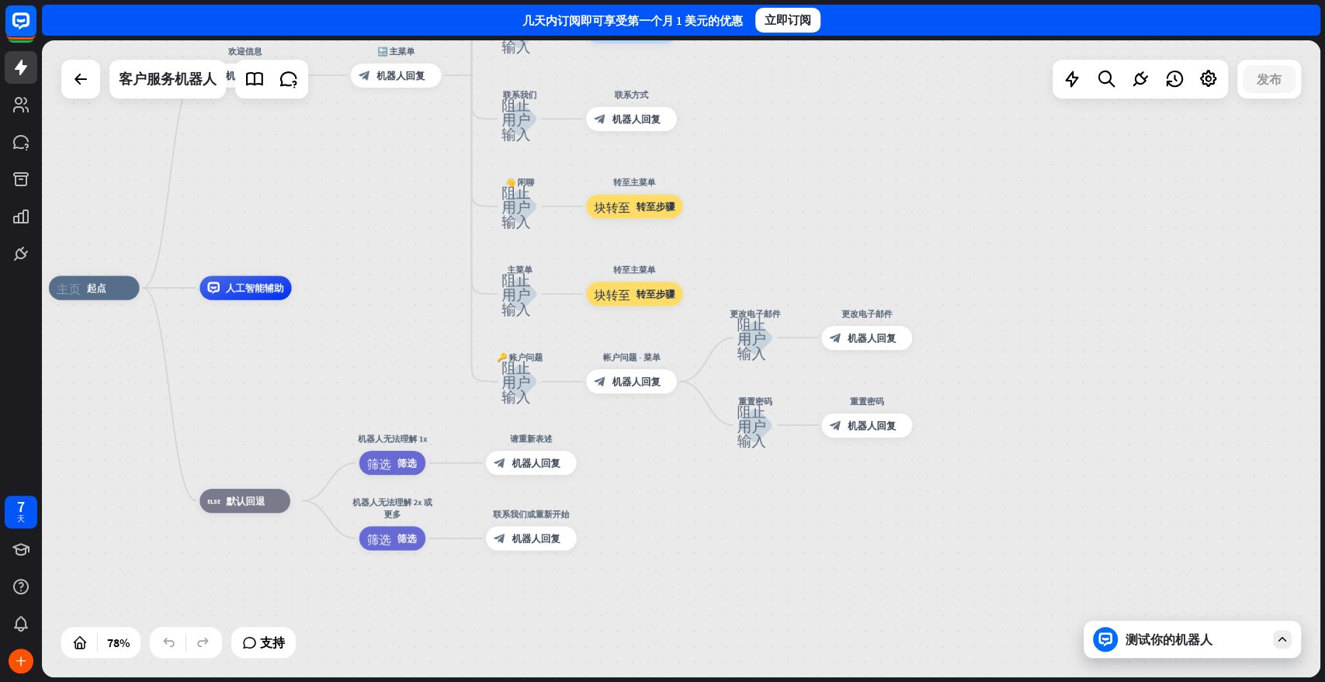
drag, startPoint x: 1103, startPoint y: 471, endPoint x: 1097, endPoint y: 383, distance: 87.9
click at [1097, 383] on div "主页_2 起点 欢迎信息 block_bot_response 机器人回复 🔙 主菜单 block_bot_response 机器人回复 我们的报价 阻止用户…" at bounding box center [681, 358] width 1278 height 637
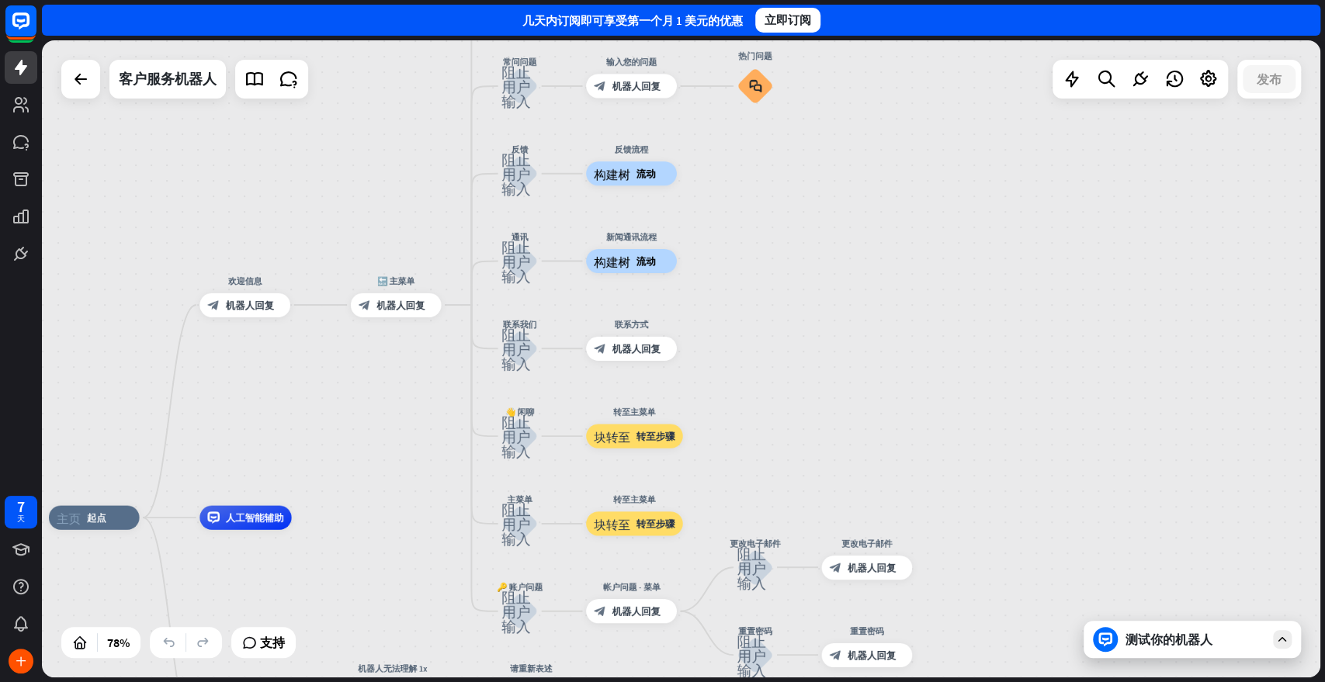
drag, startPoint x: 1063, startPoint y: 359, endPoint x: 1063, endPoint y: 656, distance: 297.3
click at [1063, 613] on div "主页_2 起点 欢迎信息 block_bot_response 机器人回复 🔙 主菜单 block_bot_response 机器人回复 我们的报价 阻止用户…" at bounding box center [681, 358] width 1278 height 637
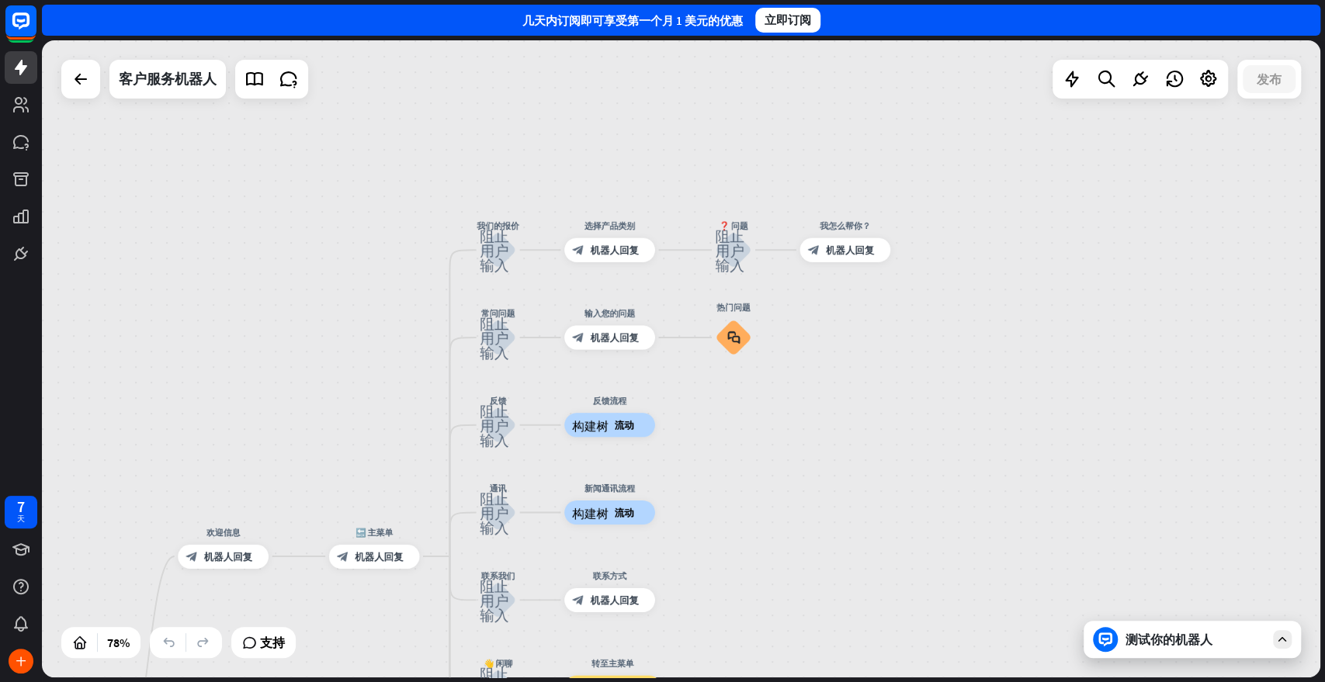
drag, startPoint x: 1043, startPoint y: 422, endPoint x: 1021, endPoint y: 605, distance: 184.5
click at [1021, 605] on div "主页_2 起点 欢迎信息 block_bot_response 机器人回复 🔙 主菜单 block_bot_response 机器人回复 我们的报价 阻止用户…" at bounding box center [681, 358] width 1278 height 637
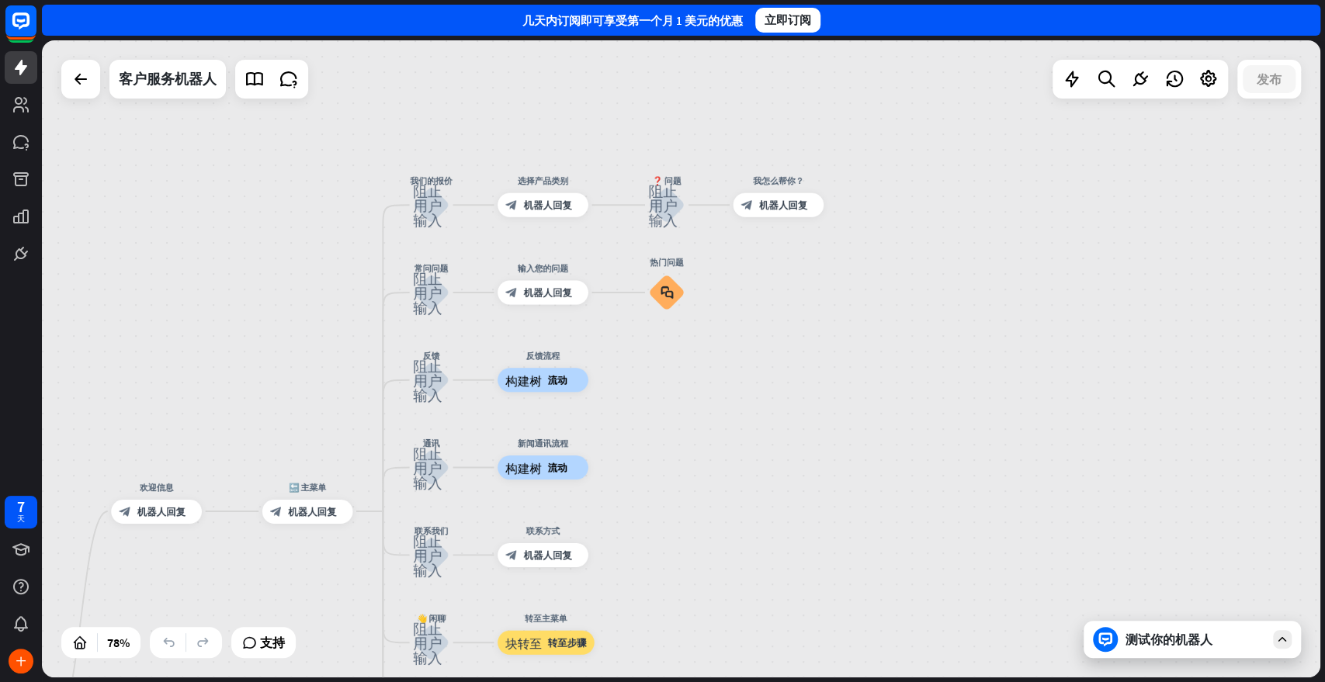
drag, startPoint x: 995, startPoint y: 456, endPoint x: 928, endPoint y: 411, distance: 80.5
click at [928, 411] on div "主页_2 起点 欢迎信息 block_bot_response 机器人回复 🔙 主菜单 block_bot_response 机器人回复 我们的报价 阻止用户…" at bounding box center [681, 358] width 1278 height 637
click at [76, 72] on icon at bounding box center [80, 79] width 19 height 19
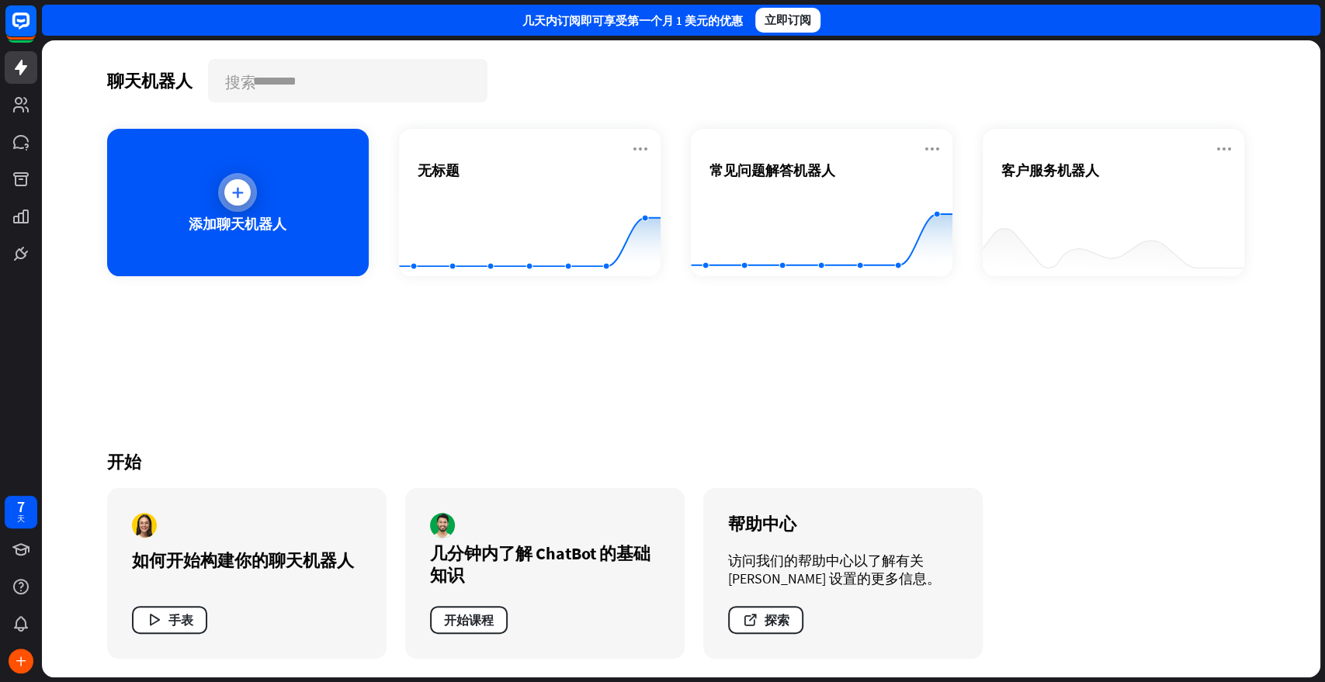
click at [216, 229] on font "添加聊天机器人" at bounding box center [238, 224] width 98 height 18
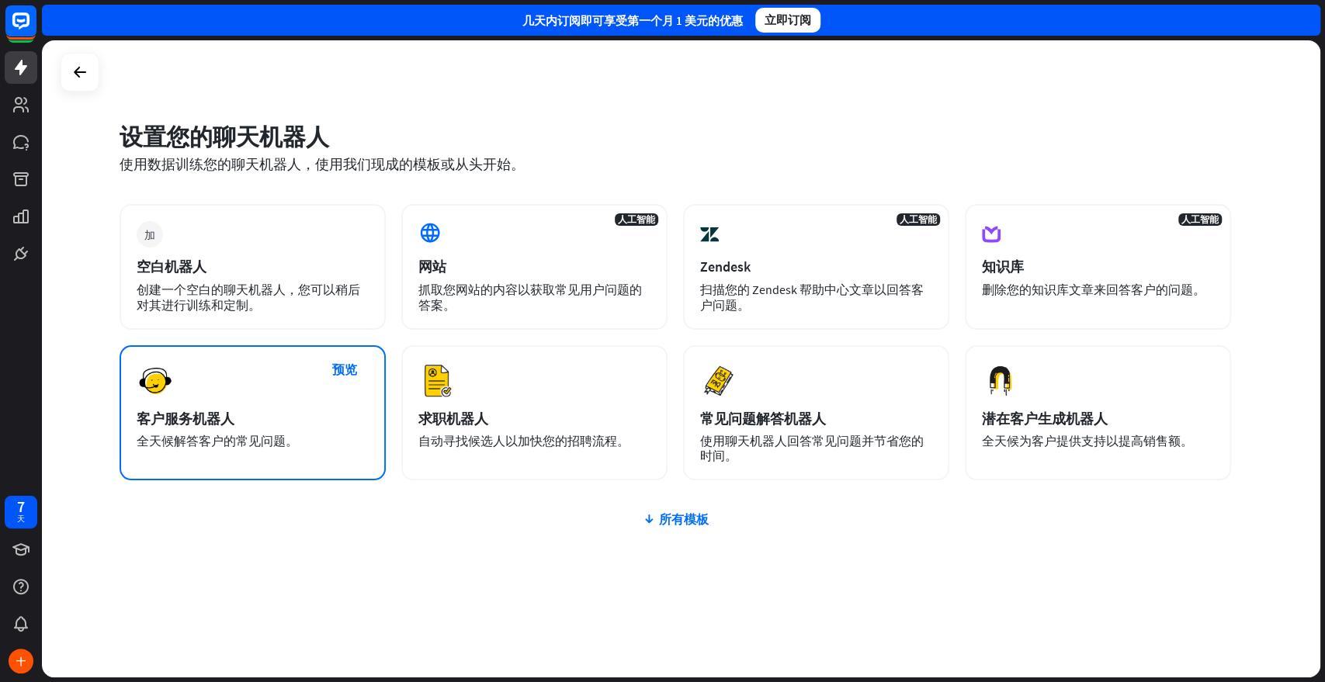
click at [202, 408] on div "预览 客户服务机器人 全天候解答客户的常见问题。" at bounding box center [253, 412] width 266 height 135
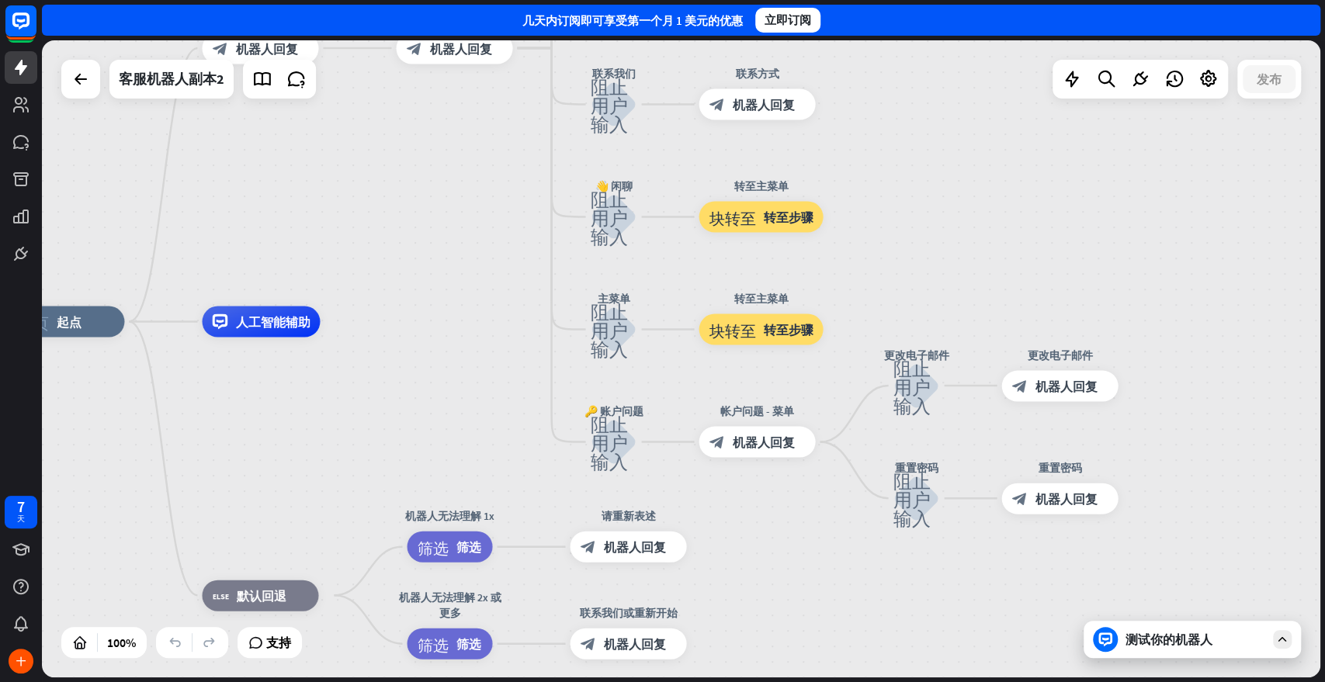
drag, startPoint x: 728, startPoint y: 371, endPoint x: 459, endPoint y: 383, distance: 269.6
click at [459, 383] on div "主页_2 起点 欢迎信息 block_bot_response 机器人回复 🔙 主菜单 block_bot_response 机器人回复 我们的报价 阻止用户…" at bounding box center [647, 640] width 1278 height 637
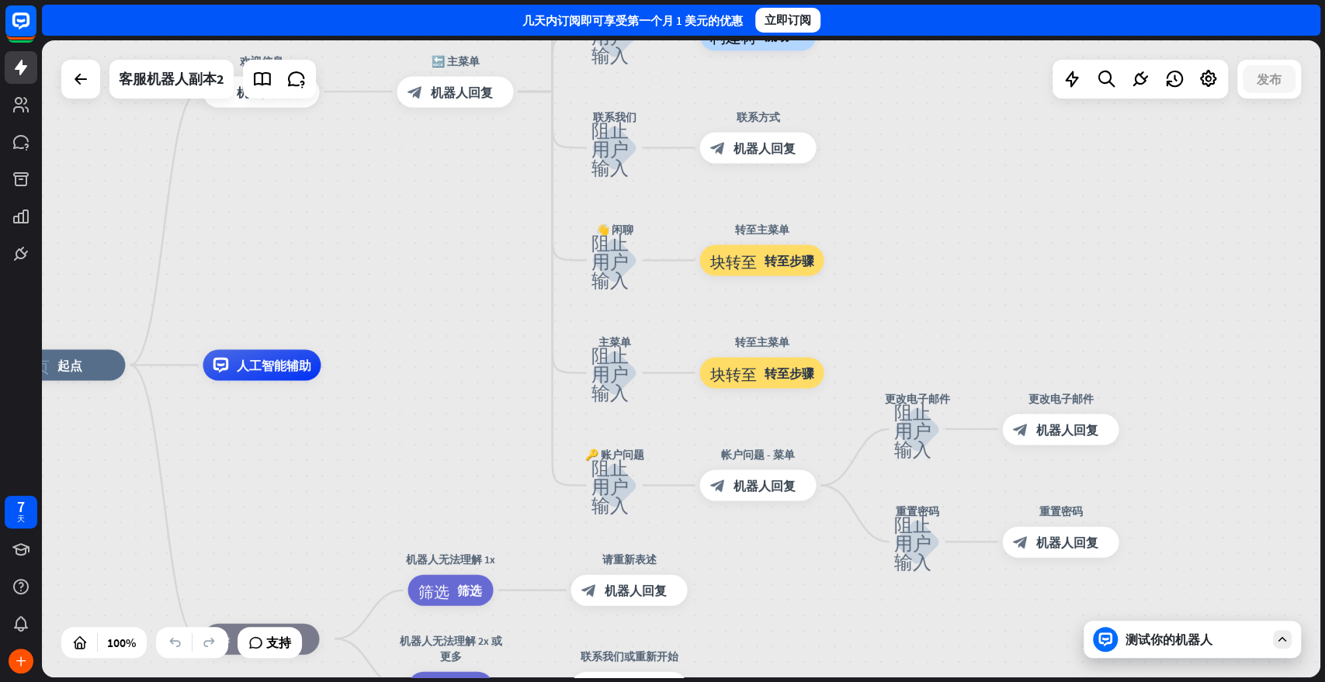
click at [1147, 613] on font "测试你的机器人" at bounding box center [1169, 640] width 87 height 16
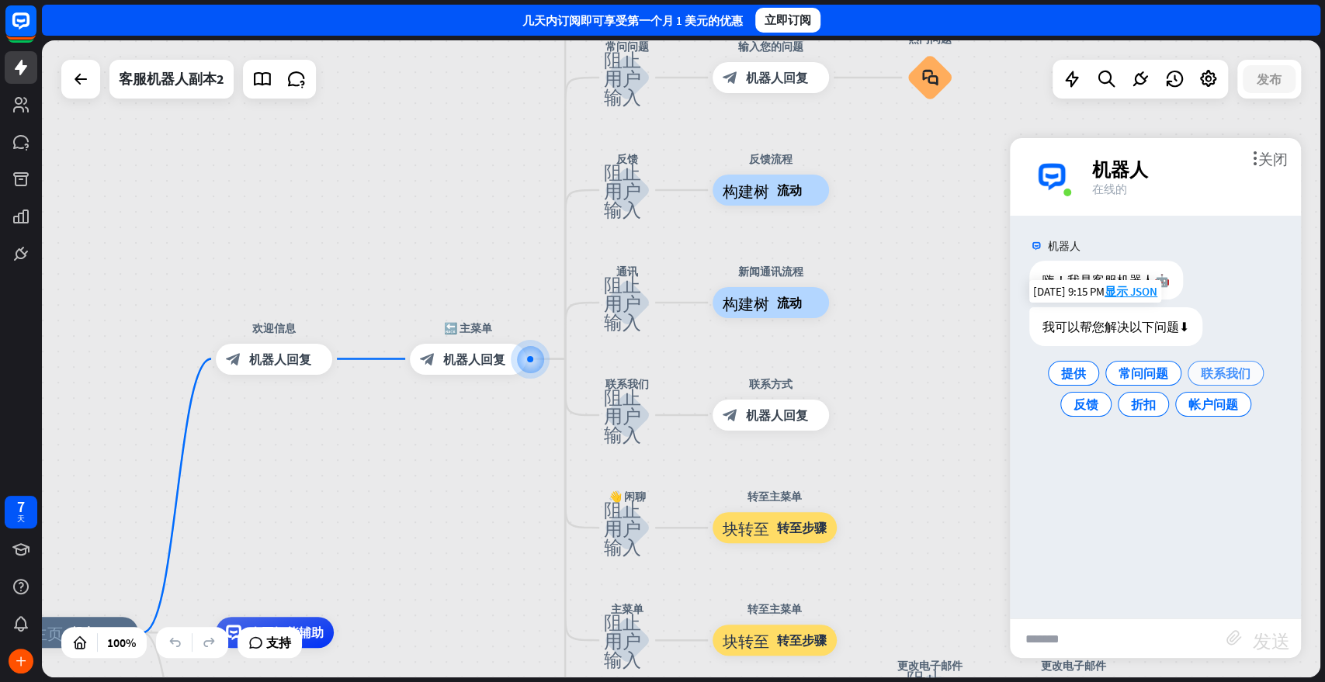
click at [1191, 376] on font "联系我们" at bounding box center [1226, 374] width 50 height 16
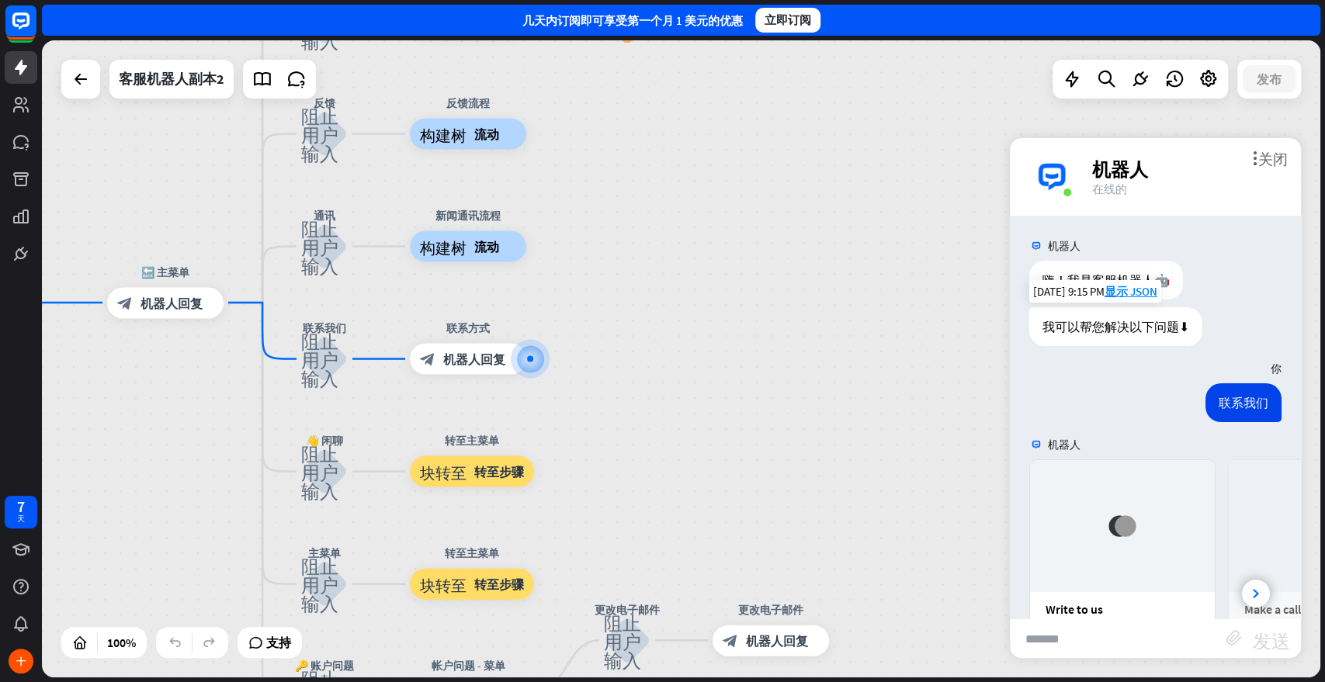
scroll to position [171, 0]
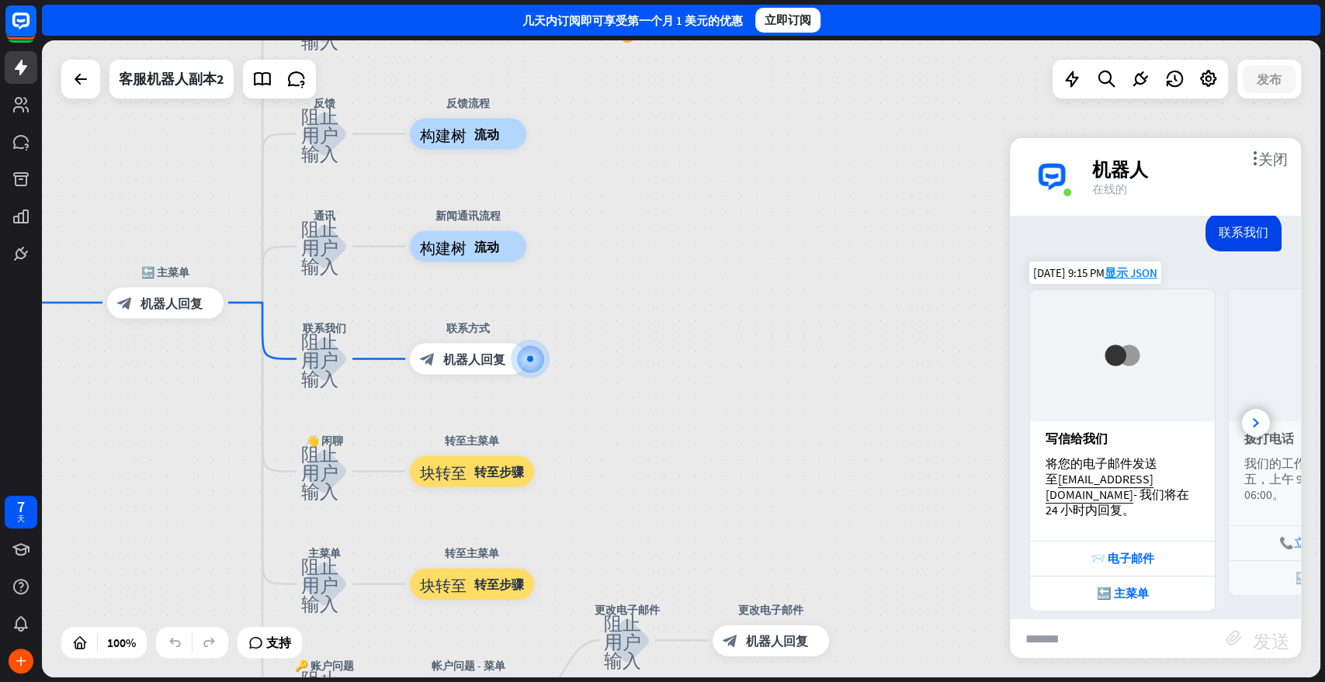
drag, startPoint x: 1183, startPoint y: 515, endPoint x: 1100, endPoint y: 515, distance: 83.1
click at [1100, 515] on div "写信给我们 将您的电子邮件发送至 [EMAIL_ADDRESS][DOMAIN_NAME] - 我们将在 24 小时内回复。" at bounding box center [1122, 481] width 185 height 120
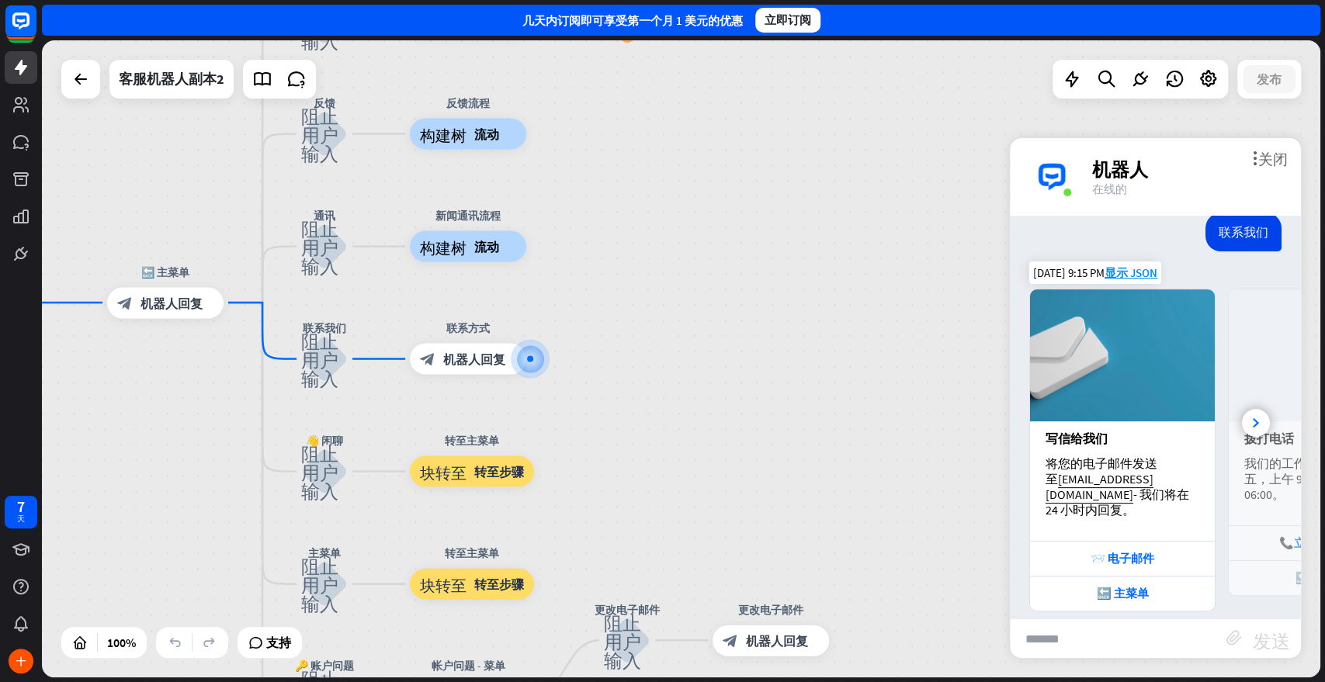
drag, startPoint x: 1247, startPoint y: 527, endPoint x: 1155, endPoint y: 520, distance: 91.9
click at [1155, 520] on div "写信给我们 将您的电子邮件发送至 [EMAIL_ADDRESS][DOMAIN_NAME] - 我们将在 24 小时内回复。 📨 电子邮件 🔙 主菜单 拨打电…" at bounding box center [1155, 450] width 291 height 323
click at [1133, 586] on font "🔙 主菜单" at bounding box center [1123, 593] width 52 height 15
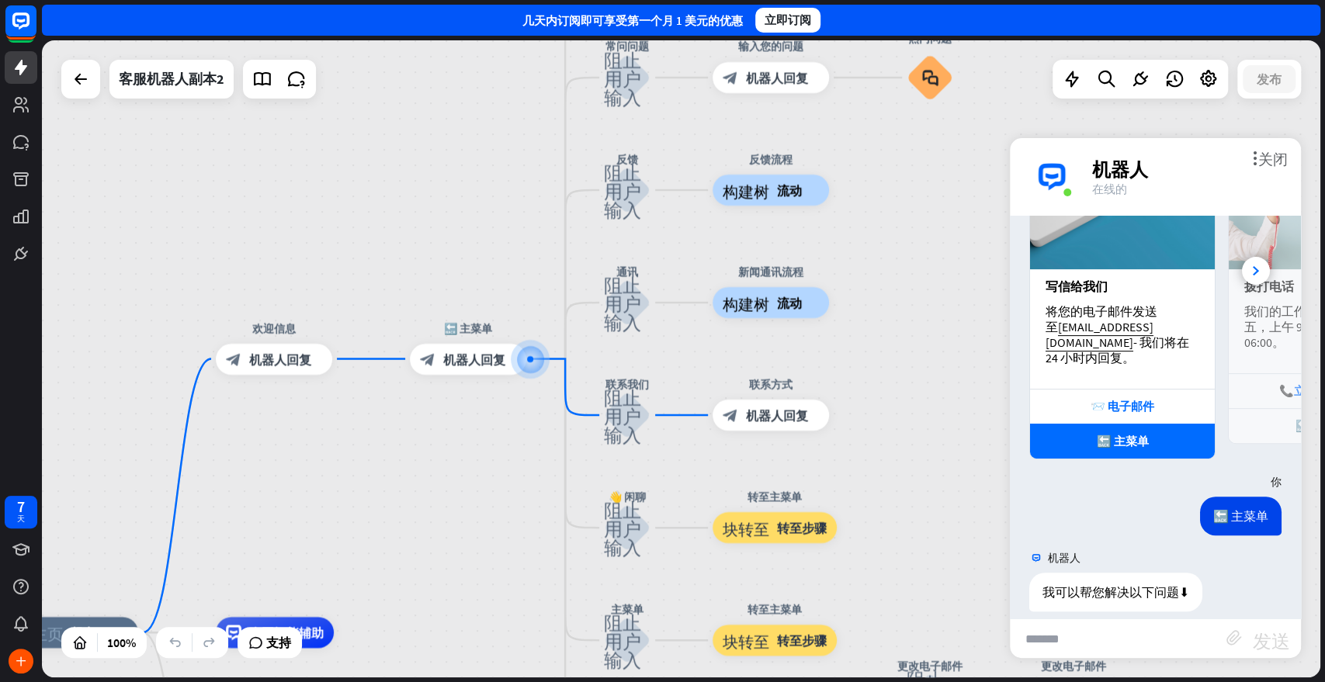
scroll to position [397, 0]
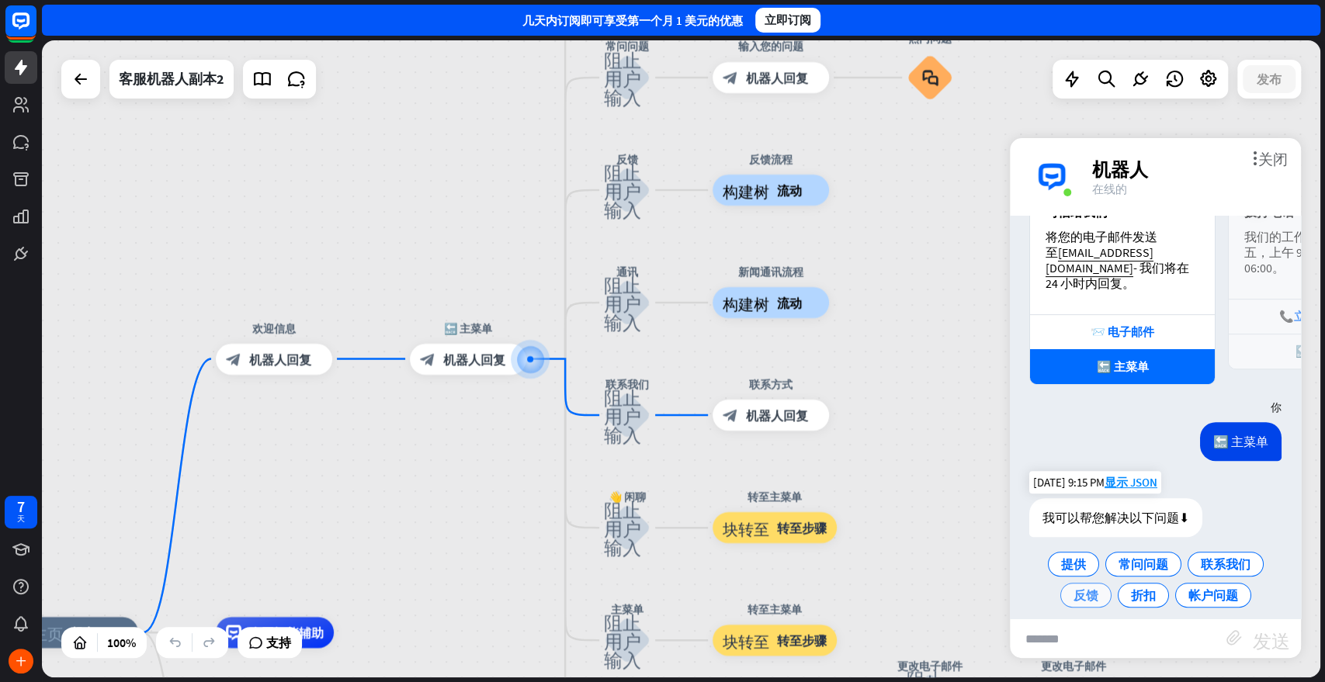
click at [1085, 588] on font "反馈" at bounding box center [1086, 596] width 25 height 16
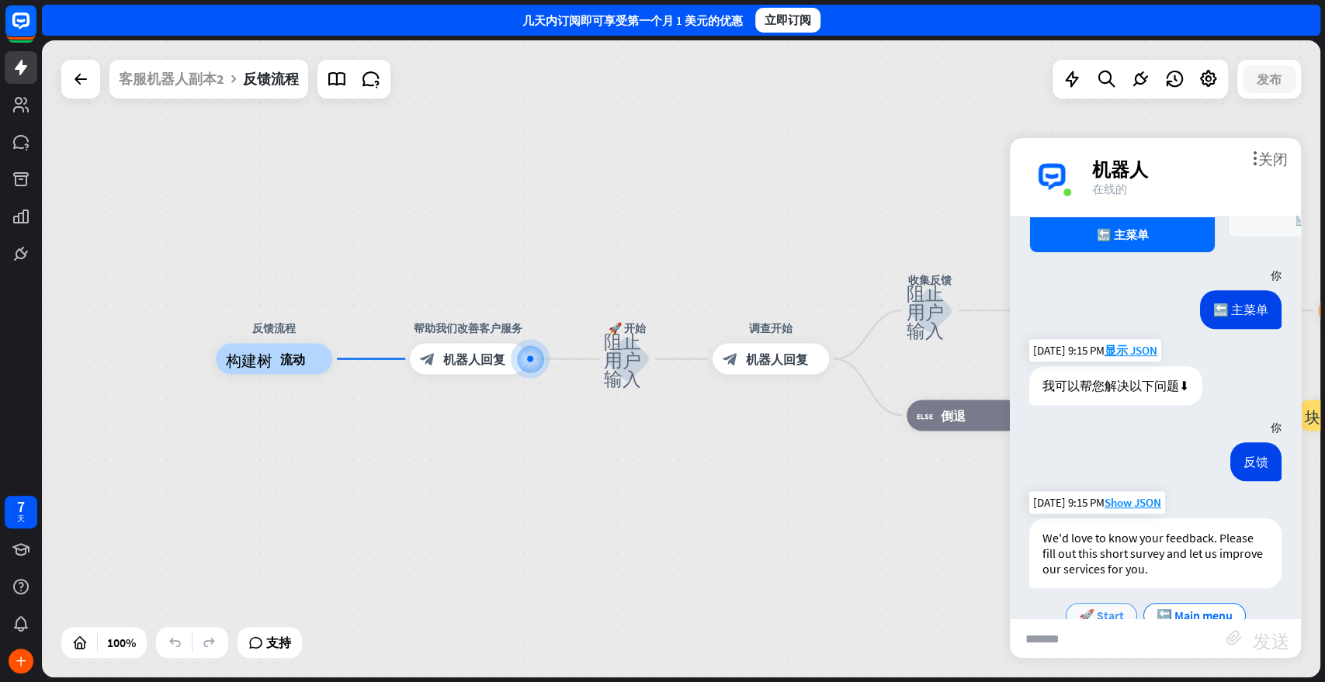
scroll to position [549, 0]
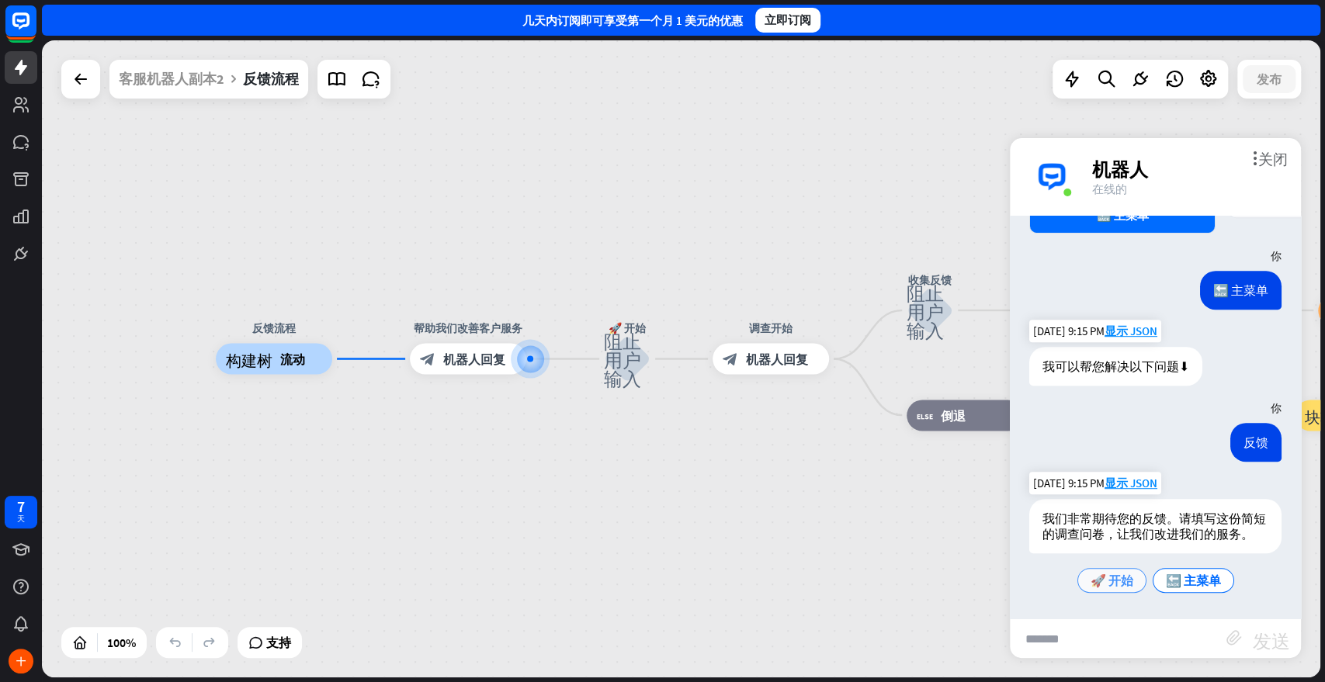
click at [1115, 578] on font "🚀 开始" at bounding box center [1112, 581] width 43 height 16
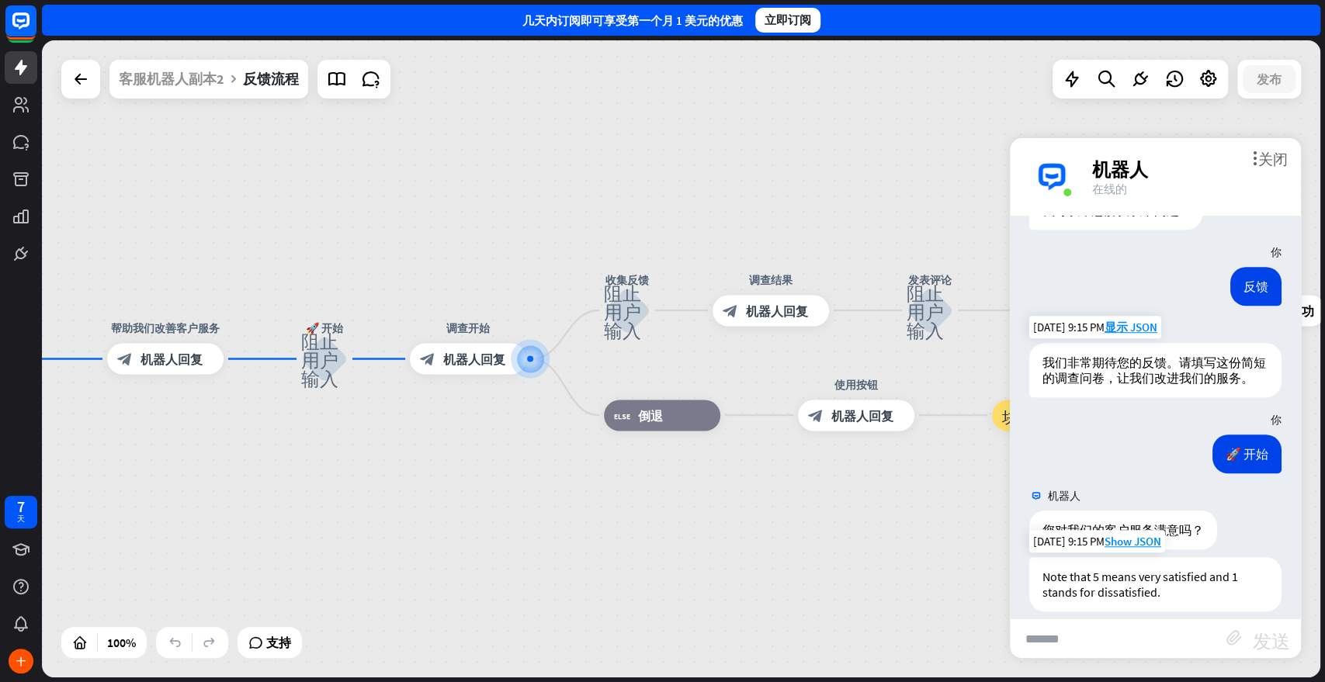
scroll to position [764, 0]
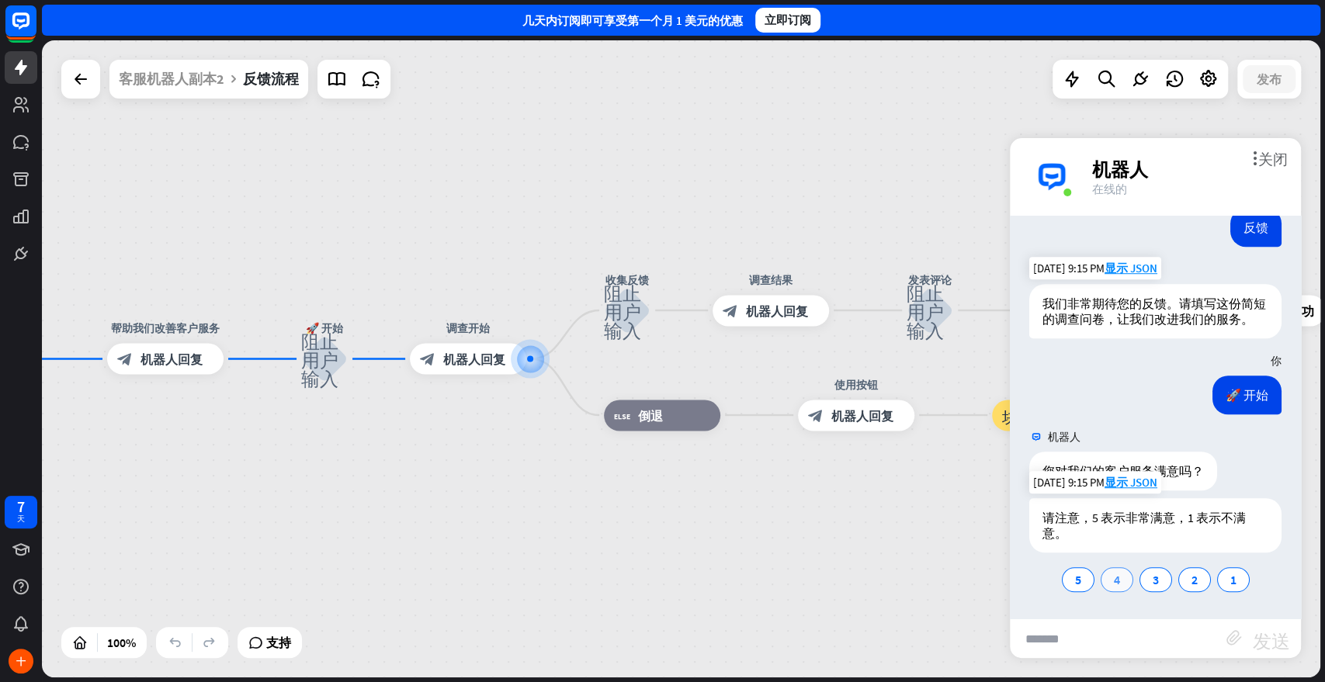
click at [1101, 580] on div "4" at bounding box center [1117, 579] width 33 height 25
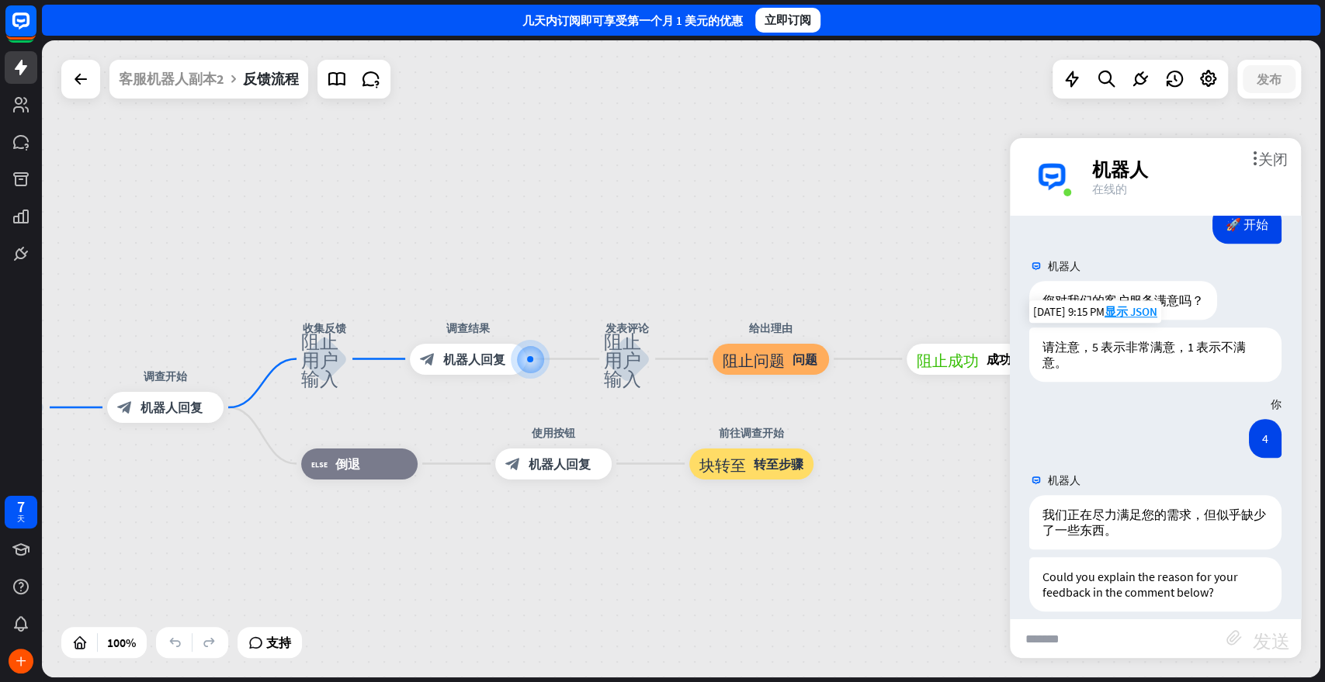
scroll to position [1025, 0]
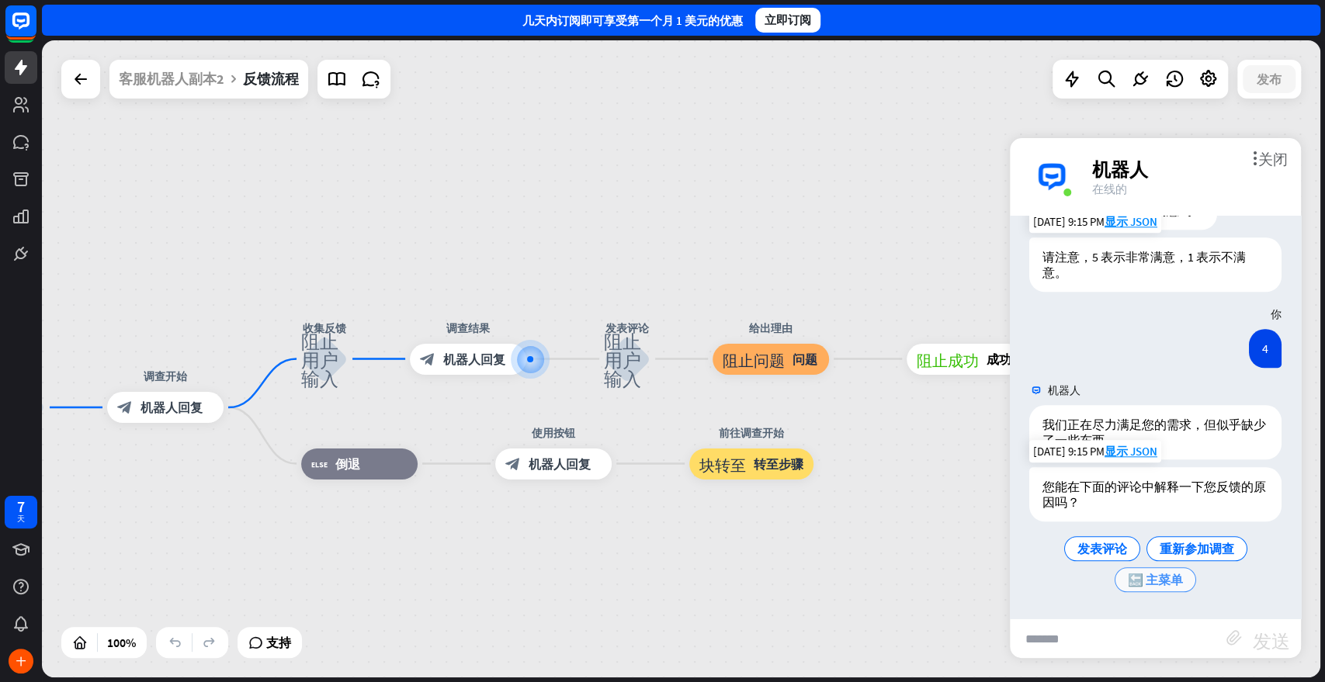
click at [1167, 583] on font "🔙 主菜单" at bounding box center [1155, 580] width 55 height 16
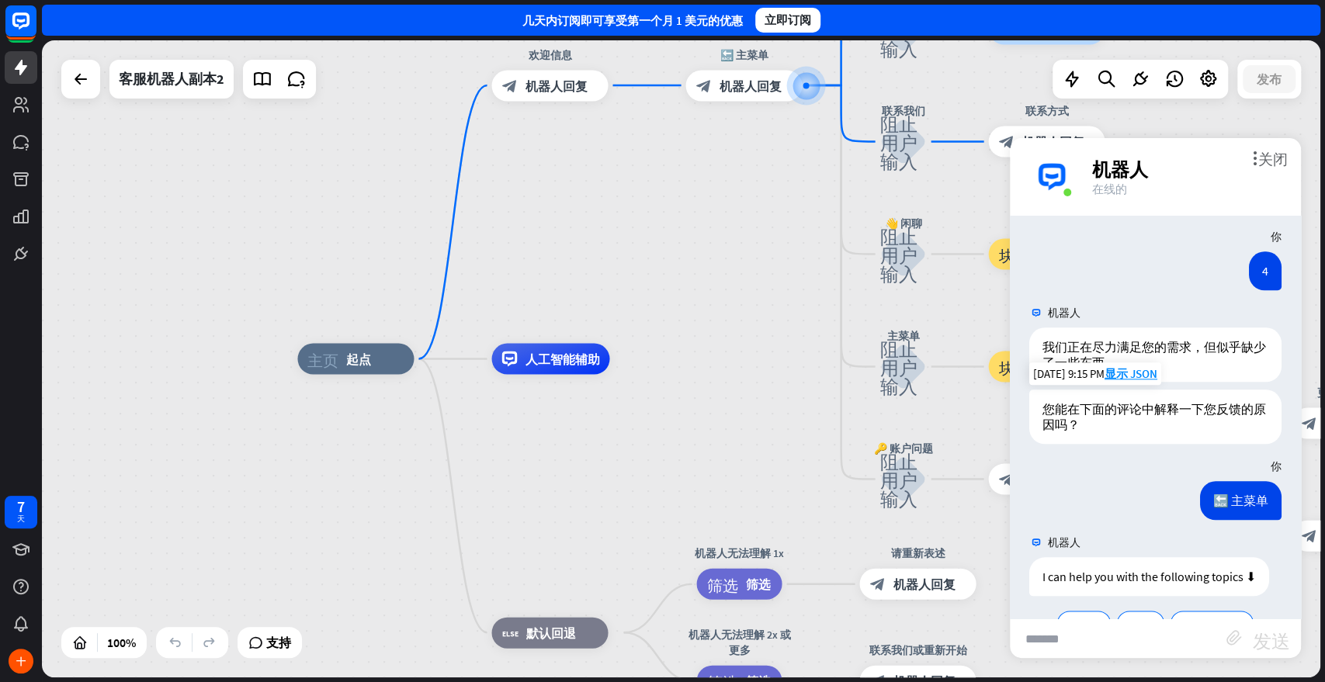
scroll to position [1176, 0]
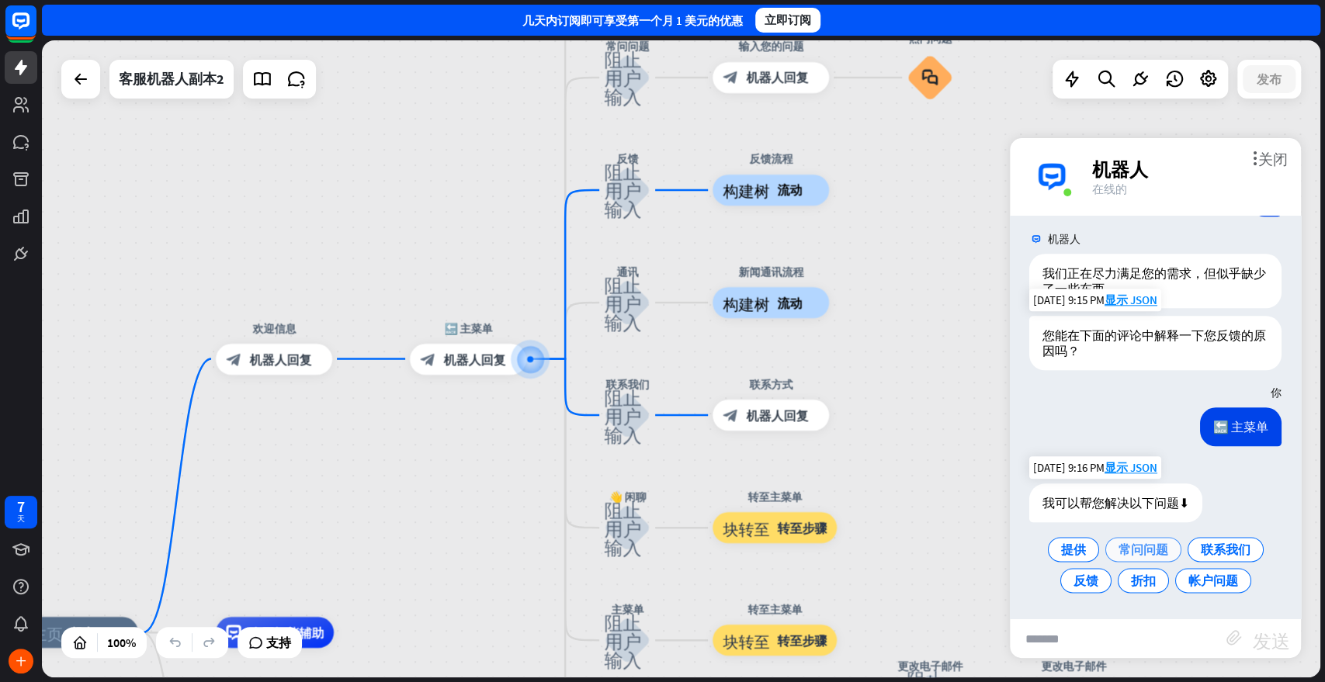
click at [1140, 548] on font "常问问题" at bounding box center [1144, 550] width 50 height 16
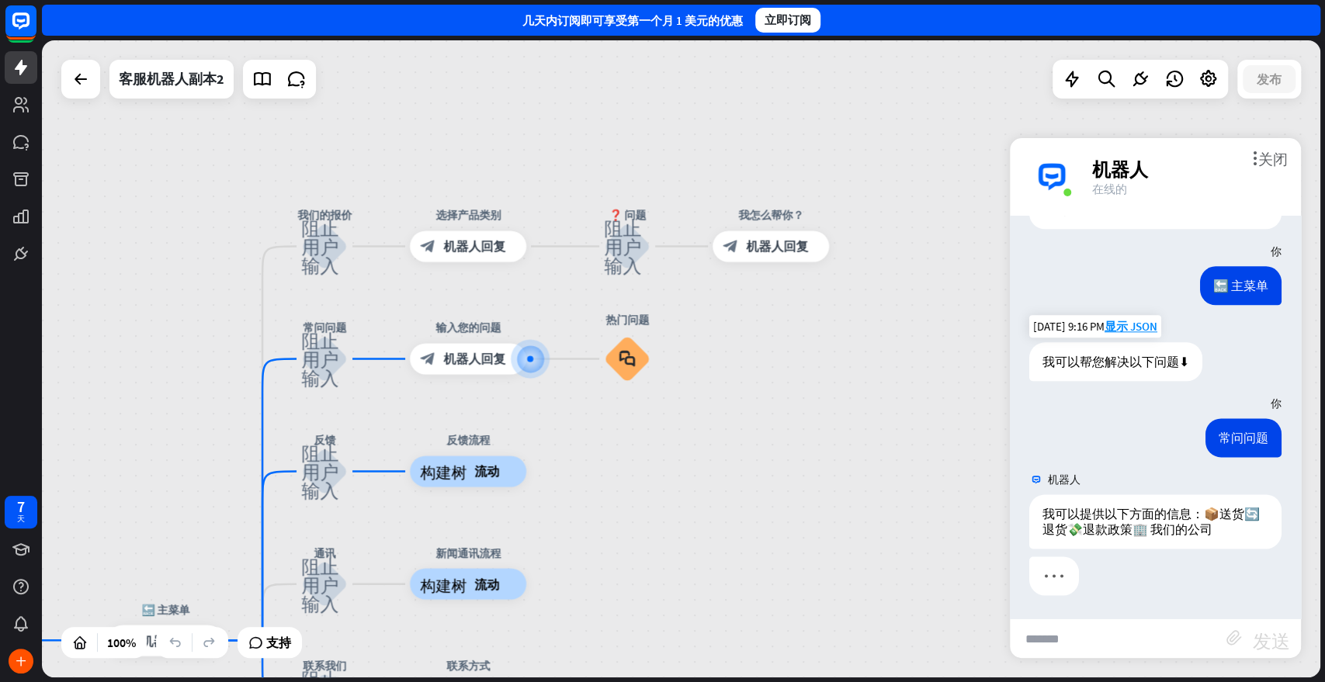
scroll to position [1363, 0]
click at [1079, 613] on input "text" at bounding box center [1118, 638] width 217 height 39
type input "*"
type input "****"
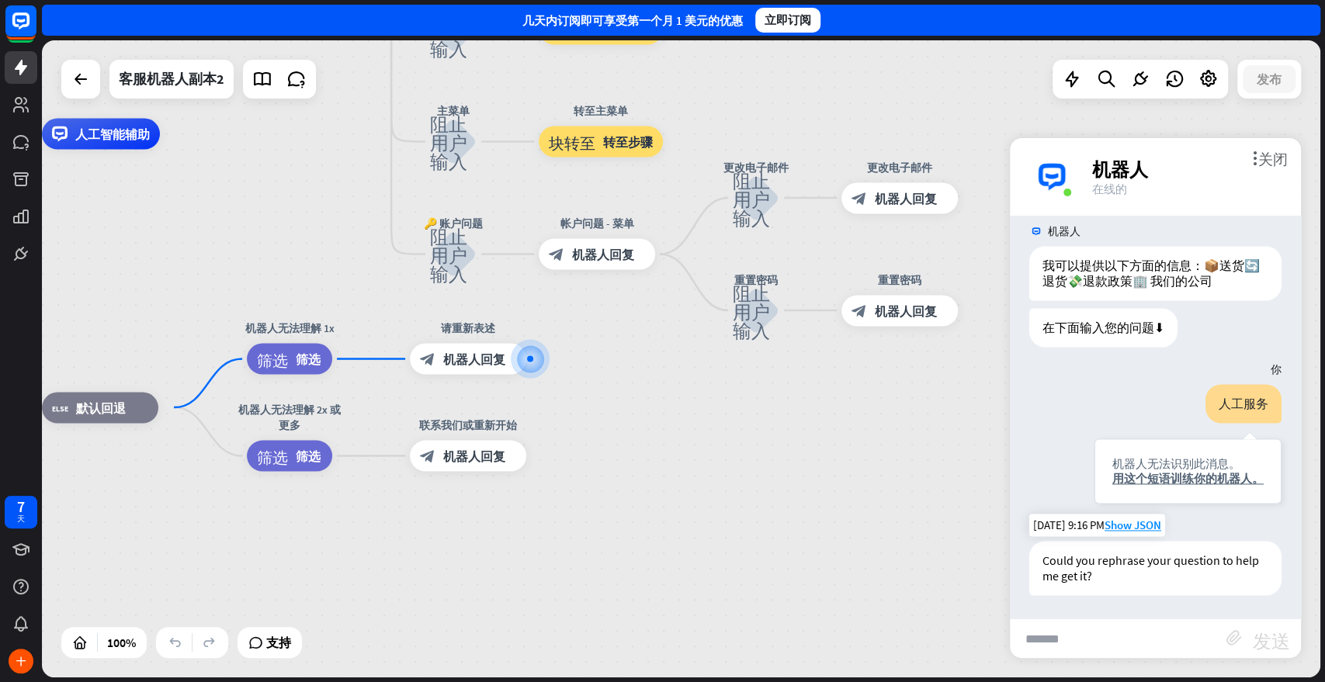
scroll to position [1611, 0]
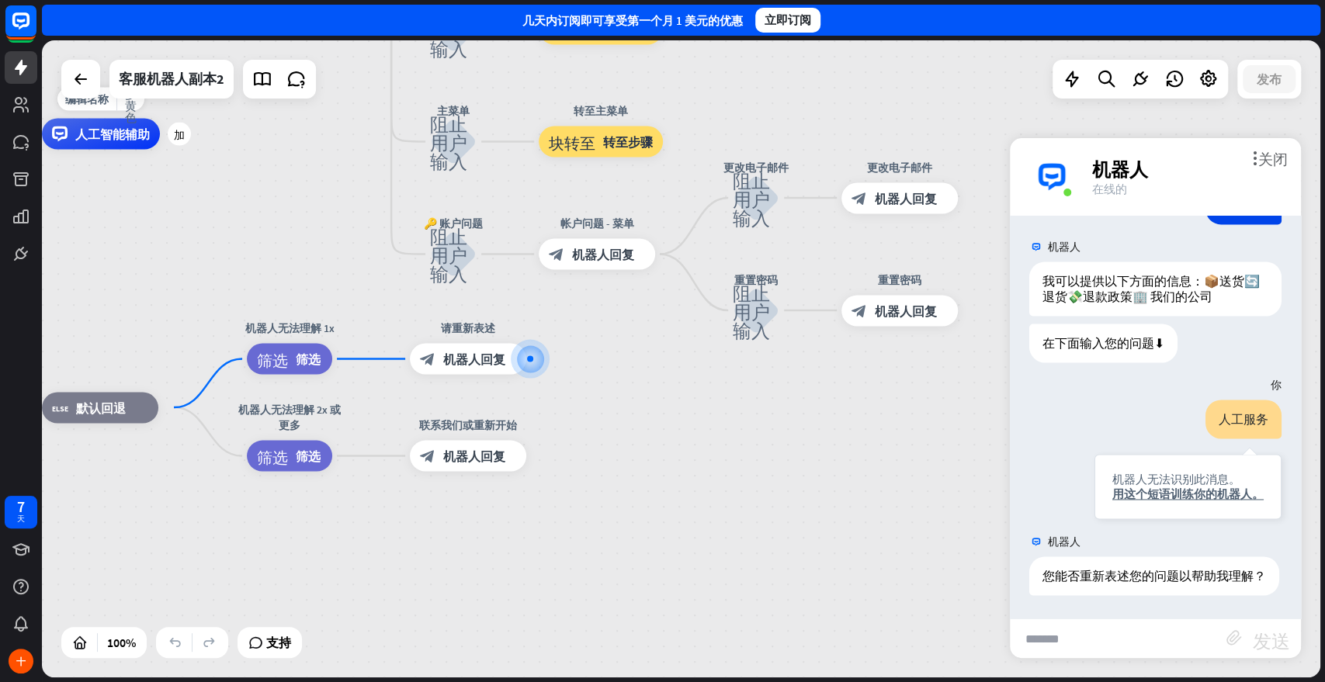
click at [92, 148] on div "人工智能辅助" at bounding box center [101, 134] width 118 height 31
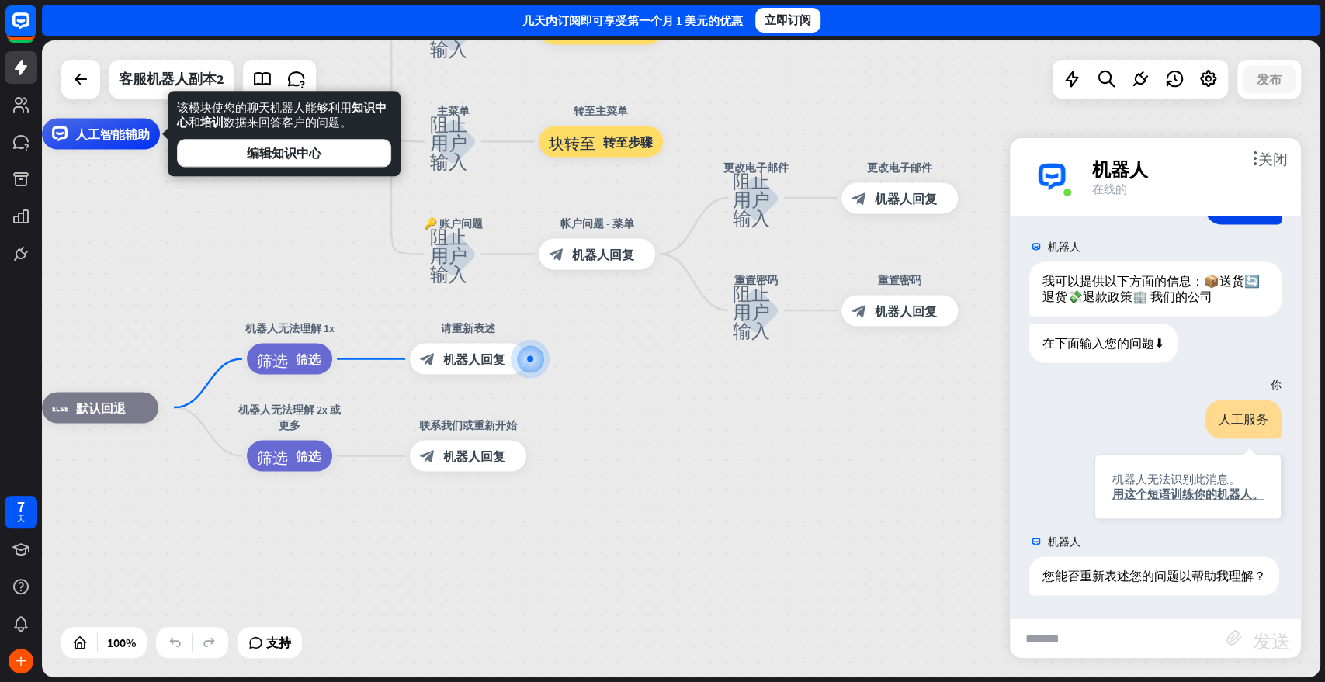
click at [858, 489] on div "主页_2 起点 欢迎信息 block_bot_response 机器人回复 🔙 主菜单 block_bot_response 机器人回复 我们的报价 阻止用户…" at bounding box center [487, 452] width 1278 height 637
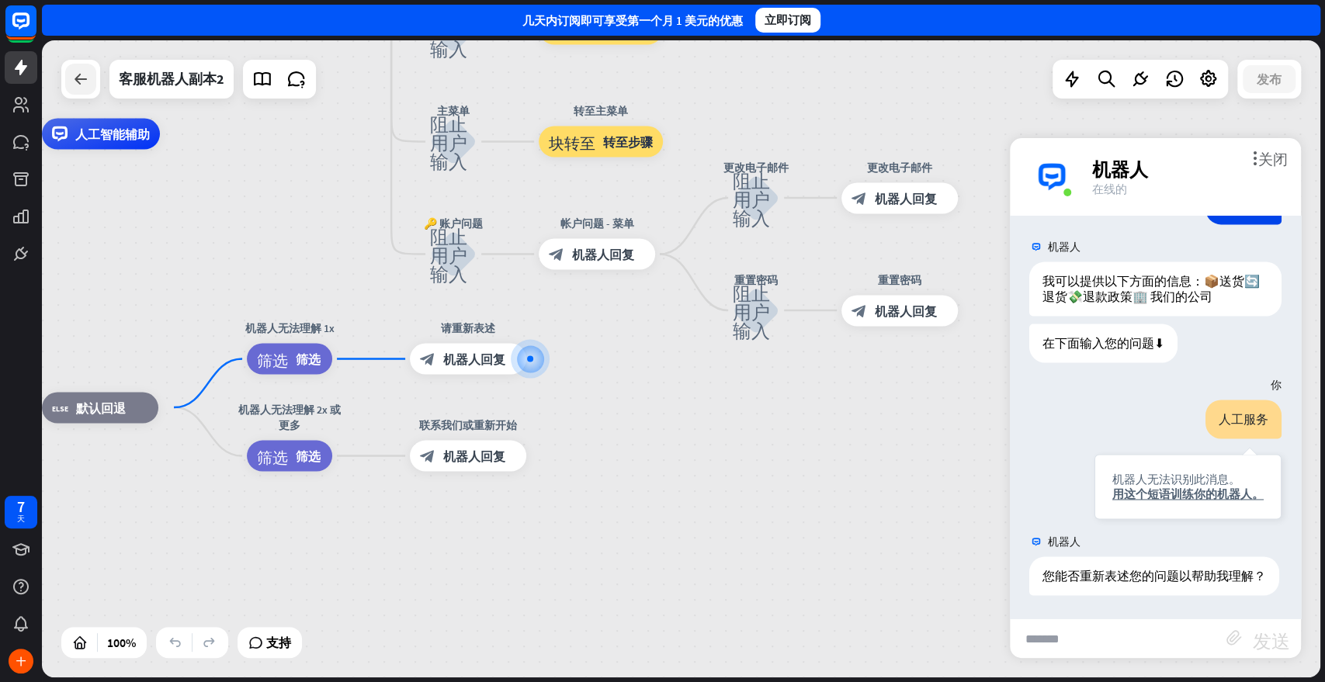
click at [67, 79] on div at bounding box center [80, 79] width 31 height 31
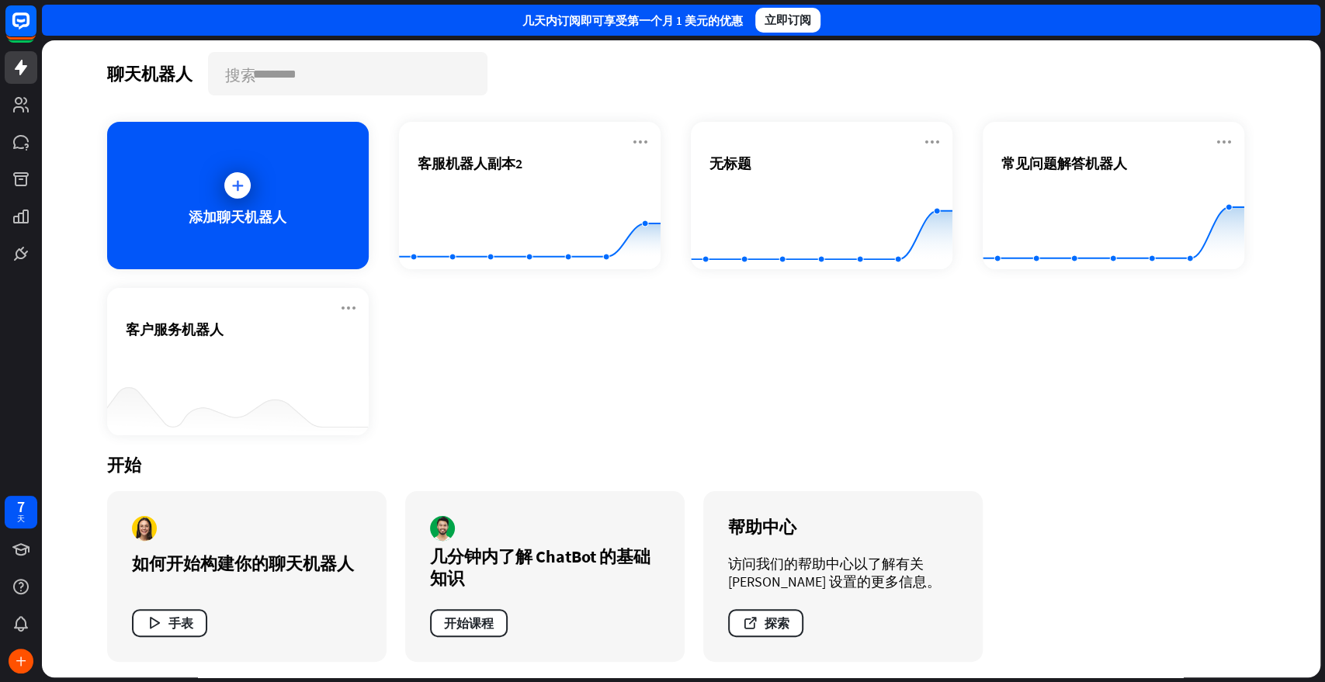
scroll to position [9, 0]
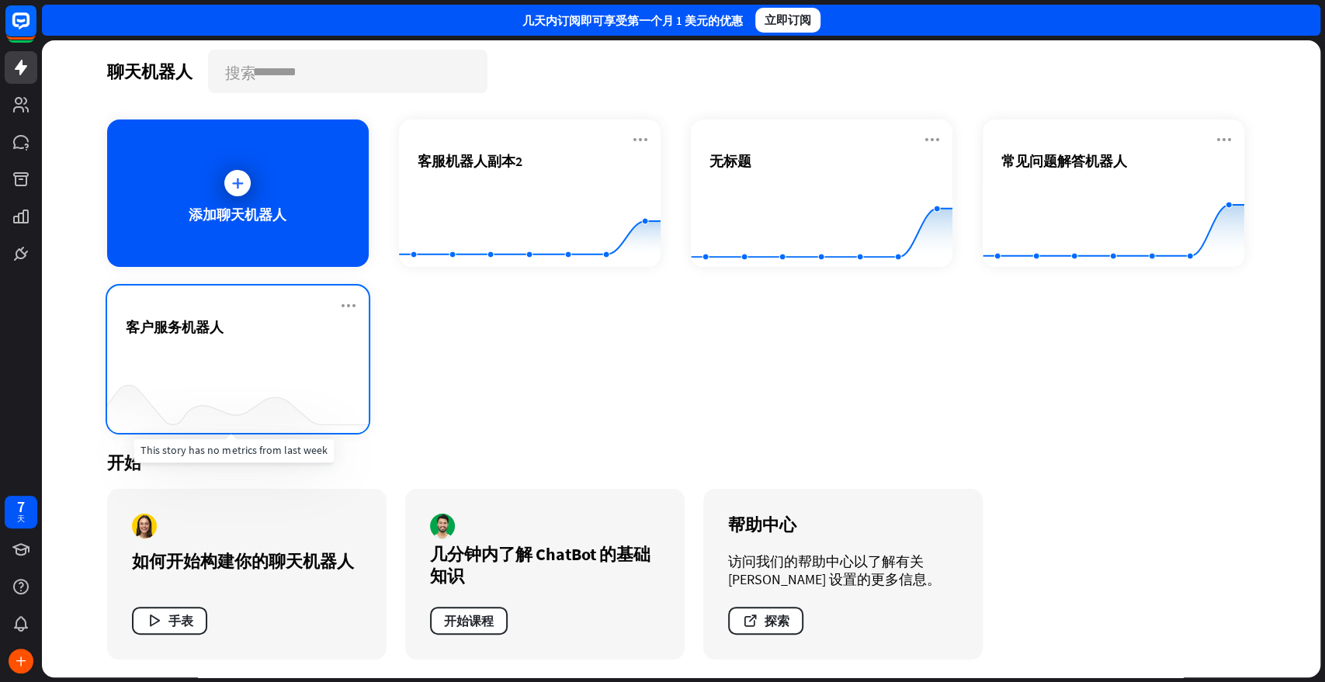
click at [220, 387] on div at bounding box center [238, 403] width 262 height 60
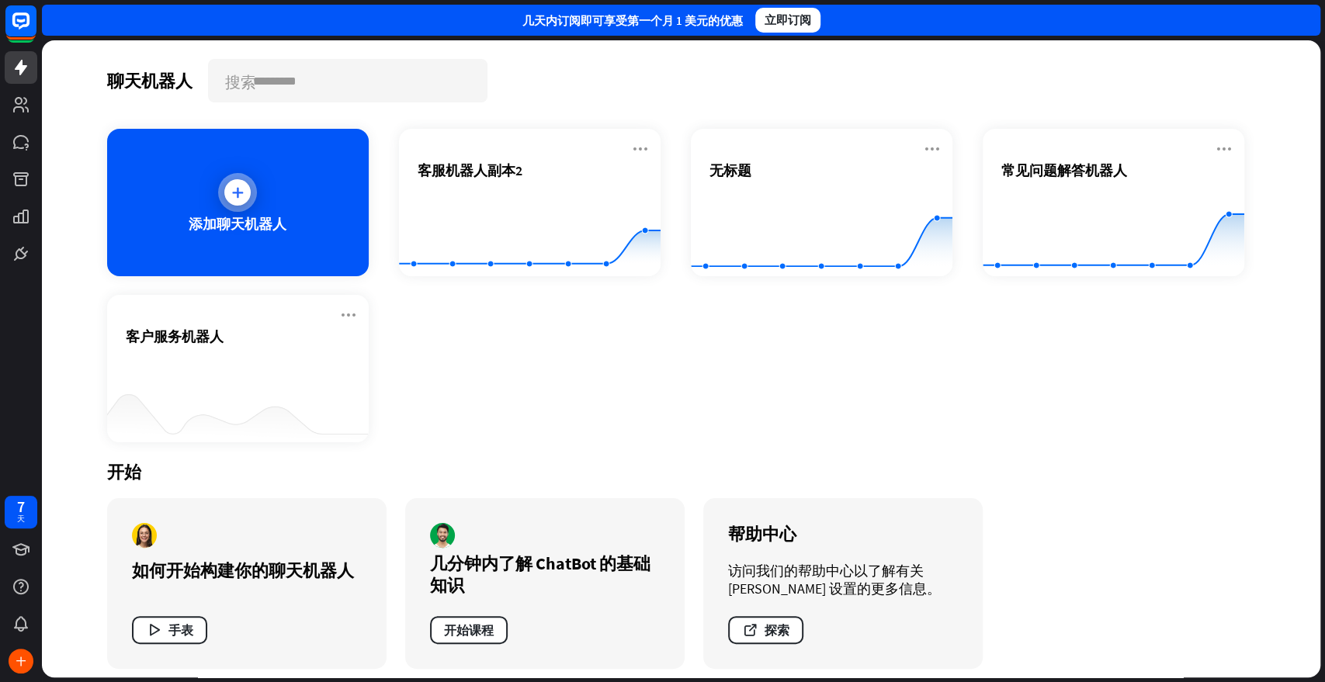
click at [281, 199] on div "添加聊天机器人" at bounding box center [238, 202] width 262 height 147
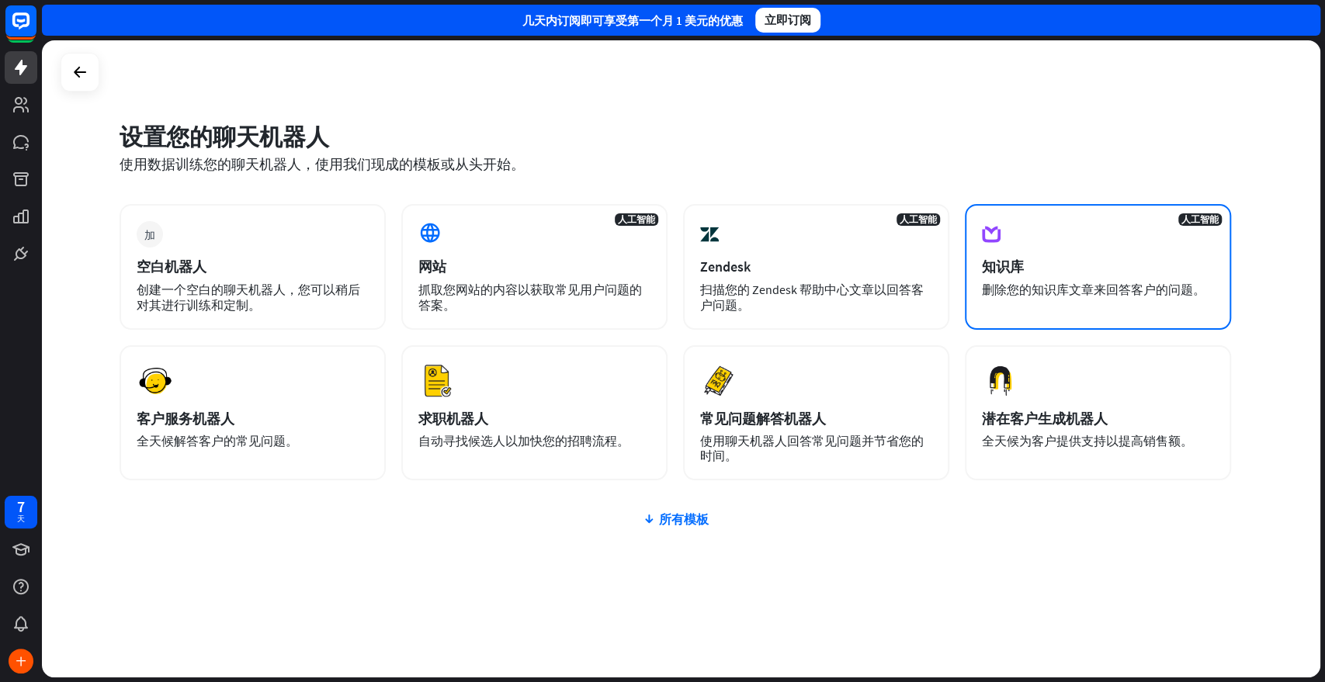
click at [1099, 303] on div "人工智能 知识库 删除您的知识库文章来回答客户的问题。" at bounding box center [1098, 267] width 266 height 126
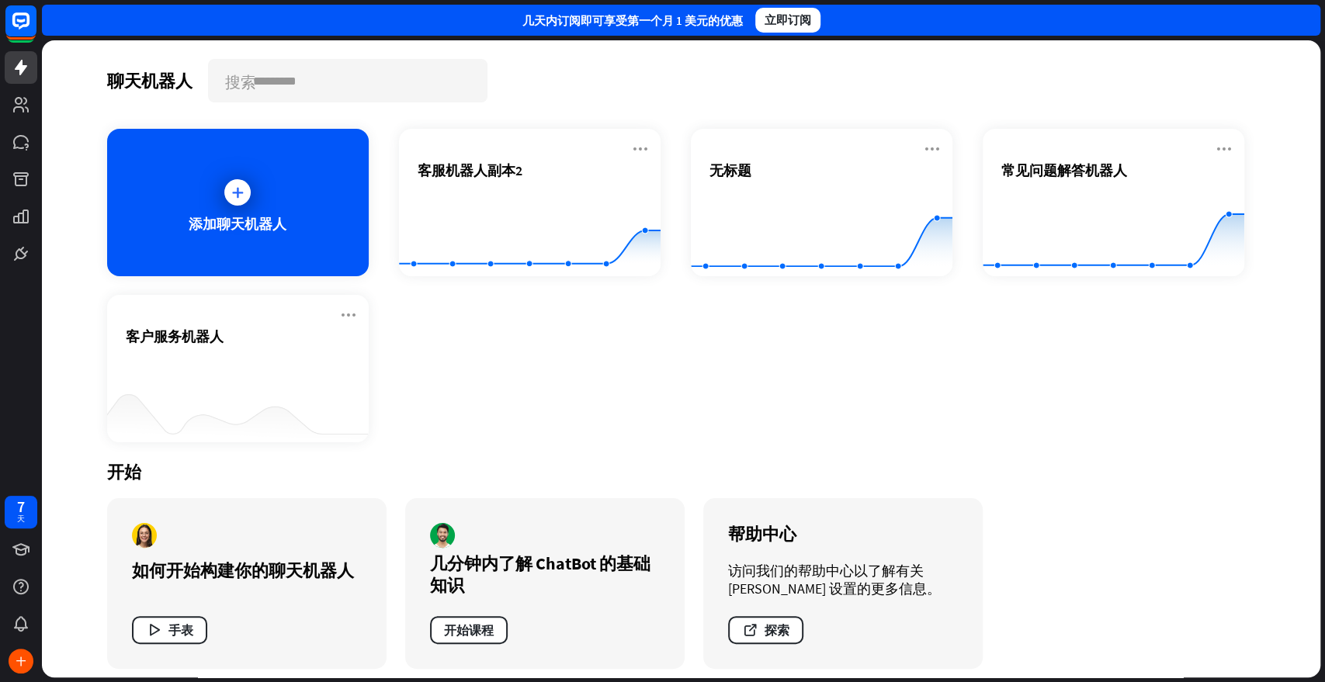
click at [272, 536] on div "如何开始构建你的聊天机器人 手表" at bounding box center [246, 583] width 279 height 171
click at [279, 574] on font "如何开始构建你的聊天机器人" at bounding box center [243, 571] width 222 height 22
click at [168, 613] on font "手表" at bounding box center [180, 631] width 25 height 16
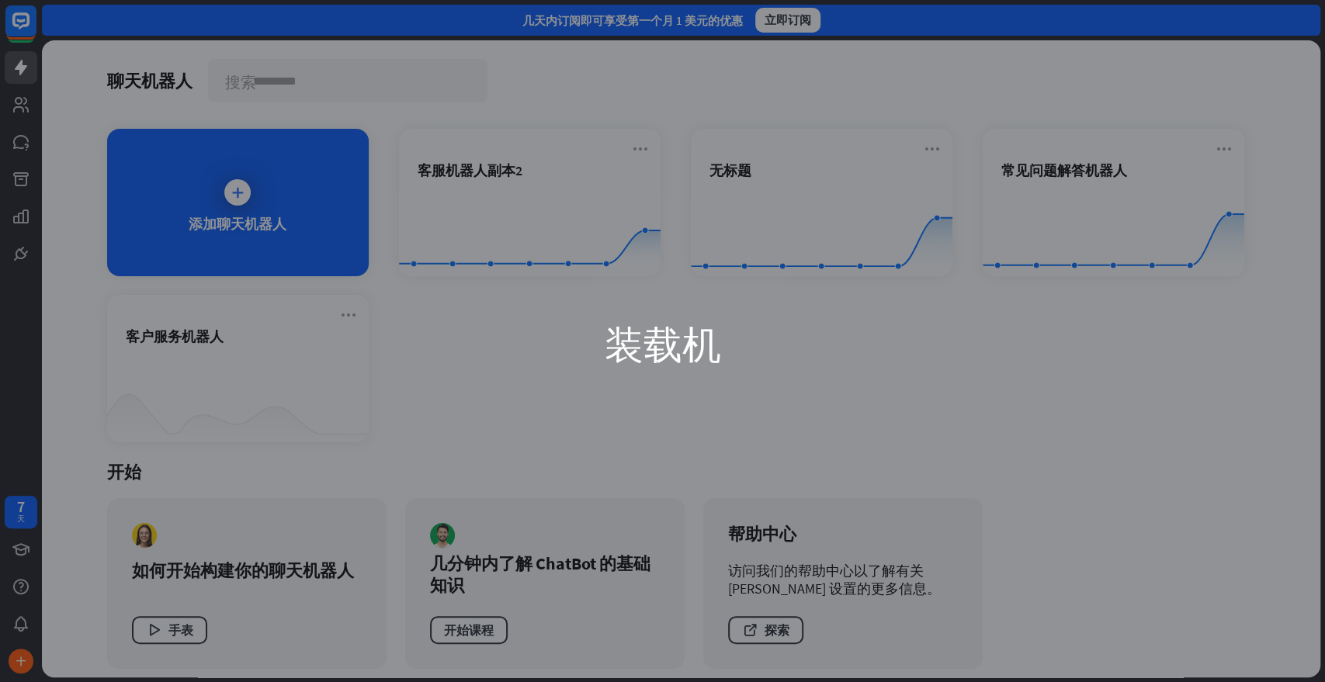
click at [997, 213] on div "装载机" at bounding box center [662, 341] width 1325 height 682
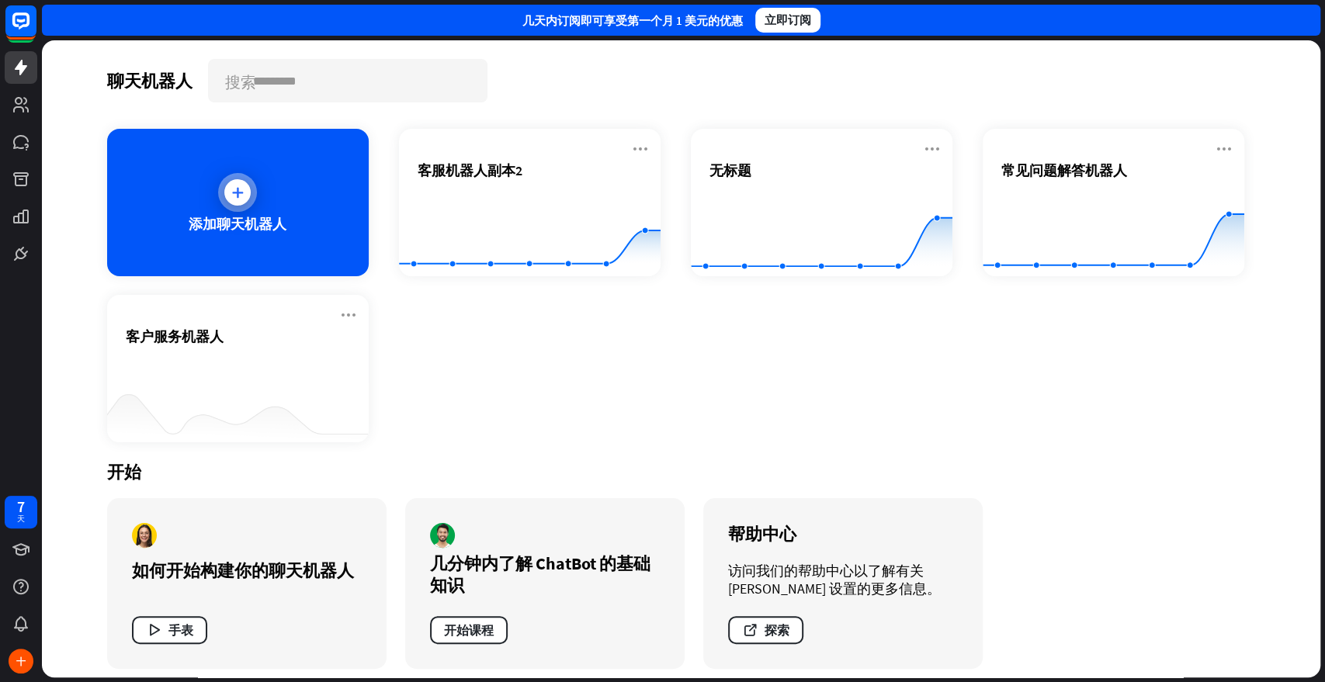
click at [253, 188] on div "添加聊天机器人" at bounding box center [238, 202] width 262 height 147
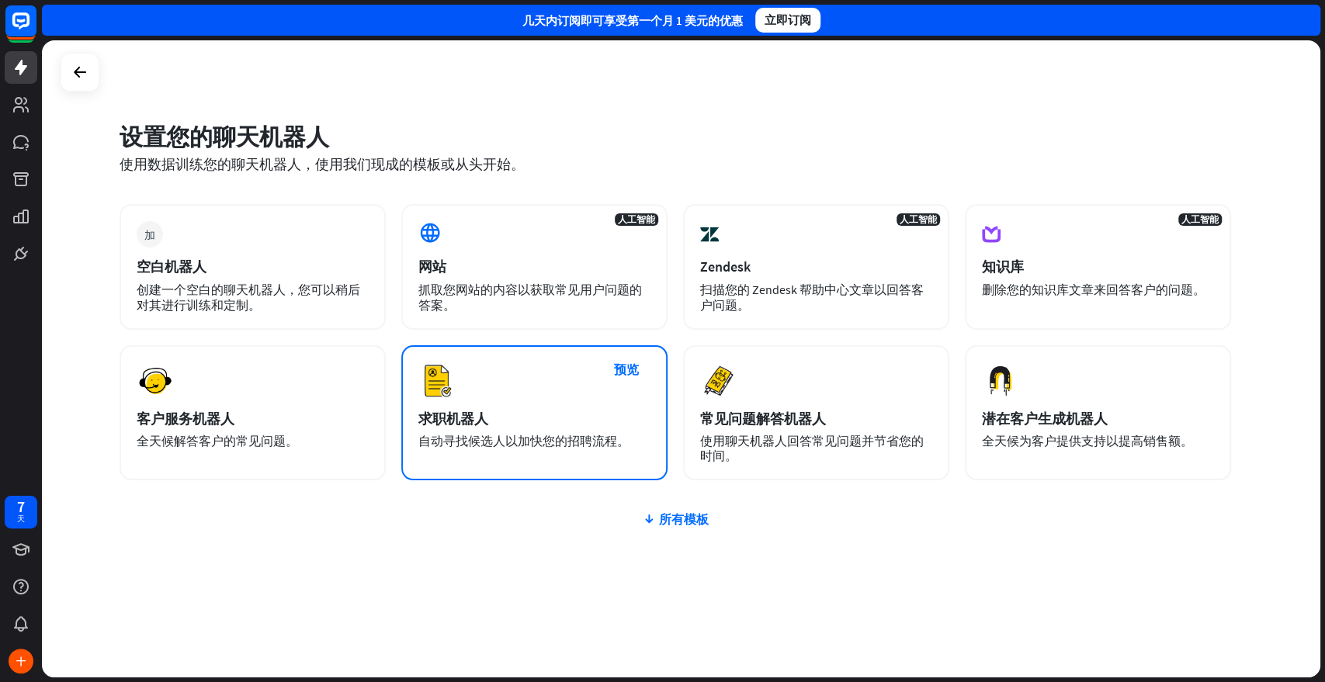
click at [478, 433] on font "自动寻找候选人以加快您的招聘流程。" at bounding box center [523, 441] width 211 height 16
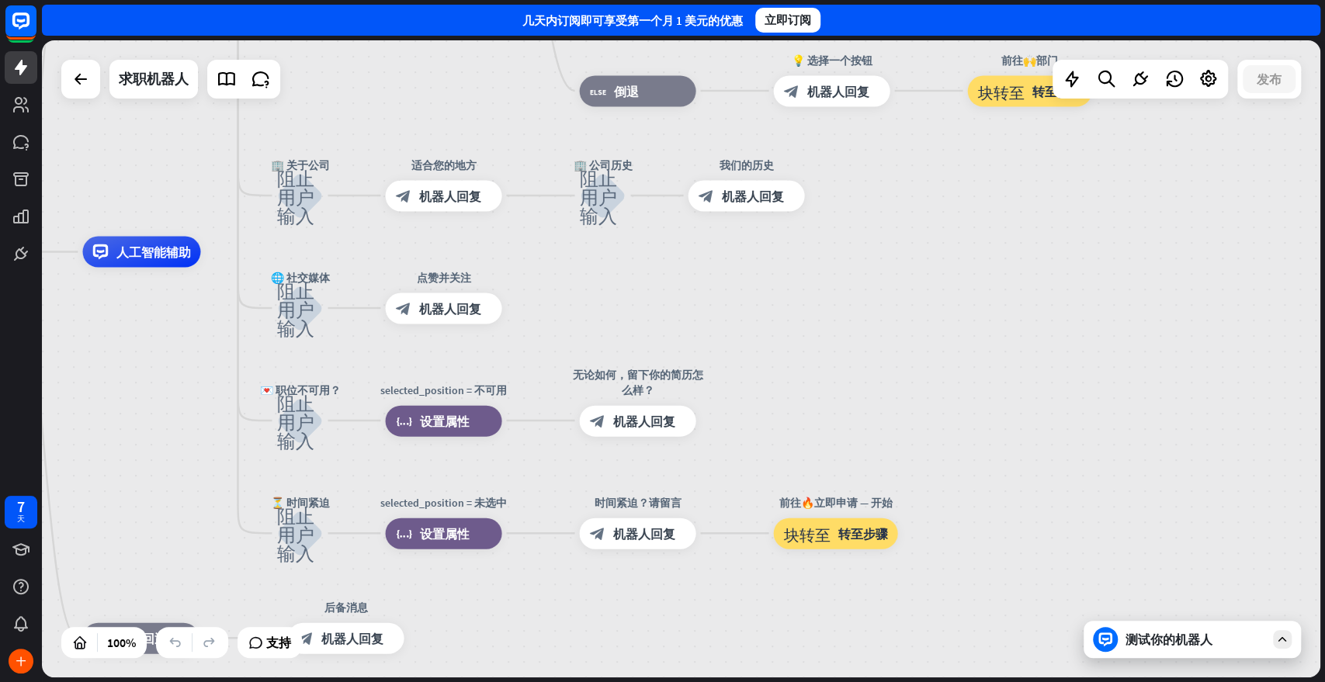
drag, startPoint x: 1032, startPoint y: 408, endPoint x: 623, endPoint y: 300, distance: 423.8
click at [623, 300] on div "主页_2 起点 欢迎信息 block_bot_response 机器人回复 ✨ 主菜单 阻止用户输入 主菜单 block_bot_response 机器人回复…" at bounding box center [527, 570] width 1278 height 637
click at [861, 531] on font "转至步骤" at bounding box center [862, 533] width 50 height 16
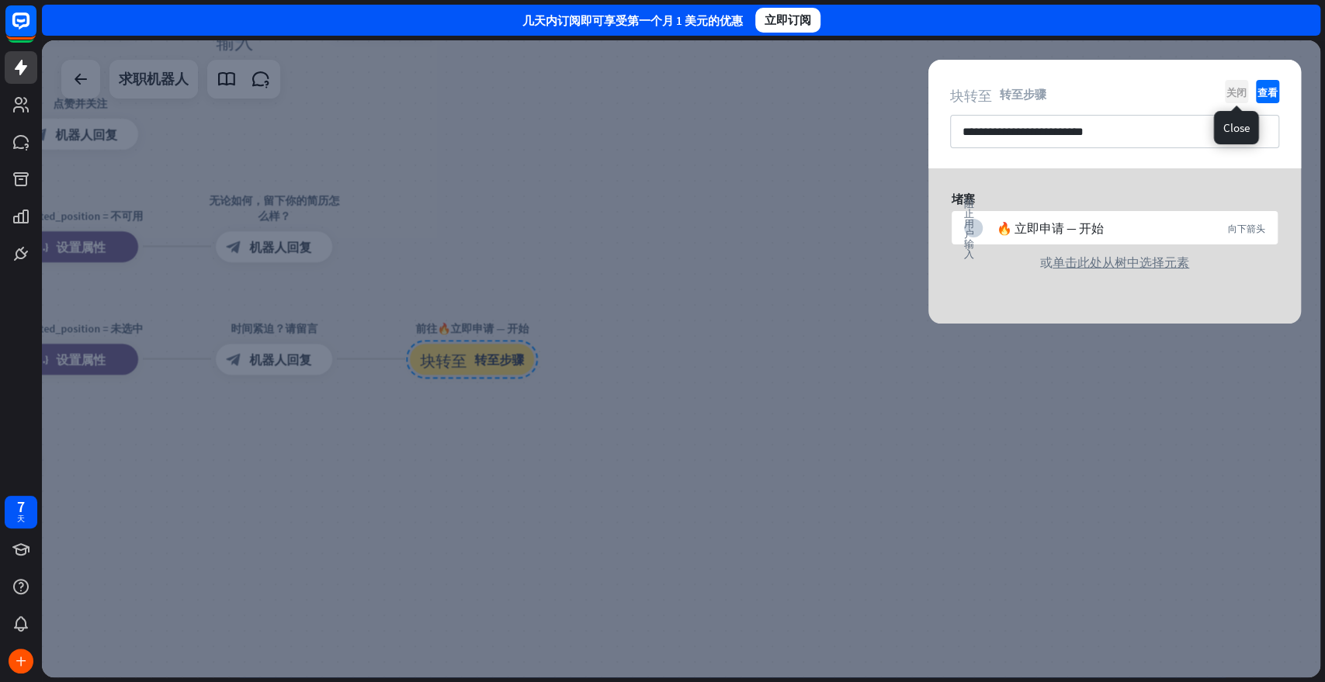
click at [1191, 91] on font "关闭" at bounding box center [1236, 92] width 20 height 10
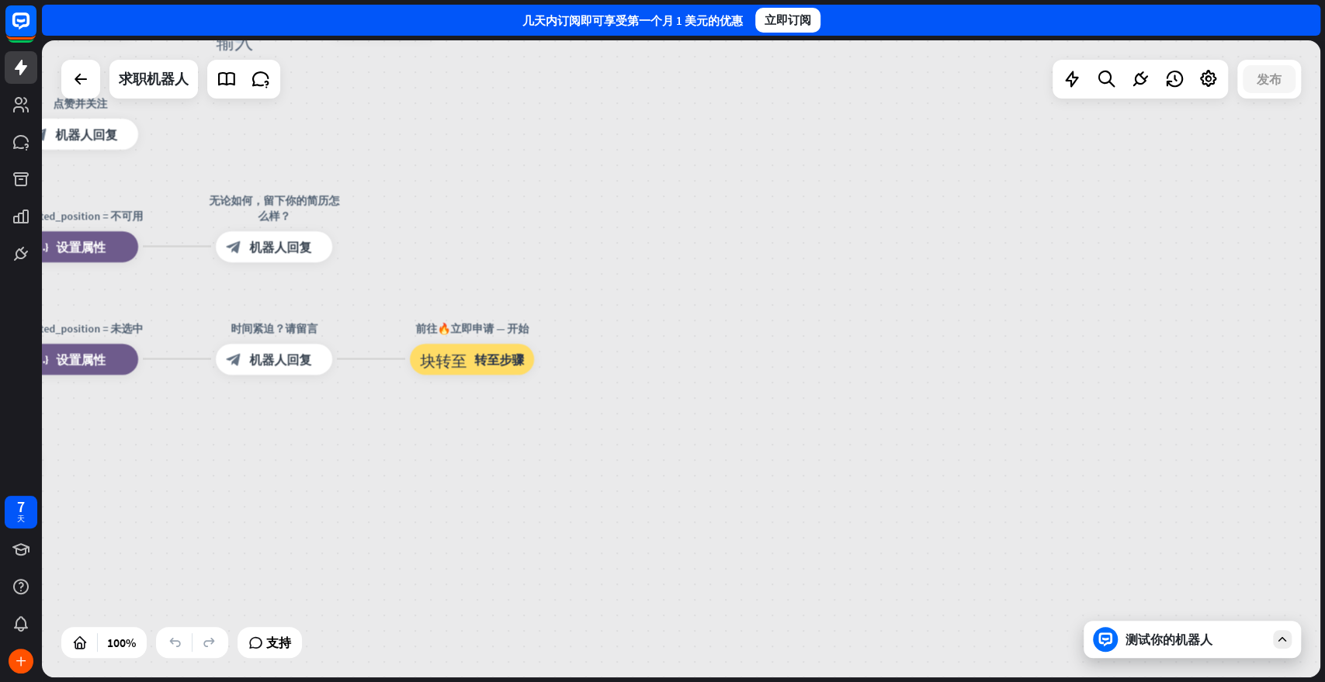
click at [1187, 613] on font "测试你的机器人" at bounding box center [1169, 640] width 87 height 16
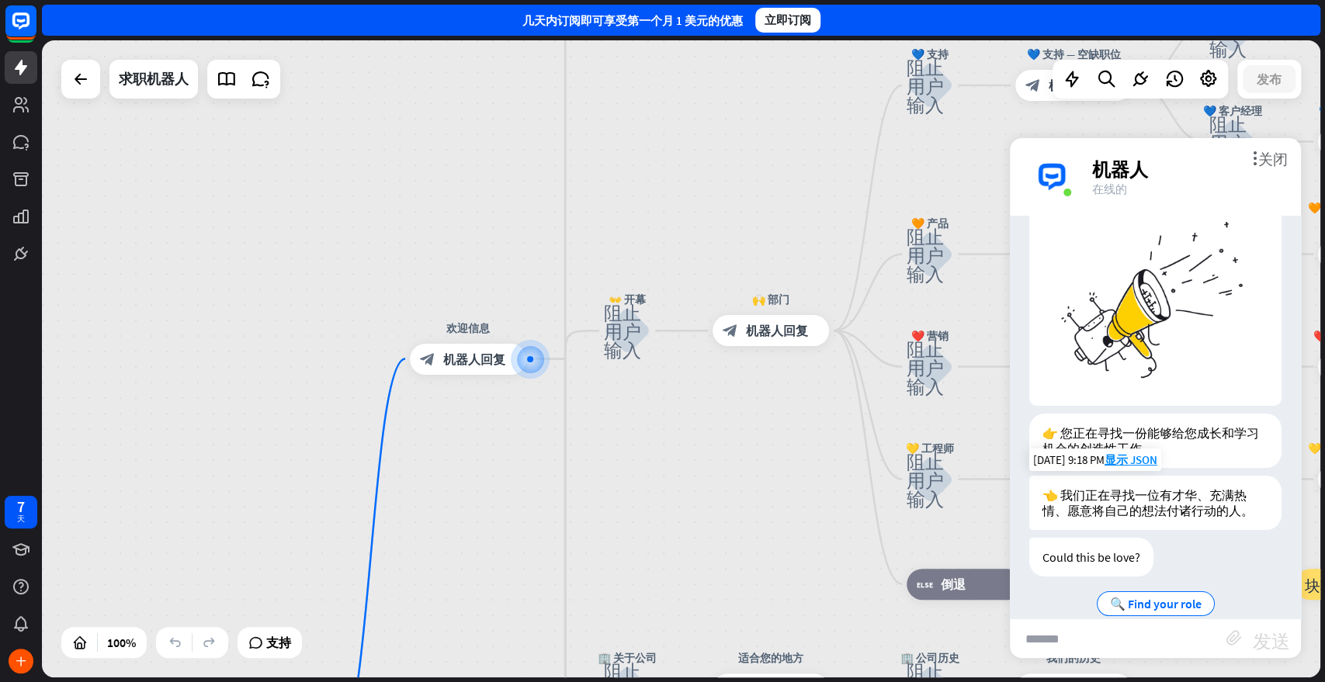
scroll to position [75, 0]
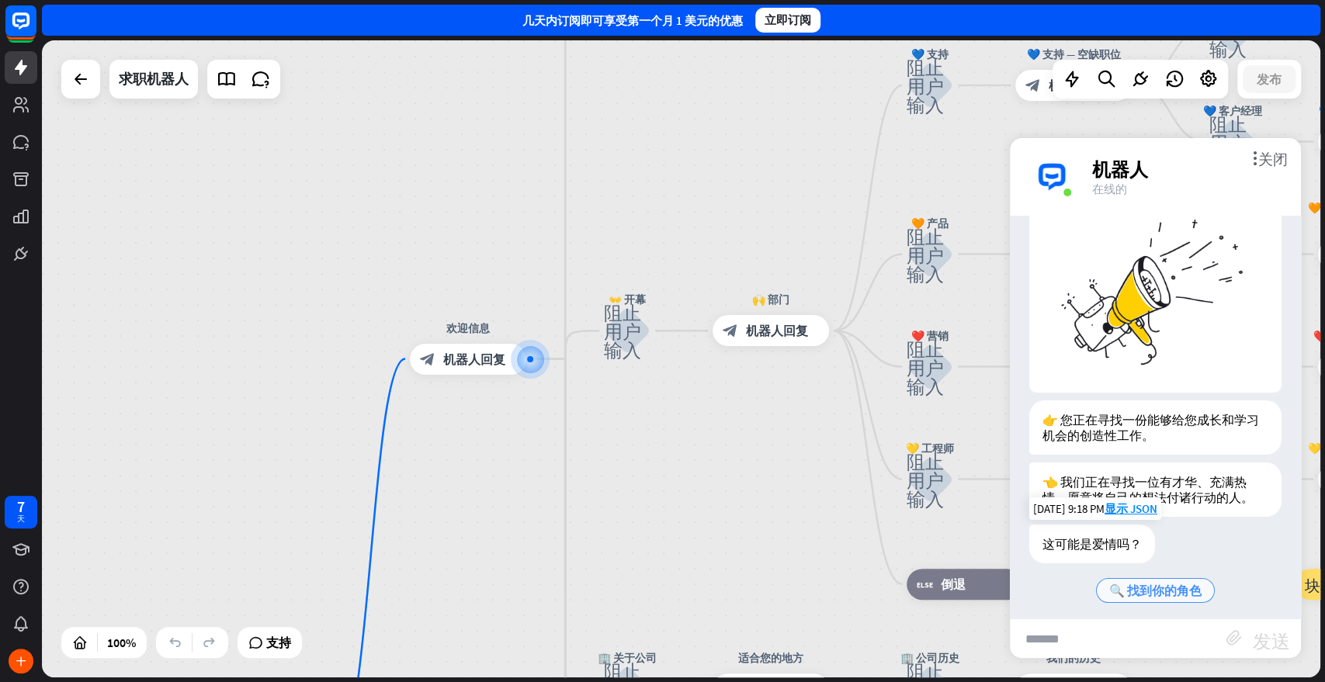
click at [1158, 583] on font "🔍 找到你的角色" at bounding box center [1155, 591] width 92 height 16
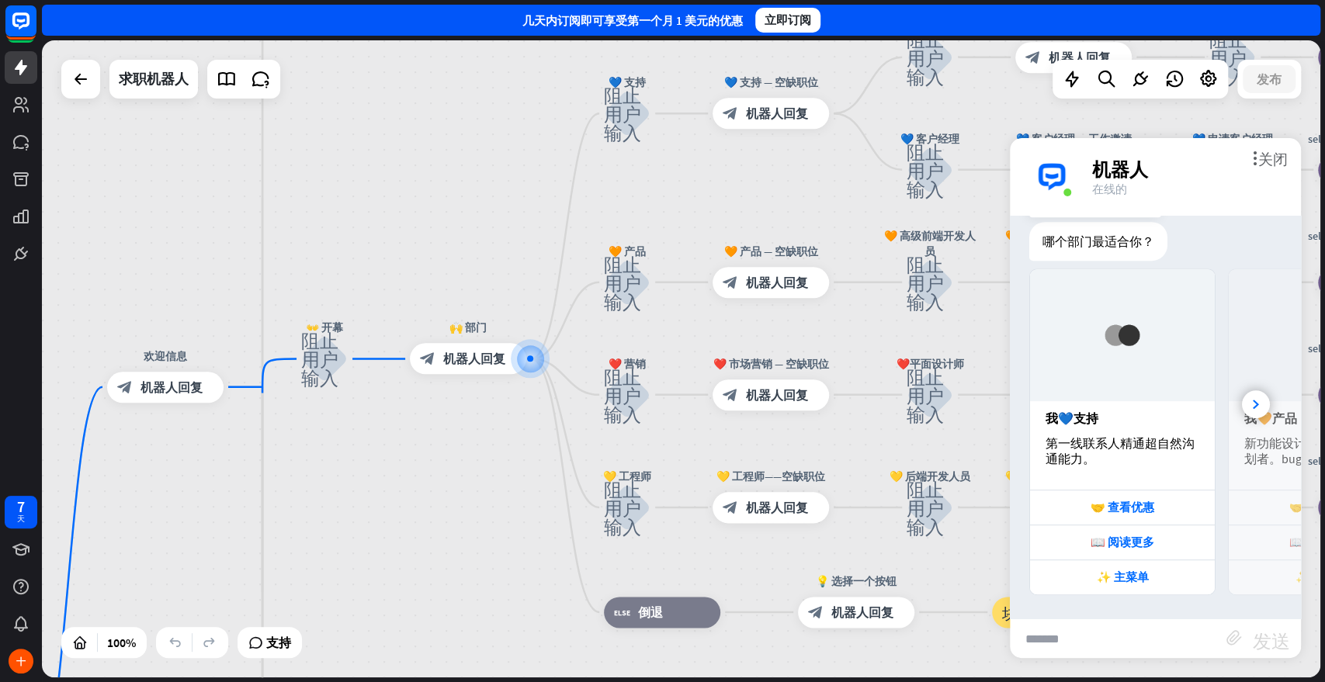
scroll to position [518, 0]
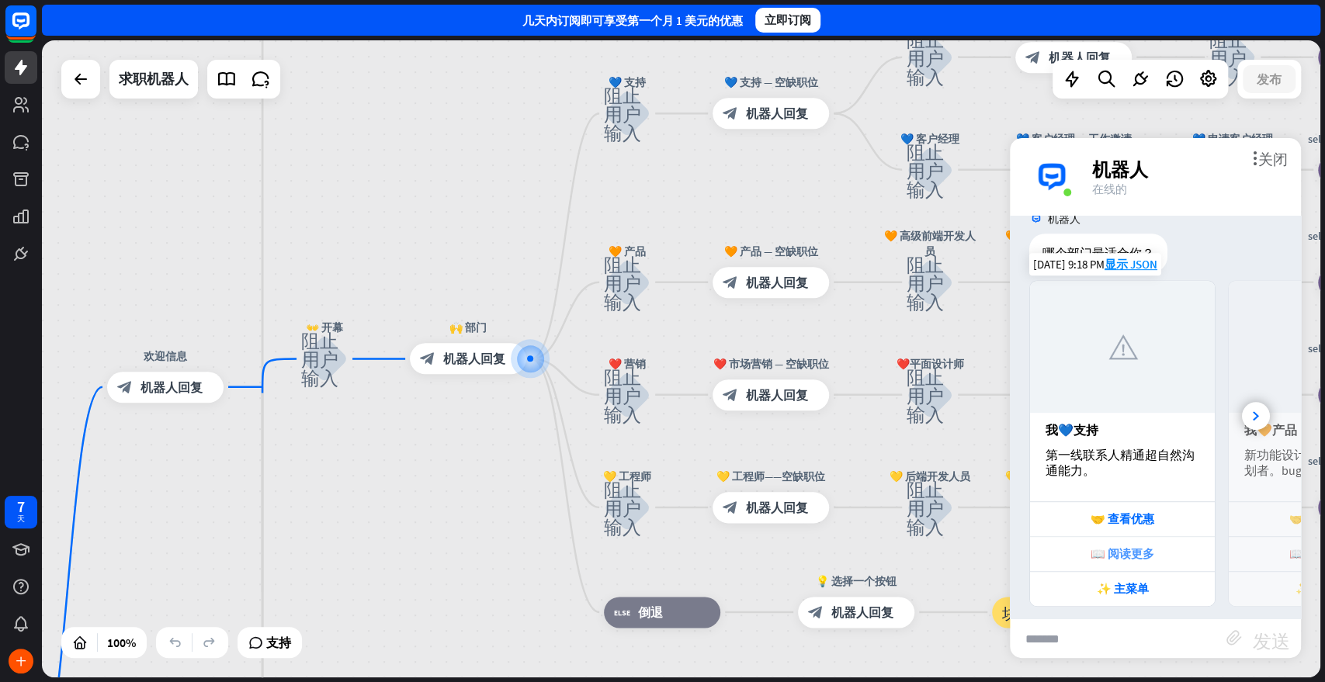
click at [1149, 546] on font "📖 阅读更多" at bounding box center [1123, 553] width 64 height 15
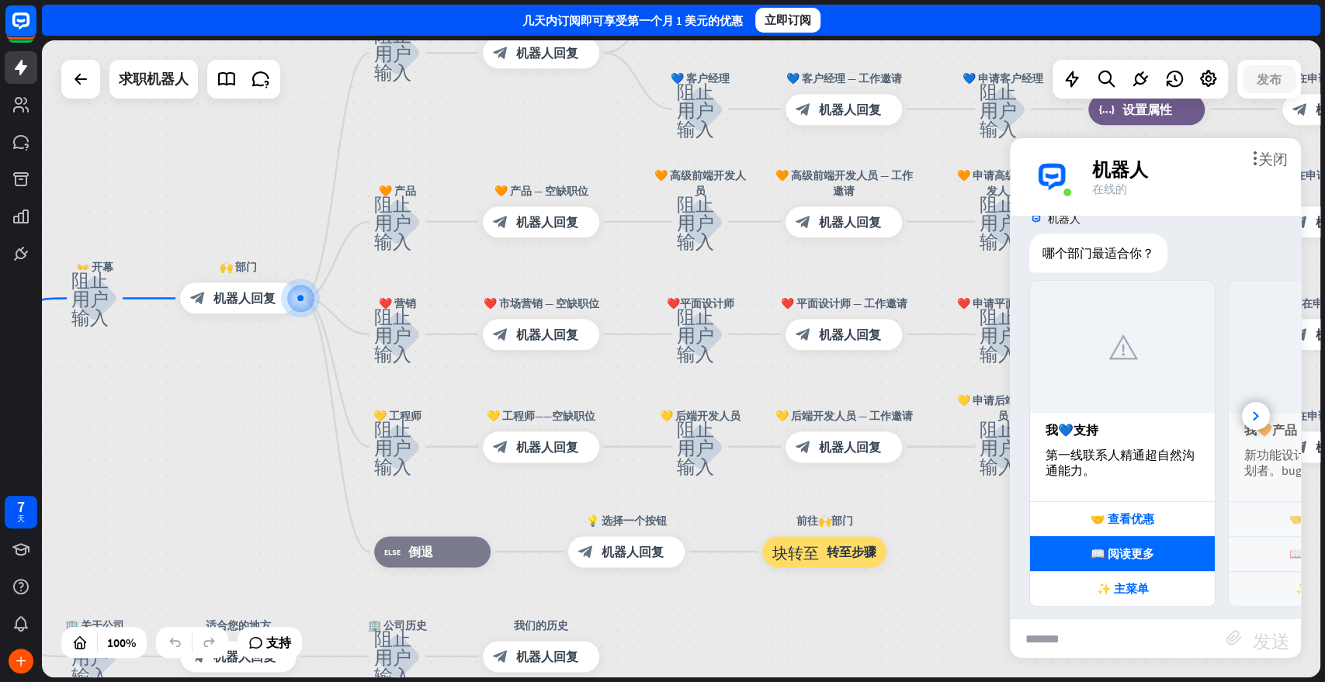
drag, startPoint x: 430, startPoint y: 483, endPoint x: 143, endPoint y: 411, distance: 295.9
click at [143, 411] on div "主页_2 起点 欢迎信息 block_bot_response 机器人回复 ✨ 主菜单 阻止用户输入 主菜单 block_bot_response 机器人回复…" at bounding box center [681, 358] width 1278 height 637
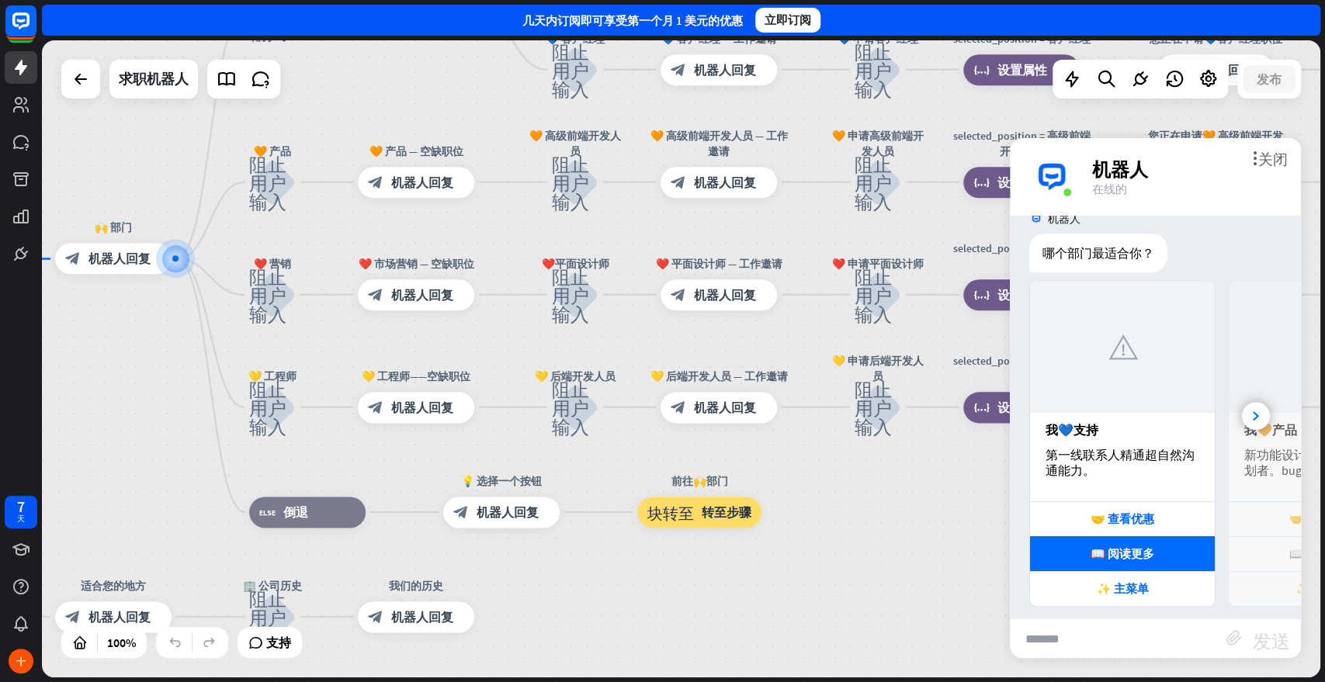
drag, startPoint x: 947, startPoint y: 543, endPoint x: 879, endPoint y: 515, distance: 73.4
click at [879, 515] on div "主页_2 起点 欢迎信息 block_bot_response 机器人回复 ✨ 主菜单 阻止用户输入 主菜单 block_bot_response 机器人回复…" at bounding box center [681, 358] width 1278 height 637
click at [1097, 613] on input "text" at bounding box center [1118, 638] width 217 height 39
type input "*"
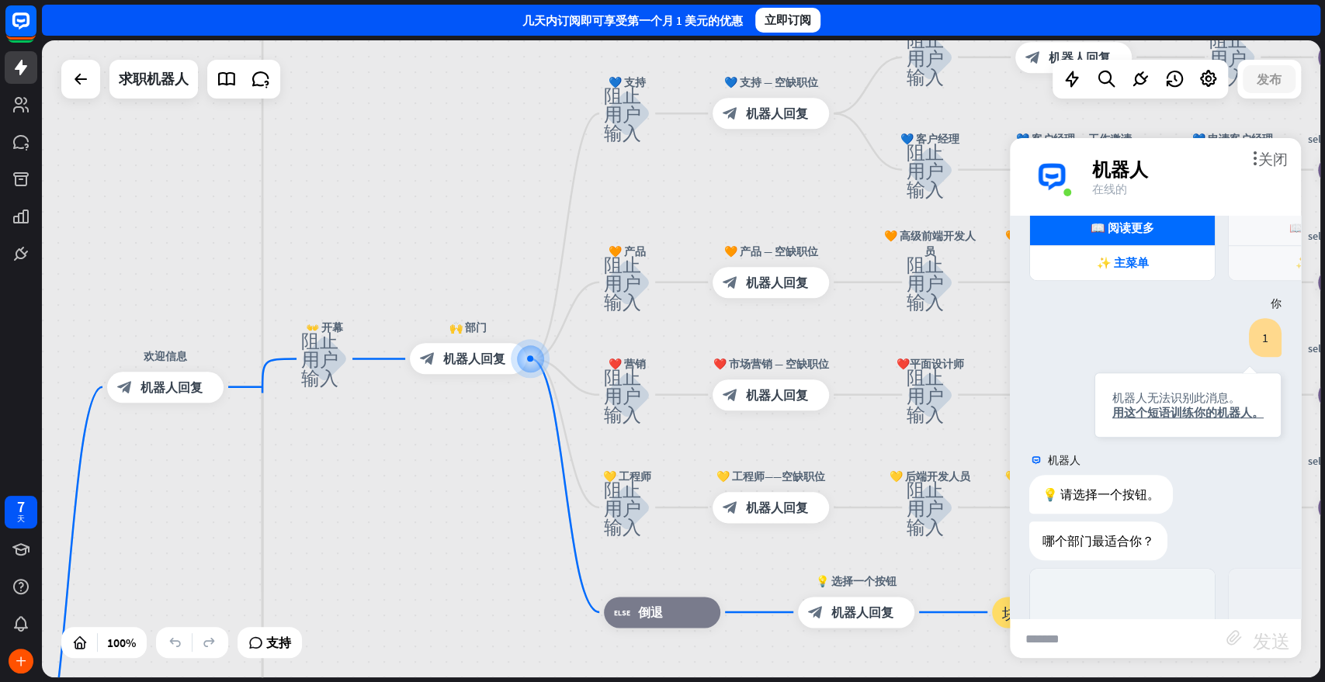
scroll to position [1132, 0]
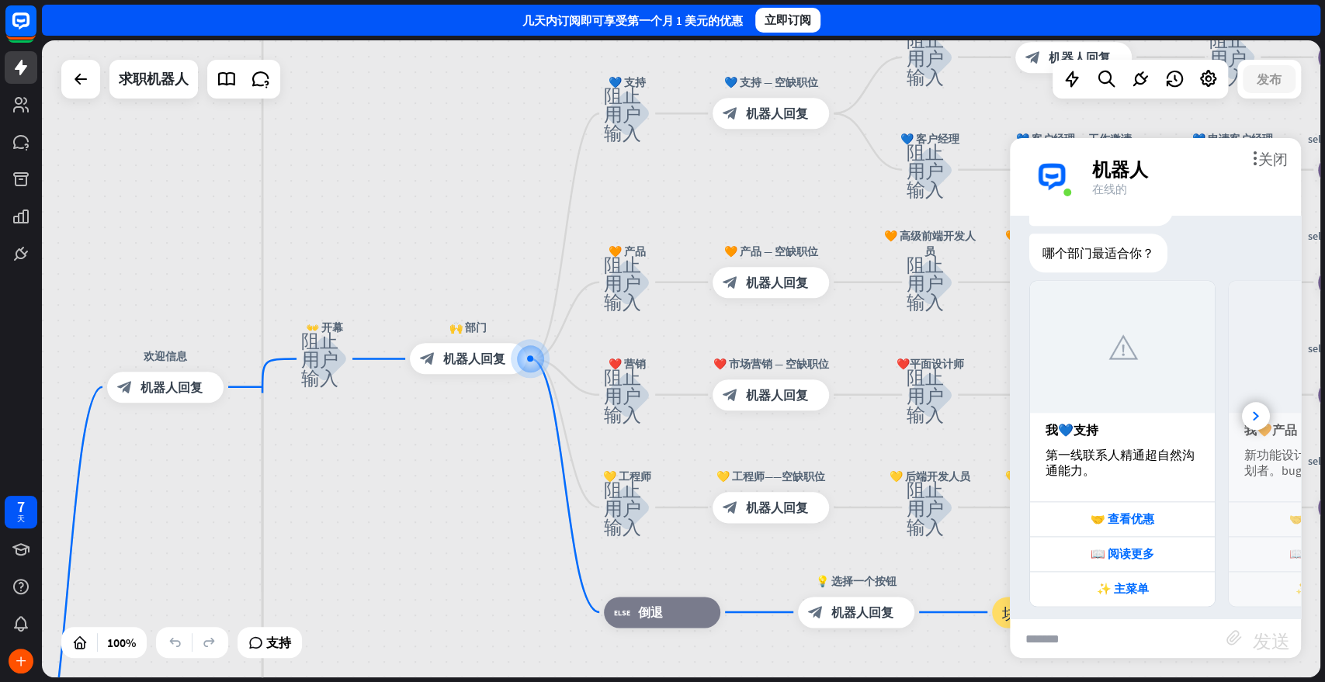
click at [1119, 613] on div "主页_2 起点 欢迎信息 block_bot_response 机器人回复 ✨ 主菜单 阻止用户输入 主菜单 block_bot_response 机器人回复…" at bounding box center [681, 358] width 1278 height 637
click at [1112, 613] on input "text" at bounding box center [1118, 638] width 217 height 39
type input "*"
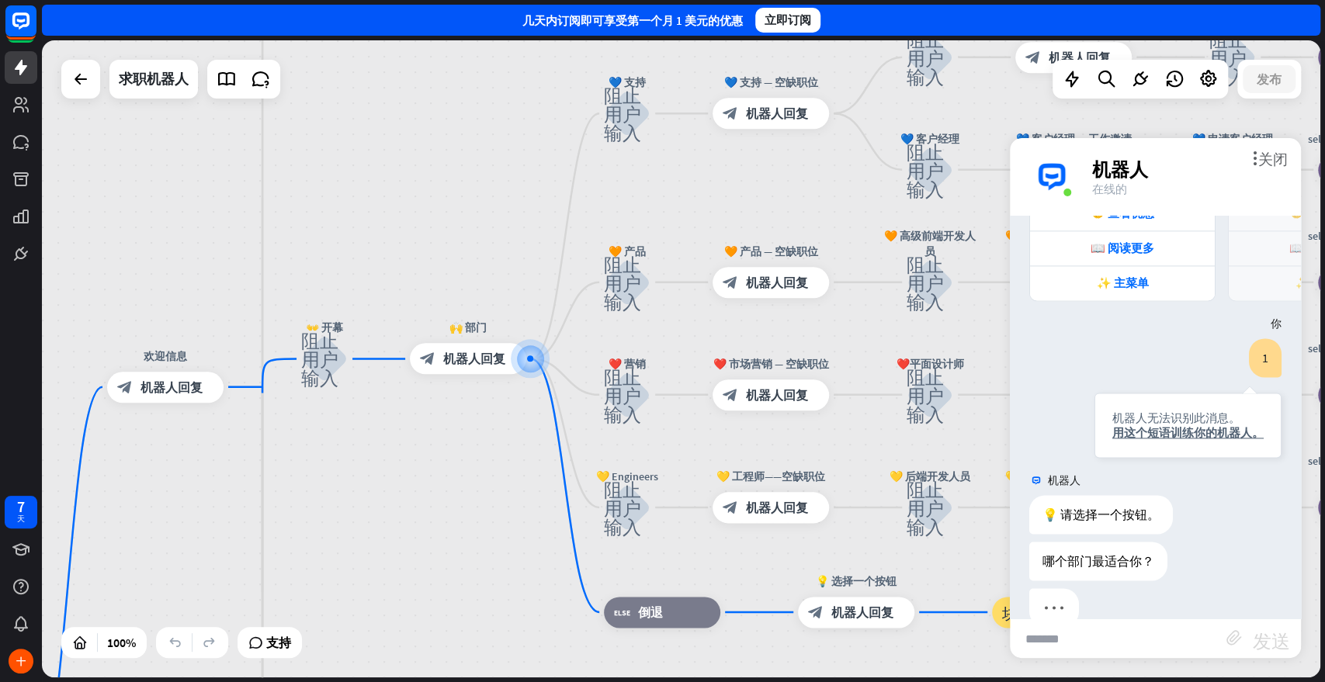
scroll to position [1458, 0]
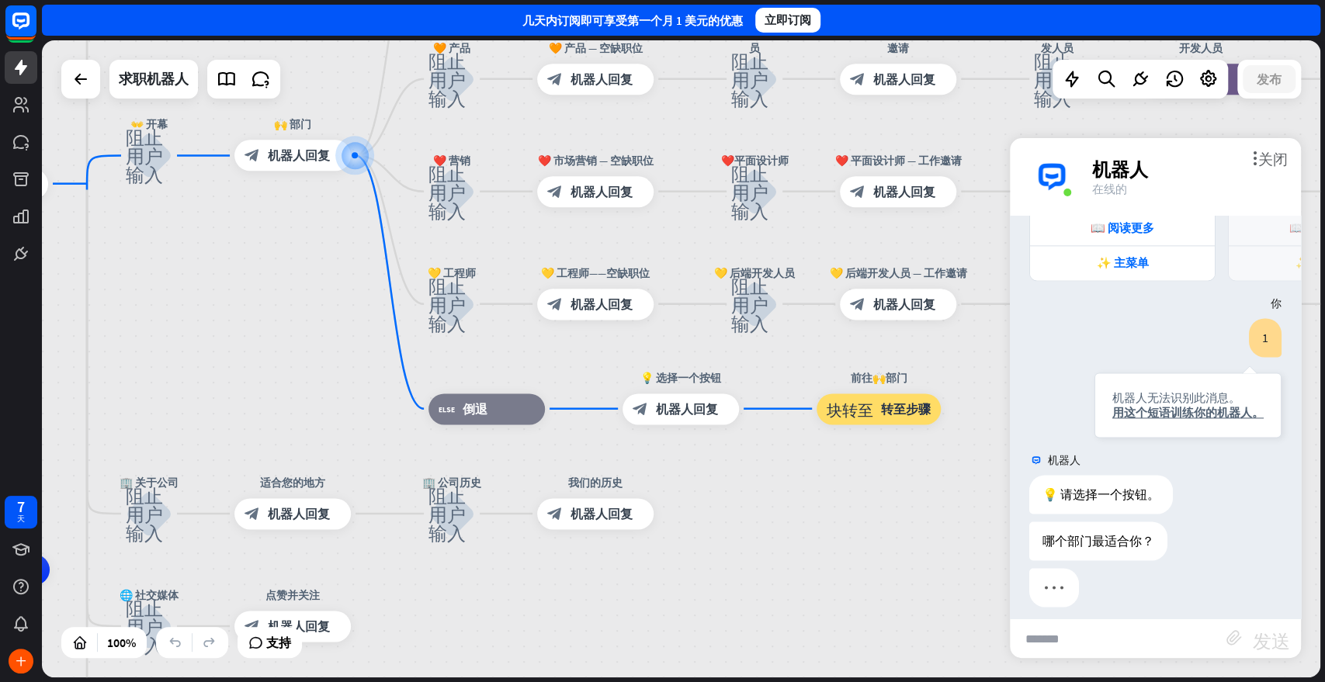
drag, startPoint x: 394, startPoint y: 512, endPoint x: 228, endPoint y: 323, distance: 250.8
click at [228, 323] on div "主页_2 起点 欢迎信息 block_bot_response 机器人回复 ✨ 主菜单 阻止用户输入 主菜单 block_bot_response 机器人回复…" at bounding box center [681, 358] width 1278 height 637
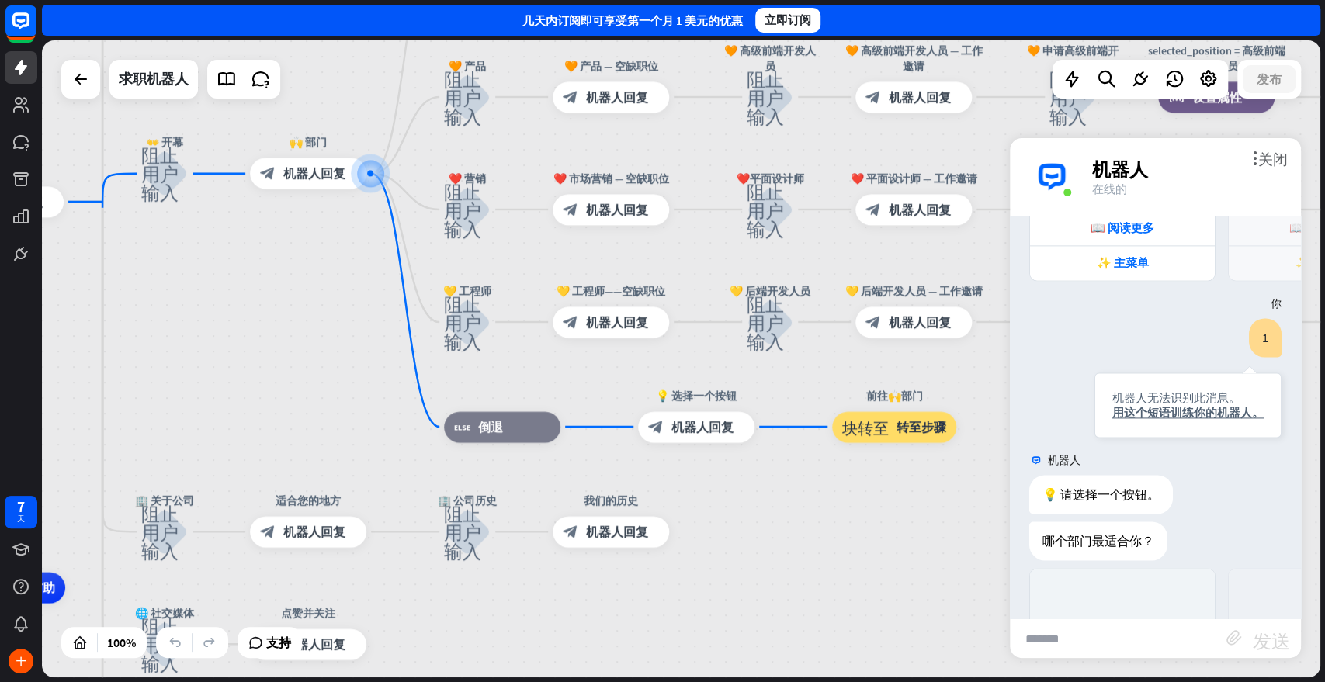
scroll to position [1745, 0]
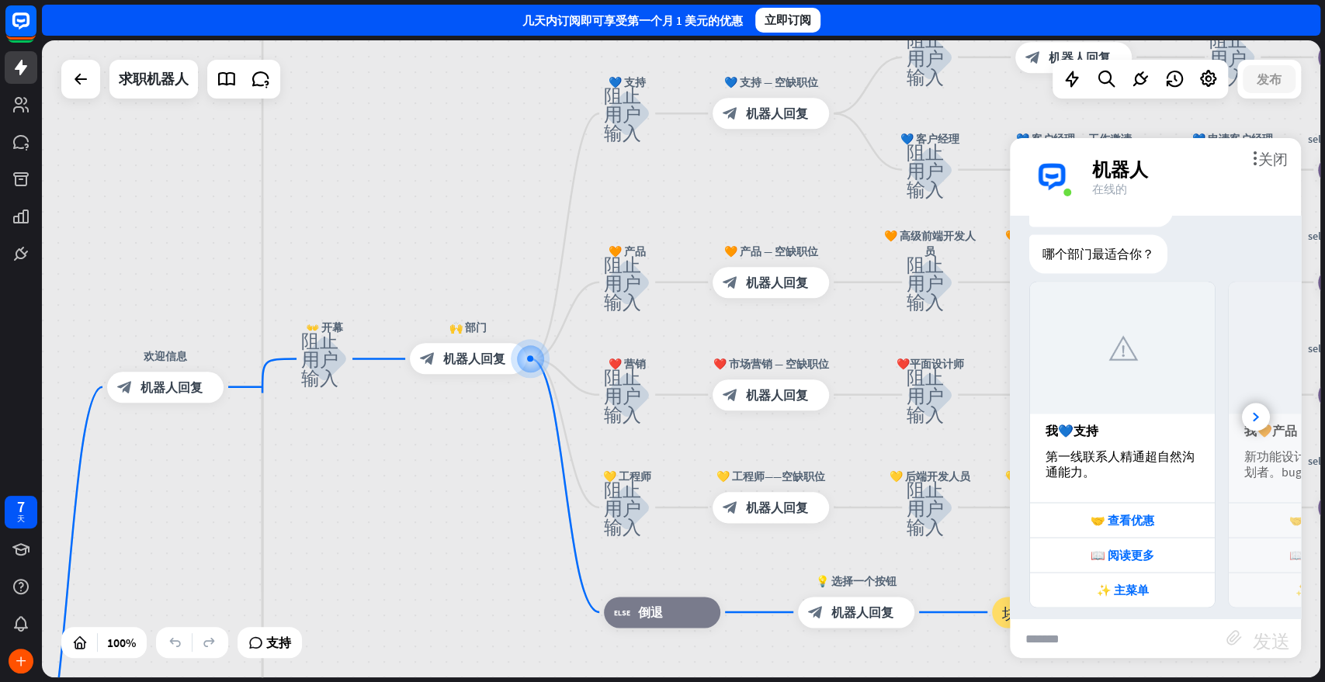
click at [1191, 173] on div "机器人" at bounding box center [1187, 170] width 190 height 24
click at [1191, 161] on font "关闭" at bounding box center [1272, 158] width 29 height 15
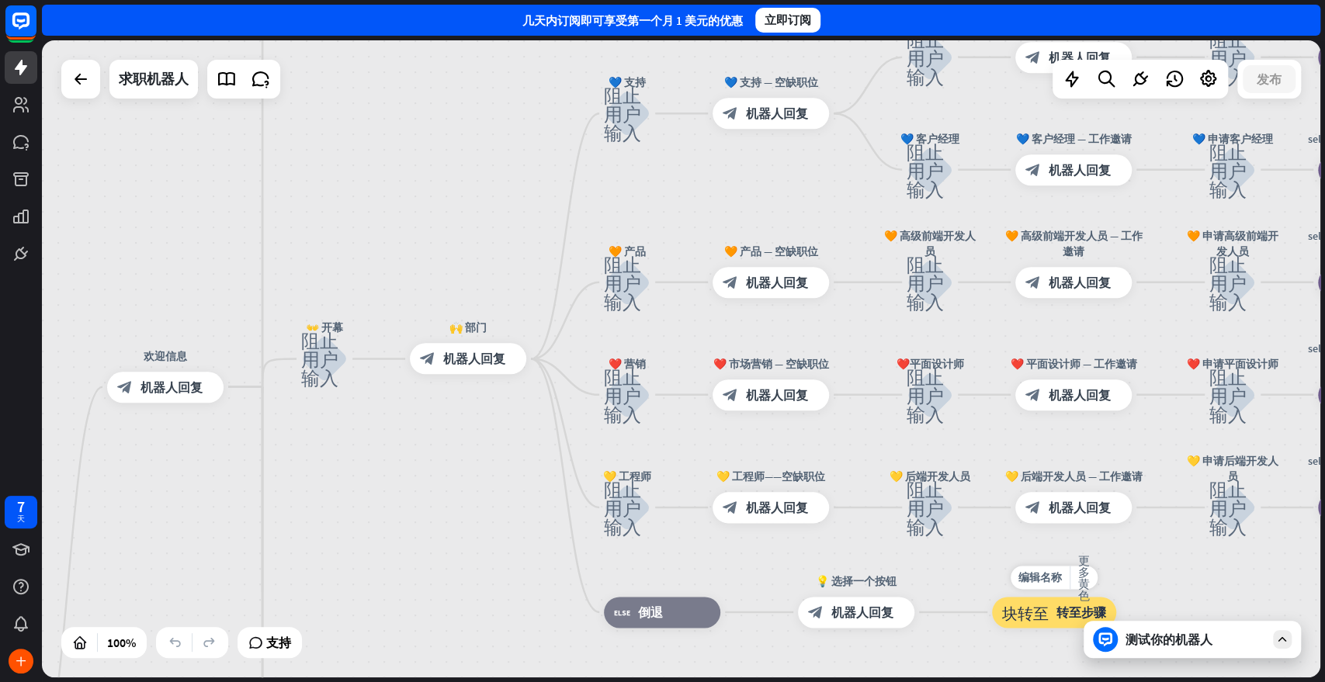
click at [1074, 613] on div "块转至 转至步骤" at bounding box center [1054, 612] width 124 height 31
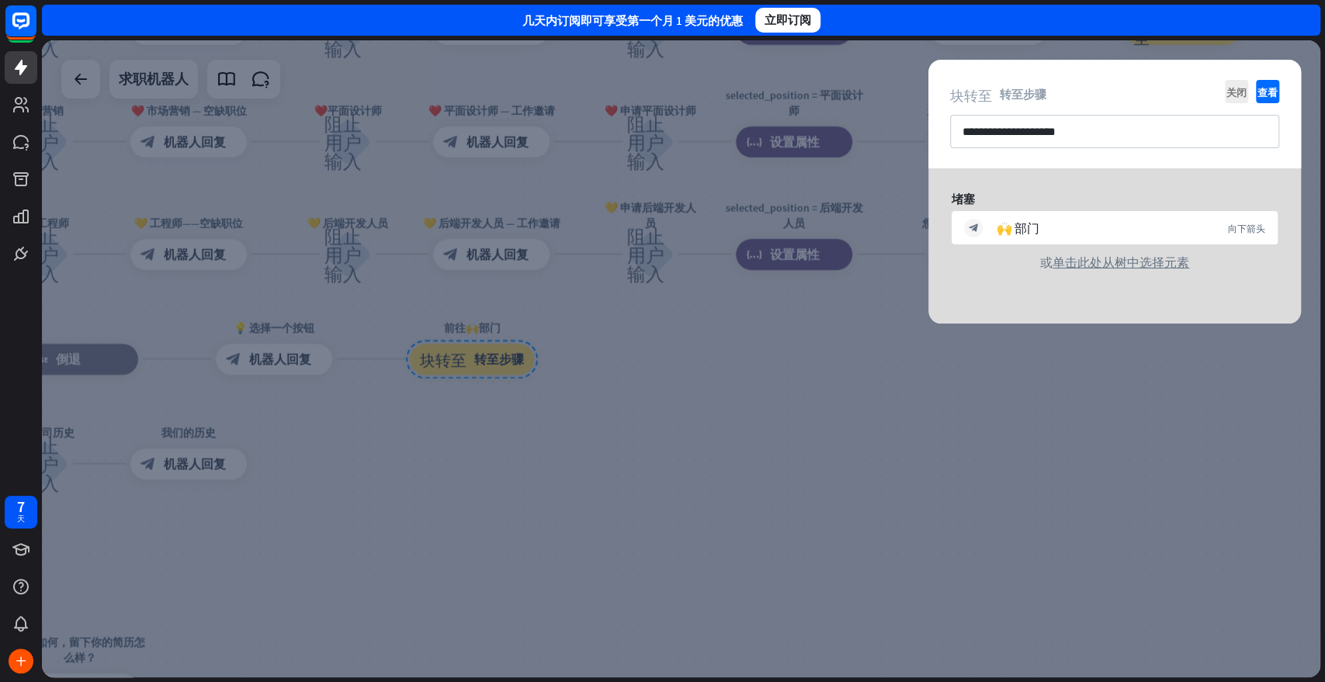
drag, startPoint x: 725, startPoint y: 446, endPoint x: 950, endPoint y: 545, distance: 246.1
click at [950, 545] on div at bounding box center [681, 358] width 1278 height 637
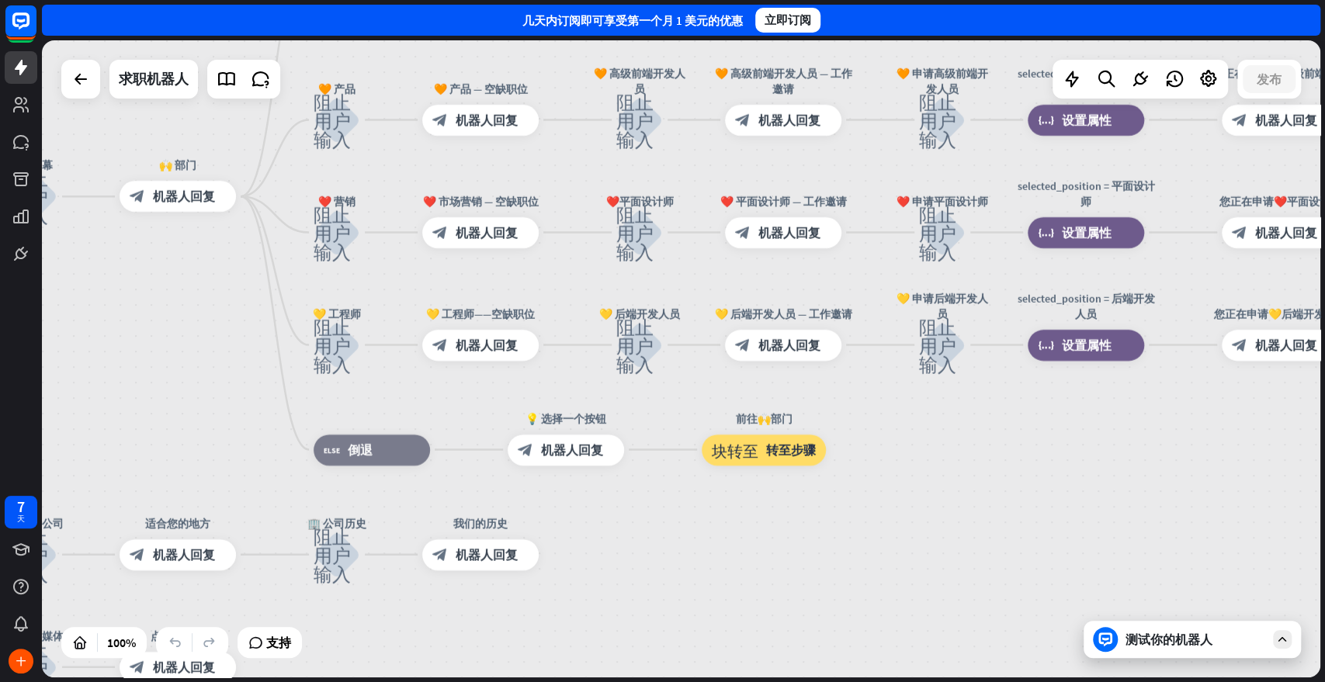
drag, startPoint x: 919, startPoint y: 492, endPoint x: 1172, endPoint y: 539, distance: 257.3
click at [1172, 539] on div "主页_2 起点 欢迎信息 block_bot_response 机器人回复 ✨ 主菜单 阻止用户输入 主菜单 block_bot_response 机器人回复…" at bounding box center [681, 358] width 1278 height 637
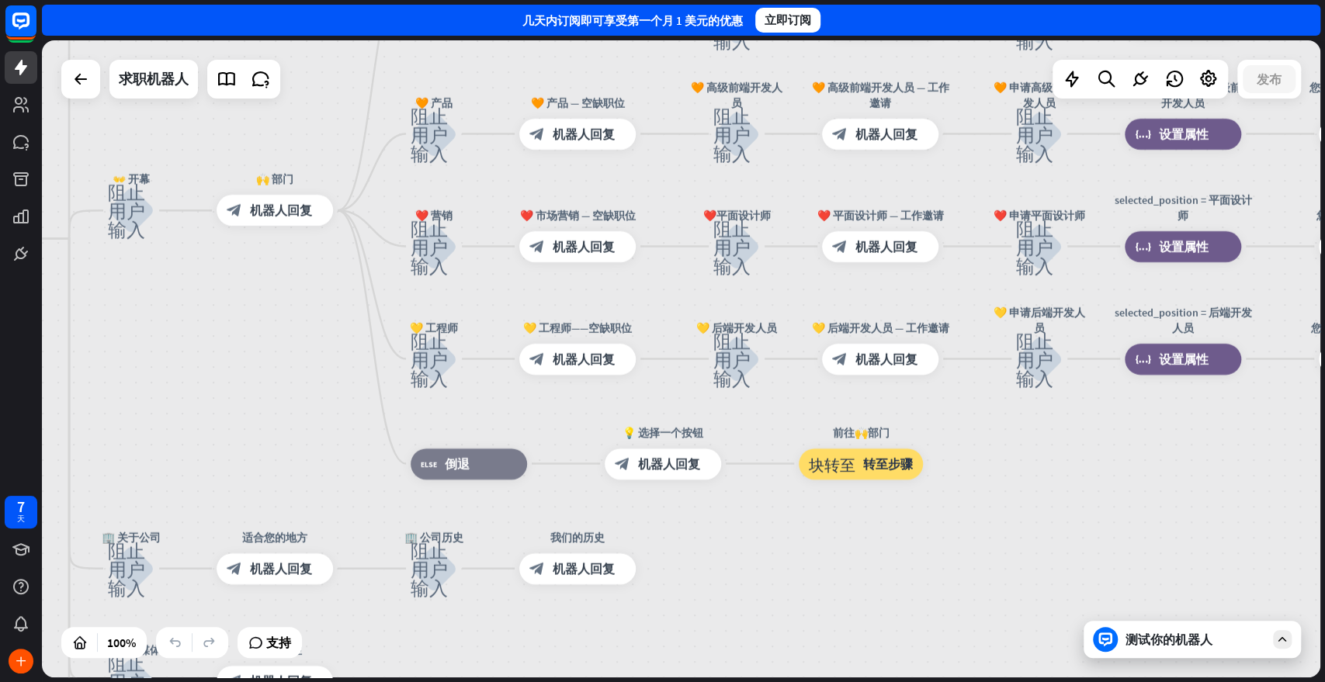
drag, startPoint x: 1024, startPoint y: 497, endPoint x: 1048, endPoint y: 498, distance: 24.1
click at [1048, 498] on div "主页_2 起点 欢迎信息 block_bot_response 机器人回复 ✨ 主菜单 阻止用户输入 主菜单 block_bot_response 机器人回复…" at bounding box center [681, 358] width 1278 height 637
click at [884, 466] on font "转至步骤" at bounding box center [888, 464] width 50 height 16
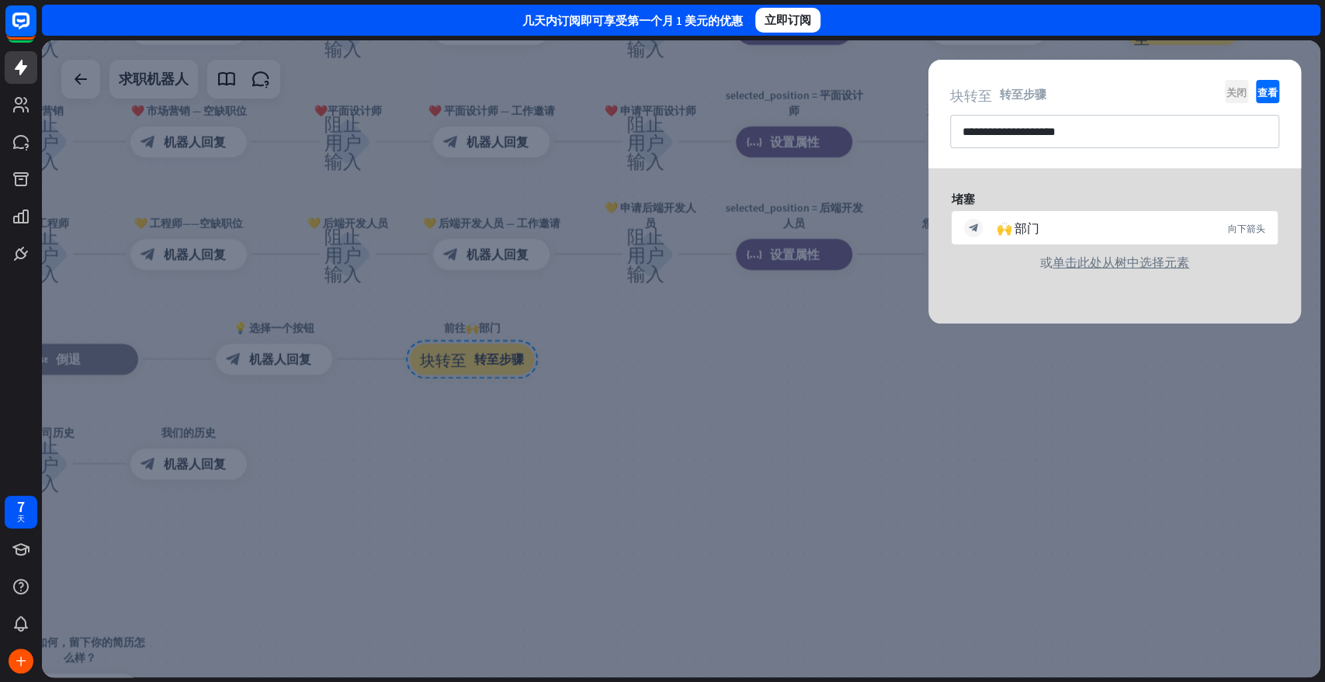
click at [1191, 87] on font "关闭" at bounding box center [1236, 92] width 20 height 10
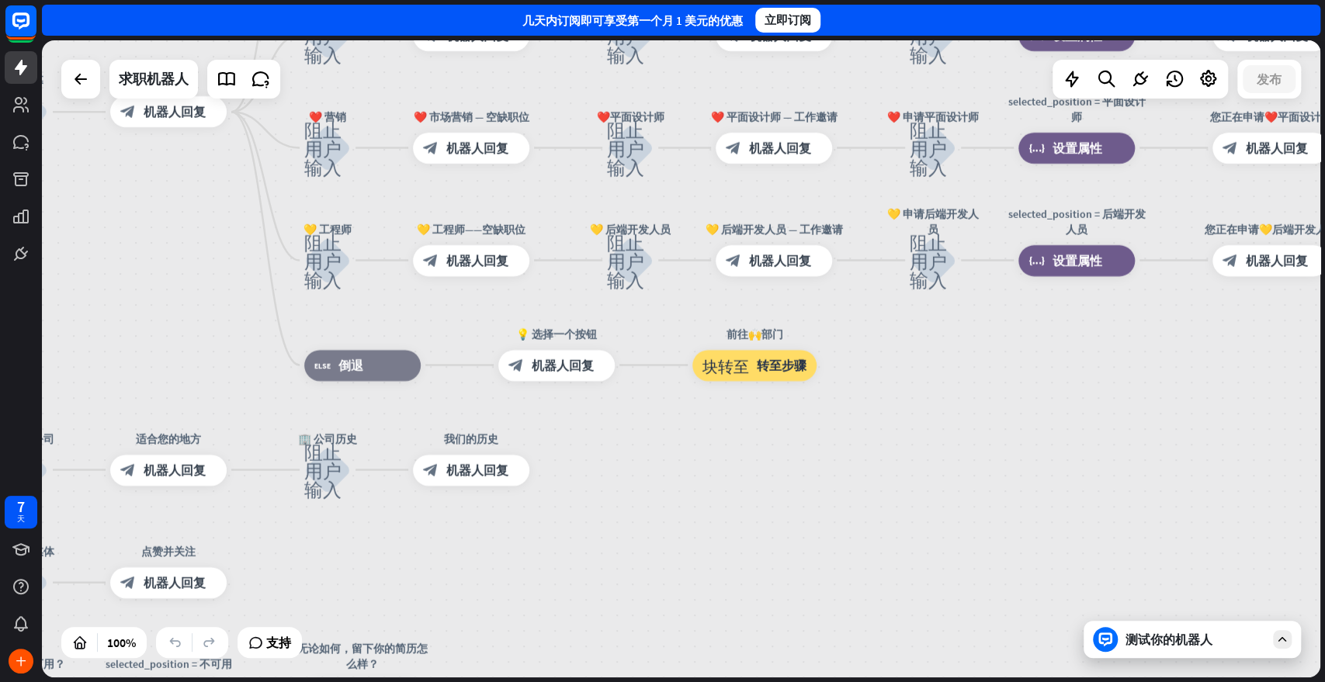
drag, startPoint x: 826, startPoint y: 464, endPoint x: 1178, endPoint y: 483, distance: 352.9
click at [1178, 483] on div "主页_2 起点 欢迎信息 block_bot_response 机器人回复 ✨ 主菜单 阻止用户输入 主菜单 block_bot_response 机器人回复…" at bounding box center [681, 358] width 1278 height 637
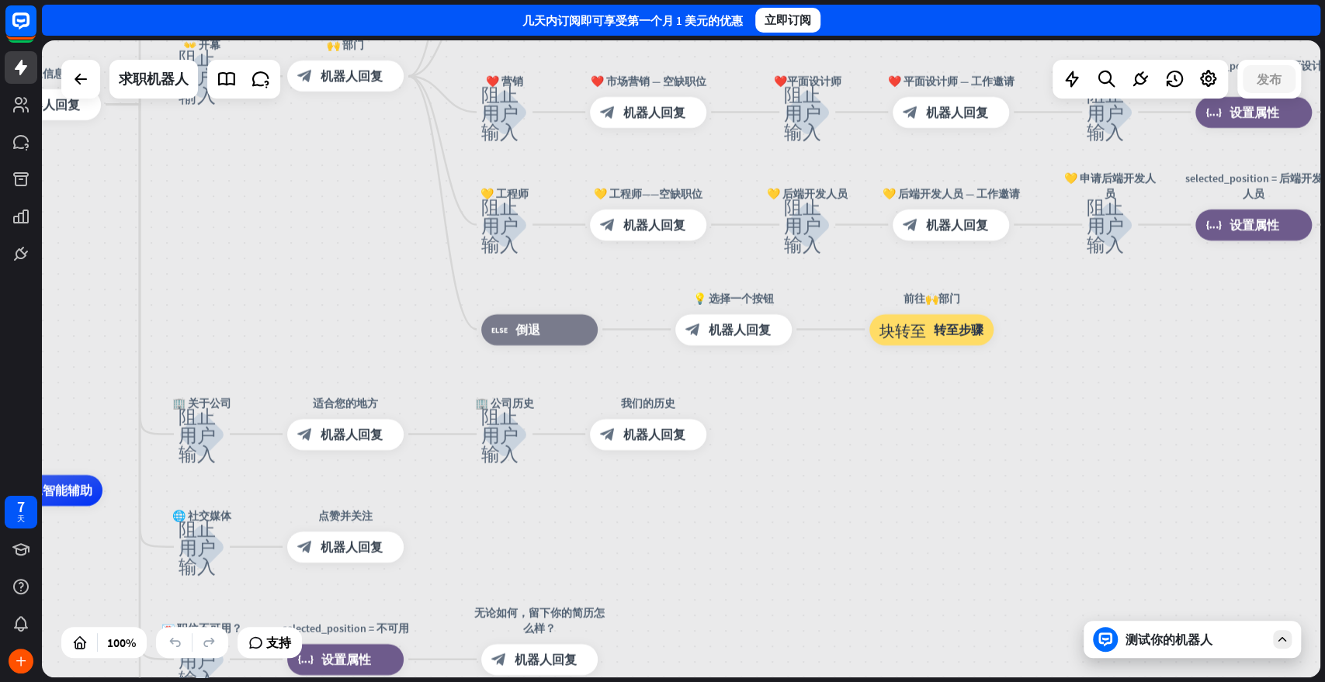
drag, startPoint x: 950, startPoint y: 488, endPoint x: 1060, endPoint y: 439, distance: 120.2
click at [1060, 439] on div "主页_2 起点 欢迎信息 block_bot_response 机器人回复 ✨ 主菜单 阻止用户输入 主菜单 block_bot_response 机器人回复…" at bounding box center [681, 358] width 1278 height 637
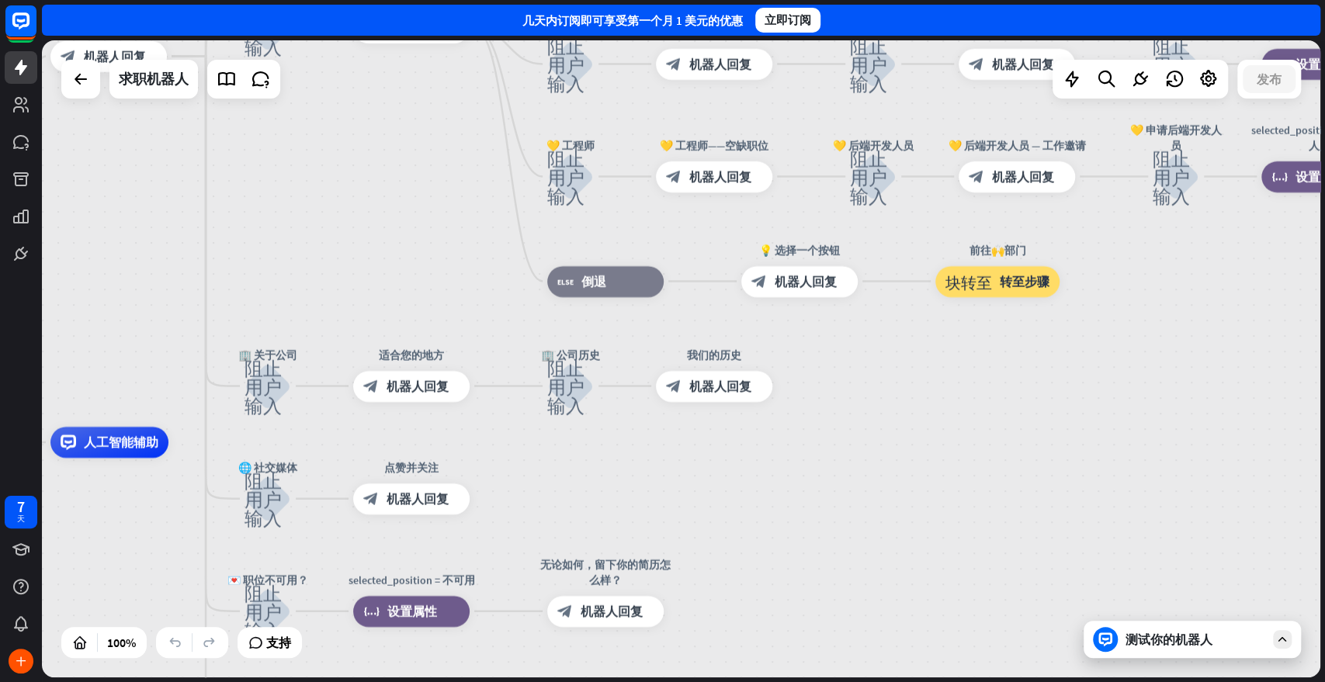
drag, startPoint x: 892, startPoint y: 442, endPoint x: 956, endPoint y: 396, distance: 78.9
click at [956, 396] on div "主页_2 起点 欢迎信息 block_bot_response 机器人回复 ✨ 主菜单 阻止用户输入 主菜单 block_bot_response 机器人回复…" at bounding box center [681, 358] width 1278 height 637
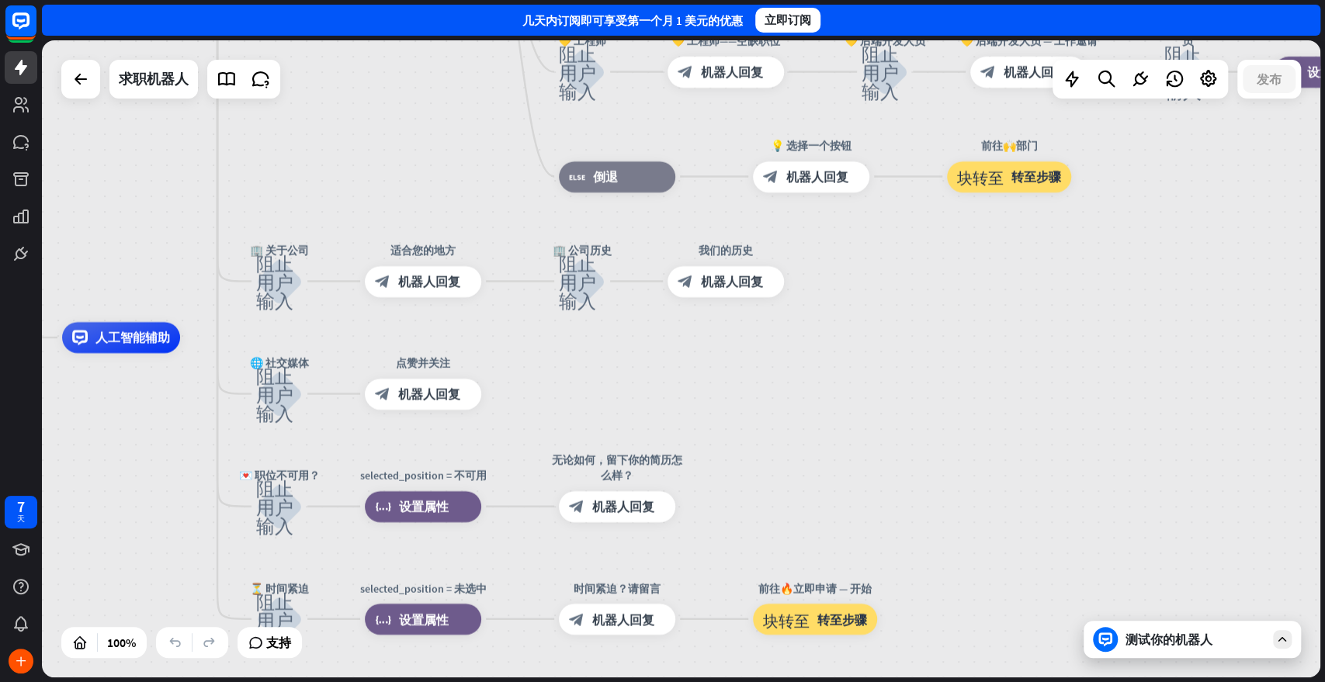
drag, startPoint x: 903, startPoint y: 489, endPoint x: 908, endPoint y: 320, distance: 169.3
click at [908, 338] on div "主页_2 起点 欢迎信息 block_bot_response 机器人回复 ✨ 主菜单 阻止用户输入 主菜单 block_bot_response 机器人回复…" at bounding box center [507, 656] width 1278 height 637
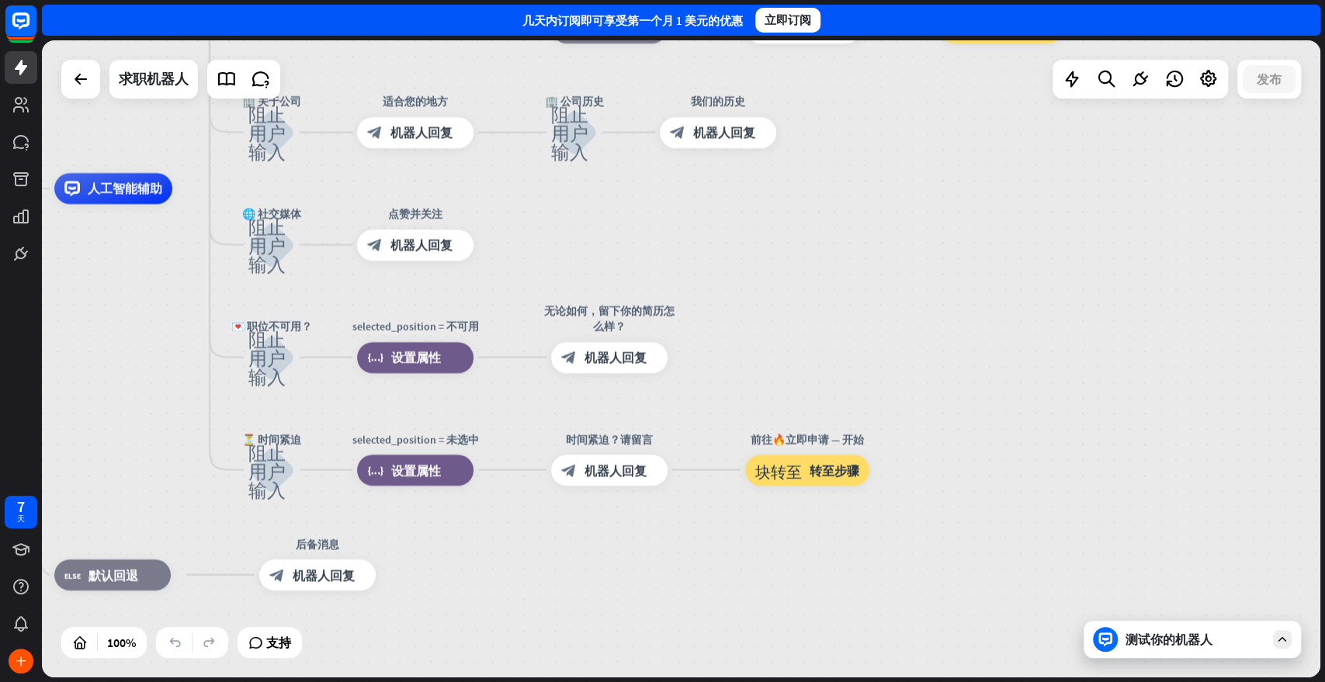
drag, startPoint x: 996, startPoint y: 426, endPoint x: 997, endPoint y: 365, distance: 61.3
click at [996, 371] on div "主页_2 起点 欢迎信息 block_bot_response 机器人回复 ✨ 主菜单 阻止用户输入 主菜单 block_bot_response 机器人回复…" at bounding box center [499, 507] width 1278 height 637
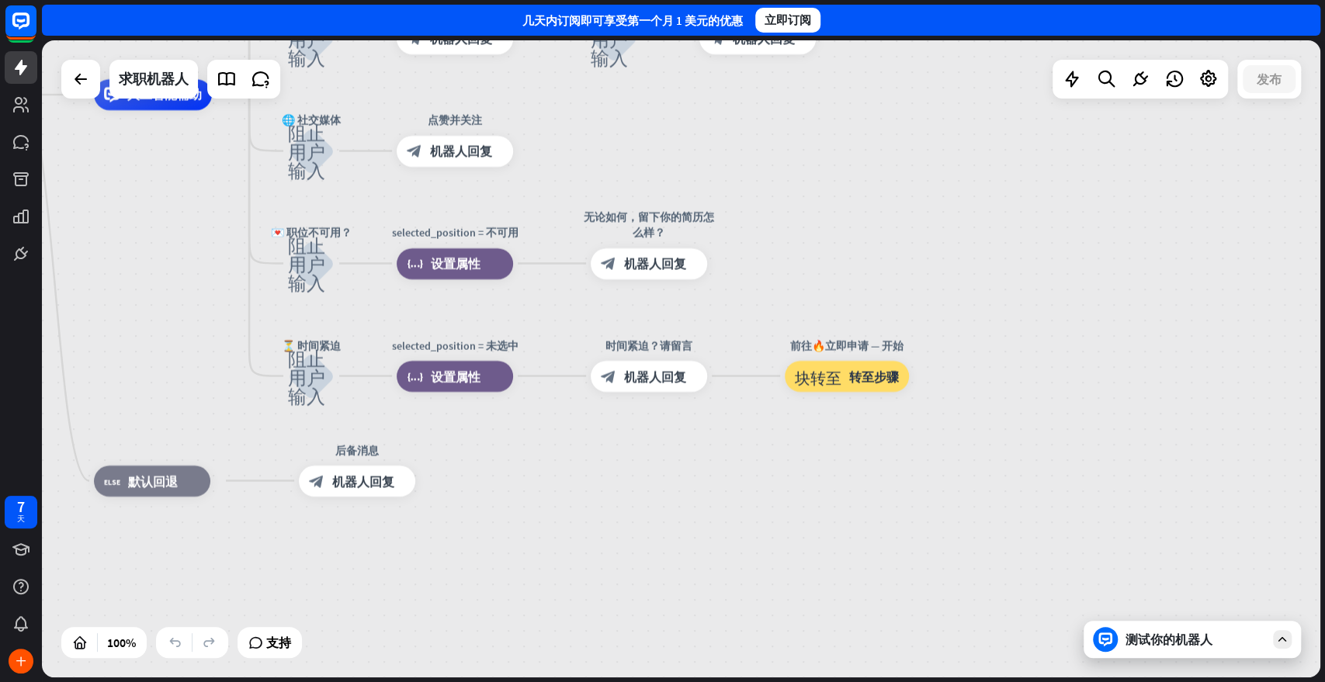
drag, startPoint x: 1011, startPoint y: 414, endPoint x: 1130, endPoint y: 337, distance: 141.5
click at [1108, 337] on div "主页_2 起点 欢迎信息 block_bot_response 机器人回复 ✨ 主菜单 阻止用户输入 主菜单 block_bot_response 机器人回复…" at bounding box center [539, 413] width 1278 height 637
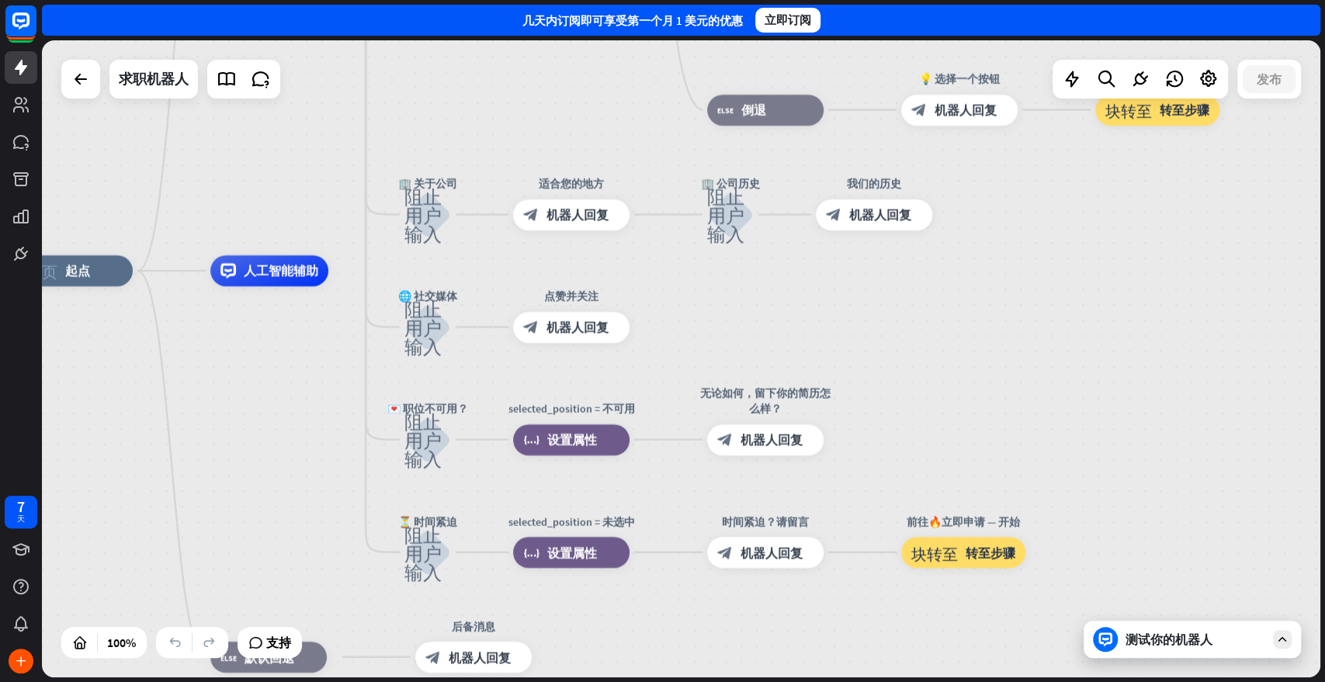
drag, startPoint x: 857, startPoint y: 477, endPoint x: 913, endPoint y: 645, distance: 177.5
click at [913, 613] on div "主页_2 起点 欢迎信息 block_bot_response 机器人回复 ✨ 主菜单 阻止用户输入 主菜单 block_bot_response 机器人回复…" at bounding box center [655, 589] width 1278 height 637
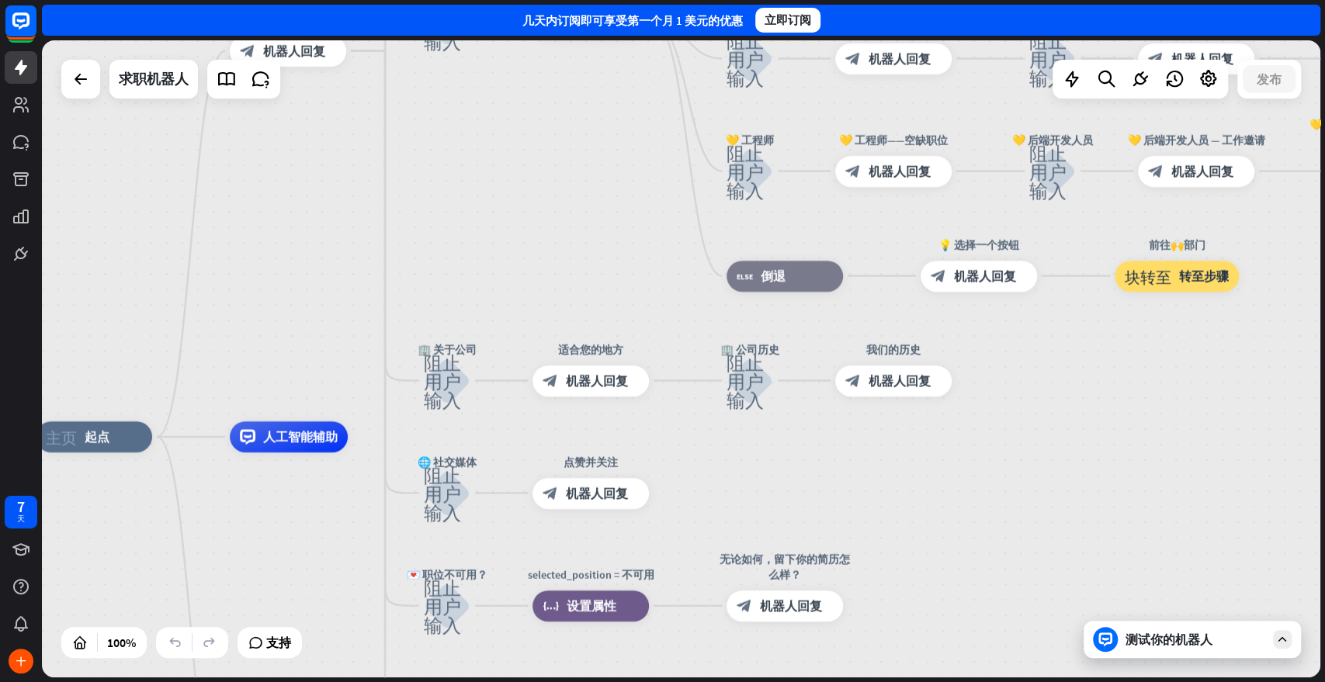
drag, startPoint x: 1038, startPoint y: 371, endPoint x: 1058, endPoint y: 533, distance: 163.5
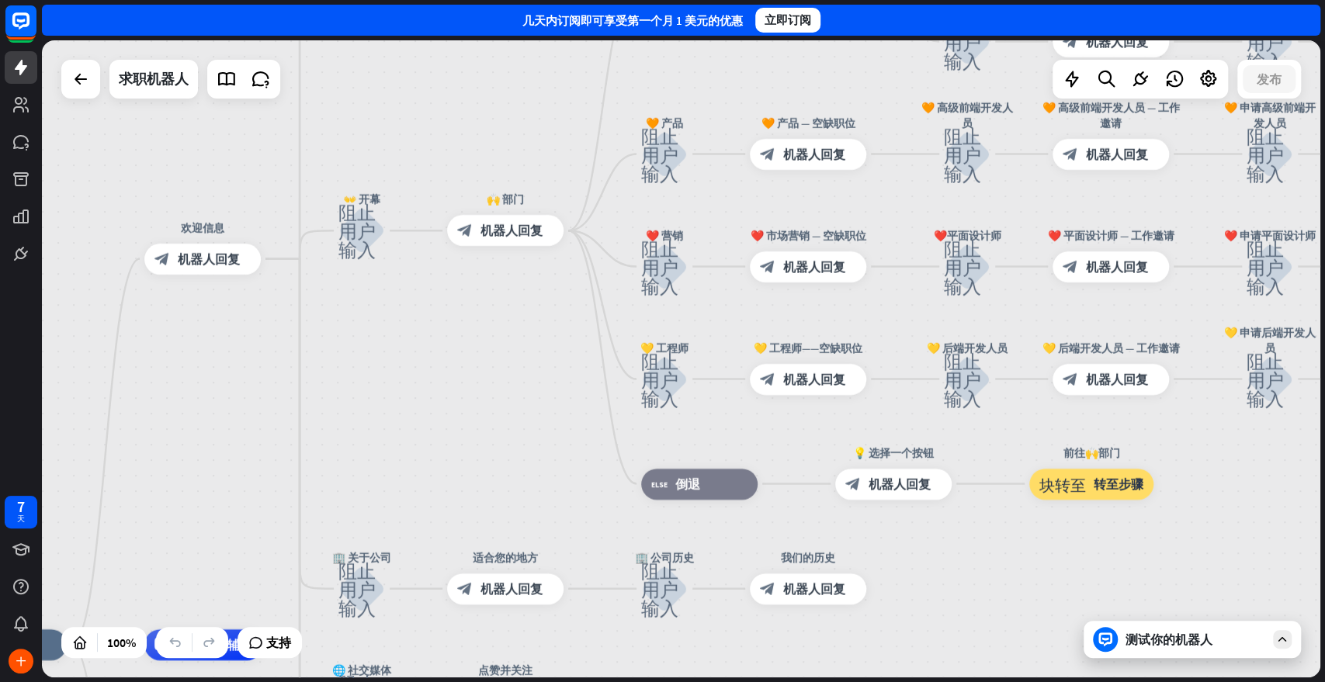
drag, startPoint x: 995, startPoint y: 548, endPoint x: 898, endPoint y: 469, distance: 125.2
click at [978, 544] on div "主页_2 起点 欢迎信息 block_bot_response 机器人回复 ✨ 主菜单 阻止用户输入 主菜单 block_bot_response 机器人回复…" at bounding box center [681, 358] width 1278 height 637
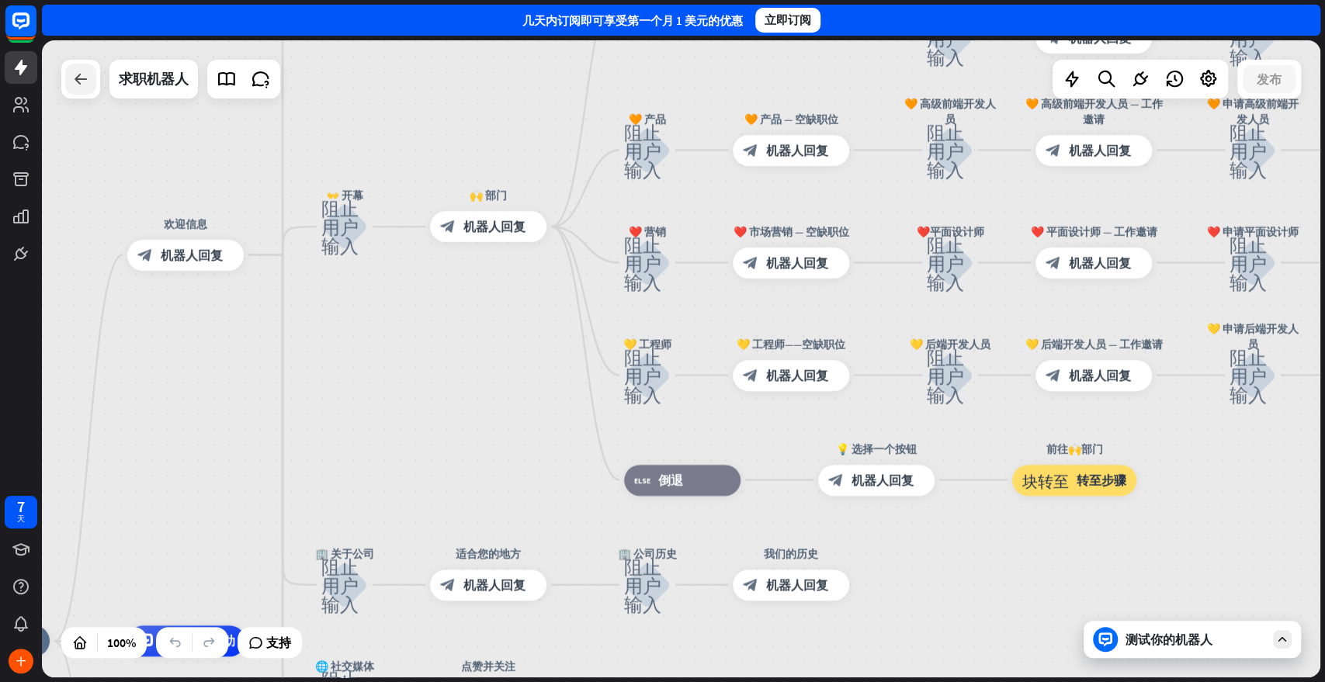
click at [79, 81] on icon at bounding box center [80, 79] width 19 height 19
